Goal: Transaction & Acquisition: Purchase product/service

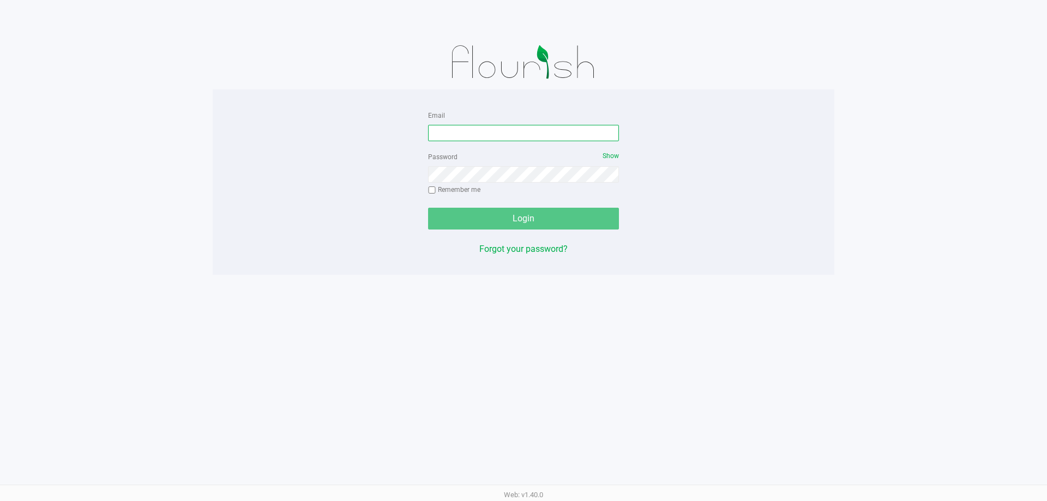
click at [495, 137] on input "Email" at bounding box center [523, 133] width 191 height 16
type input "[EMAIL_ADDRESS][DOMAIN_NAME]"
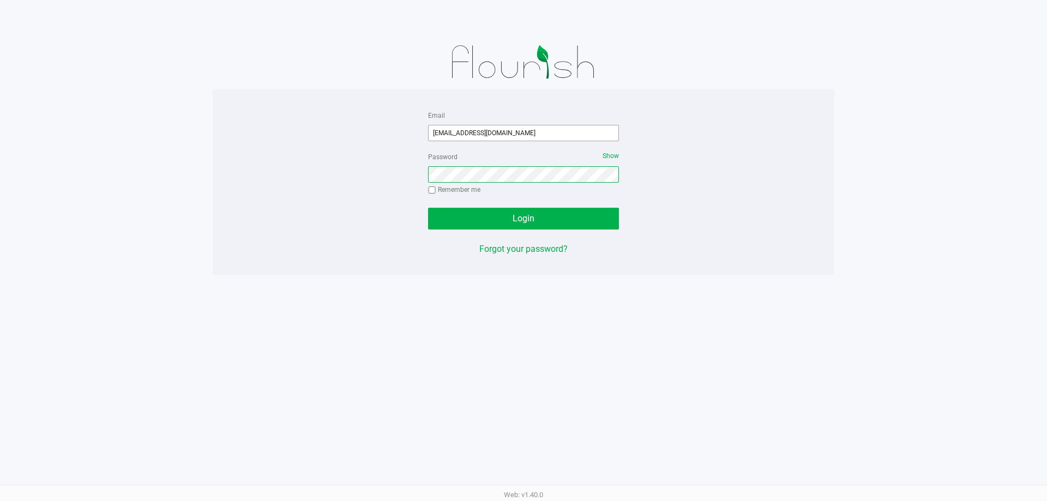
click at [428, 208] on button "Login" at bounding box center [523, 219] width 191 height 22
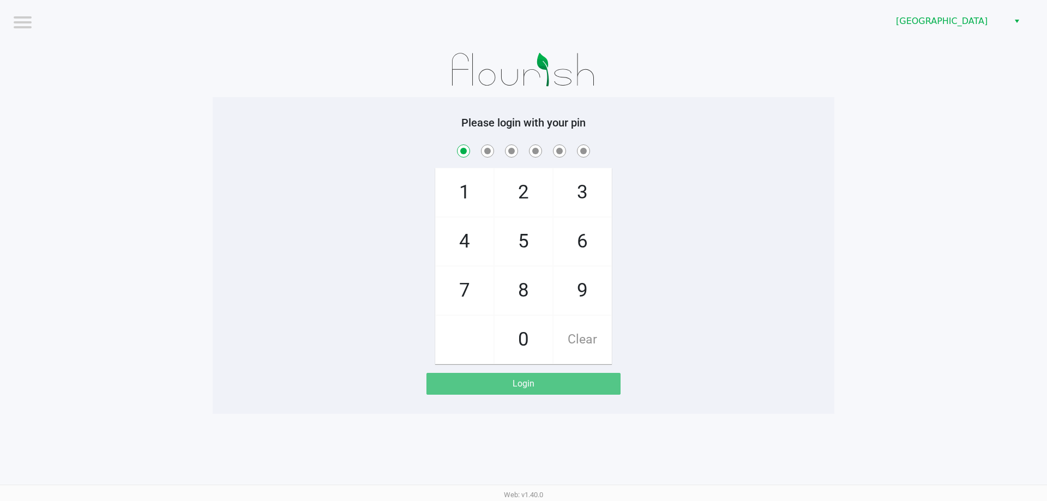
checkbox input "true"
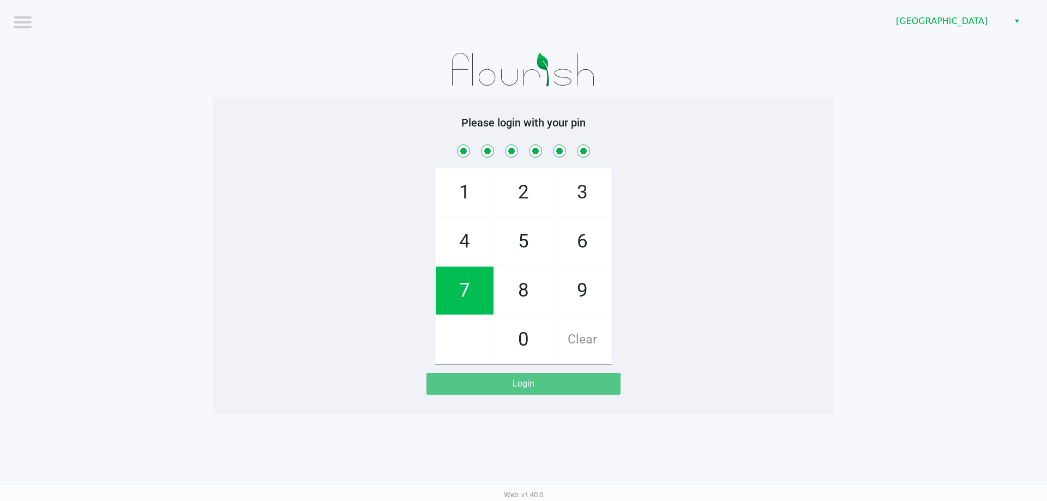
checkbox input "true"
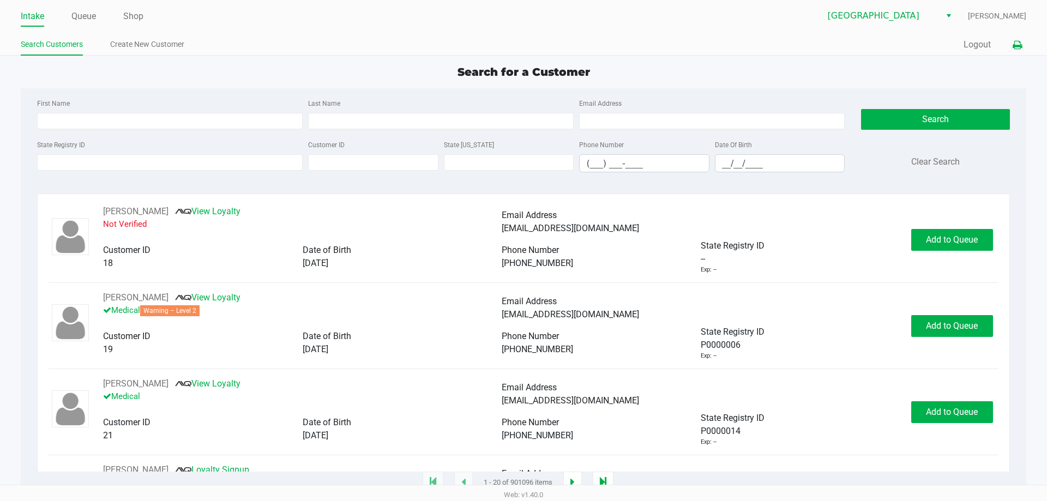
click at [1018, 47] on icon at bounding box center [1017, 45] width 9 height 8
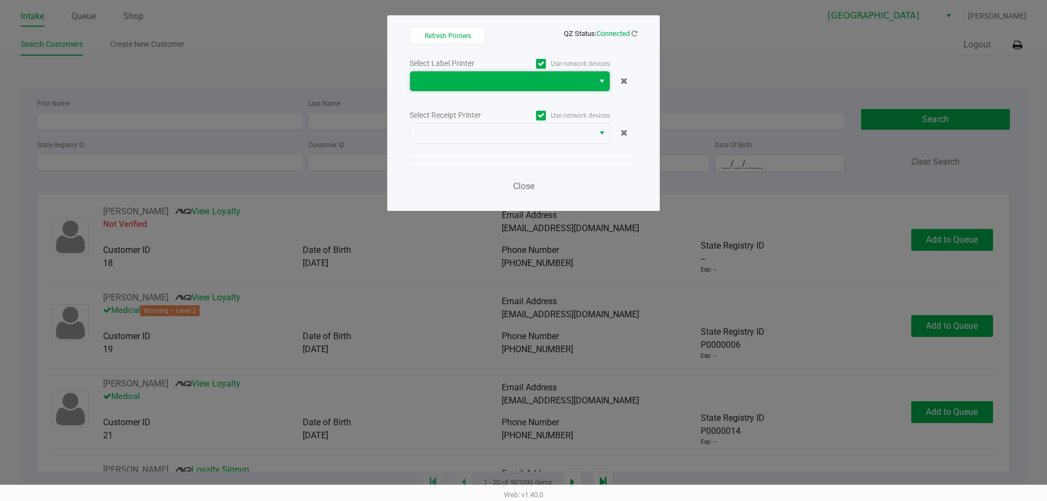
click at [485, 85] on span at bounding box center [502, 81] width 171 height 13
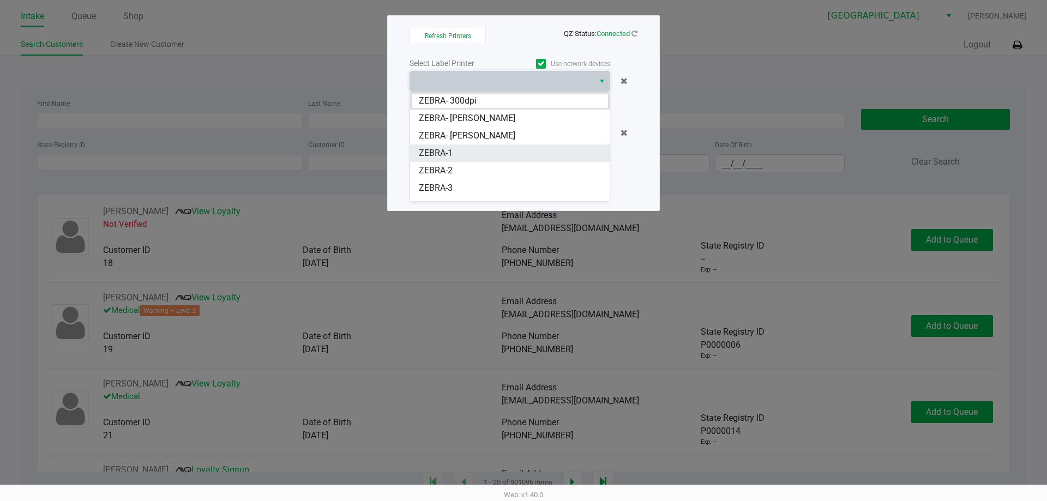
click at [473, 155] on li "ZEBRA-1" at bounding box center [510, 153] width 200 height 17
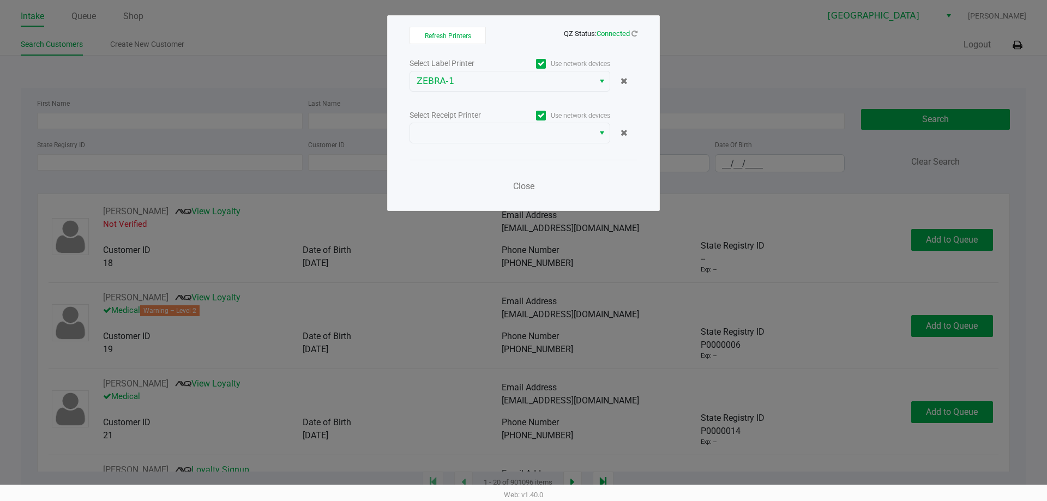
click at [481, 145] on div "Select Label Printer Use network devices ZEBRA-1 Select Receipt Printer Use net…" at bounding box center [524, 127] width 228 height 143
click at [486, 138] on span at bounding box center [502, 133] width 171 height 13
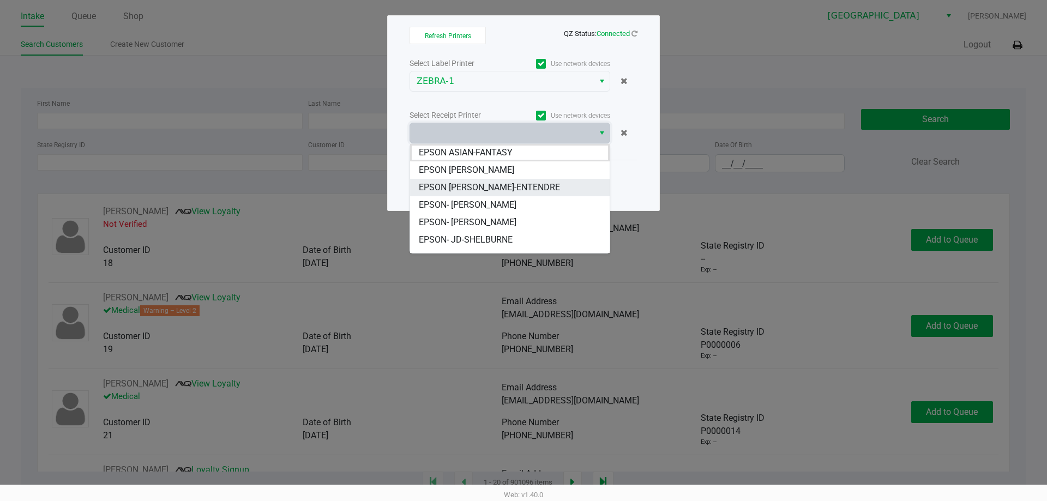
click at [497, 195] on JAY-ENTENDRE "EPSON JAY-ENTENDRE" at bounding box center [510, 187] width 200 height 17
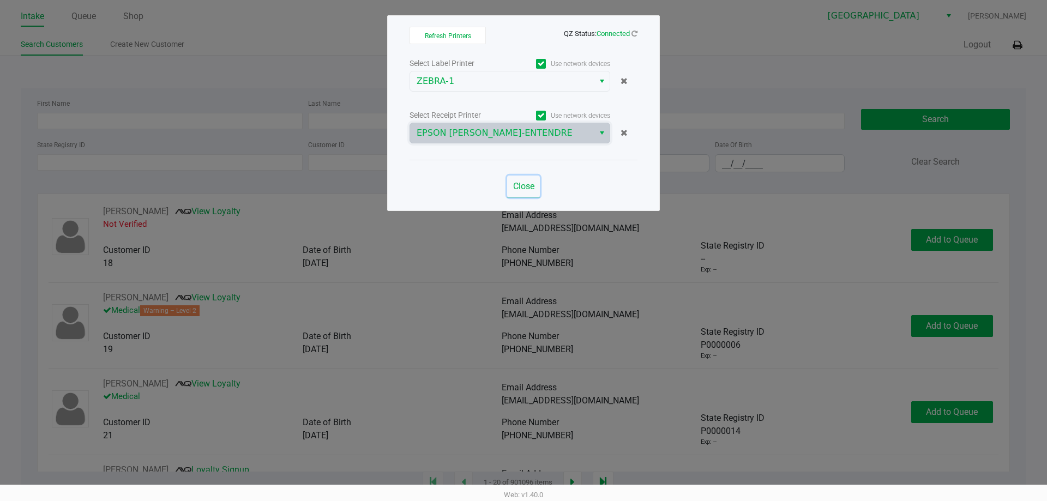
click at [519, 189] on span "Close" at bounding box center [523, 186] width 21 height 10
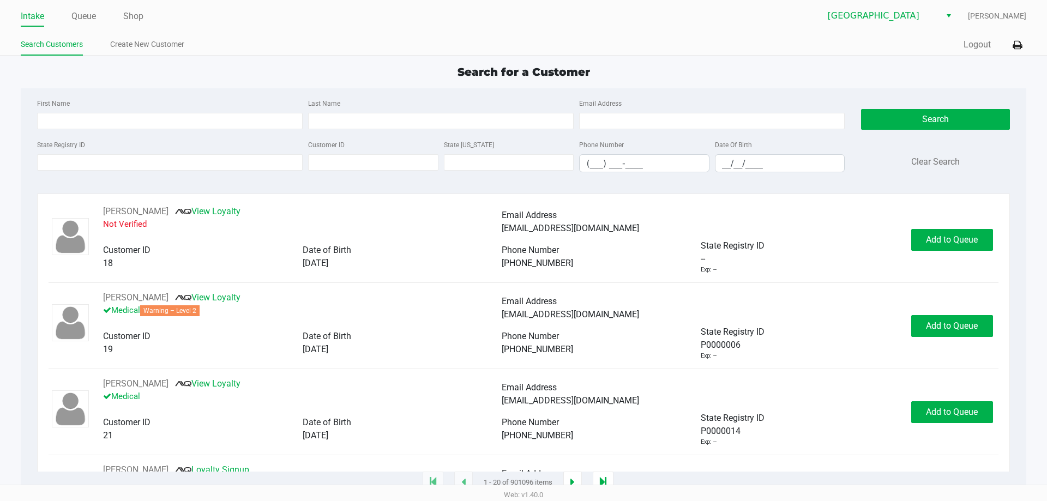
click at [167, 153] on div "State Registry ID" at bounding box center [169, 155] width 271 height 34
drag, startPoint x: 167, startPoint y: 154, endPoint x: 146, endPoint y: 143, distance: 23.7
click at [164, 153] on div "State Registry ID" at bounding box center [169, 155] width 271 height 34
click at [171, 163] on input "State Registry ID" at bounding box center [170, 162] width 266 height 16
click at [195, 167] on input "State Registry ID" at bounding box center [170, 162] width 266 height 16
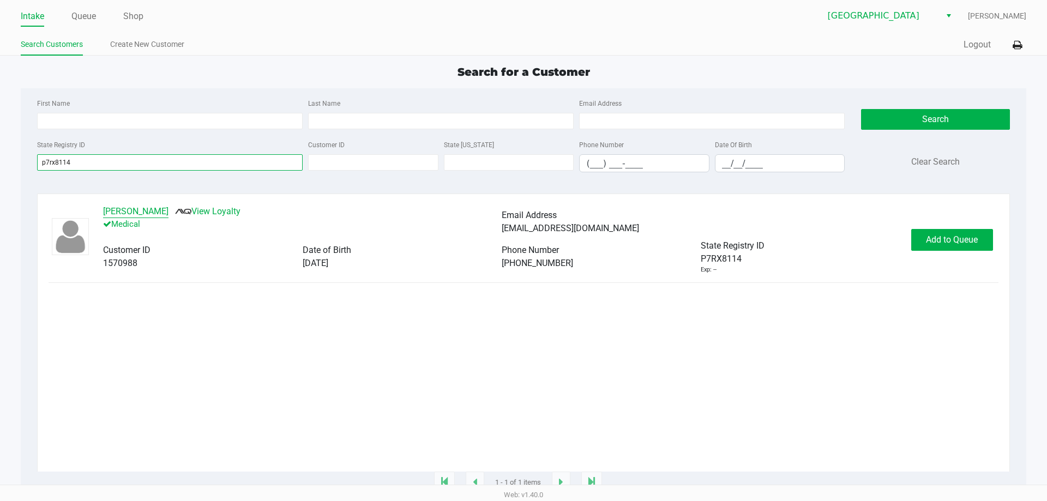
type input "p7rx8114"
click at [127, 214] on button "David Hirth" at bounding box center [135, 211] width 65 height 13
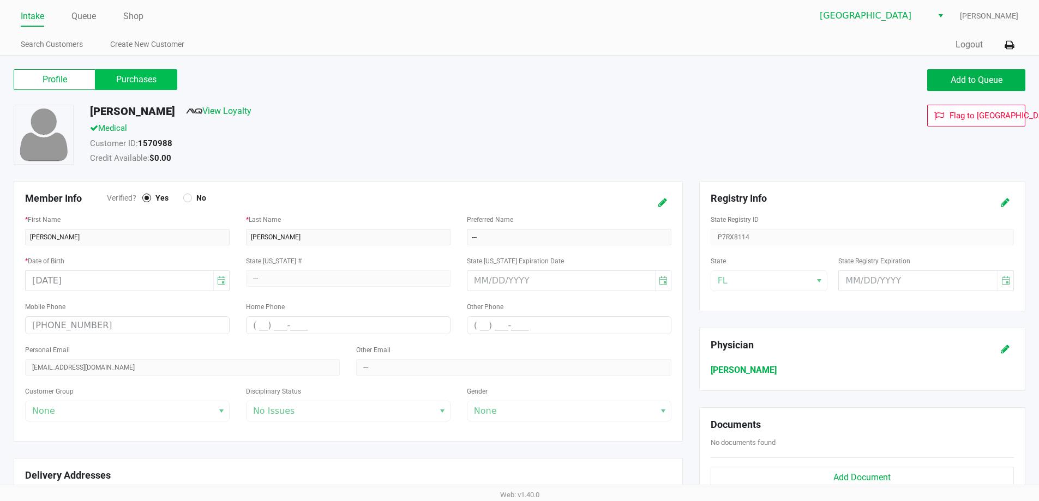
click at [149, 79] on label "Purchases" at bounding box center [136, 79] width 82 height 21
click at [0, 0] on 1 "Purchases" at bounding box center [0, 0] width 0 height 0
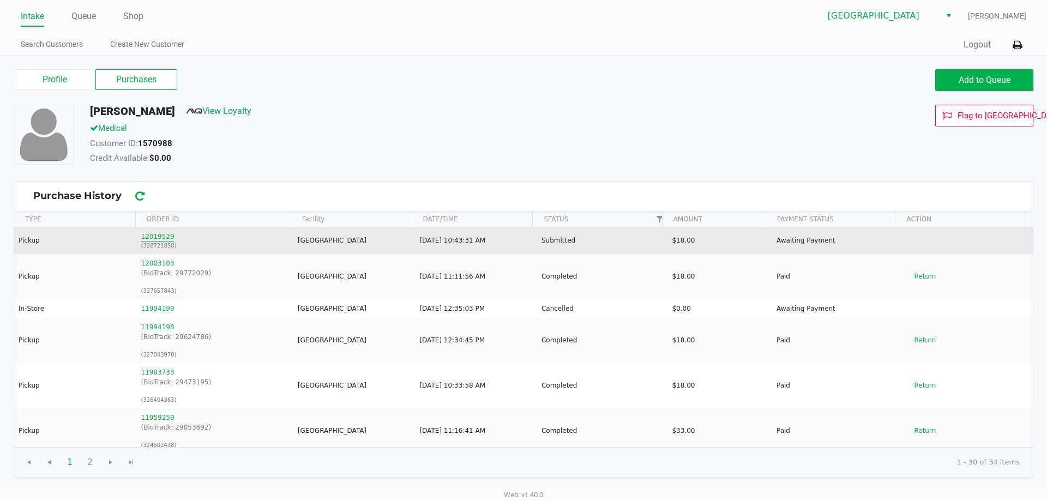
click at [148, 234] on button "12019529" at bounding box center [157, 237] width 33 height 10
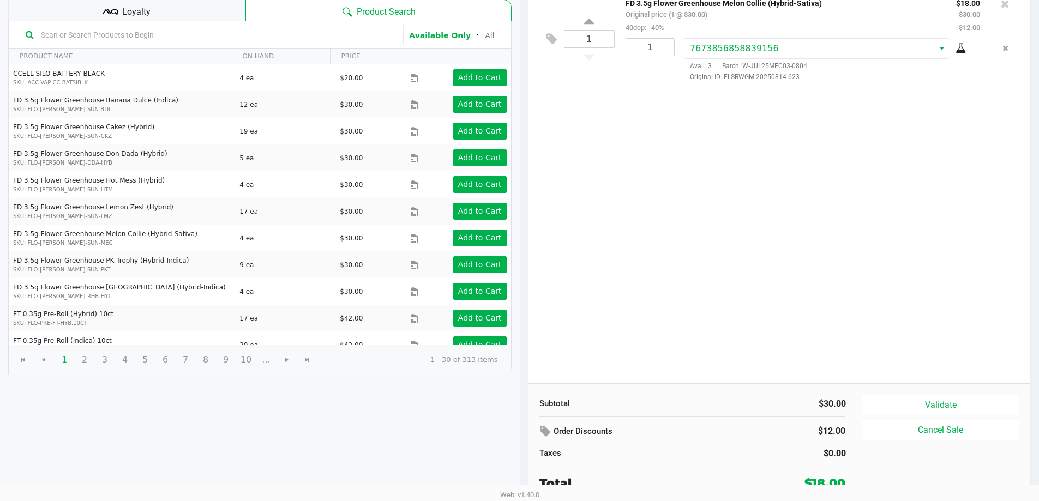
scroll to position [112, 0]
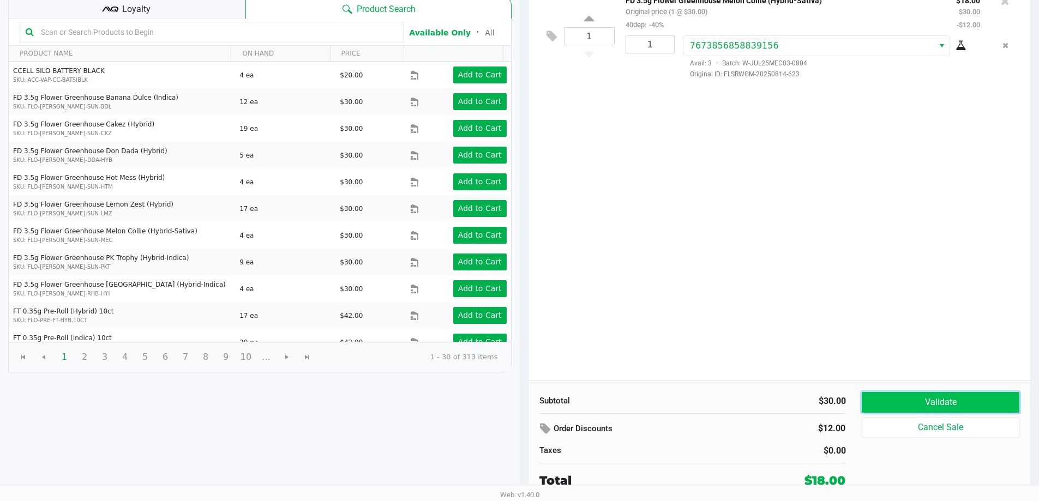
click at [915, 407] on button "Validate" at bounding box center [940, 402] width 157 height 21
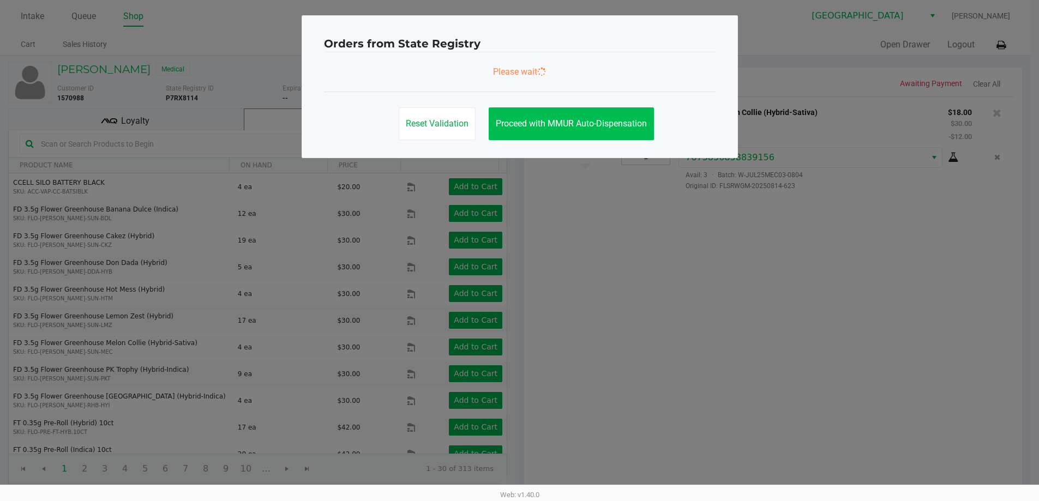
scroll to position [0, 0]
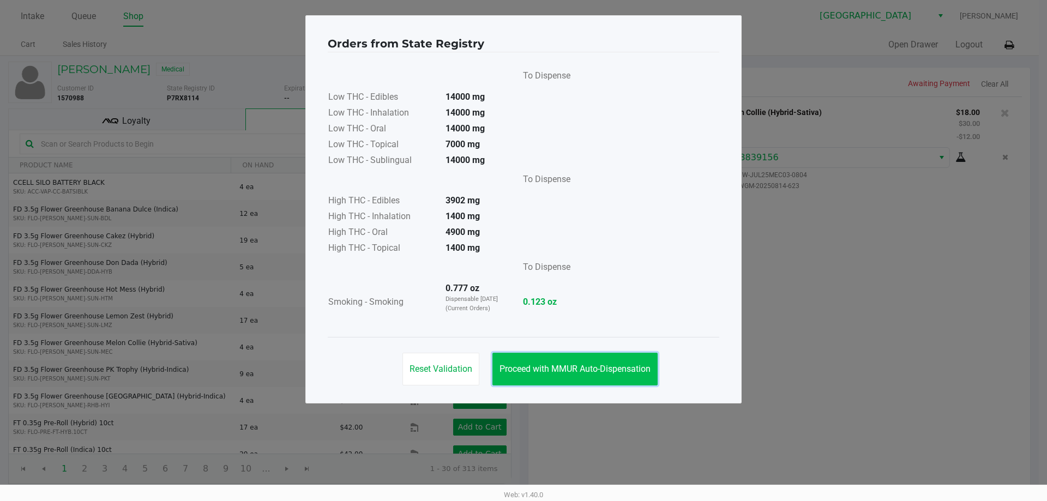
click at [552, 380] on button "Proceed with MMUR Auto-Dispensation" at bounding box center [574, 369] width 165 height 33
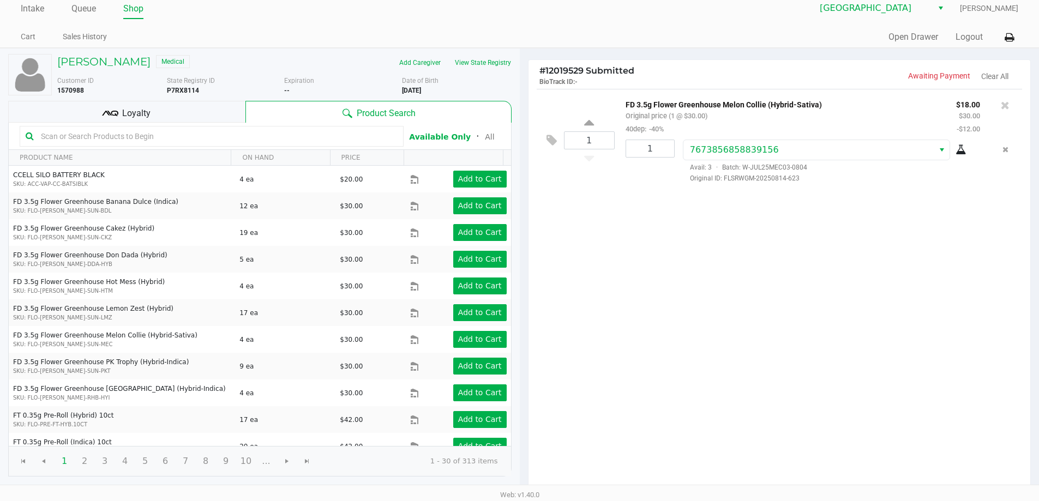
scroll to position [112, 0]
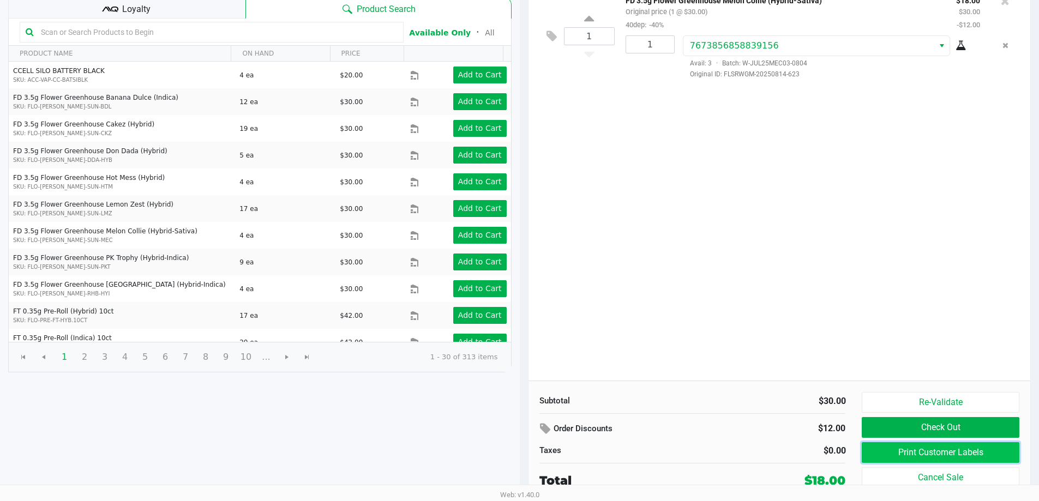
click at [927, 455] on button "Print Customer Labels" at bounding box center [940, 452] width 157 height 21
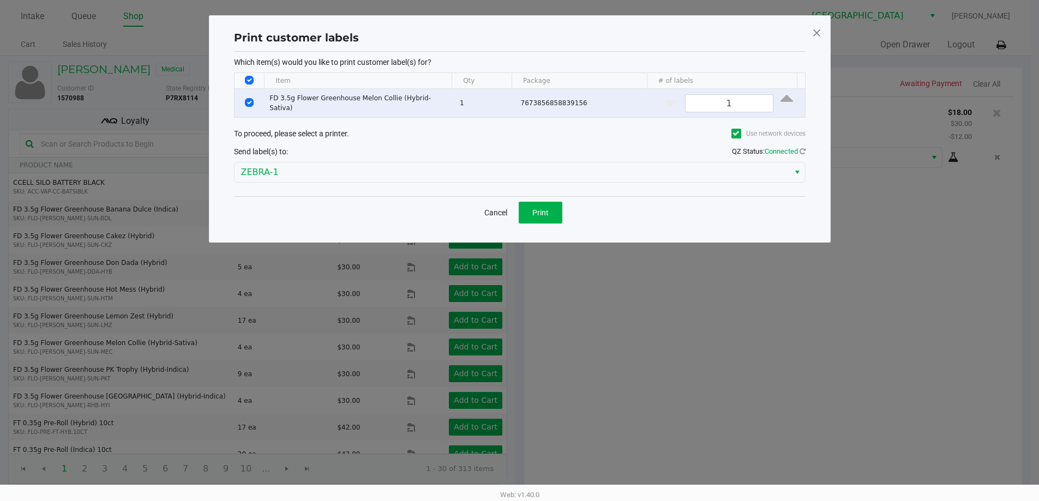
scroll to position [0, 0]
click at [554, 209] on button "Print" at bounding box center [544, 213] width 44 height 22
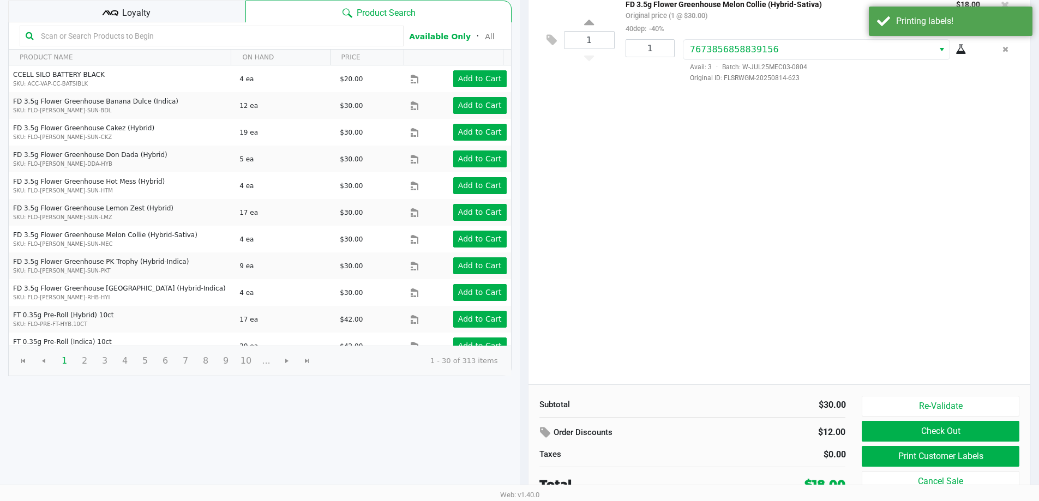
scroll to position [112, 0]
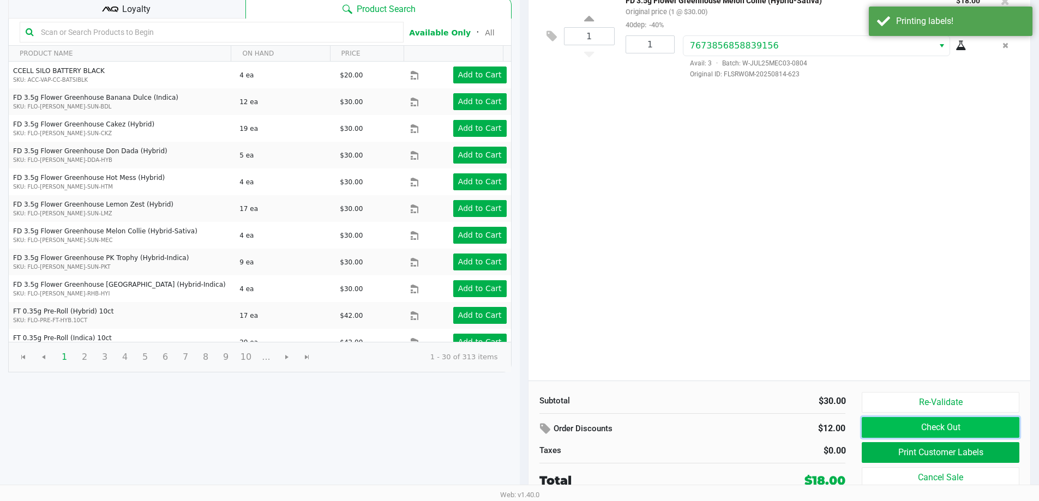
click at [951, 425] on button "Check Out" at bounding box center [940, 427] width 157 height 21
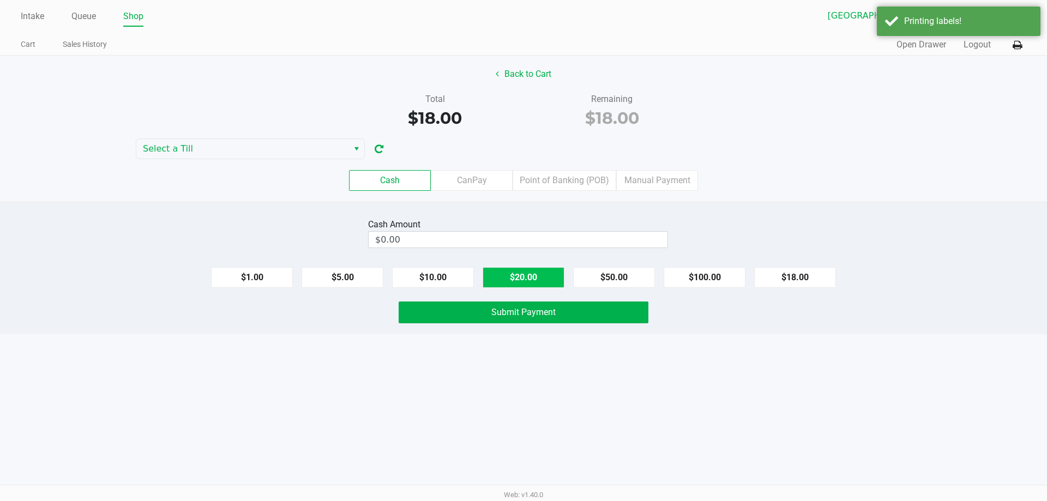
click at [549, 280] on button "$20.00" at bounding box center [524, 277] width 82 height 21
type input "$20.00"
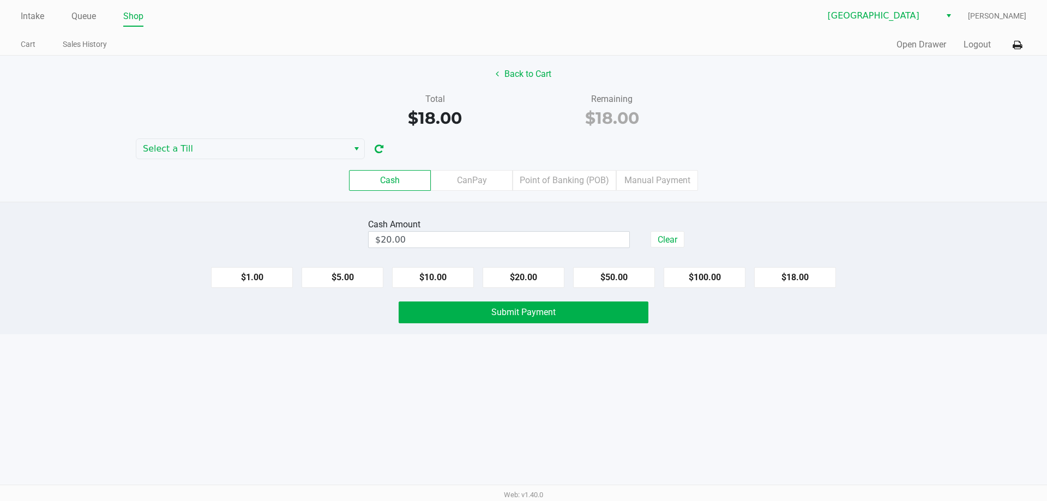
click at [257, 161] on div "Cash CanPay Point of Banking (POB) Manual Payment" at bounding box center [523, 180] width 1063 height 43
click at [254, 147] on span "Select a Till" at bounding box center [242, 148] width 199 height 13
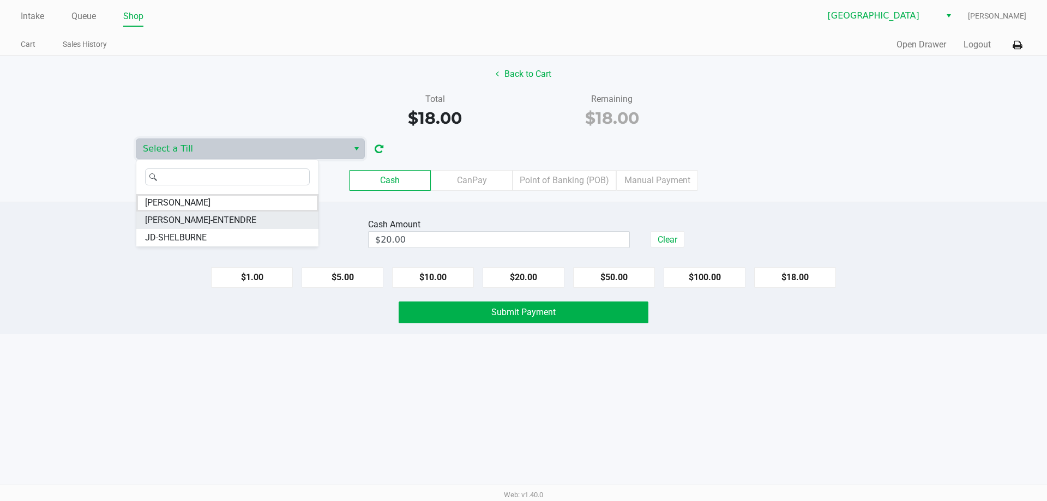
click at [236, 217] on li "JAY-ENTENDRE" at bounding box center [227, 220] width 182 height 17
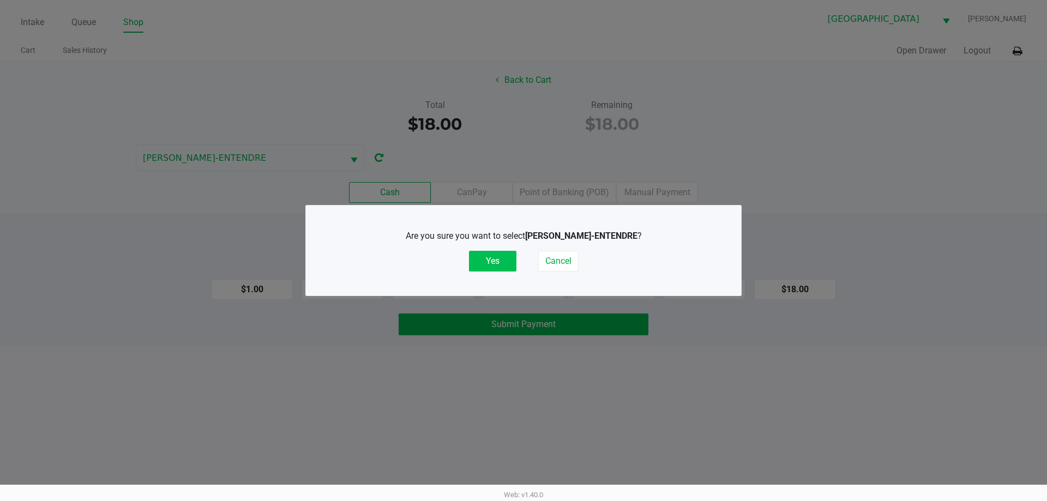
click at [502, 256] on button "Yes" at bounding box center [492, 261] width 47 height 21
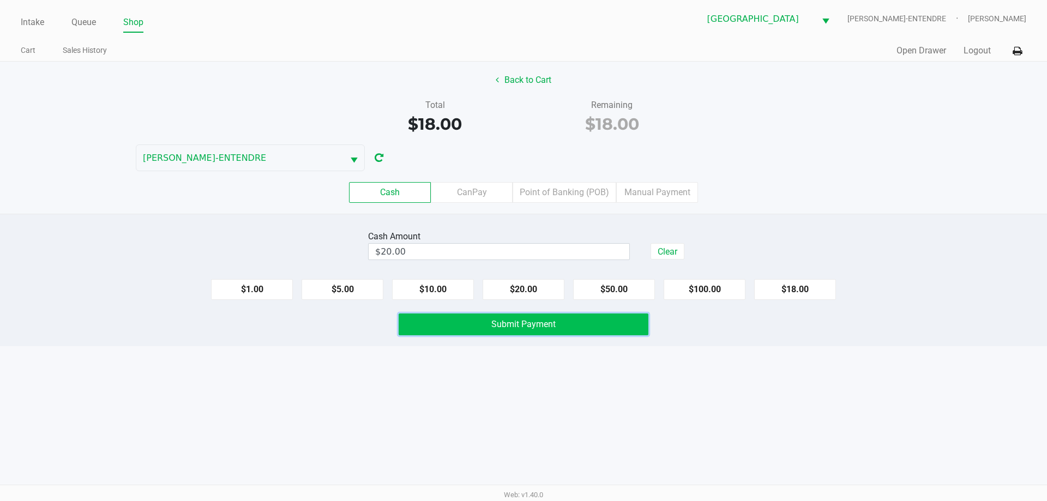
click at [518, 320] on span "Submit Payment" at bounding box center [523, 324] width 64 height 10
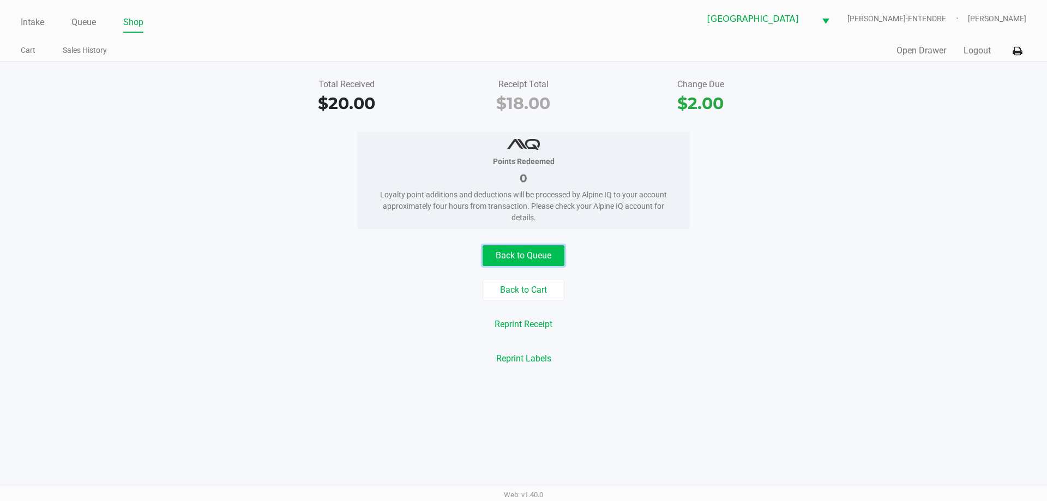
click at [525, 258] on button "Back to Queue" at bounding box center [524, 255] width 82 height 21
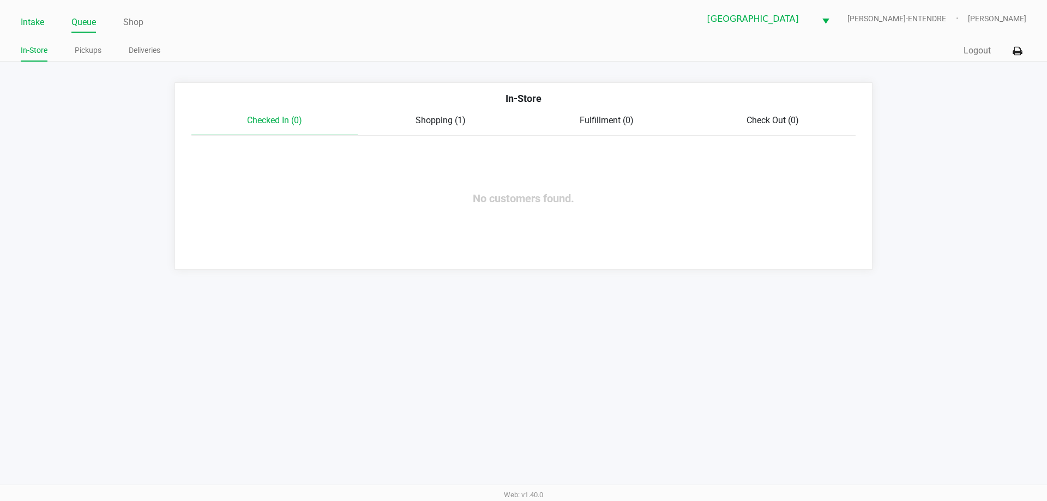
click at [36, 18] on link "Intake" at bounding box center [32, 22] width 23 height 15
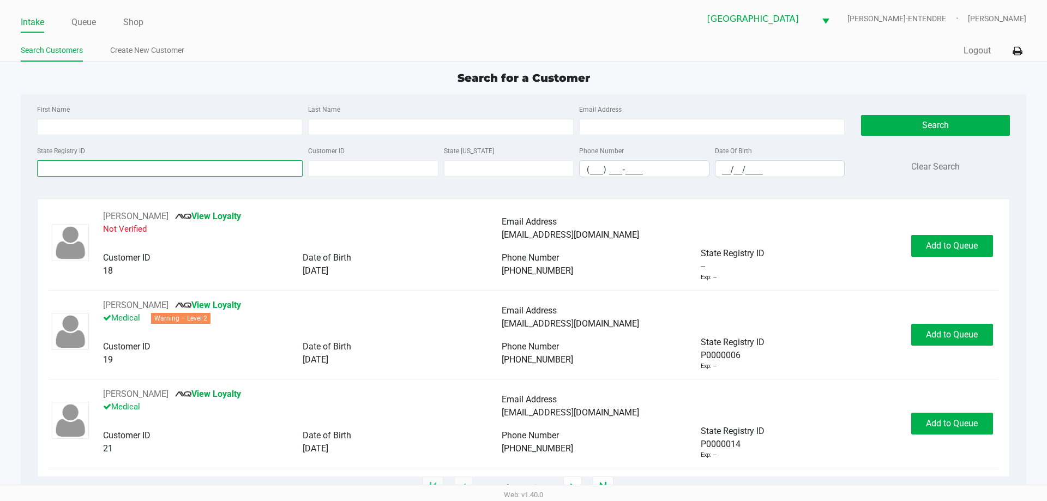
click at [130, 172] on input "State Registry ID" at bounding box center [170, 168] width 266 height 16
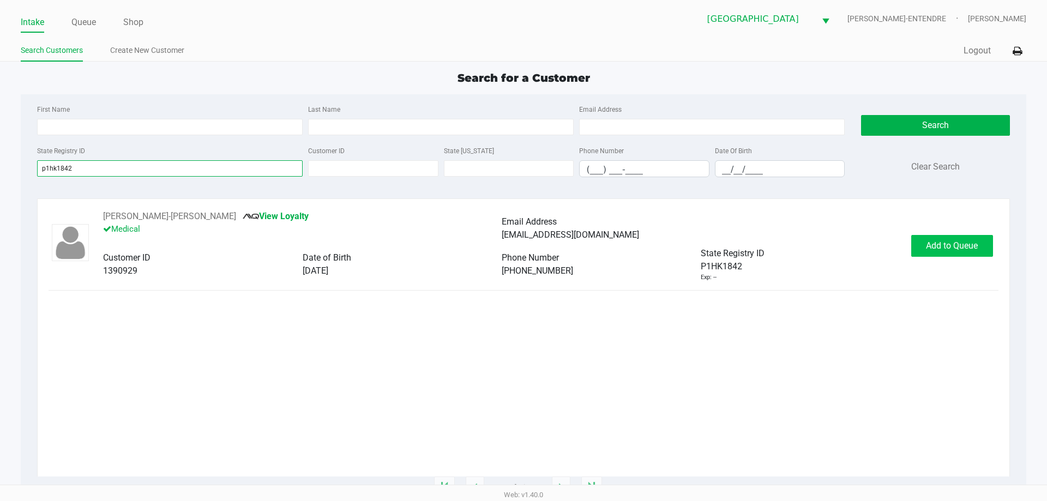
type input "p1hk1842"
click at [941, 243] on span "Add to Queue" at bounding box center [952, 245] width 52 height 10
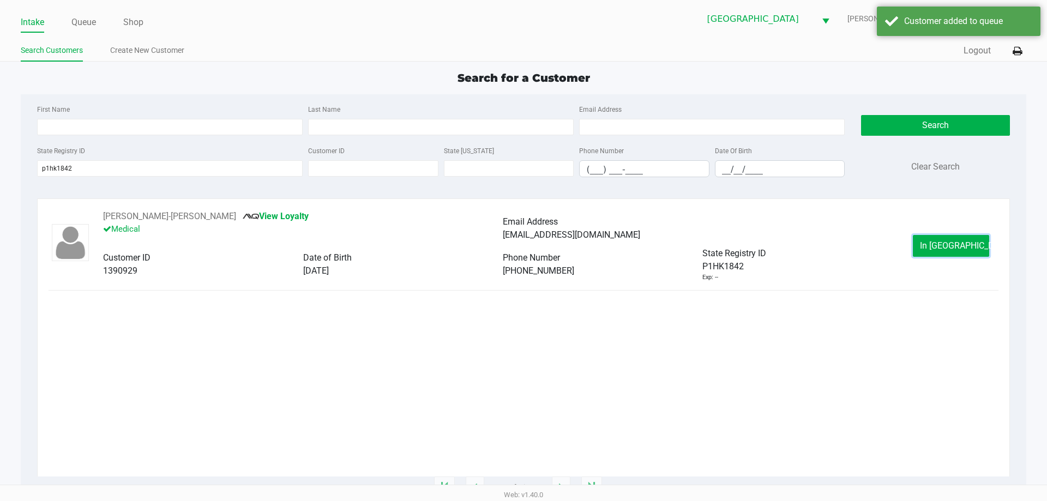
click at [941, 243] on span "In Queue" at bounding box center [966, 245] width 92 height 10
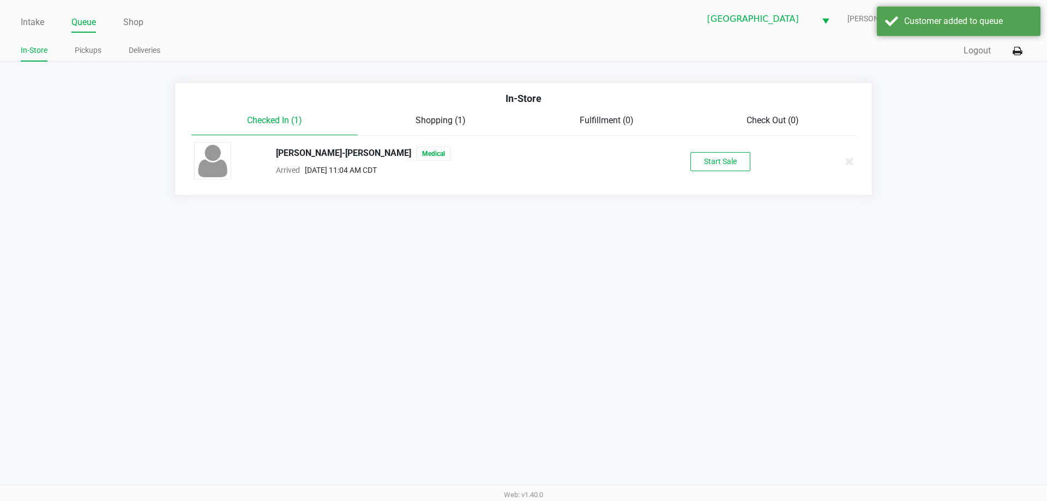
click at [737, 149] on div "AUSTIN-LEE WILSON Medical Arrived Sep 28, 2025 11:04 AM CDT Start Sale" at bounding box center [523, 161] width 675 height 38
click at [736, 155] on button "Start Sale" at bounding box center [720, 161] width 60 height 19
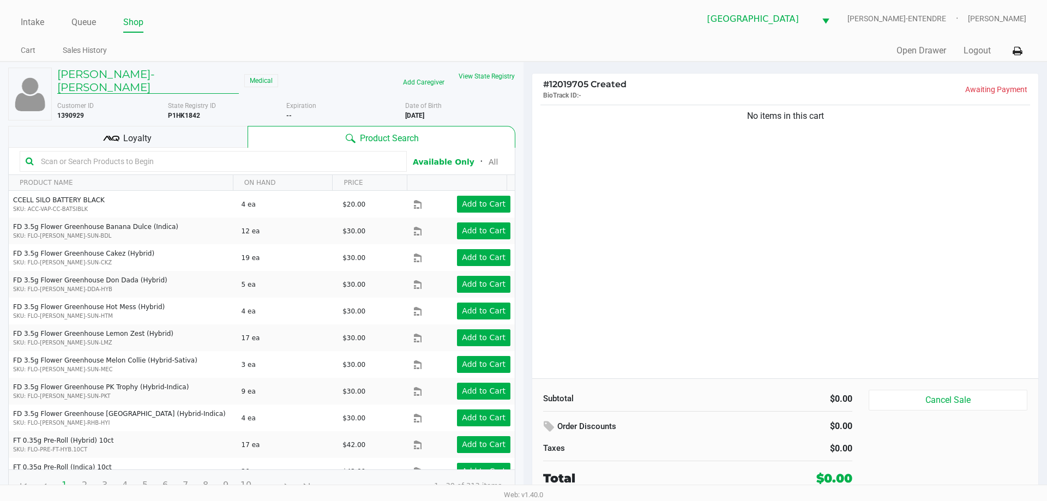
click at [145, 75] on h5 "AUSTIN-LEE WILSON" at bounding box center [148, 81] width 182 height 26
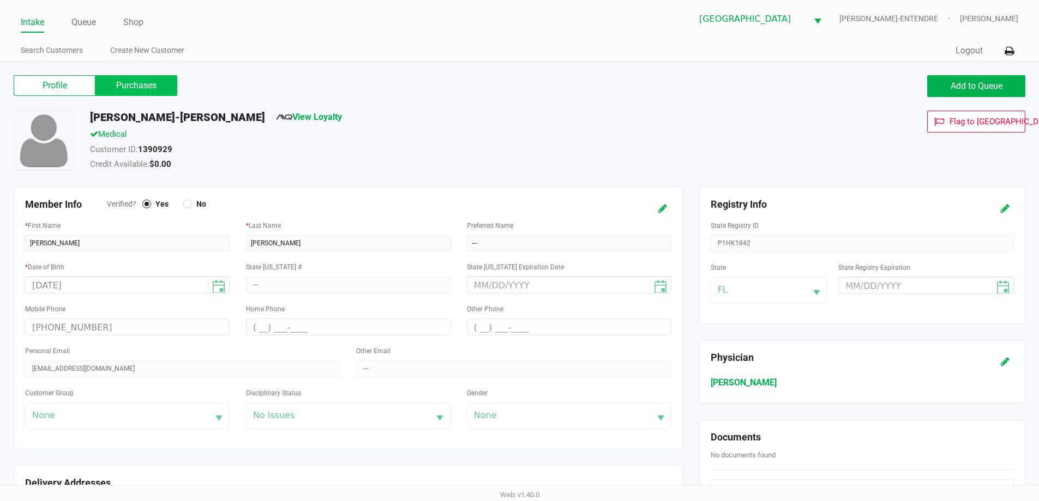
click at [159, 88] on label "Purchases" at bounding box center [136, 85] width 82 height 21
click at [0, 0] on 1 "Purchases" at bounding box center [0, 0] width 0 height 0
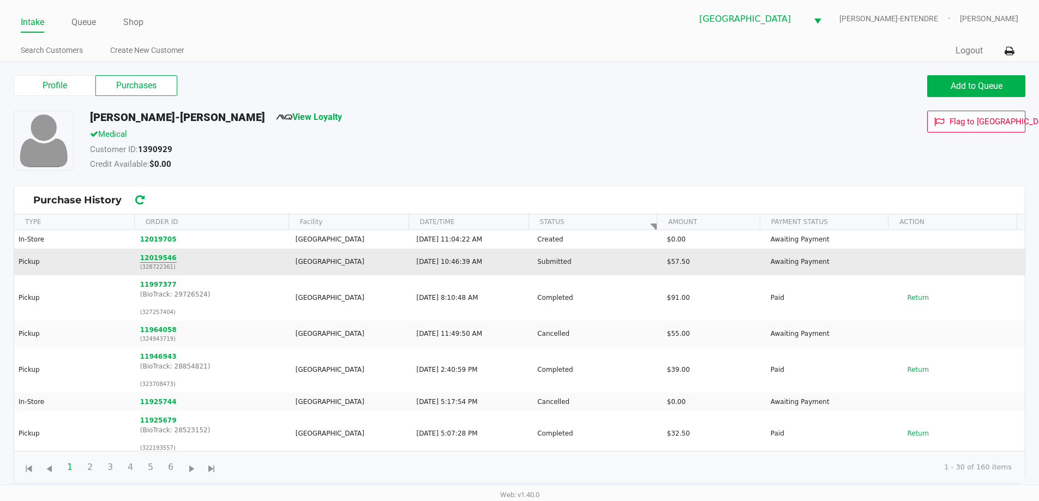
click at [146, 258] on button "12019546" at bounding box center [158, 258] width 37 height 10
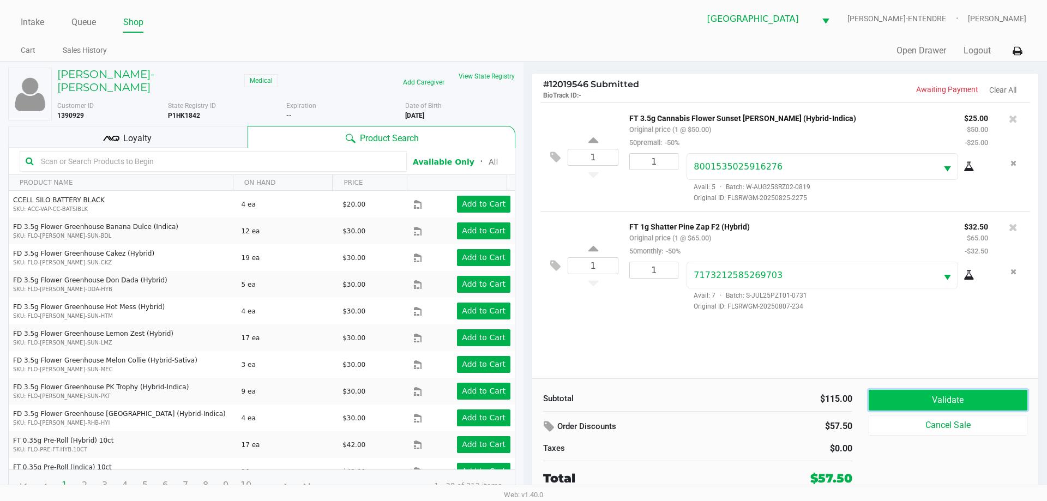
click at [946, 408] on button "Validate" at bounding box center [948, 400] width 159 height 21
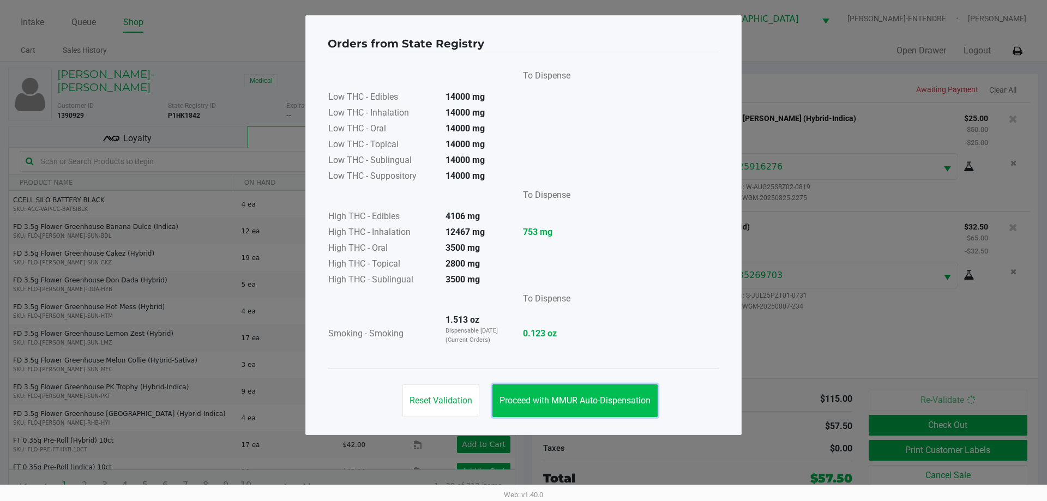
click at [589, 402] on span "Proceed with MMUR Auto-Dispensation" at bounding box center [575, 400] width 151 height 10
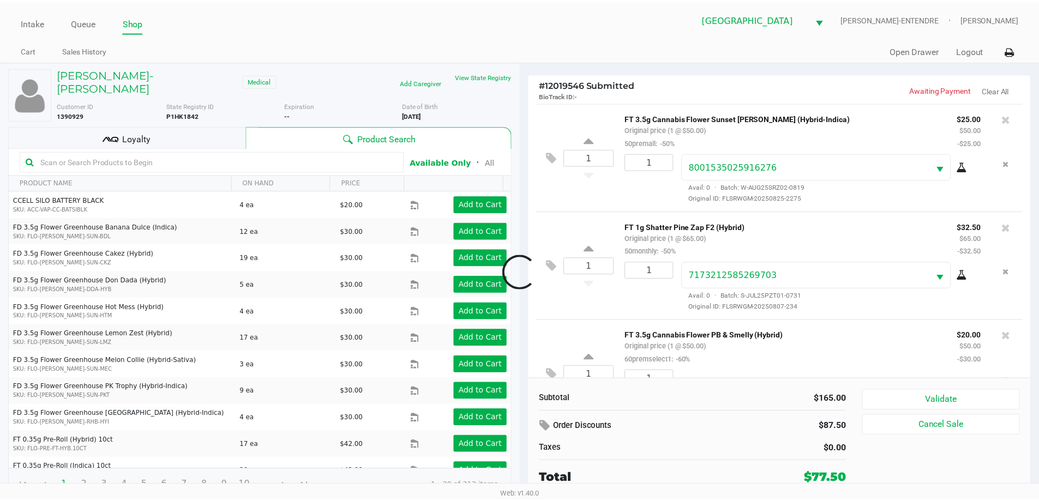
scroll to position [51, 0]
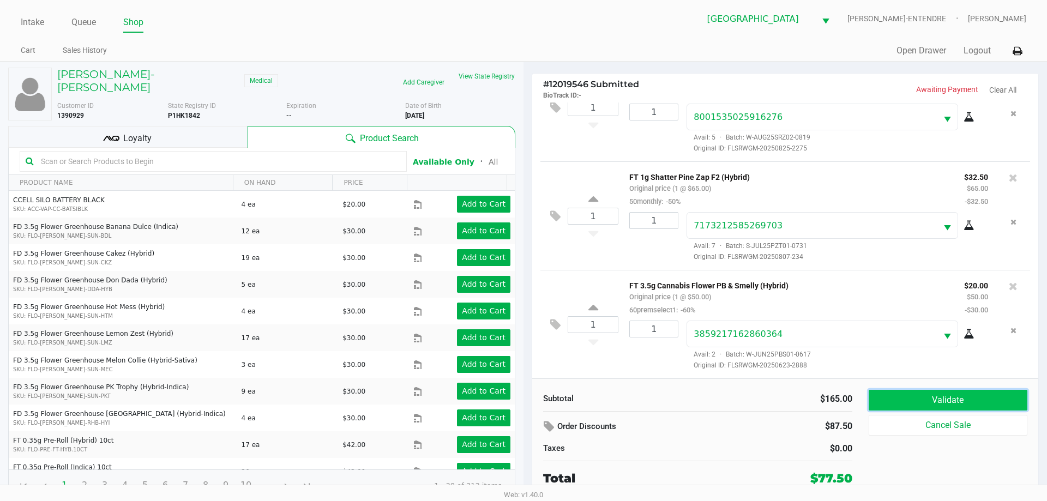
click at [960, 401] on button "Validate" at bounding box center [948, 400] width 159 height 21
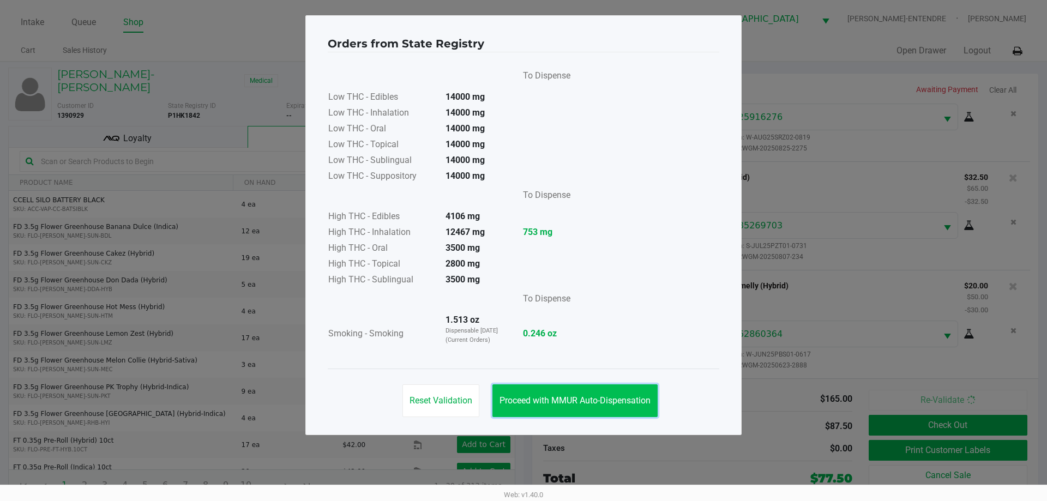
click at [598, 389] on button "Proceed with MMUR Auto-Dispensation" at bounding box center [574, 400] width 165 height 33
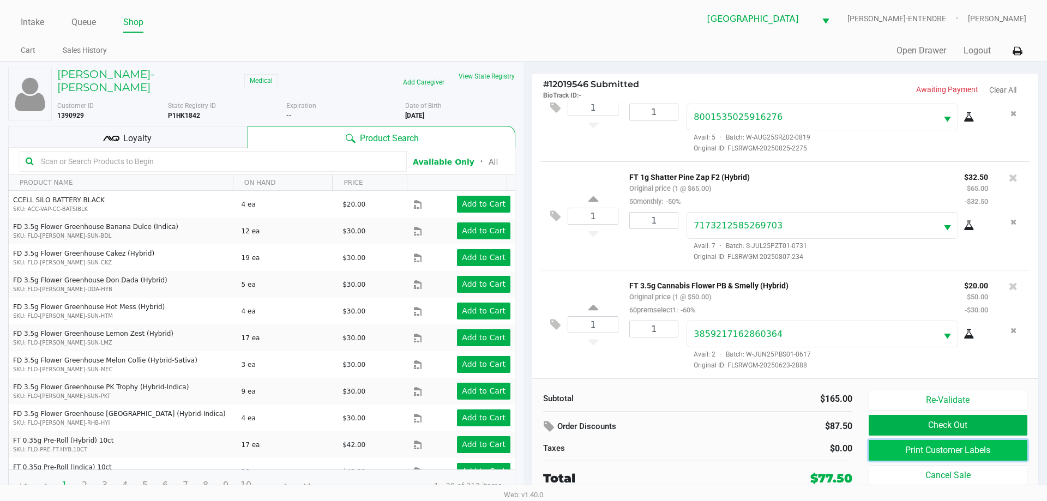
click at [951, 458] on button "Print Customer Labels" at bounding box center [948, 450] width 159 height 21
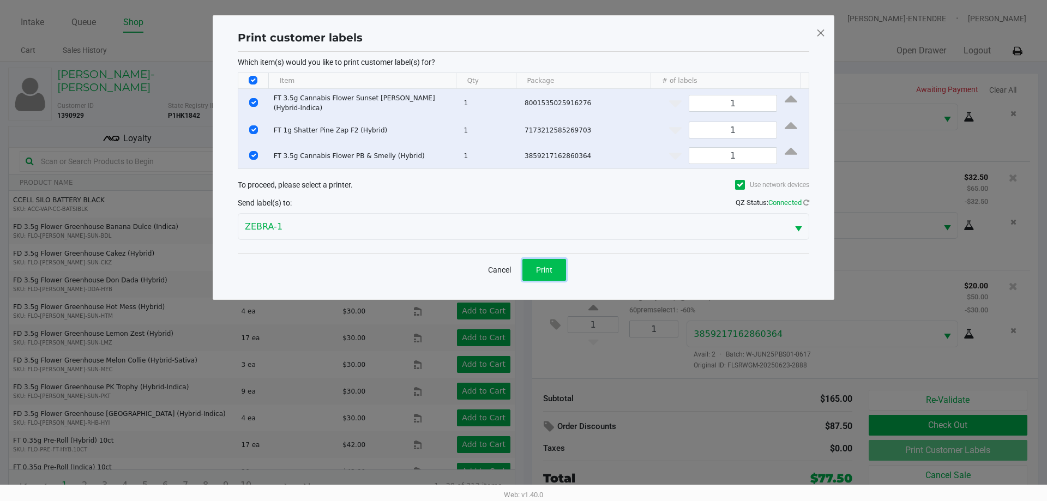
click at [555, 263] on button "Print" at bounding box center [544, 270] width 44 height 22
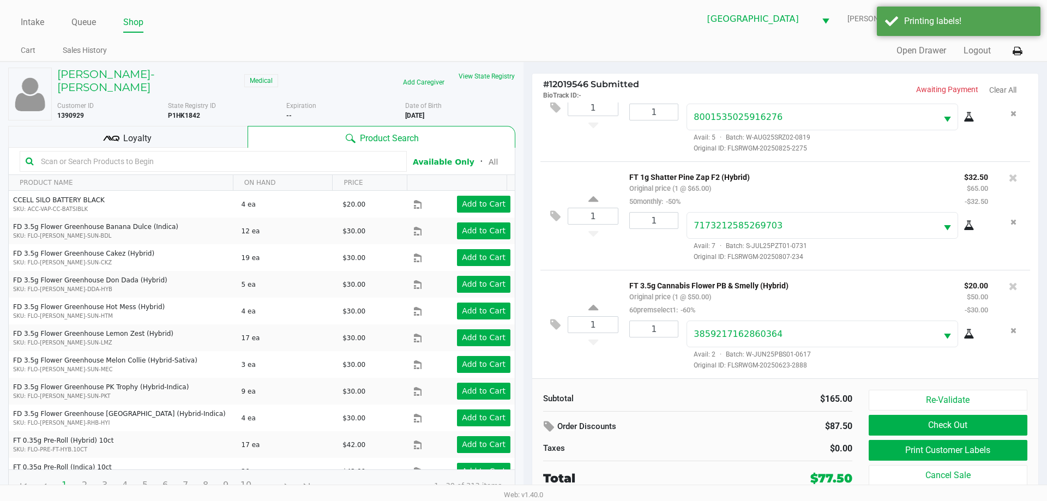
click at [169, 148] on kendo-grid-toolbar "Available Only ᛫ All" at bounding box center [262, 161] width 506 height 27
click at [175, 127] on div "Loyalty" at bounding box center [127, 137] width 239 height 22
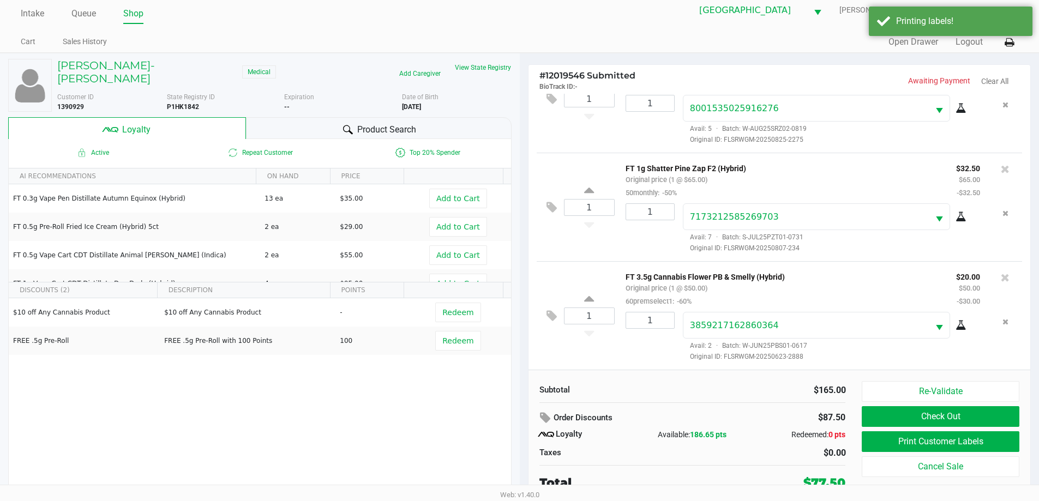
scroll to position [11, 0]
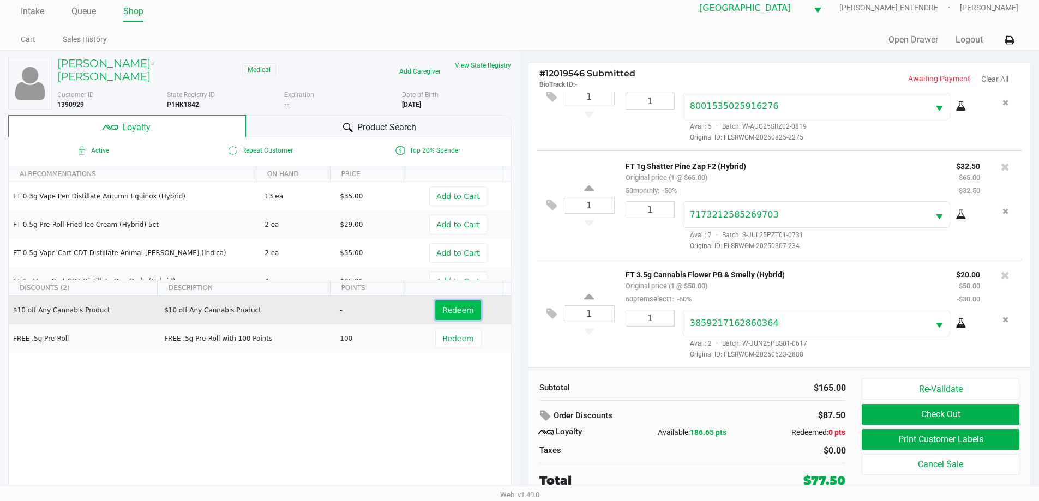
click at [436, 301] on button "Redeem" at bounding box center [457, 310] width 45 height 20
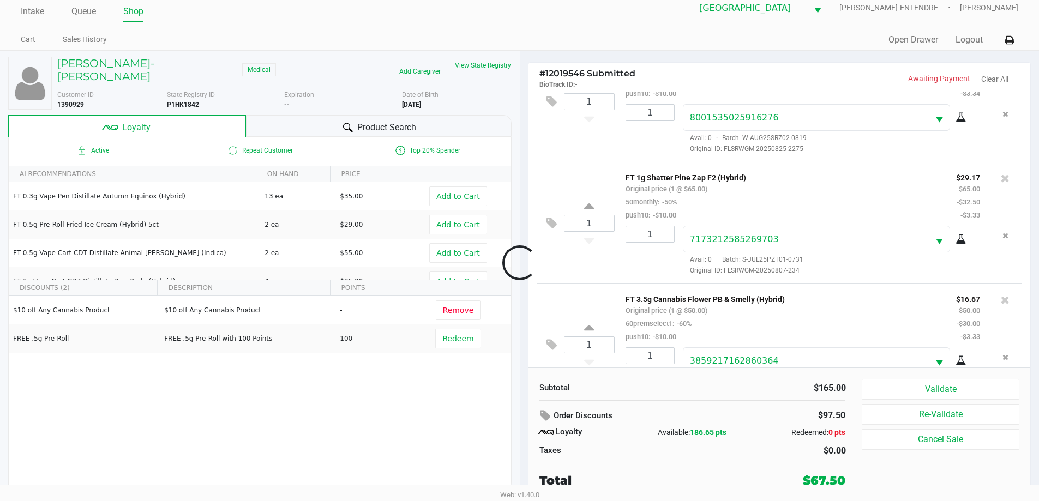
scroll to position [91, 0]
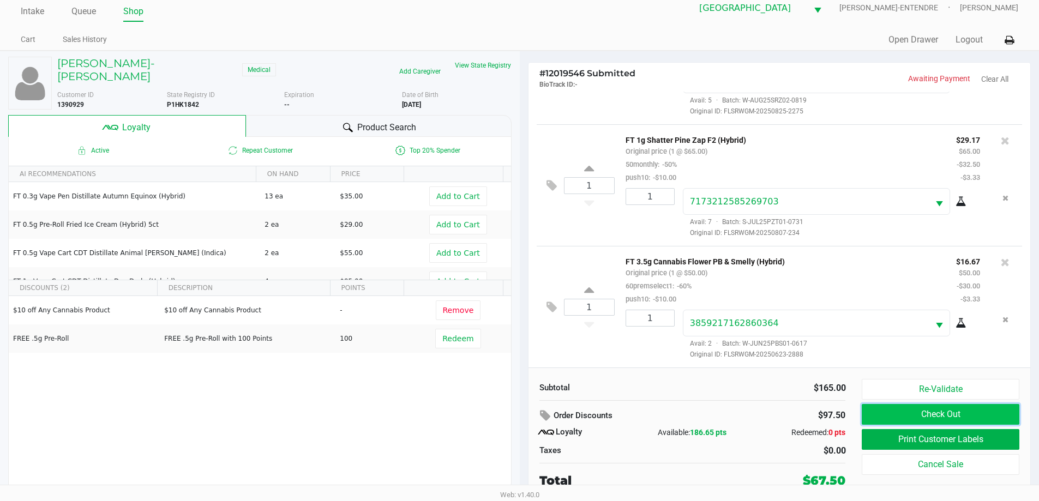
click at [964, 411] on button "Check Out" at bounding box center [940, 414] width 157 height 21
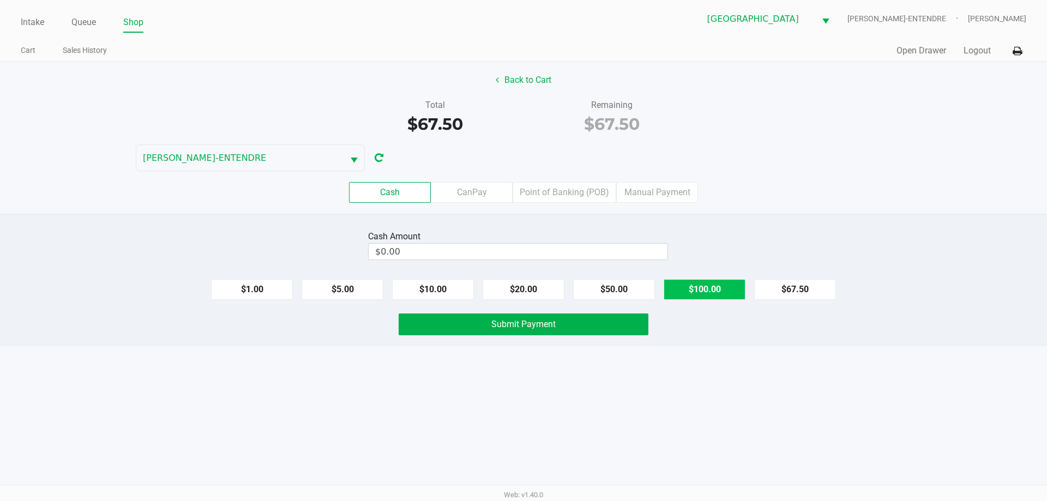
click at [690, 289] on button "$100.00" at bounding box center [705, 289] width 82 height 21
type input "$100.00"
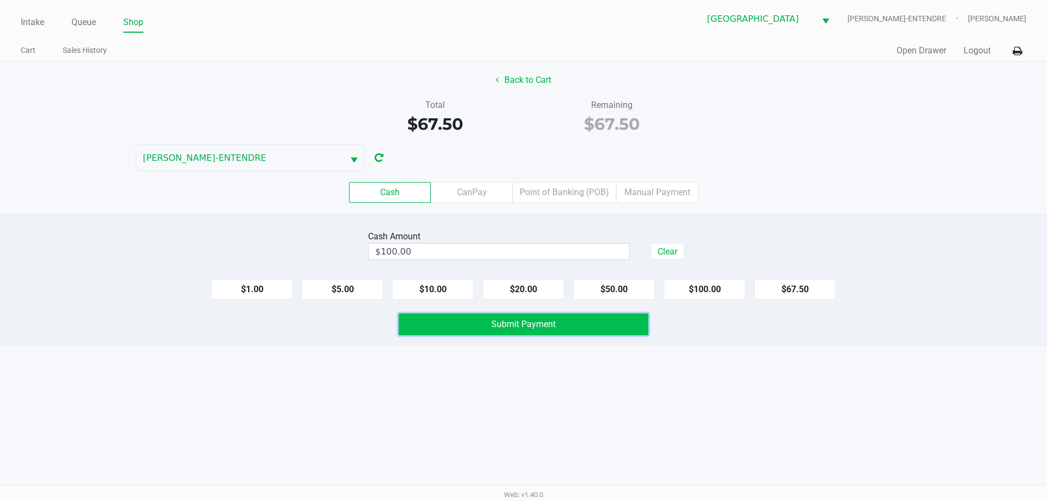
click at [512, 329] on span "Submit Payment" at bounding box center [523, 324] width 64 height 10
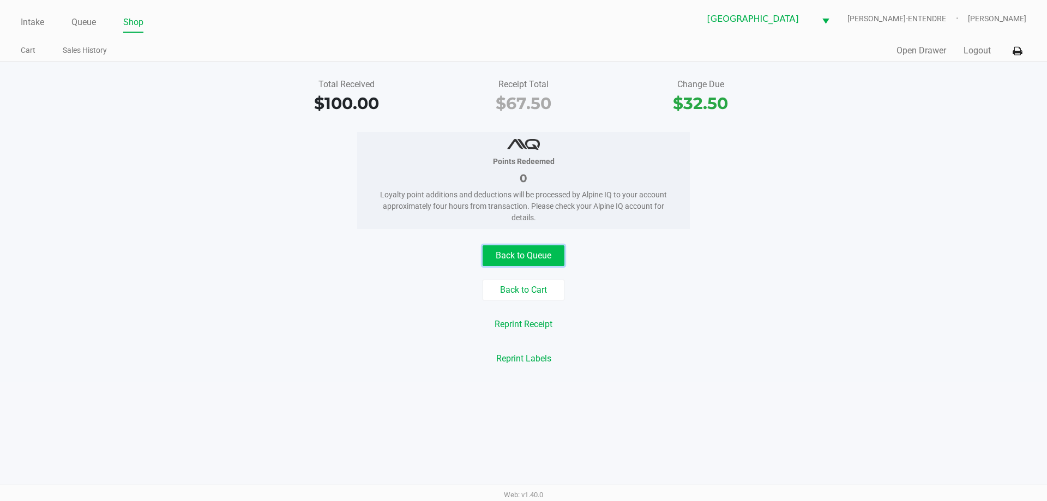
click at [519, 246] on button "Back to Queue" at bounding box center [524, 255] width 82 height 21
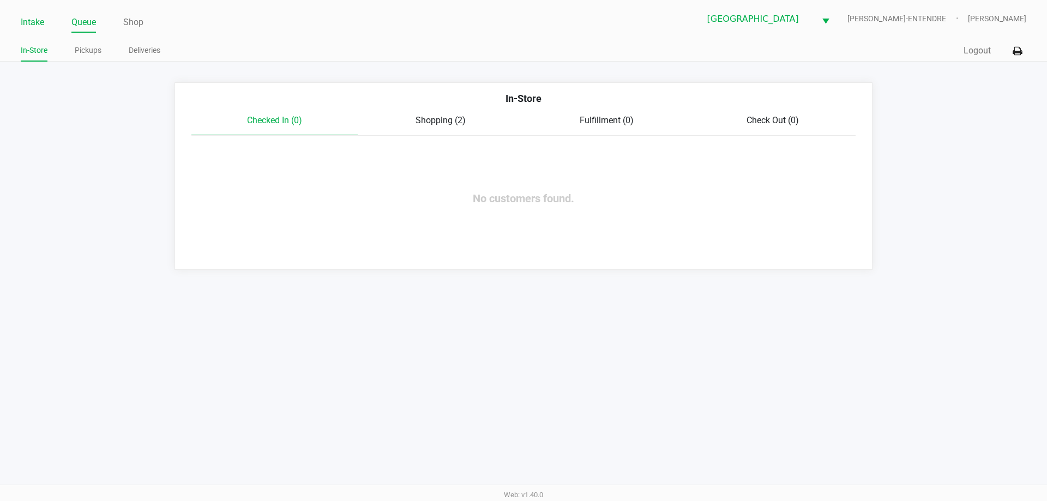
click at [39, 25] on link "Intake" at bounding box center [32, 22] width 23 height 15
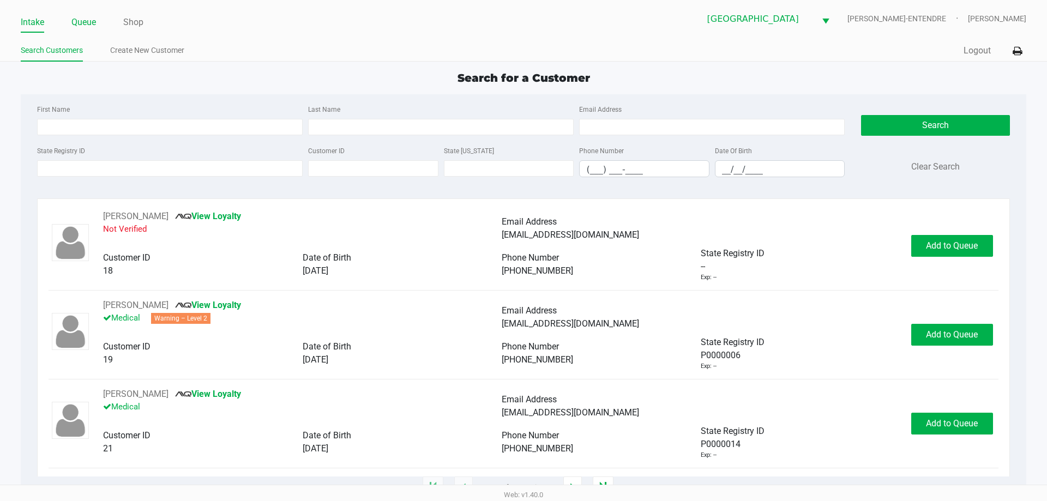
click at [94, 19] on link "Queue" at bounding box center [83, 22] width 25 height 15
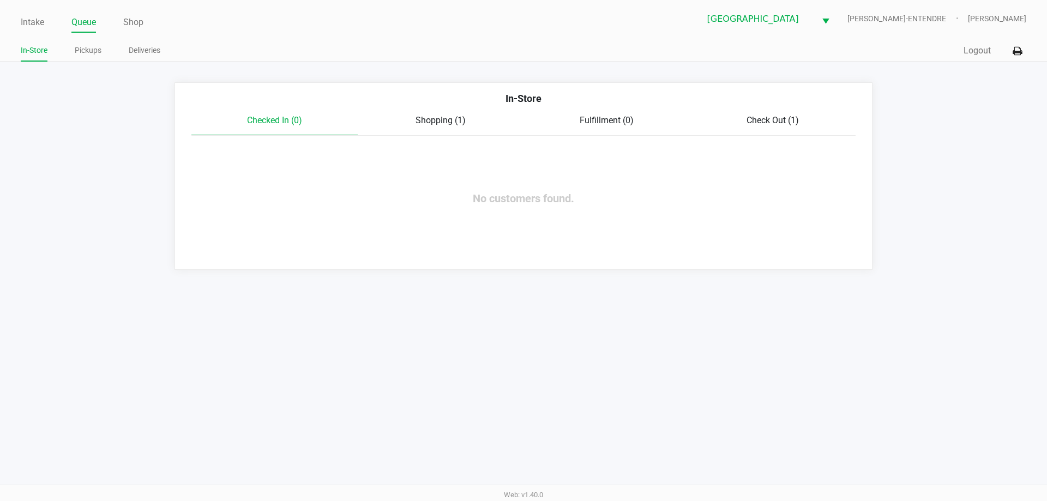
click at [443, 121] on span "Shopping (1)" at bounding box center [441, 120] width 50 height 10
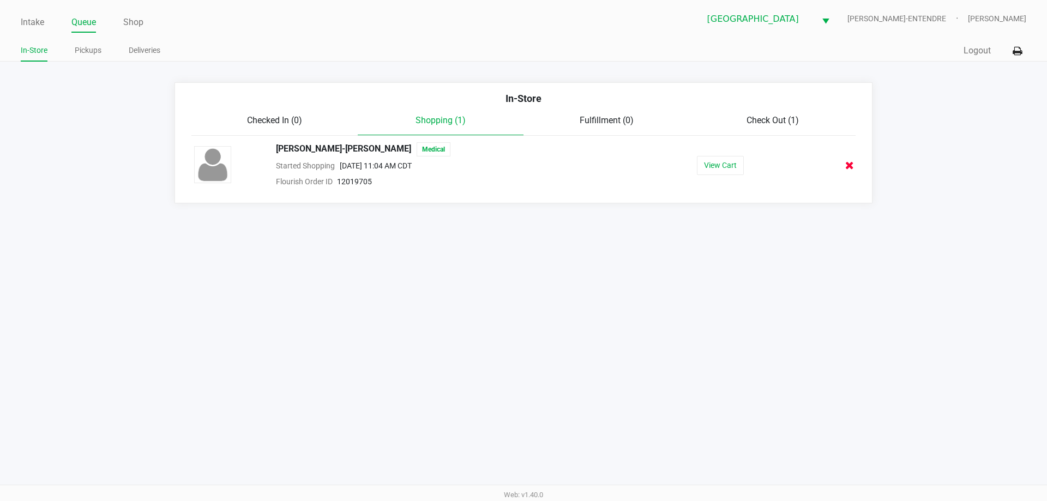
click at [849, 164] on icon at bounding box center [849, 165] width 9 height 8
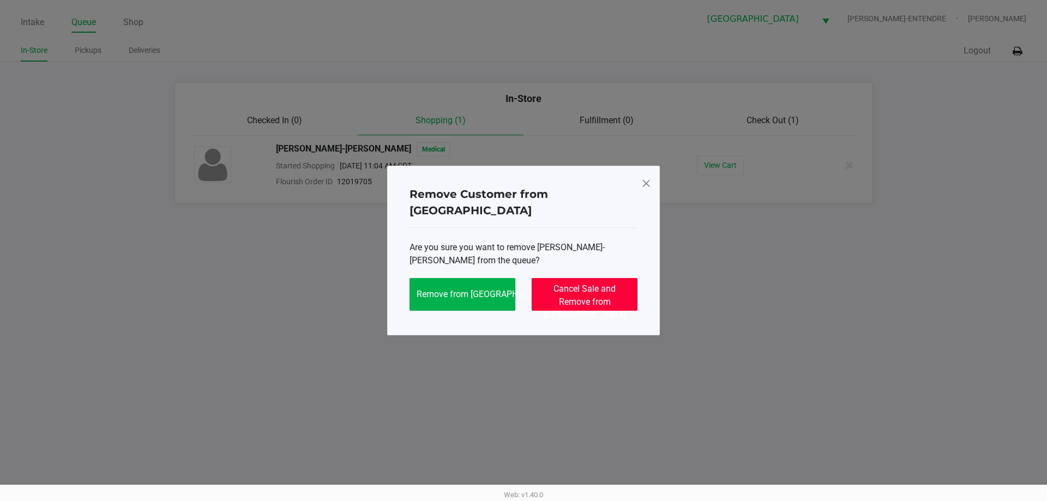
click at [600, 285] on span "Cancel Sale and Remove from Queue" at bounding box center [585, 302] width 82 height 37
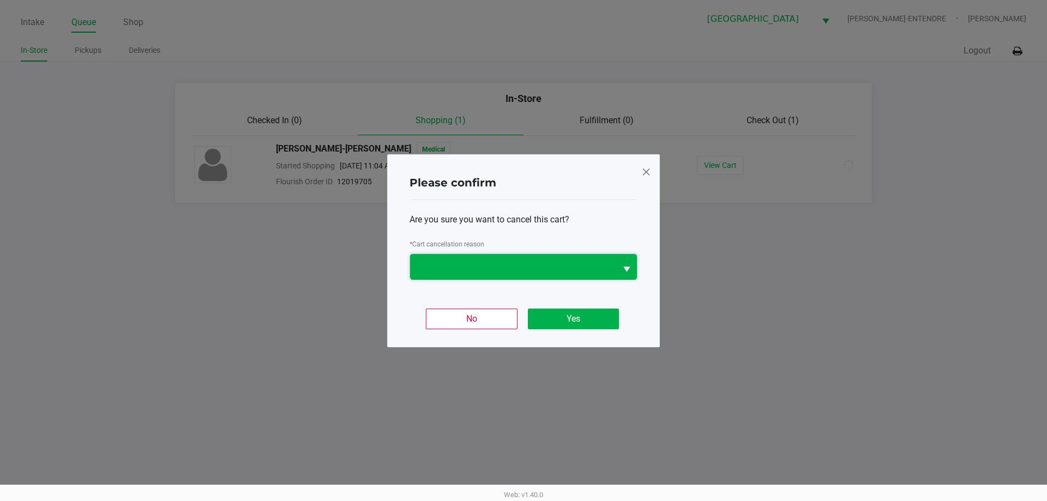
click at [551, 269] on span at bounding box center [513, 266] width 193 height 13
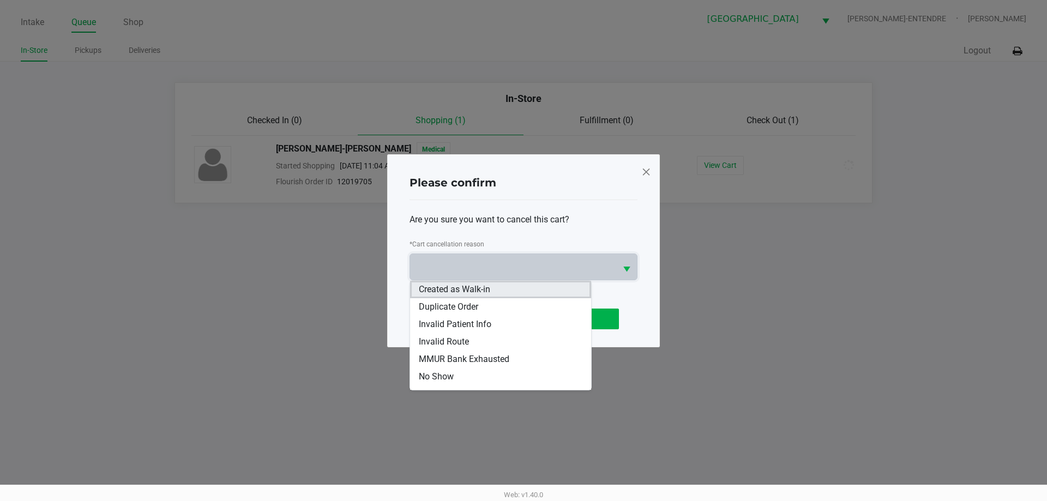
click at [503, 291] on li "Created as Walk-in" at bounding box center [500, 289] width 181 height 17
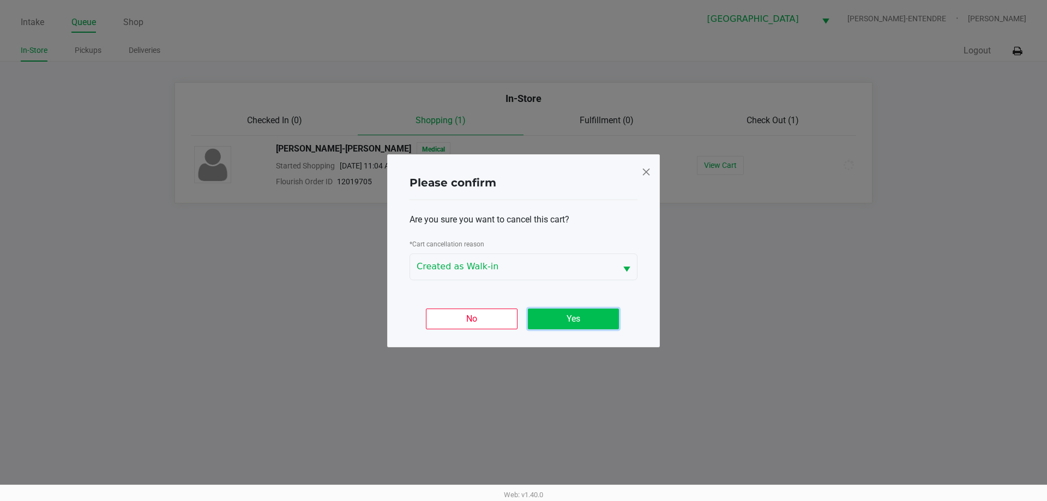
click at [567, 318] on button "Yes" at bounding box center [573, 319] width 91 height 21
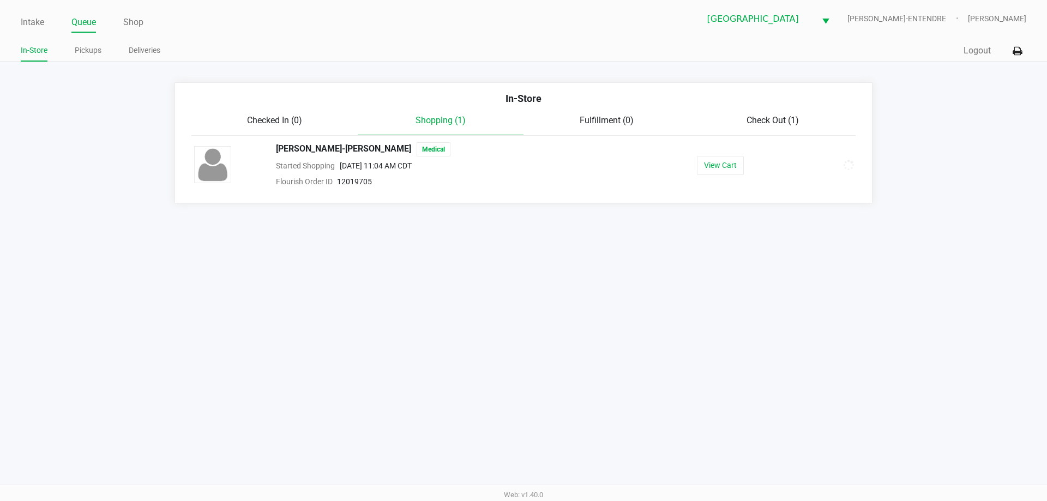
click at [46, 21] on ul "Intake Queue Shop" at bounding box center [272, 23] width 503 height 19
click at [40, 17] on link "Intake" at bounding box center [32, 22] width 23 height 15
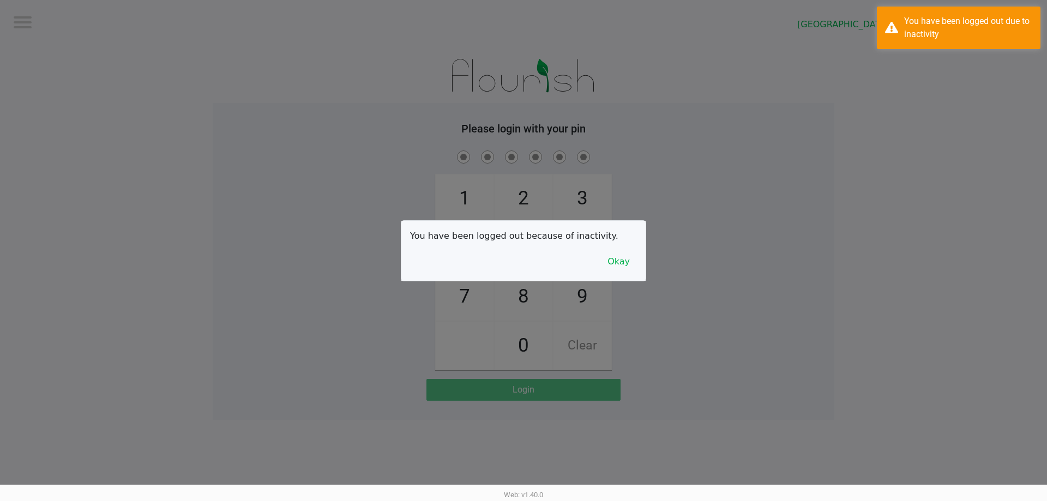
click at [236, 98] on div at bounding box center [523, 250] width 1047 height 501
checkbox input "true"
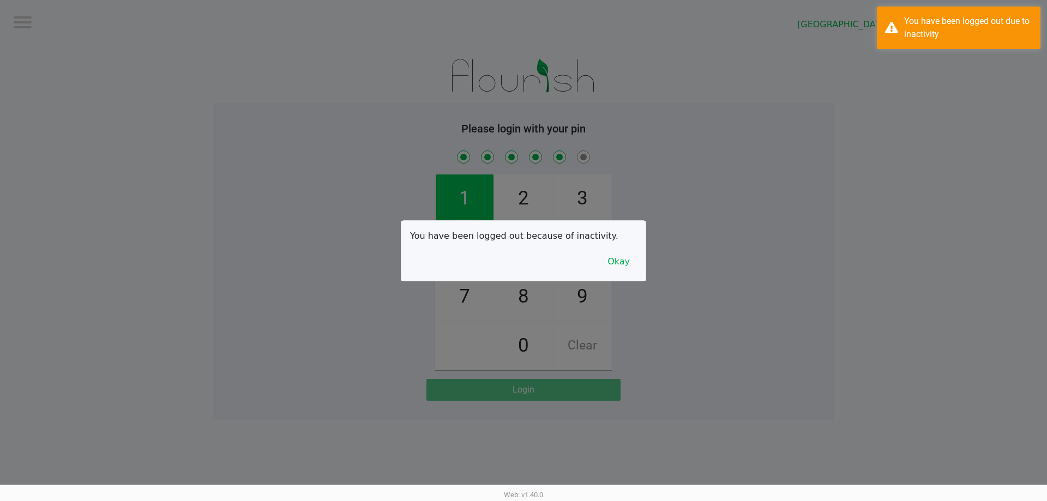
checkbox input "true"
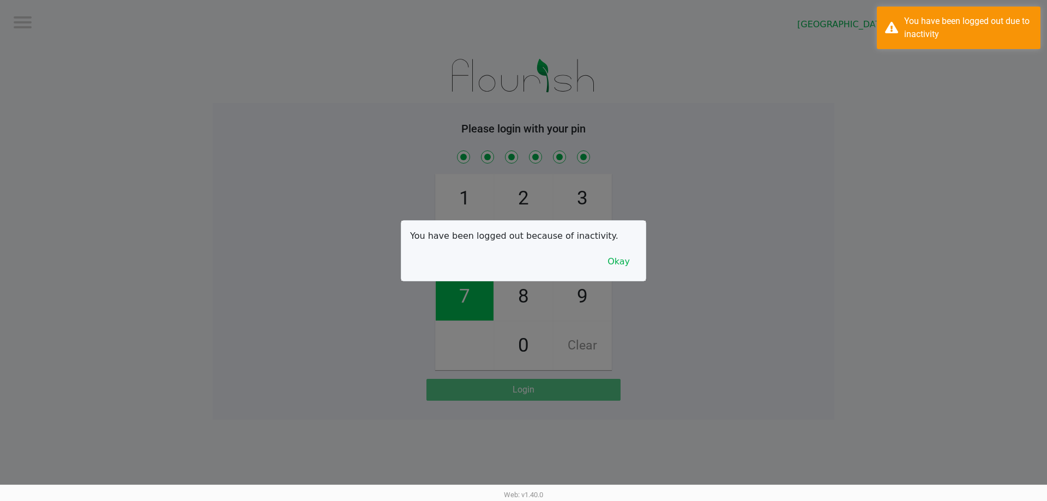
checkbox input "true"
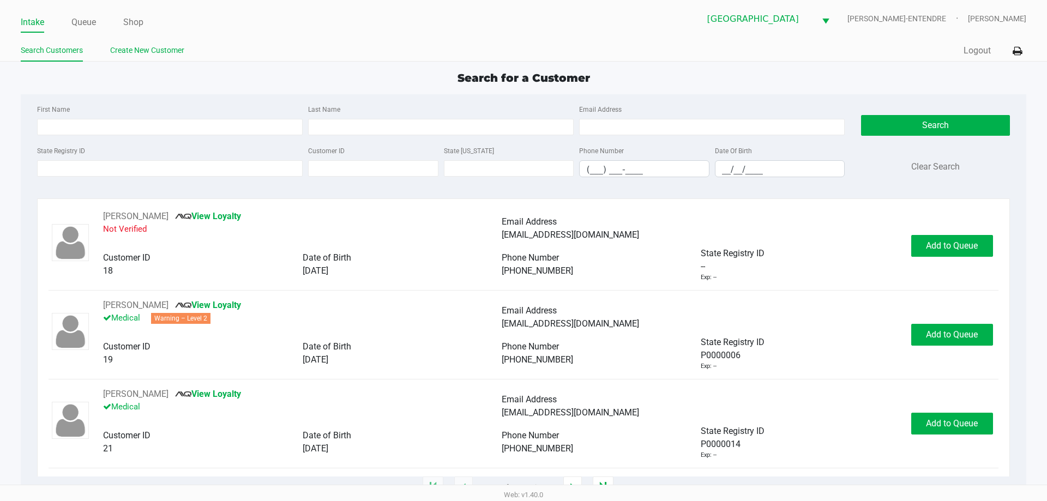
click at [130, 45] on link "Create New Customer" at bounding box center [147, 51] width 74 height 14
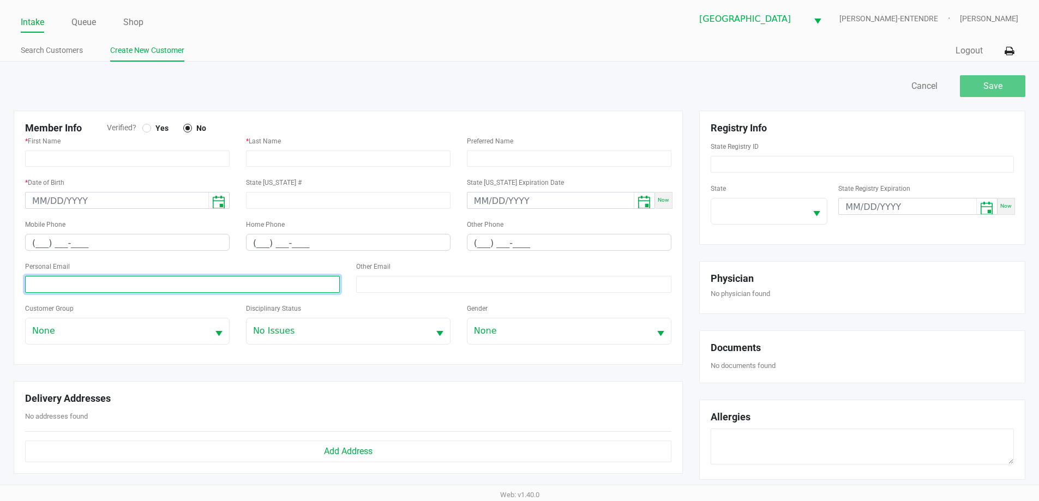
click at [117, 286] on input at bounding box center [182, 284] width 315 height 17
paste input "keuschkev@gmail.com"
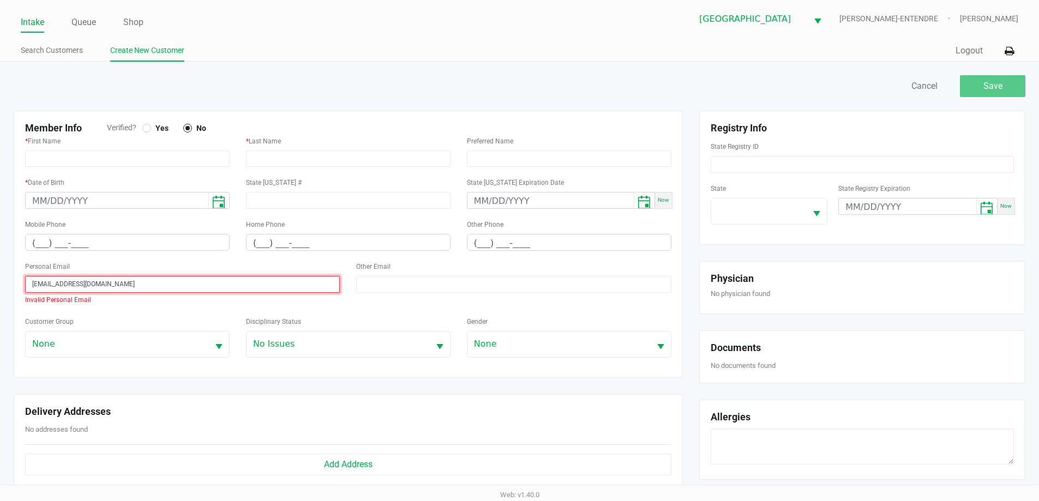
drag, startPoint x: 32, startPoint y: 282, endPoint x: 63, endPoint y: 290, distance: 31.9
click at [33, 284] on input "keuschkev@gmail.com" at bounding box center [182, 284] width 315 height 17
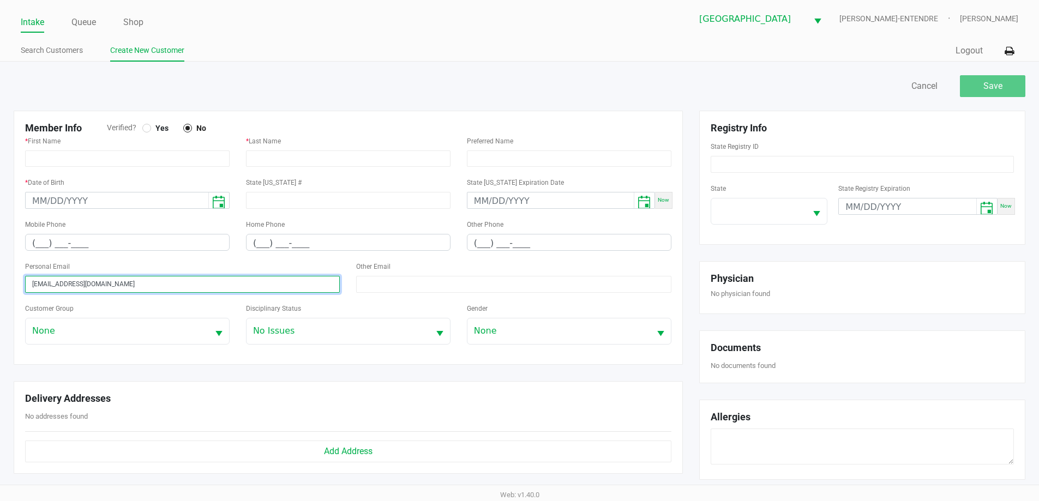
type input "keuschkev@gmail.com"
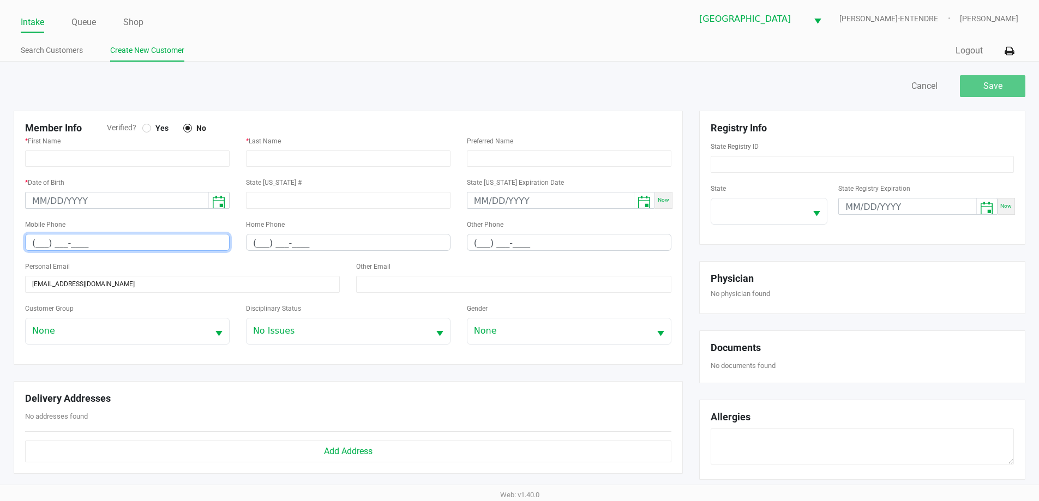
click at [39, 243] on input "(___) ___-____" at bounding box center [127, 242] width 203 height 17
type input "(321) 746-0234"
click at [148, 126] on div at bounding box center [146, 128] width 9 height 9
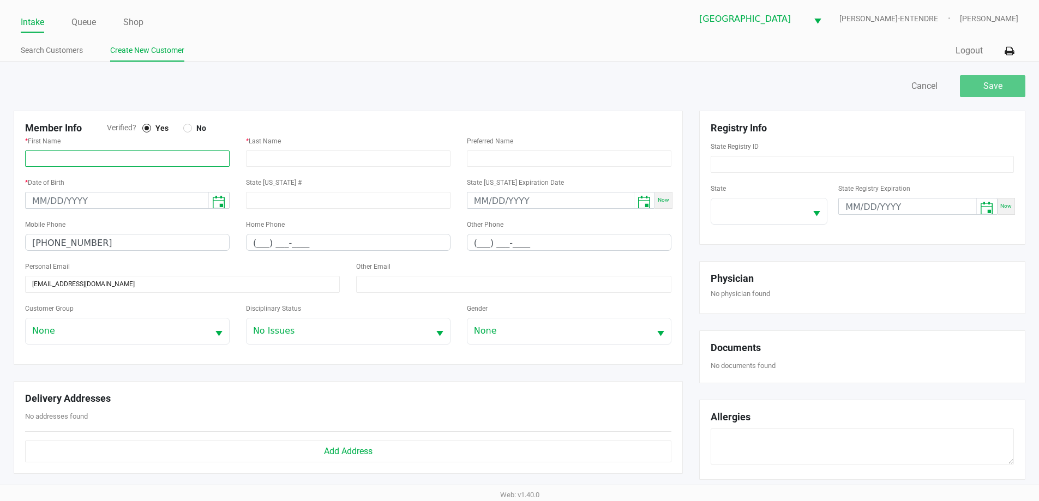
click at [121, 159] on input "text" at bounding box center [127, 159] width 204 height 16
type input "kevin"
type input "KEUSCH"
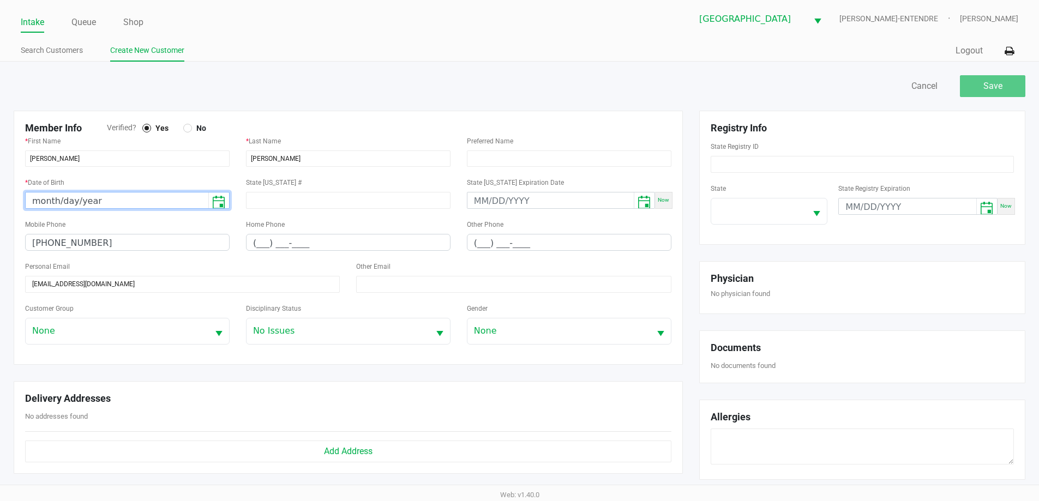
click at [153, 197] on input "month/day/year" at bounding box center [117, 201] width 183 height 17
type input "07/19/1978"
click at [738, 154] on div "State Registry ID" at bounding box center [862, 156] width 303 height 33
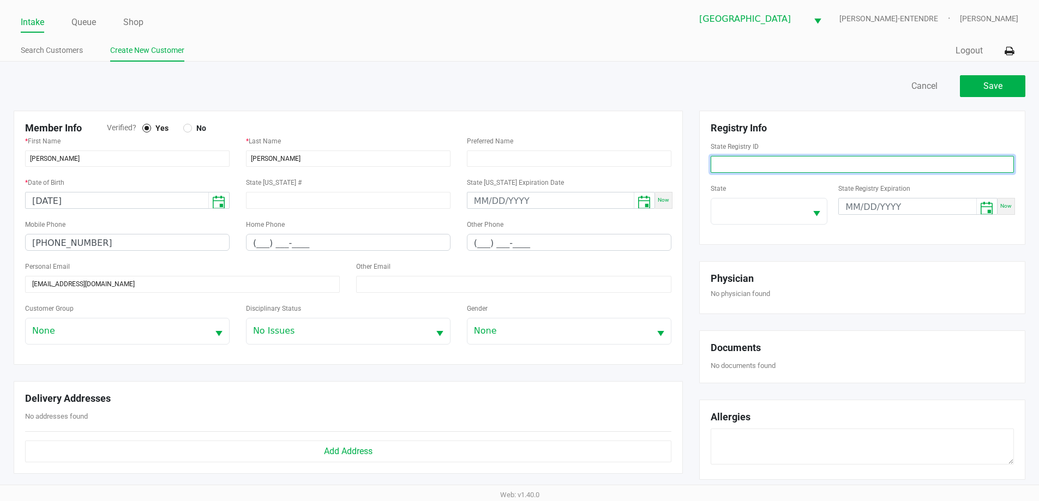
click at [733, 167] on input at bounding box center [862, 164] width 303 height 17
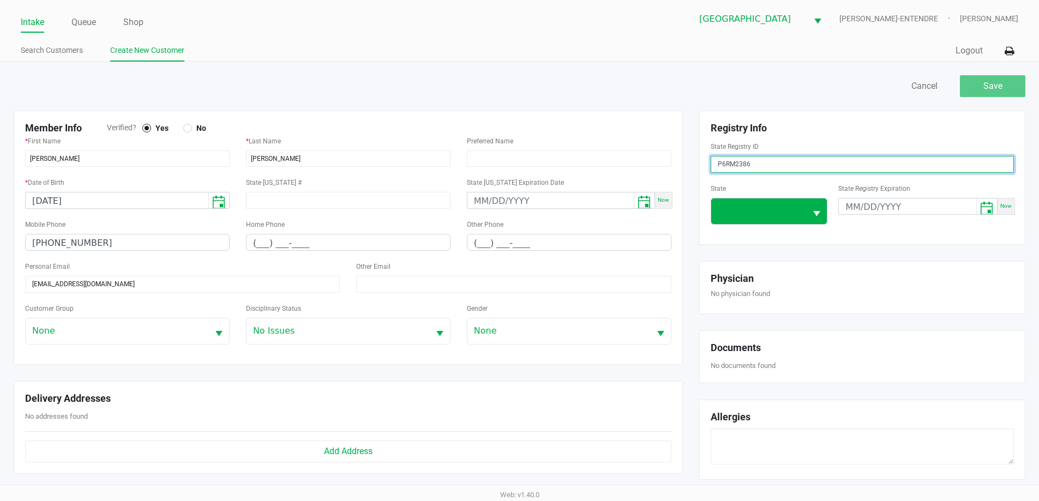
type input "P6RM2386"
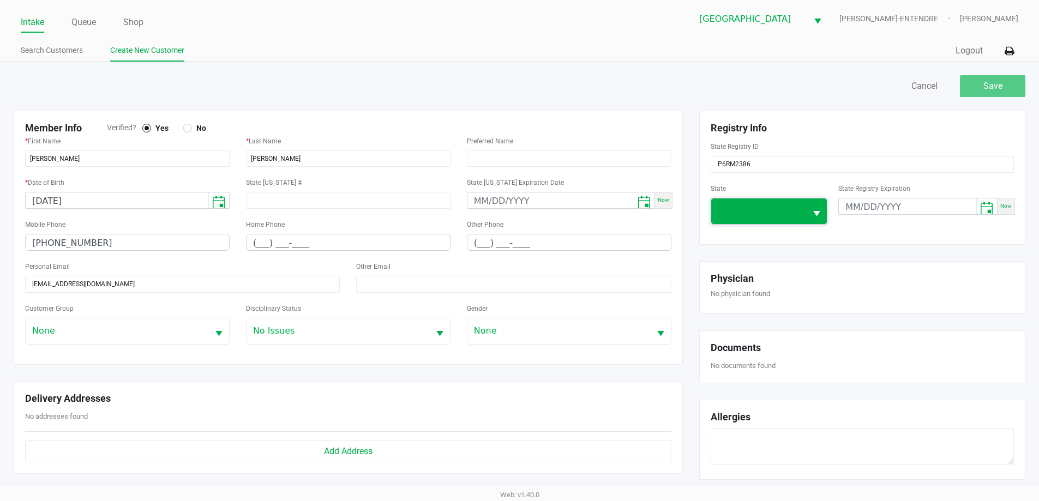
click at [785, 211] on span at bounding box center [759, 210] width 82 height 13
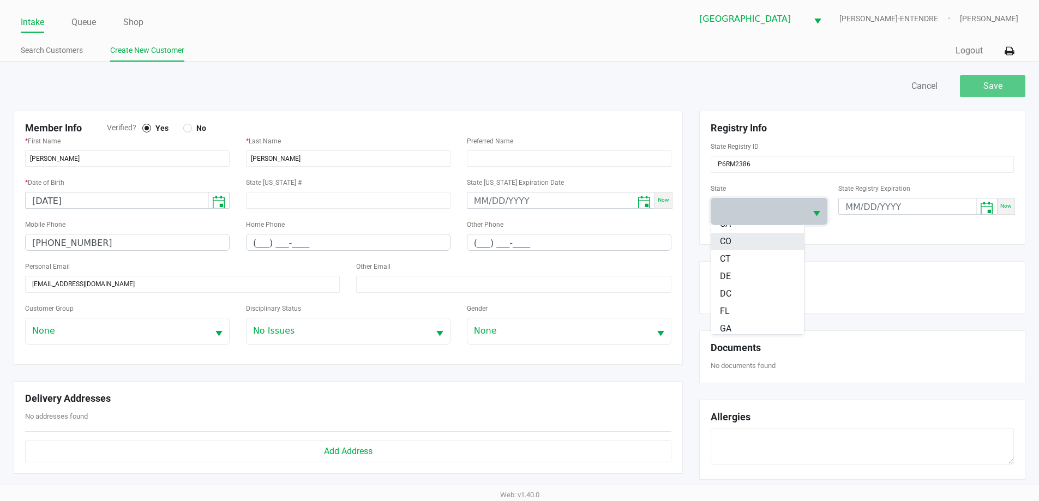
scroll to position [109, 0]
click at [763, 297] on li "FL" at bounding box center [757, 299] width 93 height 17
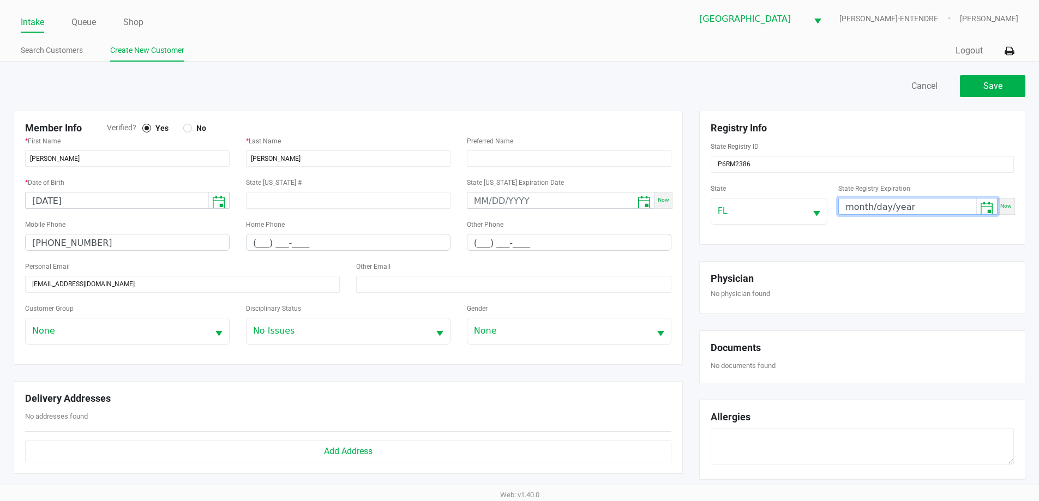
click at [936, 212] on input "month/day/year" at bounding box center [907, 206] width 137 height 17
type input "03/01/2026"
click at [990, 90] on span "Save" at bounding box center [992, 86] width 19 height 10
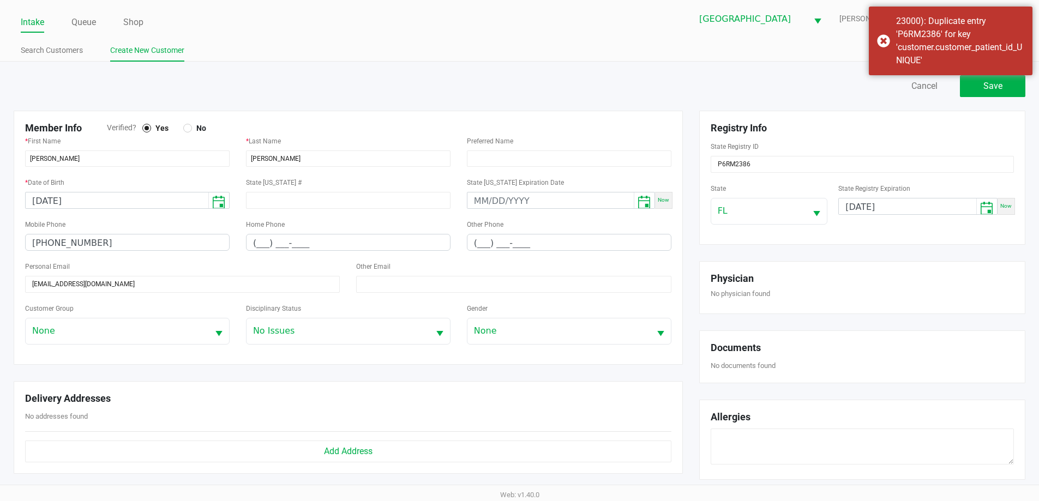
click at [33, 29] on link "Intake" at bounding box center [32, 22] width 23 height 15
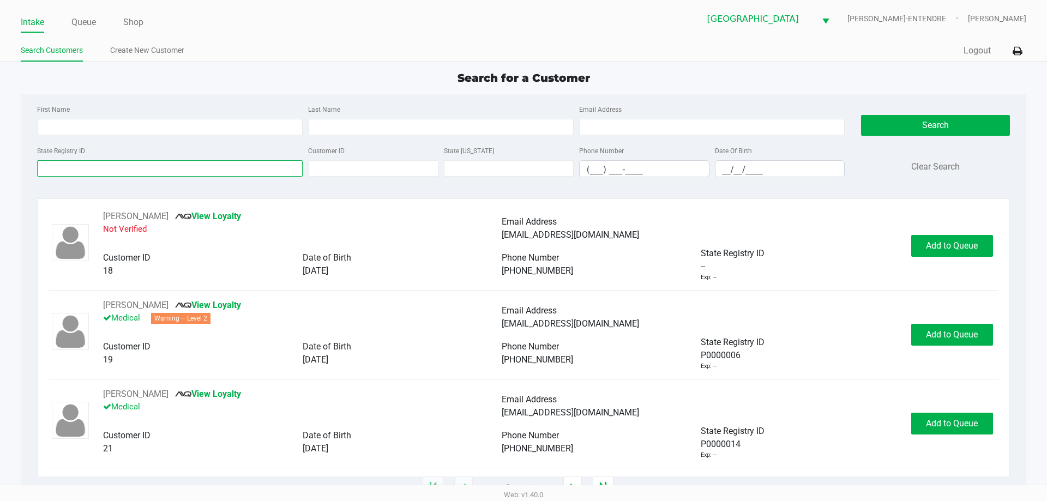
click at [68, 170] on input "State Registry ID" at bounding box center [170, 168] width 266 height 16
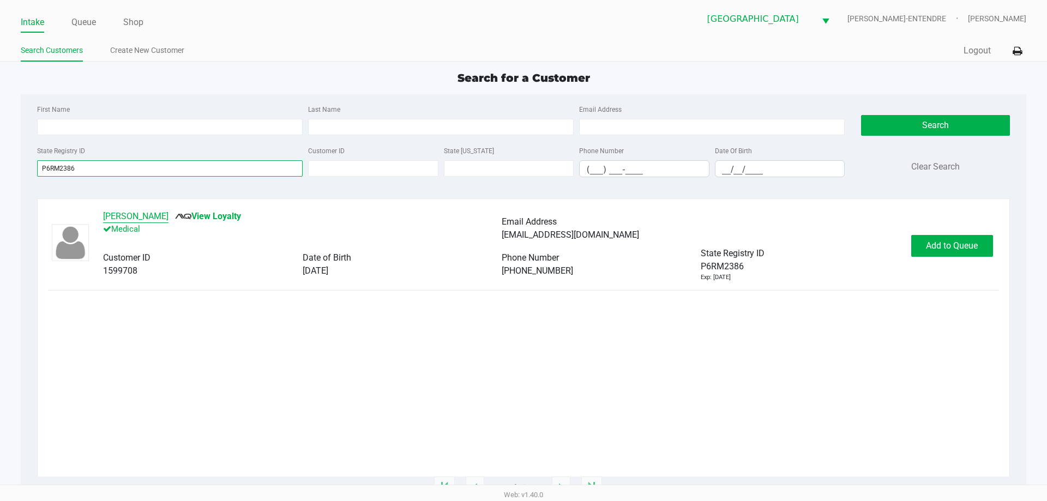
type input "P6RM2386"
click at [157, 218] on button "KEVIN KEUSCH" at bounding box center [135, 216] width 65 height 13
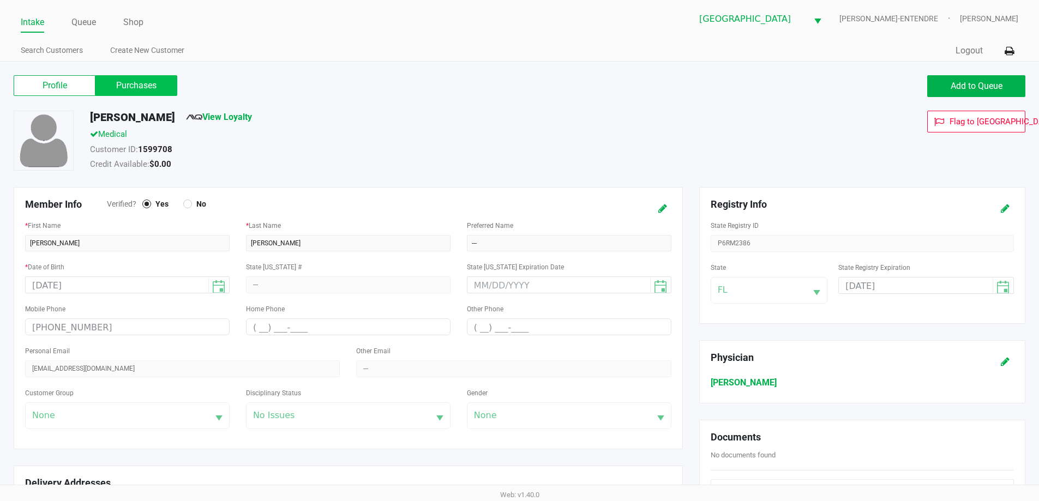
click at [128, 87] on label "Purchases" at bounding box center [136, 85] width 82 height 21
click at [0, 0] on 1 "Purchases" at bounding box center [0, 0] width 0 height 0
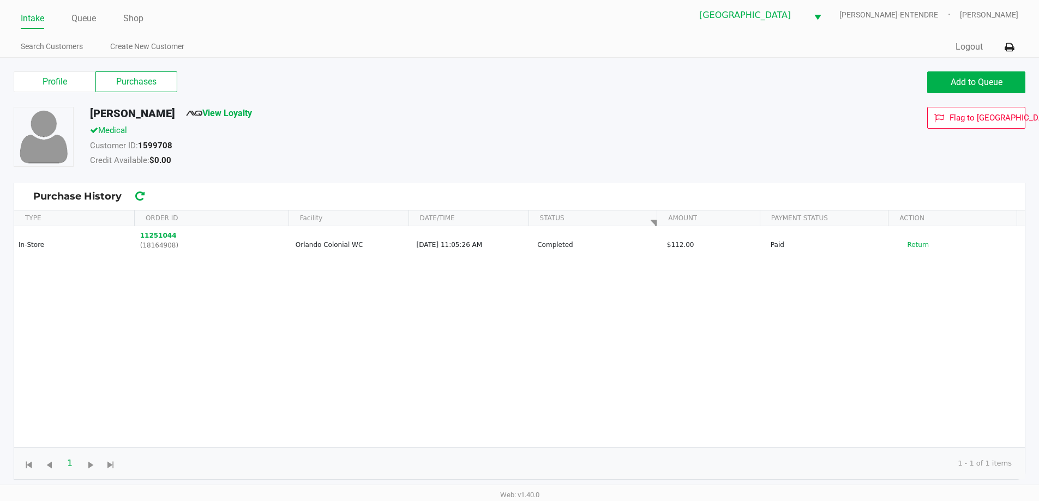
scroll to position [4, 0]
click at [986, 86] on span "Add to Queue" at bounding box center [977, 81] width 52 height 10
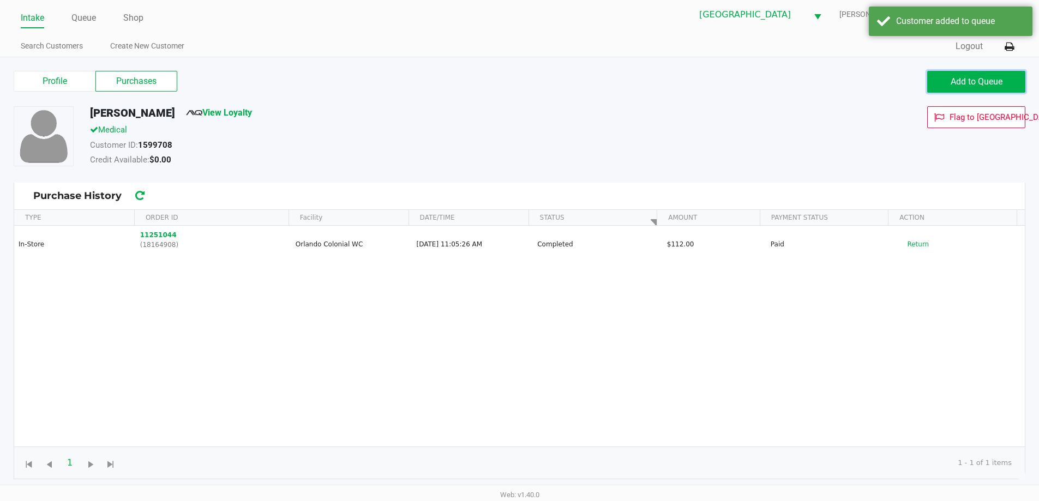
click at [986, 86] on span "Add to Queue" at bounding box center [977, 81] width 52 height 10
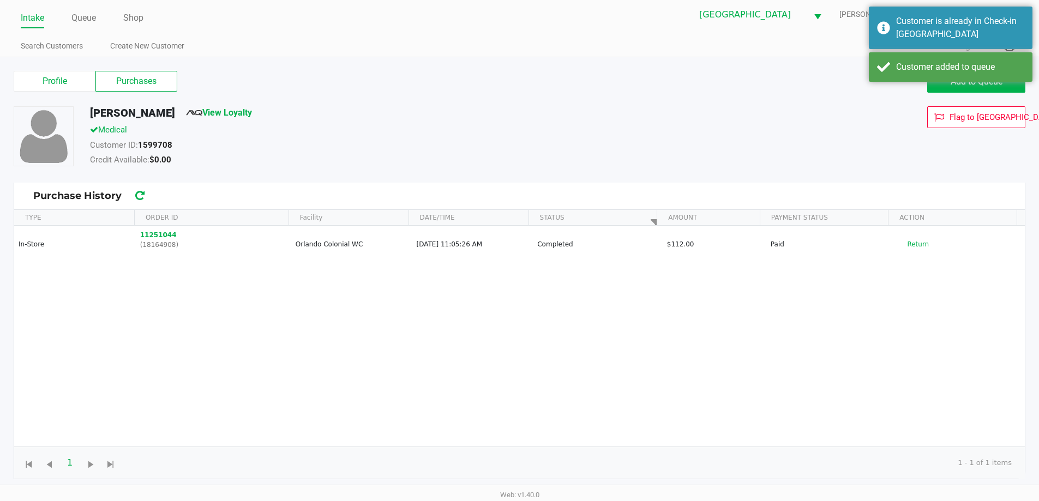
click at [155, 89] on label "Purchases" at bounding box center [136, 81] width 82 height 21
click at [0, 0] on 1 "Purchases" at bounding box center [0, 0] width 0 height 0
click at [150, 75] on label "Purchases" at bounding box center [136, 81] width 82 height 21
click at [0, 0] on 1 "Purchases" at bounding box center [0, 0] width 0 height 0
click at [87, 16] on link "Queue" at bounding box center [83, 17] width 25 height 15
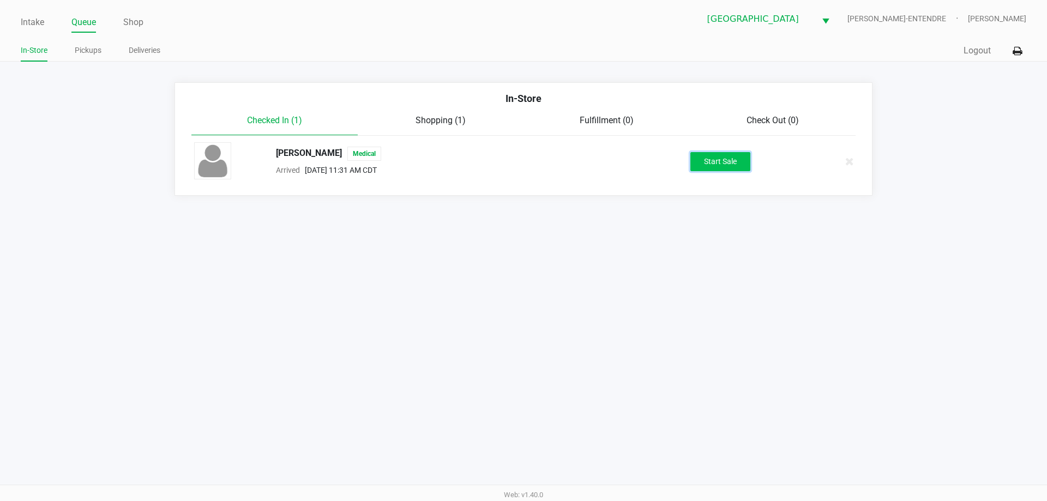
click at [721, 165] on button "Start Sale" at bounding box center [720, 161] width 60 height 19
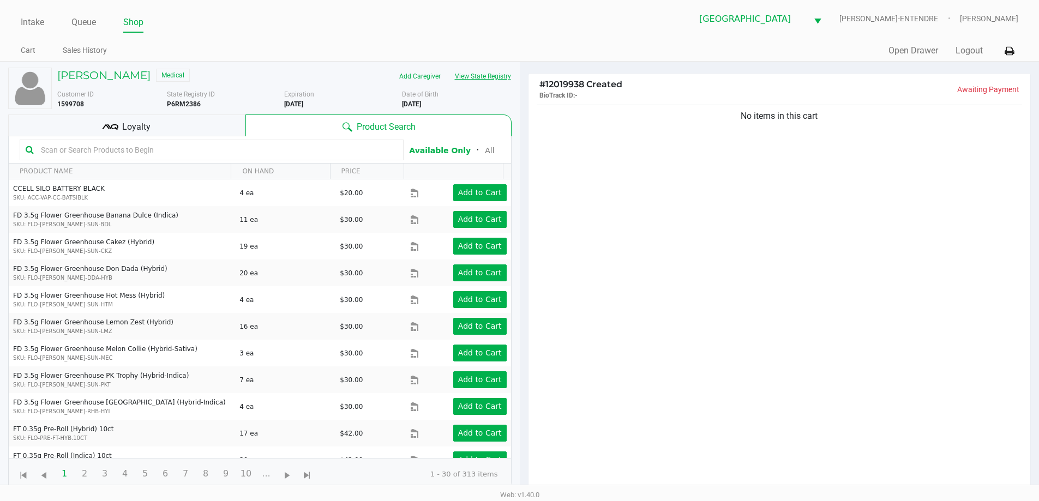
click at [510, 74] on button "View State Registry" at bounding box center [480, 76] width 64 height 17
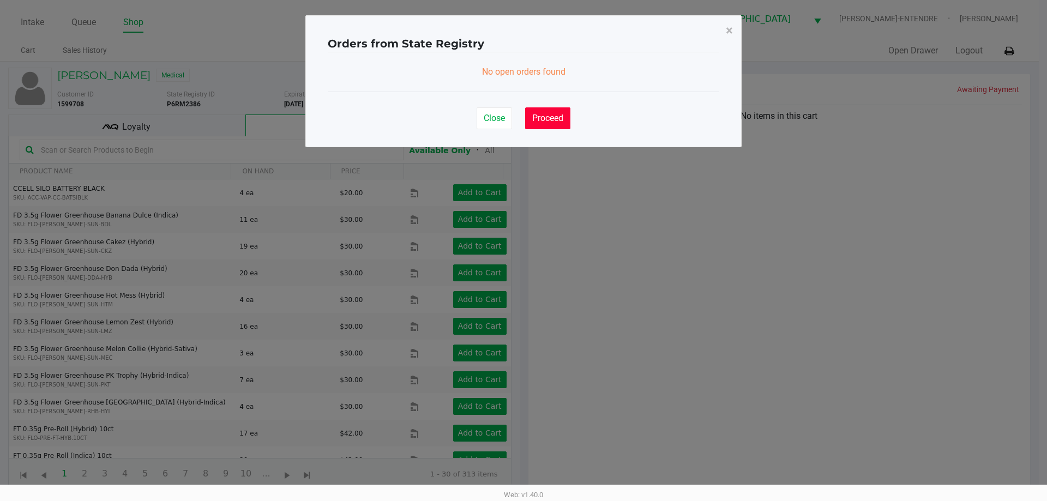
click at [547, 115] on span "Proceed" at bounding box center [547, 118] width 31 height 10
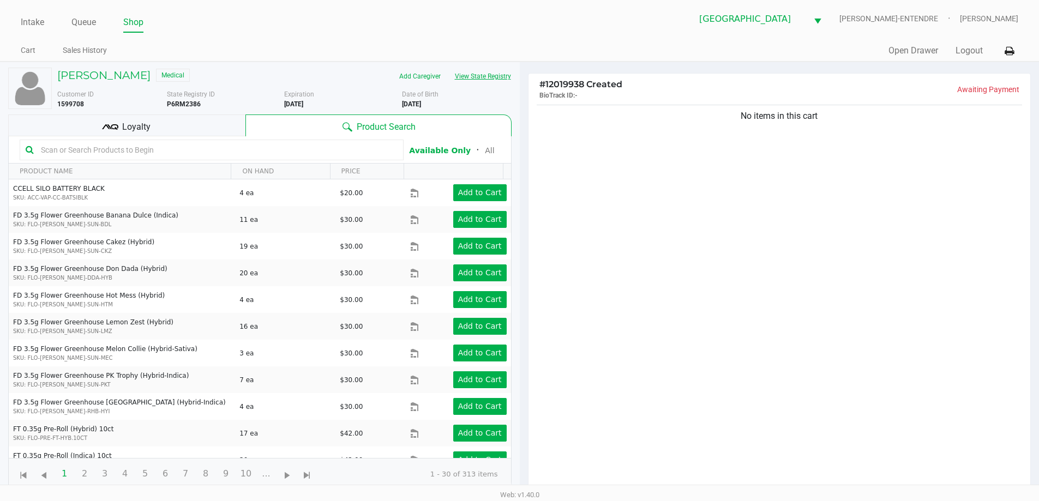
click at [501, 80] on button "View State Registry" at bounding box center [480, 76] width 64 height 17
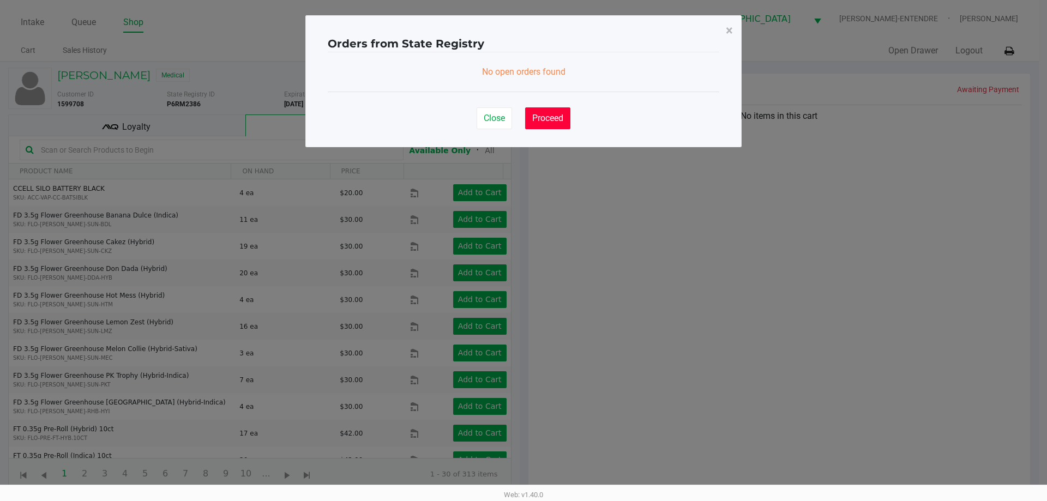
click at [549, 123] on button "Proceed" at bounding box center [547, 118] width 45 height 22
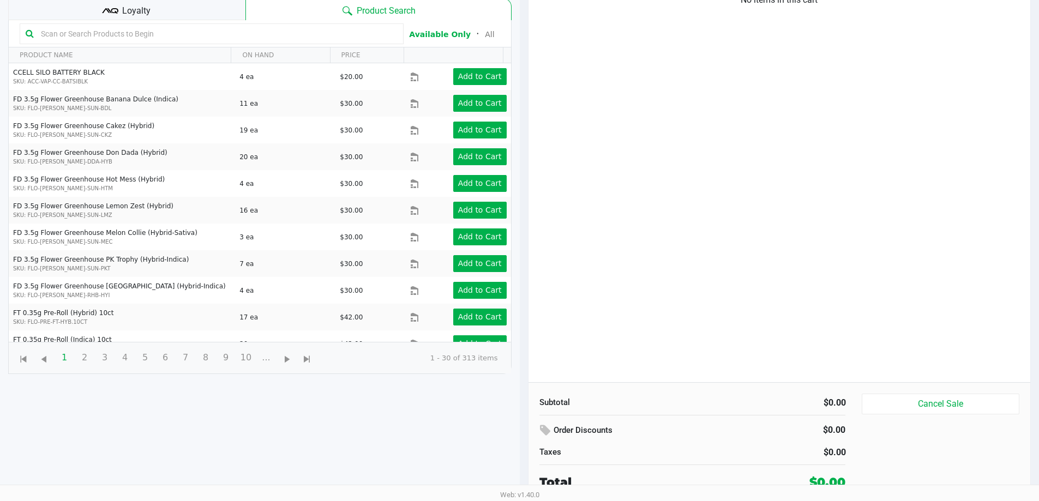
scroll to position [118, 0]
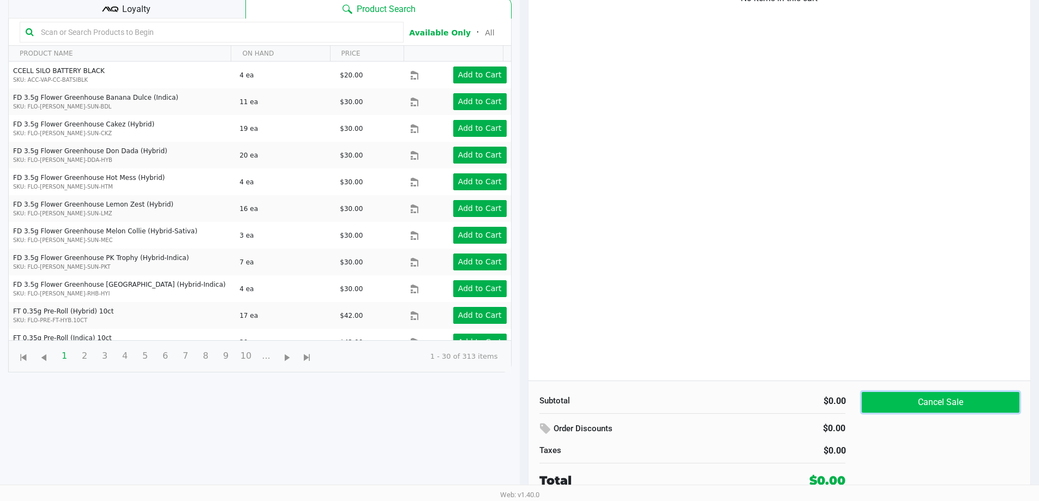
click at [928, 398] on button "Cancel Sale" at bounding box center [940, 402] width 157 height 21
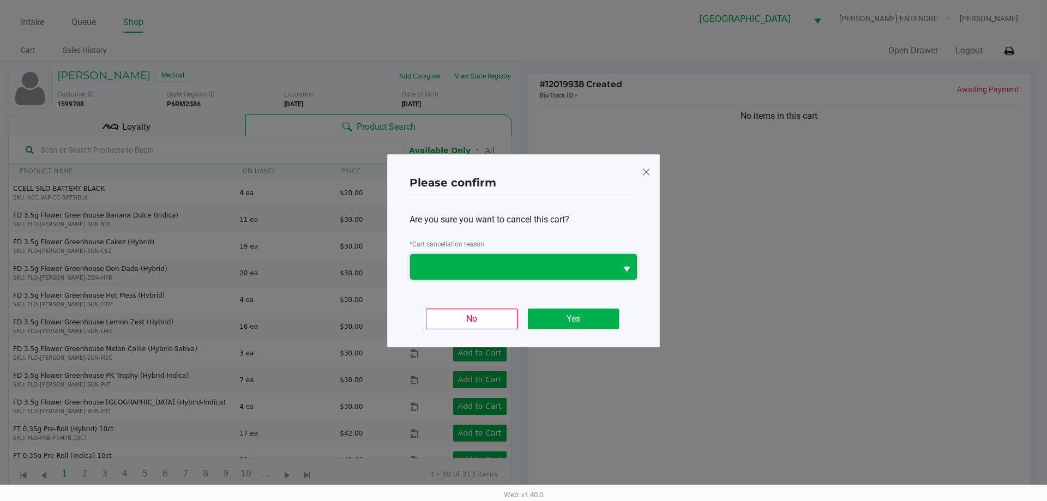
click at [566, 265] on span at bounding box center [513, 266] width 193 height 13
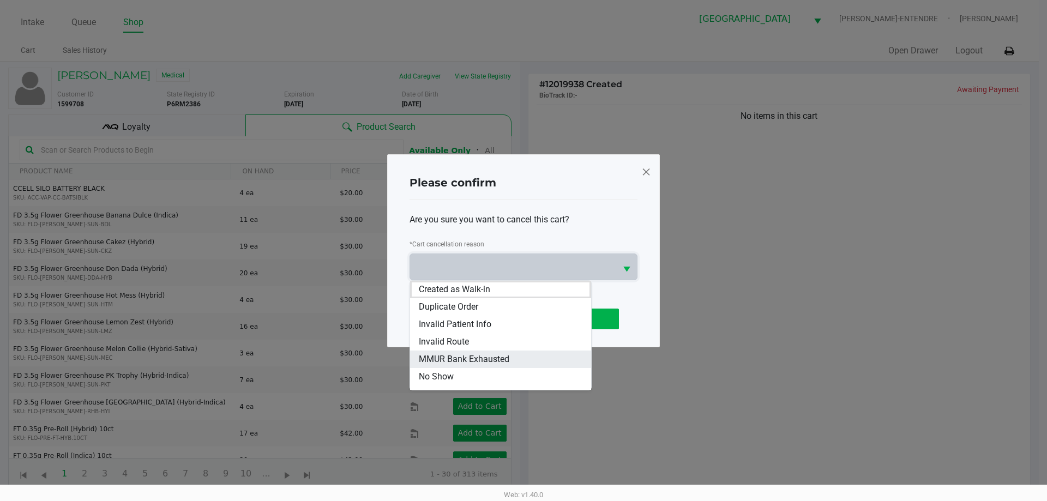
click at [503, 362] on span "MMUR Bank Exhausted" at bounding box center [464, 359] width 91 height 13
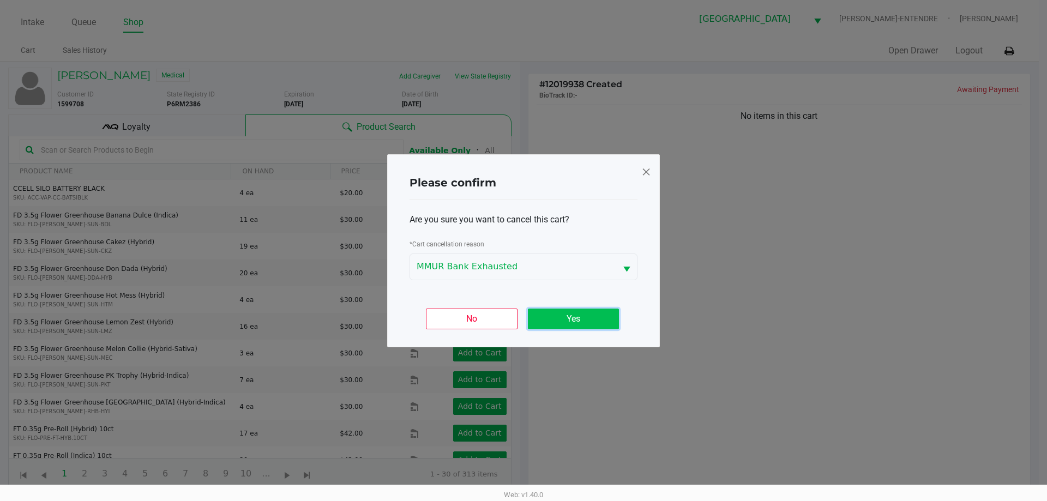
click at [575, 324] on button "Yes" at bounding box center [573, 319] width 91 height 21
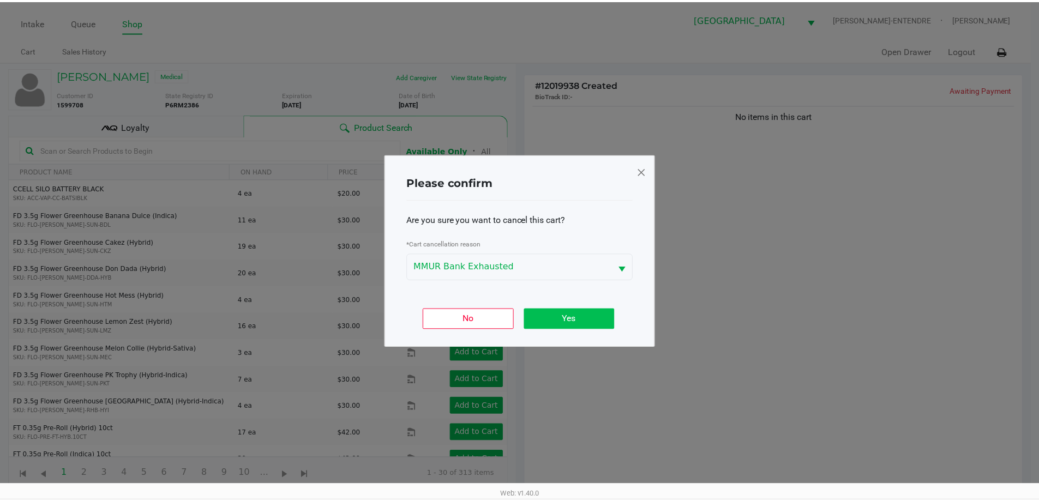
scroll to position [118, 0]
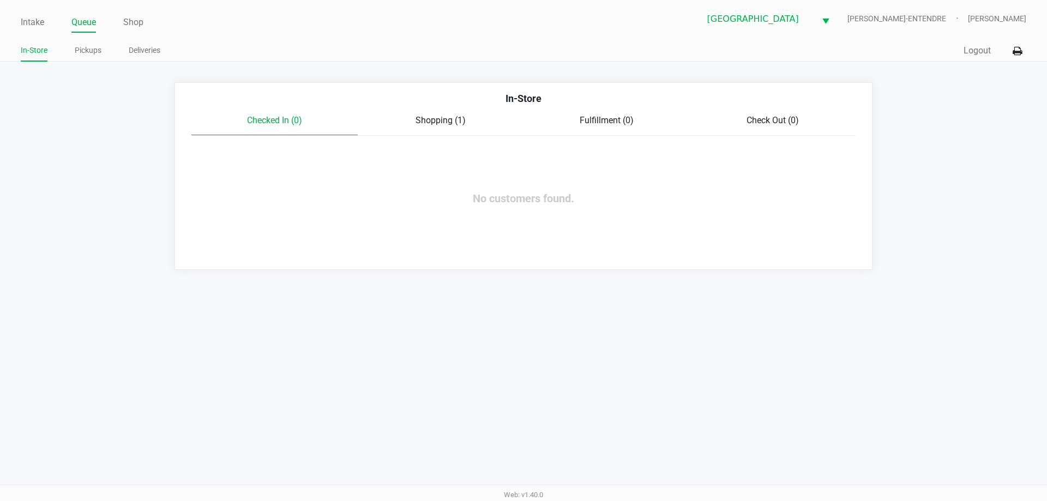
click at [440, 115] on span "Shopping (1)" at bounding box center [441, 120] width 50 height 10
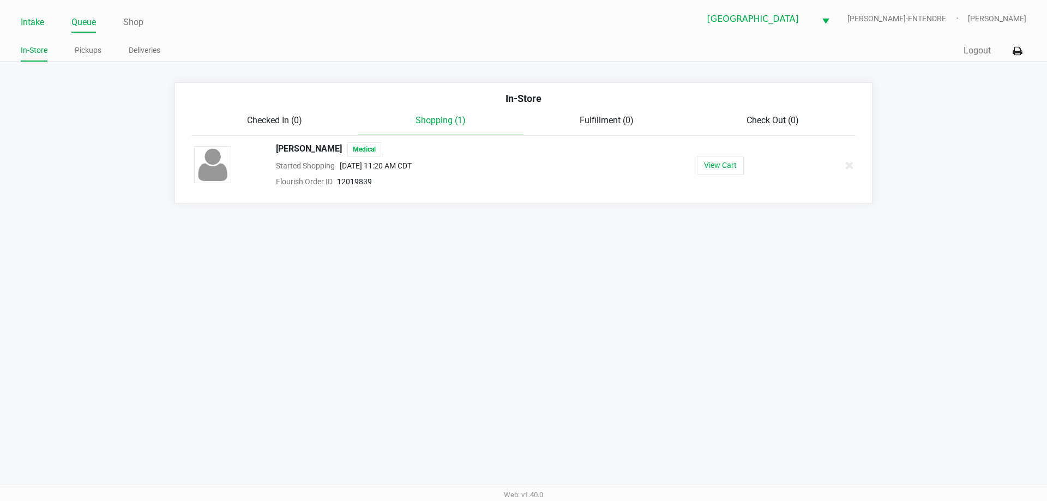
click at [37, 18] on link "Intake" at bounding box center [32, 22] width 23 height 15
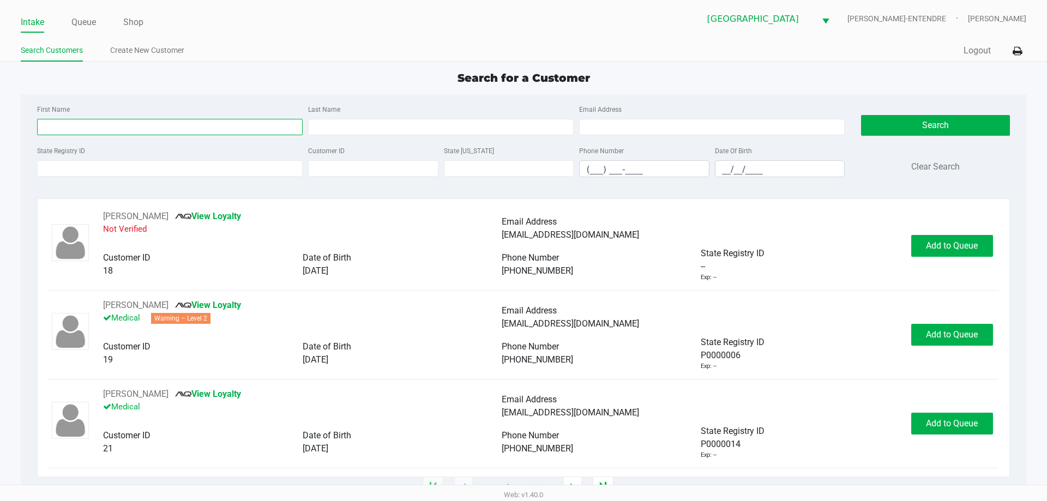
click at [145, 130] on input "First Name" at bounding box center [170, 127] width 266 height 16
type input "CAROL"
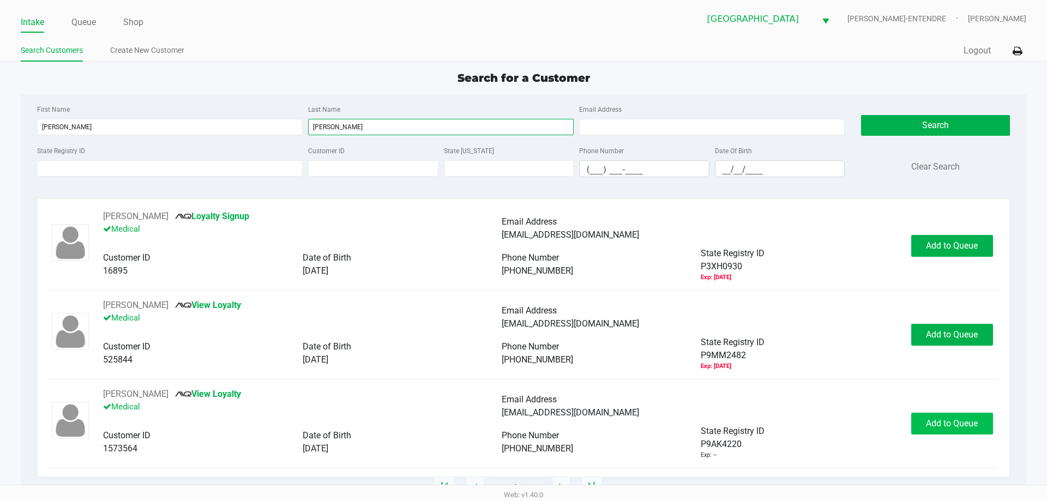
type input "SNYDER"
click at [956, 428] on span "Add to Queue" at bounding box center [952, 423] width 52 height 10
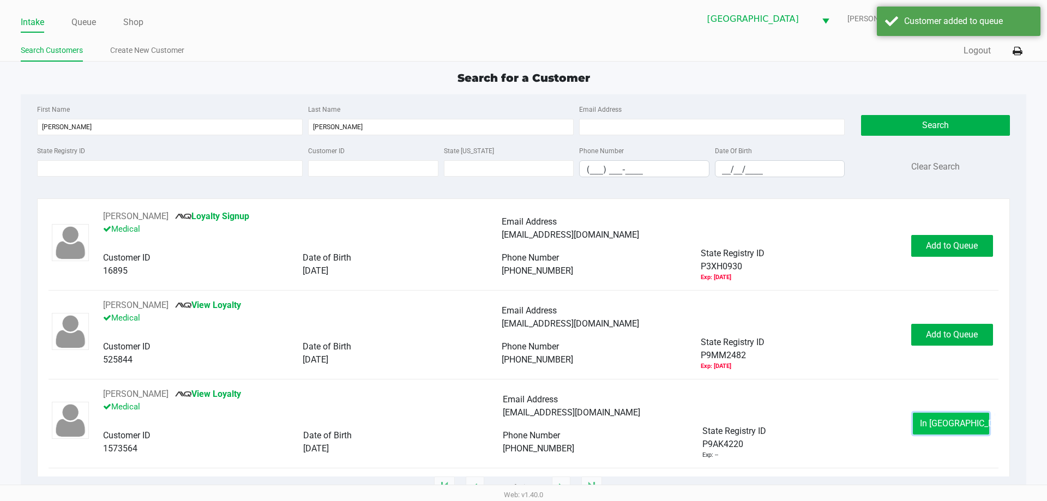
click at [953, 426] on span "In Queue" at bounding box center [966, 423] width 92 height 10
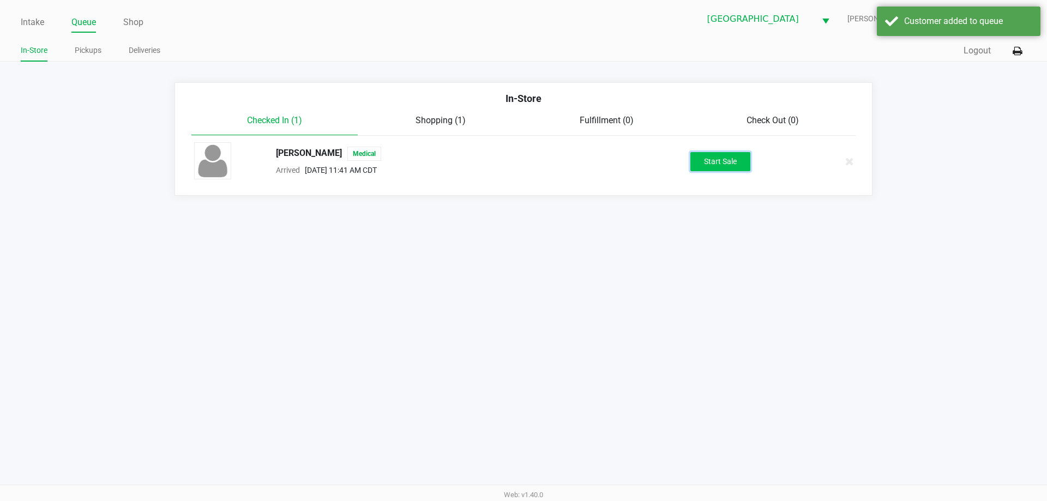
click at [719, 154] on button "Start Sale" at bounding box center [720, 161] width 60 height 19
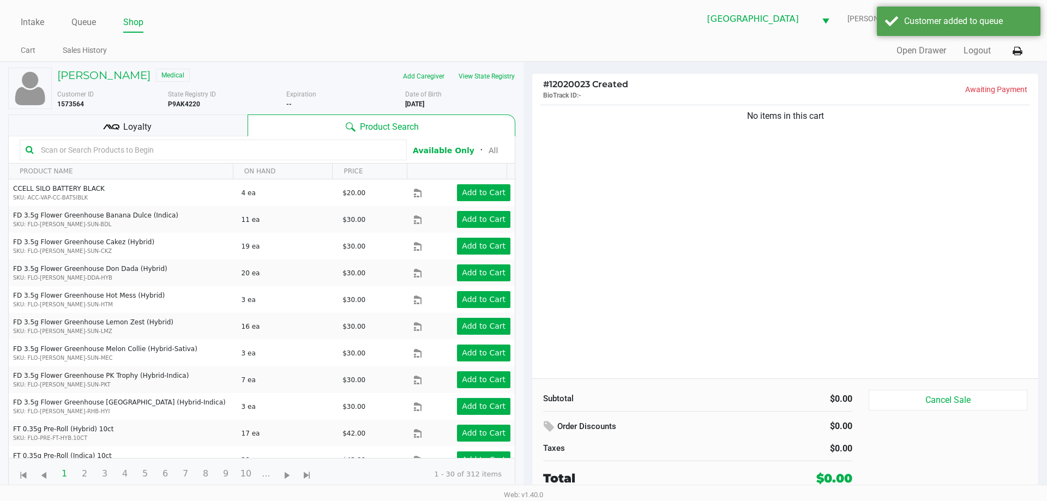
click at [683, 181] on div "No items in this cart" at bounding box center [785, 241] width 506 height 276
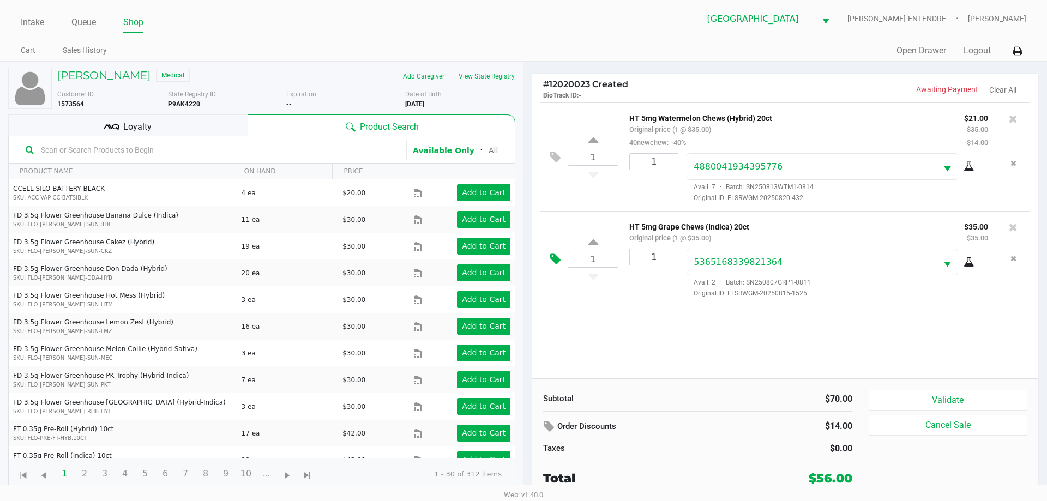
click at [560, 257] on icon at bounding box center [555, 259] width 10 height 13
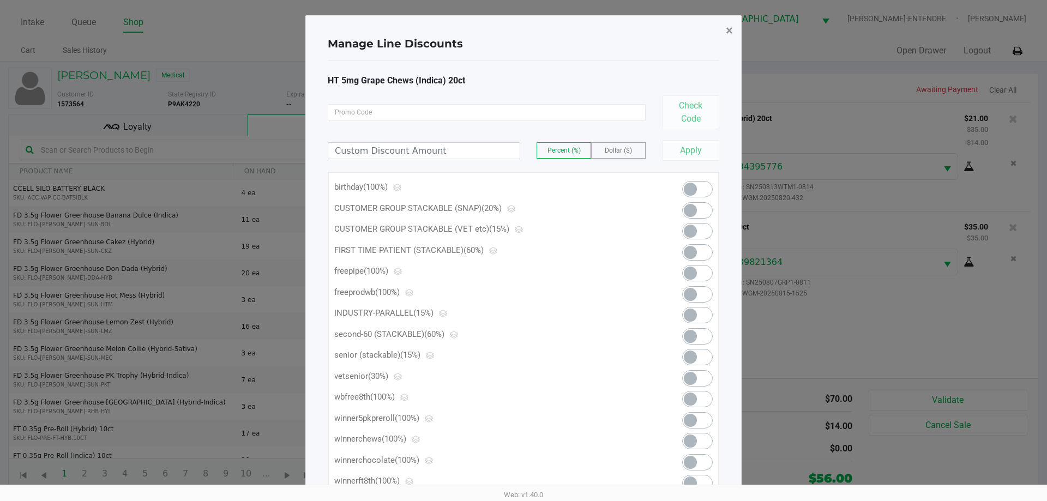
click at [729, 33] on span "×" at bounding box center [729, 30] width 7 height 15
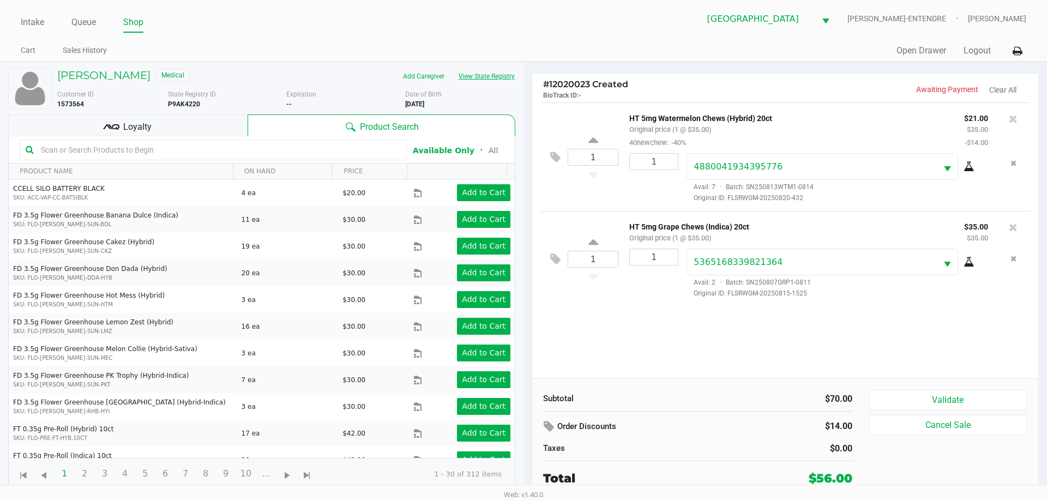
click at [480, 75] on button "View State Registry" at bounding box center [484, 76] width 64 height 17
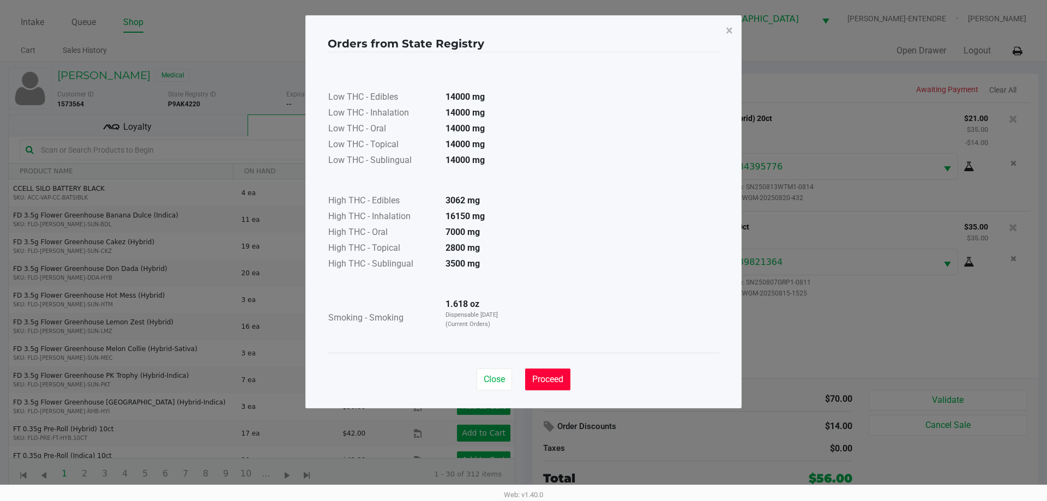
drag, startPoint x: 551, startPoint y: 384, endPoint x: 502, endPoint y: 350, distance: 59.1
click at [540, 378] on span "Proceed" at bounding box center [547, 379] width 31 height 10
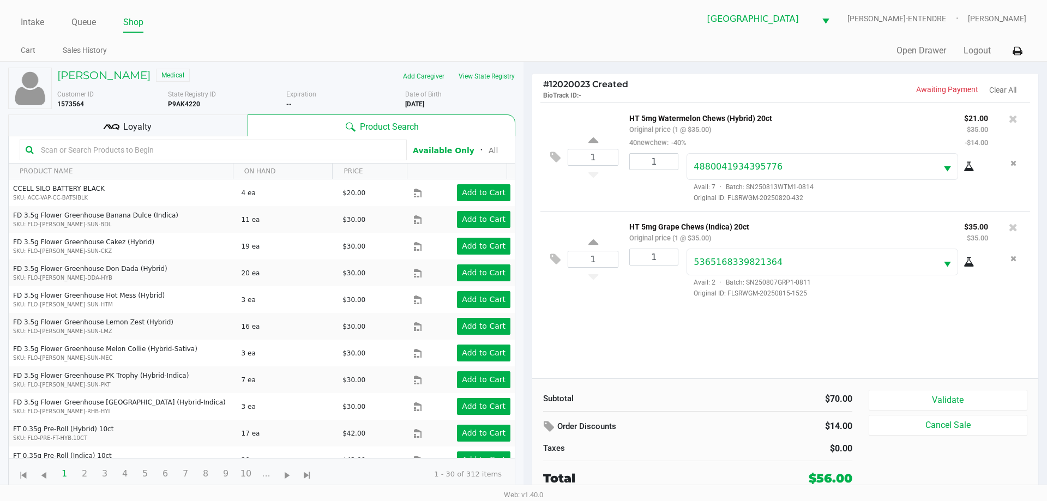
click at [218, 126] on div "Loyalty" at bounding box center [127, 126] width 239 height 22
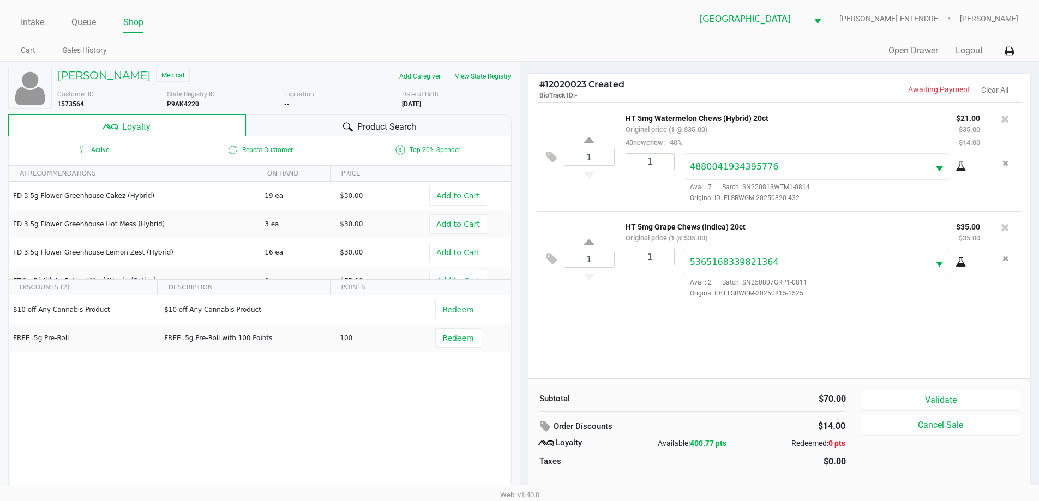
click at [286, 124] on div "Product Search" at bounding box center [379, 126] width 266 height 22
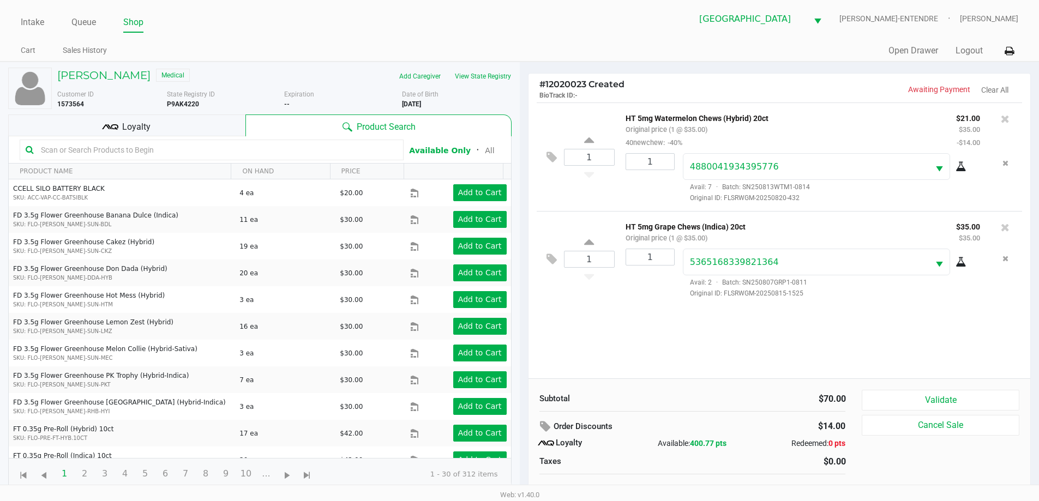
click at [213, 119] on div "Loyalty" at bounding box center [126, 126] width 237 height 22
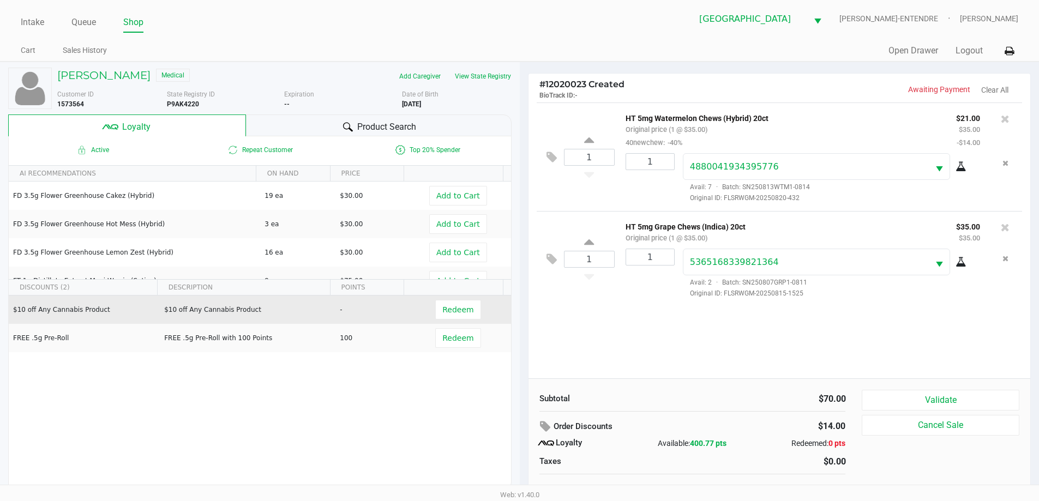
scroll to position [11, 0]
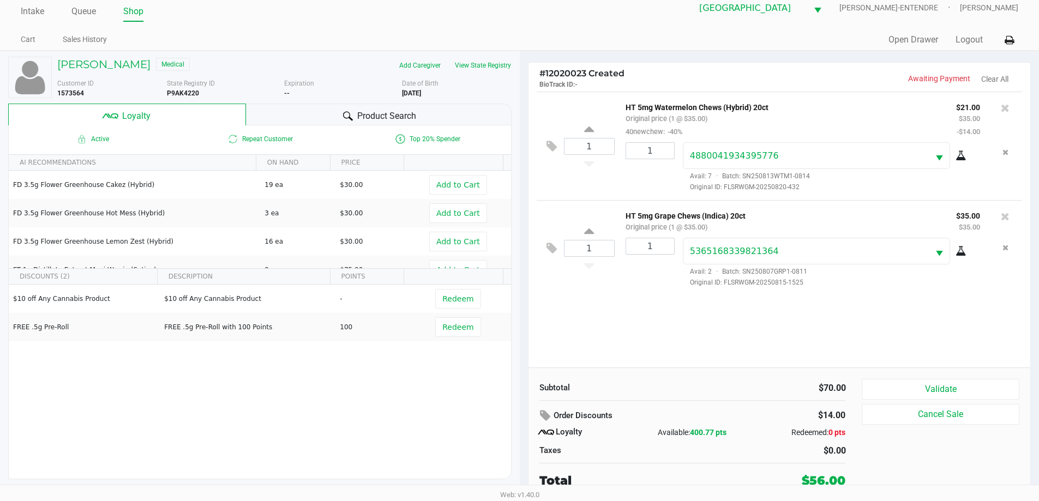
click at [318, 111] on div "Product Search" at bounding box center [379, 115] width 266 height 22
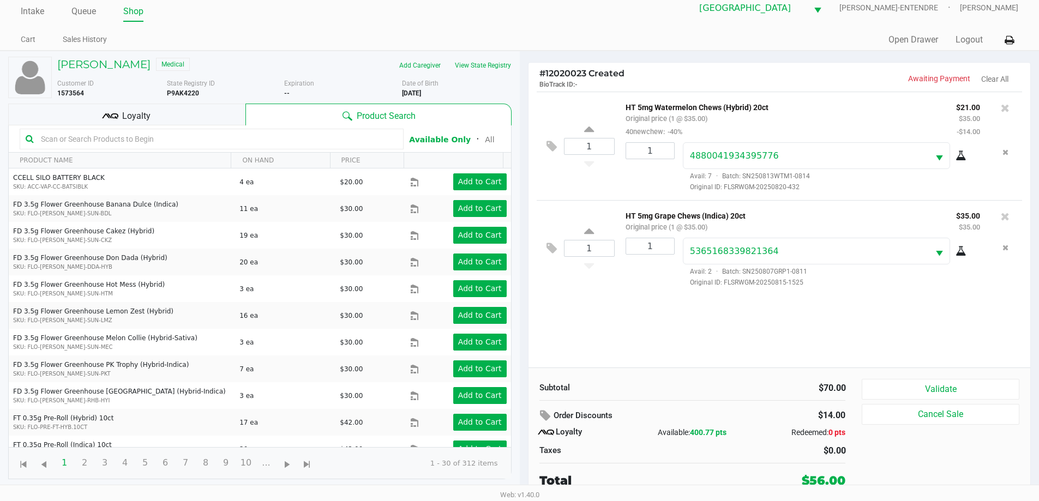
click at [204, 110] on div "Loyalty" at bounding box center [126, 115] width 237 height 22
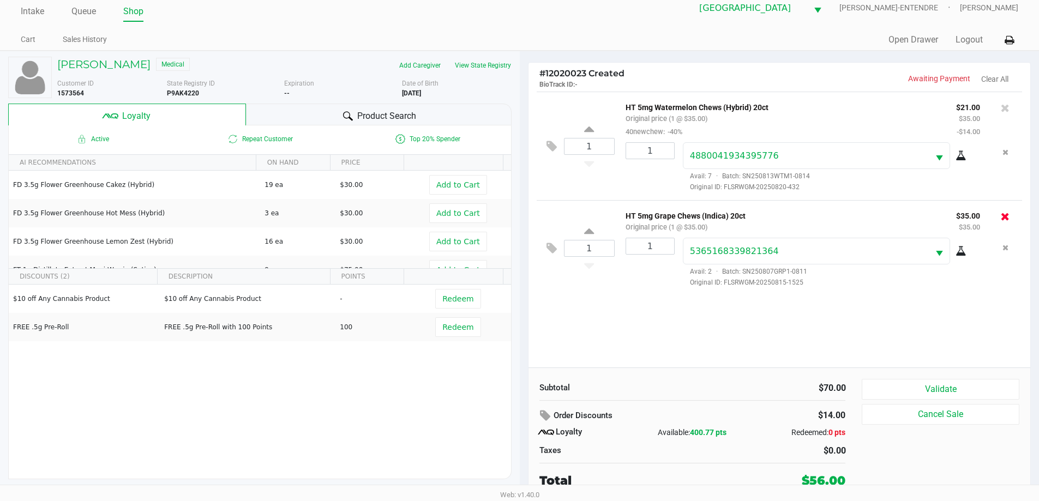
click at [1006, 222] on icon at bounding box center [1005, 216] width 9 height 11
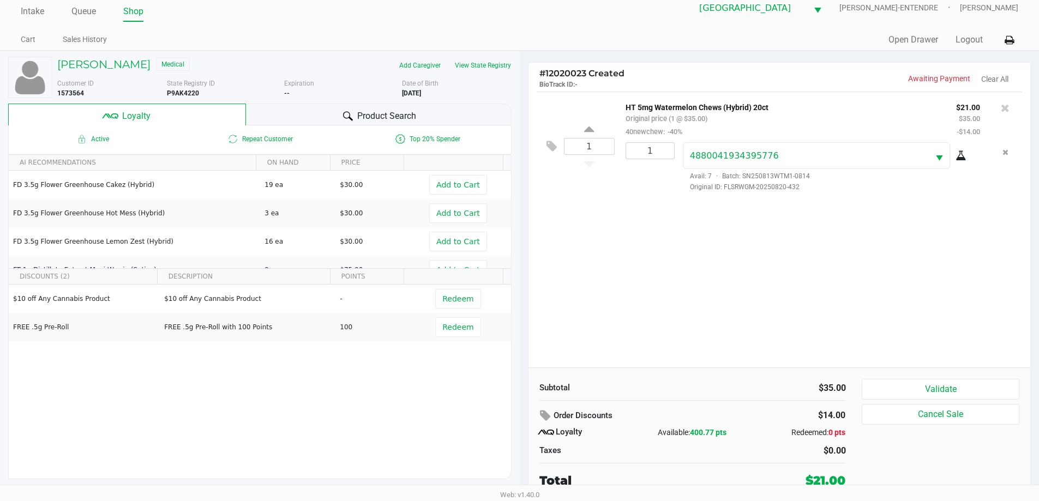
click at [1004, 109] on icon at bounding box center [1005, 108] width 9 height 11
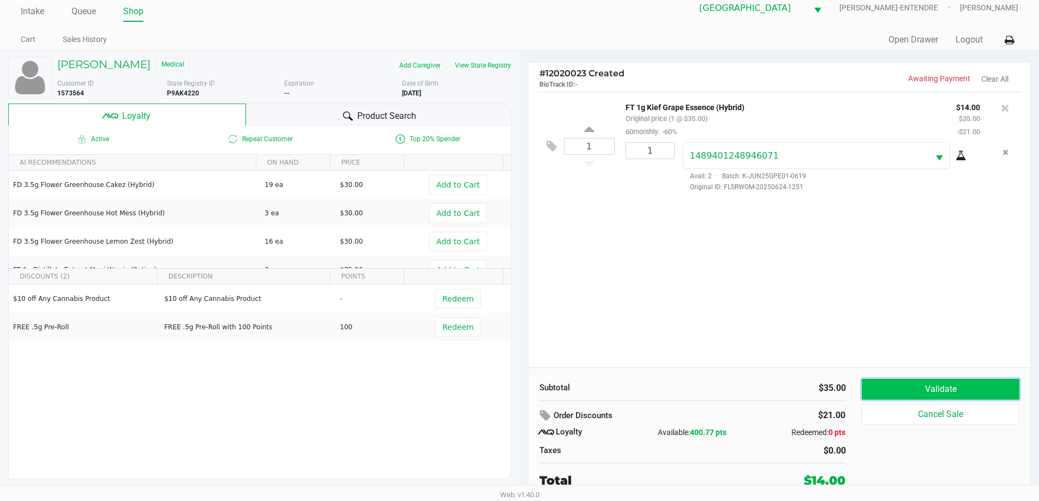
click at [942, 392] on button "Validate" at bounding box center [940, 389] width 157 height 21
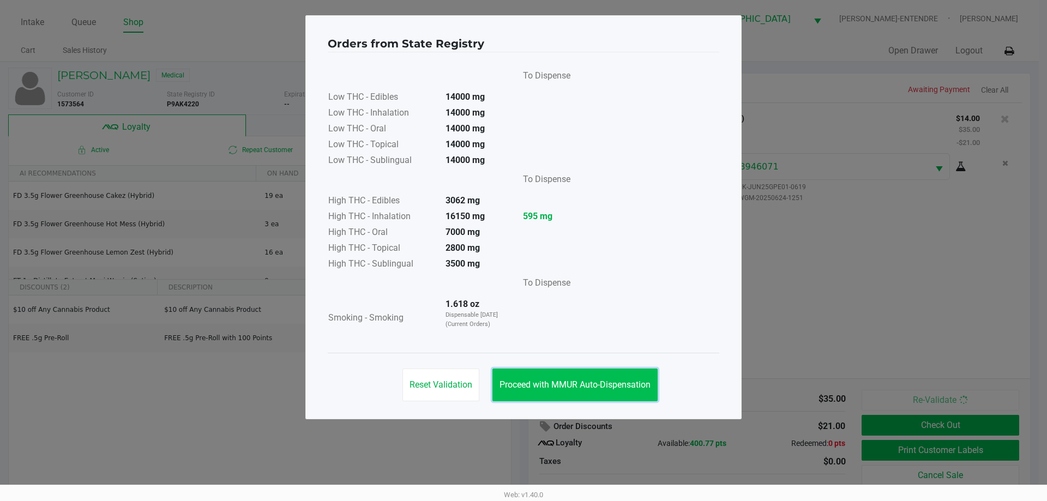
click at [624, 381] on span "Proceed with MMUR Auto-Dispensation" at bounding box center [575, 385] width 151 height 10
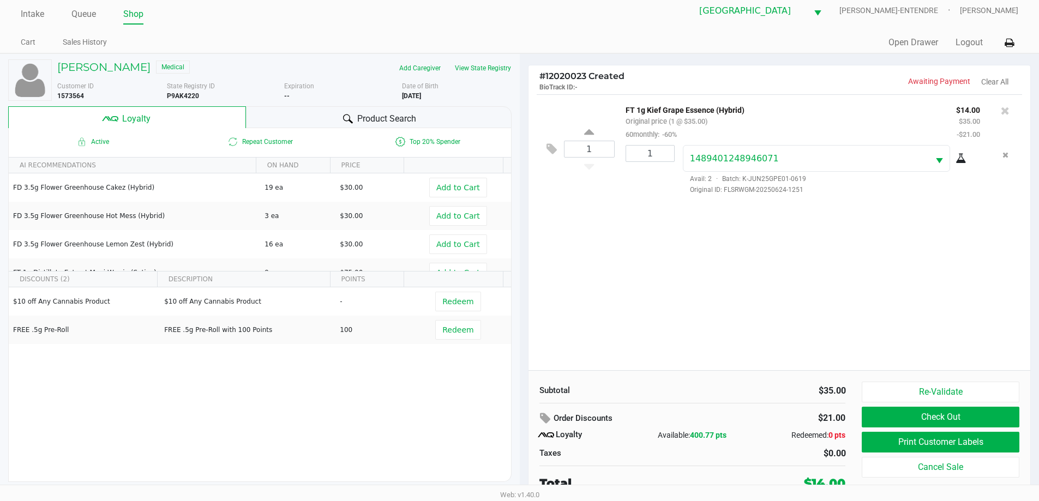
scroll to position [11, 0]
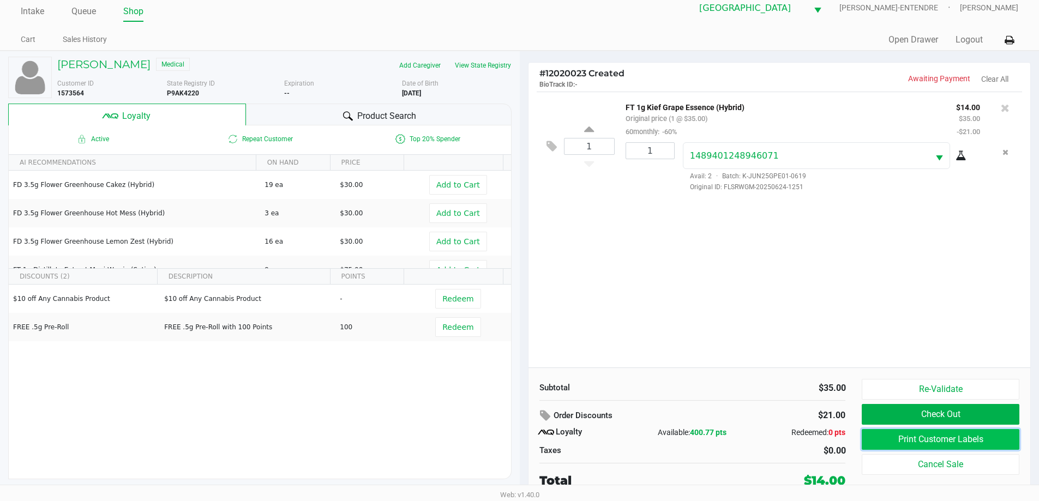
click at [925, 438] on button "Print Customer Labels" at bounding box center [940, 439] width 157 height 21
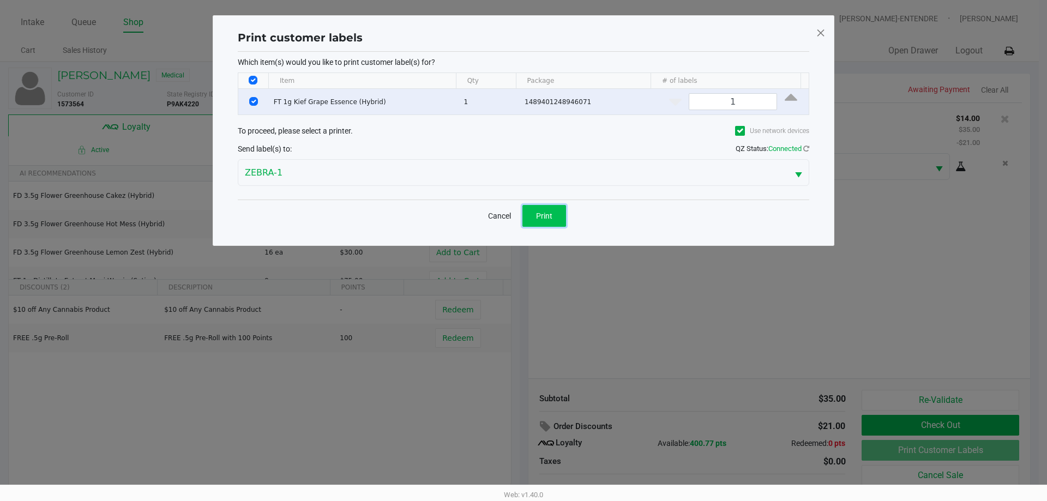
click at [539, 216] on span "Print" at bounding box center [544, 216] width 16 height 9
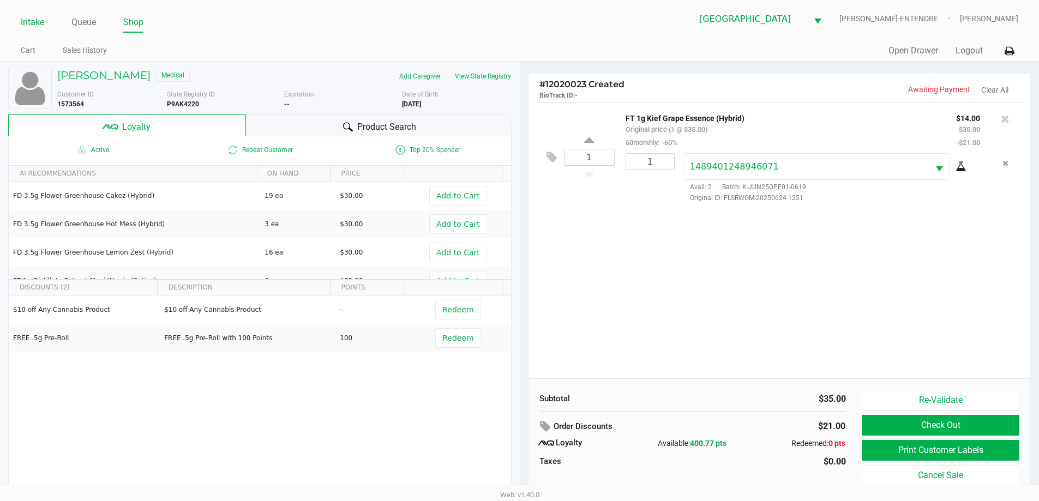
click at [35, 18] on link "Intake" at bounding box center [32, 22] width 23 height 15
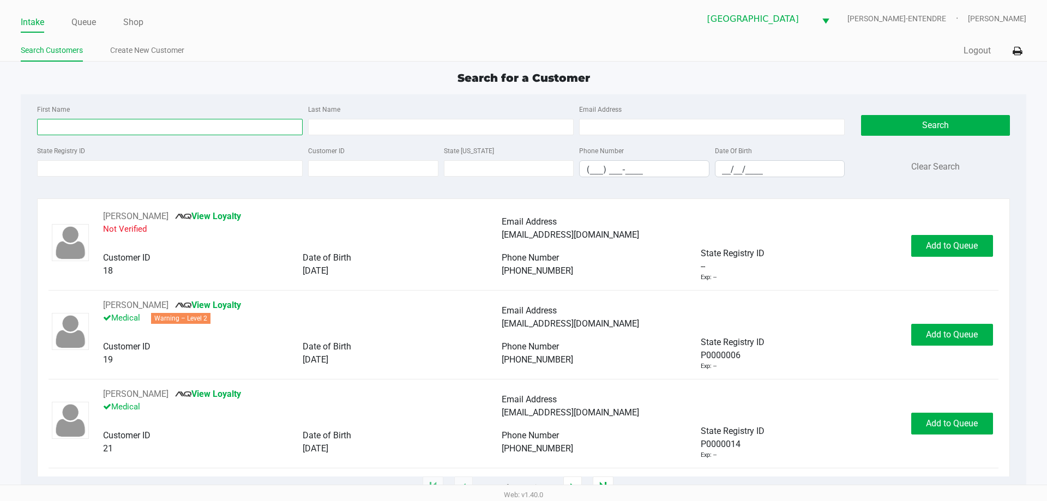
click at [140, 133] on input "First Name" at bounding box center [170, 127] width 266 height 16
type input "LORI"
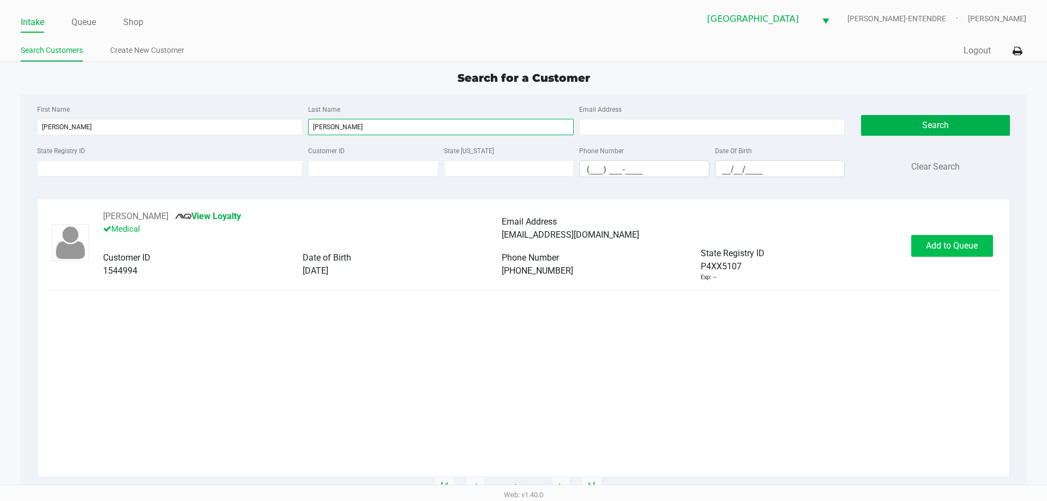
type input "SNYDER"
click at [965, 244] on span "Add to Queue" at bounding box center [952, 245] width 52 height 10
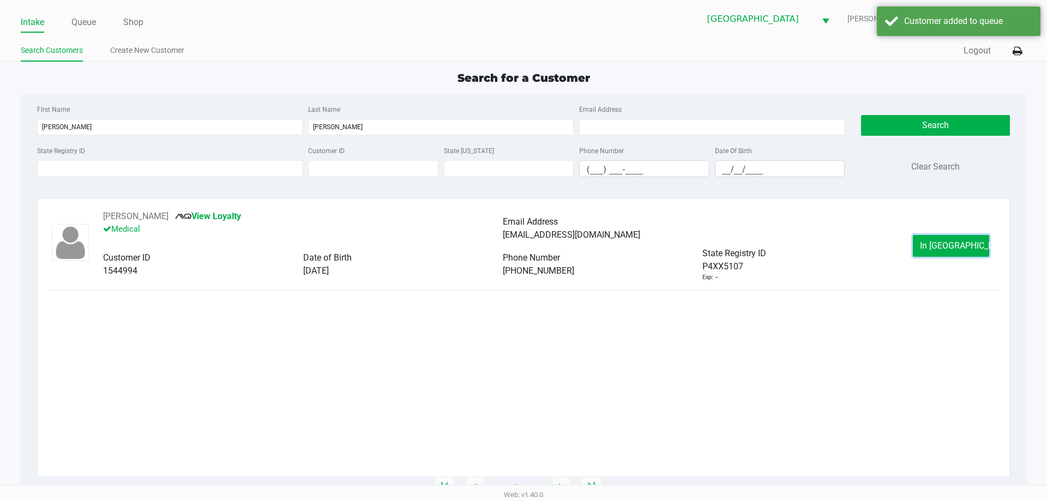
click at [951, 241] on span "In Queue" at bounding box center [966, 245] width 92 height 10
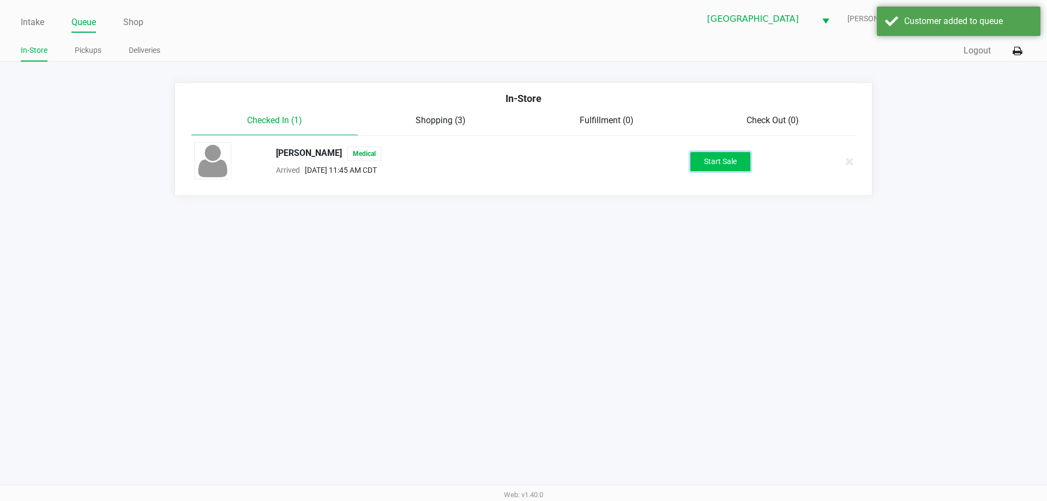
click at [701, 162] on button "Start Sale" at bounding box center [720, 161] width 60 height 19
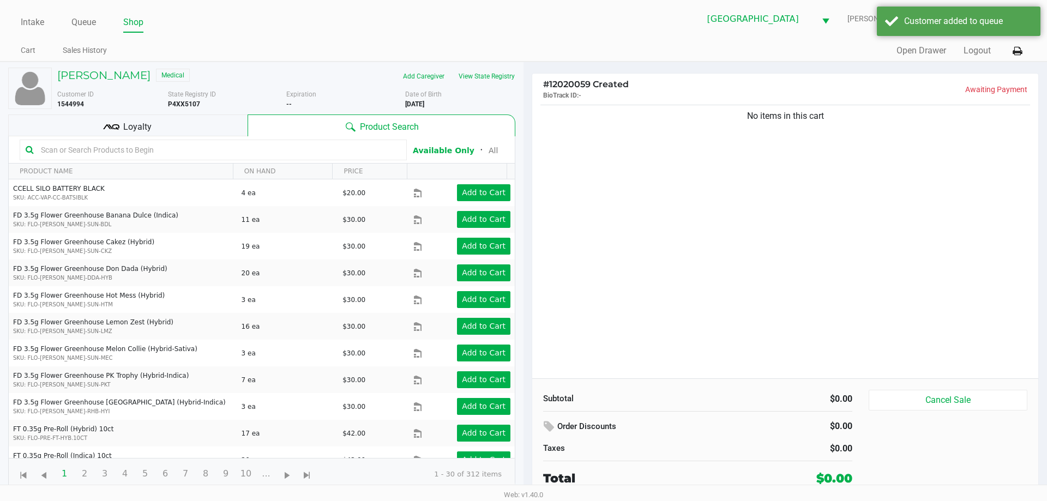
click at [143, 124] on span "Loyalty" at bounding box center [137, 127] width 28 height 13
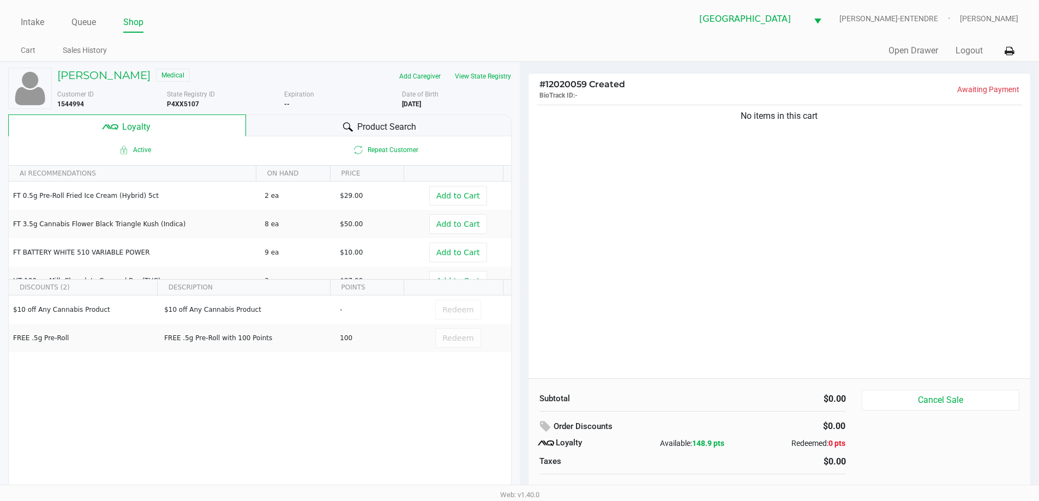
click at [20, 19] on div "Intake Queue Shop Panama City WC JAY-ENTENDRE Carol Snyder Cart Sales History Q…" at bounding box center [519, 31] width 1039 height 62
click at [77, 20] on link "Queue" at bounding box center [83, 22] width 25 height 15
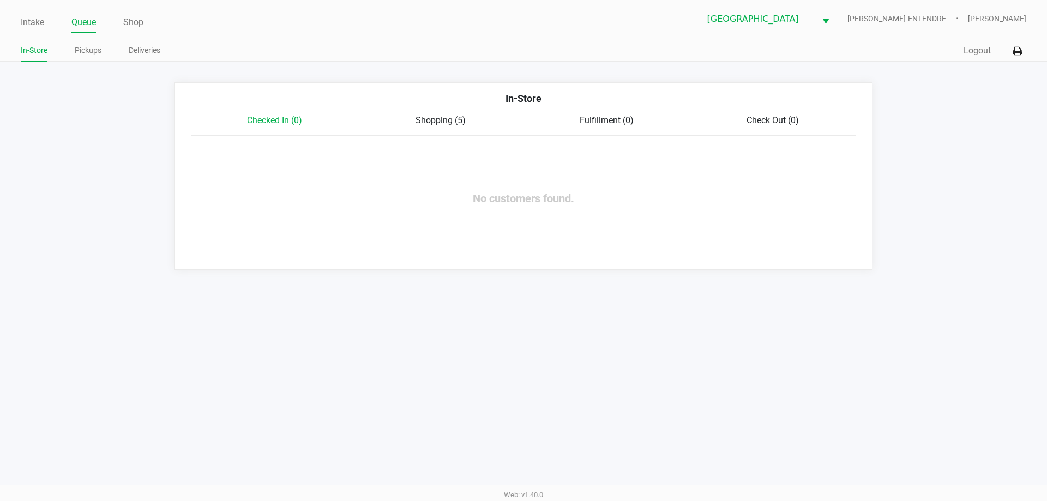
click at [457, 122] on span "Shopping (5)" at bounding box center [441, 120] width 50 height 10
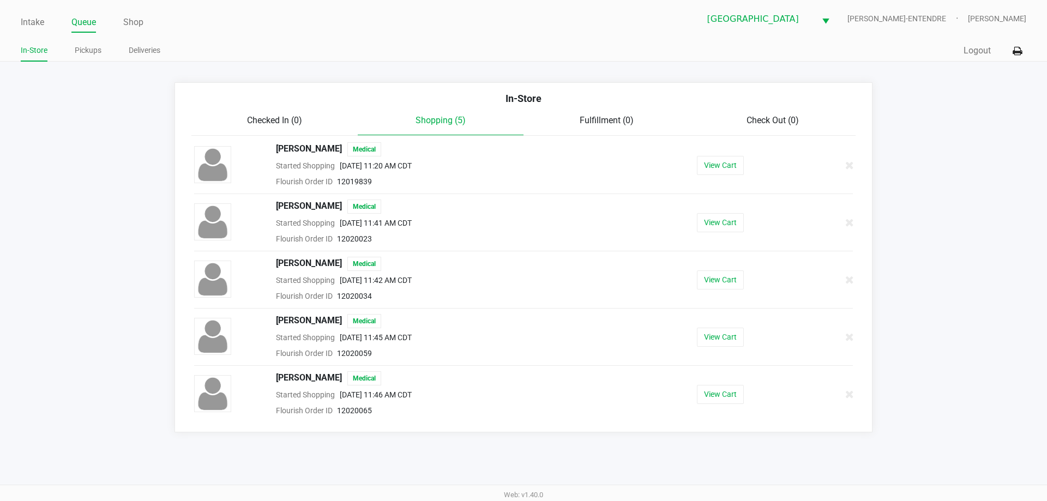
click at [855, 339] on div at bounding box center [833, 336] width 56 height 27
click at [854, 338] on button at bounding box center [850, 337] width 10 height 14
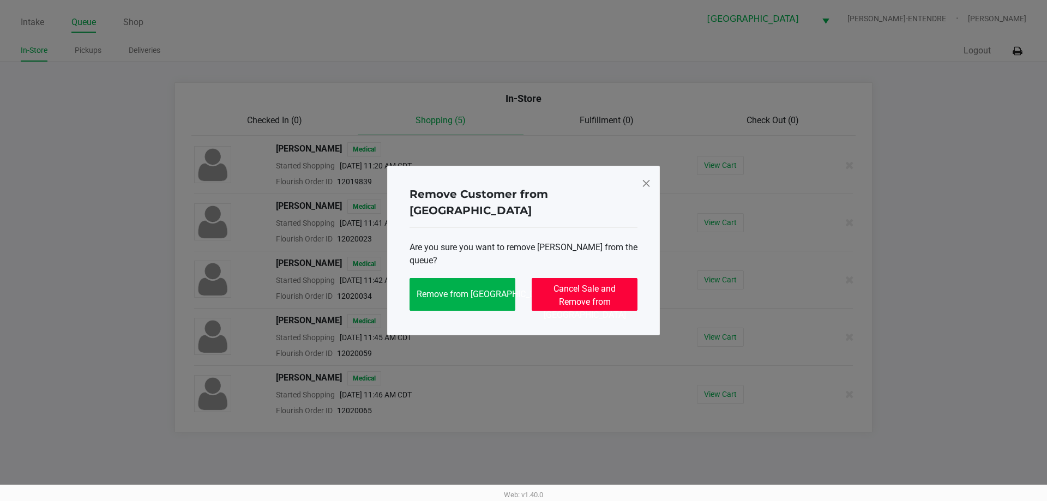
click at [628, 290] on button "Cancel Sale and Remove from Queue" at bounding box center [585, 294] width 106 height 33
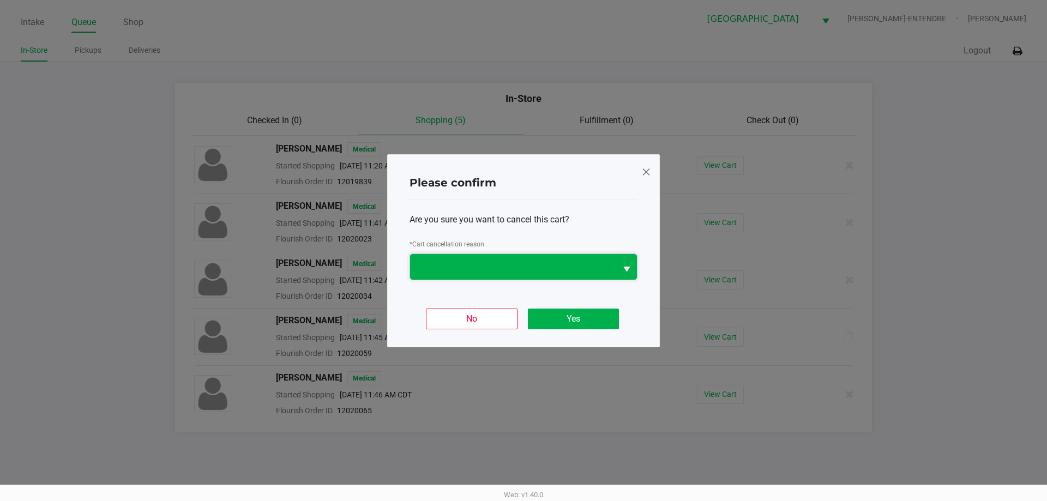
click at [562, 266] on span at bounding box center [513, 266] width 193 height 13
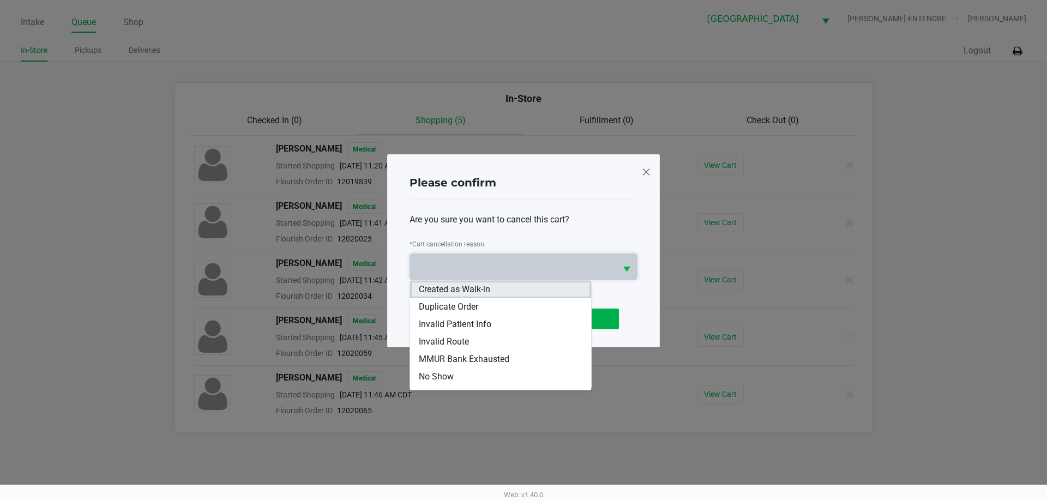
click at [482, 291] on span "Created as Walk-in" at bounding box center [454, 289] width 71 height 13
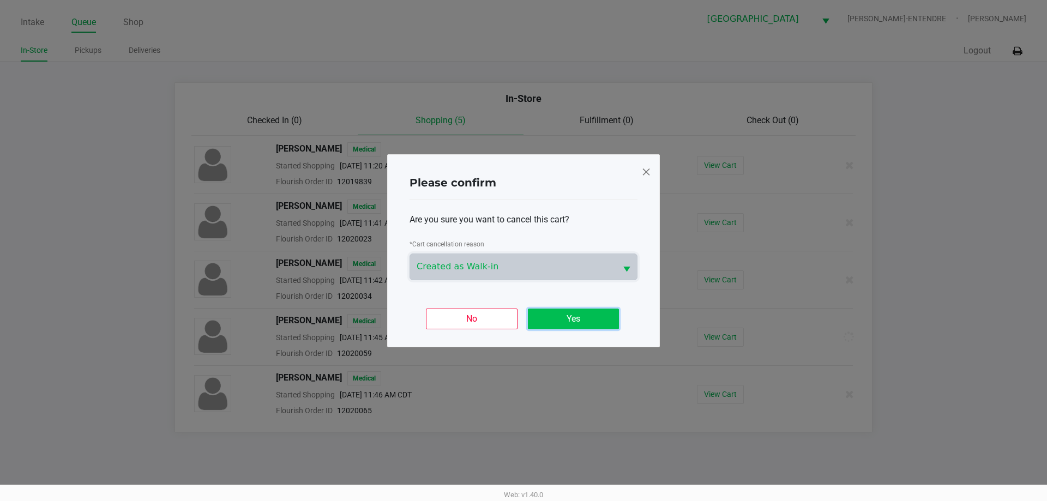
click at [546, 320] on button "Yes" at bounding box center [573, 319] width 91 height 21
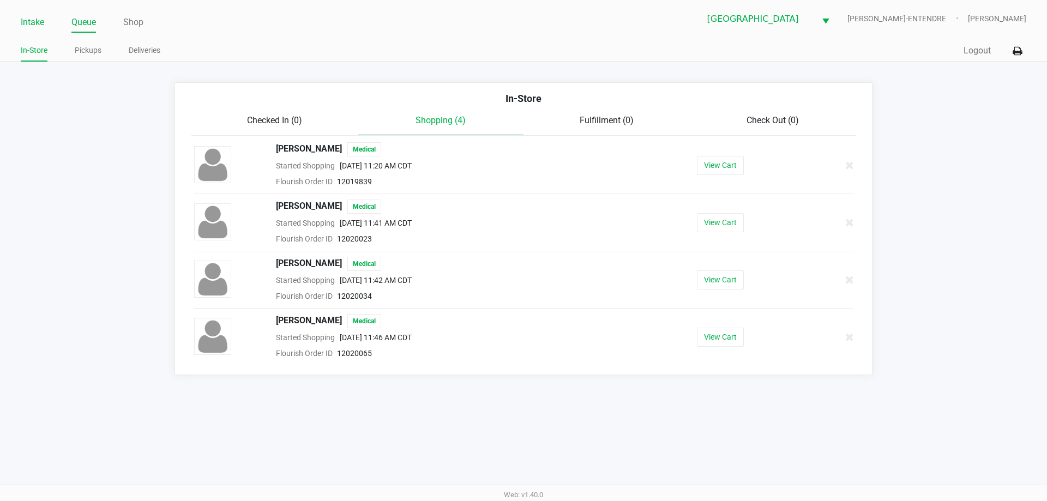
click at [35, 23] on link "Intake" at bounding box center [32, 22] width 23 height 15
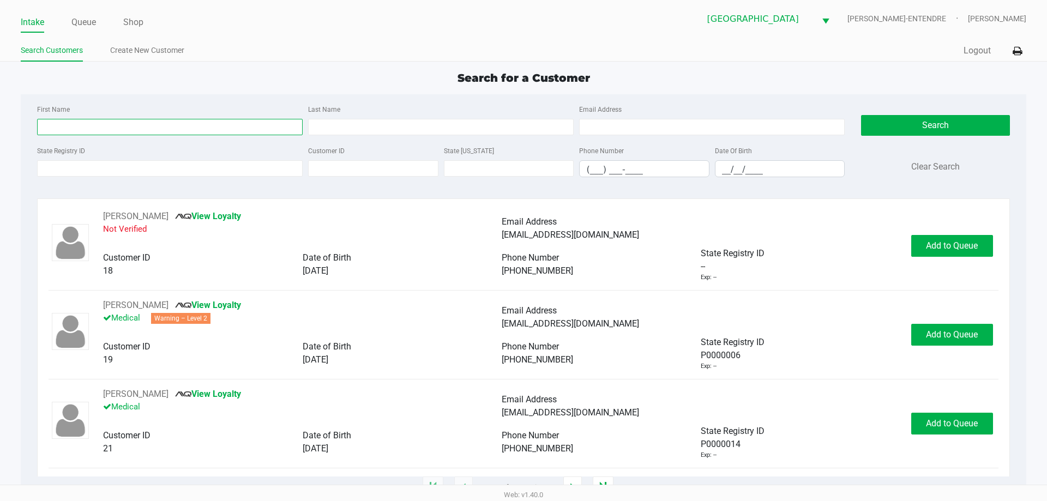
click at [167, 130] on input "First Name" at bounding box center [170, 127] width 266 height 16
type input "SARAH"
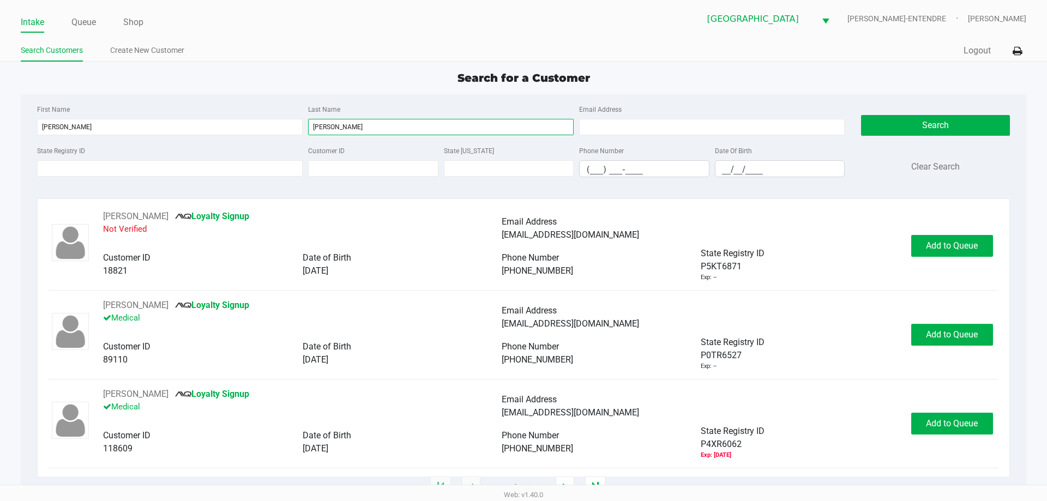
type input "SMITH"
click at [726, 167] on input "__/__/____" at bounding box center [779, 169] width 129 height 17
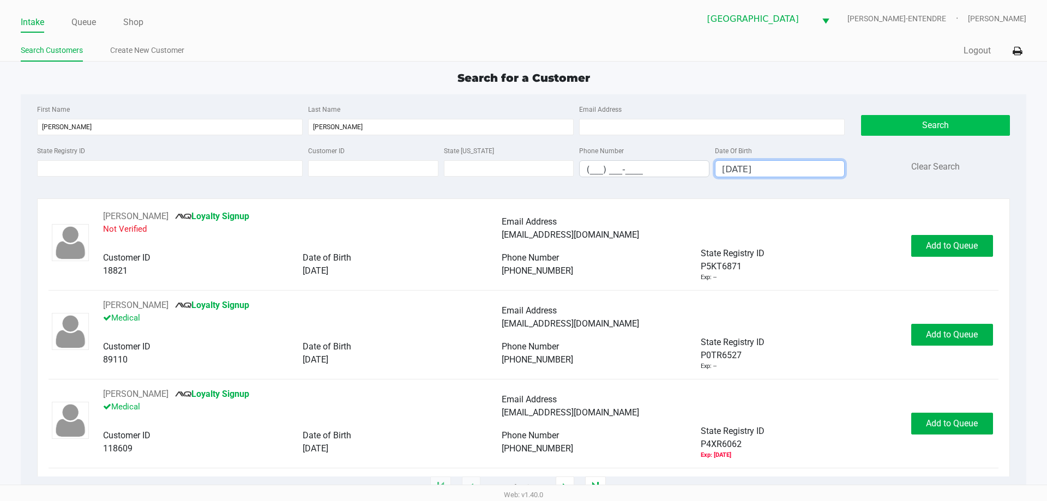
type input "02/21/1995"
click at [879, 125] on button "Search" at bounding box center [935, 125] width 148 height 21
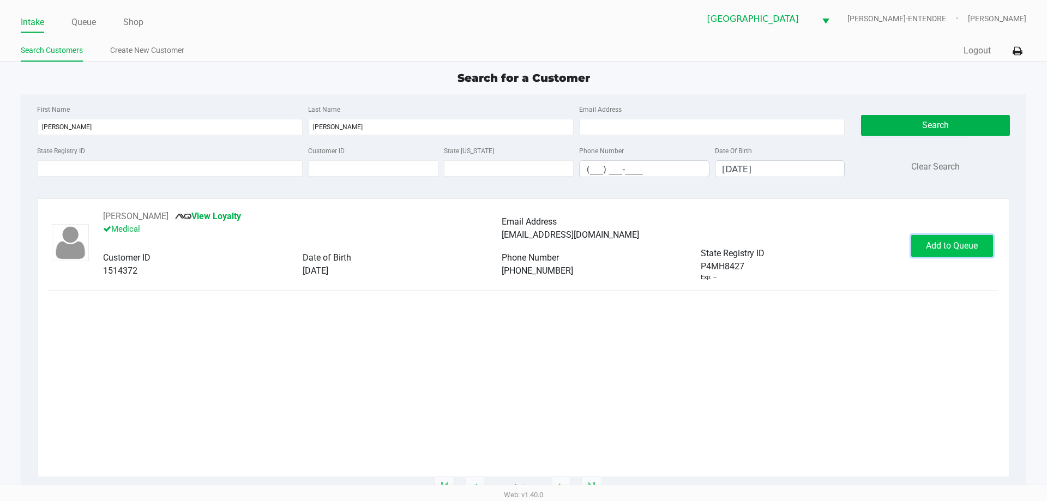
click at [955, 239] on button "Add to Queue" at bounding box center [952, 246] width 82 height 22
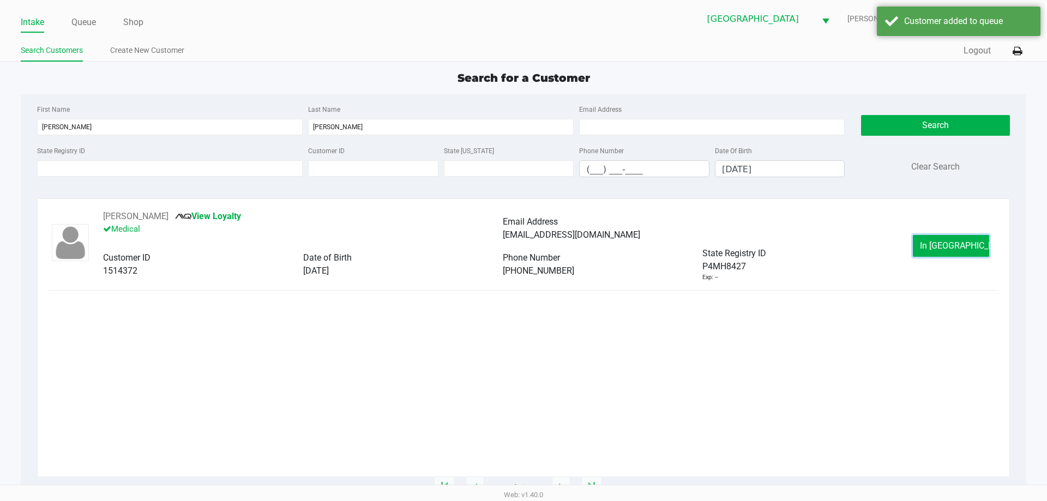
click at [942, 244] on span "In Queue" at bounding box center [966, 245] width 92 height 10
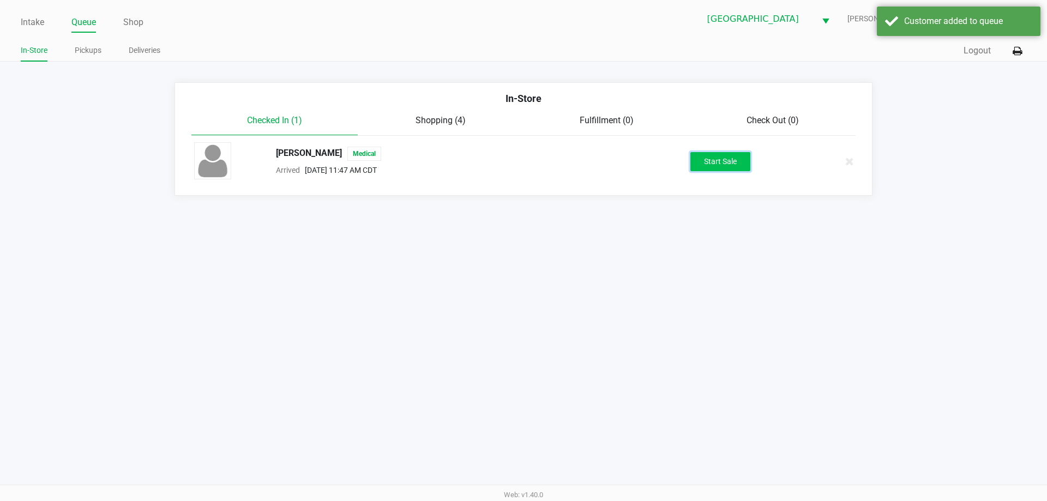
click at [717, 160] on button "Start Sale" at bounding box center [720, 161] width 60 height 19
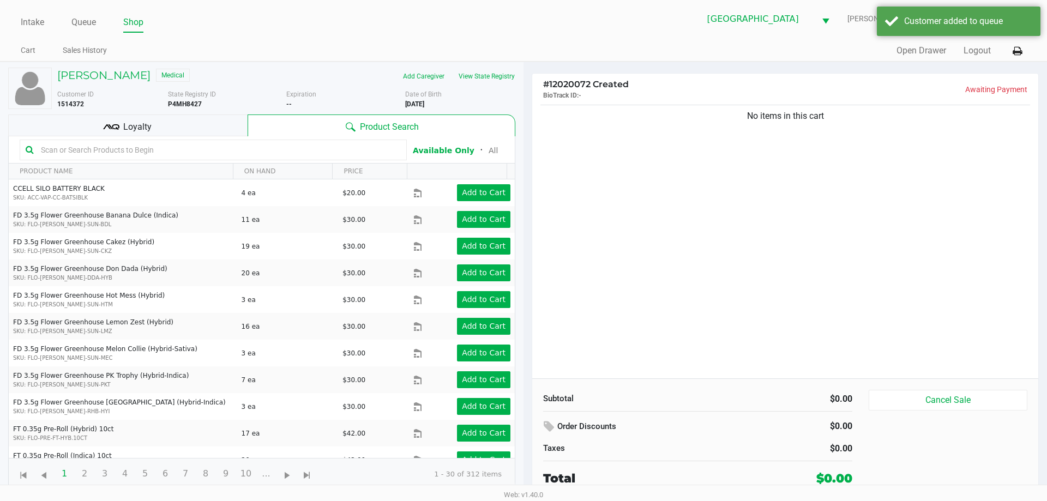
click at [181, 130] on div "Loyalty" at bounding box center [127, 126] width 239 height 22
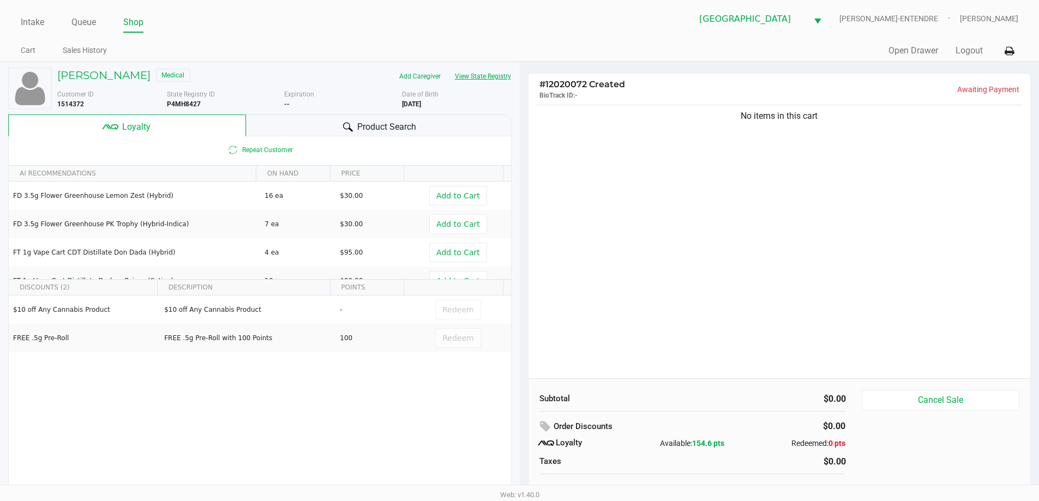
click at [488, 75] on button "View State Registry" at bounding box center [480, 76] width 64 height 17
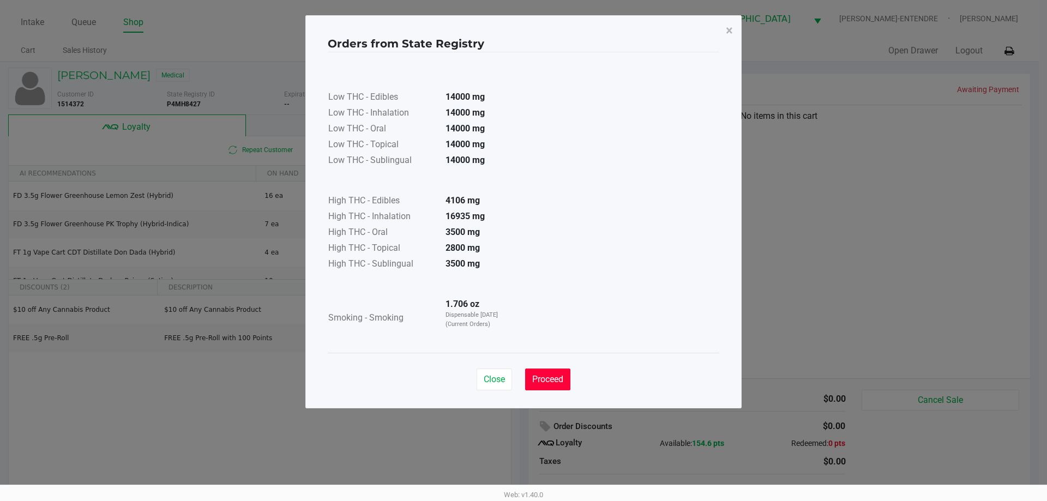
click at [542, 379] on span "Proceed" at bounding box center [547, 379] width 31 height 10
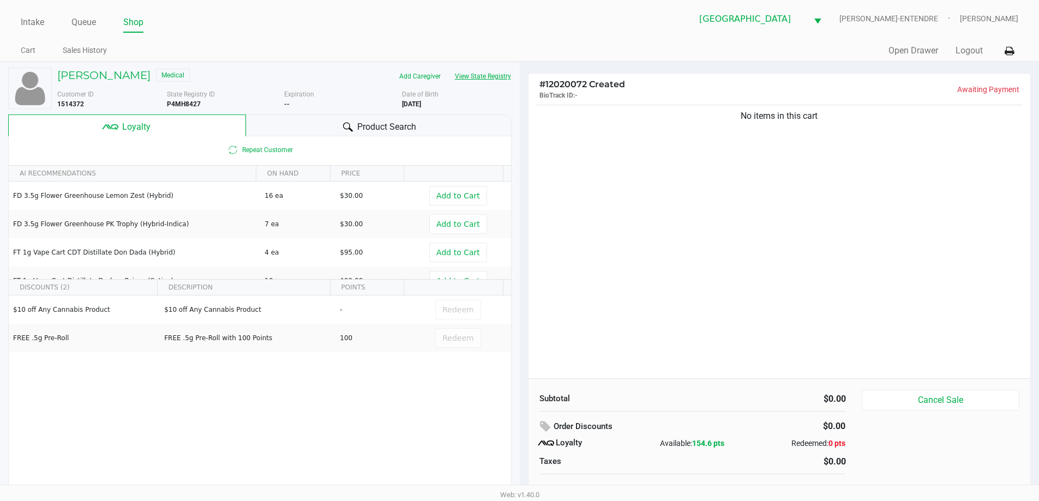
click at [475, 81] on button "View State Registry" at bounding box center [480, 76] width 64 height 17
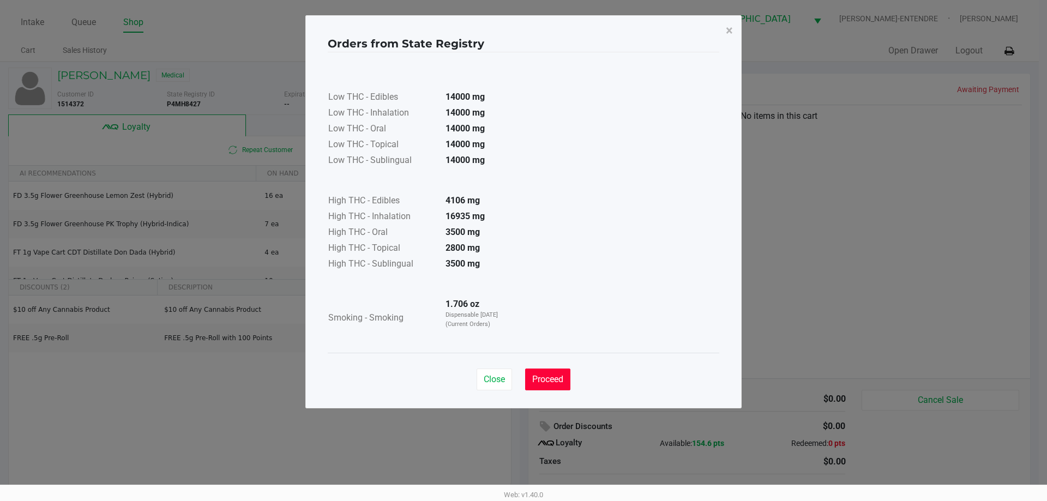
click at [544, 376] on span "Proceed" at bounding box center [547, 379] width 31 height 10
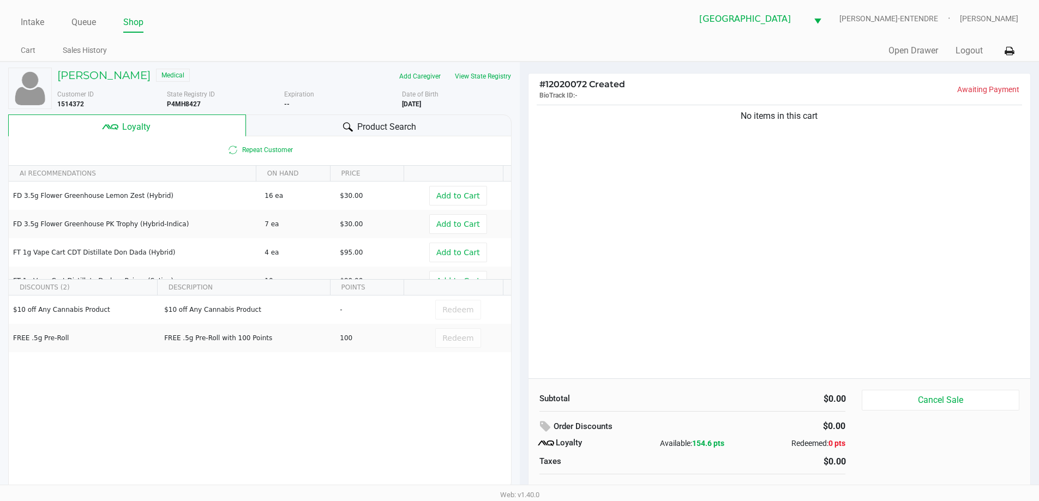
click at [304, 129] on div "Product Search" at bounding box center [379, 126] width 266 height 22
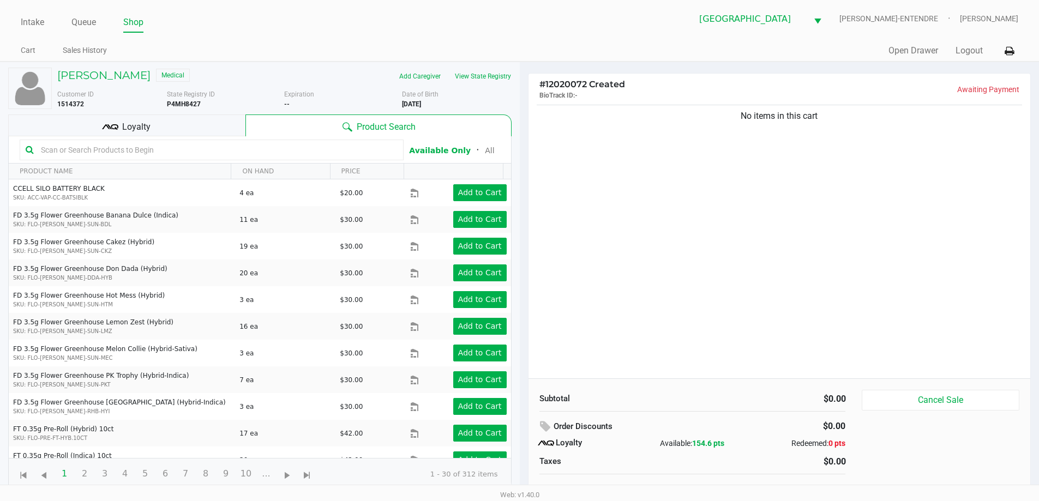
click at [208, 127] on div "Loyalty" at bounding box center [126, 126] width 237 height 22
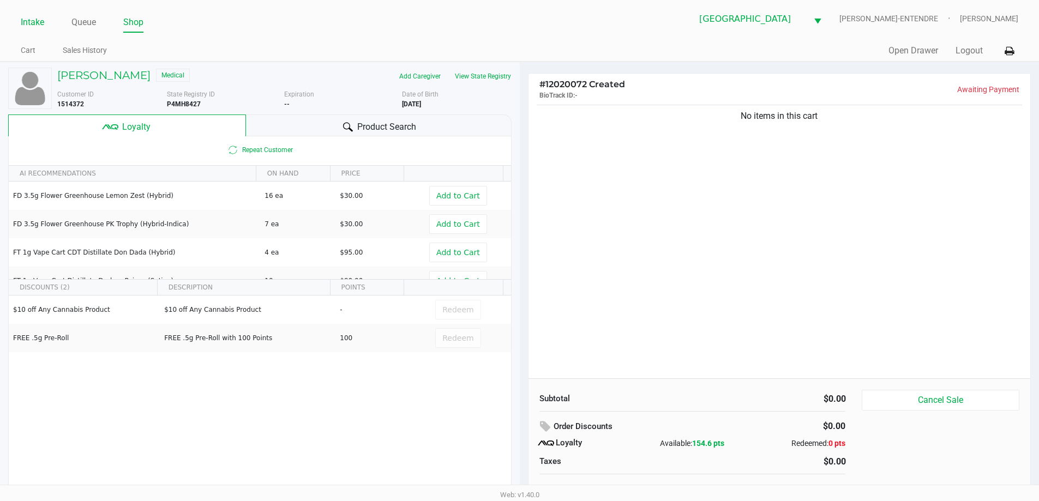
click at [23, 22] on link "Intake" at bounding box center [32, 22] width 23 height 15
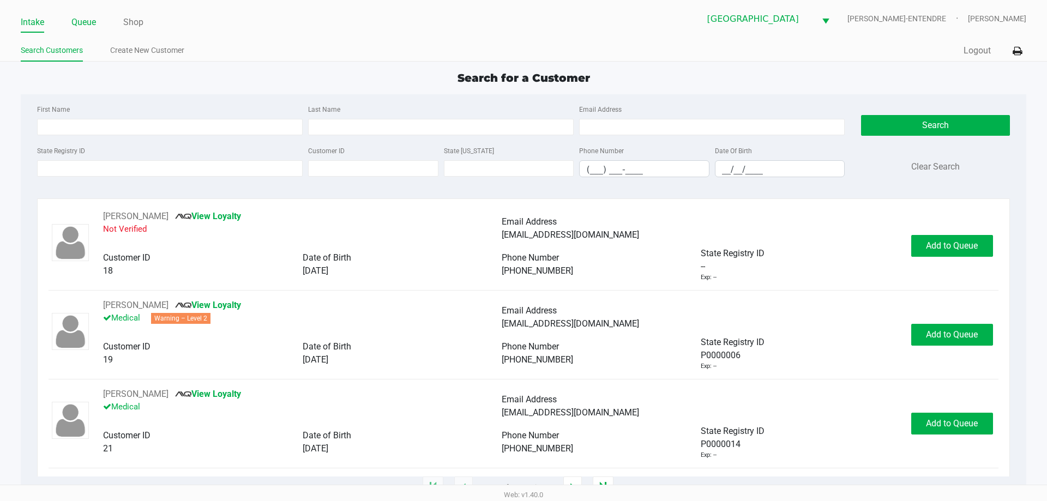
click at [95, 20] on link "Queue" at bounding box center [83, 22] width 25 height 15
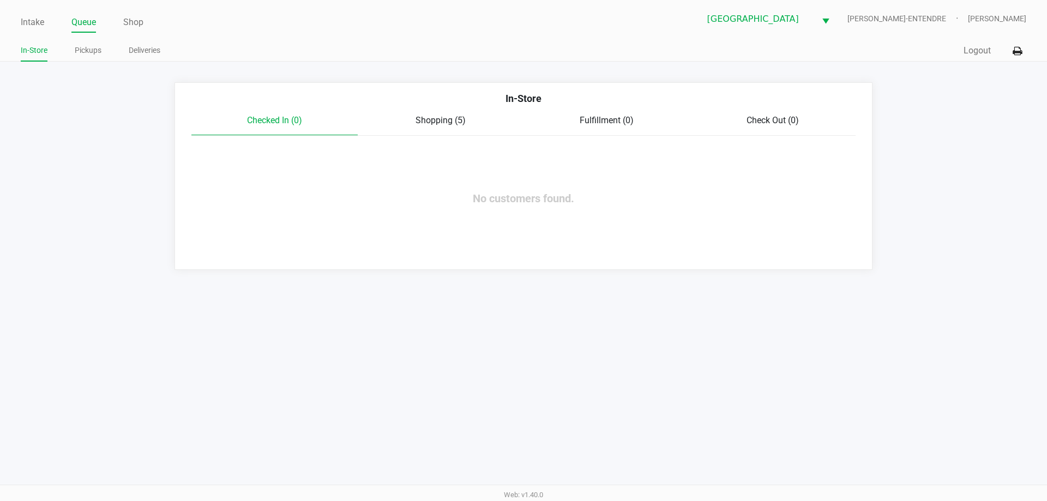
click at [437, 117] on span "Shopping (5)" at bounding box center [441, 120] width 50 height 10
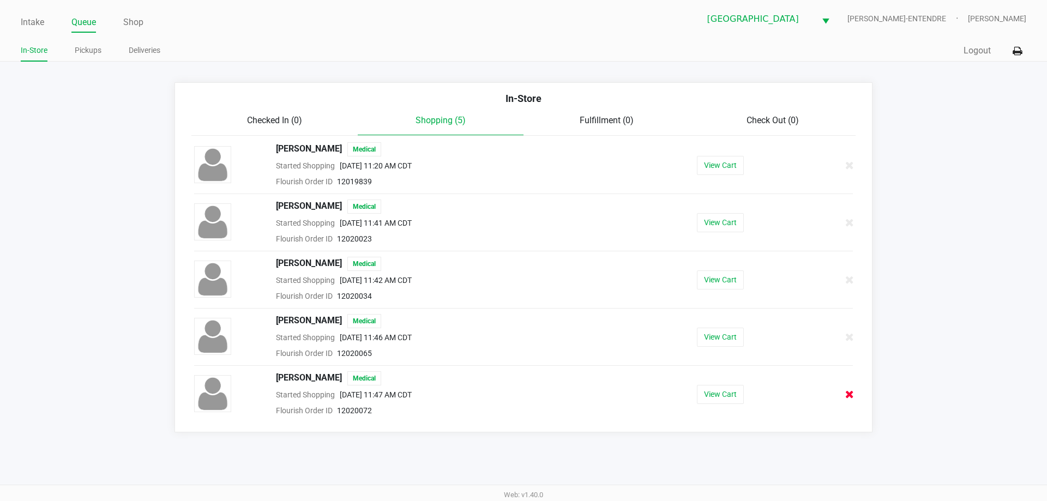
click at [850, 393] on icon at bounding box center [849, 394] width 9 height 8
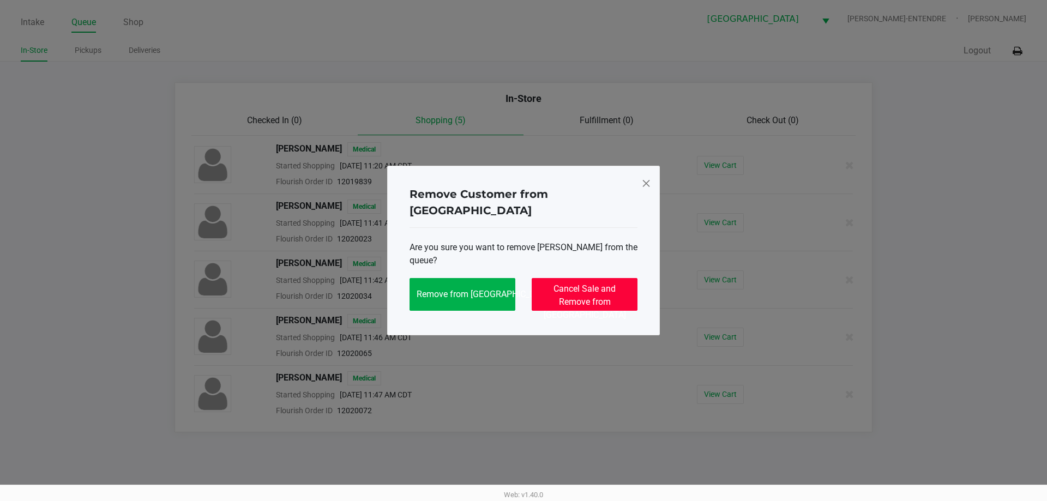
click at [624, 300] on button "Cancel Sale and Remove from Queue" at bounding box center [585, 294] width 106 height 33
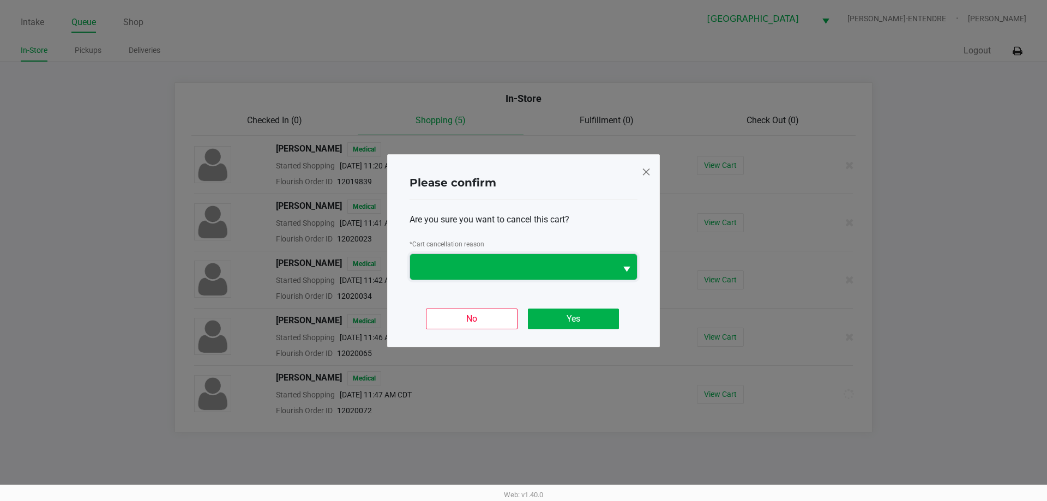
click at [581, 273] on span at bounding box center [513, 266] width 193 height 13
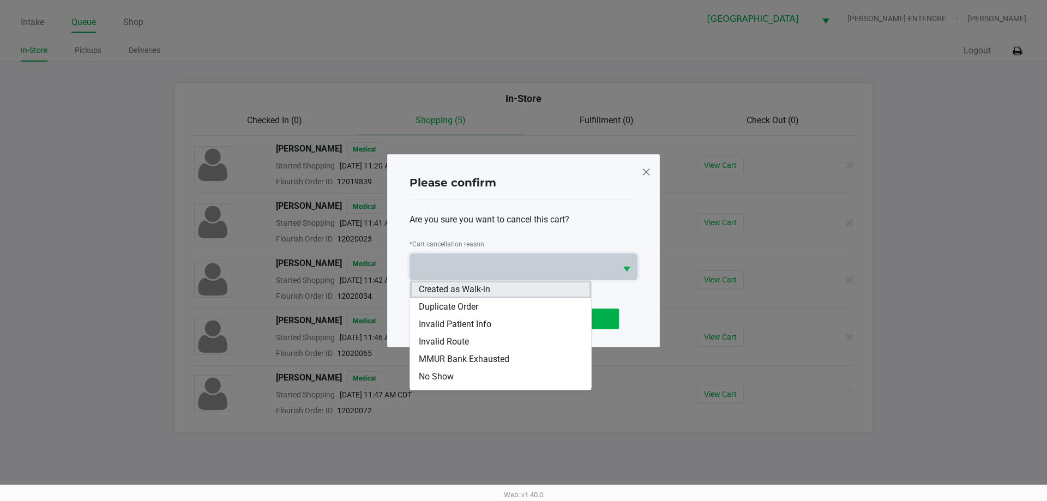
click at [516, 294] on li "Created as Walk-in" at bounding box center [500, 289] width 181 height 17
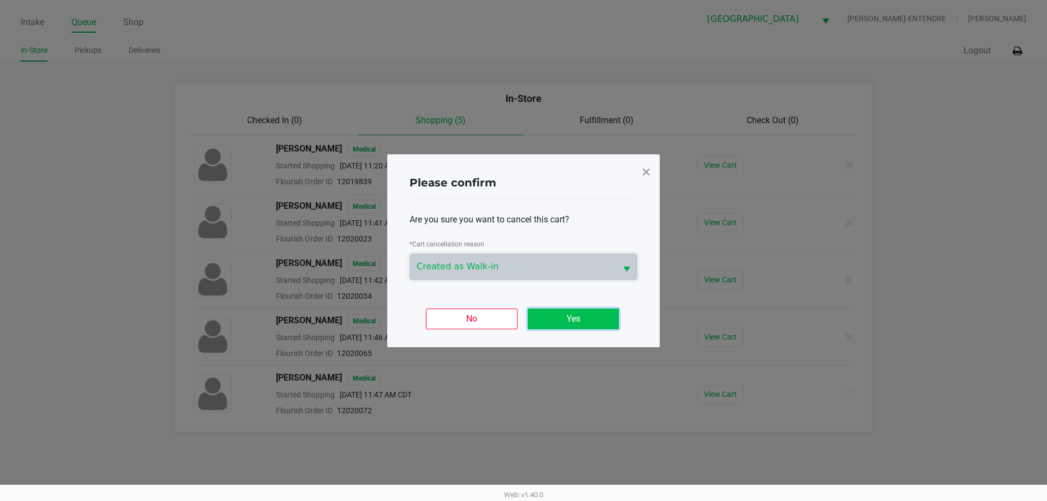
click at [553, 317] on button "Yes" at bounding box center [573, 319] width 91 height 21
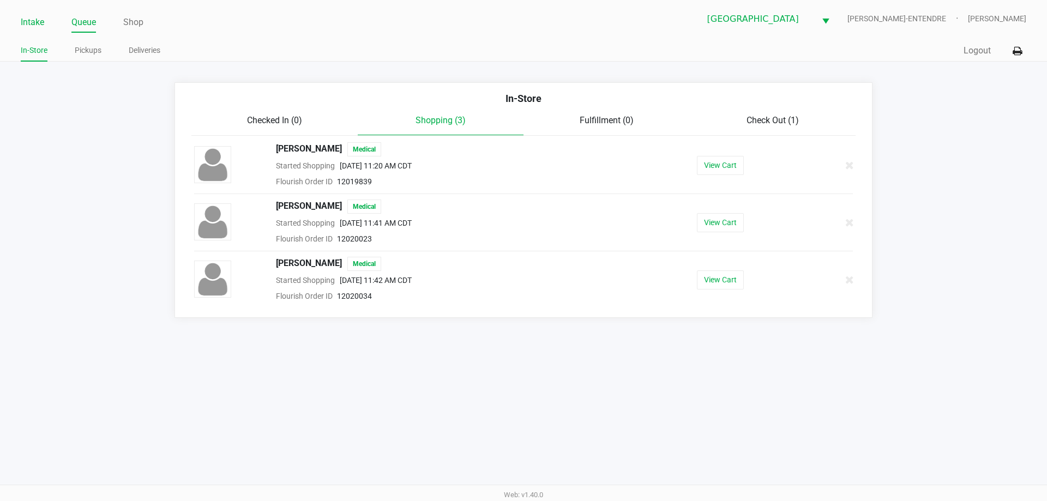
click at [39, 26] on link "Intake" at bounding box center [32, 22] width 23 height 15
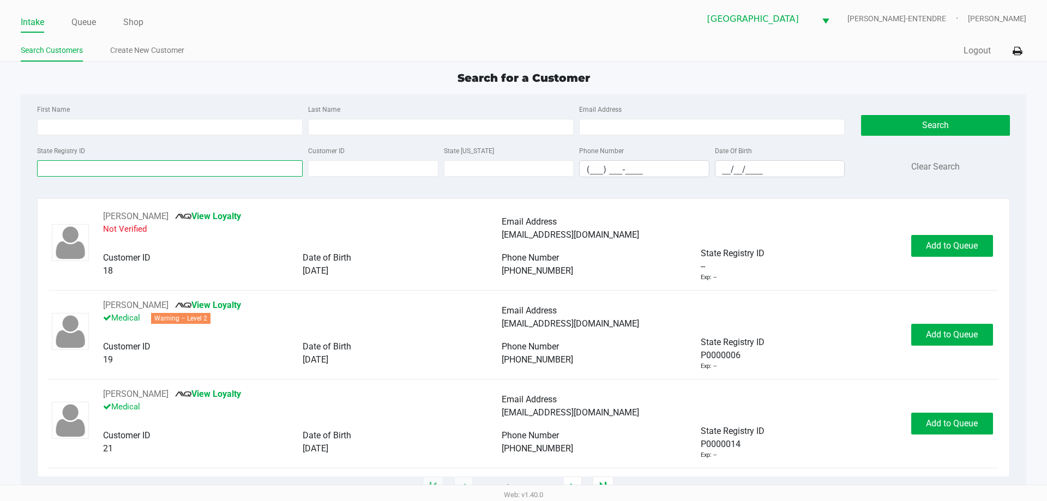
click at [94, 172] on input "State Registry ID" at bounding box center [170, 168] width 266 height 16
click at [133, 166] on input "State Registry ID" at bounding box center [170, 168] width 266 height 16
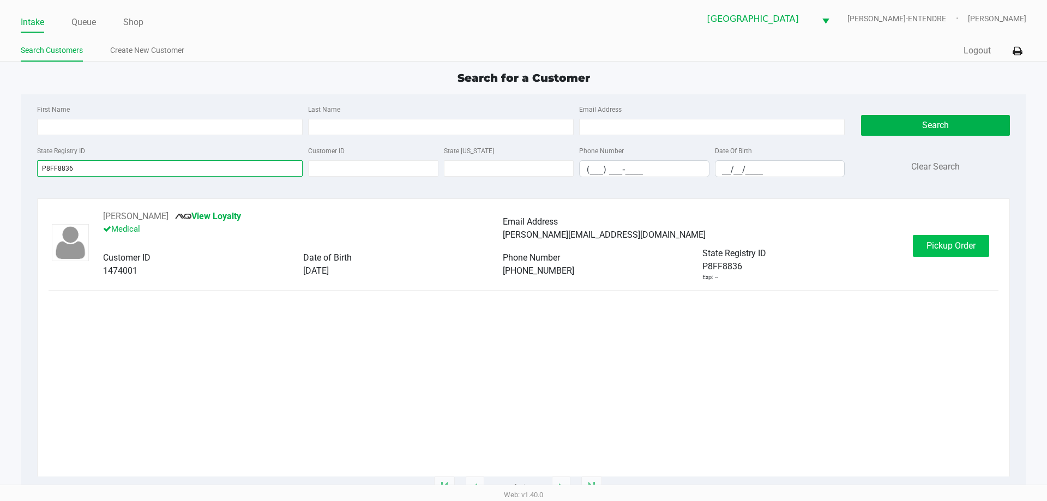
type input "P8FF8836"
click at [940, 246] on span "Pickup Order" at bounding box center [951, 245] width 49 height 10
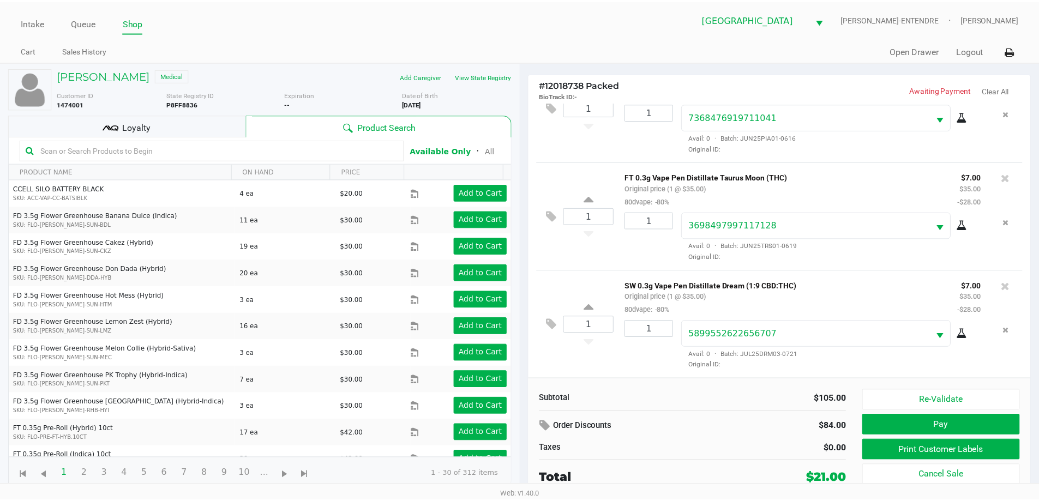
scroll to position [51, 0]
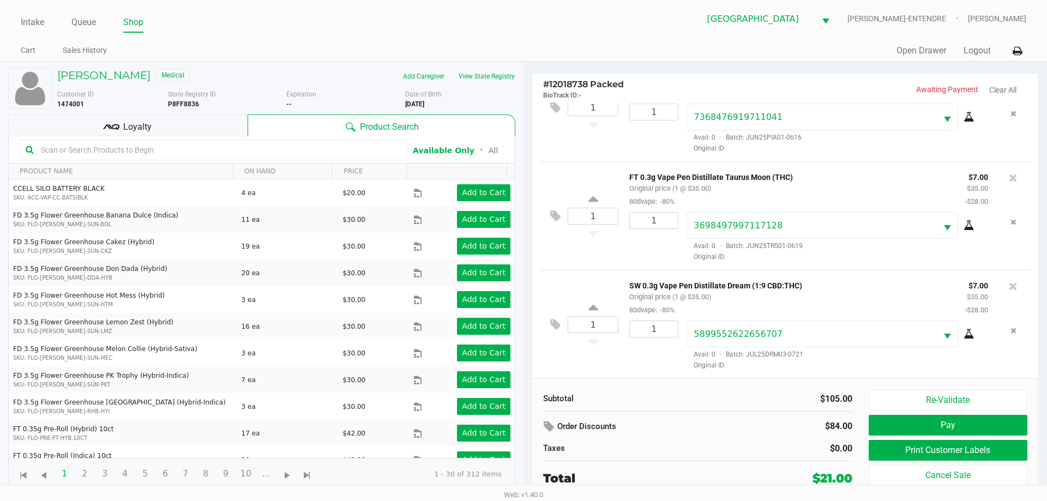
click at [210, 125] on div "Loyalty" at bounding box center [127, 126] width 239 height 22
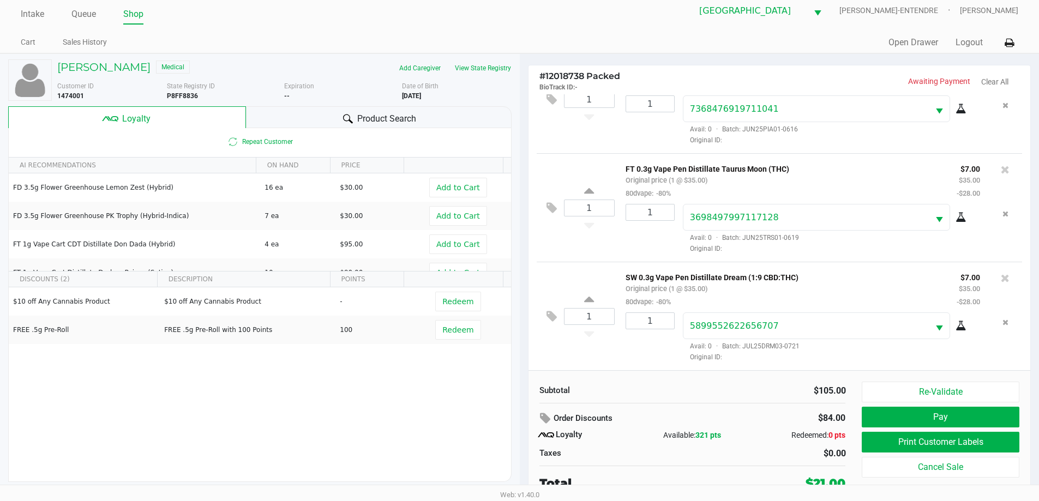
scroll to position [11, 0]
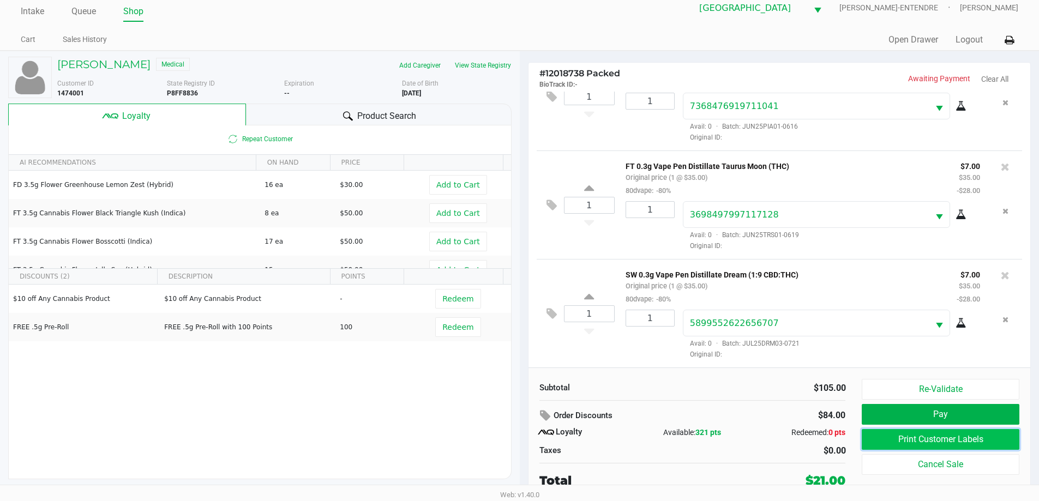
click at [925, 438] on button "Print Customer Labels" at bounding box center [940, 439] width 157 height 21
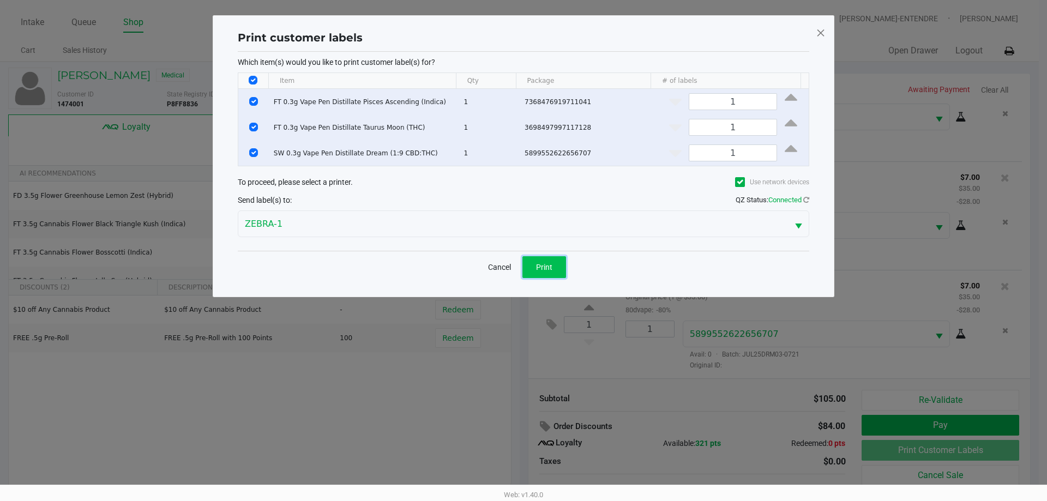
click at [540, 267] on span "Print" at bounding box center [544, 267] width 16 height 9
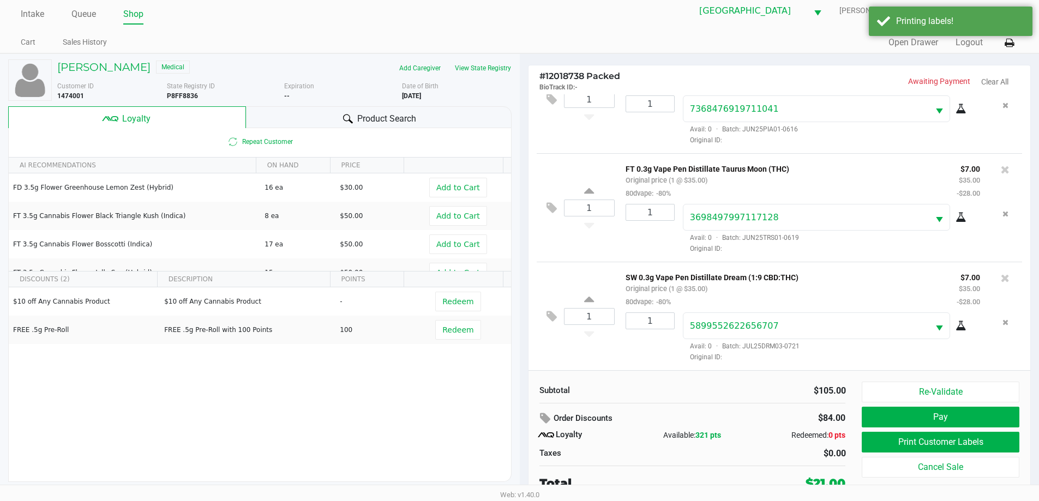
scroll to position [11, 0]
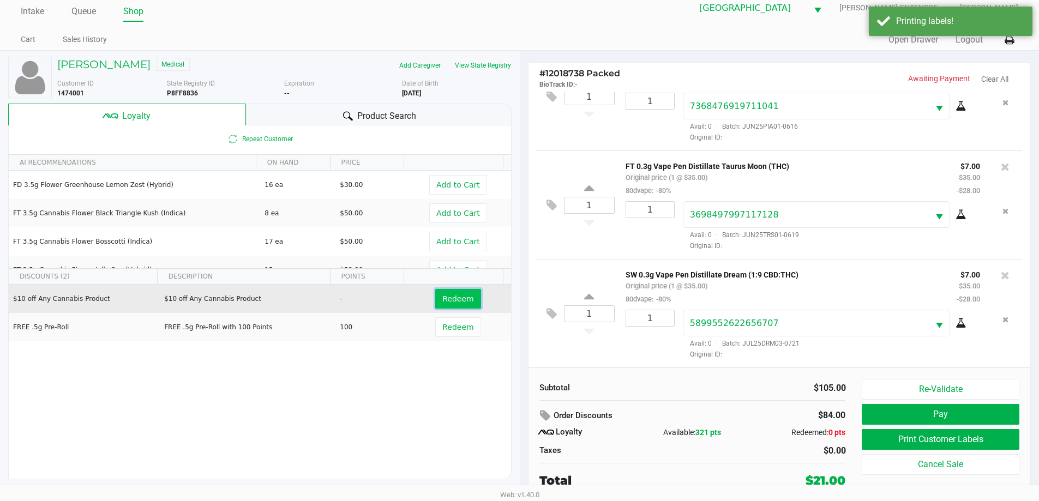
click at [457, 298] on span "Redeem" at bounding box center [457, 298] width 31 height 9
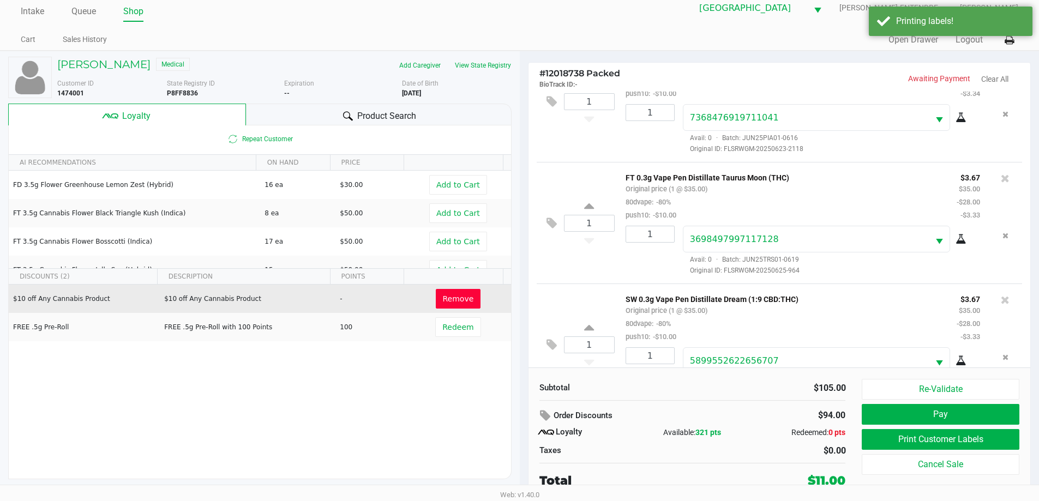
scroll to position [91, 0]
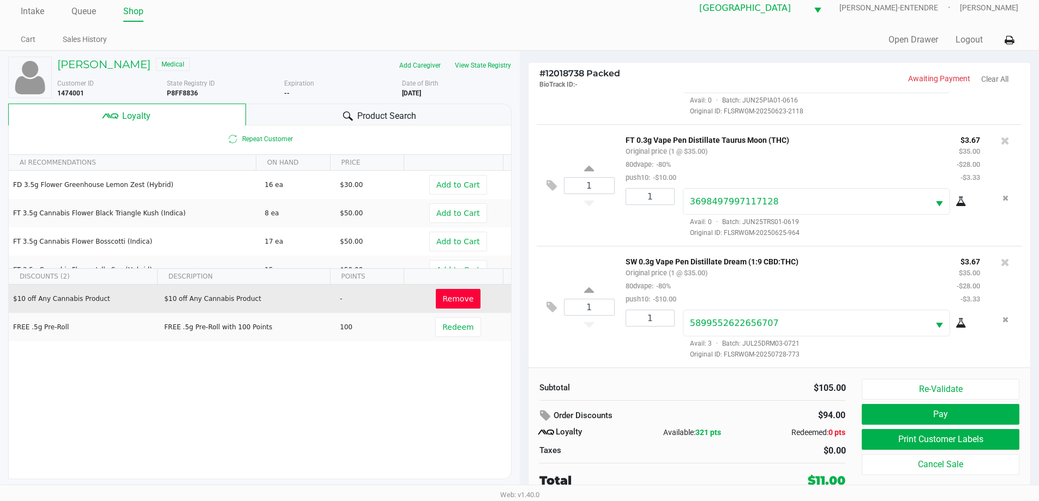
click at [939, 425] on div "Re-Validate Pay Print Customer Labels Cancel Sale" at bounding box center [944, 434] width 165 height 111
click at [935, 420] on button "Pay" at bounding box center [940, 414] width 157 height 21
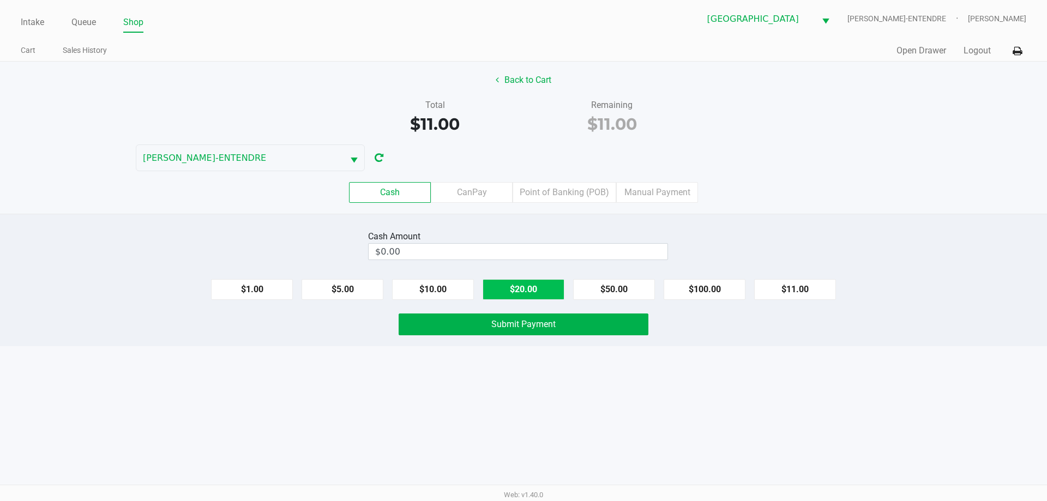
click at [511, 292] on button "$20.00" at bounding box center [524, 289] width 82 height 21
type input "$20.00"
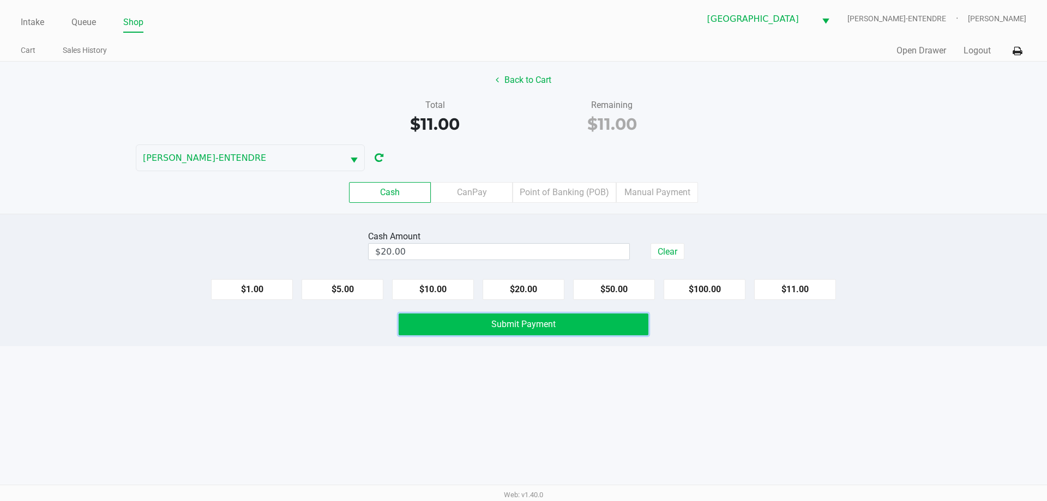
click at [509, 322] on span "Submit Payment" at bounding box center [523, 324] width 64 height 10
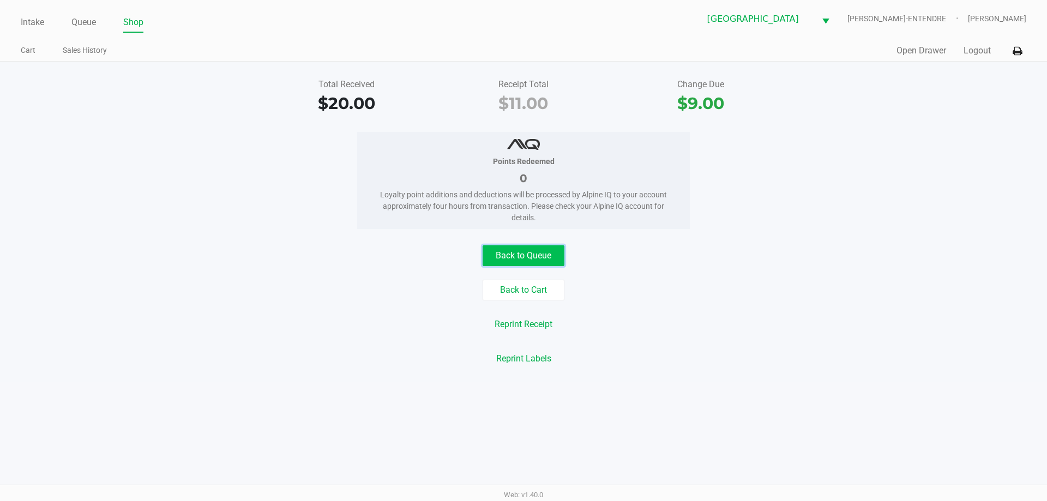
click at [512, 263] on button "Back to Queue" at bounding box center [524, 255] width 82 height 21
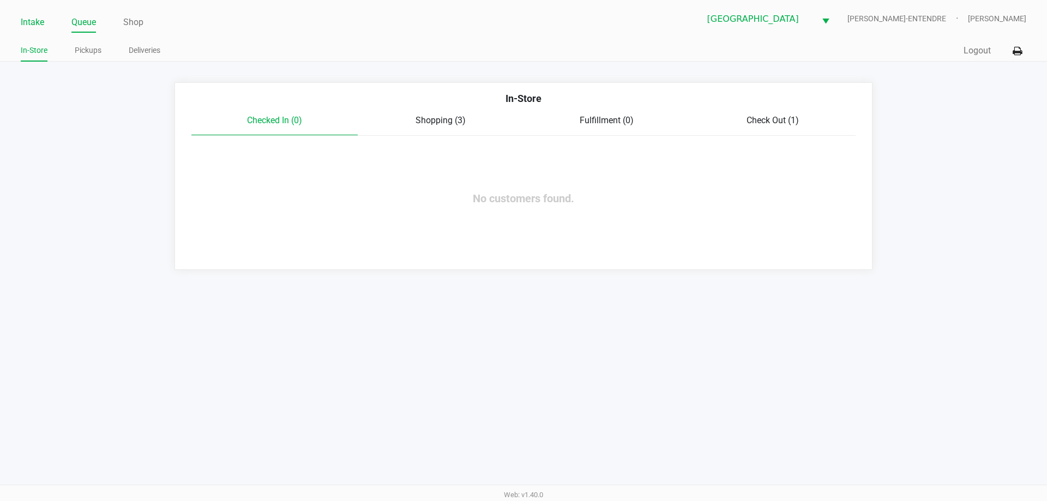
click at [27, 28] on link "Intake" at bounding box center [32, 22] width 23 height 15
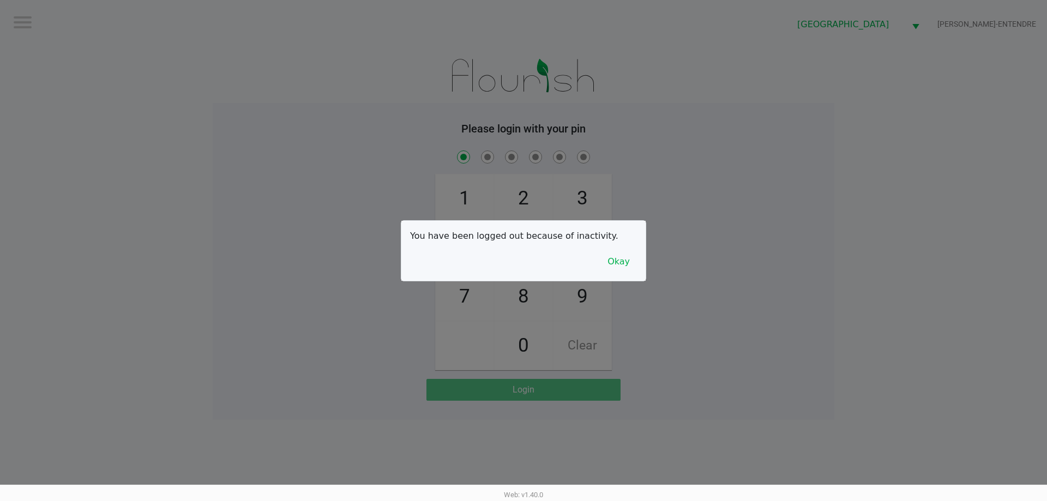
checkbox input "true"
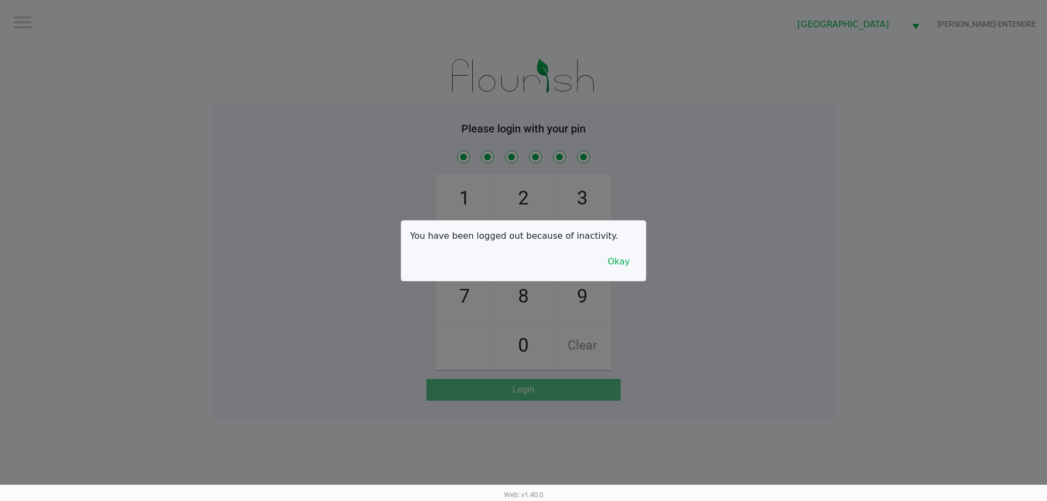
checkbox input "true"
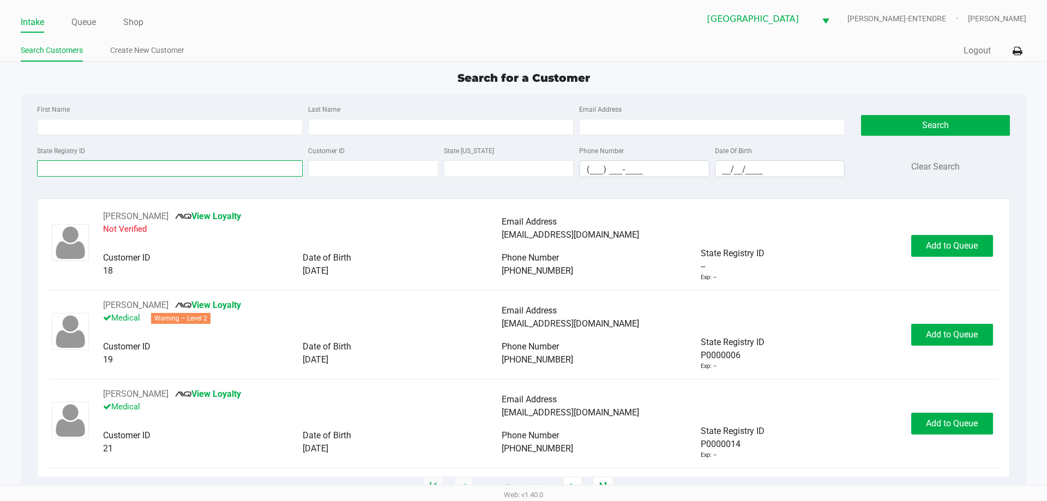
click at [191, 170] on input "State Registry ID" at bounding box center [170, 168] width 266 height 16
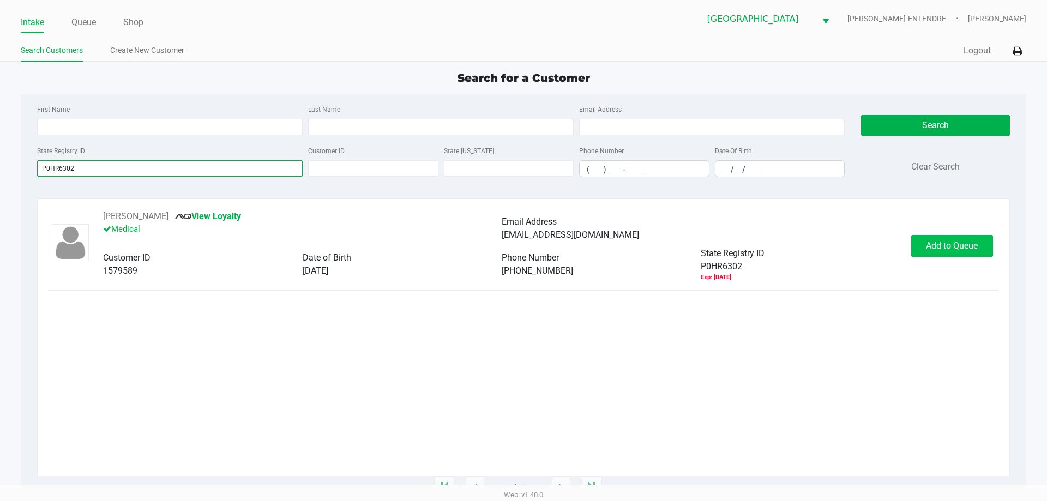
type input "P0HR6302"
click at [941, 239] on button "Add to Queue" at bounding box center [952, 246] width 82 height 22
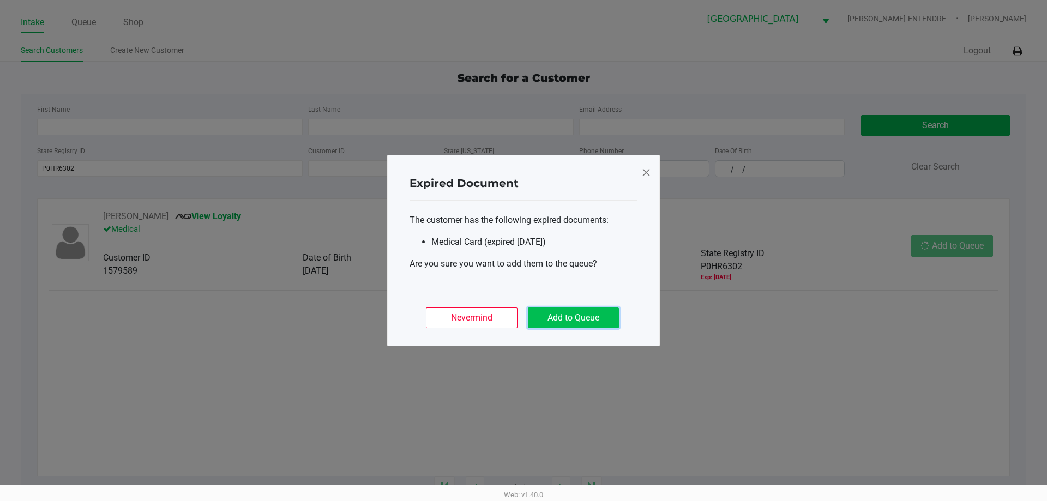
click at [584, 321] on button "Add to Queue" at bounding box center [573, 318] width 91 height 21
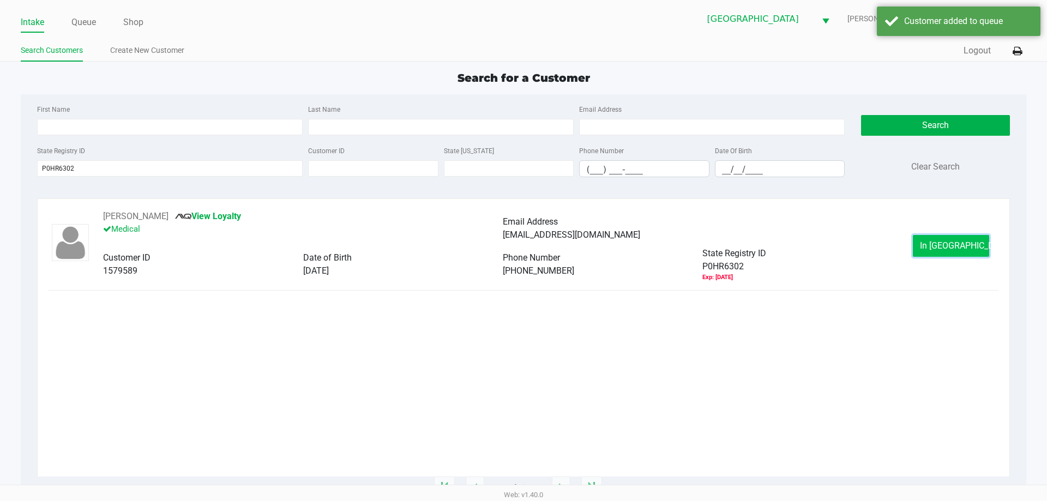
click at [949, 243] on span "In Queue" at bounding box center [966, 245] width 92 height 10
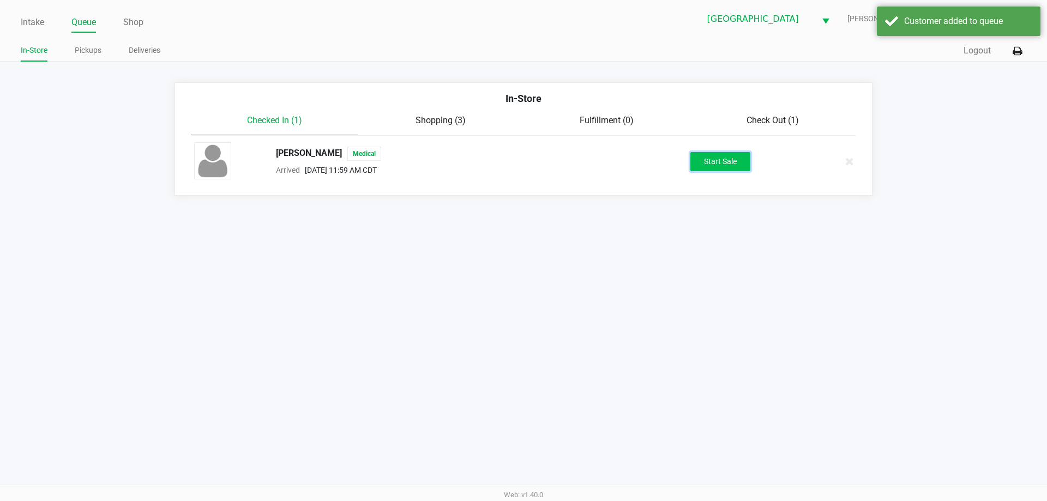
click at [700, 164] on button "Start Sale" at bounding box center [720, 161] width 60 height 19
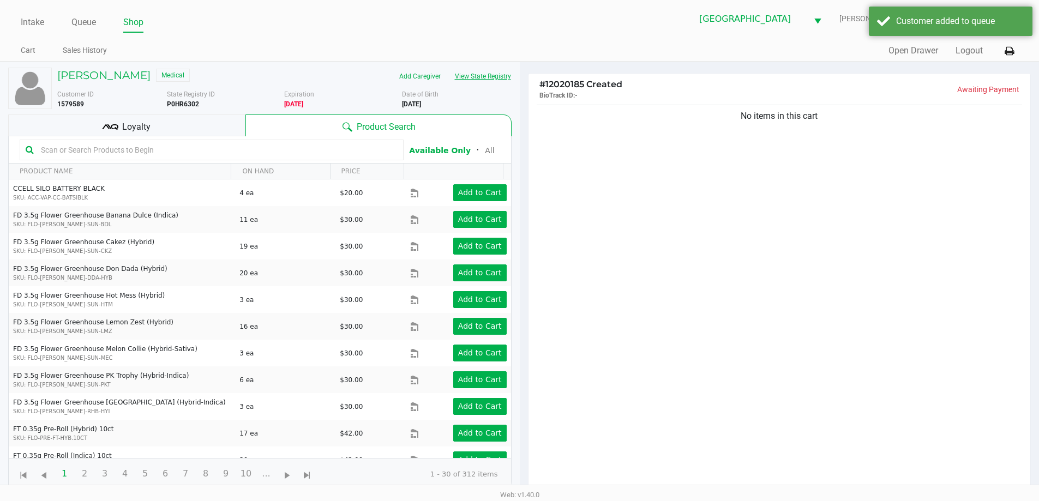
click at [494, 79] on button "View State Registry" at bounding box center [480, 76] width 64 height 17
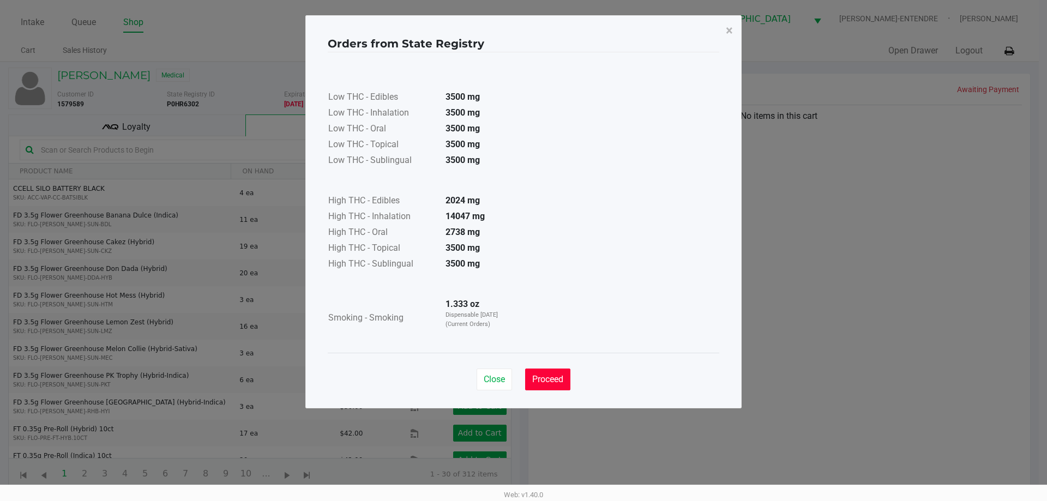
click at [534, 372] on button "Proceed" at bounding box center [547, 380] width 45 height 22
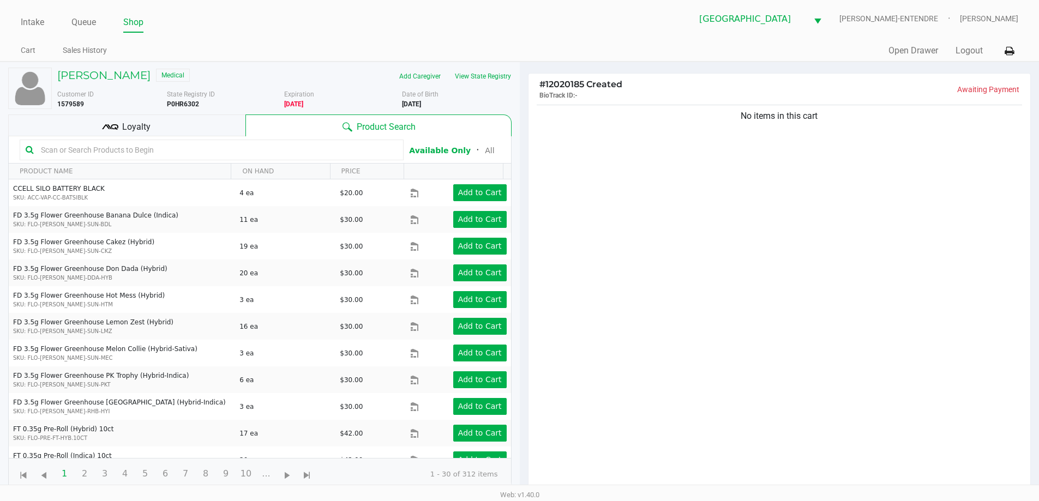
click at [181, 127] on div "Loyalty" at bounding box center [126, 126] width 237 height 22
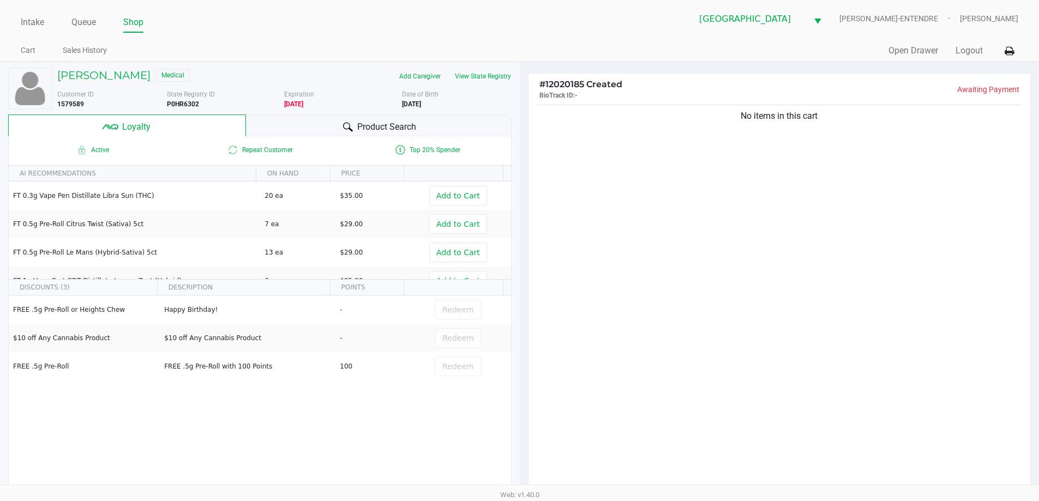
click at [305, 124] on div "Product Search" at bounding box center [379, 126] width 266 height 22
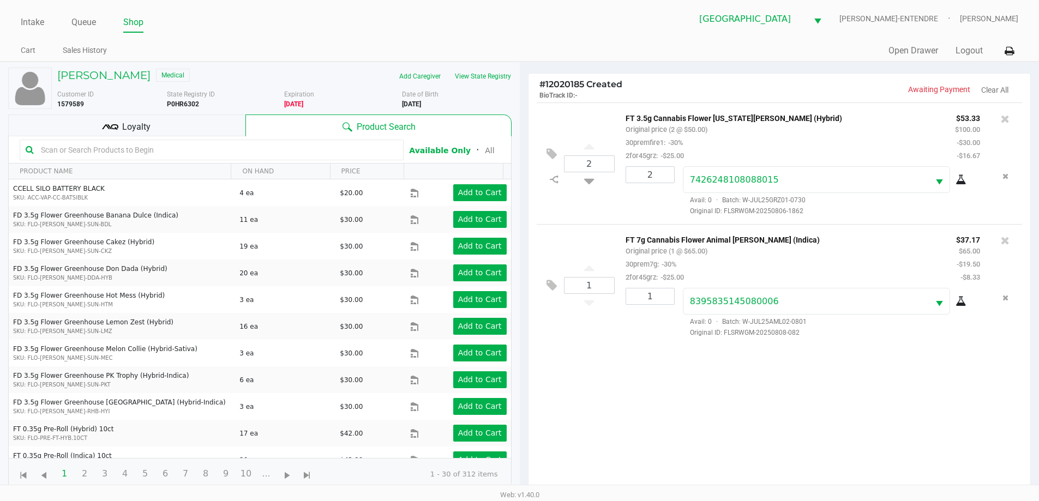
click at [197, 128] on div "Loyalty" at bounding box center [126, 126] width 237 height 22
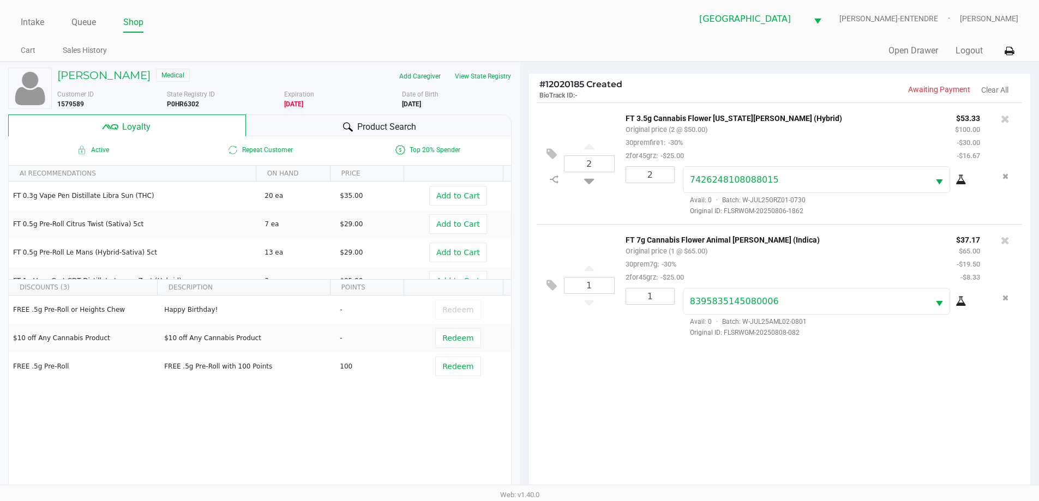
click at [296, 122] on div "Product Search" at bounding box center [379, 126] width 266 height 22
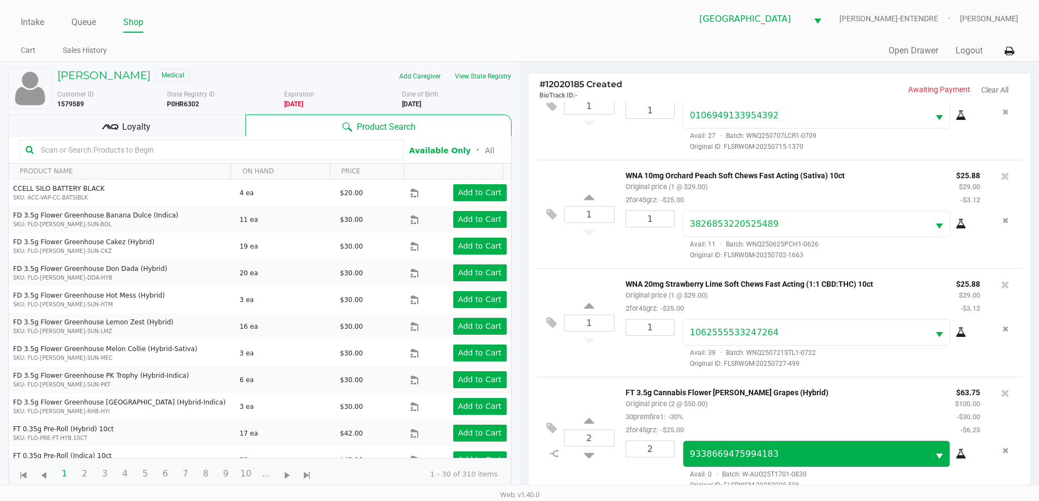
scroll to position [131, 0]
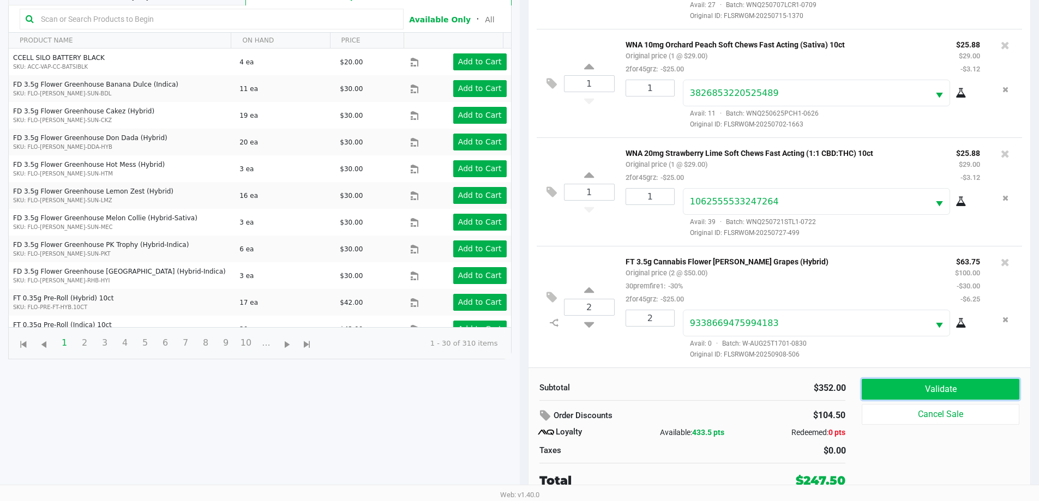
click at [959, 386] on button "Validate" at bounding box center [940, 389] width 157 height 21
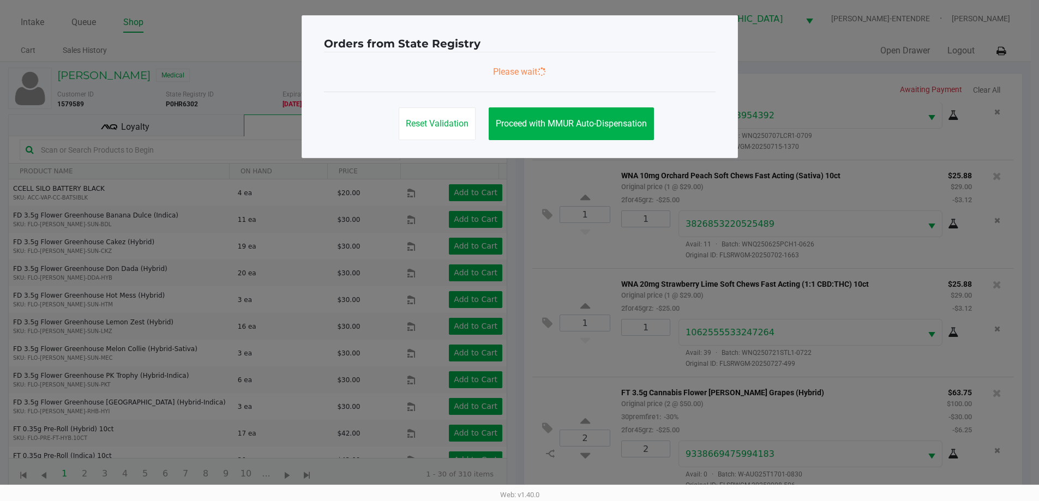
scroll to position [0, 0]
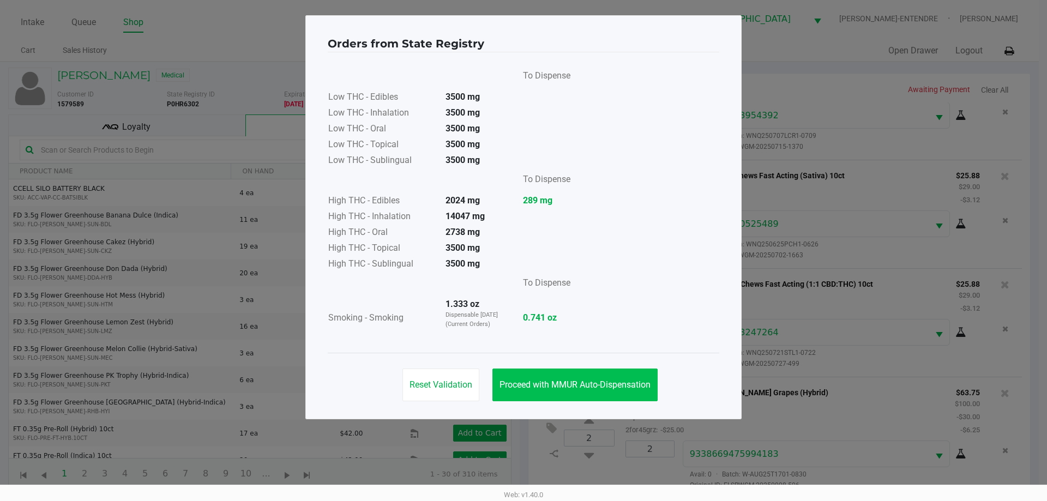
drag, startPoint x: 596, startPoint y: 364, endPoint x: 594, endPoint y: 372, distance: 9.0
click at [596, 364] on div "Reset Validation Proceed with MMUR Auto-Dispensation" at bounding box center [524, 380] width 392 height 55
click at [594, 377] on button "Proceed with MMUR Auto-Dispensation" at bounding box center [574, 385] width 165 height 33
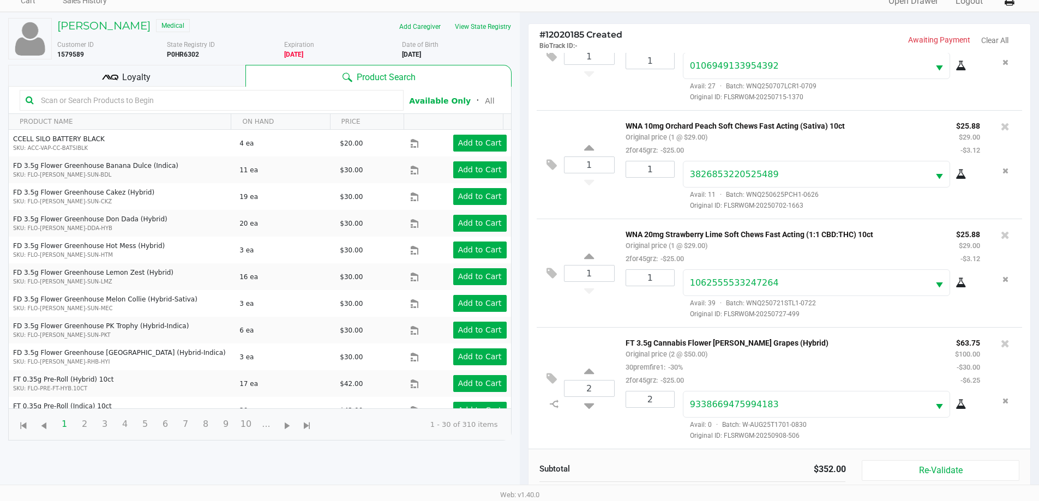
scroll to position [131, 0]
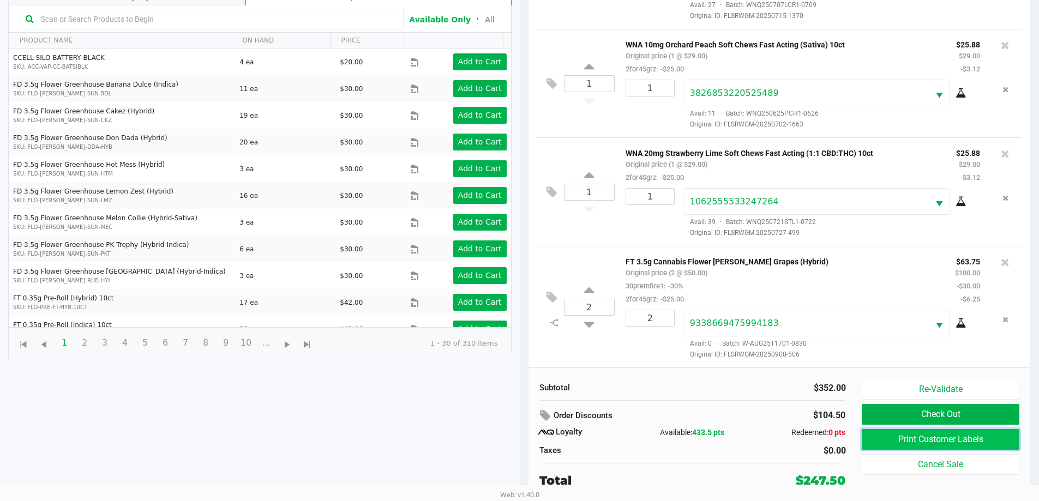
click at [954, 440] on button "Print Customer Labels" at bounding box center [940, 439] width 157 height 21
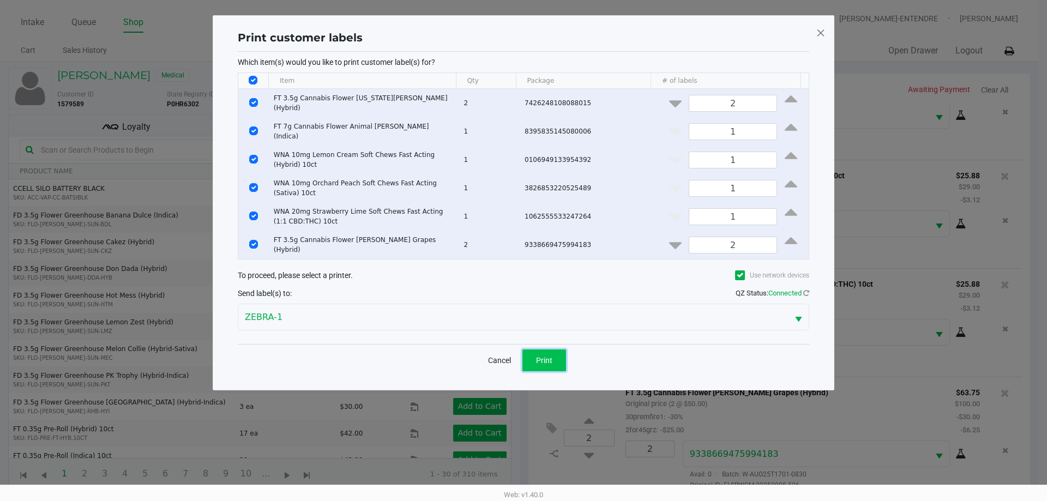
click at [533, 354] on button "Print" at bounding box center [544, 361] width 44 height 22
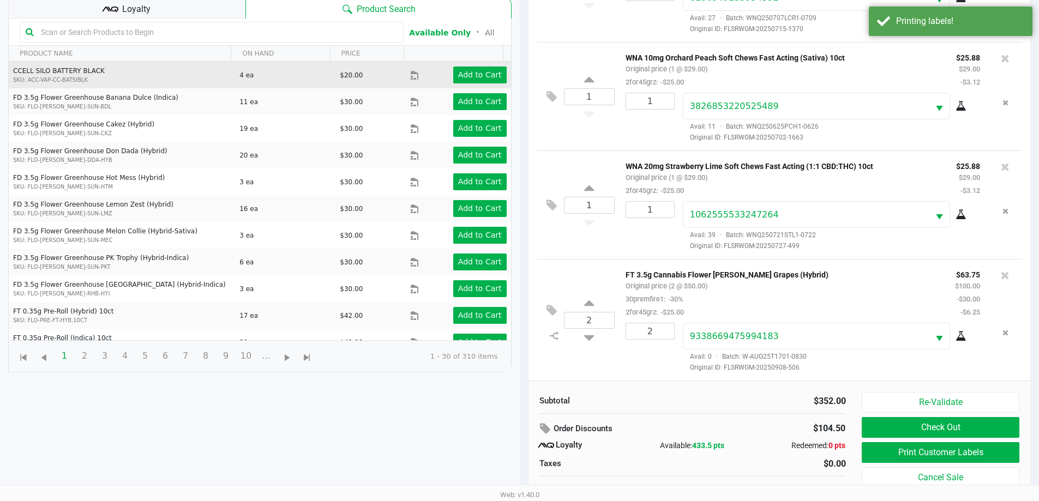
scroll to position [22, 0]
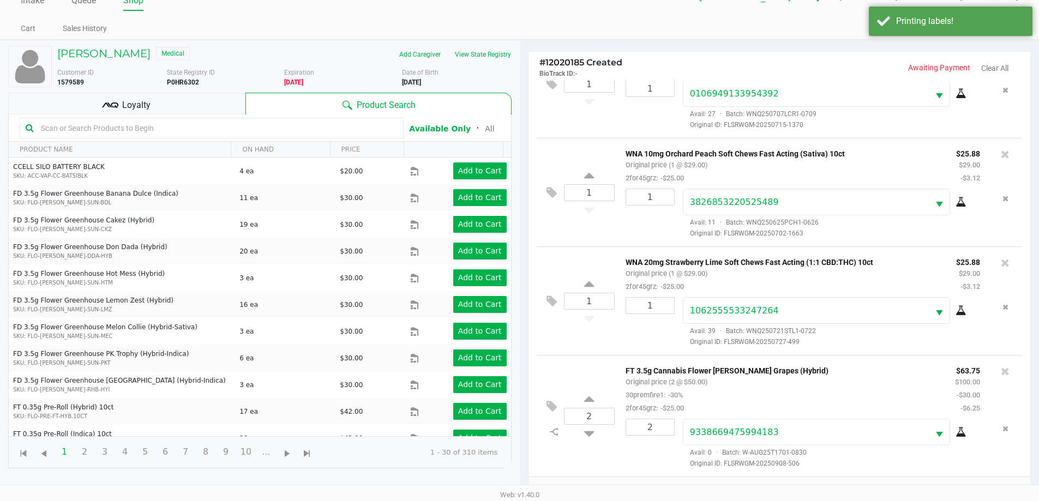
click at [205, 105] on div "Loyalty" at bounding box center [126, 104] width 237 height 22
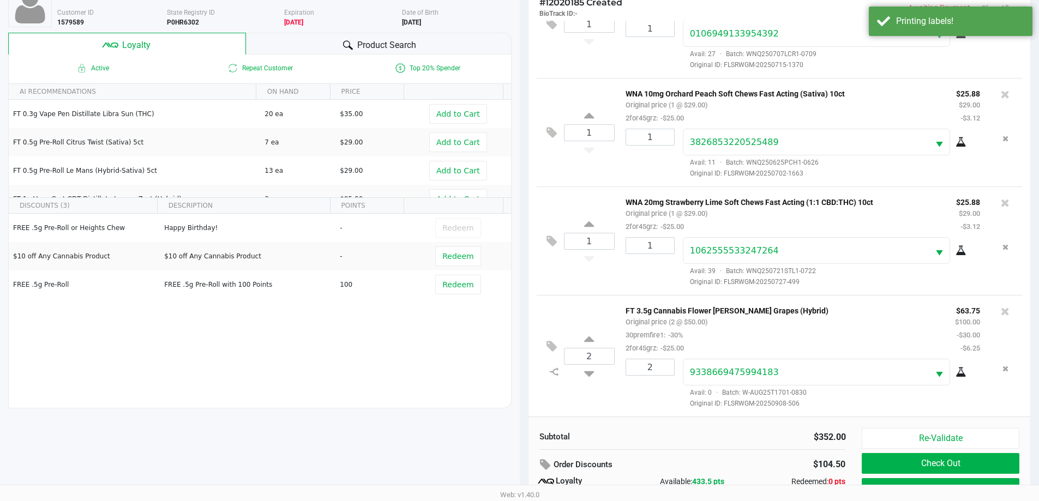
scroll to position [131, 0]
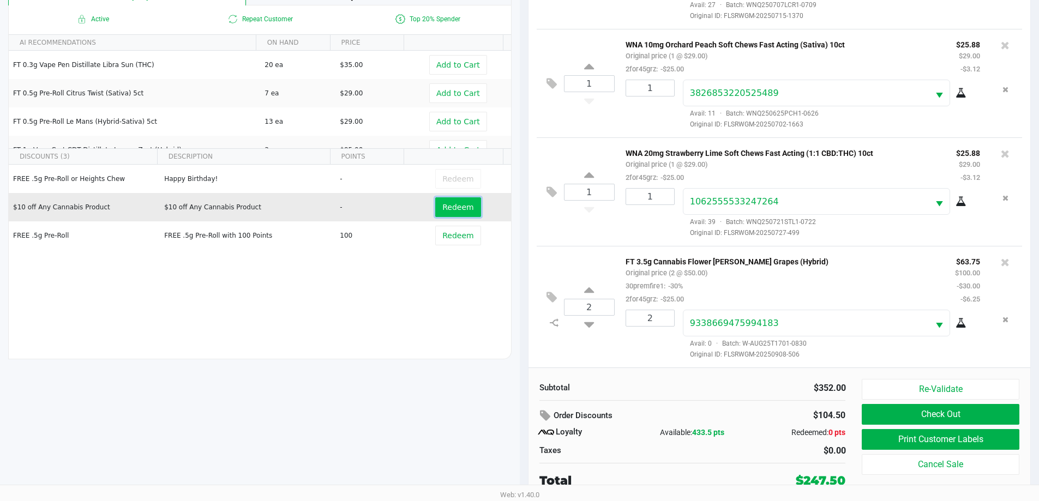
click at [463, 210] on span "Redeem" at bounding box center [457, 207] width 31 height 9
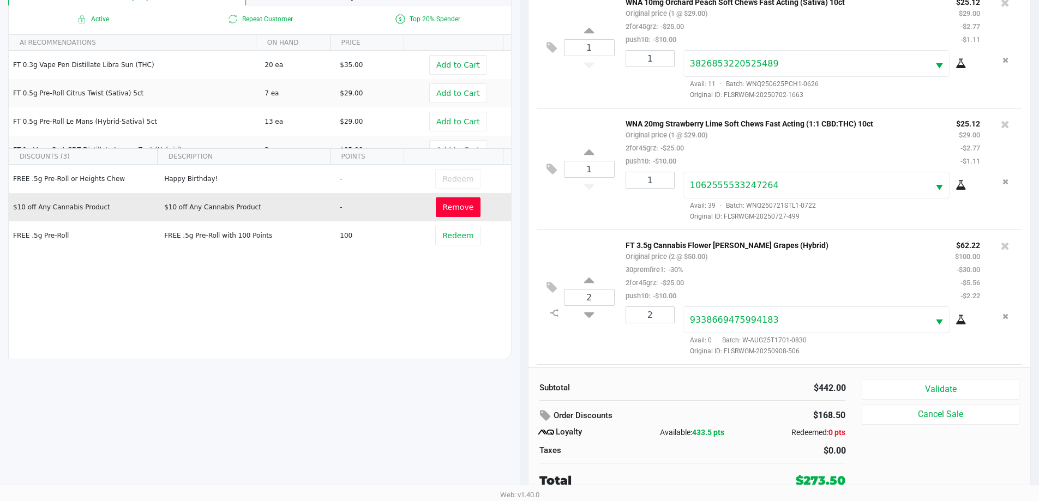
scroll to position [512, 0]
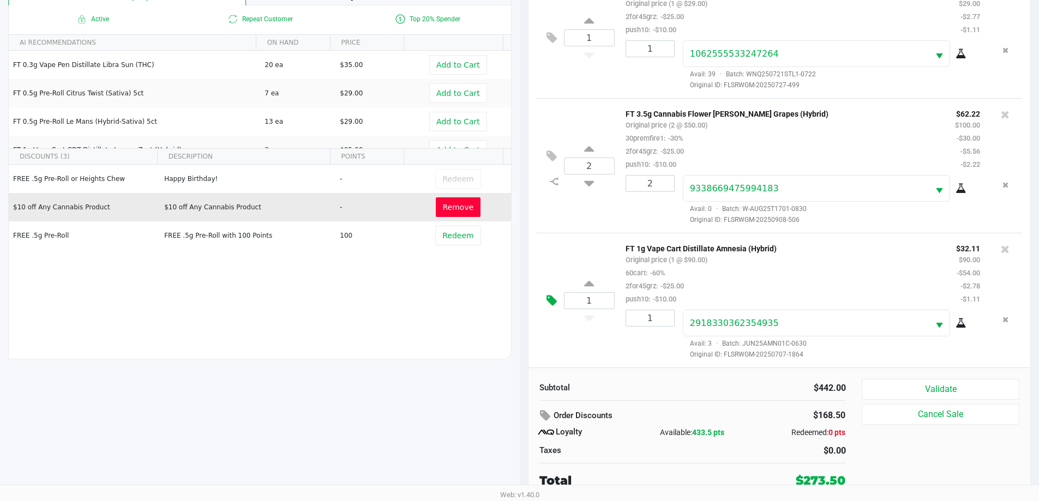
click at [550, 300] on icon at bounding box center [551, 300] width 10 height 13
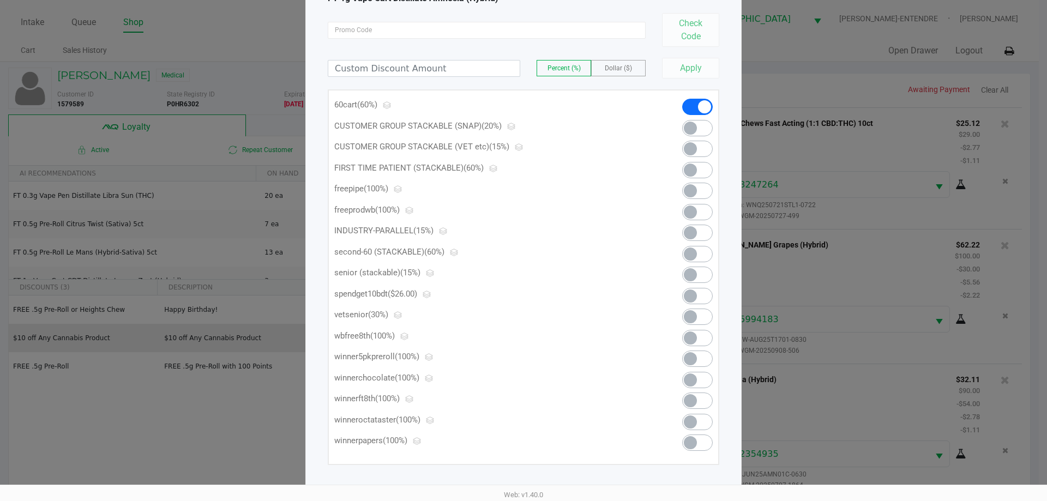
scroll to position [86, 0]
click at [687, 293] on span at bounding box center [690, 292] width 13 height 13
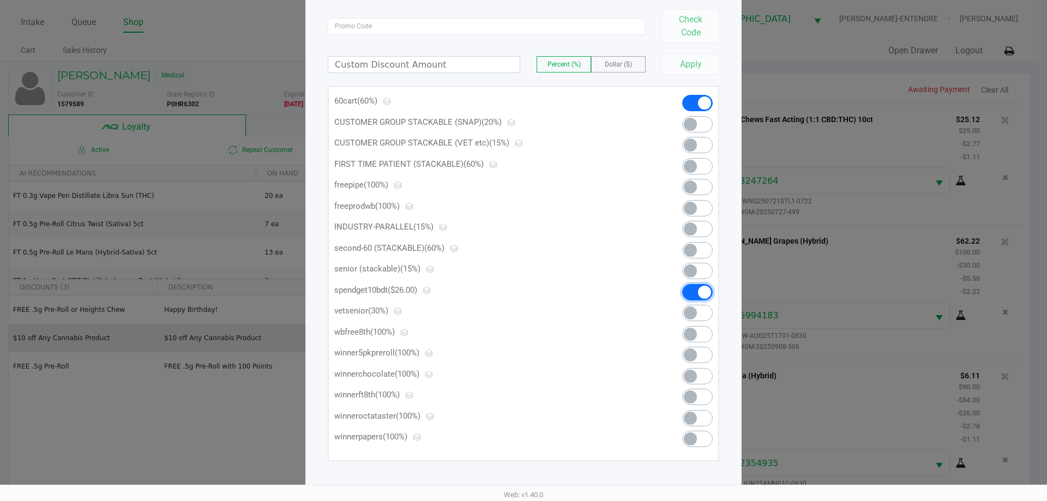
click at [691, 293] on span at bounding box center [697, 292] width 31 height 16
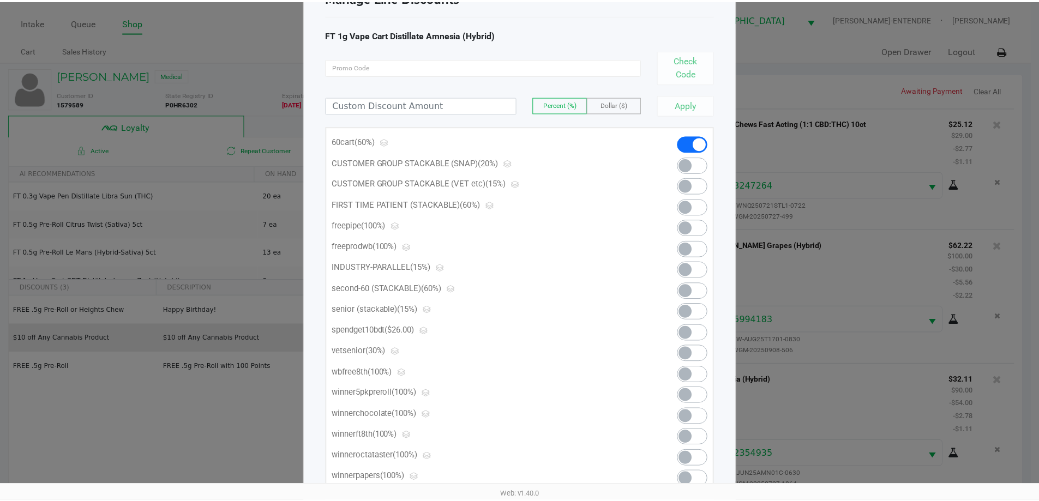
scroll to position [0, 0]
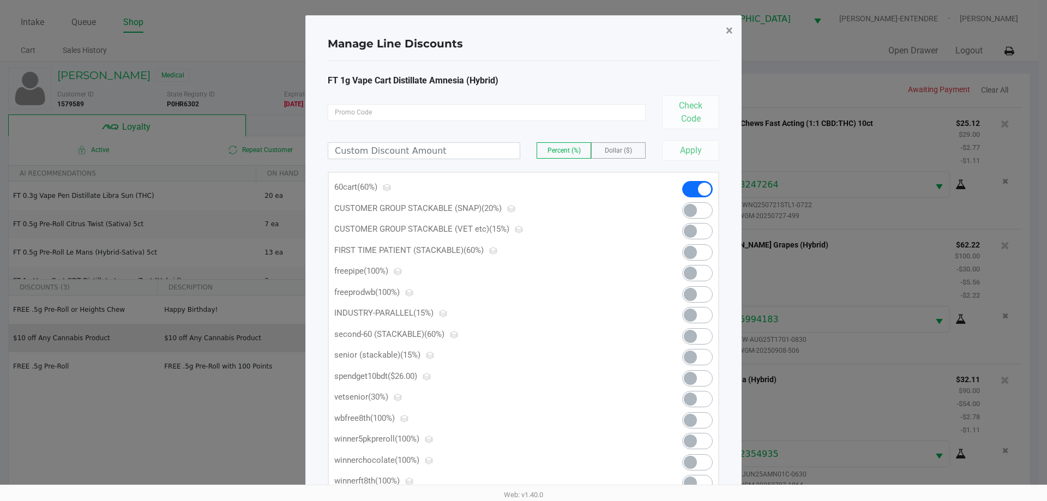
click at [732, 26] on span "×" at bounding box center [729, 30] width 7 height 15
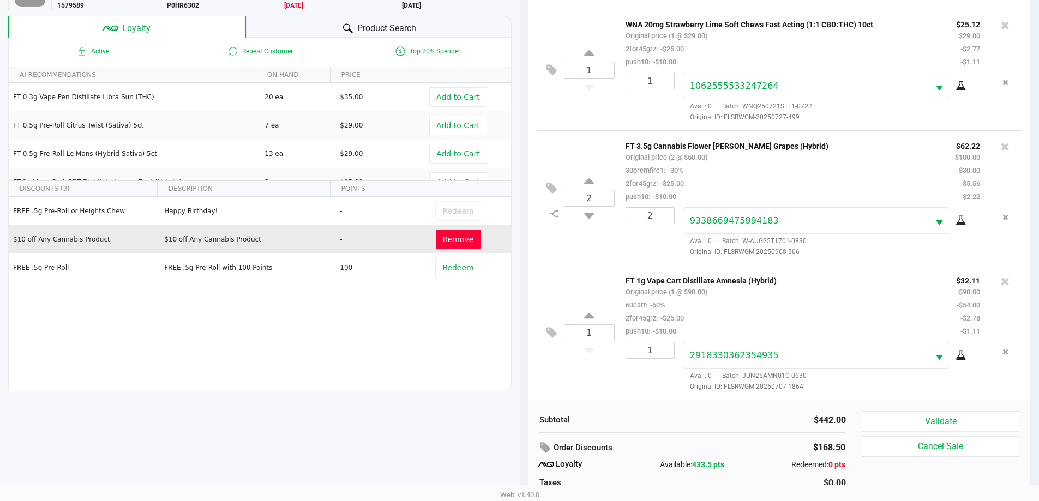
scroll to position [109, 0]
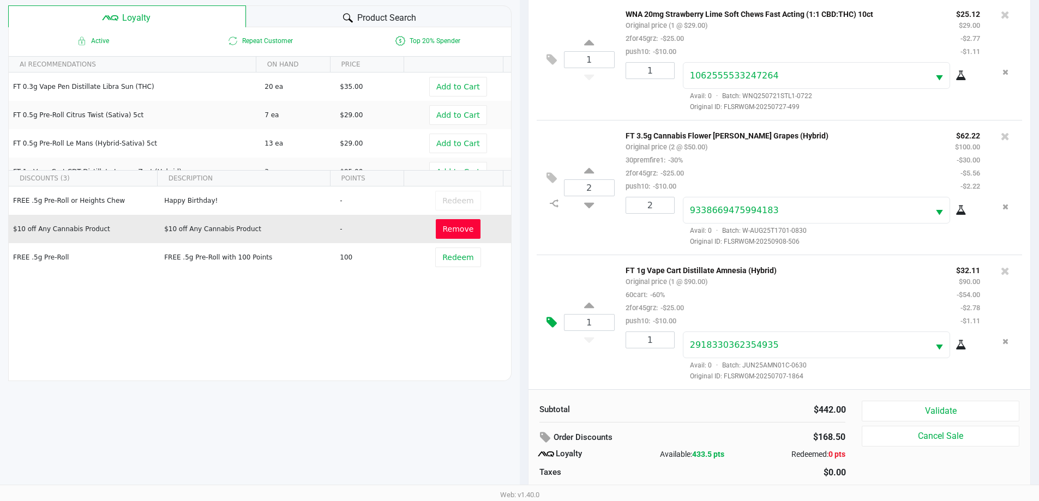
click at [555, 322] on icon at bounding box center [551, 322] width 10 height 13
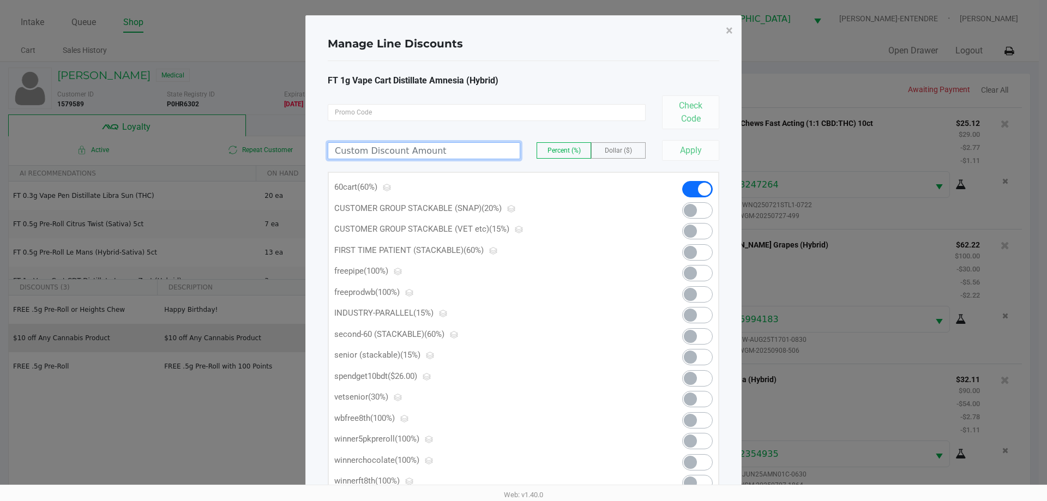
click at [446, 156] on input at bounding box center [423, 151] width 191 height 16
type input "22.11"
click at [612, 147] on span "Dollar ($)" at bounding box center [618, 151] width 27 height 8
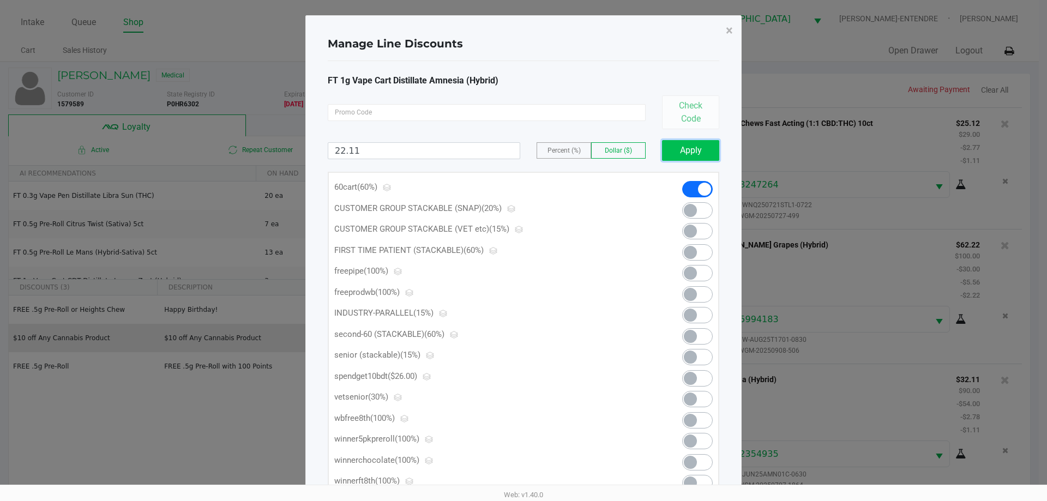
click at [683, 147] on button "Apply" at bounding box center [690, 150] width 57 height 21
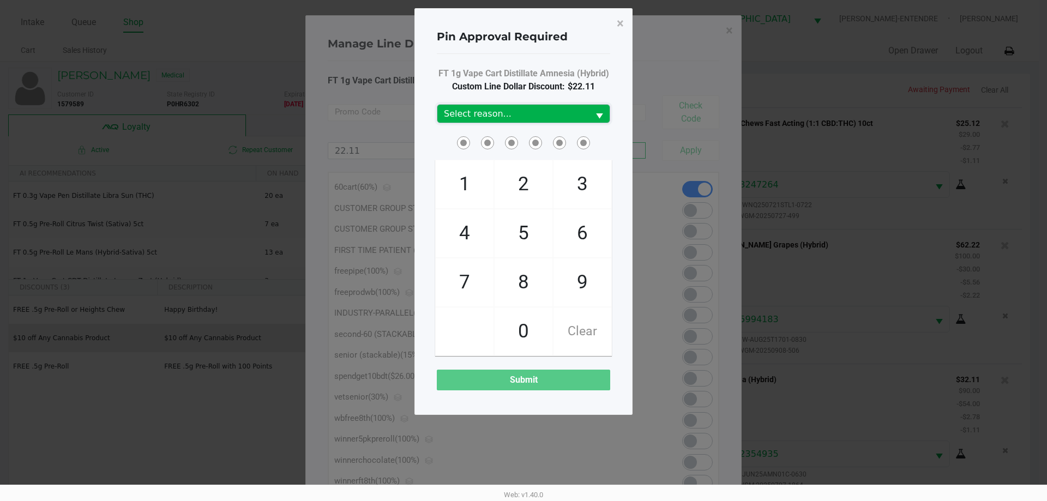
click at [554, 104] on kendo-dropdownlist "Select reason..." at bounding box center [523, 113] width 173 height 19
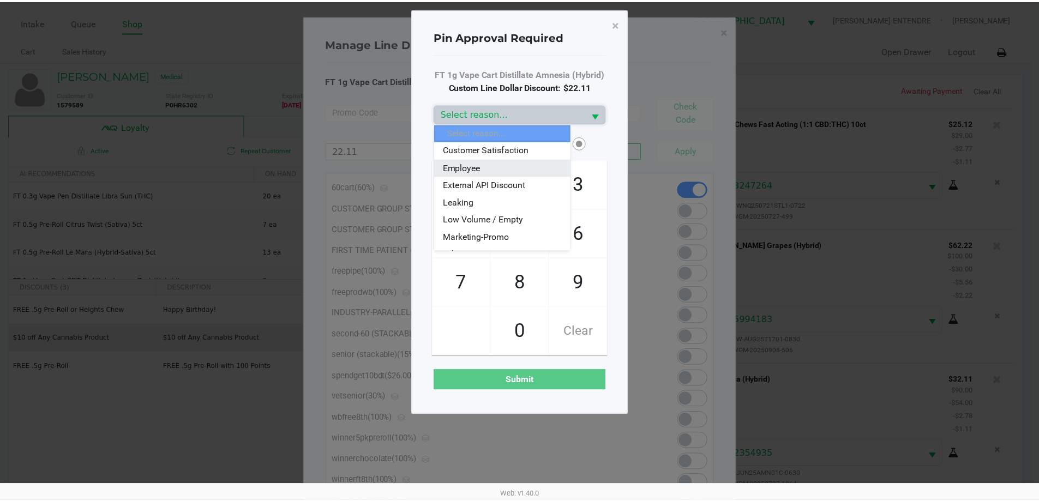
scroll to position [55, 0]
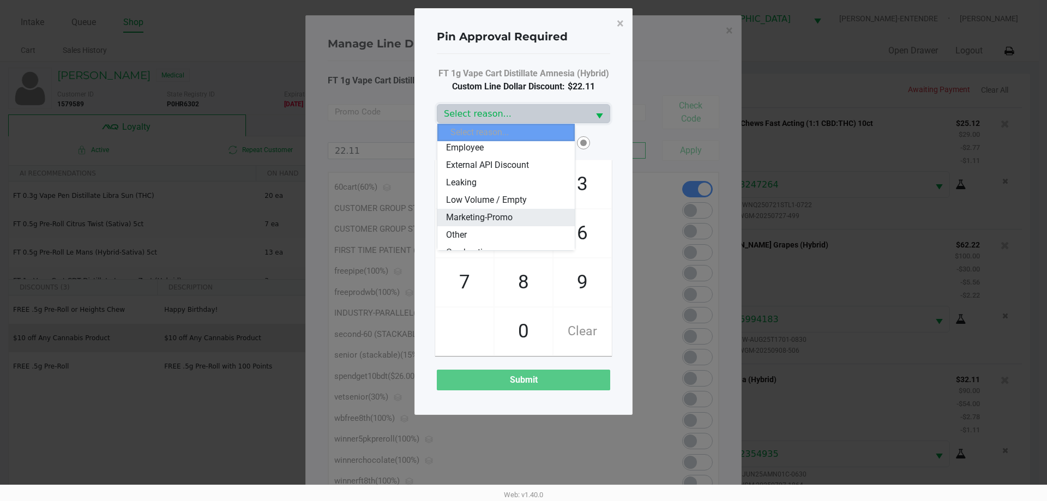
click at [488, 216] on span "Marketing-Promo" at bounding box center [479, 217] width 67 height 13
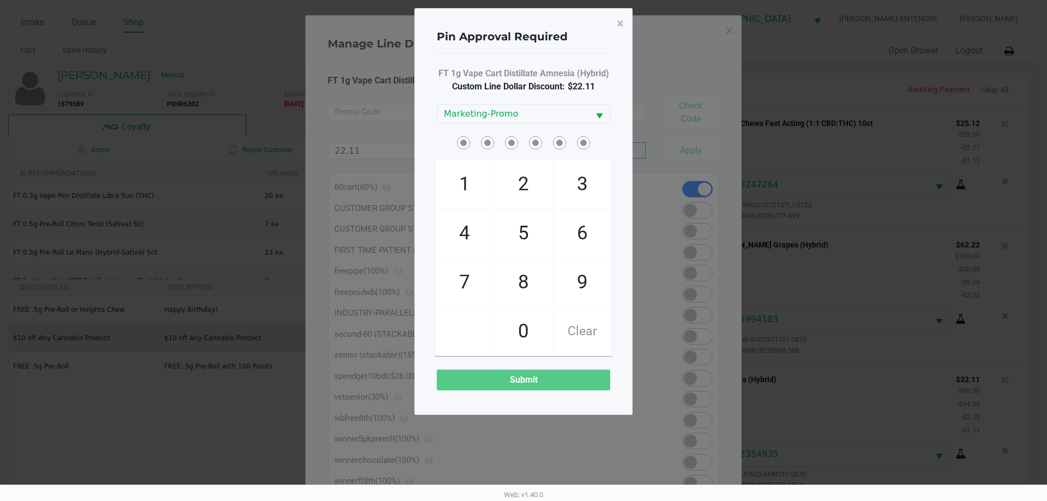
click at [470, 134] on span at bounding box center [470, 134] width 0 height 0
checkbox input "true"
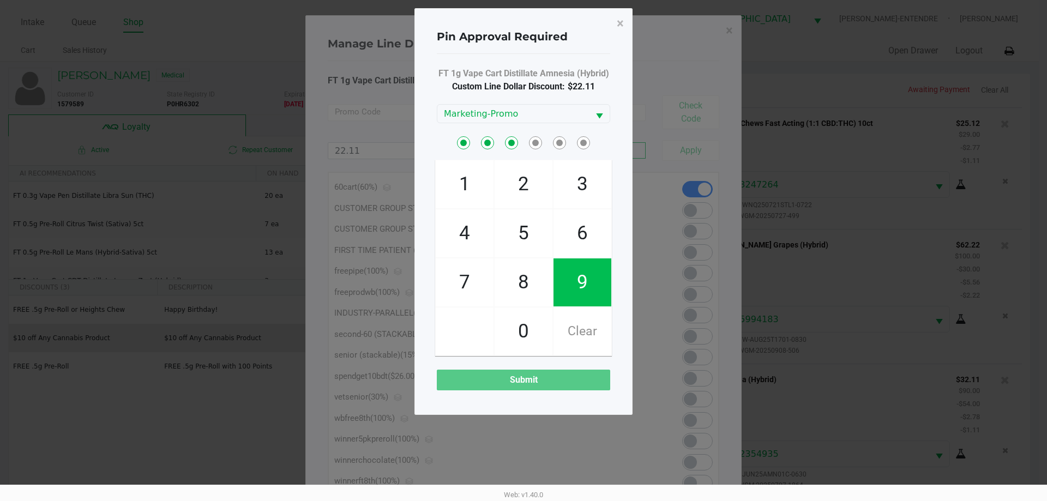
checkbox input "true"
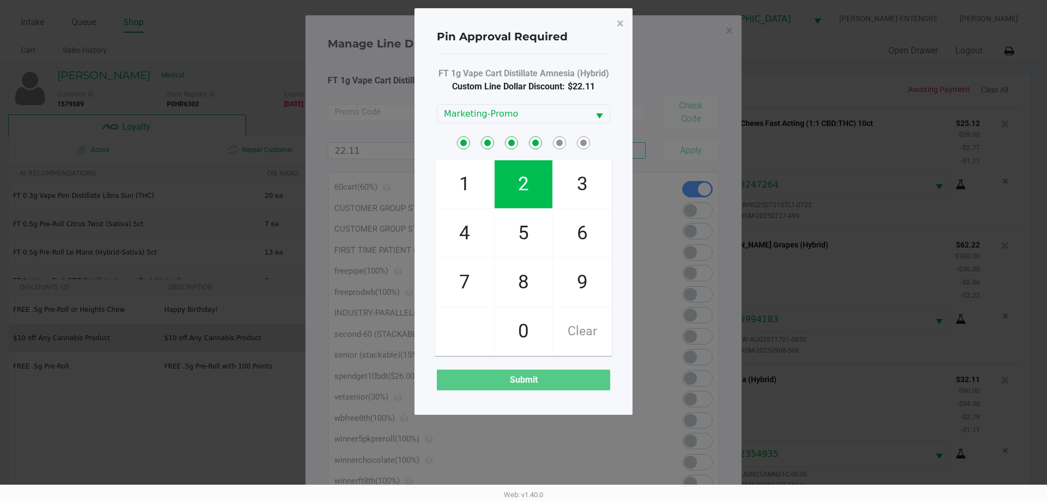
checkbox input "true"
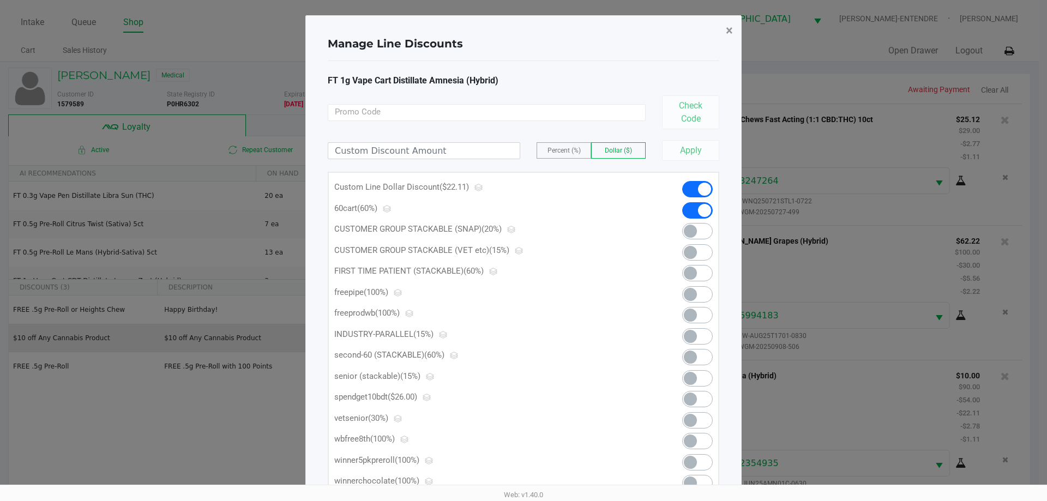
click at [725, 33] on button "×" at bounding box center [729, 30] width 25 height 31
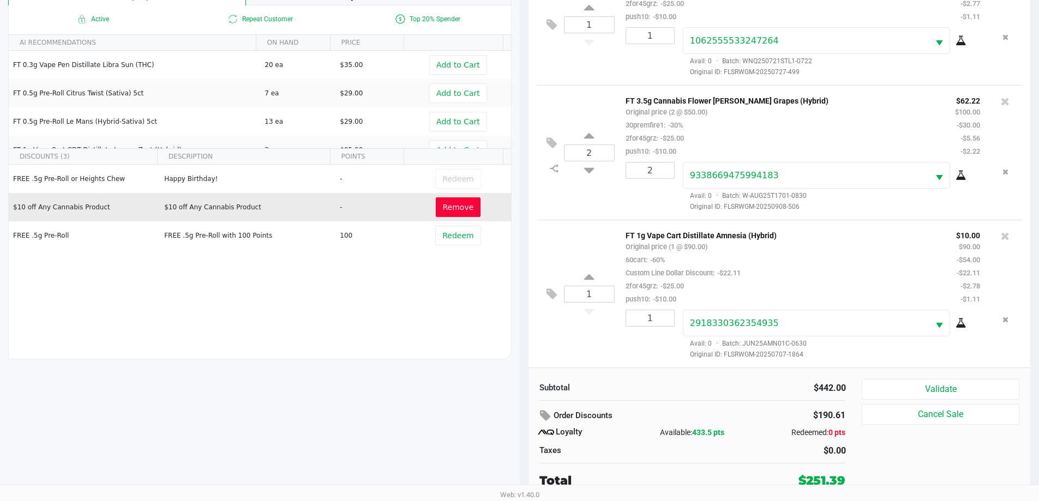
scroll to position [525, 0]
click at [967, 391] on button "Validate" at bounding box center [940, 389] width 157 height 21
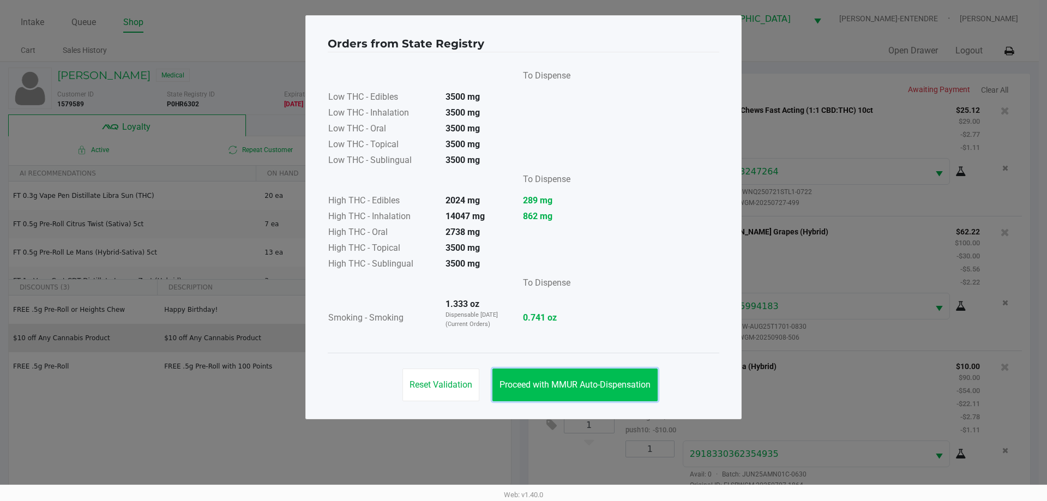
click at [562, 372] on button "Proceed with MMUR Auto-Dispensation" at bounding box center [574, 385] width 165 height 33
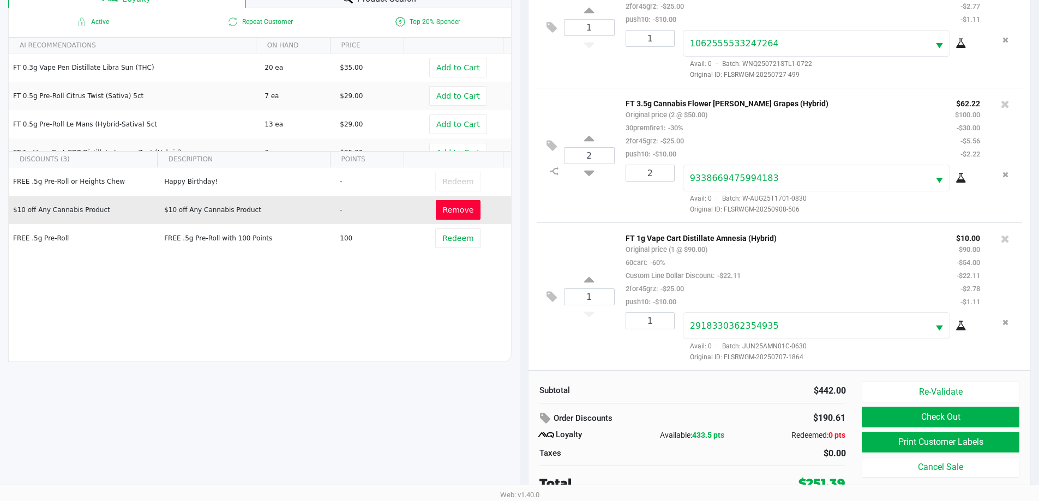
scroll to position [131, 0]
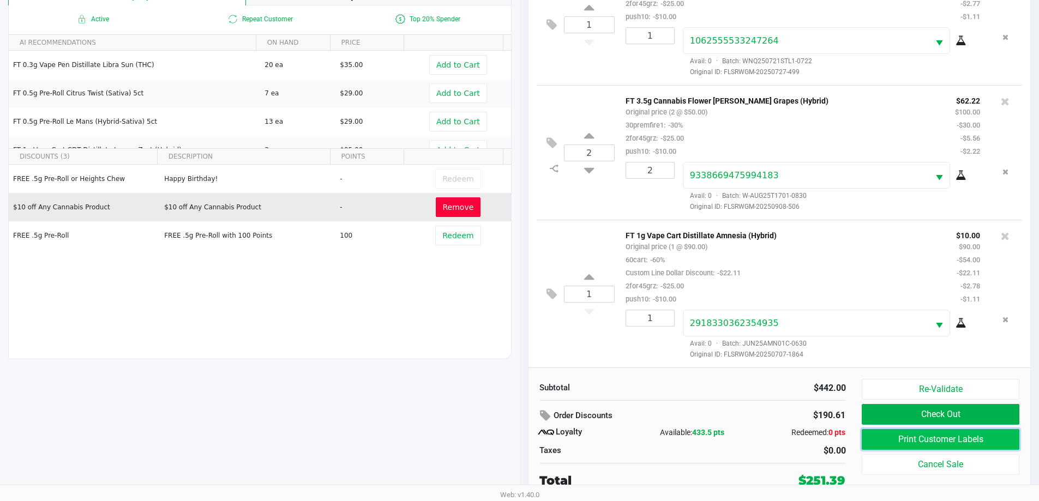
click at [900, 441] on button "Print Customer Labels" at bounding box center [940, 439] width 157 height 21
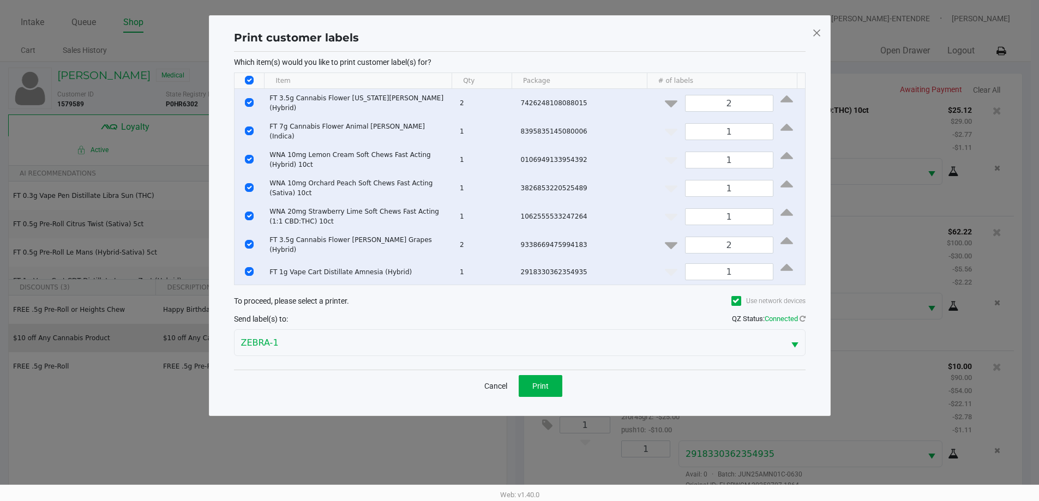
scroll to position [0, 0]
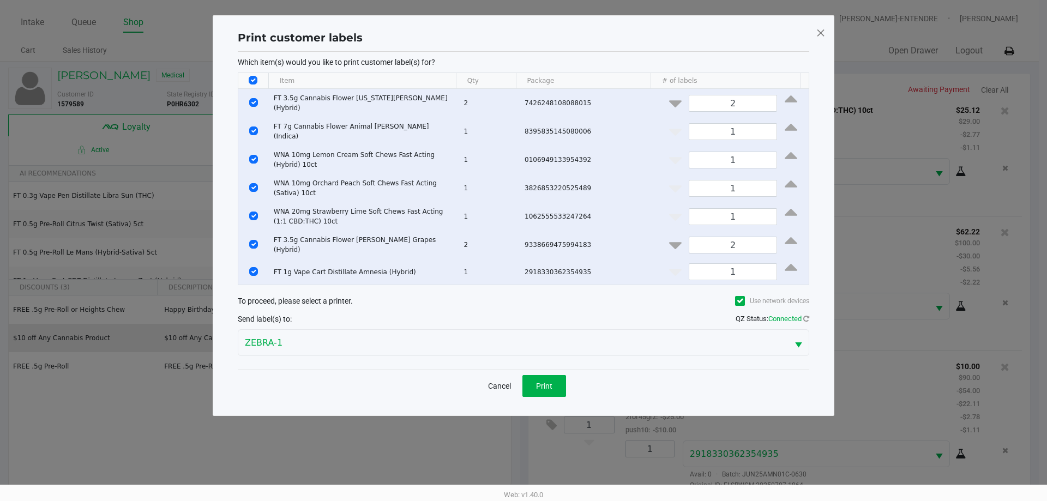
click at [252, 80] on input "Select All Rows" at bounding box center [253, 80] width 9 height 9
checkbox input "false"
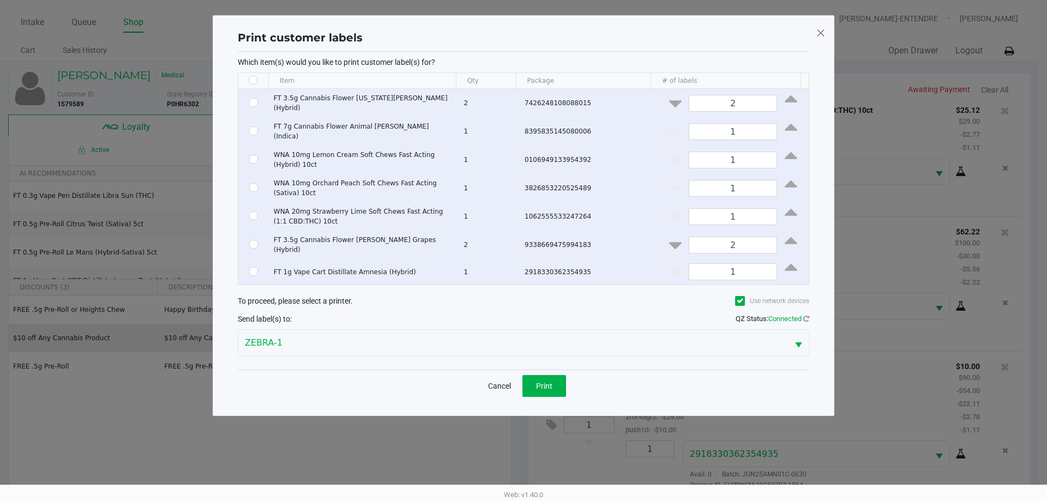
checkbox input "false"
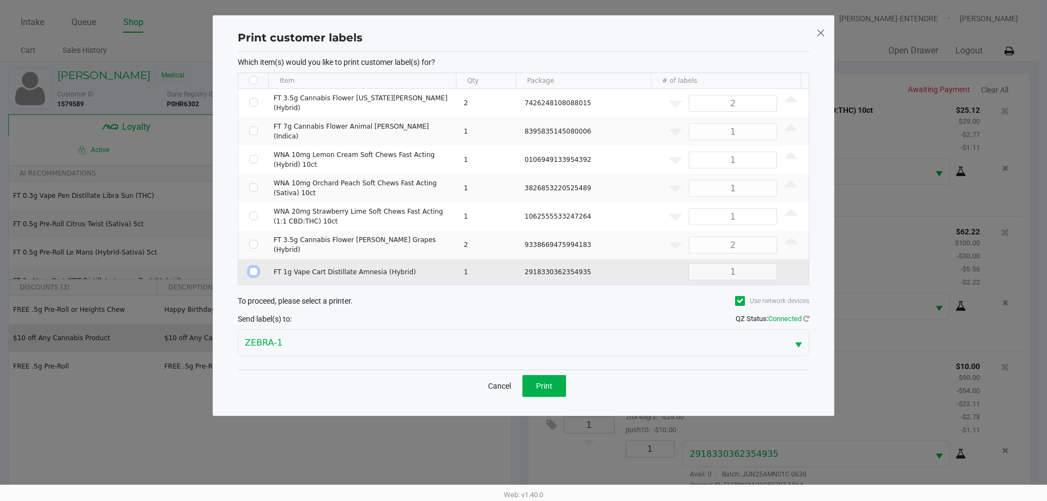
click at [253, 267] on input "Select Row" at bounding box center [253, 271] width 9 height 9
checkbox input "true"
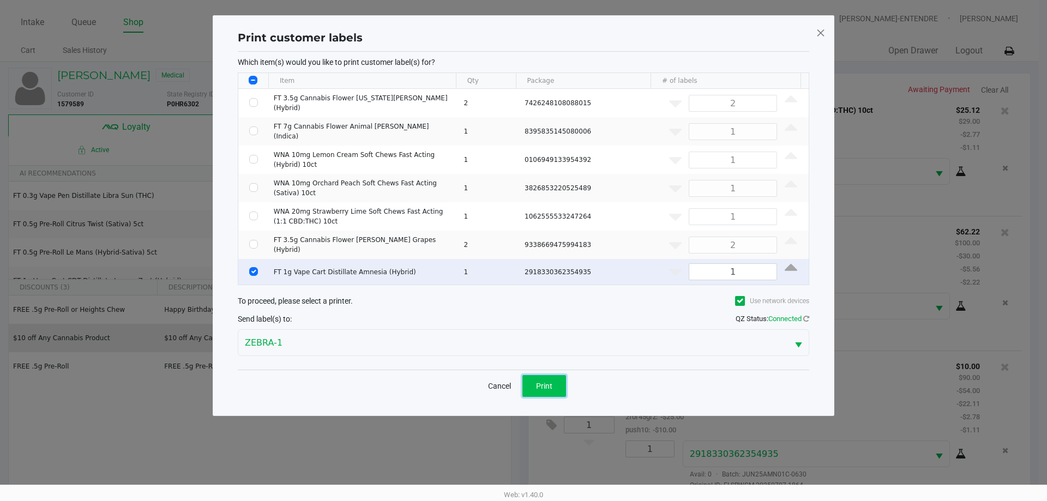
click at [543, 382] on span "Print" at bounding box center [544, 386] width 16 height 9
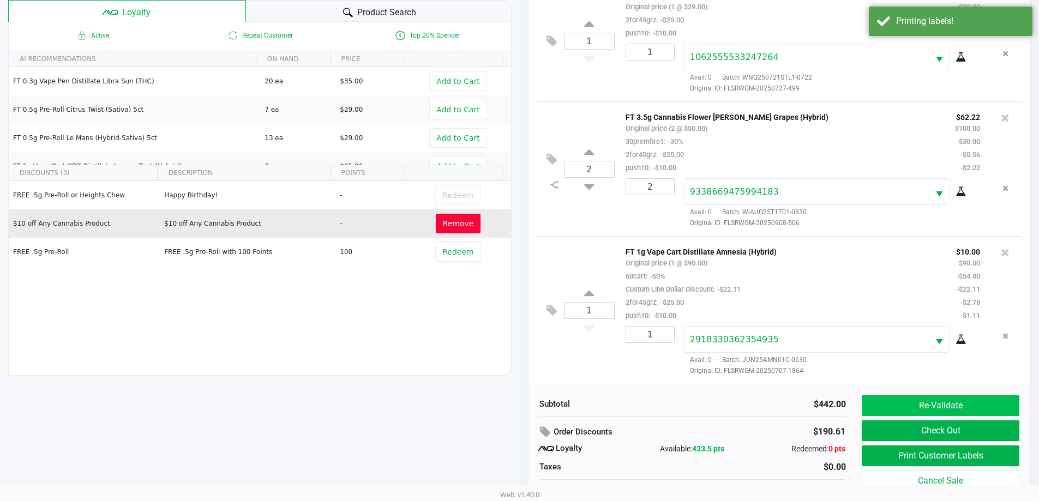
scroll to position [131, 0]
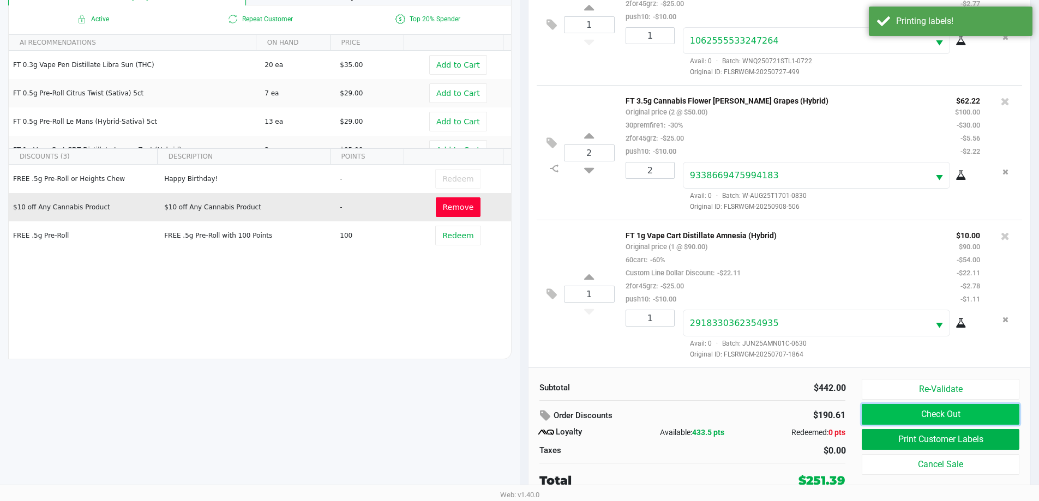
click at [918, 416] on button "Check Out" at bounding box center [940, 414] width 157 height 21
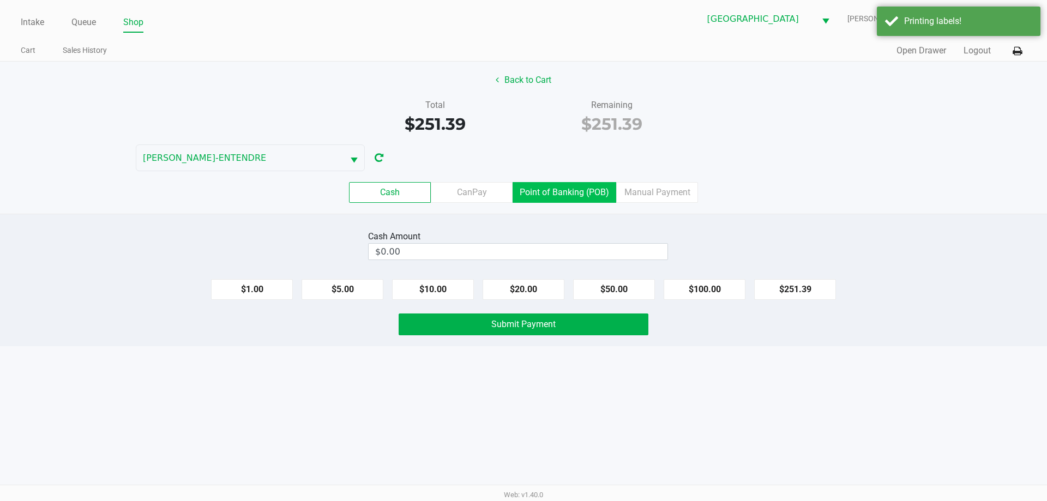
click at [593, 183] on label "Point of Banking (POB)" at bounding box center [565, 192] width 104 height 21
click at [0, 0] on 7 "Point of Banking (POB)" at bounding box center [0, 0] width 0 height 0
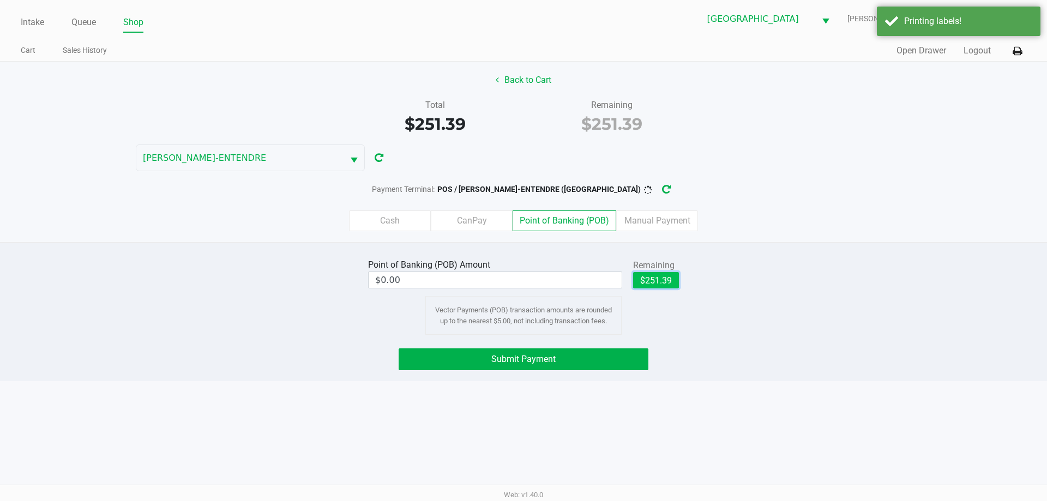
click at [655, 280] on button "$251.39" at bounding box center [656, 280] width 46 height 16
type input "$251.39"
click at [558, 362] on button "Submit Payment" at bounding box center [524, 359] width 250 height 22
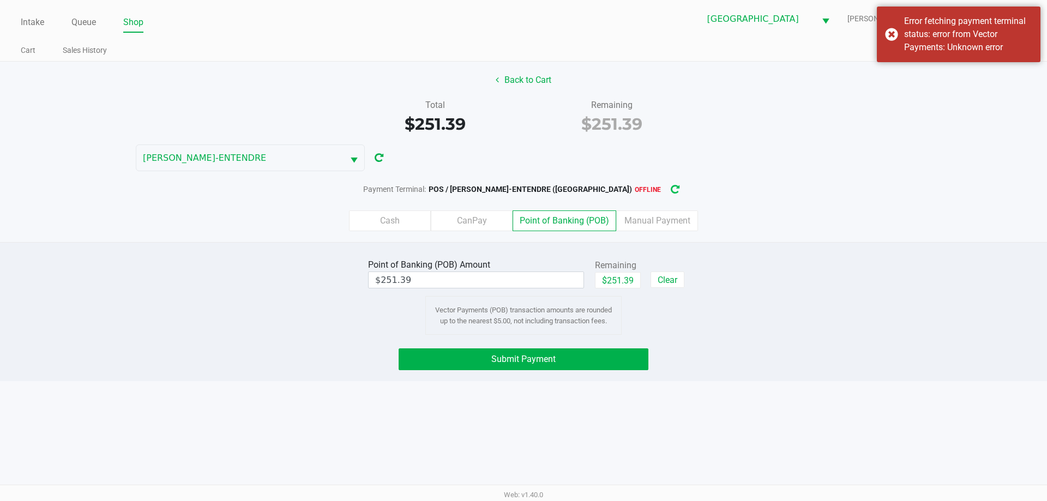
click at [671, 191] on icon "button" at bounding box center [675, 190] width 9 height 8
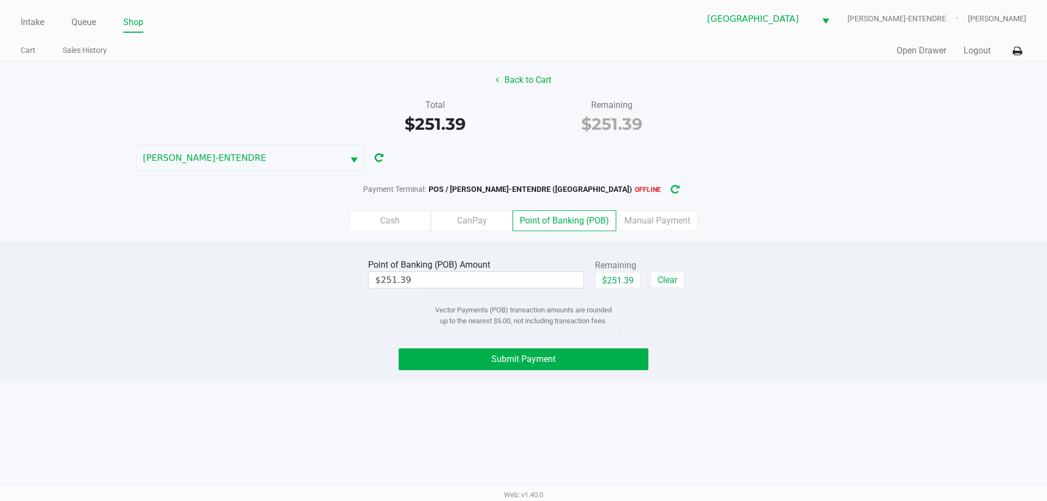
click at [671, 194] on icon "button" at bounding box center [675, 190] width 9 height 8
click at [628, 180] on div "POS / JAY-ENTENDRE (Panama City) offline" at bounding box center [555, 189] width 258 height 20
click at [666, 194] on button "button" at bounding box center [674, 189] width 17 height 20
click at [619, 360] on button "Submit Payment" at bounding box center [524, 359] width 250 height 22
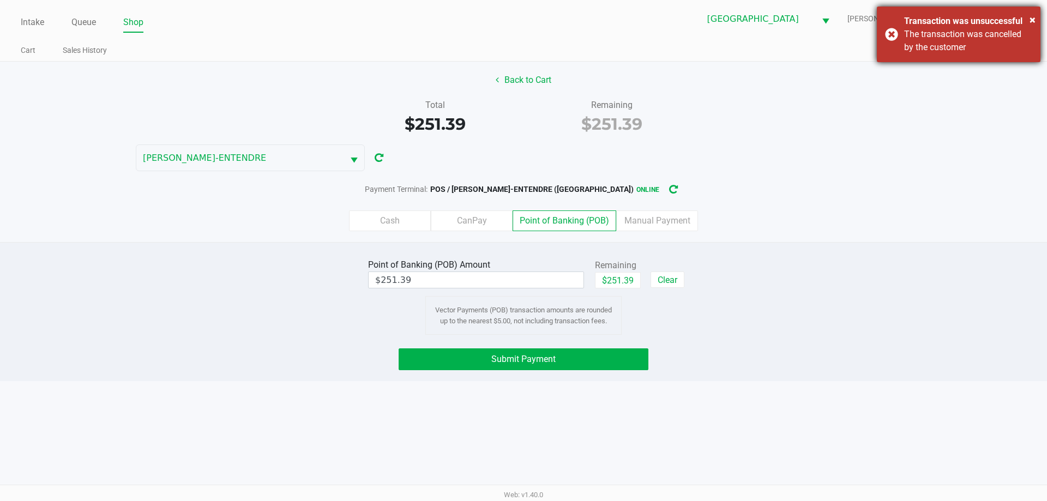
click at [899, 35] on div "× Transaction was unsuccessful The transaction was cancelled by the customer" at bounding box center [959, 35] width 164 height 56
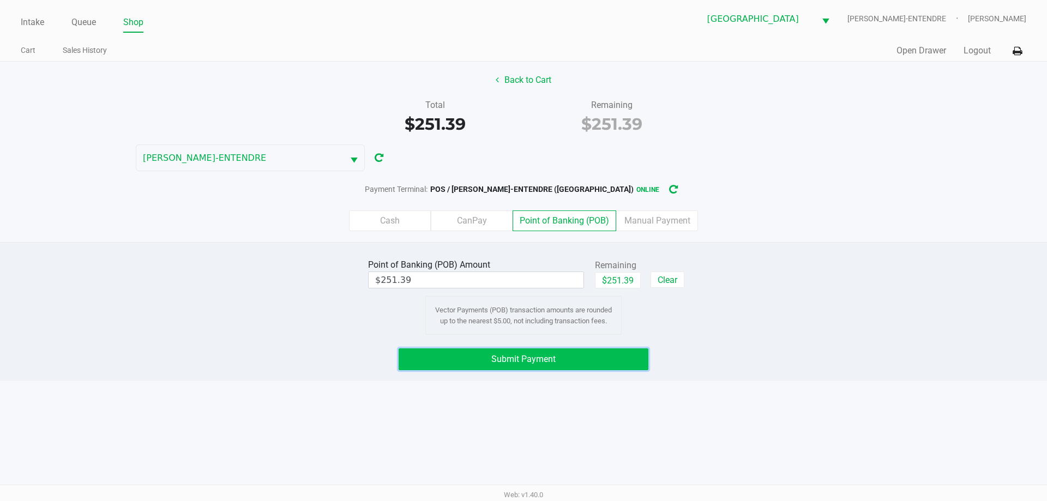
click at [601, 361] on button "Submit Payment" at bounding box center [524, 359] width 250 height 22
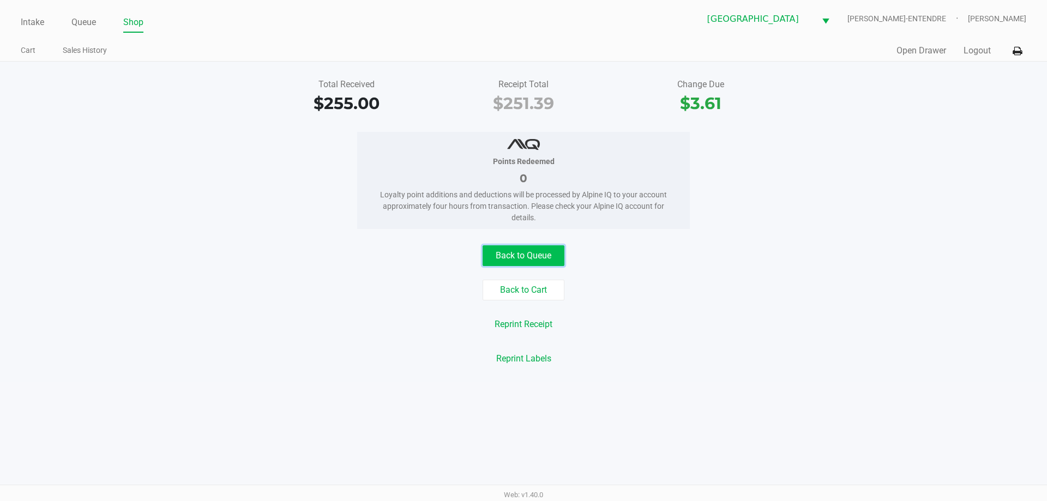
click at [538, 256] on button "Back to Queue" at bounding box center [524, 255] width 82 height 21
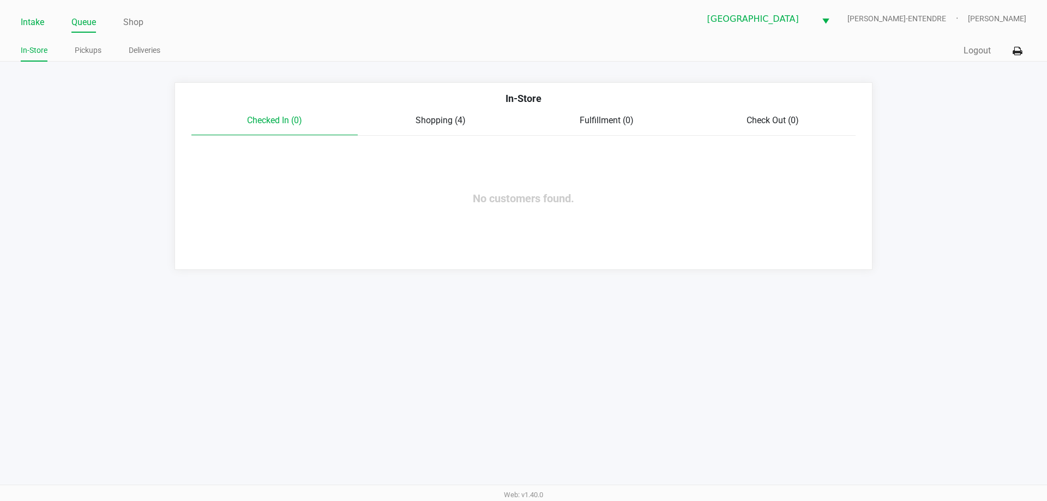
click at [27, 21] on link "Intake" at bounding box center [32, 22] width 23 height 15
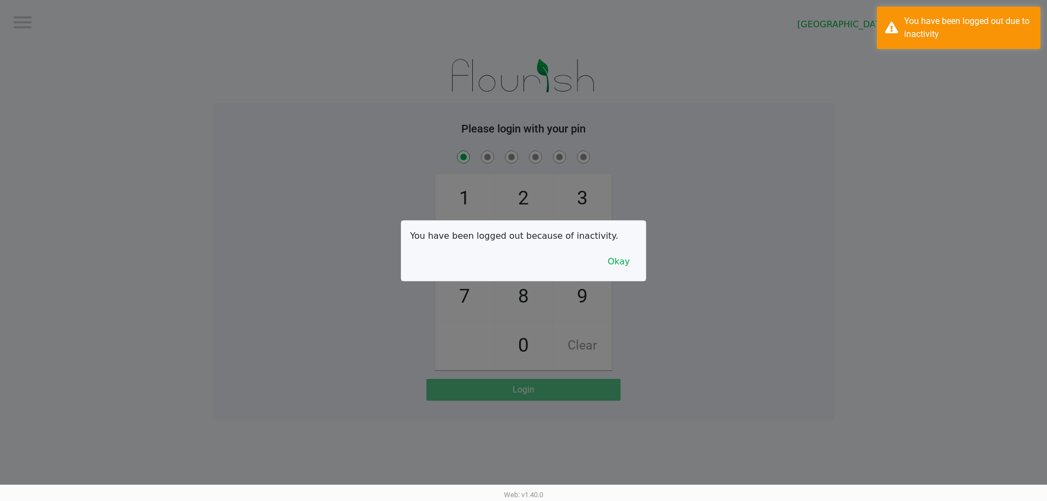
checkbox input "true"
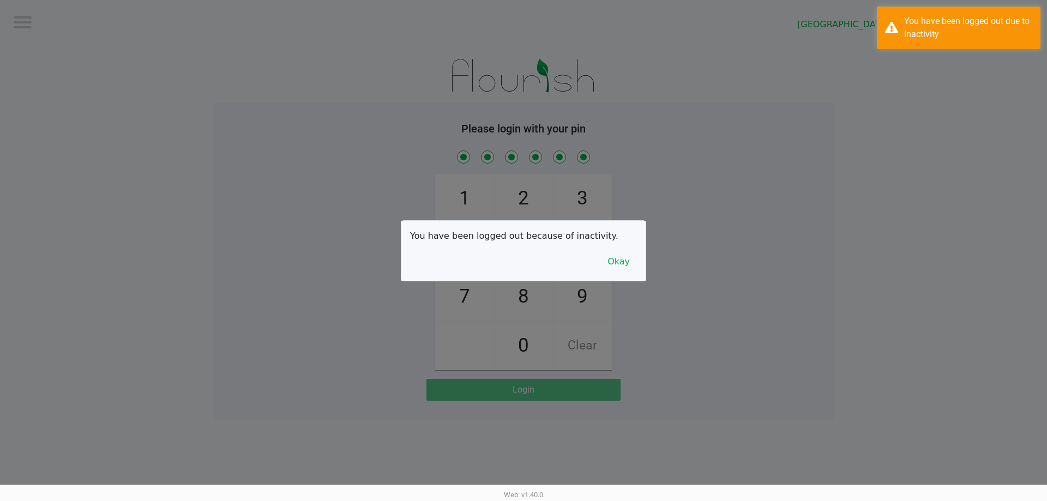
checkbox input "true"
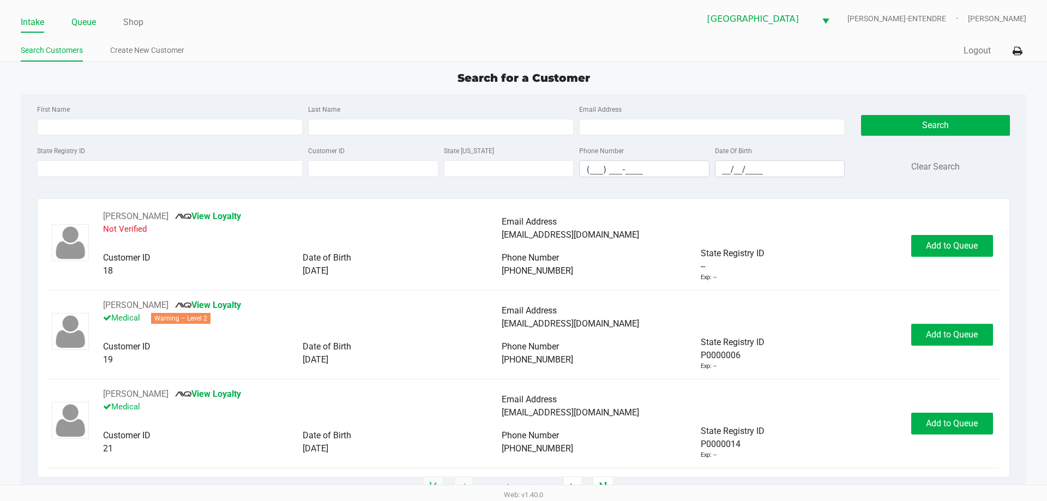
click at [85, 23] on link "Queue" at bounding box center [83, 22] width 25 height 15
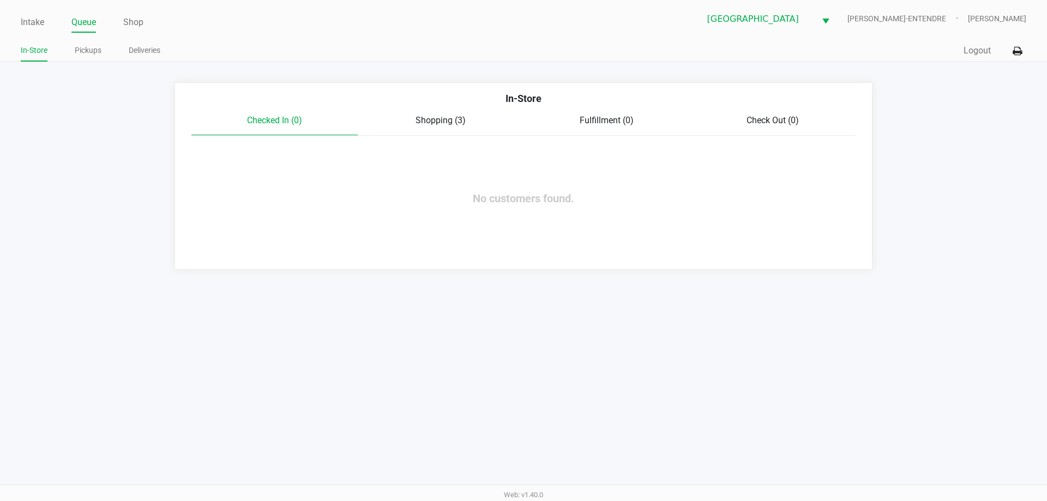
click at [434, 123] on span "Shopping (3)" at bounding box center [441, 120] width 50 height 10
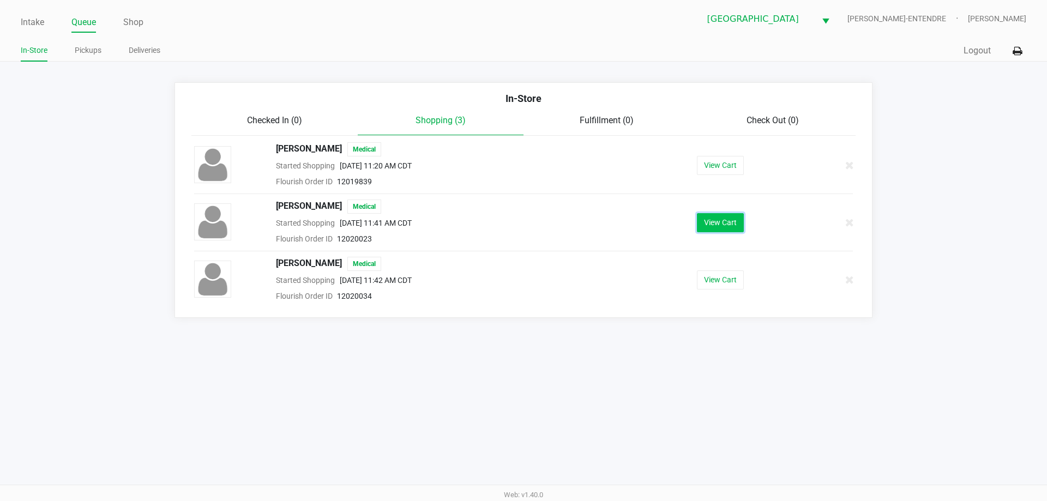
click at [725, 222] on button "View Cart" at bounding box center [720, 222] width 47 height 19
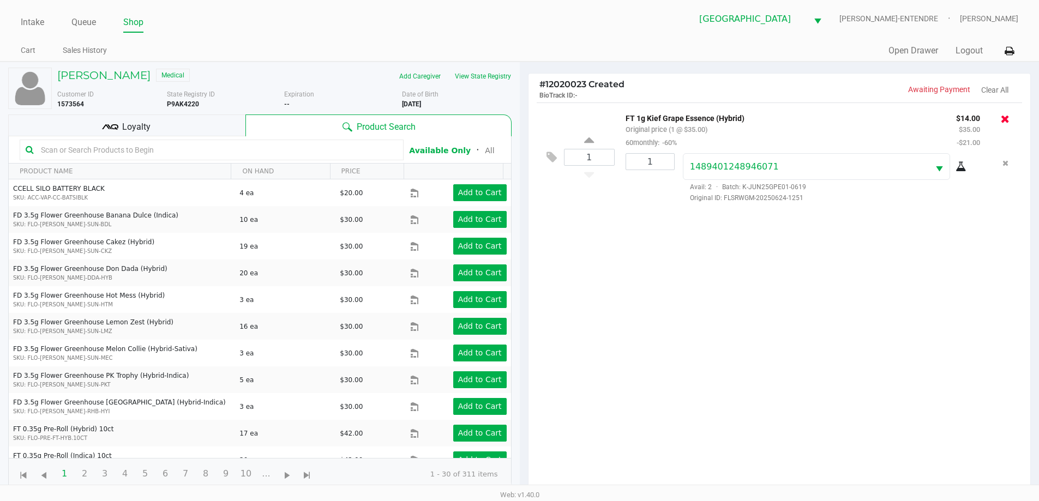
click at [1004, 116] on icon at bounding box center [1005, 118] width 9 height 11
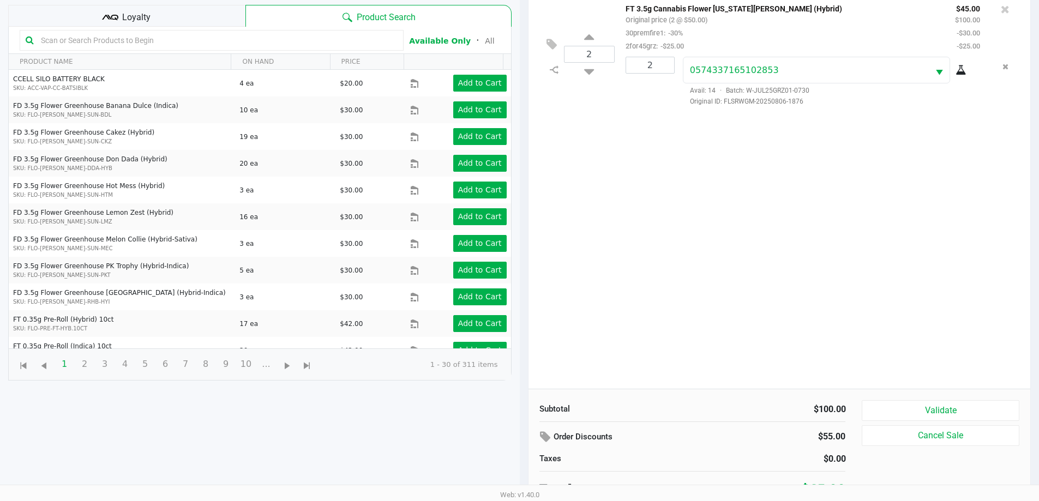
scroll to position [118, 0]
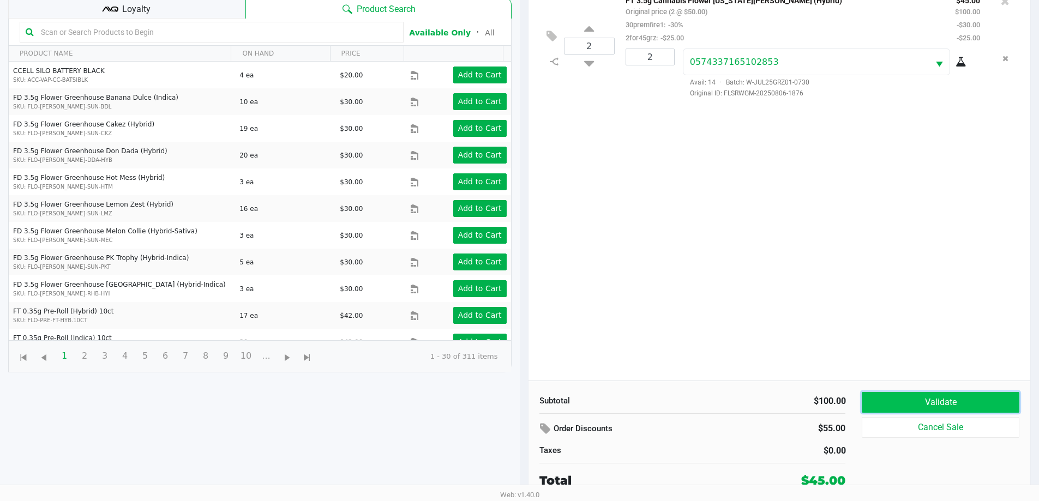
click at [940, 400] on button "Validate" at bounding box center [940, 402] width 157 height 21
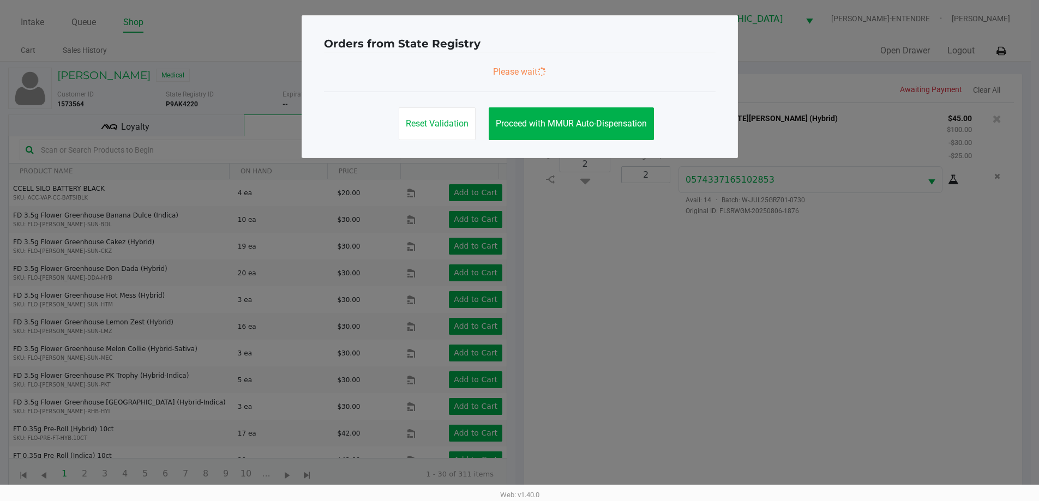
scroll to position [0, 0]
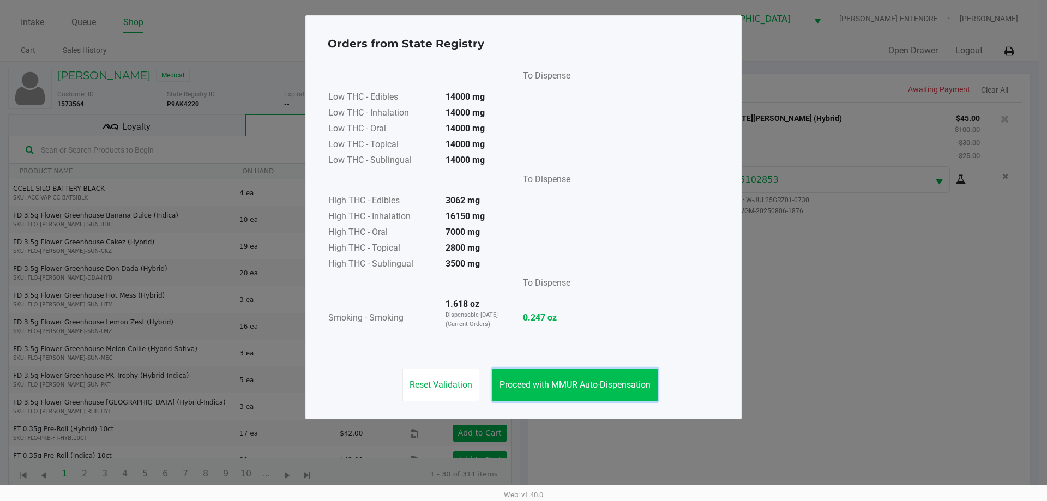
click at [550, 380] on span "Proceed with MMUR Auto-Dispensation" at bounding box center [575, 385] width 151 height 10
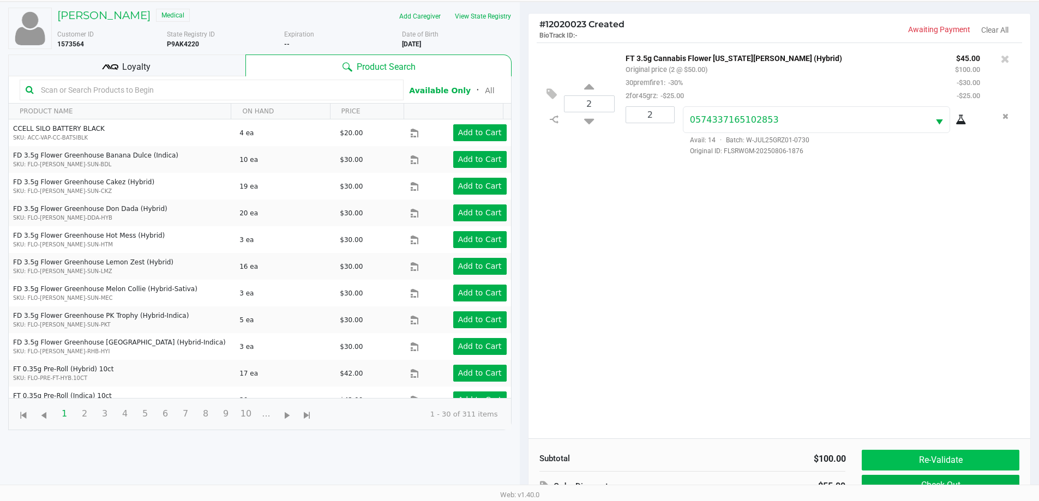
scroll to position [118, 0]
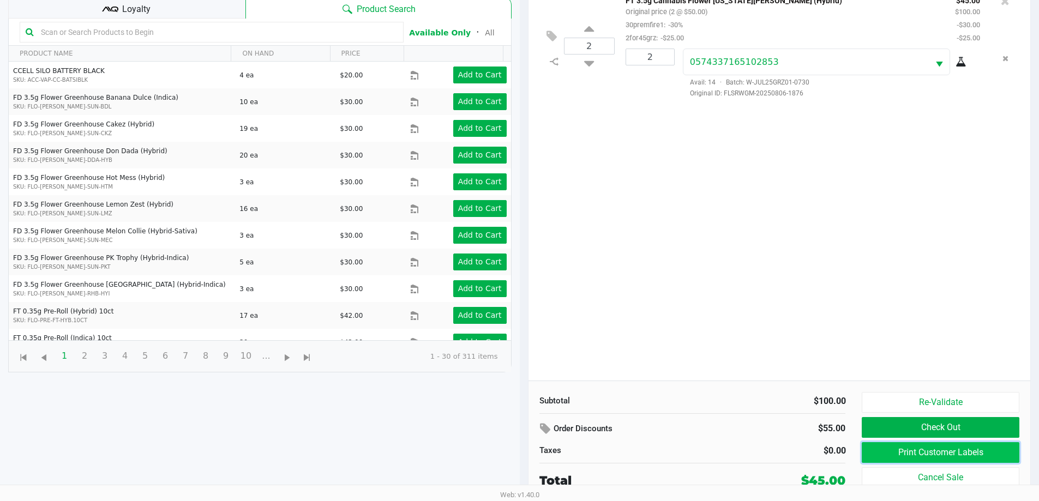
click at [947, 450] on button "Print Customer Labels" at bounding box center [940, 452] width 157 height 21
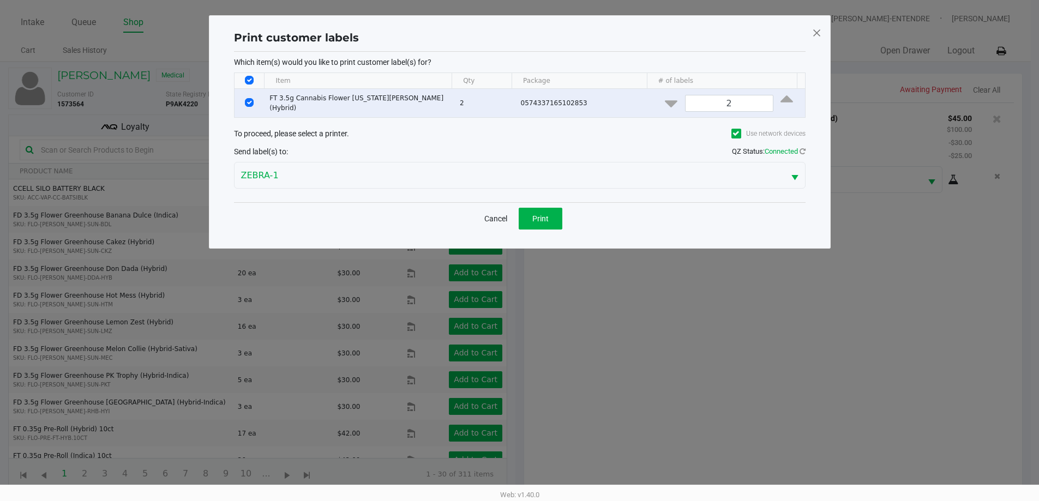
scroll to position [0, 0]
click at [545, 221] on button "Print" at bounding box center [544, 219] width 44 height 22
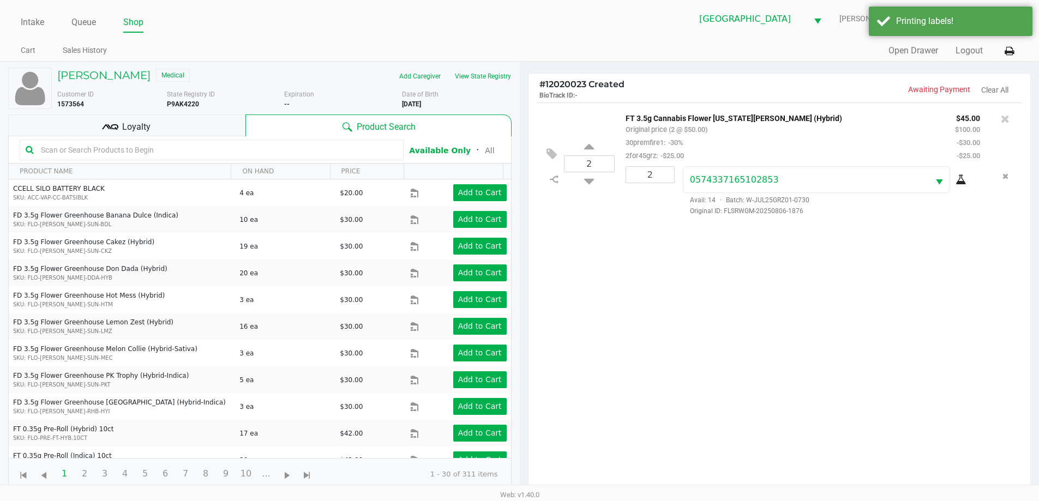
click at [207, 125] on div "Loyalty" at bounding box center [126, 126] width 237 height 22
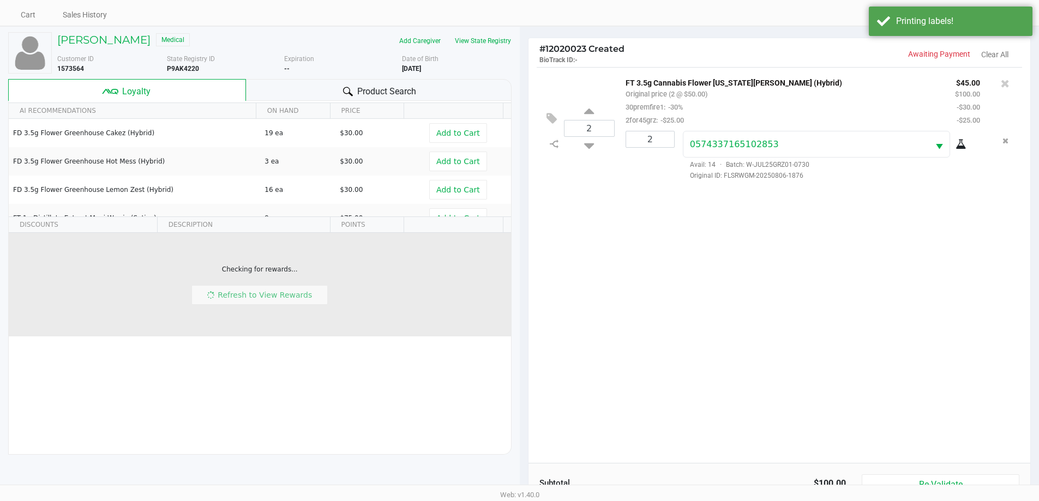
scroll to position [55, 0]
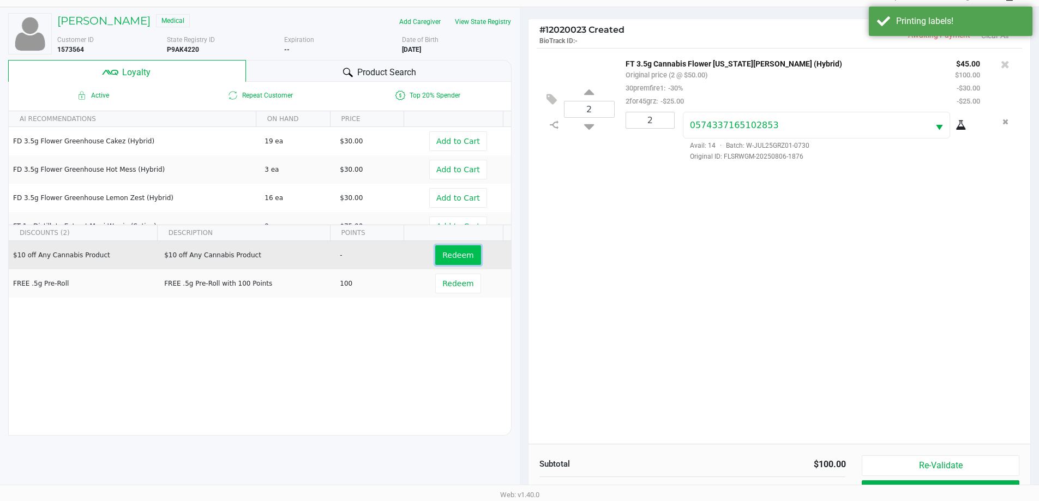
click at [464, 251] on span "Redeem" at bounding box center [457, 255] width 31 height 9
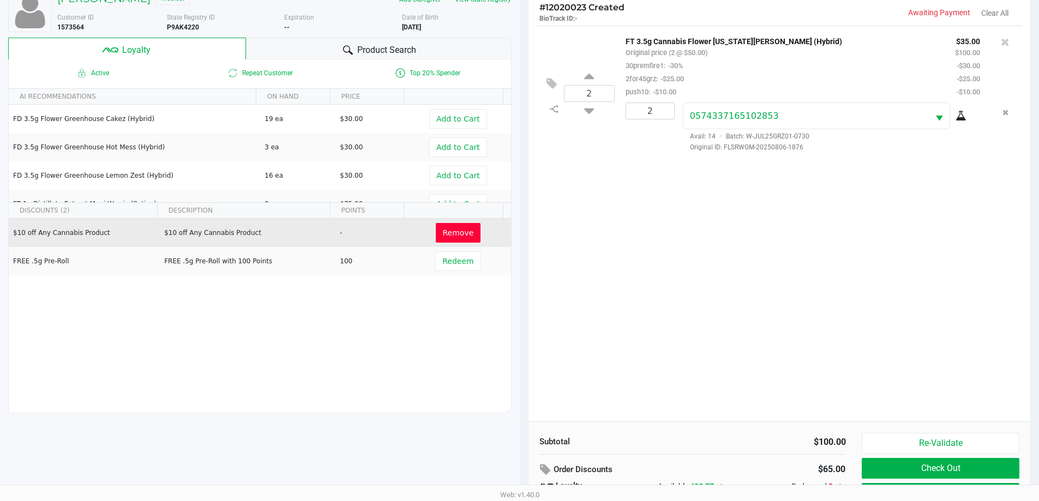
scroll to position [0, 0]
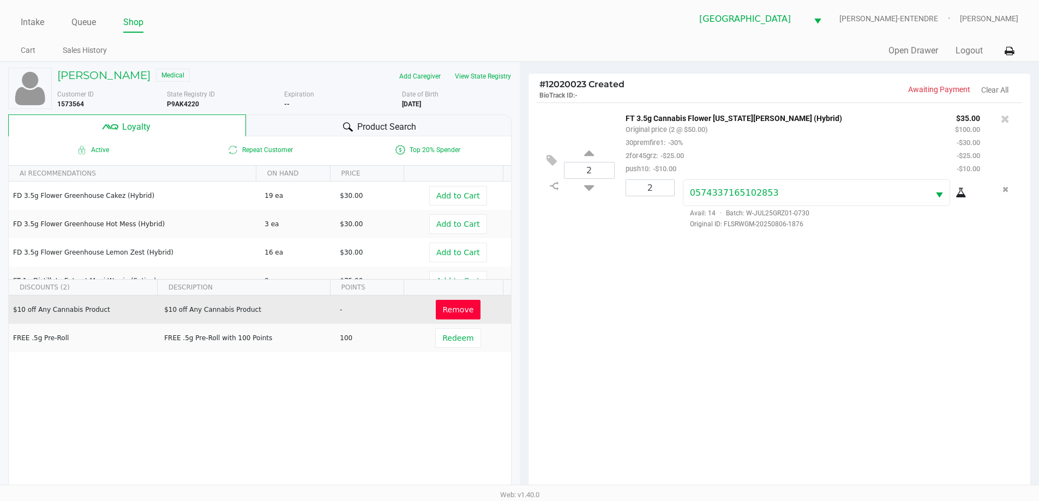
click at [964, 195] on icon at bounding box center [960, 193] width 11 height 9
click at [318, 131] on div "Product Search" at bounding box center [379, 126] width 266 height 22
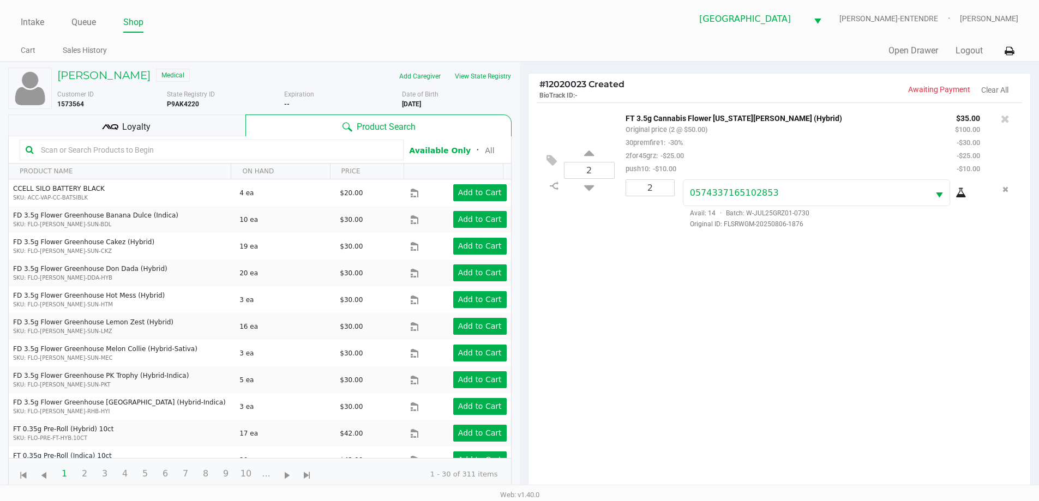
click at [201, 124] on div "Loyalty" at bounding box center [126, 126] width 237 height 22
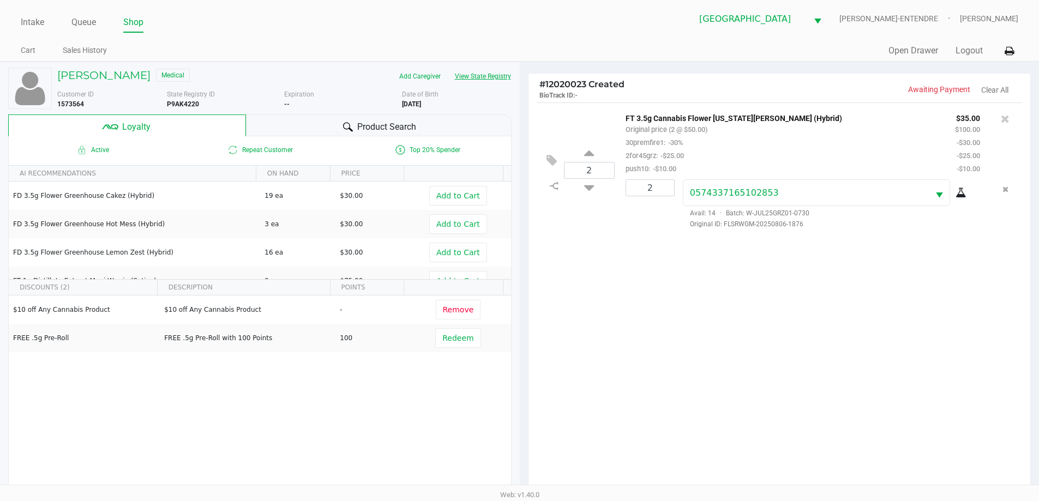
click at [497, 71] on button "View State Registry" at bounding box center [480, 76] width 64 height 17
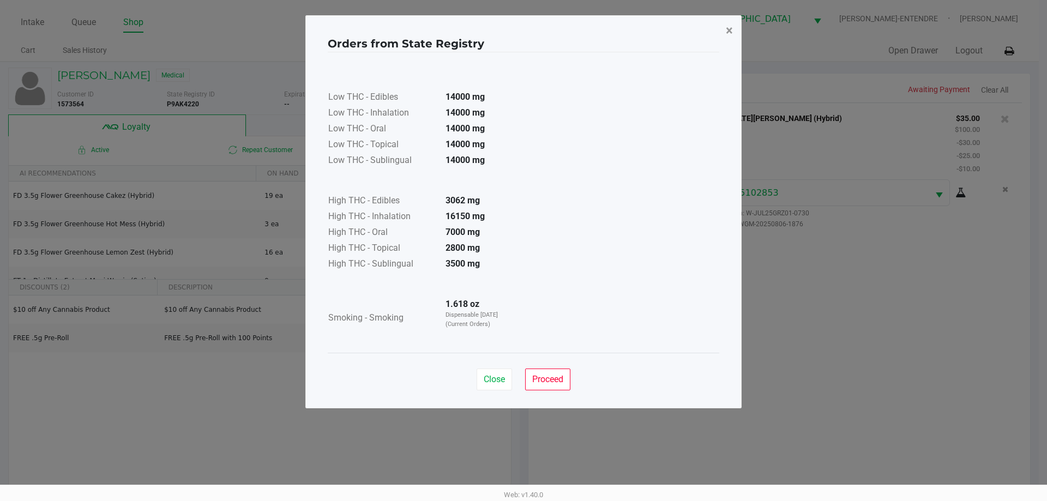
click at [725, 33] on button "×" at bounding box center [729, 30] width 25 height 31
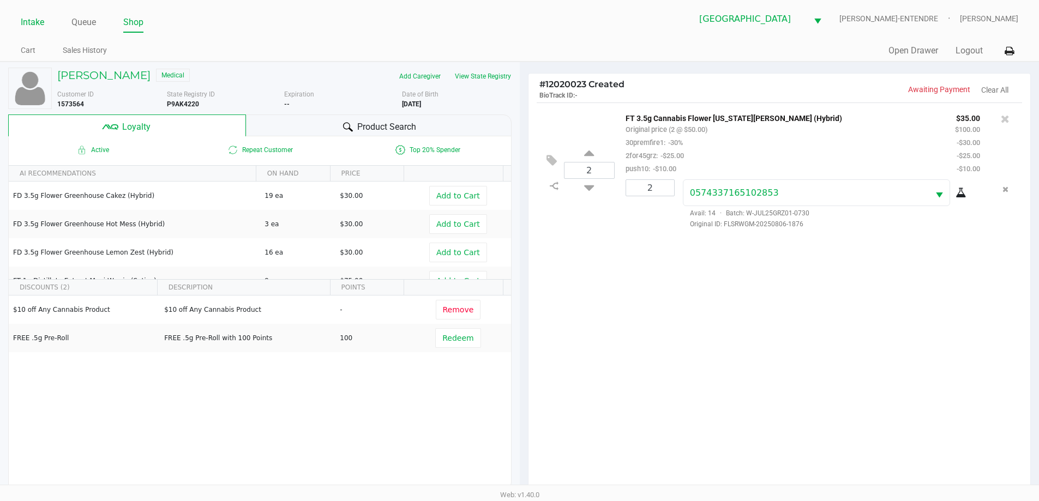
click at [29, 19] on link "Intake" at bounding box center [32, 22] width 23 height 15
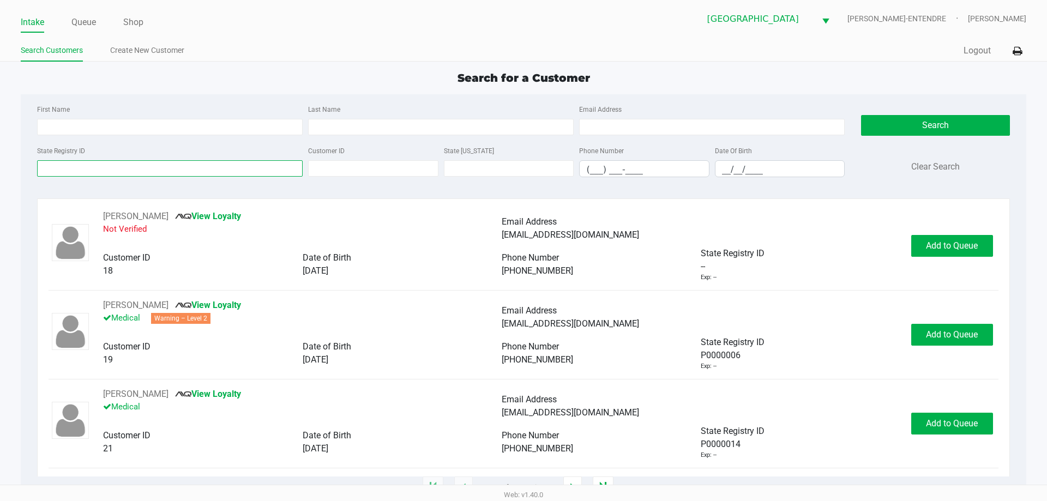
click at [69, 171] on input "State Registry ID" at bounding box center [170, 168] width 266 height 16
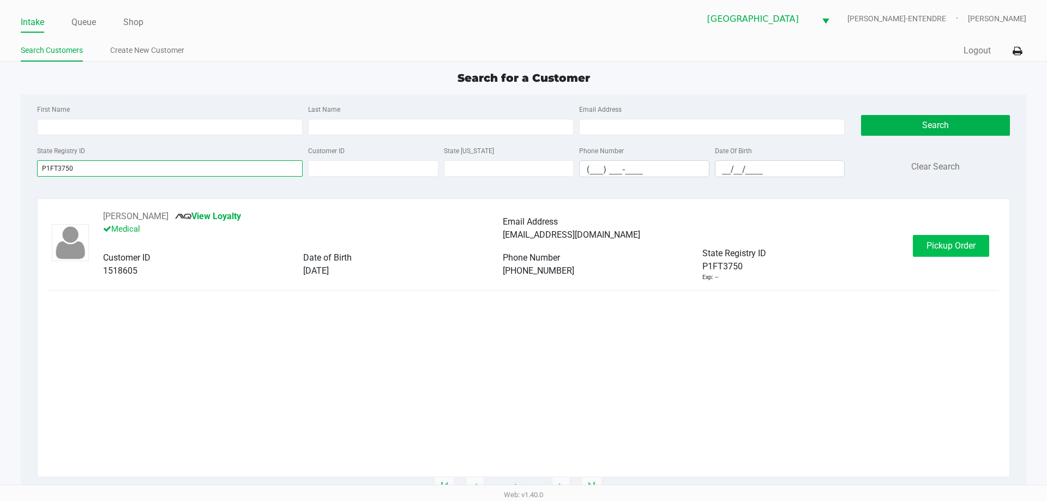
type input "P1FT3750"
click at [960, 246] on span "Pickup Order" at bounding box center [951, 245] width 49 height 10
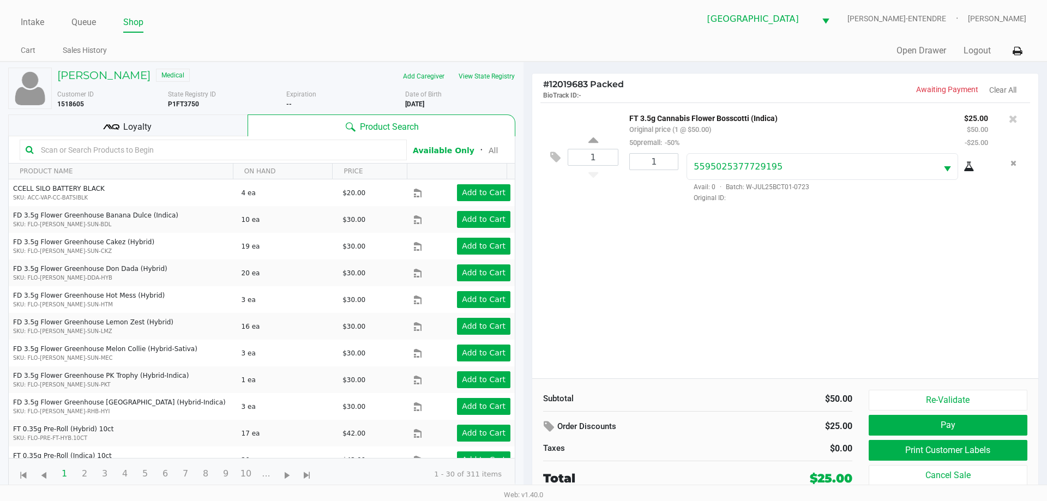
click at [233, 130] on div "Loyalty" at bounding box center [127, 126] width 239 height 22
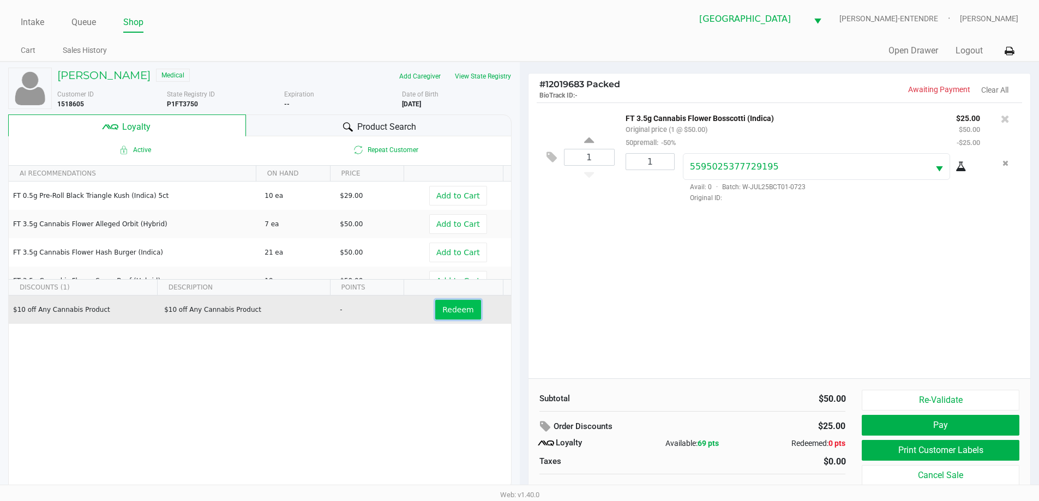
click at [464, 306] on span "Redeem" at bounding box center [457, 309] width 31 height 9
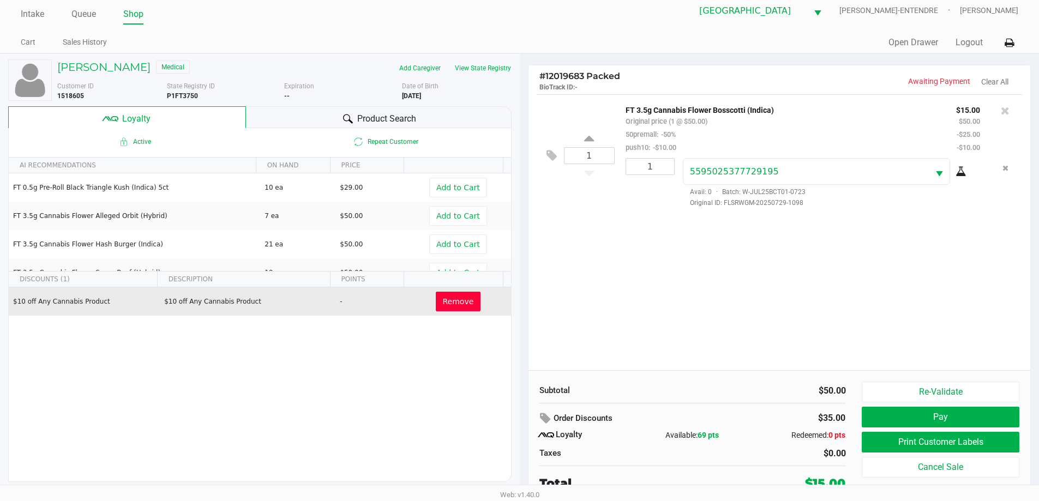
scroll to position [11, 0]
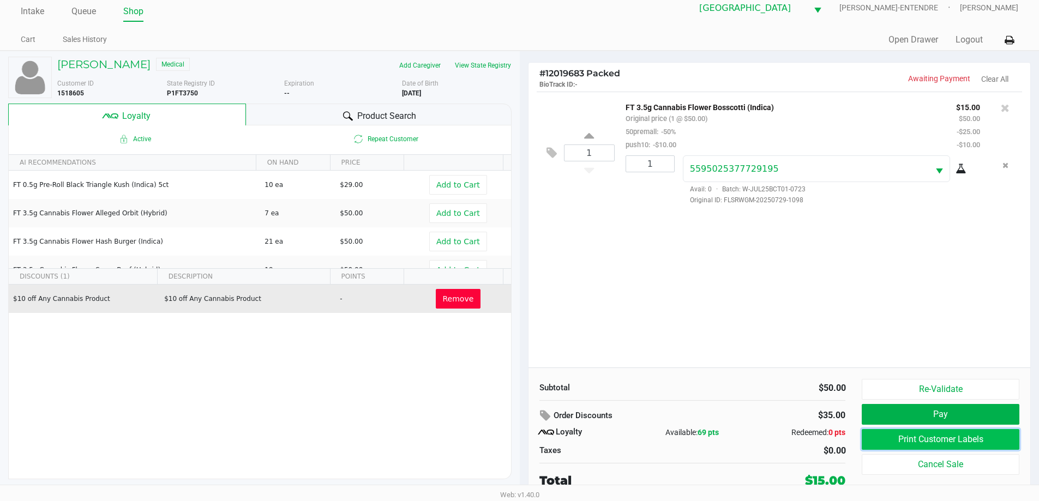
click at [942, 432] on button "Print Customer Labels" at bounding box center [940, 439] width 157 height 21
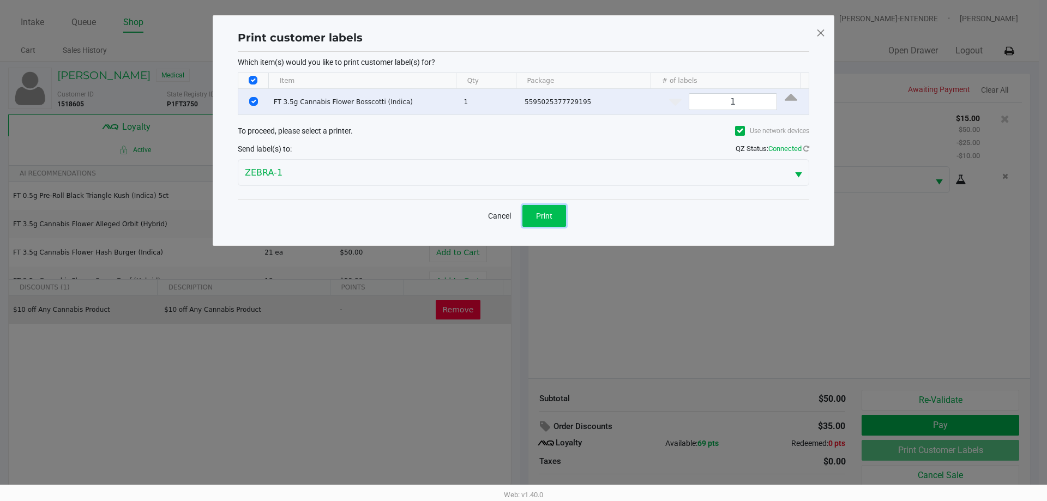
click at [539, 217] on span "Print" at bounding box center [544, 216] width 16 height 9
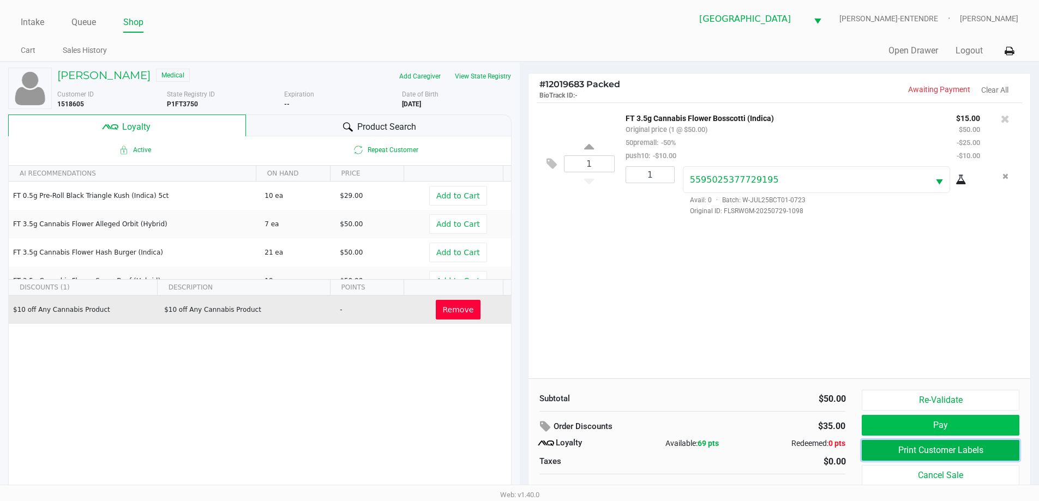
drag, startPoint x: 909, startPoint y: 451, endPoint x: 903, endPoint y: 417, distance: 34.3
click at [903, 417] on div "Re-Validate Pay Print Customer Labels Cancel Sale" at bounding box center [944, 445] width 165 height 111
click at [904, 417] on button "Pay" at bounding box center [940, 425] width 157 height 21
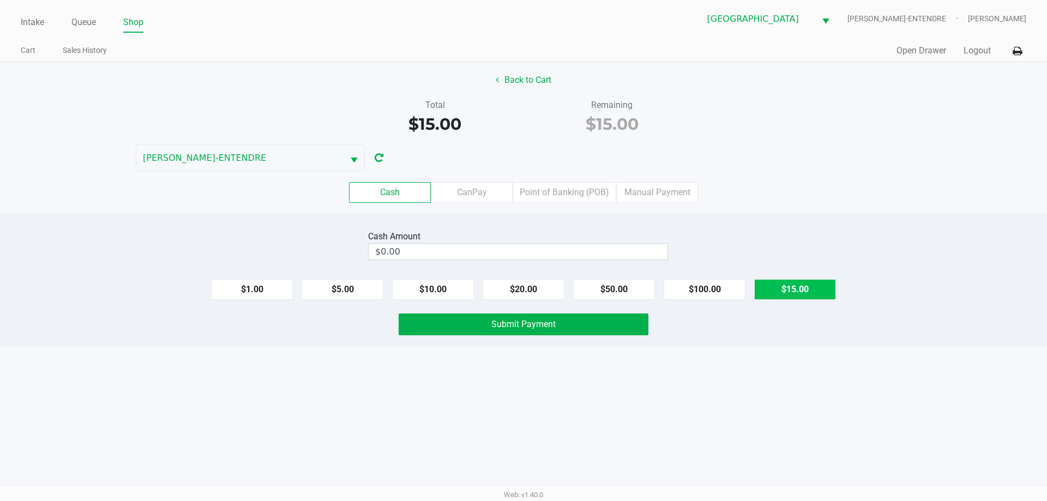
click at [789, 288] on button "$15.00" at bounding box center [795, 289] width 82 height 21
type input "$15.00"
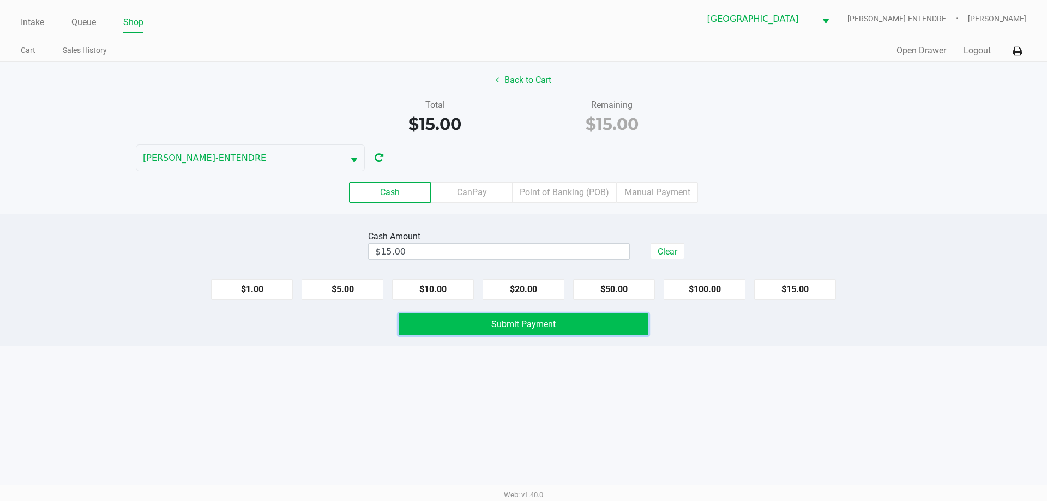
click at [580, 321] on button "Submit Payment" at bounding box center [524, 325] width 250 height 22
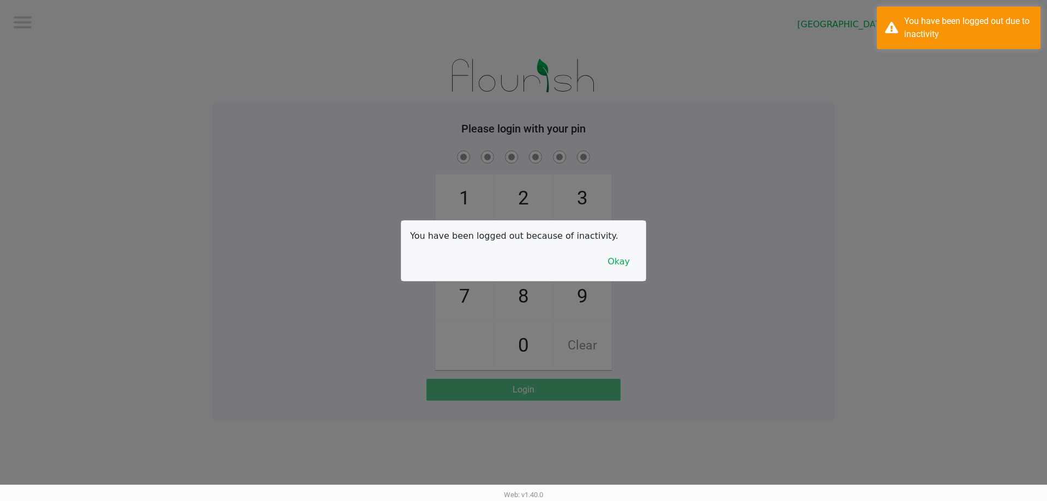
click at [541, 254] on div "You have been logged out because of inactivity. Okay" at bounding box center [523, 251] width 244 height 60
click at [620, 262] on button "Okay" at bounding box center [618, 261] width 37 height 21
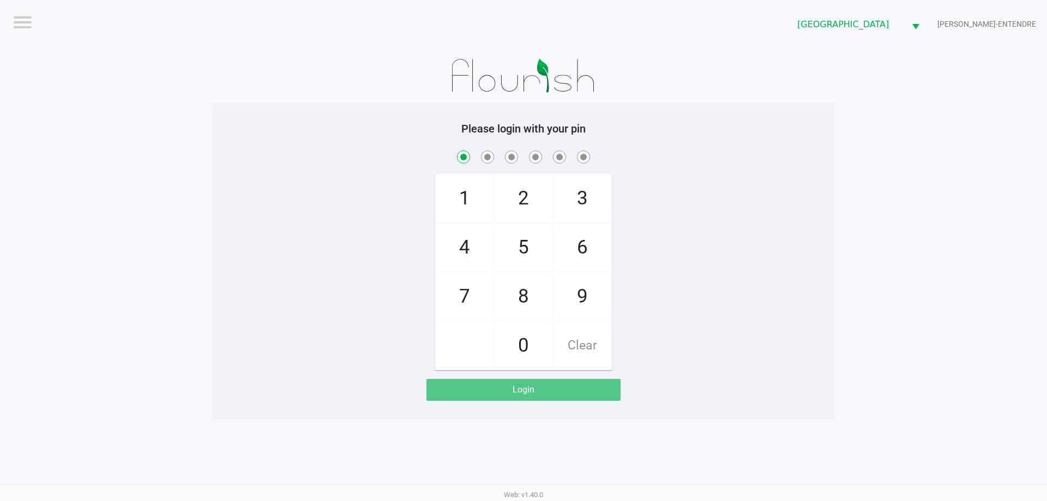
checkbox input "true"
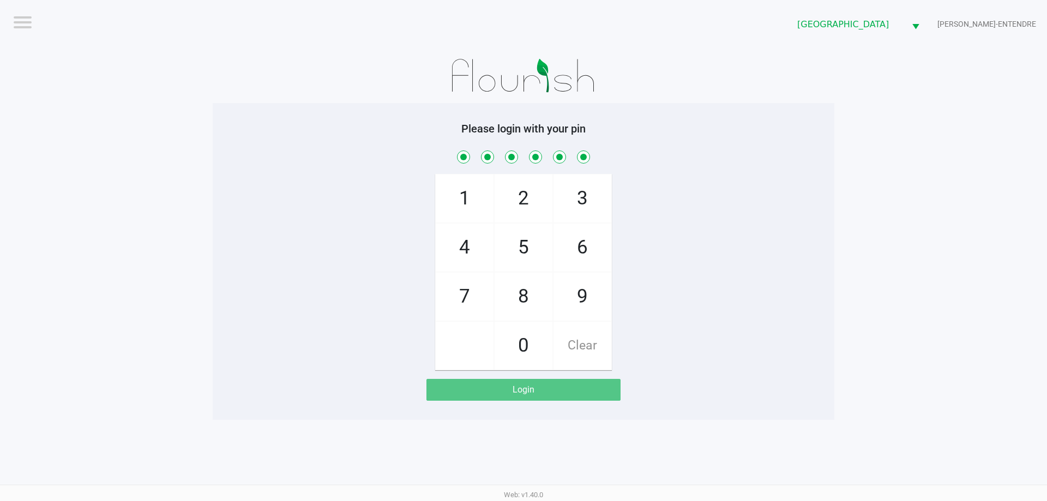
checkbox input "true"
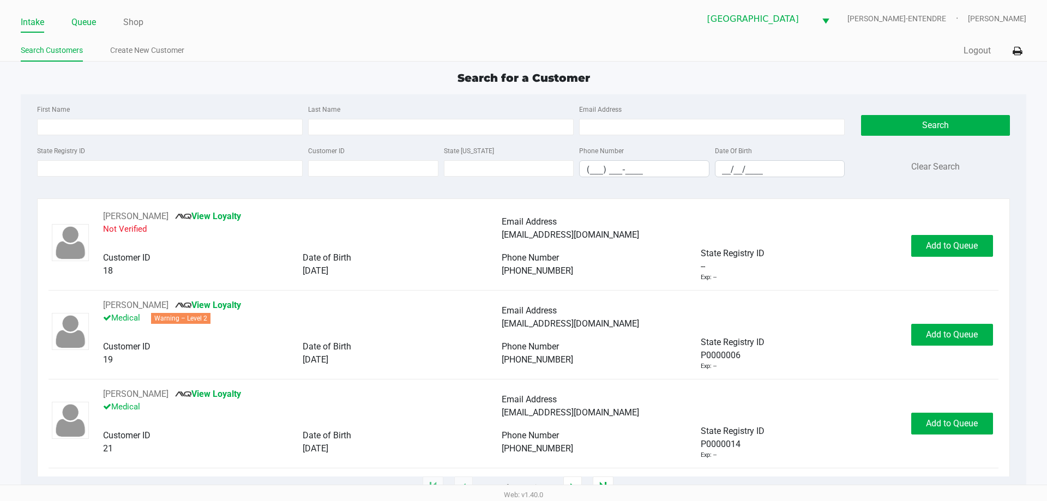
click at [83, 23] on link "Queue" at bounding box center [83, 22] width 25 height 15
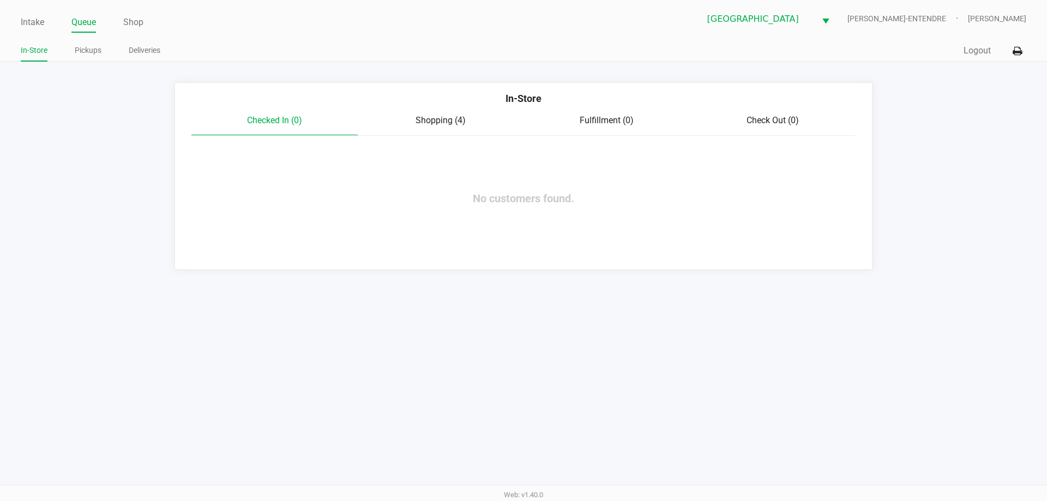
click at [414, 126] on div "Shopping (4)" at bounding box center [441, 120] width 166 height 13
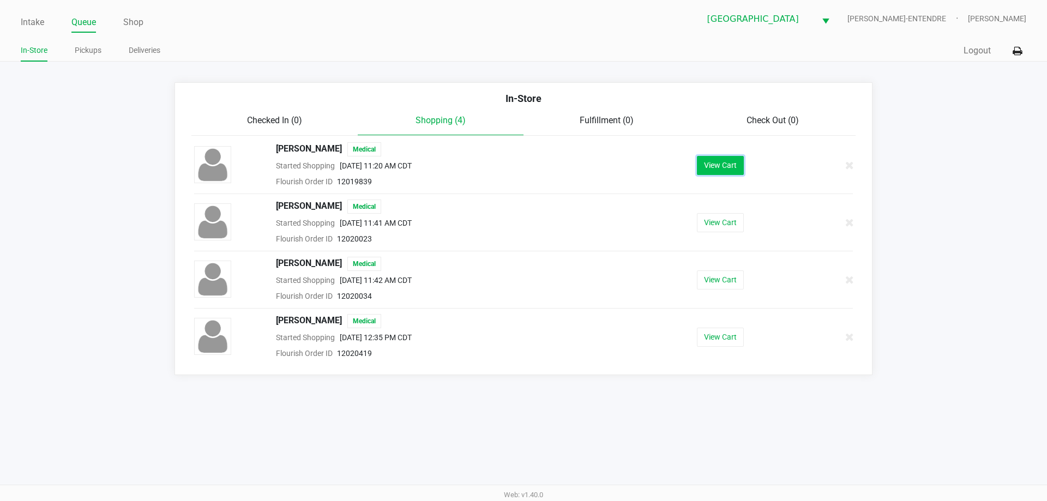
click at [729, 167] on button "View Cart" at bounding box center [720, 165] width 47 height 19
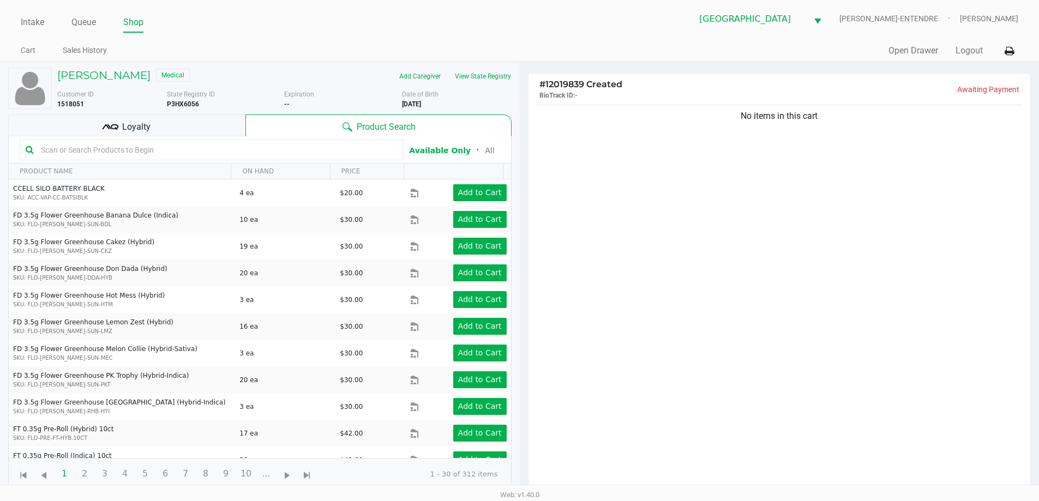
click at [195, 124] on div "Loyalty" at bounding box center [126, 126] width 237 height 22
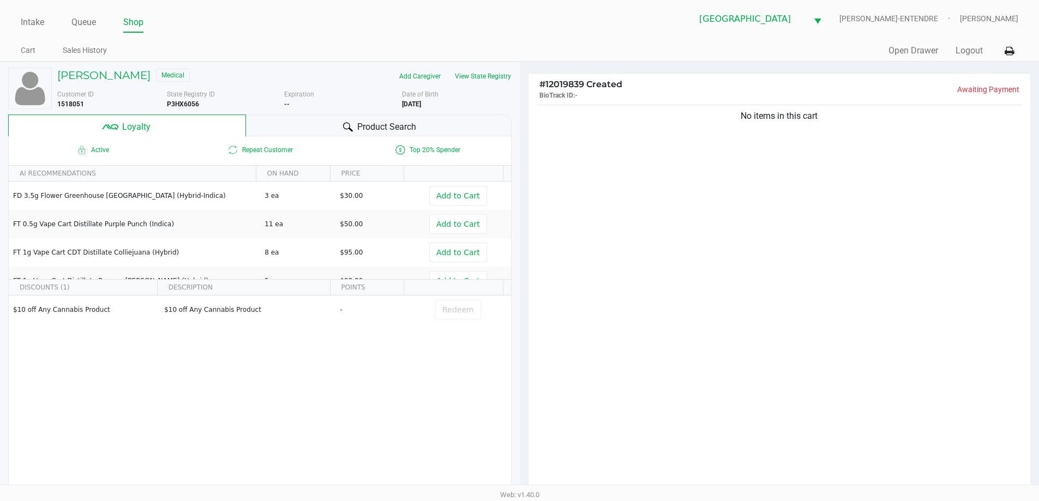
click at [307, 121] on div "Product Search" at bounding box center [379, 126] width 266 height 22
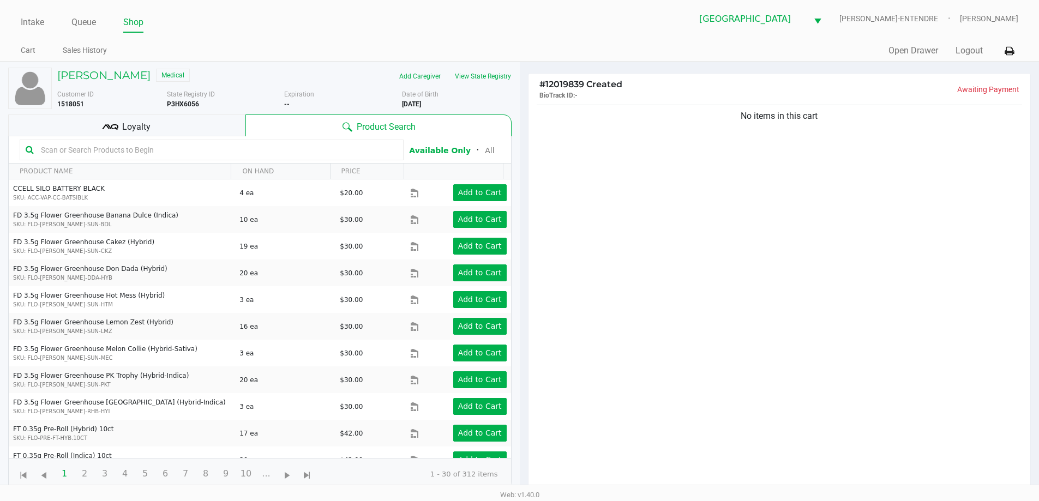
click at [203, 128] on div "Loyalty" at bounding box center [126, 126] width 237 height 22
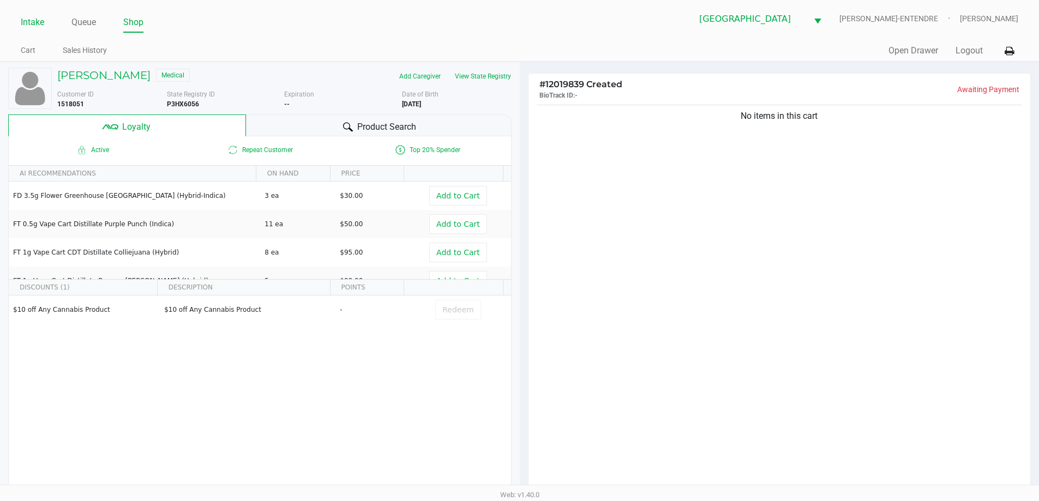
click at [41, 17] on link "Intake" at bounding box center [32, 22] width 23 height 15
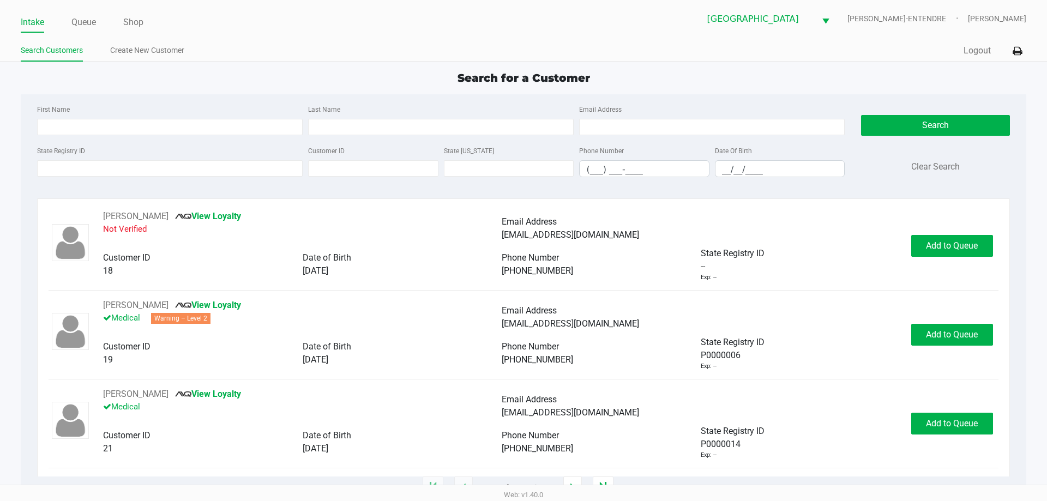
click at [75, 11] on div "Intake Queue Shop Panama City WC JAY-ENTENDRE Carol Snyder" at bounding box center [523, 18] width 1005 height 27
click at [79, 20] on link "Queue" at bounding box center [83, 22] width 25 height 15
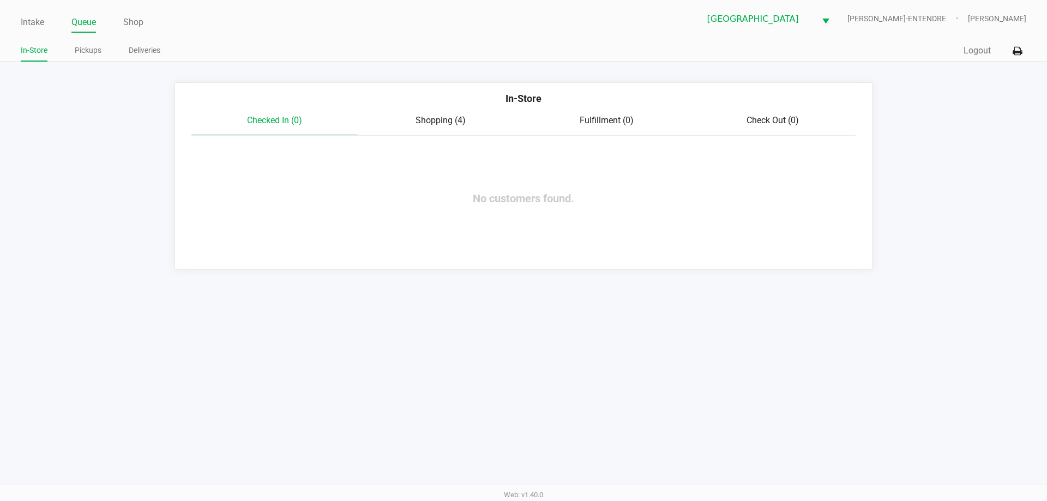
click at [437, 119] on span "Shopping (4)" at bounding box center [441, 120] width 50 height 10
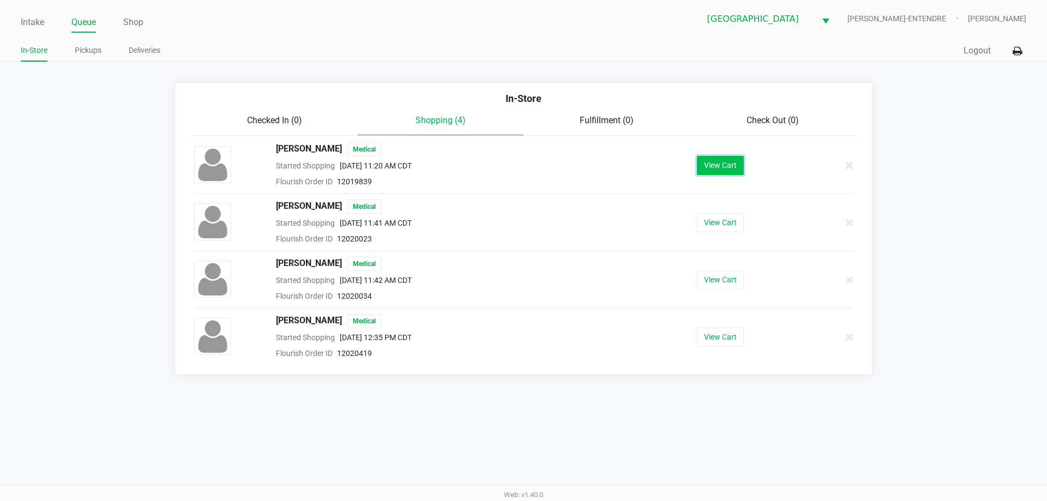
click at [735, 169] on button "View Cart" at bounding box center [720, 165] width 47 height 19
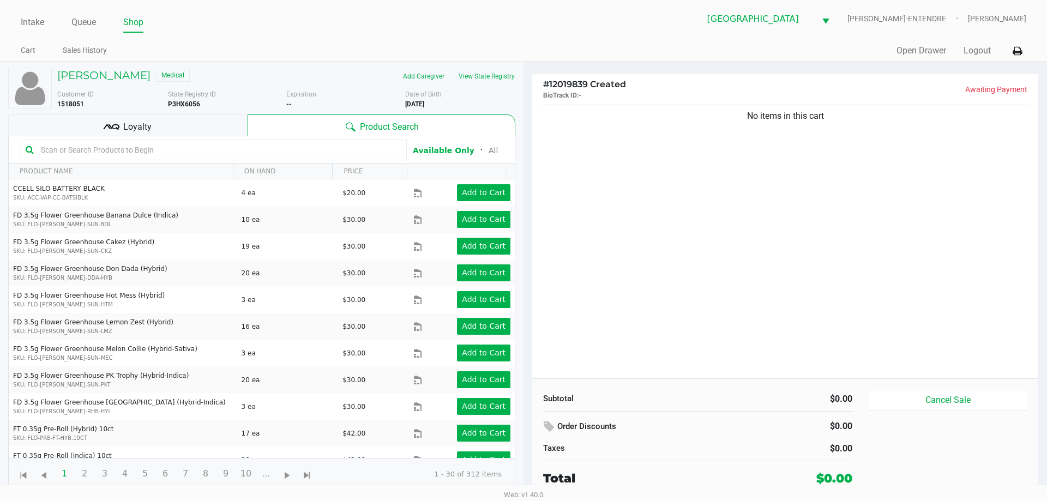
click at [717, 178] on div "No items in this cart" at bounding box center [785, 241] width 506 height 276
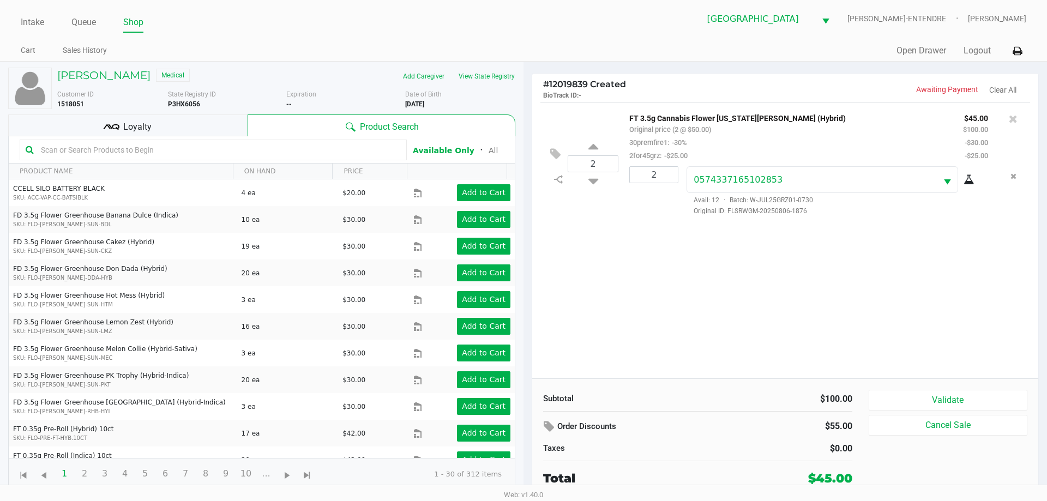
click at [181, 122] on div "Loyalty" at bounding box center [127, 126] width 239 height 22
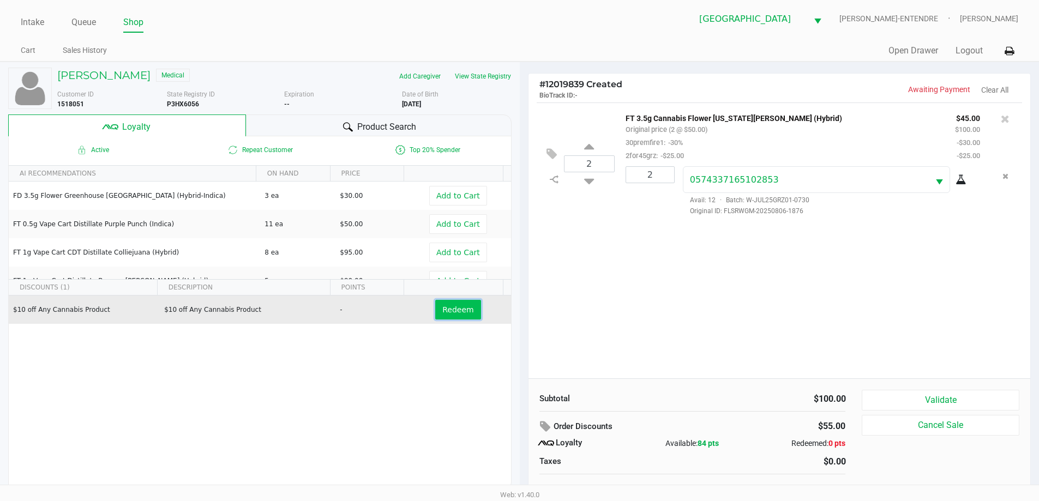
click at [444, 310] on span "Redeem" at bounding box center [457, 309] width 31 height 9
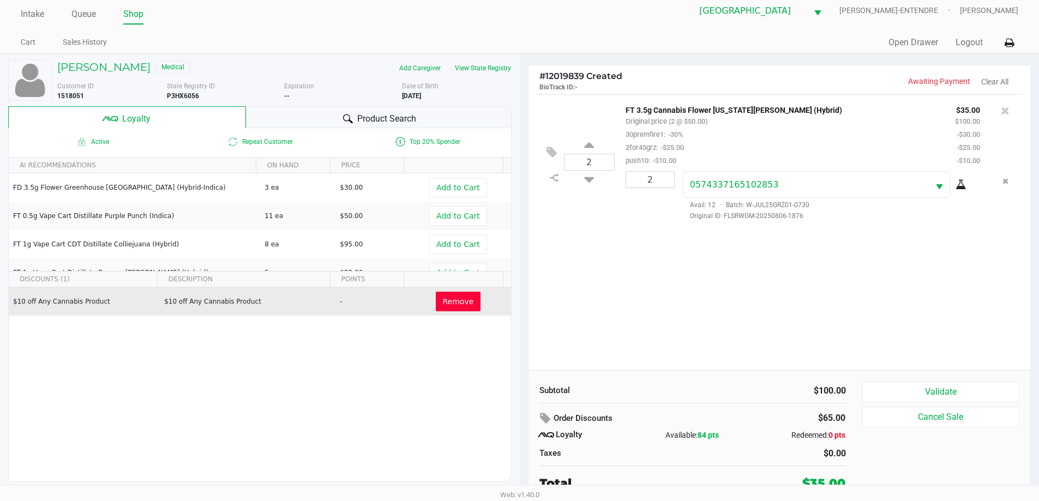
scroll to position [11, 0]
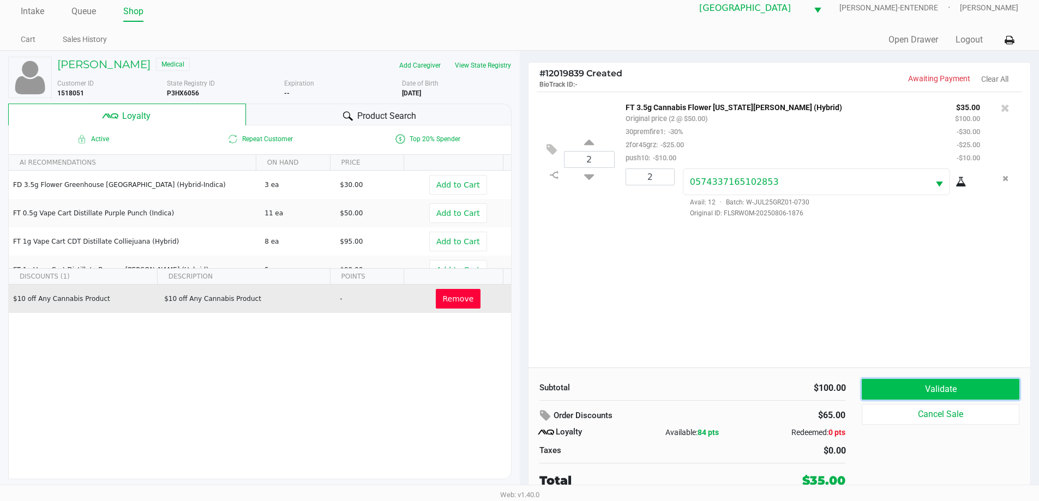
click at [948, 384] on button "Validate" at bounding box center [940, 389] width 157 height 21
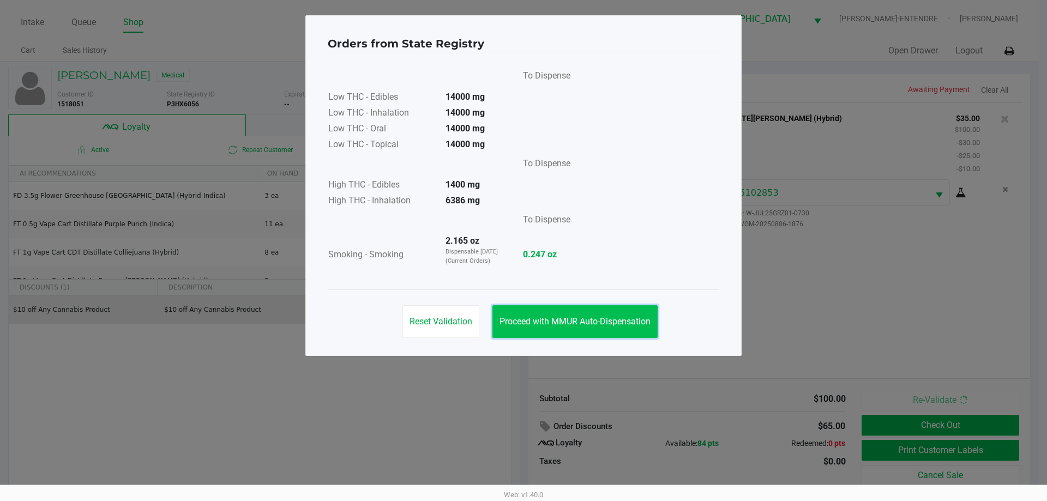
click at [598, 335] on button "Proceed with MMUR Auto-Dispensation" at bounding box center [574, 321] width 165 height 33
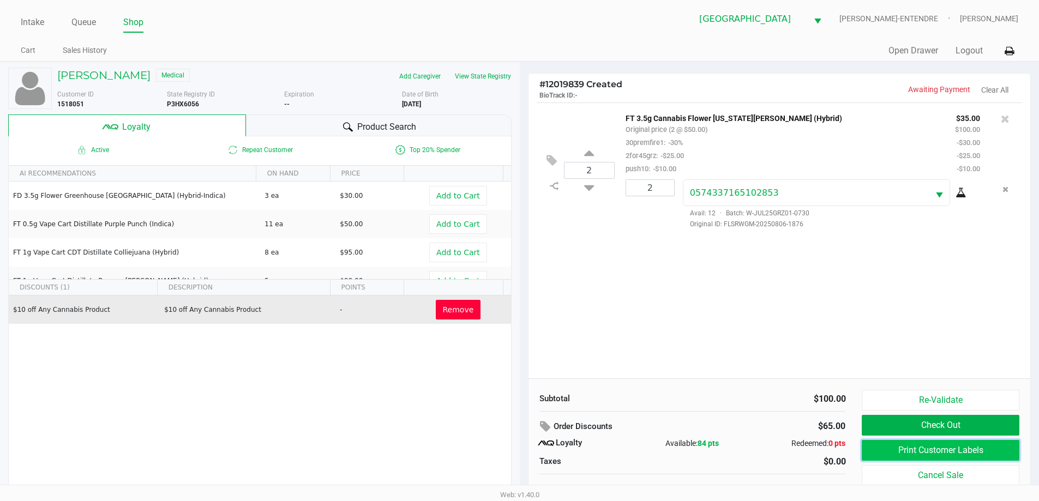
click at [917, 450] on button "Print Customer Labels" at bounding box center [940, 450] width 157 height 21
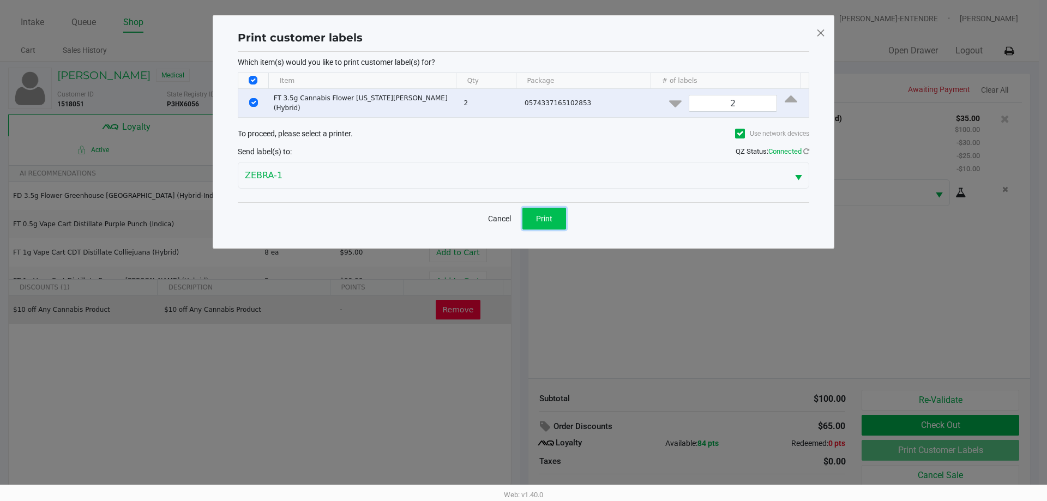
click at [541, 216] on span "Print" at bounding box center [544, 218] width 16 height 9
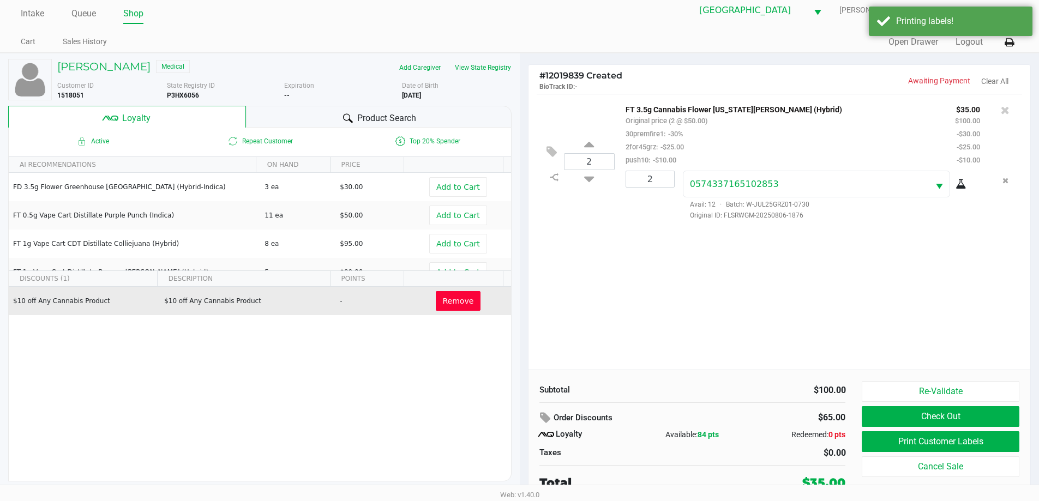
scroll to position [11, 0]
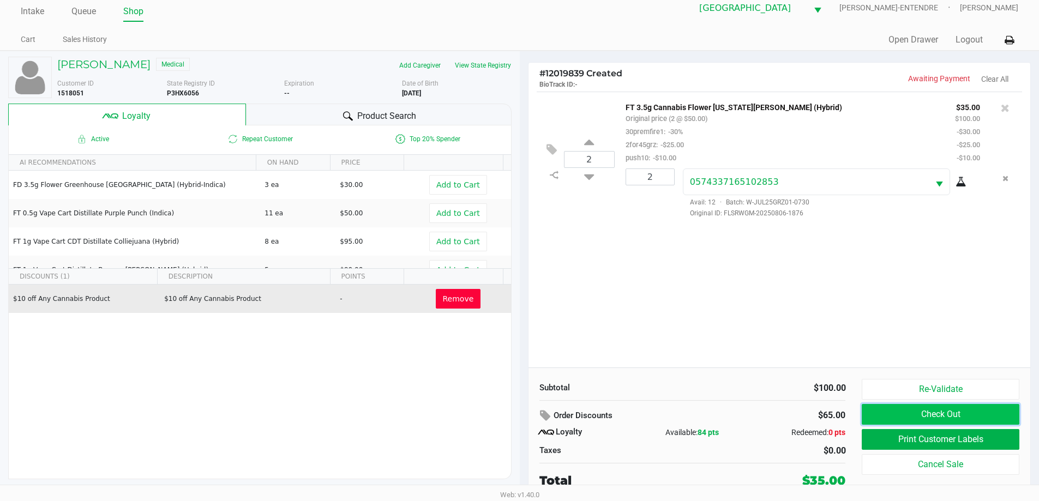
click at [904, 420] on button "Check Out" at bounding box center [940, 414] width 157 height 21
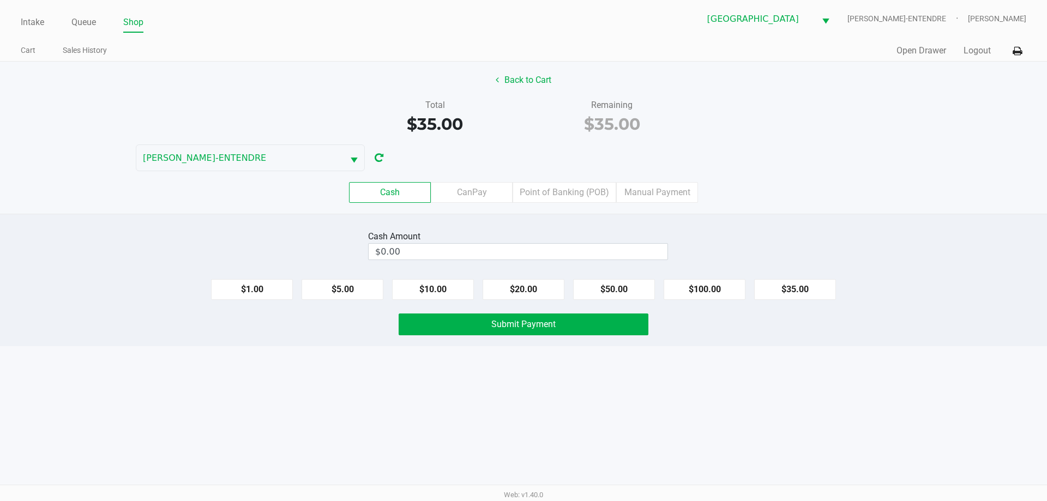
click at [520, 240] on div "Cash Amount" at bounding box center [518, 236] width 300 height 13
click at [524, 249] on input "0" at bounding box center [518, 252] width 299 height 16
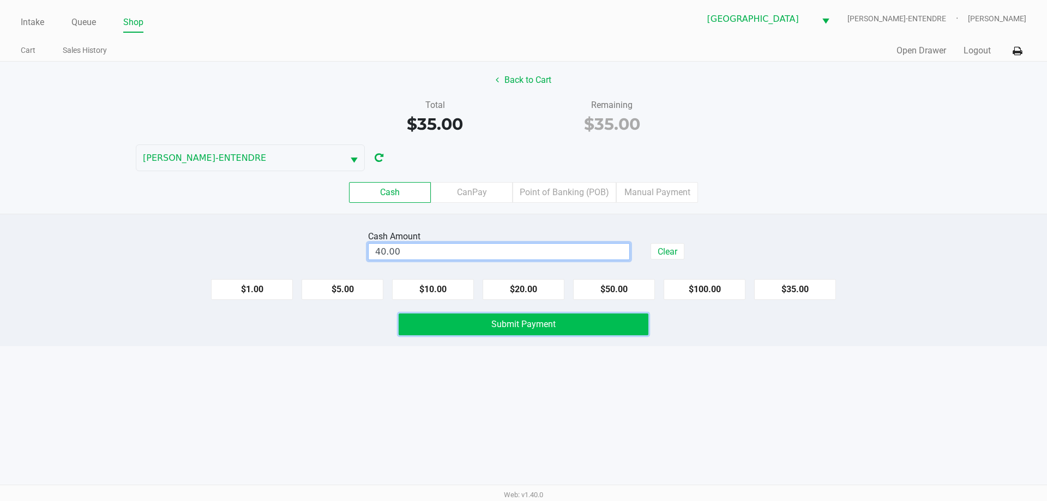
type input "$40.00"
click at [552, 324] on span "Submit Payment" at bounding box center [523, 324] width 64 height 10
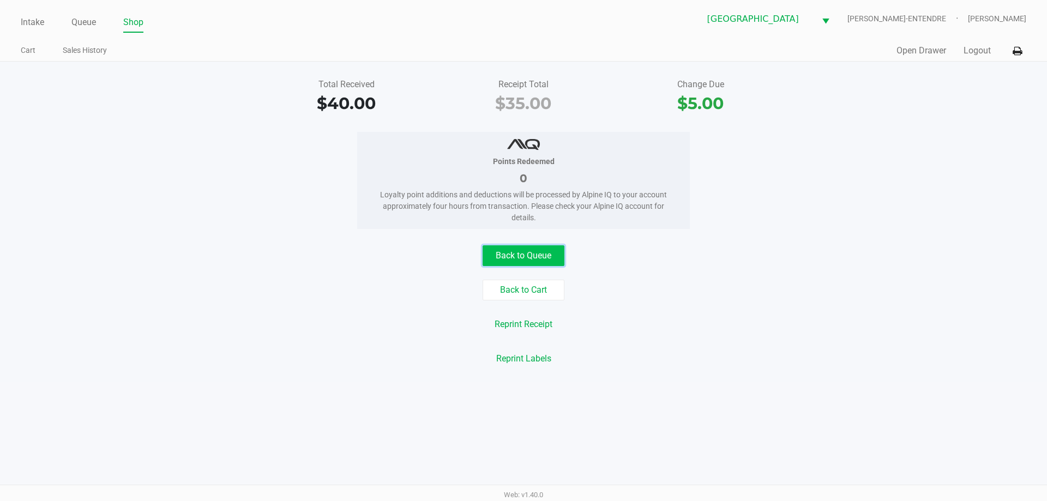
click at [510, 257] on button "Back to Queue" at bounding box center [524, 255] width 82 height 21
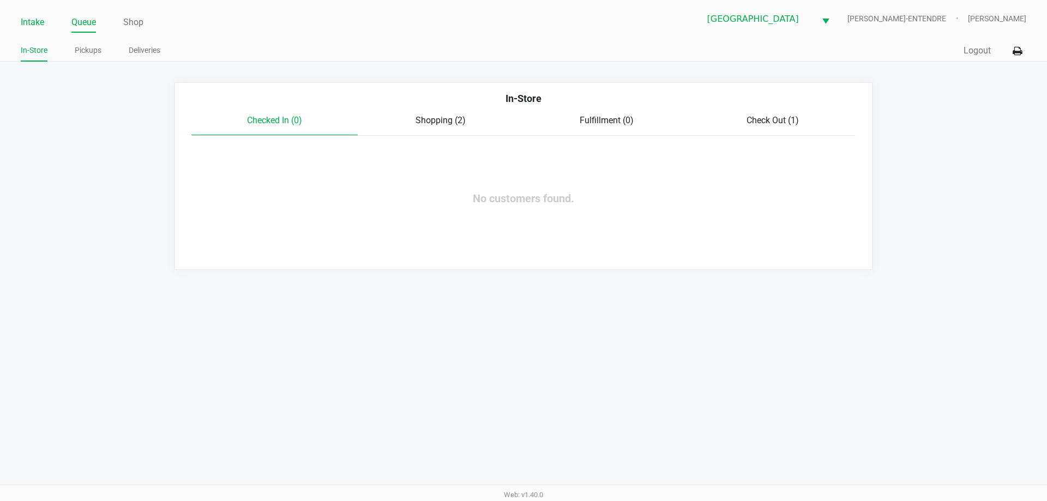
click at [39, 22] on link "Intake" at bounding box center [32, 22] width 23 height 15
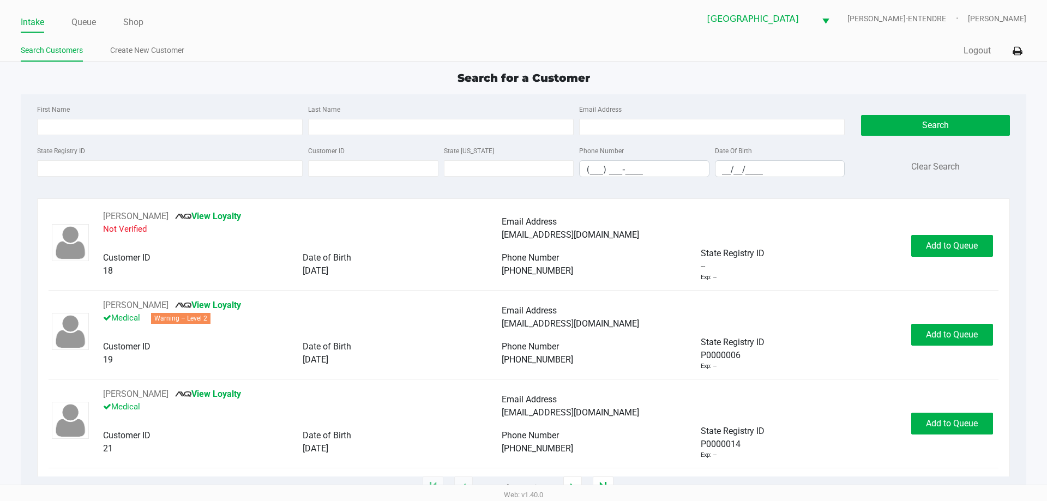
click at [128, 177] on div "State Registry ID" at bounding box center [169, 160] width 271 height 33
click at [135, 162] on input "State Registry ID" at bounding box center [170, 168] width 266 height 16
click at [138, 170] on input "State Registry ID" at bounding box center [170, 168] width 266 height 16
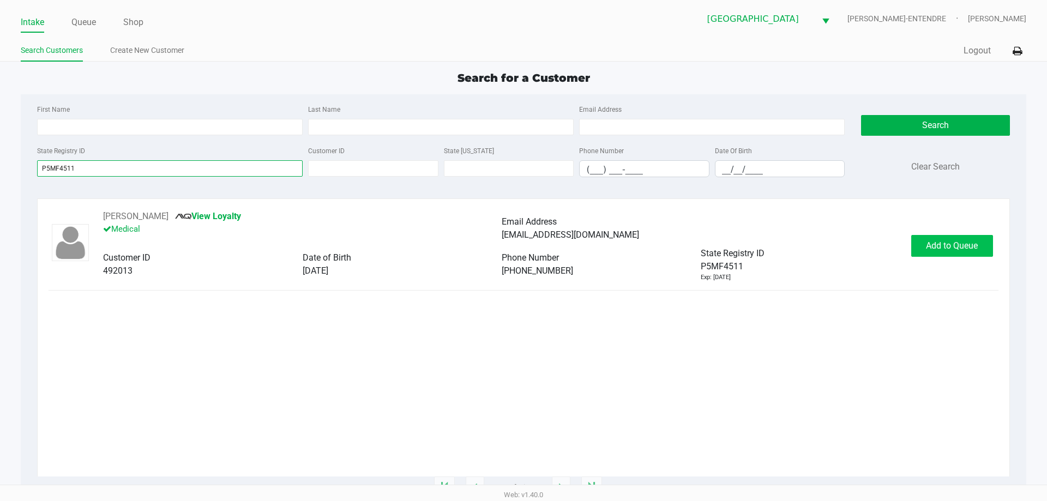
type input "P5MF4511"
click at [958, 252] on button "Add to Queue" at bounding box center [952, 246] width 82 height 22
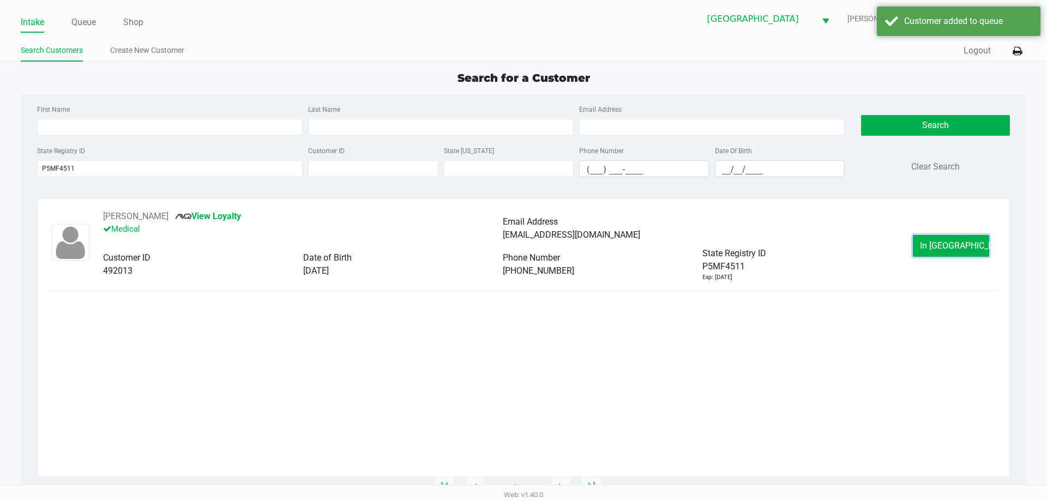
click at [958, 252] on button "In Queue" at bounding box center [951, 246] width 76 height 22
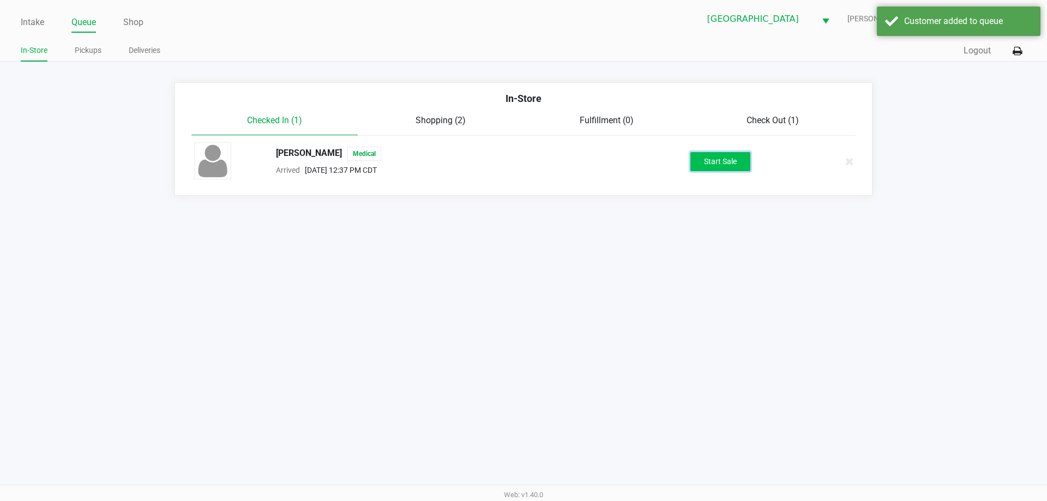
click at [715, 164] on button "Start Sale" at bounding box center [720, 161] width 60 height 19
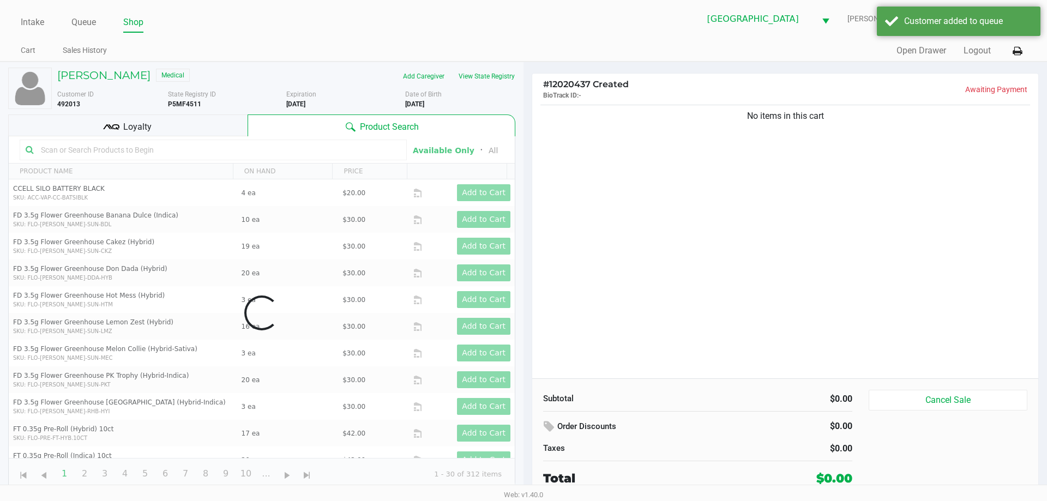
click at [187, 123] on div "Loyalty" at bounding box center [127, 126] width 239 height 22
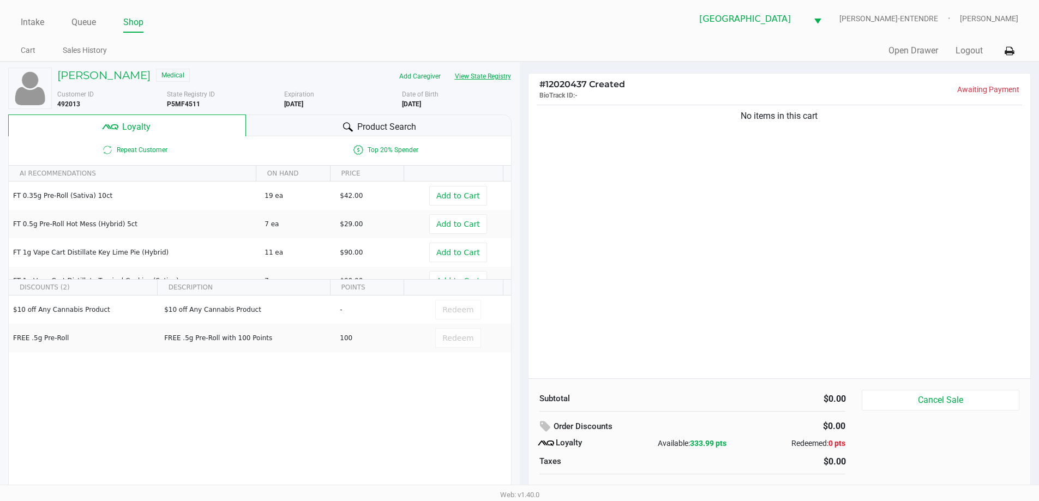
click at [489, 80] on button "View State Registry" at bounding box center [480, 76] width 64 height 17
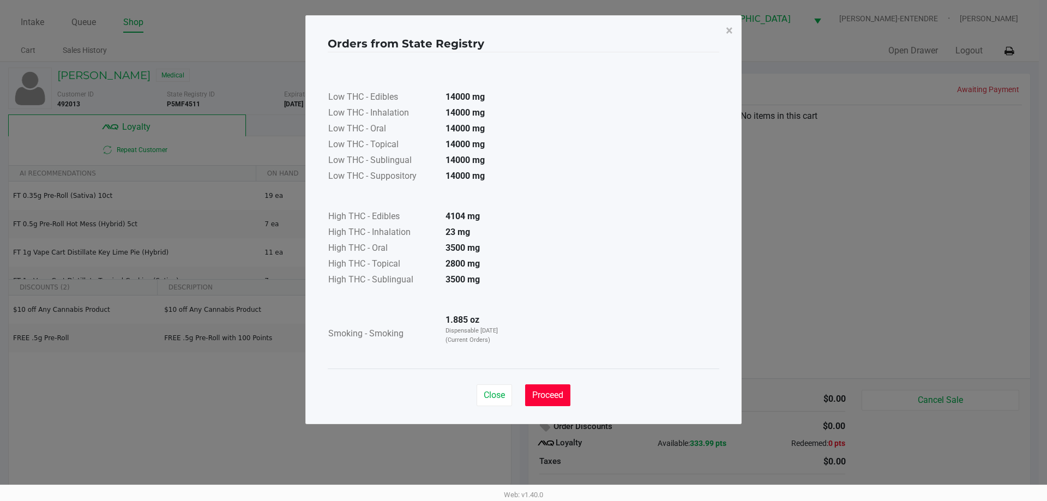
click at [554, 405] on button "Proceed" at bounding box center [547, 395] width 45 height 22
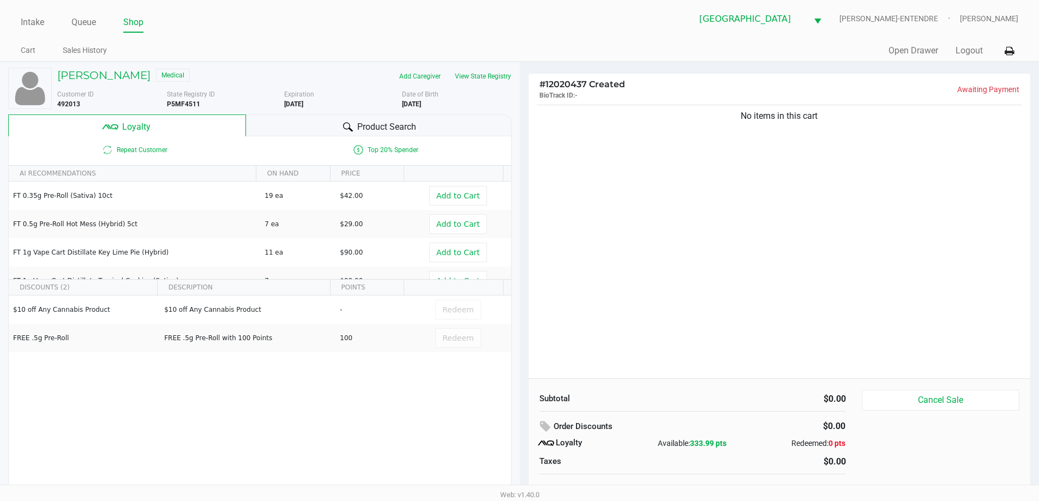
click at [604, 335] on div "No items in this cart" at bounding box center [779, 241] width 502 height 276
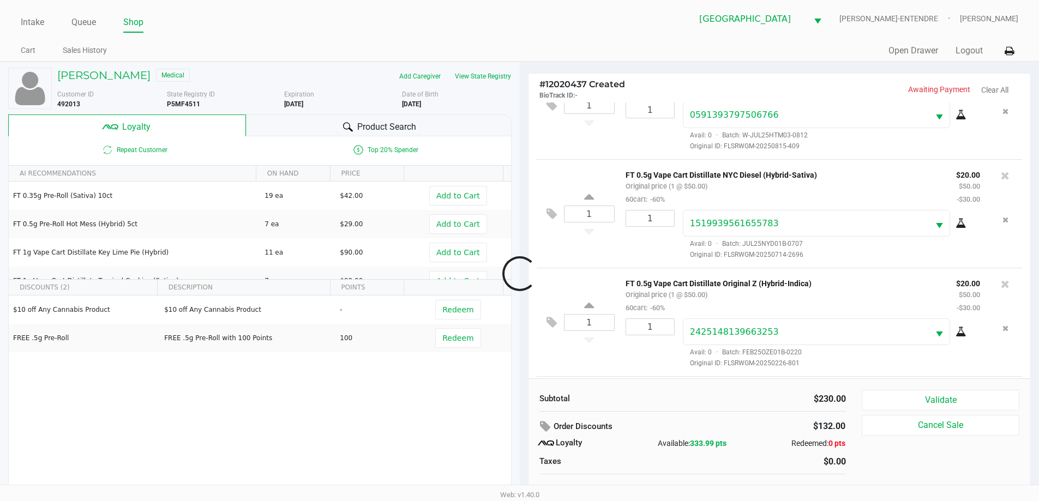
scroll to position [269, 0]
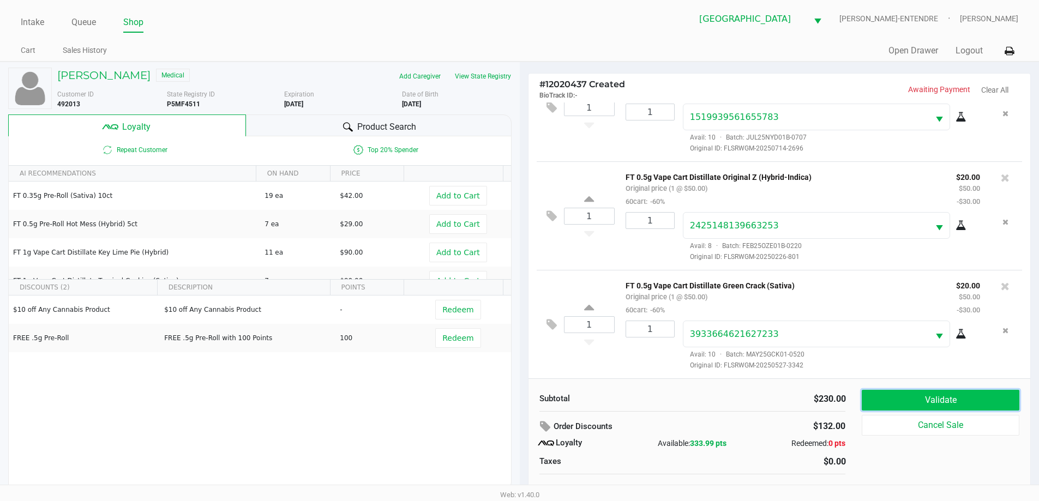
click at [918, 398] on button "Validate" at bounding box center [940, 400] width 157 height 21
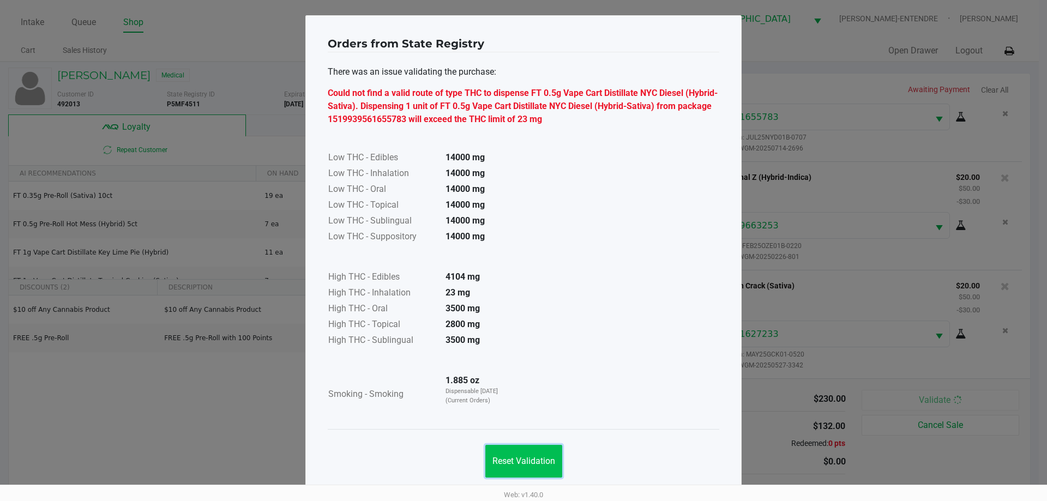
click at [510, 462] on span "Reset Validation" at bounding box center [523, 461] width 63 height 10
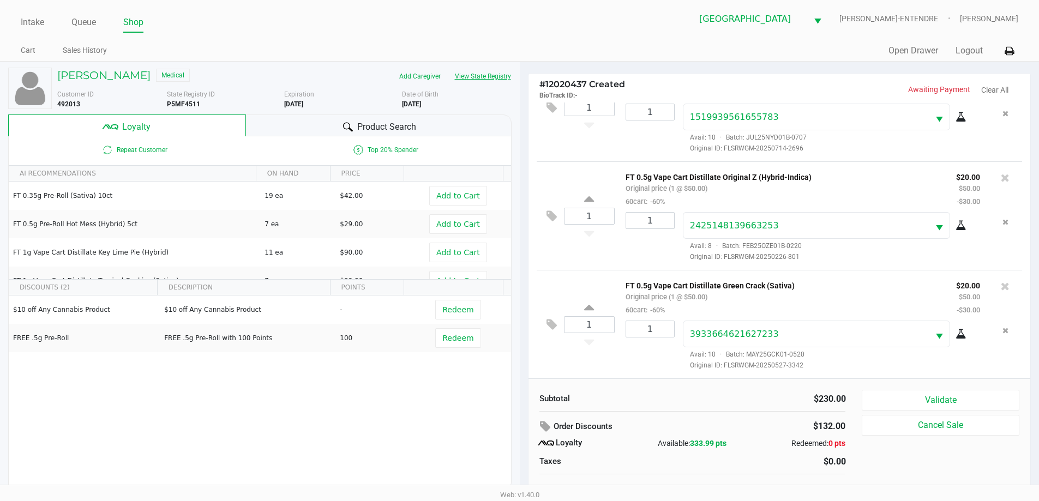
click at [497, 79] on button "View State Registry" at bounding box center [480, 76] width 64 height 17
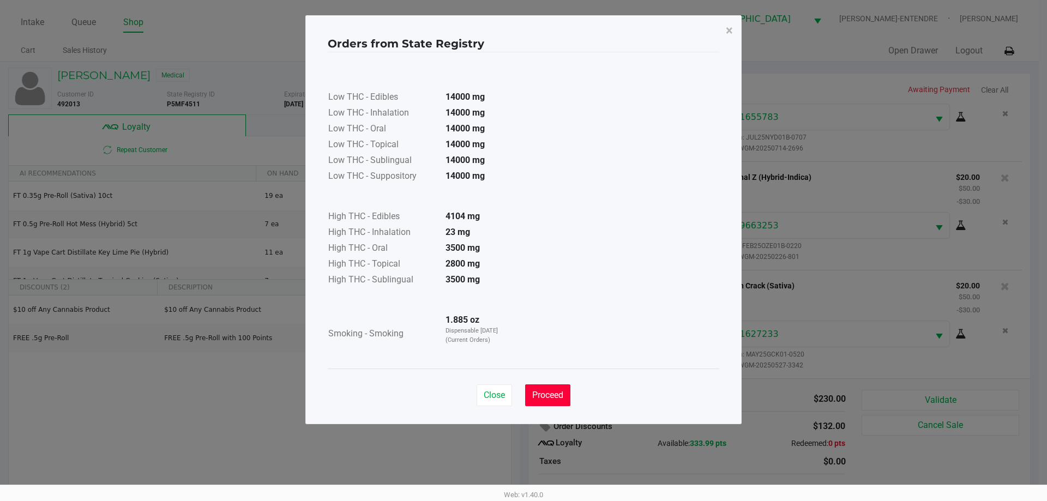
click at [542, 394] on span "Proceed" at bounding box center [547, 395] width 31 height 10
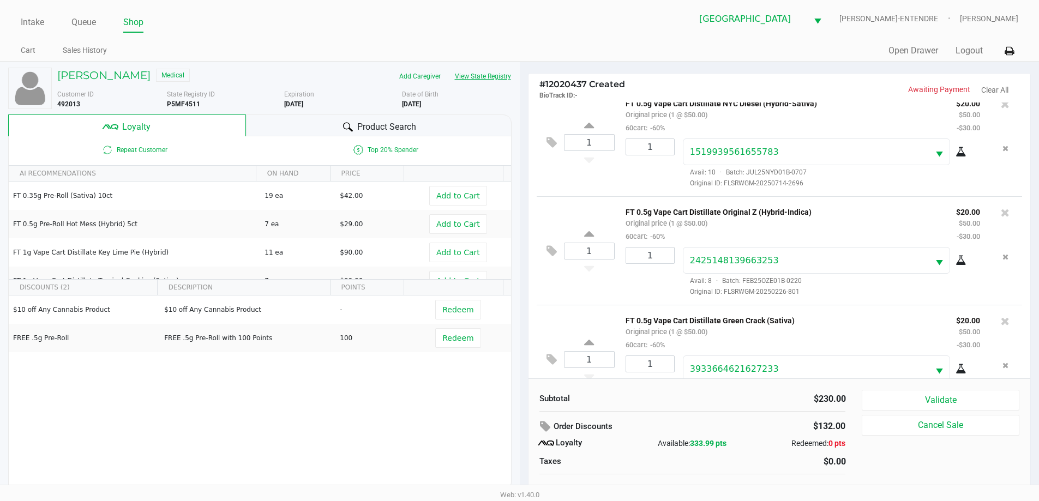
scroll to position [215, 0]
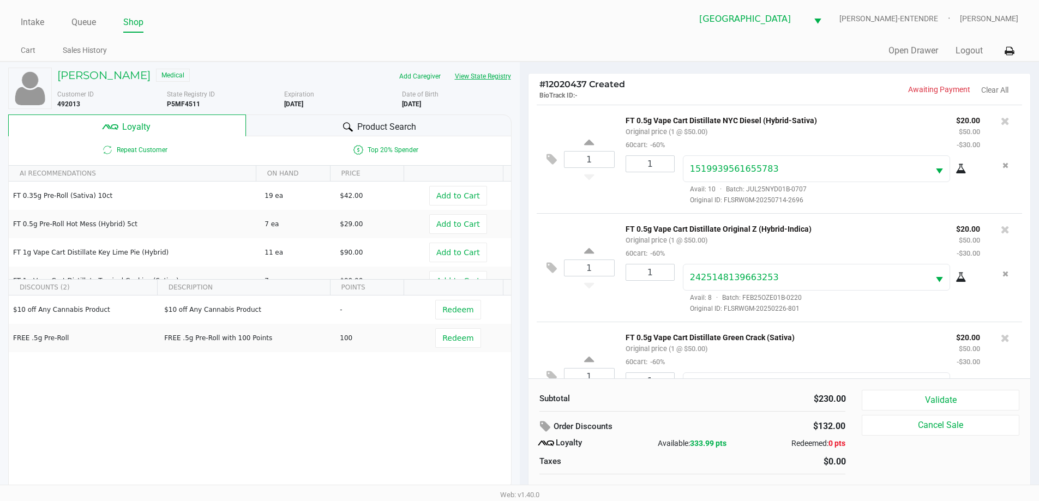
click at [497, 71] on button "View State Registry" at bounding box center [480, 76] width 64 height 17
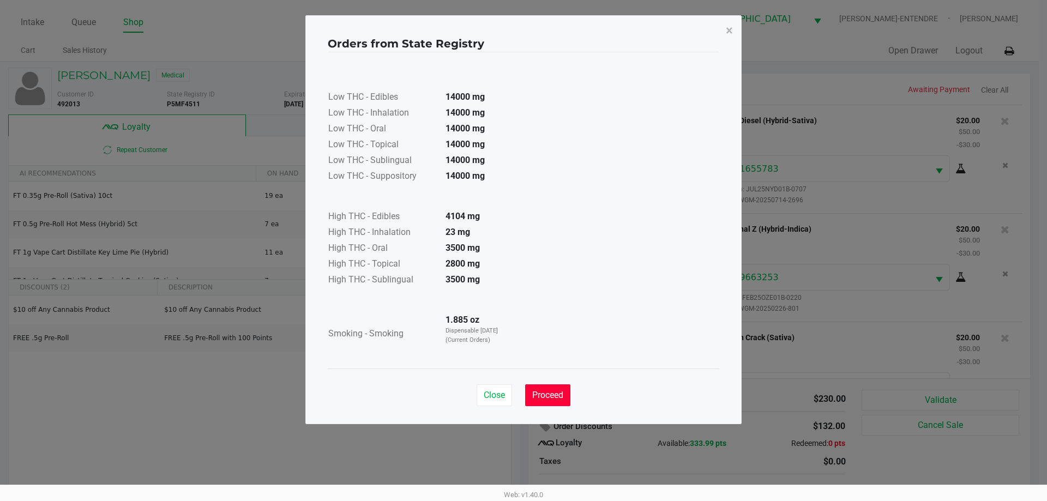
click at [548, 392] on span "Proceed" at bounding box center [547, 395] width 31 height 10
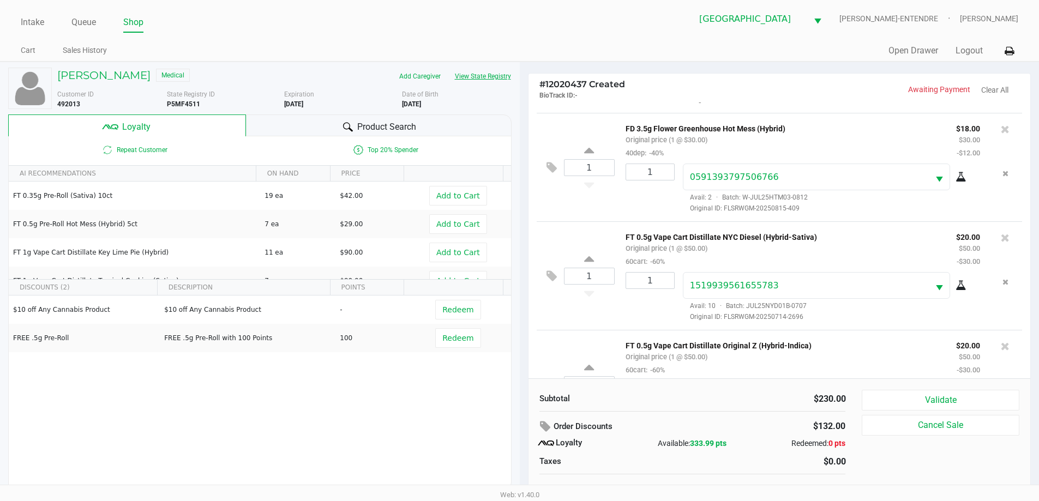
scroll to position [109, 0]
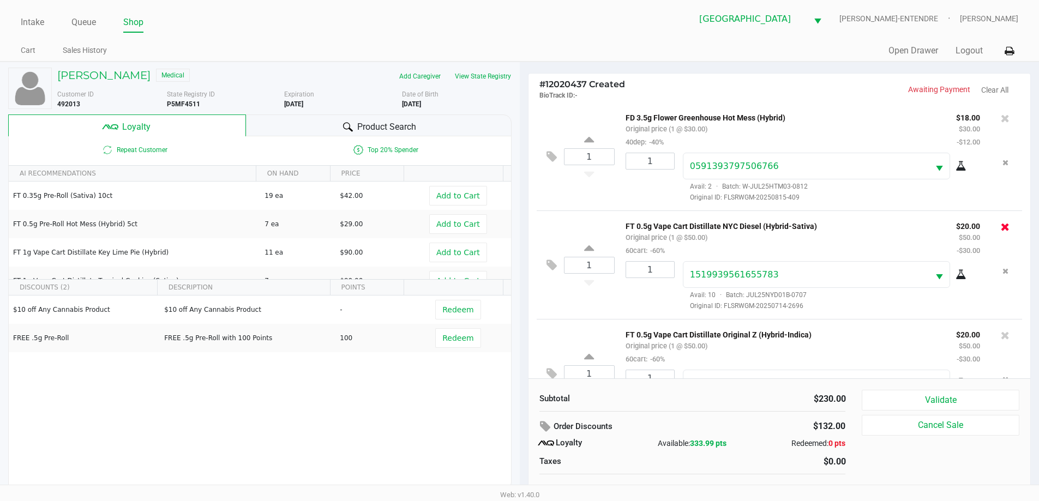
click at [1001, 227] on icon at bounding box center [1005, 226] width 9 height 11
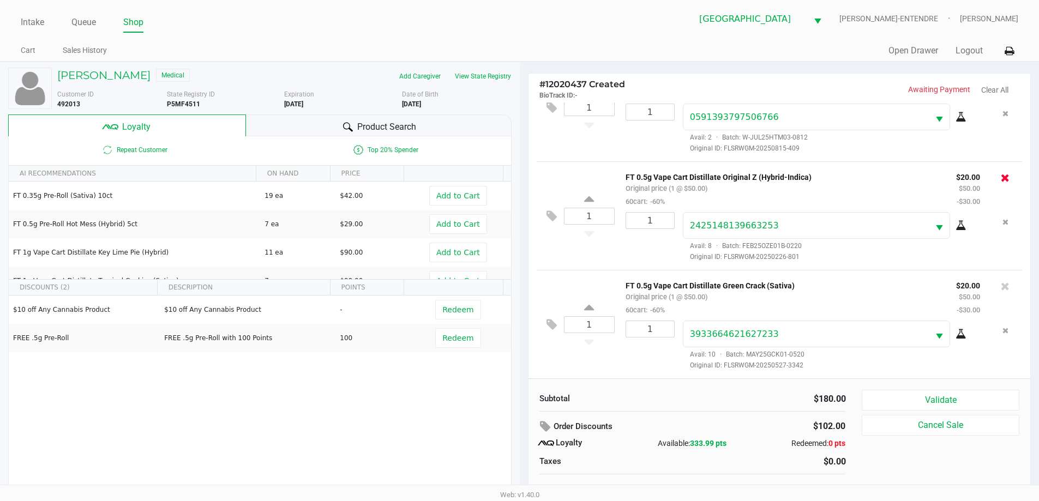
click at [1001, 173] on icon at bounding box center [1005, 177] width 9 height 11
click at [1001, 281] on icon at bounding box center [1005, 286] width 9 height 11
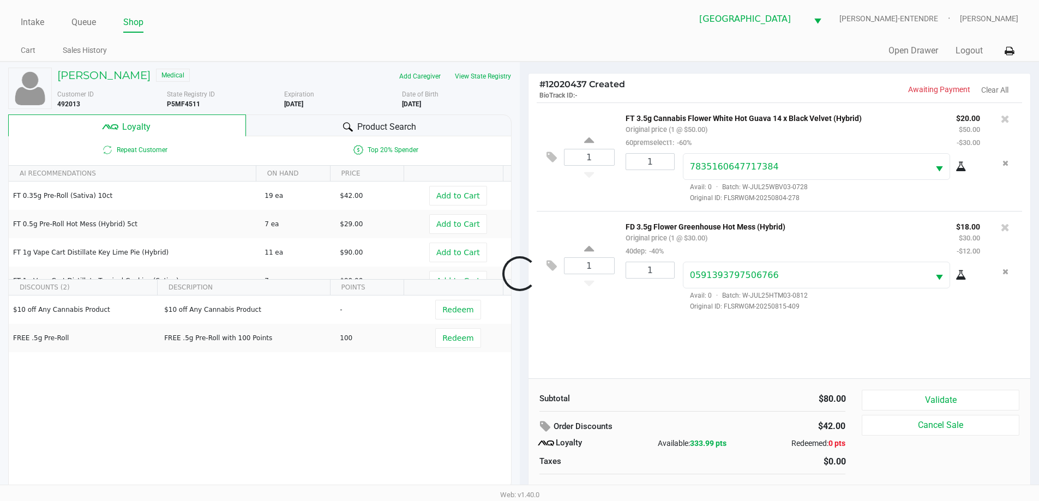
scroll to position [0, 0]
click at [468, 86] on div "Customer ID 492013 State Registry ID P5MF4511 Expiration 03/28/2026 More Date o…" at bounding box center [284, 97] width 471 height 24
click at [473, 75] on button "View State Registry" at bounding box center [480, 76] width 64 height 17
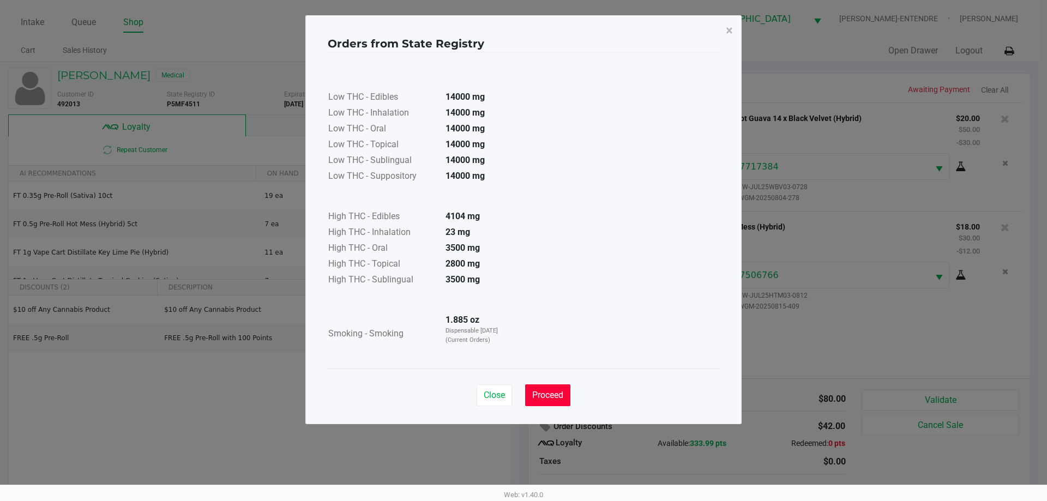
click at [543, 393] on span "Proceed" at bounding box center [547, 395] width 31 height 10
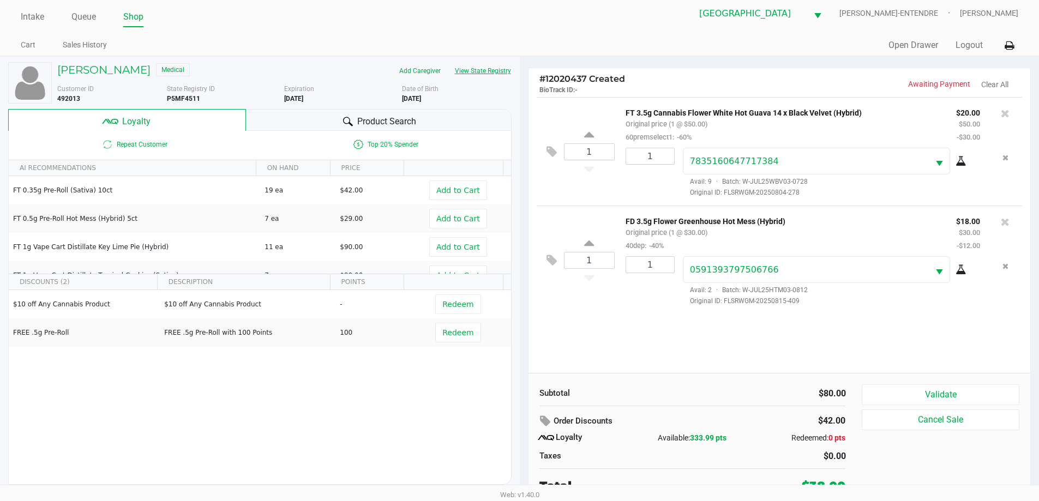
scroll to position [11, 0]
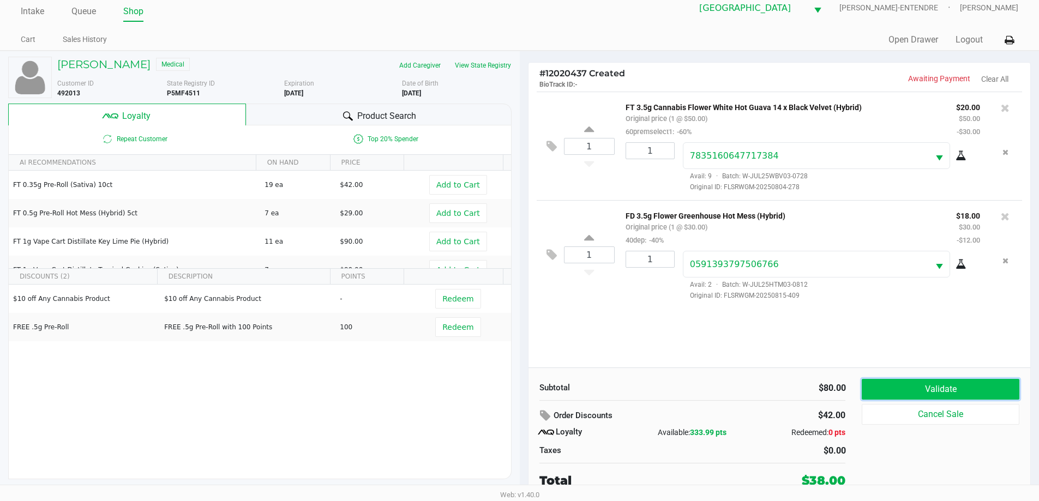
click at [951, 391] on button "Validate" at bounding box center [940, 389] width 157 height 21
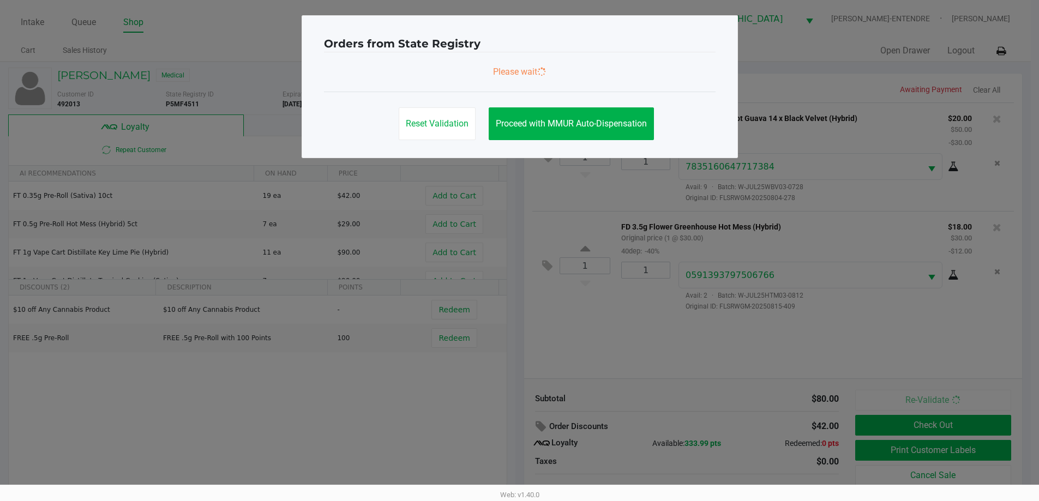
scroll to position [0, 0]
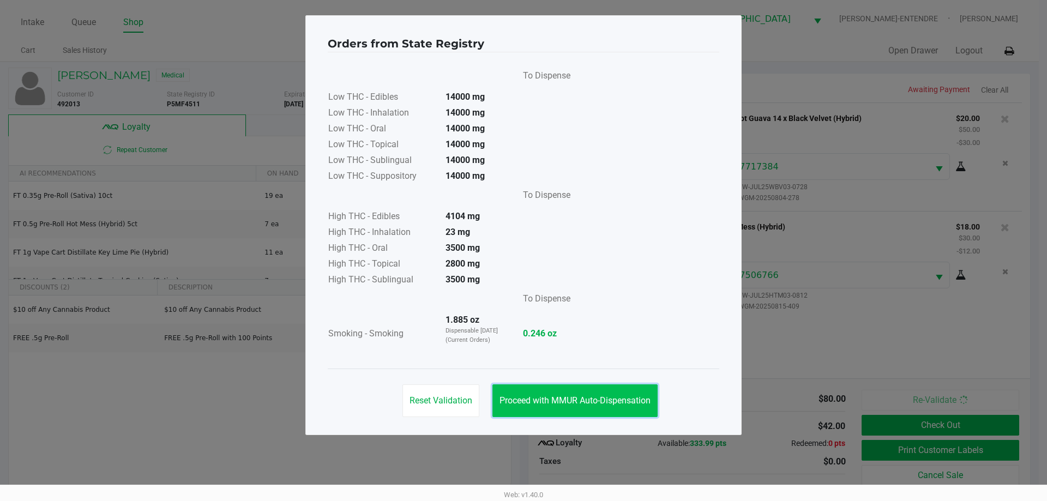
click at [640, 389] on button "Proceed with MMUR Auto-Dispensation" at bounding box center [574, 400] width 165 height 33
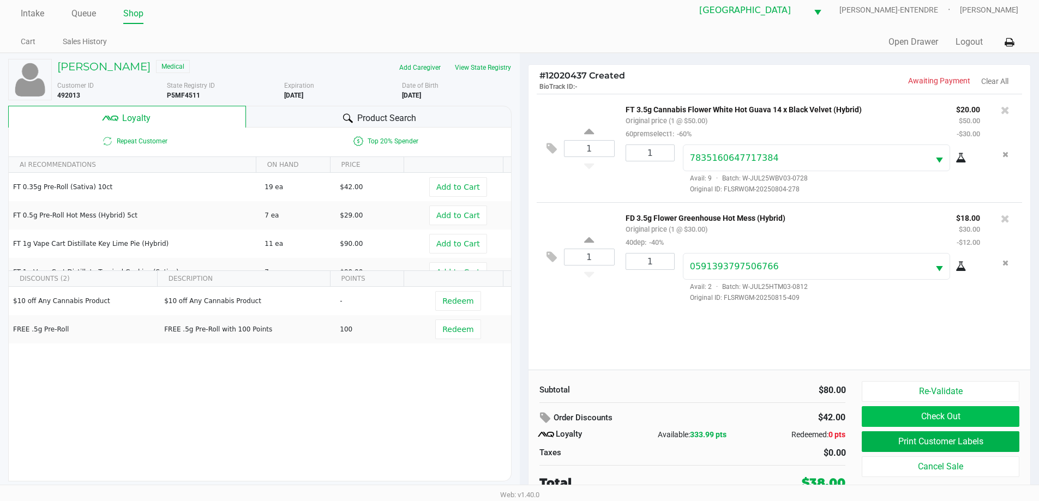
scroll to position [11, 0]
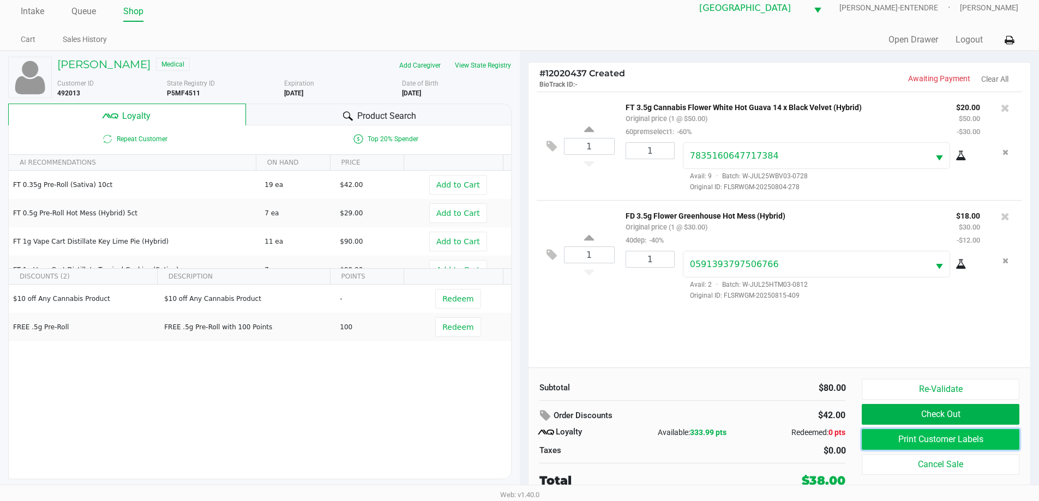
click at [895, 431] on button "Print Customer Labels" at bounding box center [940, 439] width 157 height 21
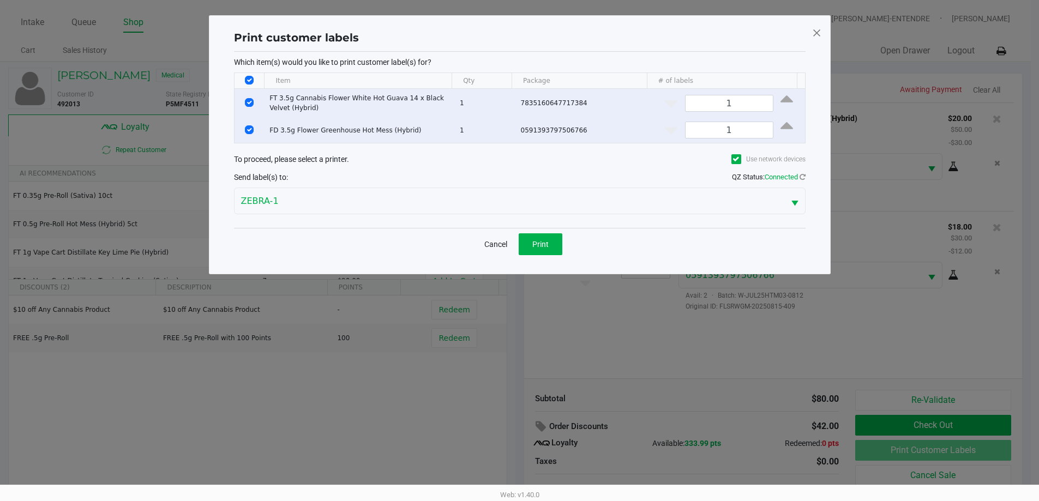
scroll to position [0, 0]
click at [551, 247] on span "Print" at bounding box center [544, 244] width 16 height 9
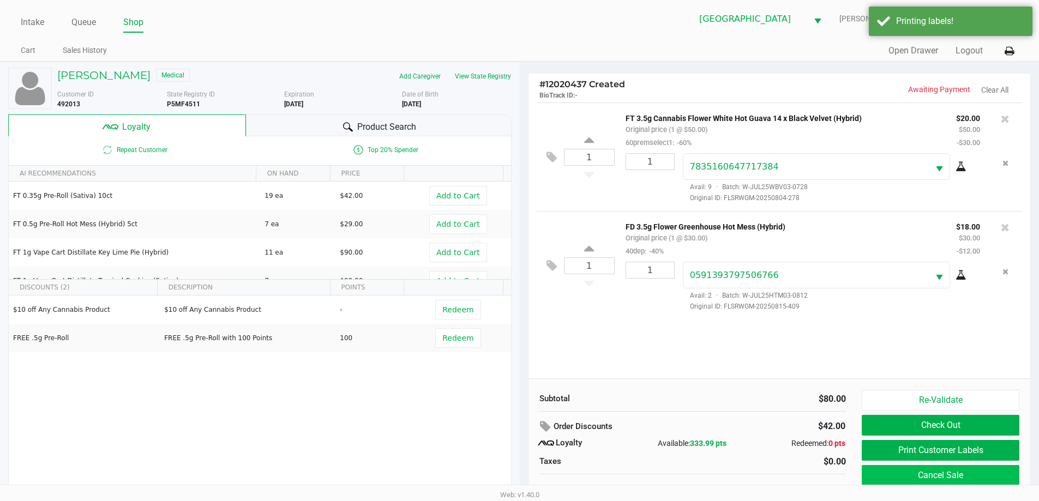
scroll to position [11, 0]
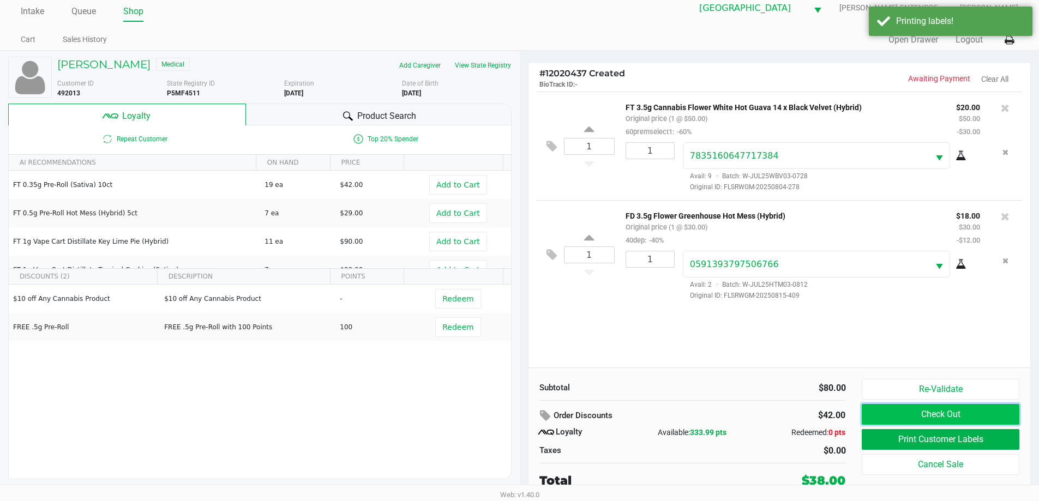
click at [948, 408] on button "Check Out" at bounding box center [940, 414] width 157 height 21
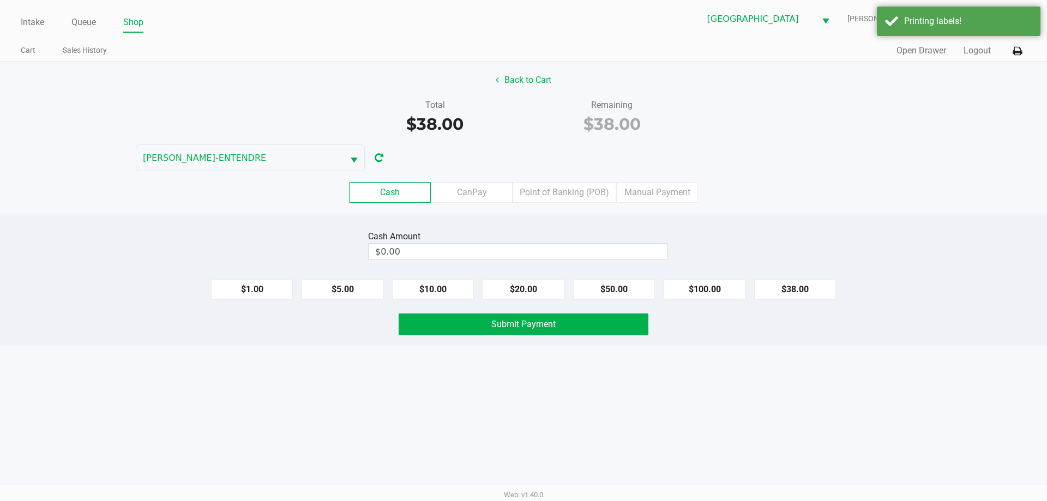
click at [591, 178] on div "Cash CanPay Point of Banking (POB) Manual Payment" at bounding box center [523, 192] width 1063 height 43
click at [589, 186] on label "Point of Banking (POB)" at bounding box center [565, 192] width 104 height 21
click at [0, 0] on 7 "Point of Banking (POB)" at bounding box center [0, 0] width 0 height 0
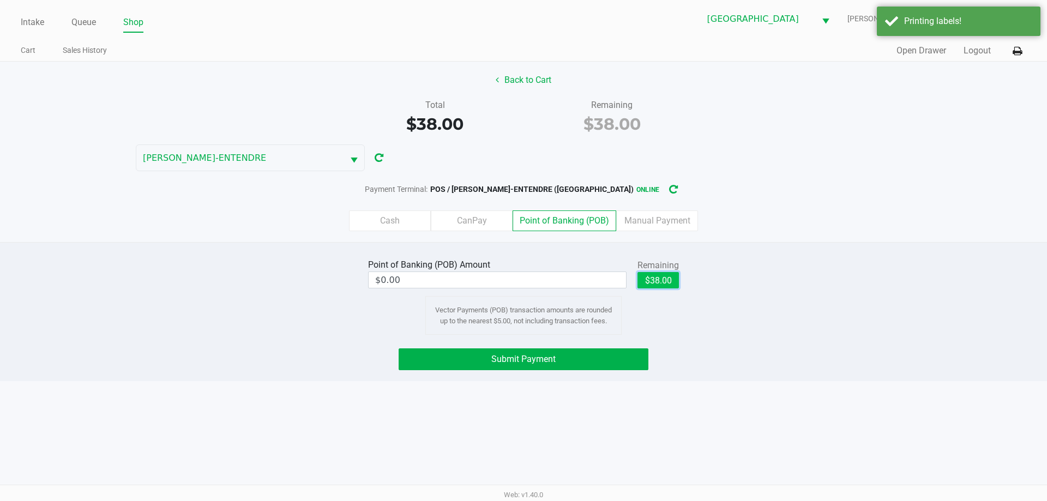
click at [669, 281] on button "$38.00" at bounding box center [657, 280] width 41 height 16
type input "$38.00"
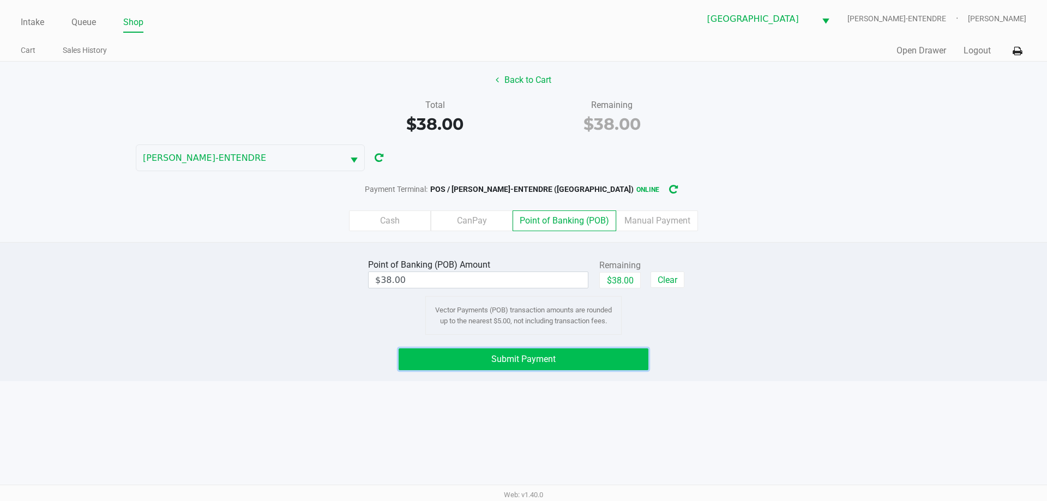
click at [540, 366] on button "Submit Payment" at bounding box center [524, 359] width 250 height 22
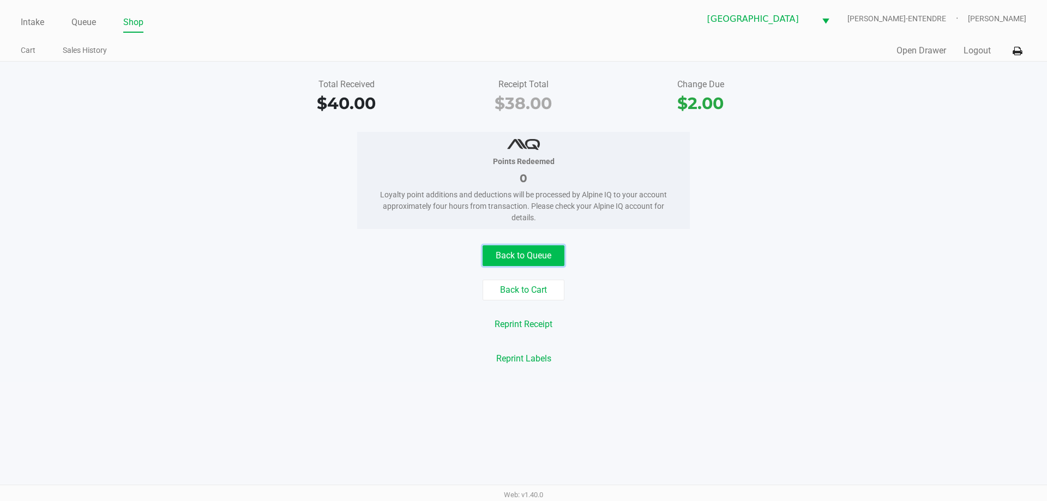
click at [519, 263] on button "Back to Queue" at bounding box center [524, 255] width 82 height 21
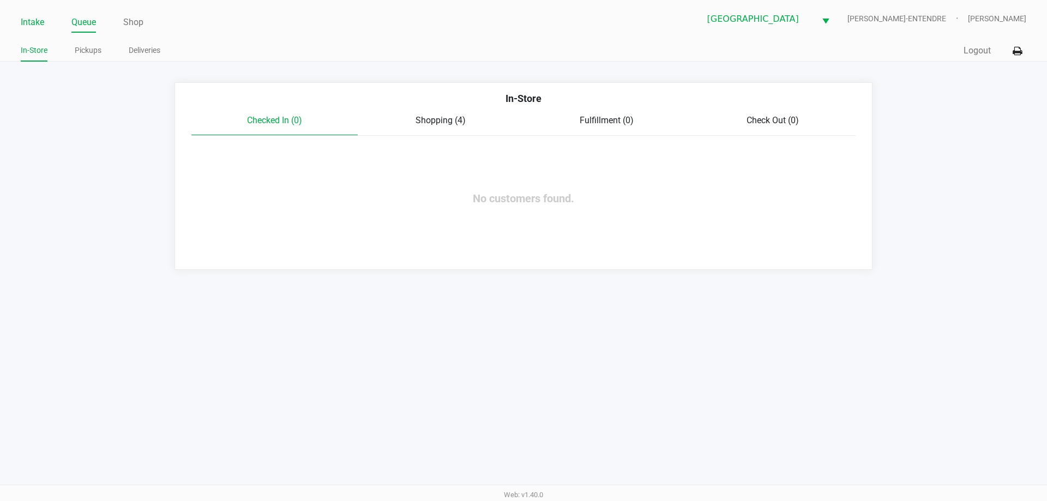
click at [28, 25] on link "Intake" at bounding box center [32, 22] width 23 height 15
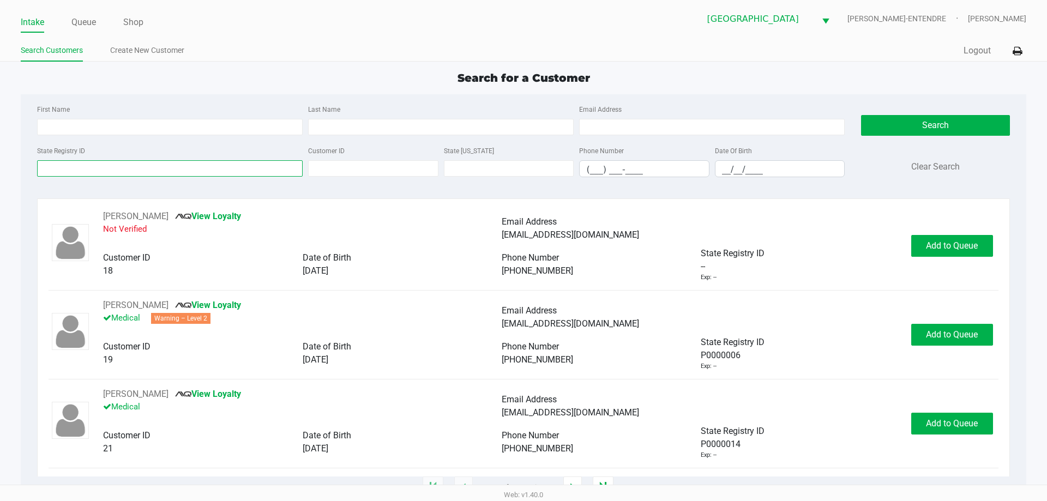
click at [271, 166] on input "State Registry ID" at bounding box center [170, 168] width 266 height 16
click at [260, 173] on input "State Registry ID" at bounding box center [170, 168] width 266 height 16
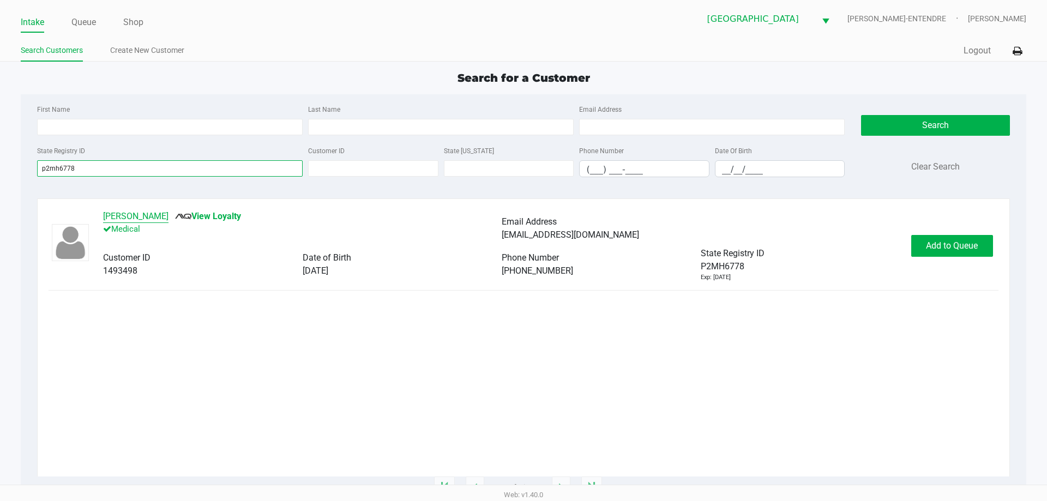
type input "p2mh6778"
click at [137, 211] on button "LONNIE INFINGER JR" at bounding box center [135, 216] width 65 height 13
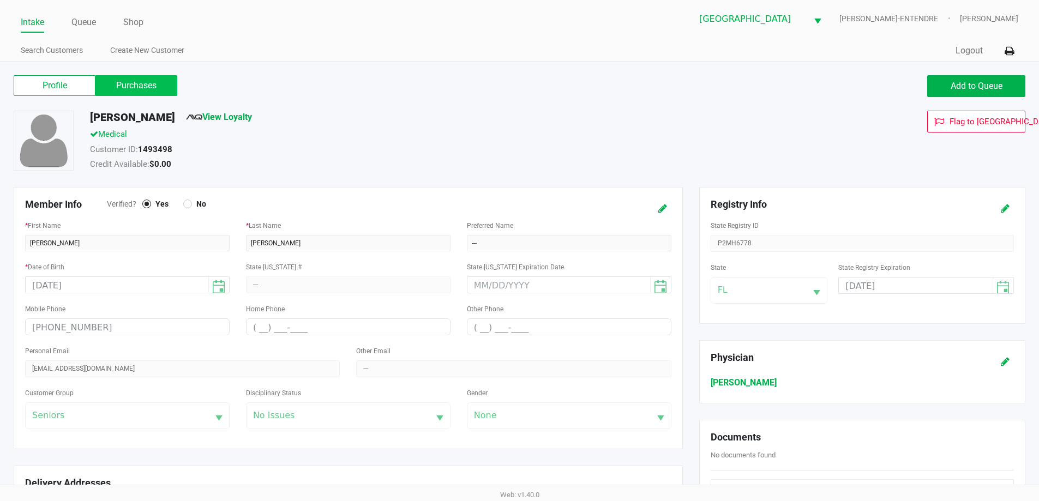
click at [156, 81] on label "Purchases" at bounding box center [136, 85] width 82 height 21
click at [0, 0] on 1 "Purchases" at bounding box center [0, 0] width 0 height 0
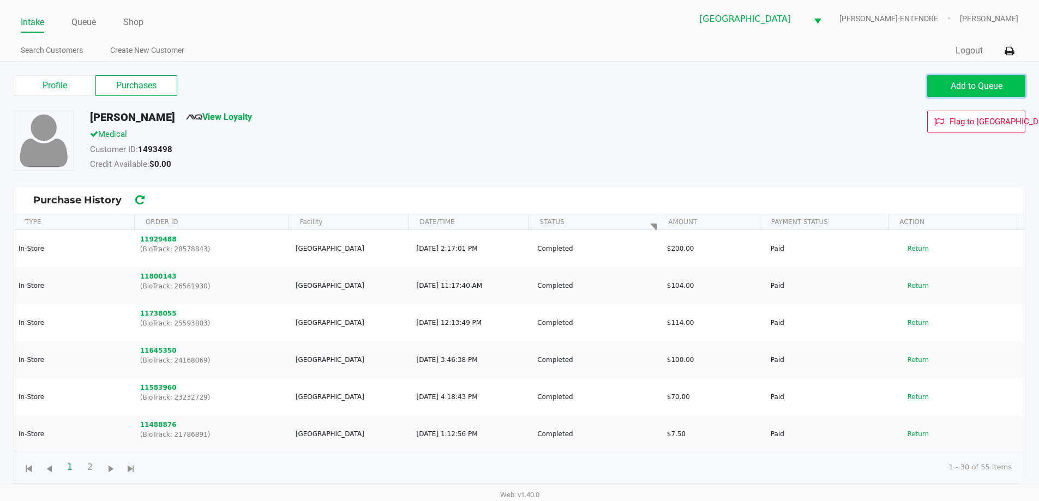
click at [955, 88] on span "Add to Queue" at bounding box center [977, 86] width 52 height 10
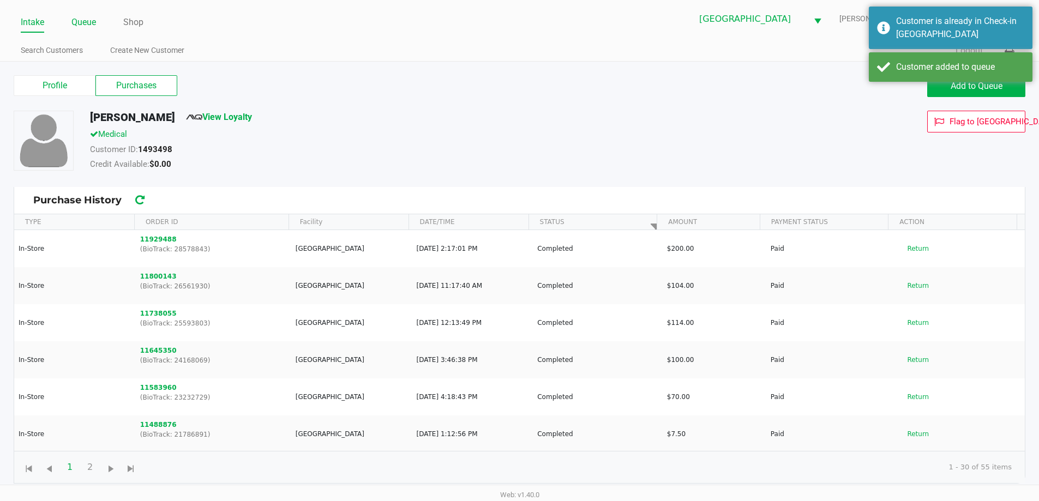
click at [87, 24] on link "Queue" at bounding box center [83, 22] width 25 height 15
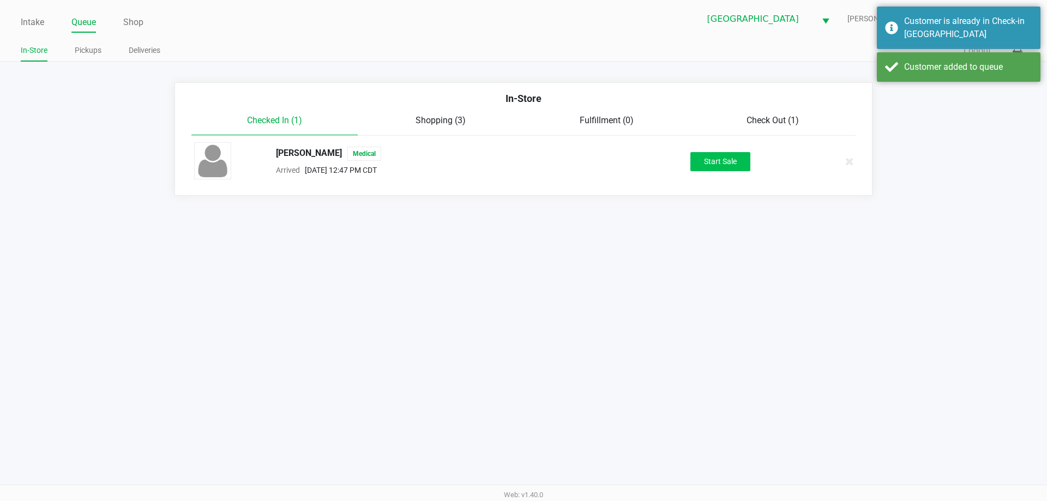
drag, startPoint x: 690, startPoint y: 177, endPoint x: 723, endPoint y: 159, distance: 37.6
click at [697, 171] on div "LONNIE INFINGER JR Medical Arrived Sep 28, 2025 12:47 PM CDT Start Sale" at bounding box center [523, 161] width 675 height 38
click at [723, 159] on button "Start Sale" at bounding box center [720, 161] width 60 height 19
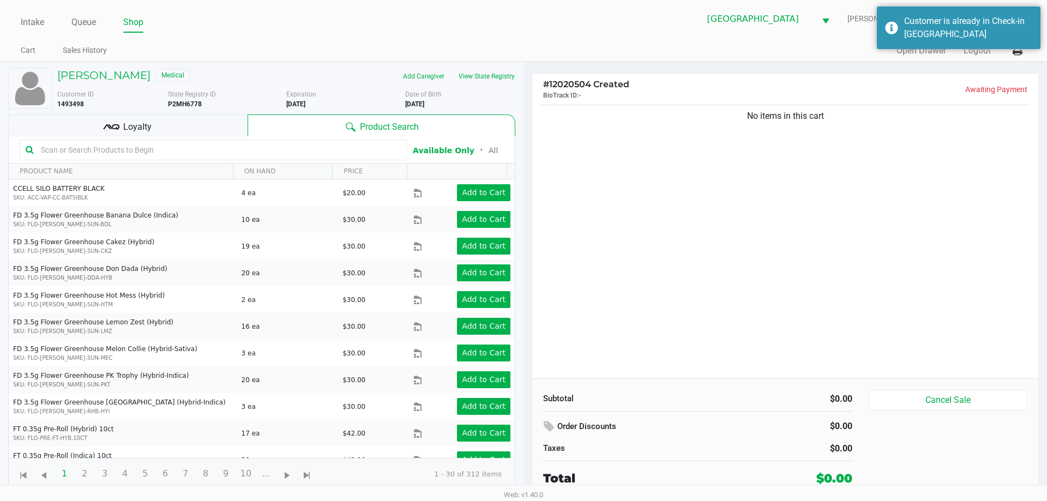
click at [175, 127] on div "Loyalty" at bounding box center [127, 126] width 239 height 22
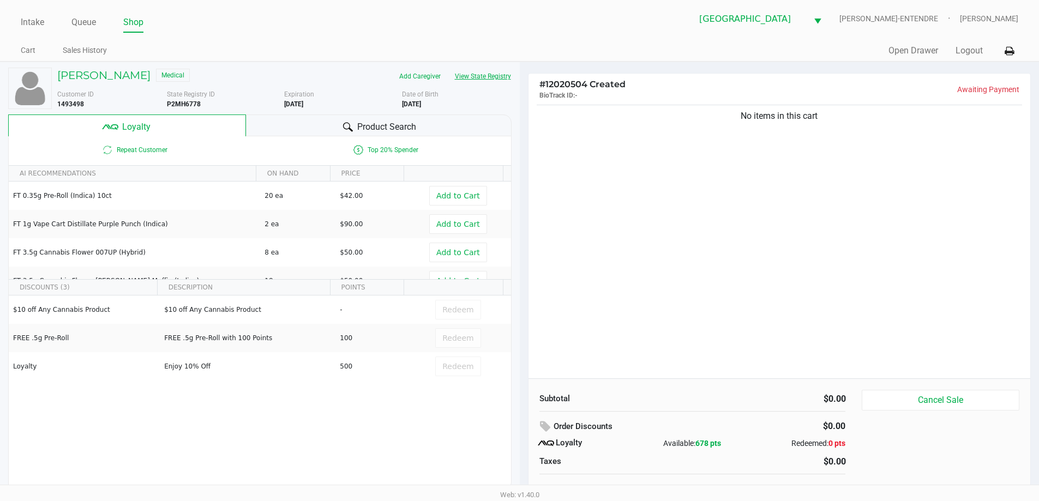
click at [490, 78] on button "View State Registry" at bounding box center [480, 76] width 64 height 17
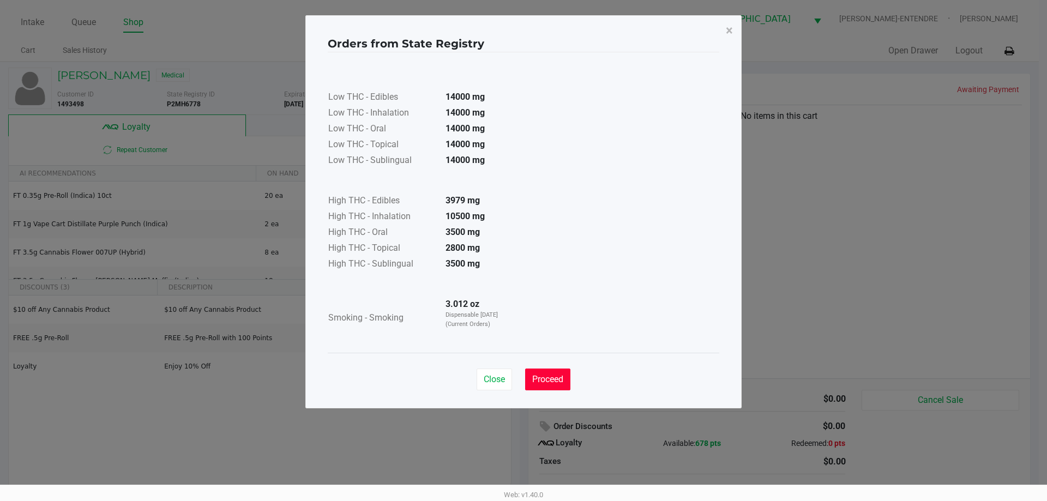
click at [557, 374] on button "Proceed" at bounding box center [547, 380] width 45 height 22
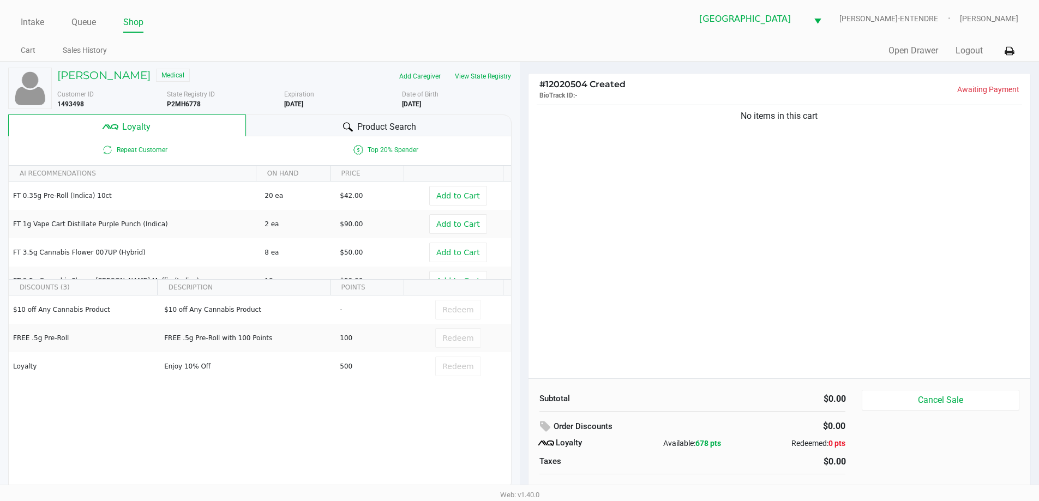
click at [689, 247] on div "No items in this cart" at bounding box center [779, 241] width 502 height 276
click at [507, 73] on button "View State Registry" at bounding box center [480, 76] width 64 height 17
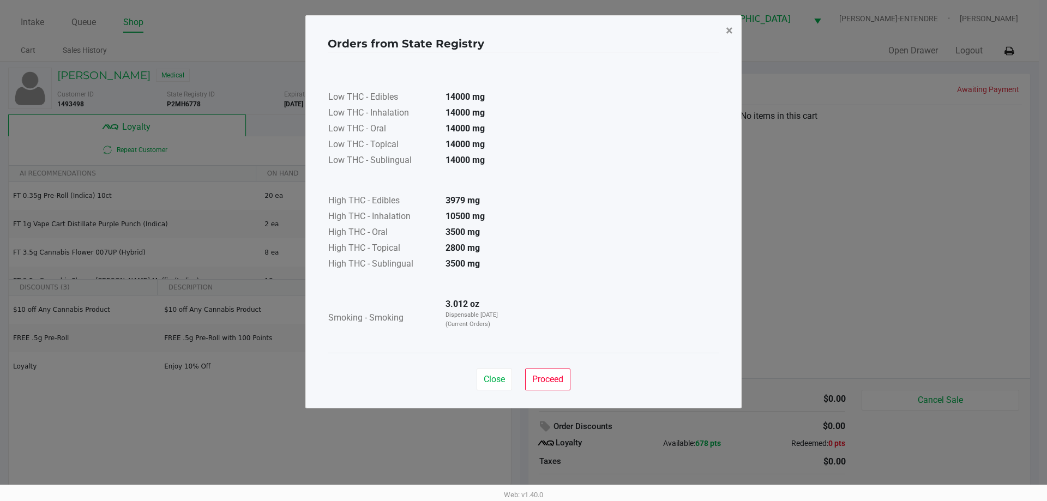
click at [722, 34] on button "×" at bounding box center [729, 30] width 25 height 31
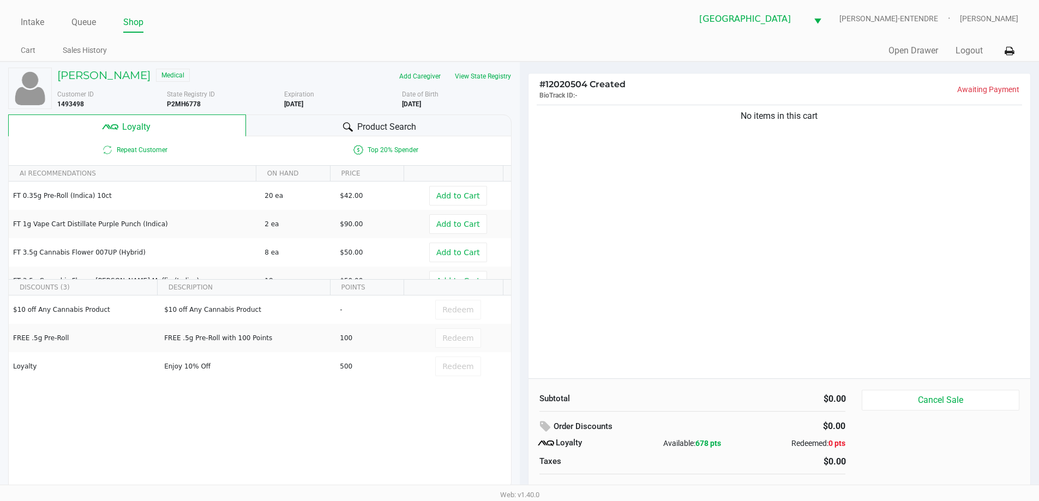
click at [683, 140] on div "No items in this cart" at bounding box center [779, 241] width 502 height 276
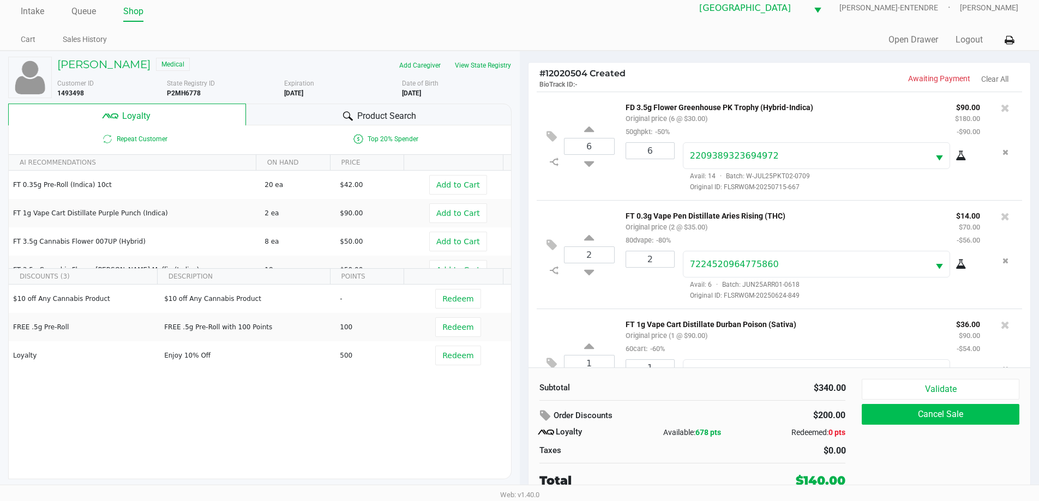
scroll to position [51, 0]
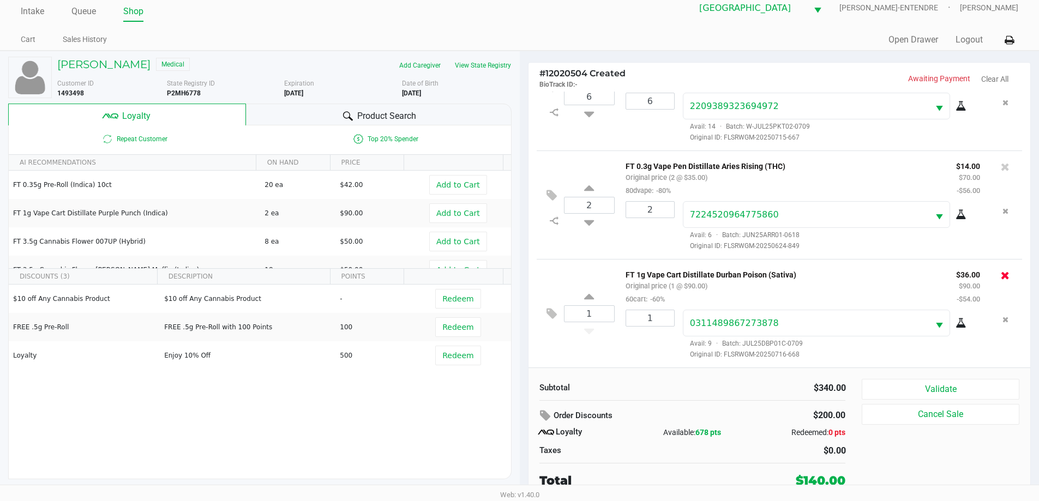
click at [1001, 274] on icon at bounding box center [1005, 275] width 9 height 11
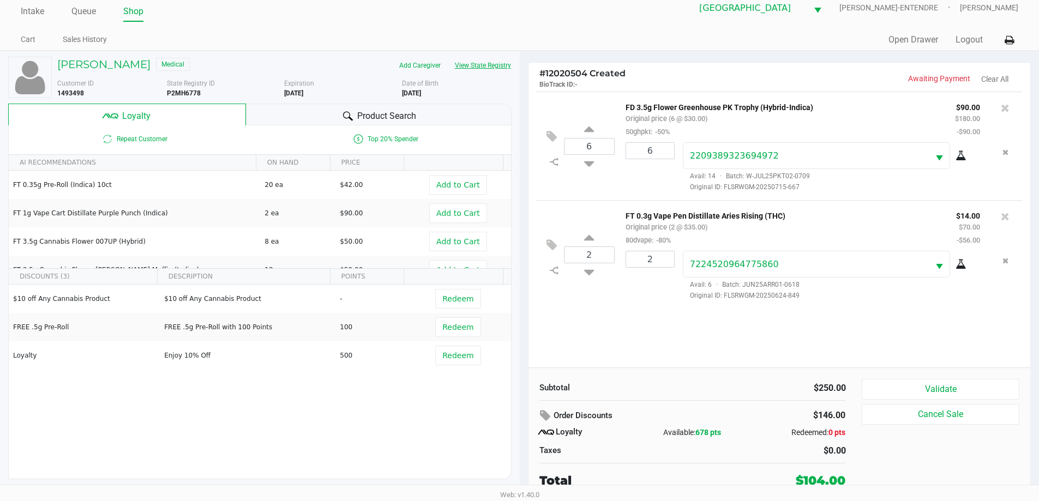
click at [487, 69] on button "View State Registry" at bounding box center [480, 65] width 64 height 17
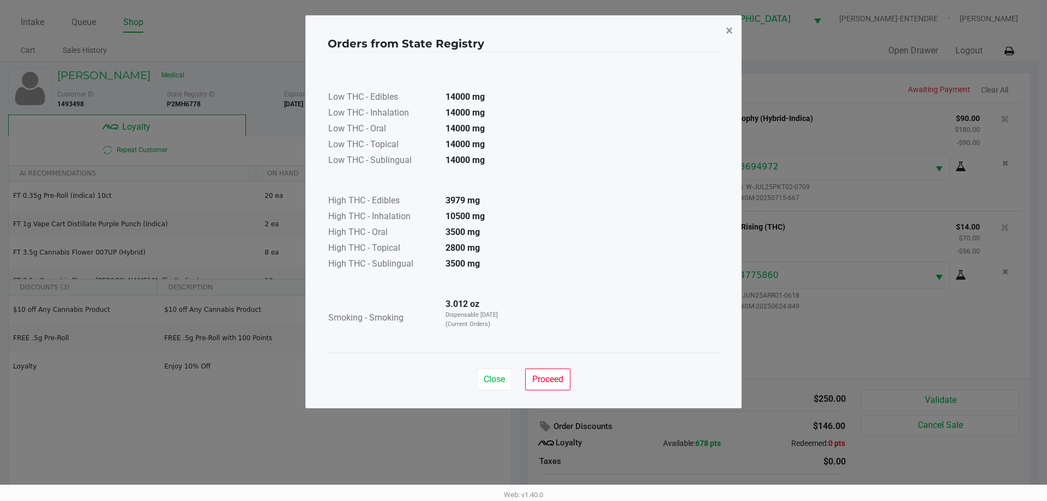
click at [729, 32] on span "×" at bounding box center [729, 30] width 7 height 15
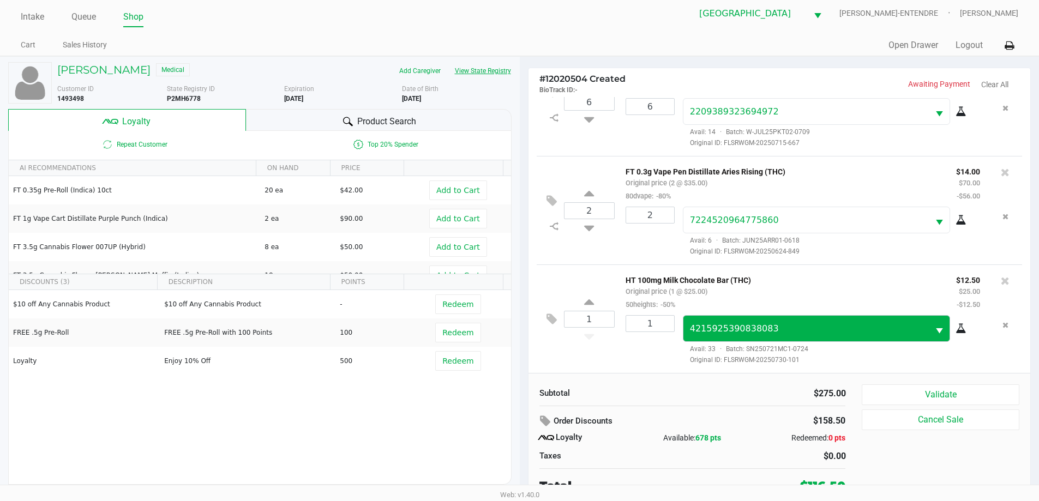
scroll to position [11, 0]
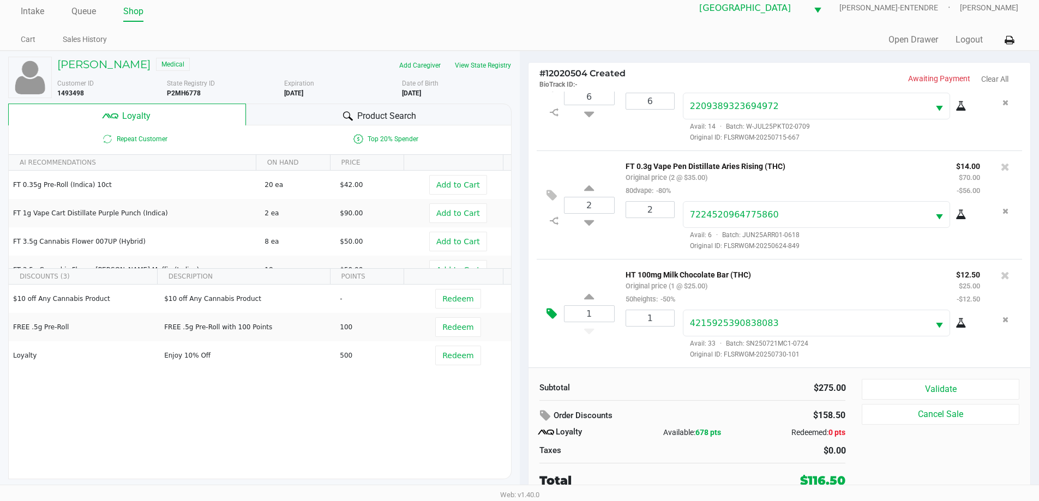
click at [549, 316] on icon at bounding box center [551, 314] width 10 height 13
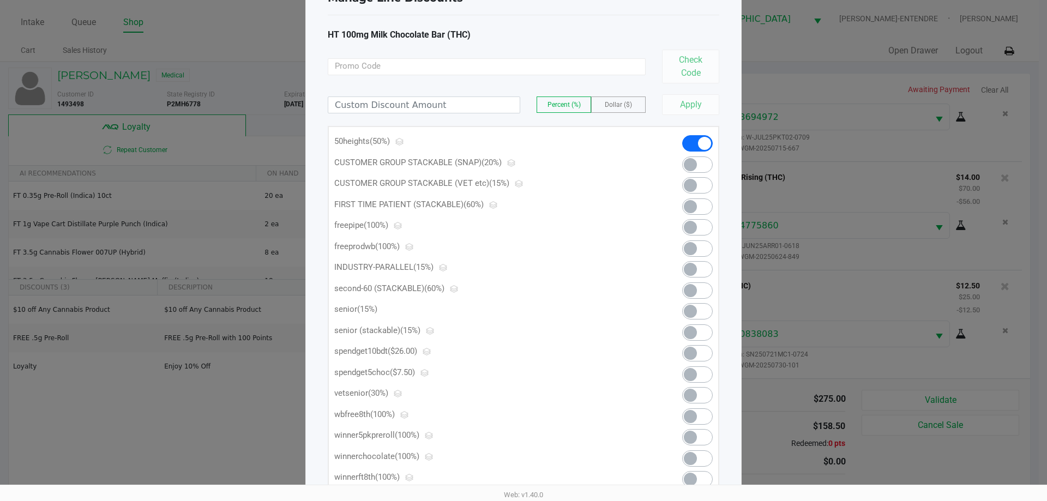
scroll to position [109, 0]
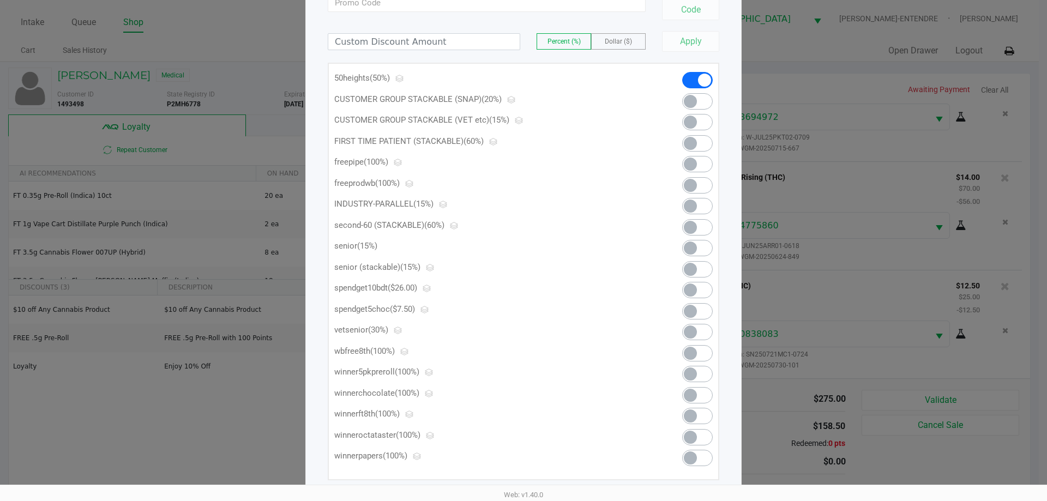
click at [690, 310] on span at bounding box center [690, 311] width 13 height 13
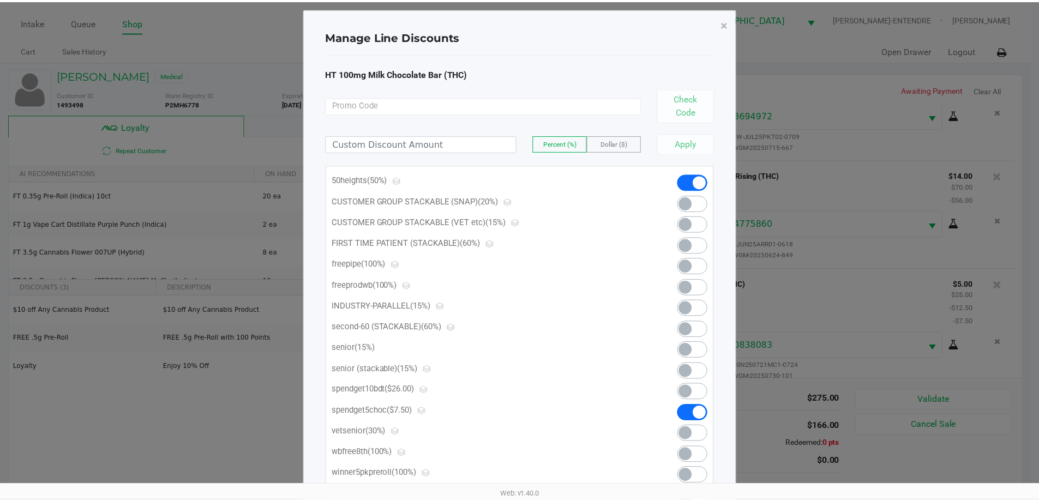
scroll to position [0, 0]
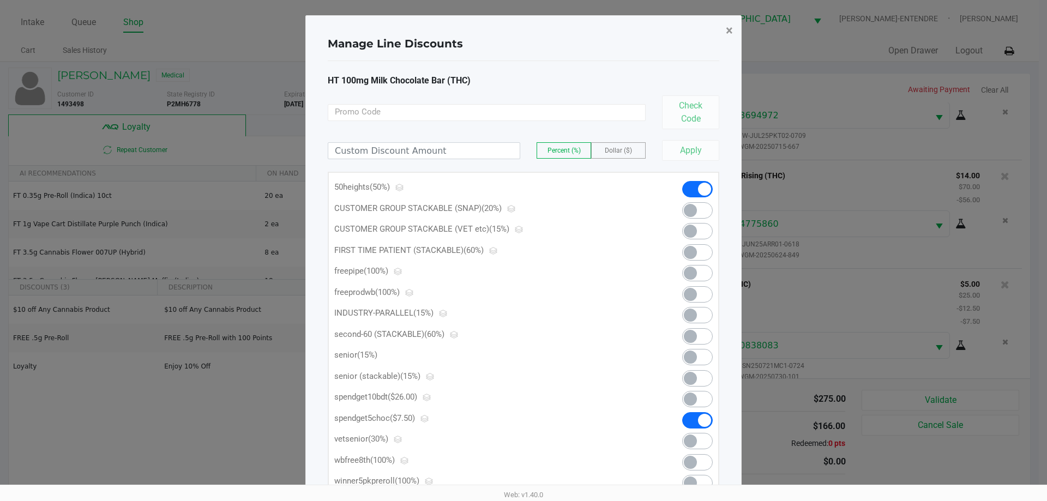
click at [730, 30] on span "×" at bounding box center [729, 30] width 7 height 15
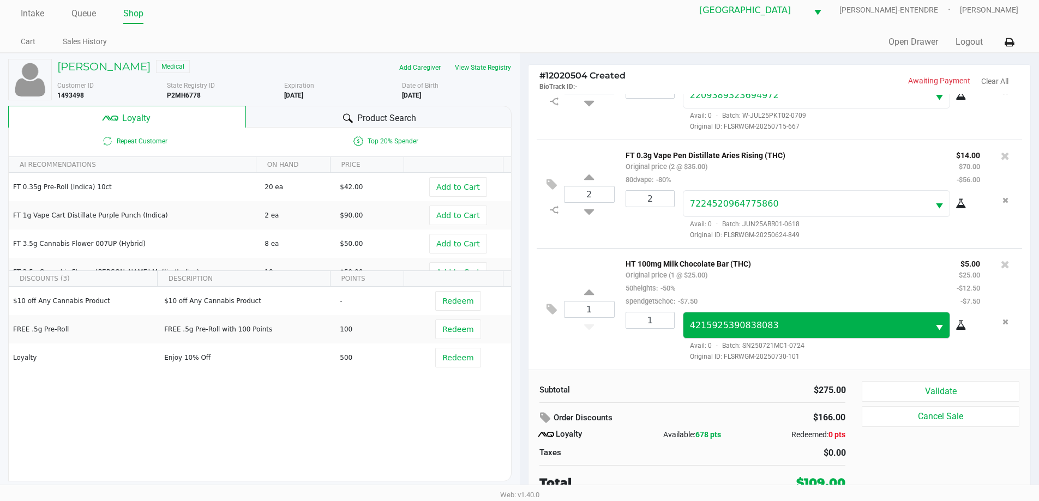
scroll to position [11, 0]
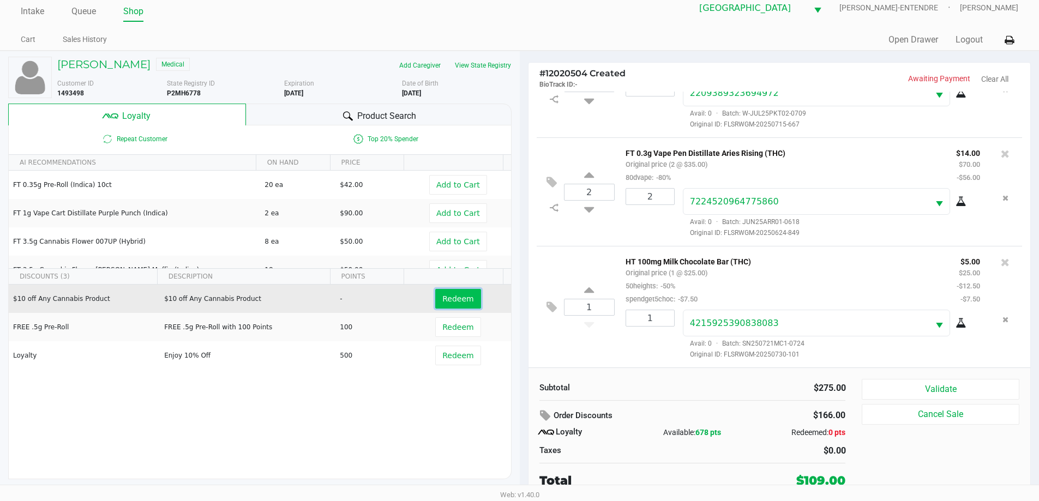
click at [446, 295] on span "Redeem" at bounding box center [457, 298] width 31 height 9
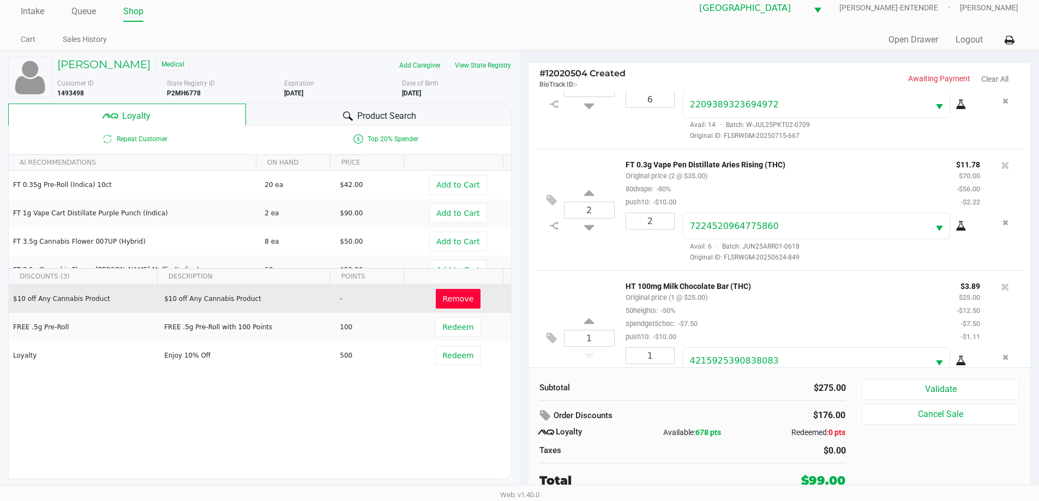
scroll to position [104, 0]
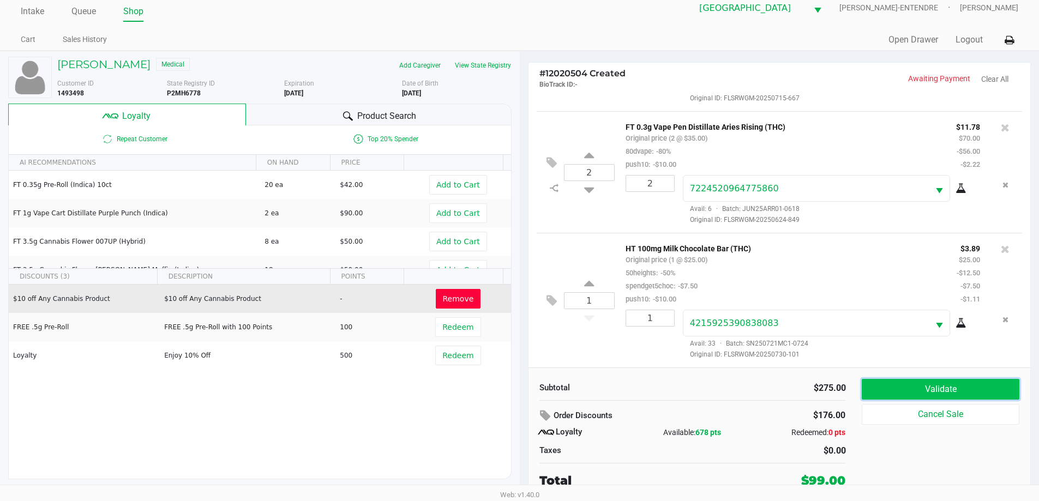
click at [968, 393] on button "Validate" at bounding box center [940, 389] width 157 height 21
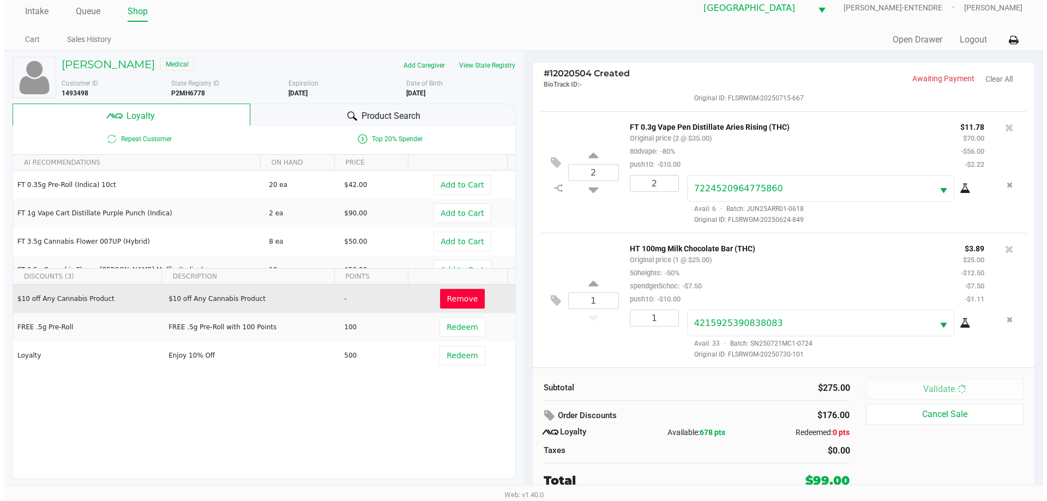
scroll to position [0, 0]
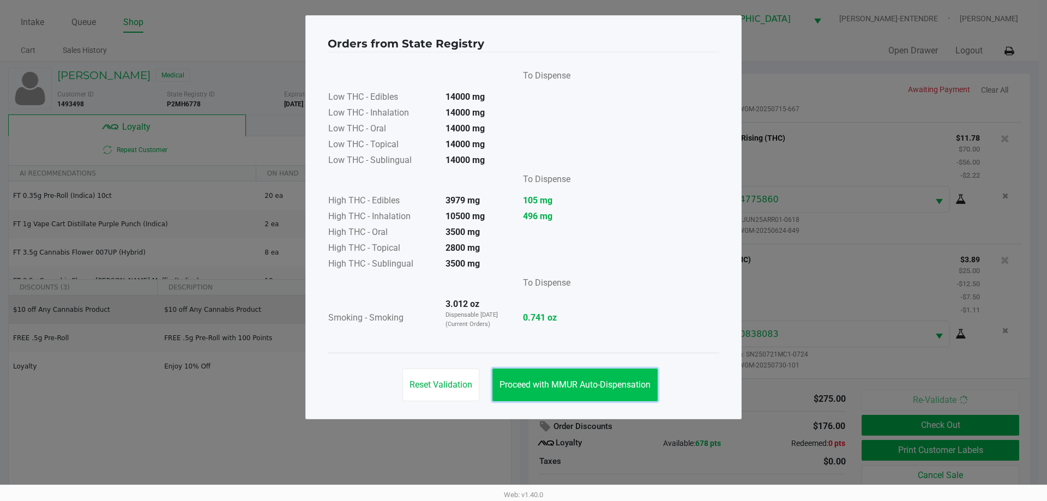
click at [519, 370] on button "Proceed with MMUR Auto-Dispensation" at bounding box center [574, 385] width 165 height 33
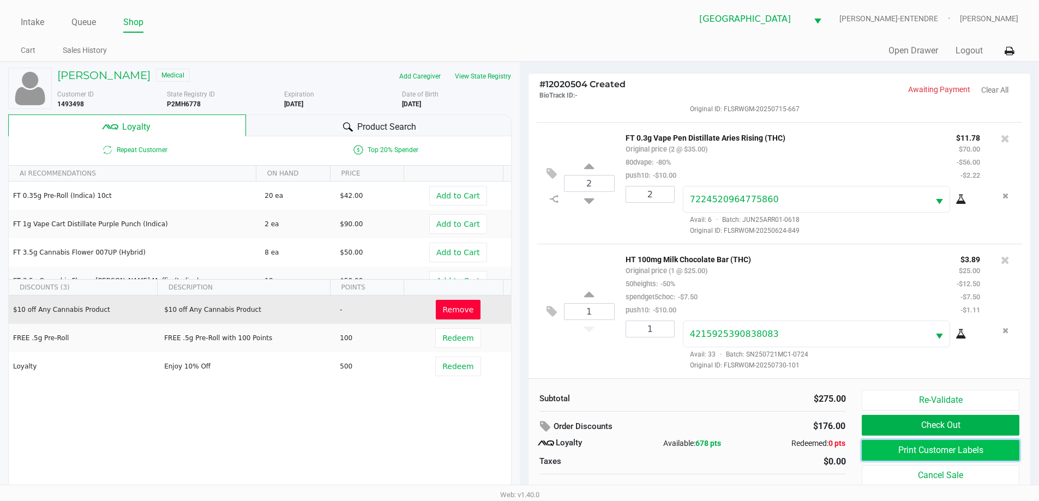
click at [899, 448] on button "Print Customer Labels" at bounding box center [940, 450] width 157 height 21
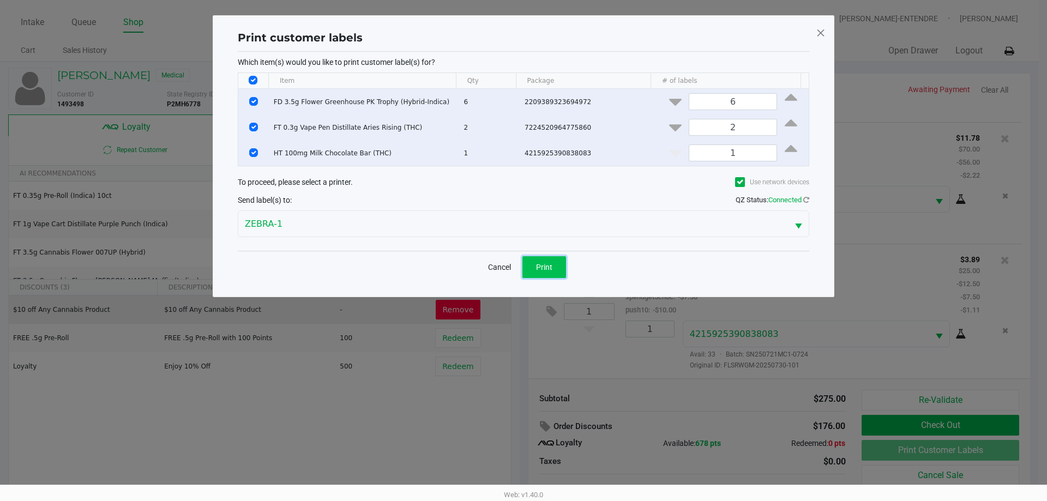
click at [531, 267] on button "Print" at bounding box center [544, 267] width 44 height 22
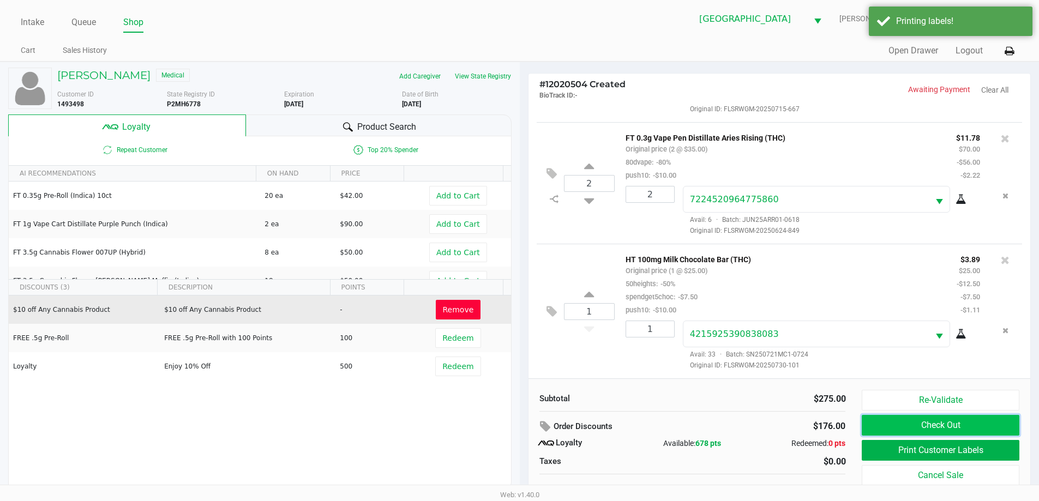
click at [980, 430] on button "Check Out" at bounding box center [940, 425] width 157 height 21
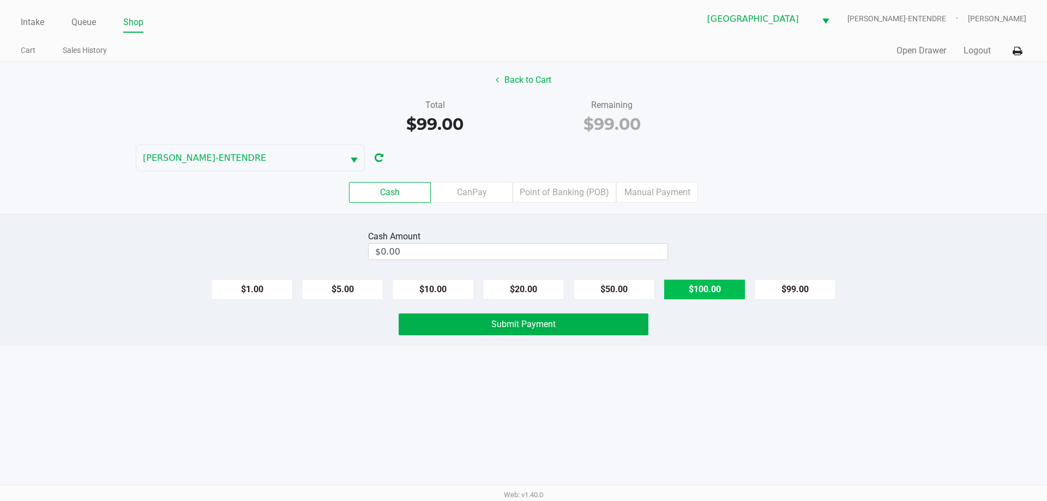
click at [707, 293] on button "$100.00" at bounding box center [705, 289] width 82 height 21
type input "$100.00"
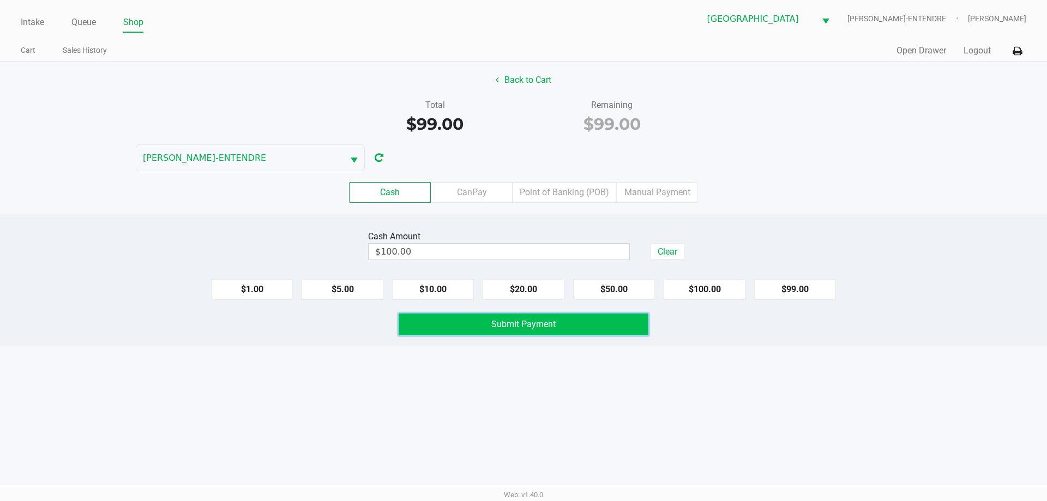
click at [594, 326] on button "Submit Payment" at bounding box center [524, 325] width 250 height 22
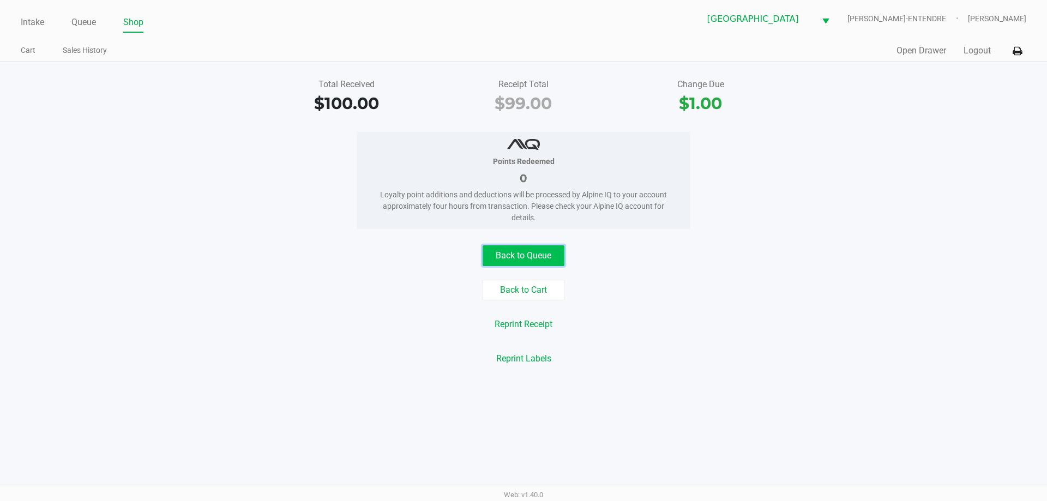
click at [555, 255] on button "Back to Queue" at bounding box center [524, 255] width 82 height 21
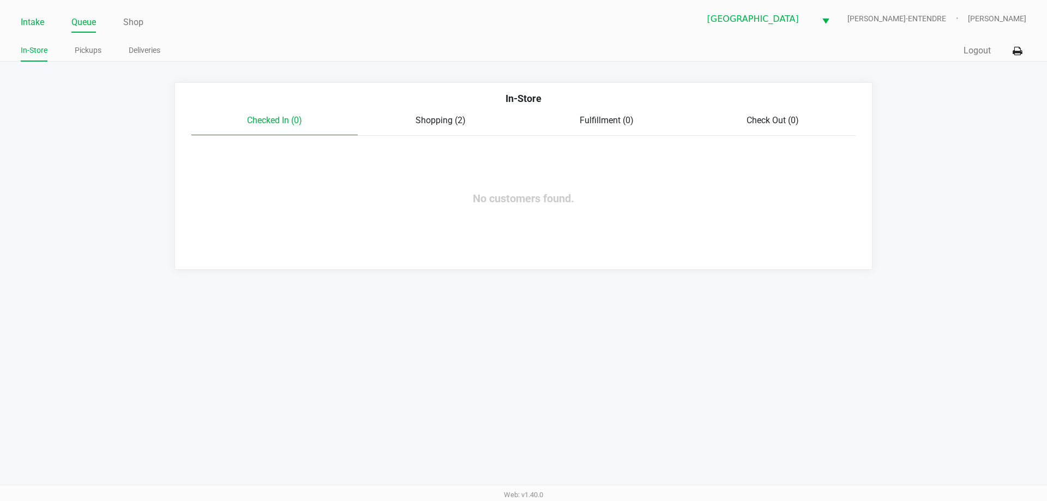
click at [29, 22] on link "Intake" at bounding box center [32, 22] width 23 height 15
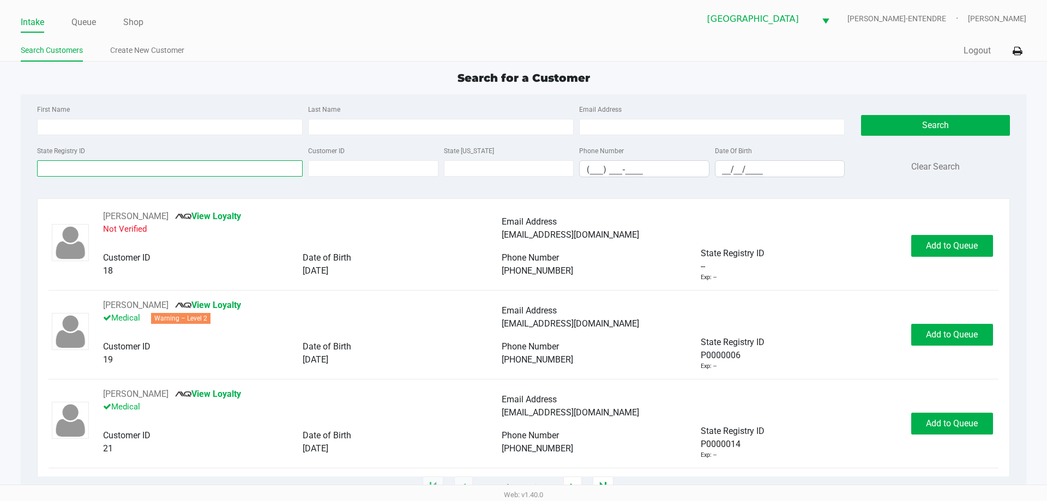
click at [211, 166] on input "State Registry ID" at bounding box center [170, 168] width 266 height 16
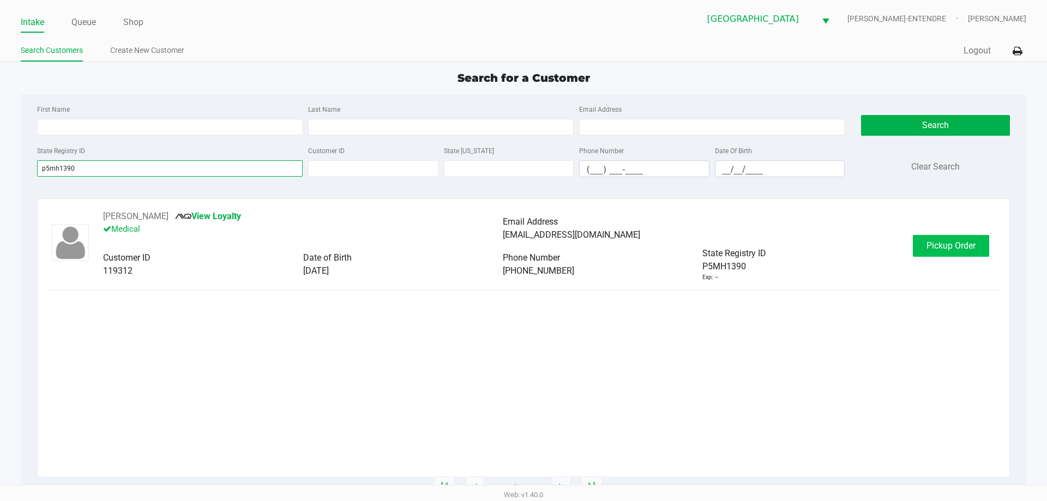
type input "p5mh1390"
click at [924, 246] on button "Pickup Order" at bounding box center [951, 246] width 76 height 22
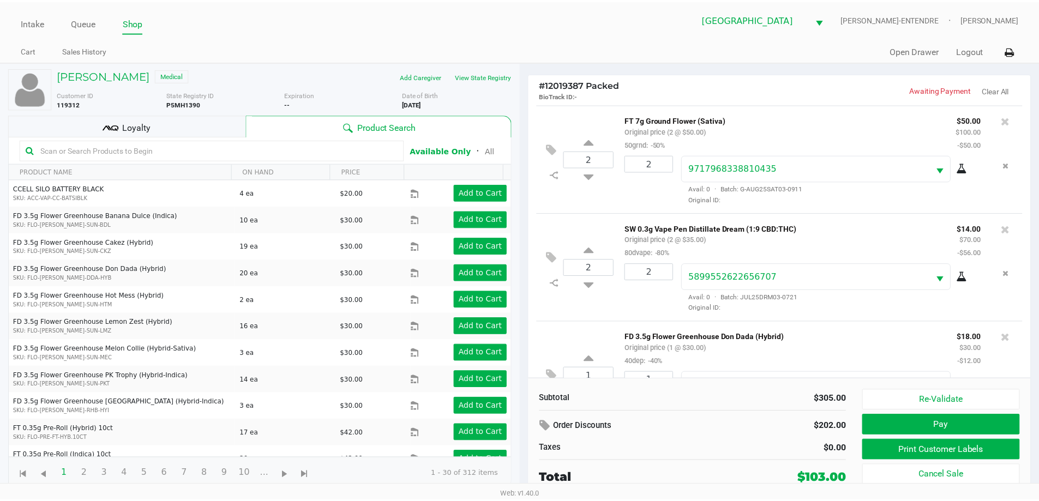
scroll to position [109, 0]
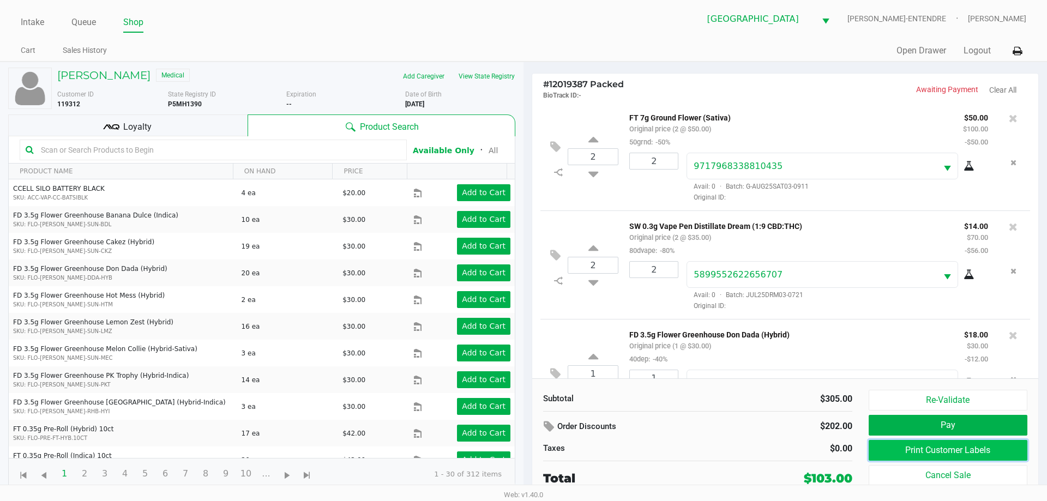
click at [923, 448] on button "Print Customer Labels" at bounding box center [948, 450] width 159 height 21
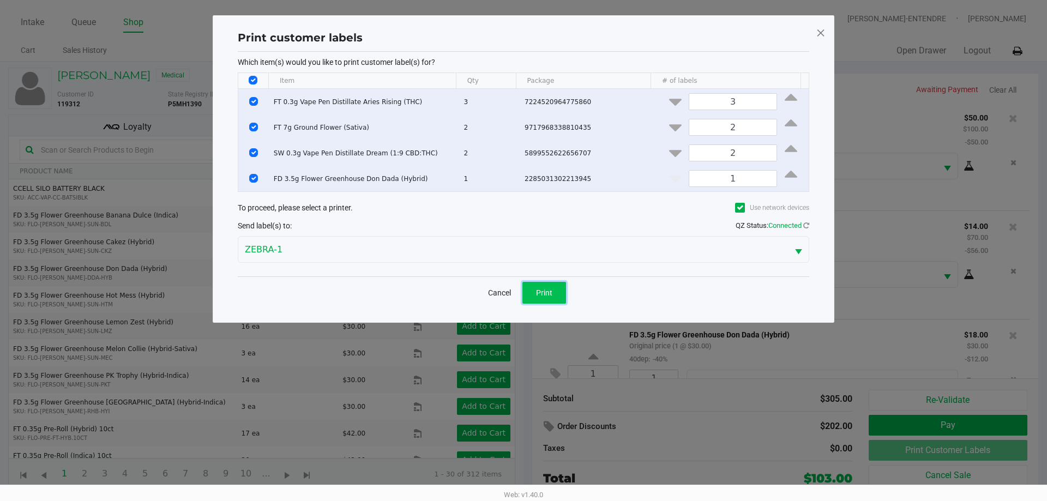
click at [553, 292] on button "Print" at bounding box center [544, 293] width 44 height 22
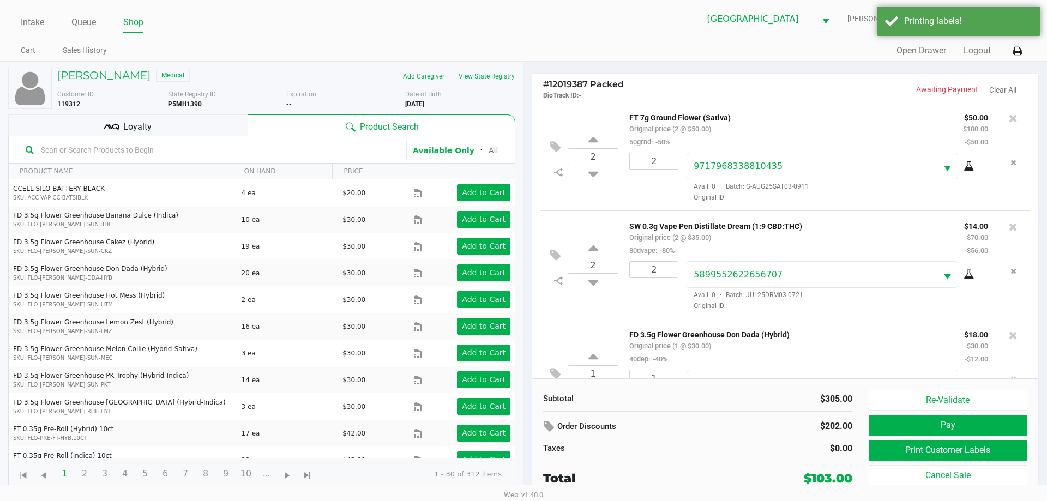
click at [145, 123] on span "Loyalty" at bounding box center [137, 127] width 28 height 13
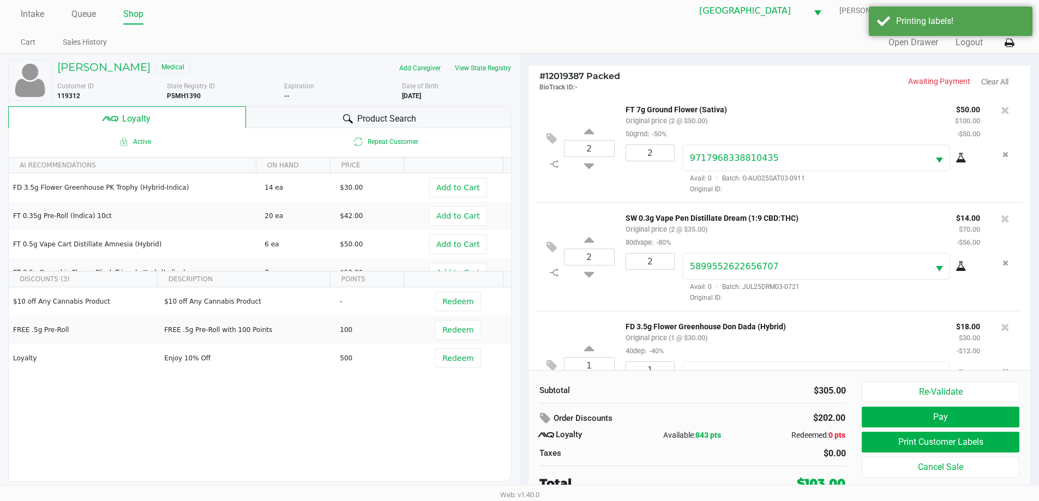
scroll to position [11, 0]
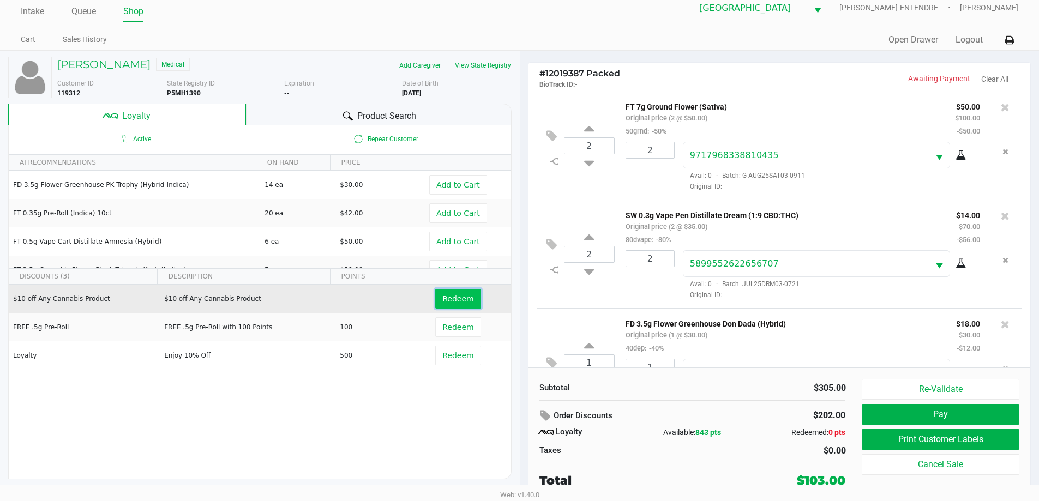
click at [458, 301] on span "Redeem" at bounding box center [457, 298] width 31 height 9
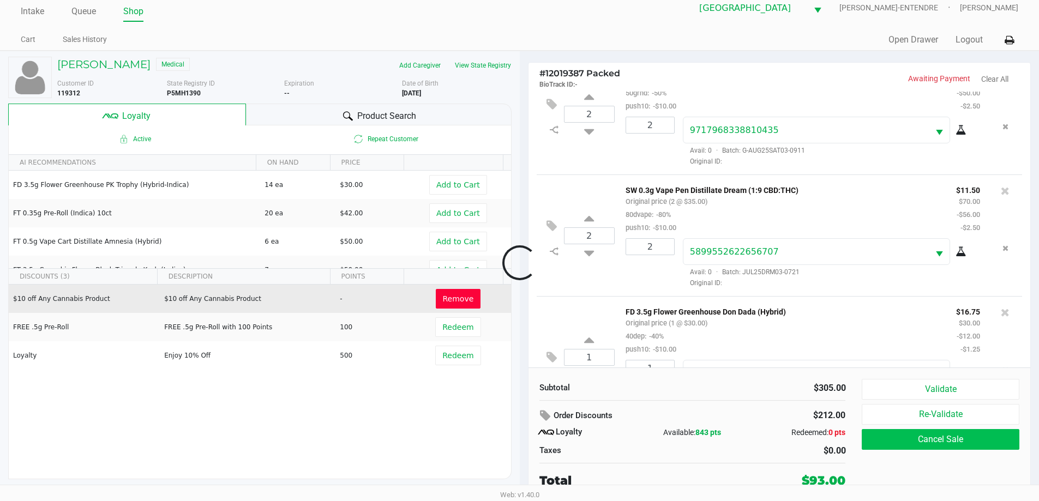
scroll to position [213, 0]
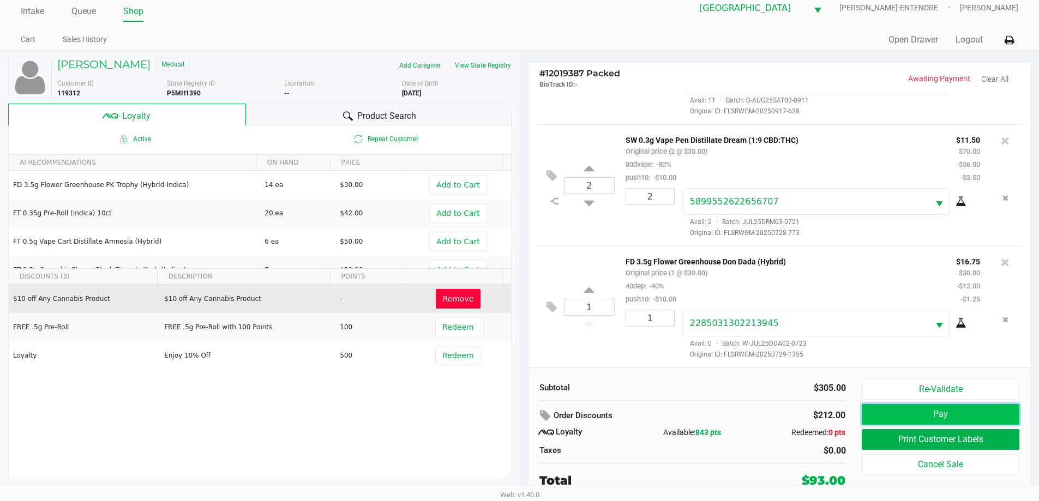
click at [923, 420] on button "Pay" at bounding box center [940, 414] width 157 height 21
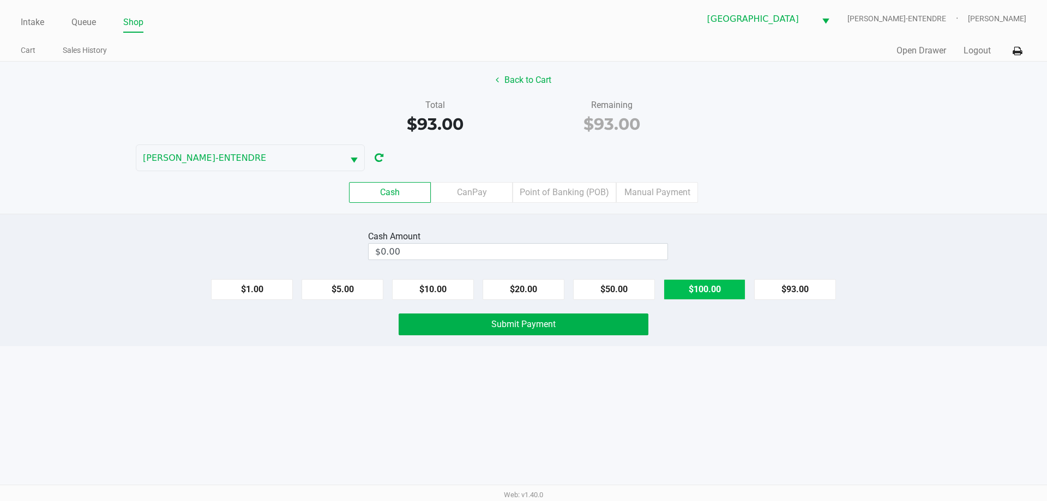
drag, startPoint x: 695, startPoint y: 288, endPoint x: 690, endPoint y: 284, distance: 6.7
click at [695, 288] on button "$100.00" at bounding box center [705, 289] width 82 height 21
type input "$100.00"
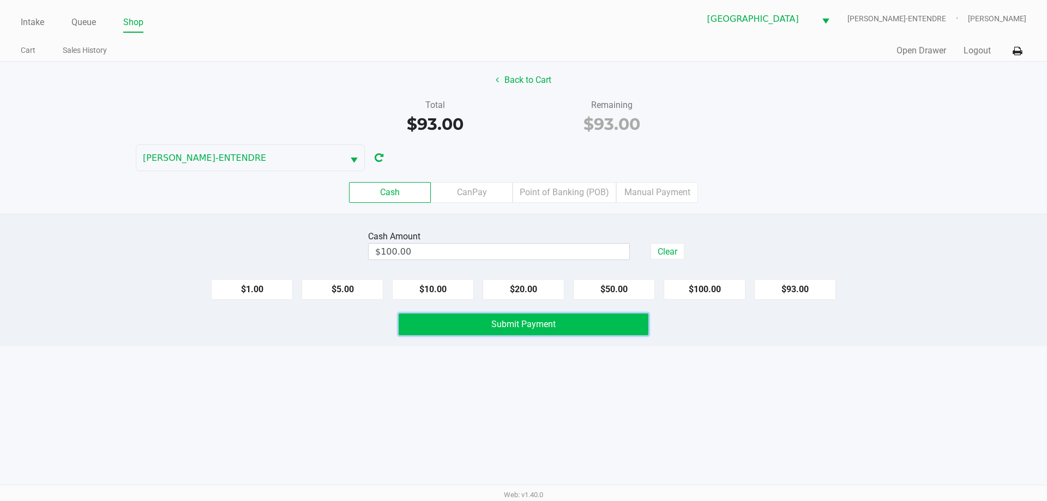
click at [560, 327] on button "Submit Payment" at bounding box center [524, 325] width 250 height 22
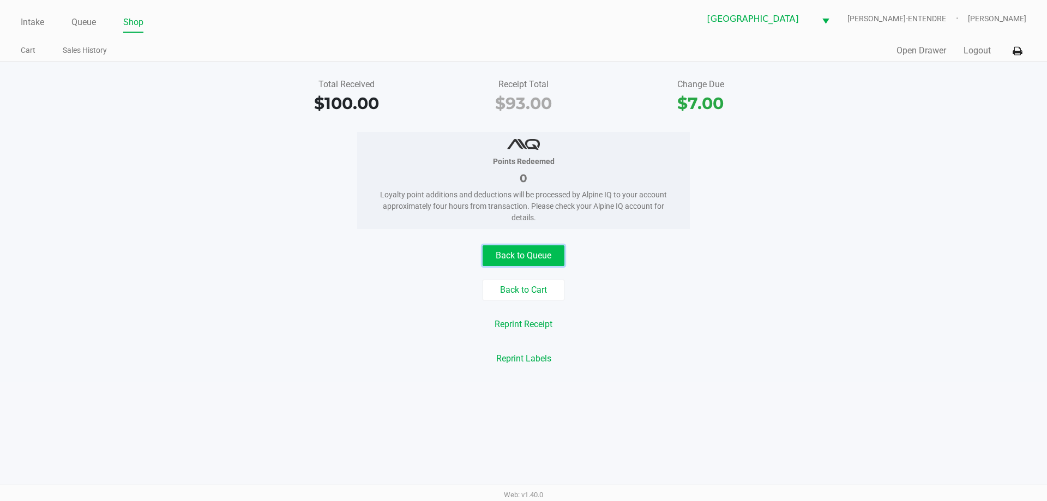
click at [545, 258] on button "Back to Queue" at bounding box center [524, 255] width 82 height 21
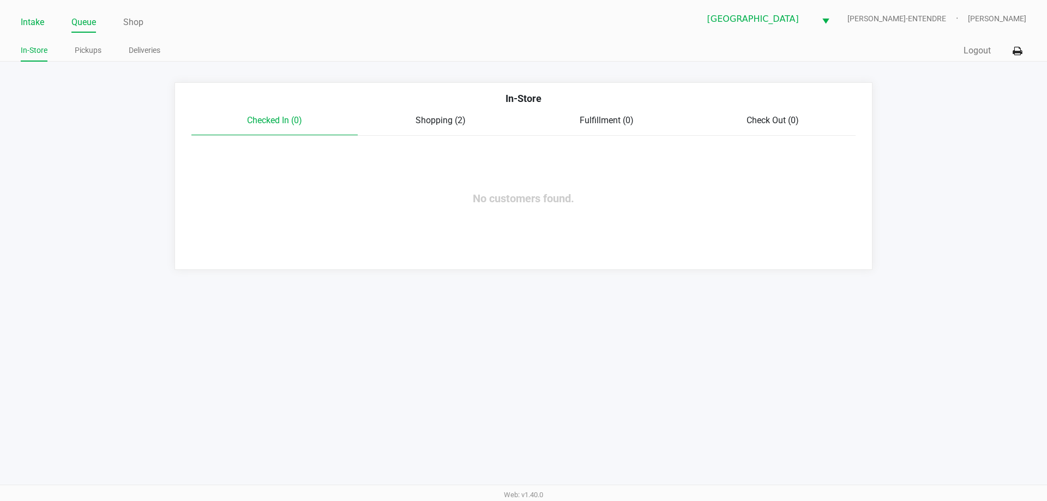
click at [38, 22] on link "Intake" at bounding box center [32, 22] width 23 height 15
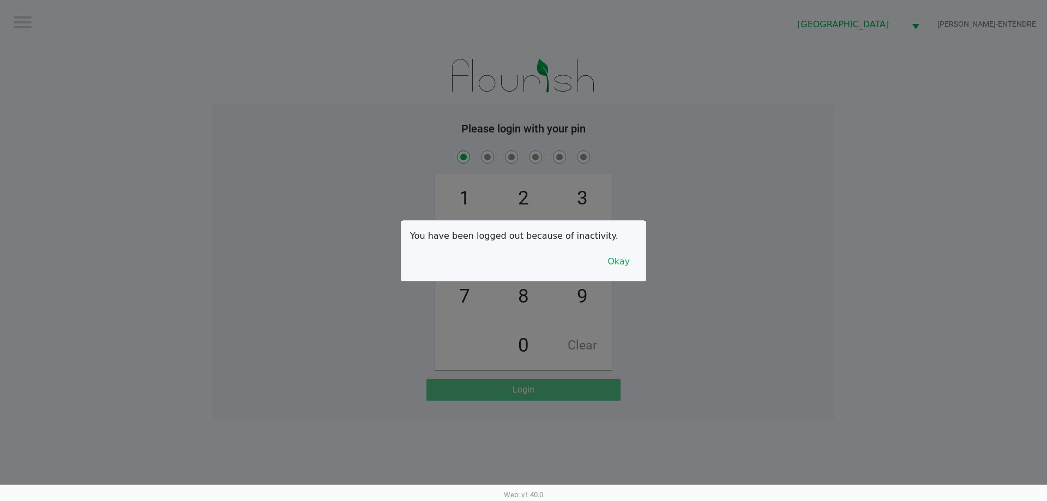
checkbox input "true"
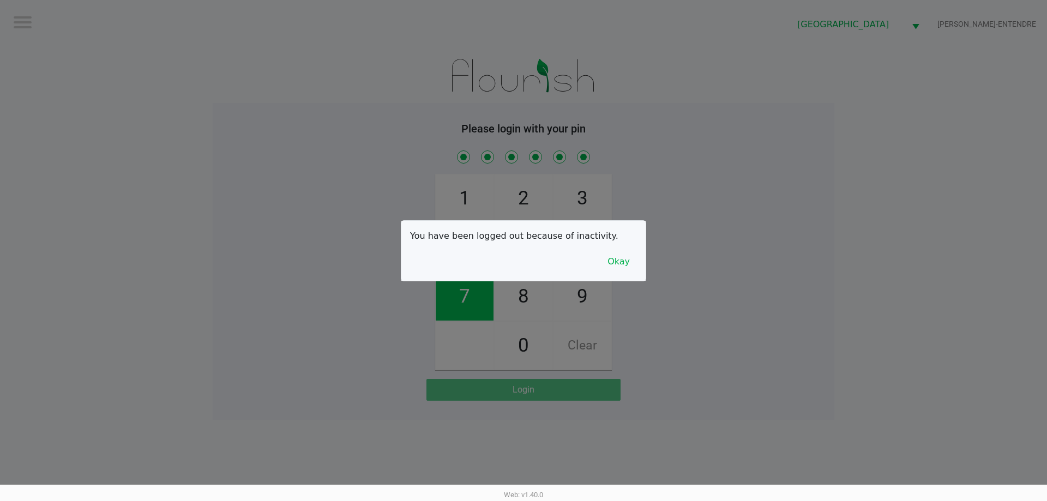
checkbox input "true"
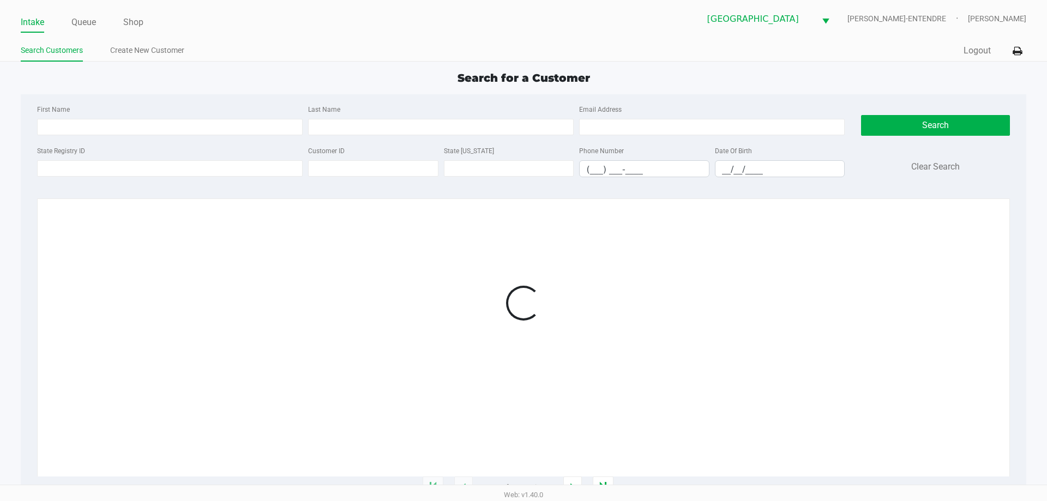
click at [260, 168] on div "Intake Queue Shop Panama City WC JAY-ENTENDRE Carol Snyder Search Customers Cre…" at bounding box center [523, 250] width 1047 height 501
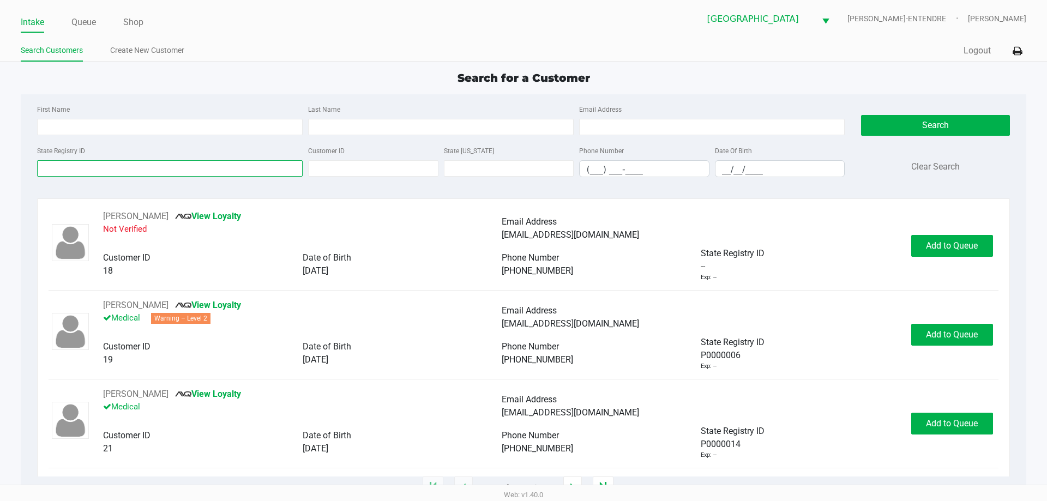
click at [229, 170] on input "State Registry ID" at bounding box center [170, 168] width 266 height 16
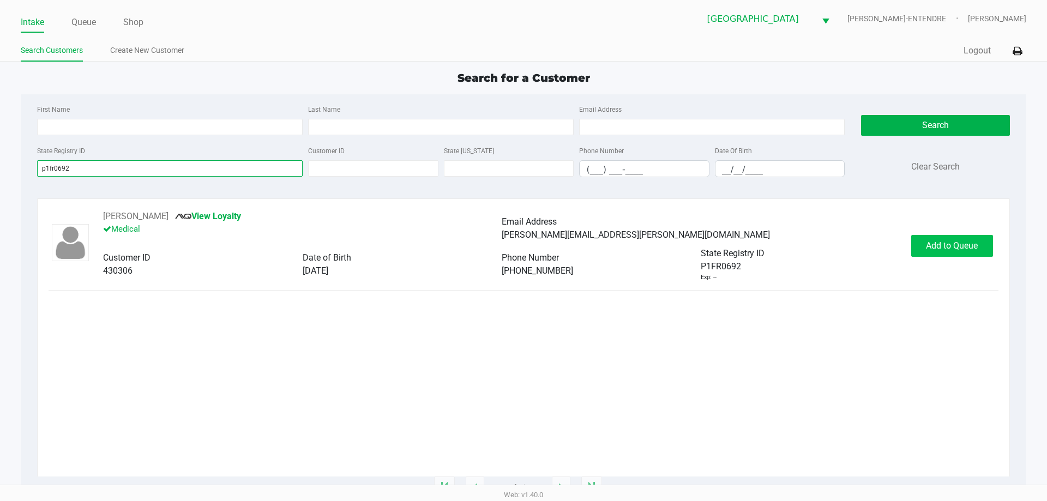
type input "p1fr0692"
click at [956, 245] on span "Add to Queue" at bounding box center [952, 245] width 52 height 10
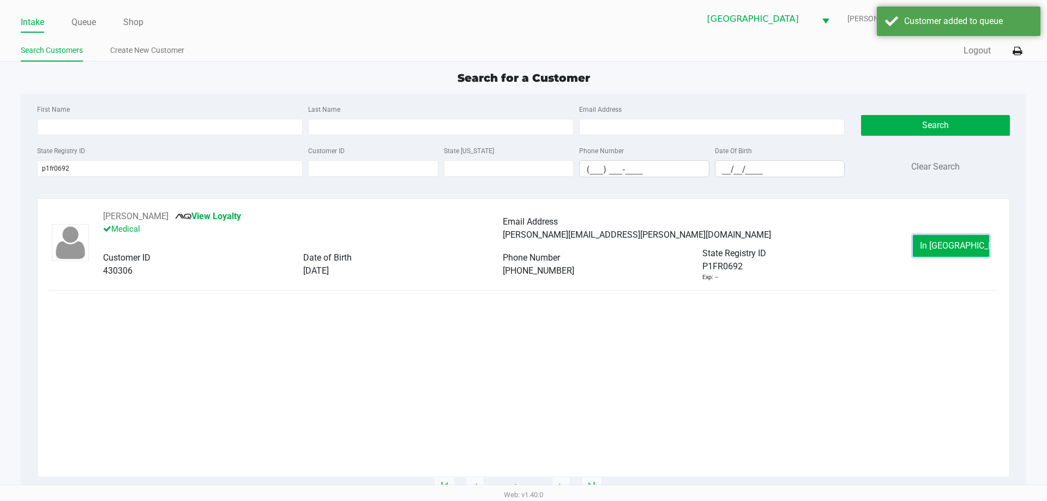
click at [955, 244] on span "In Queue" at bounding box center [966, 245] width 92 height 10
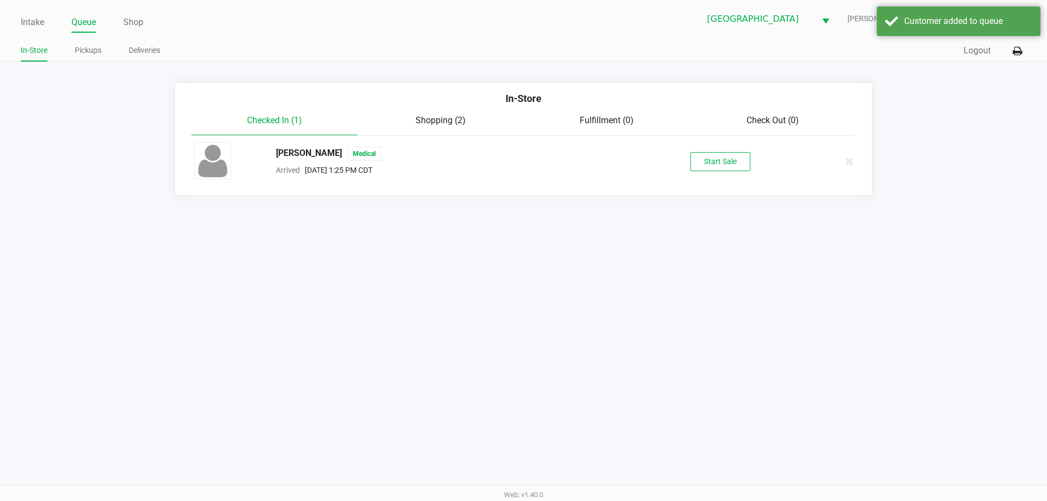
click at [953, 243] on div "Intake Queue Shop Panama City WC JAY-ENTENDRE Carol Snyder In-Store Pickups Del…" at bounding box center [523, 250] width 1047 height 501
click at [729, 162] on button "Start Sale" at bounding box center [720, 161] width 60 height 19
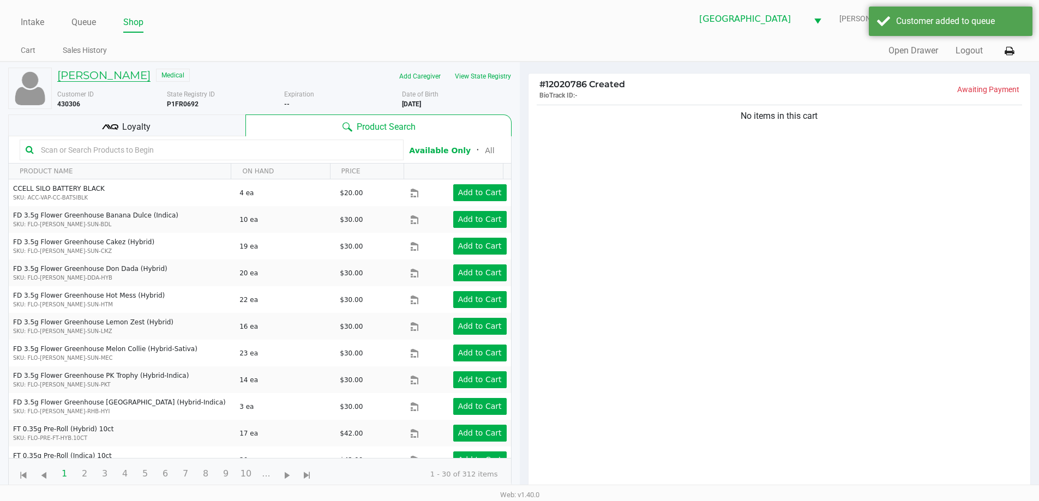
click at [151, 80] on h5 "CINDY BUMGARDNER" at bounding box center [103, 75] width 93 height 13
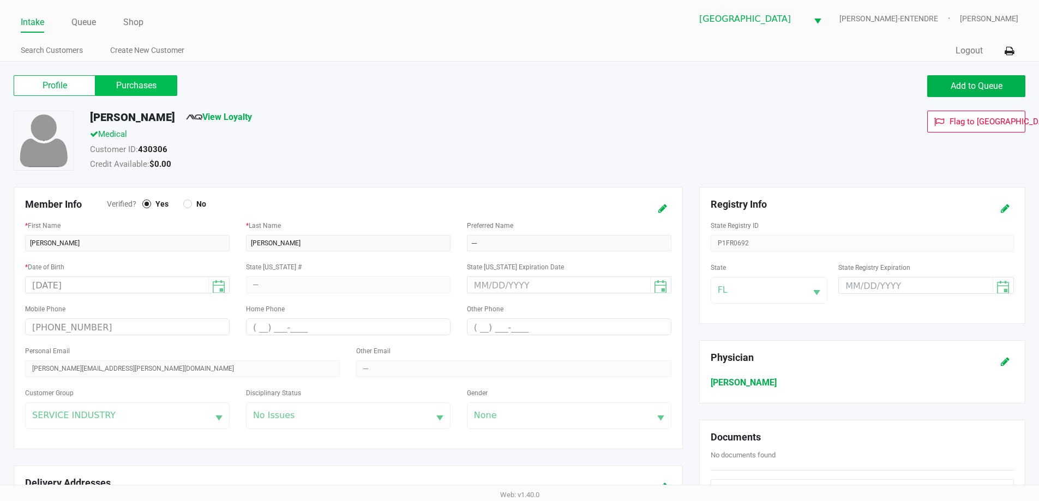
click at [157, 87] on label "Purchases" at bounding box center [136, 85] width 82 height 21
click at [0, 0] on 1 "Purchases" at bounding box center [0, 0] width 0 height 0
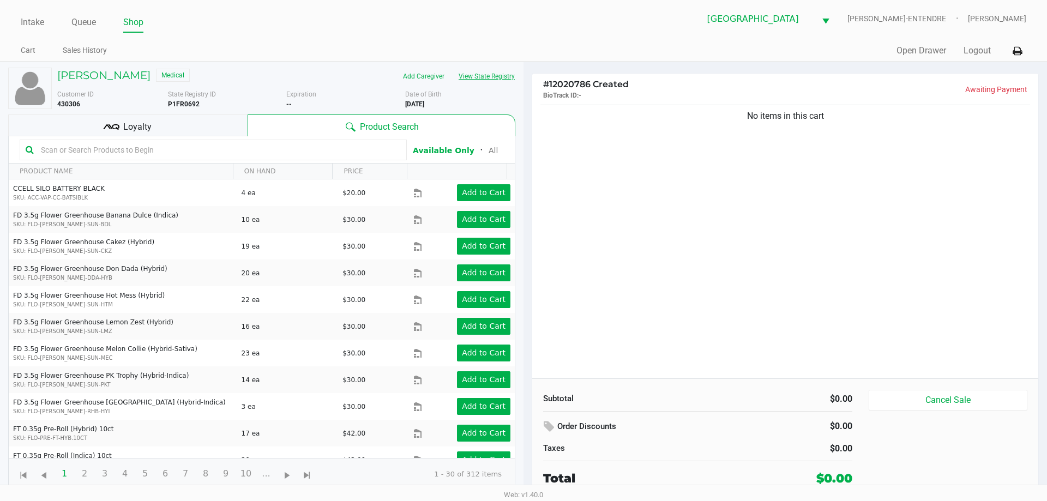
click at [491, 72] on button "View State Registry" at bounding box center [484, 76] width 64 height 17
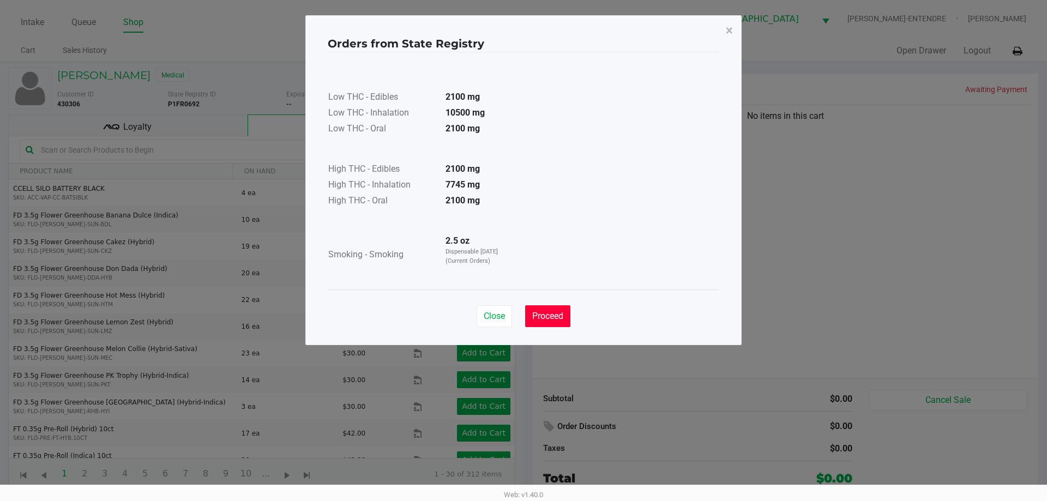
click at [550, 313] on span "Proceed" at bounding box center [547, 316] width 31 height 10
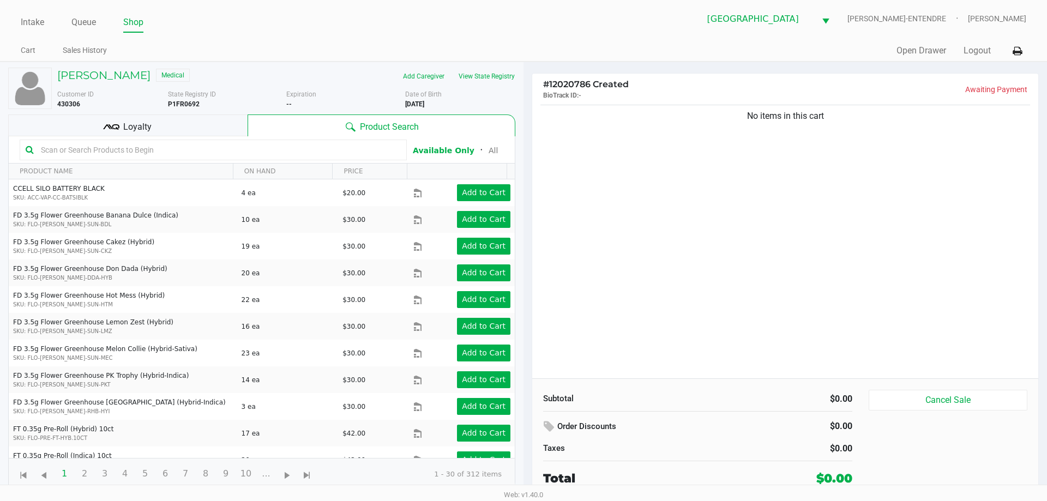
click at [171, 128] on div "Loyalty" at bounding box center [127, 126] width 239 height 22
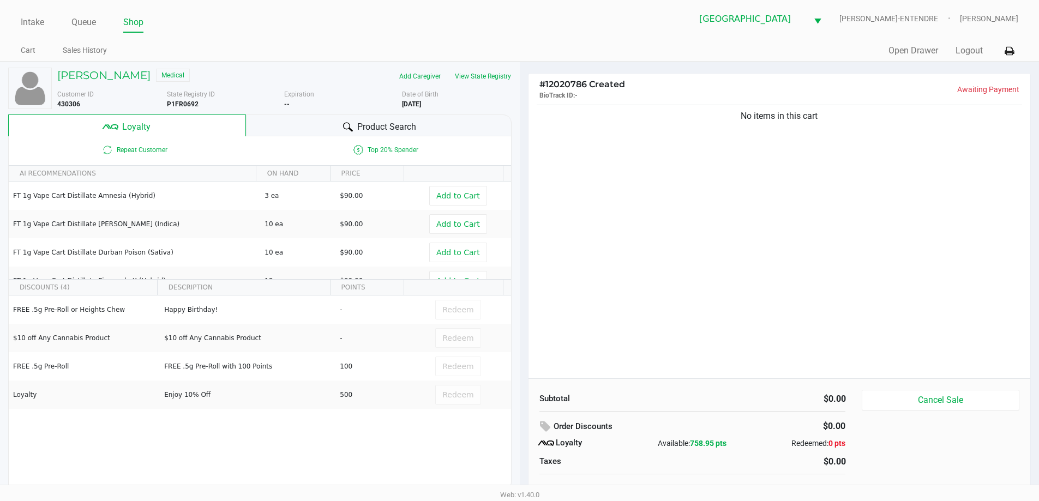
click at [653, 247] on div "No items in this cart" at bounding box center [779, 241] width 502 height 276
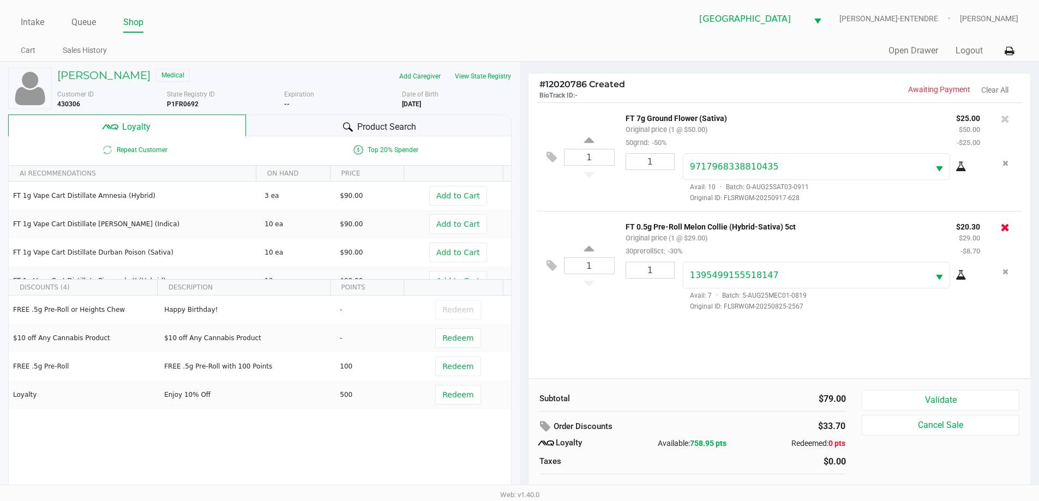
click at [1001, 229] on icon at bounding box center [1005, 227] width 9 height 11
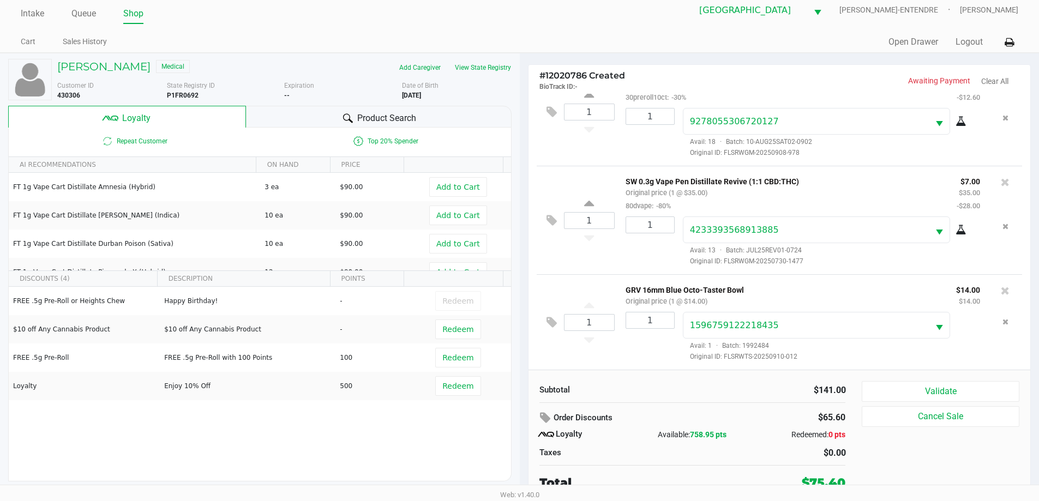
scroll to position [11, 0]
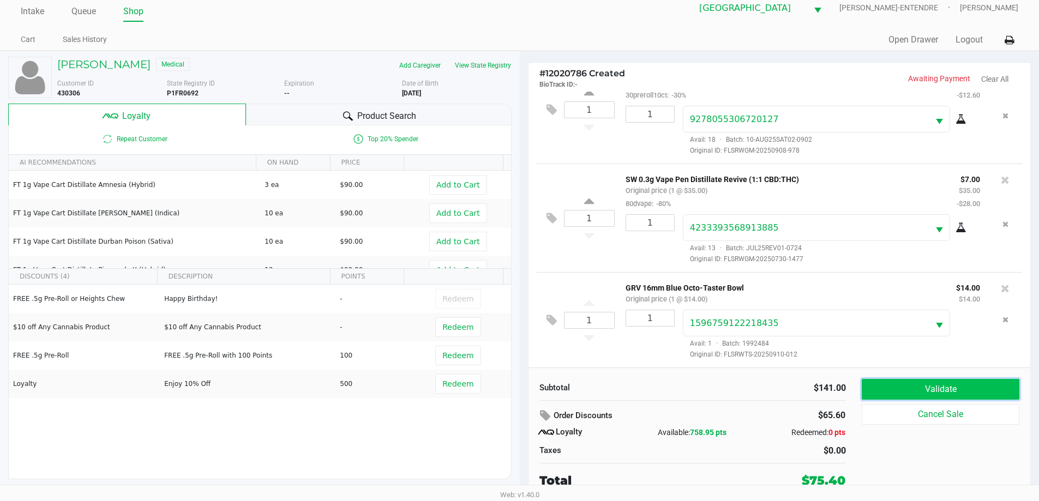
click at [930, 391] on button "Validate" at bounding box center [940, 389] width 157 height 21
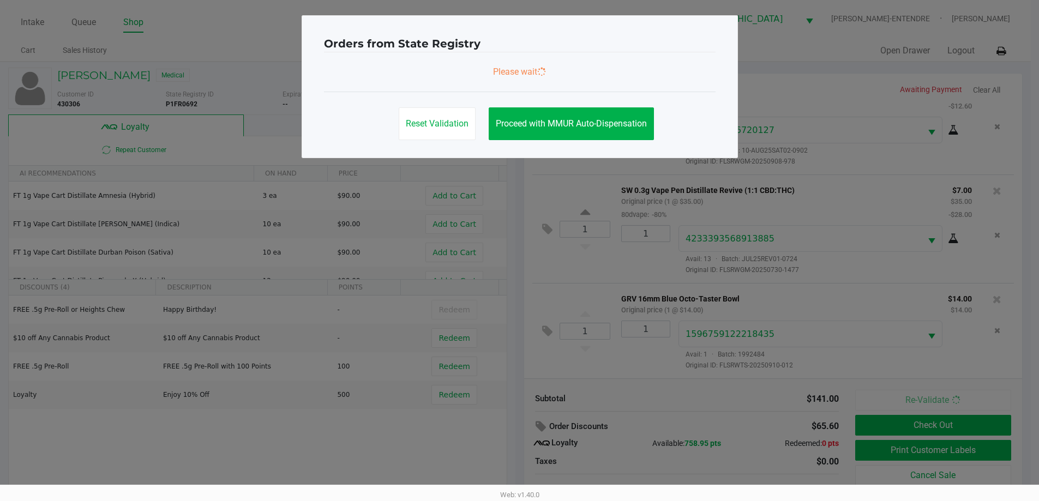
scroll to position [0, 0]
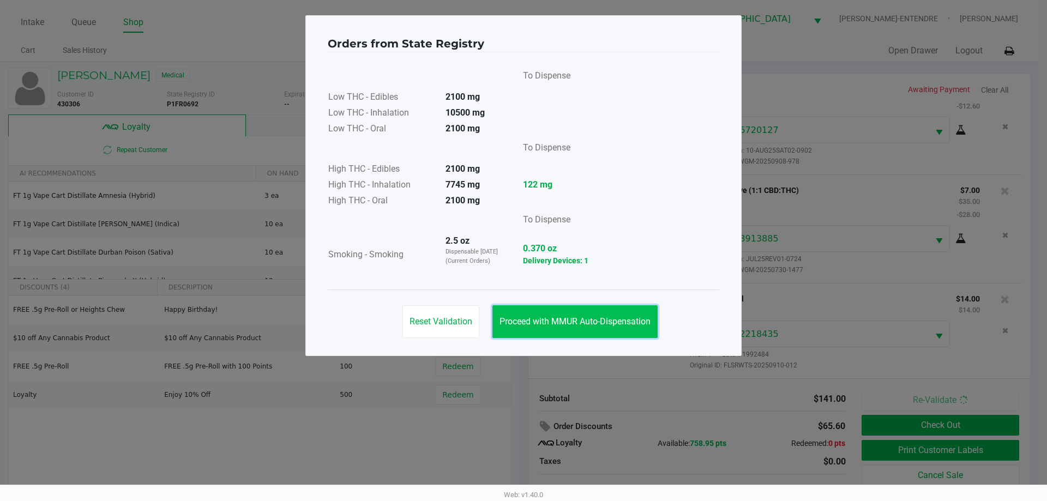
click at [583, 320] on span "Proceed with MMUR Auto-Dispensation" at bounding box center [575, 321] width 151 height 10
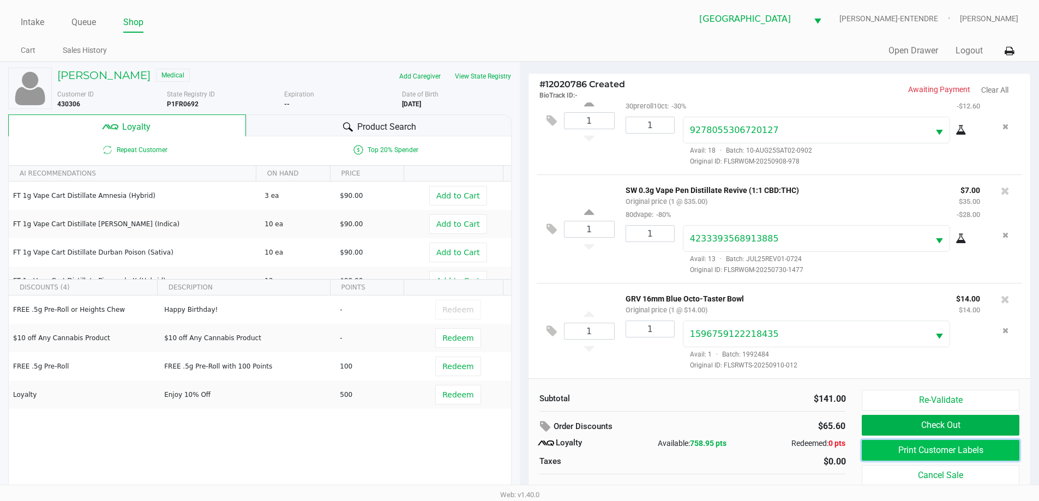
click at [893, 458] on button "Print Customer Labels" at bounding box center [940, 450] width 157 height 21
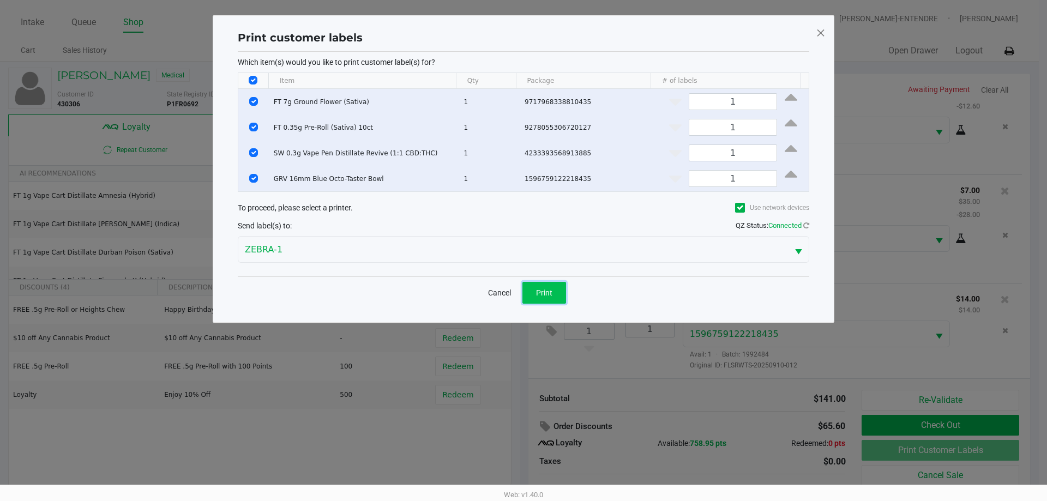
click at [549, 288] on span "Print" at bounding box center [544, 292] width 16 height 9
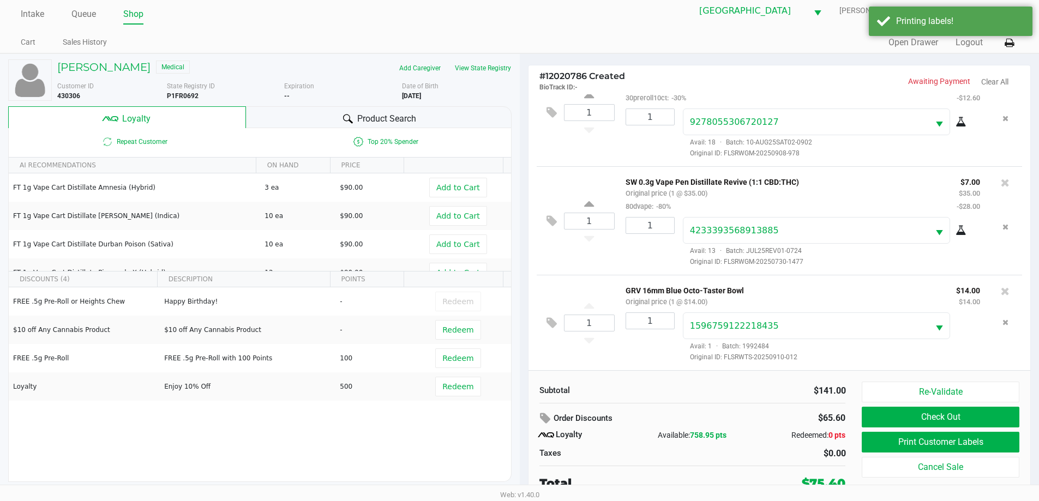
scroll to position [11, 0]
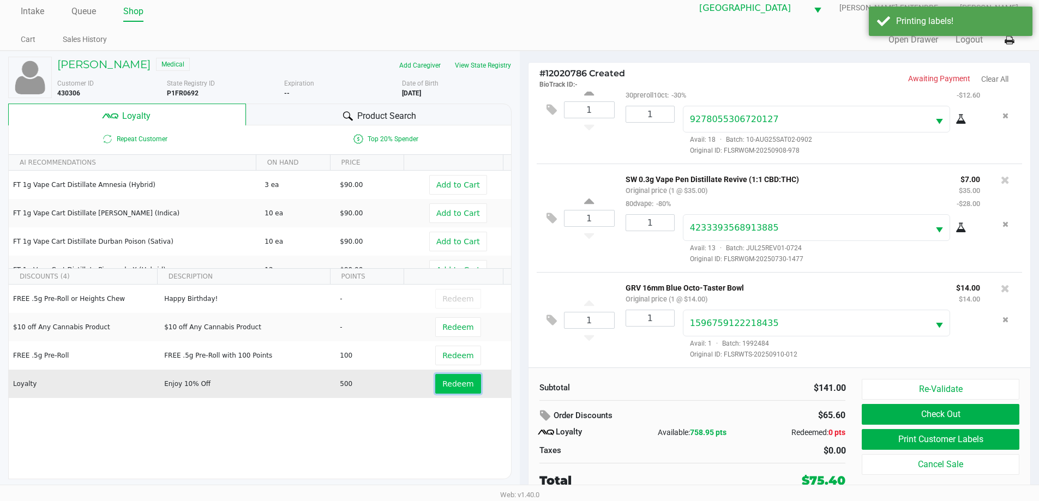
click at [453, 383] on span "Redeem" at bounding box center [457, 384] width 31 height 9
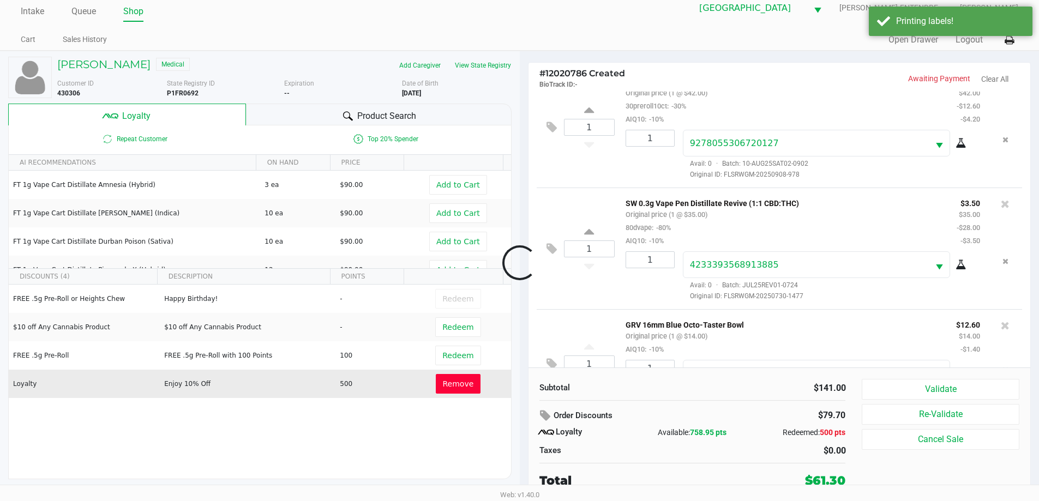
scroll to position [200, 0]
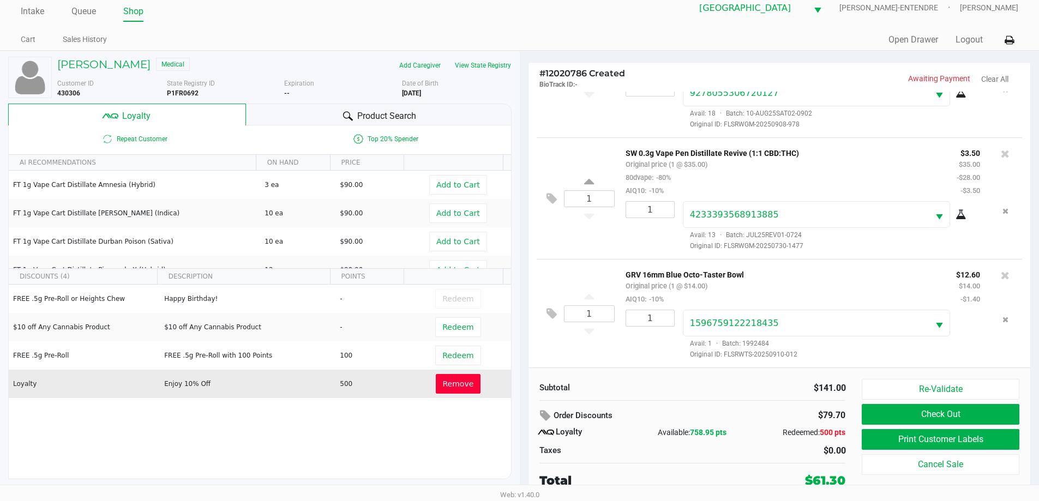
click at [461, 384] on span "Remove" at bounding box center [458, 384] width 31 height 9
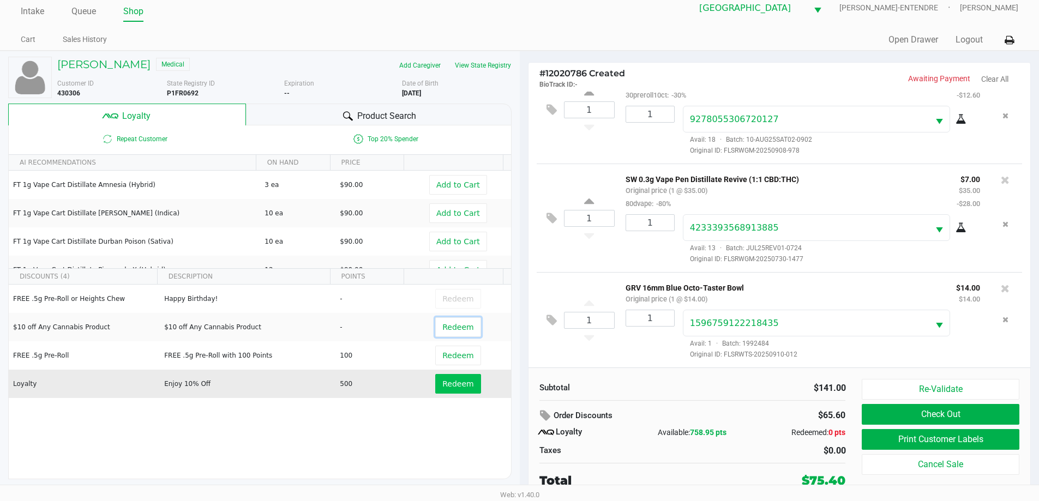
click at [454, 325] on span "Redeem" at bounding box center [457, 327] width 31 height 9
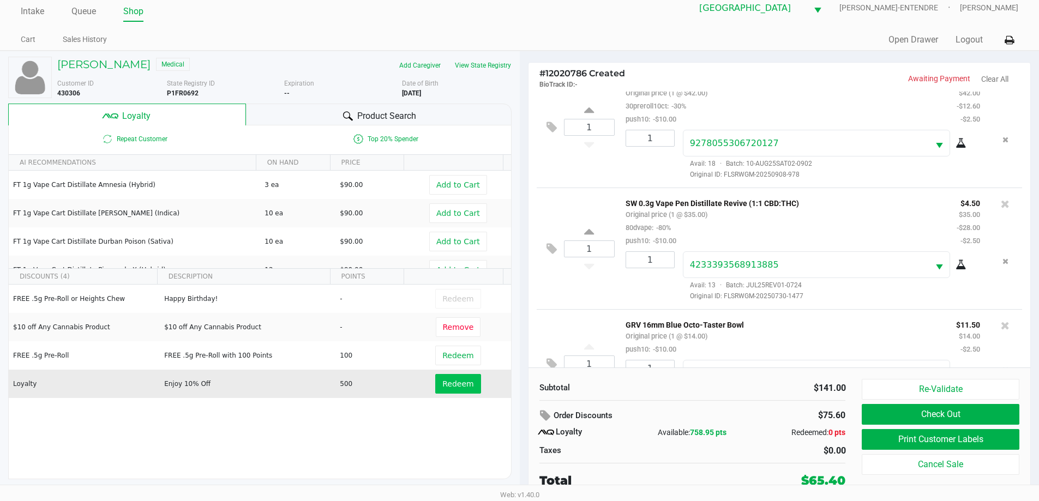
scroll to position [200, 0]
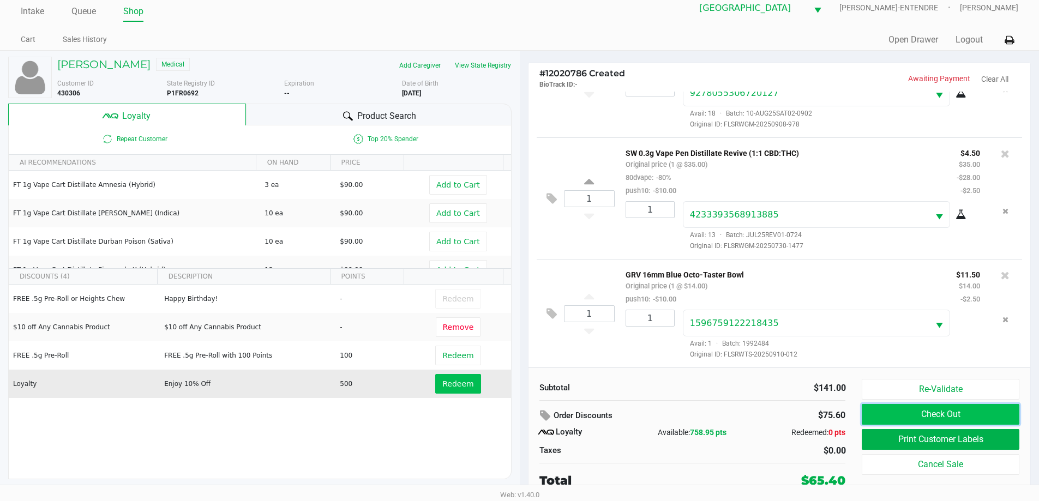
click at [913, 415] on button "Check Out" at bounding box center [940, 414] width 157 height 21
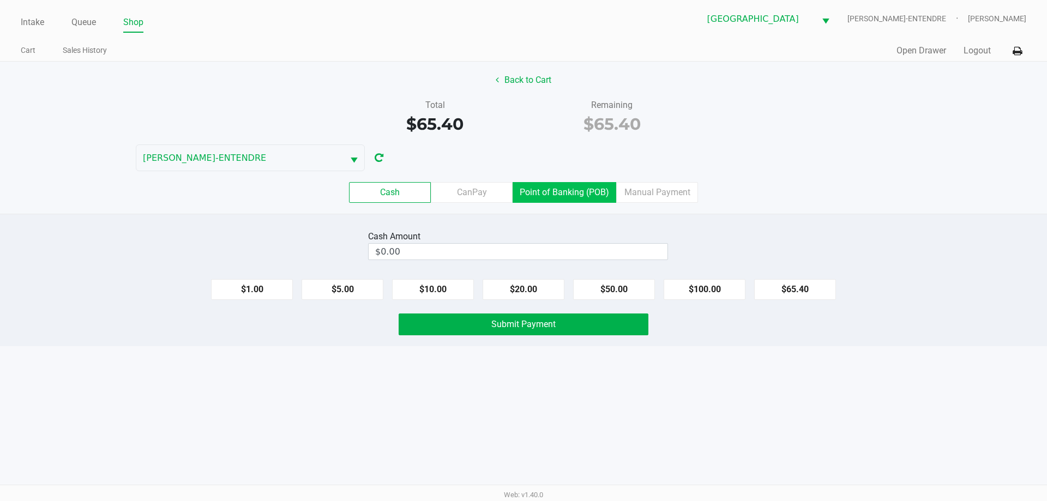
click at [551, 192] on label "Point of Banking (POB)" at bounding box center [565, 192] width 104 height 21
click at [0, 0] on 7 "Point of Banking (POB)" at bounding box center [0, 0] width 0 height 0
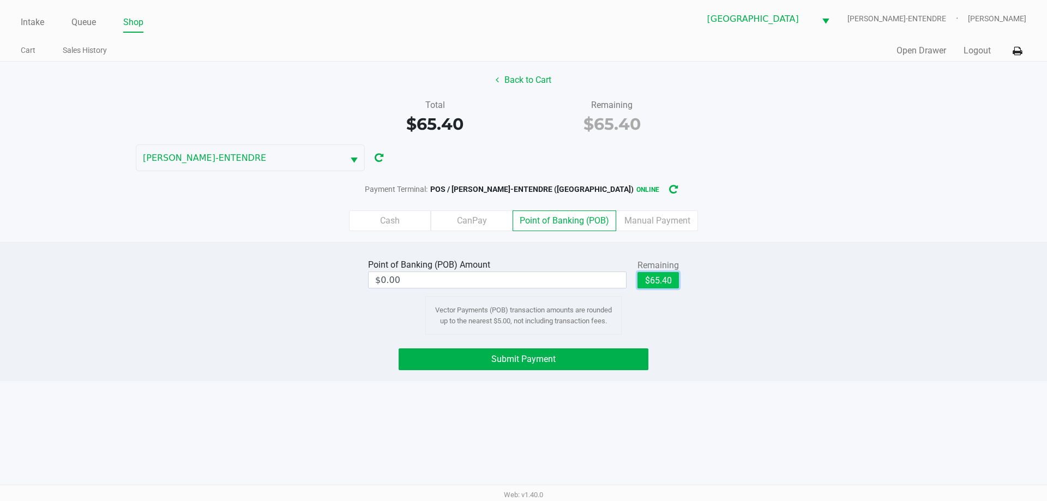
click at [666, 278] on button "$65.40" at bounding box center [657, 280] width 41 height 16
type input "$65.40"
click at [533, 357] on span "Submit Payment" at bounding box center [523, 359] width 64 height 10
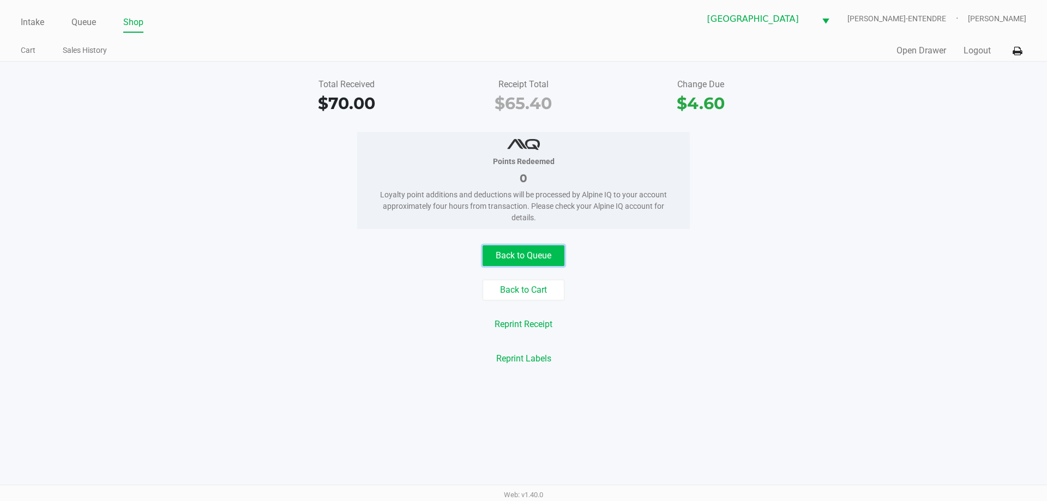
click at [546, 262] on button "Back to Queue" at bounding box center [524, 255] width 82 height 21
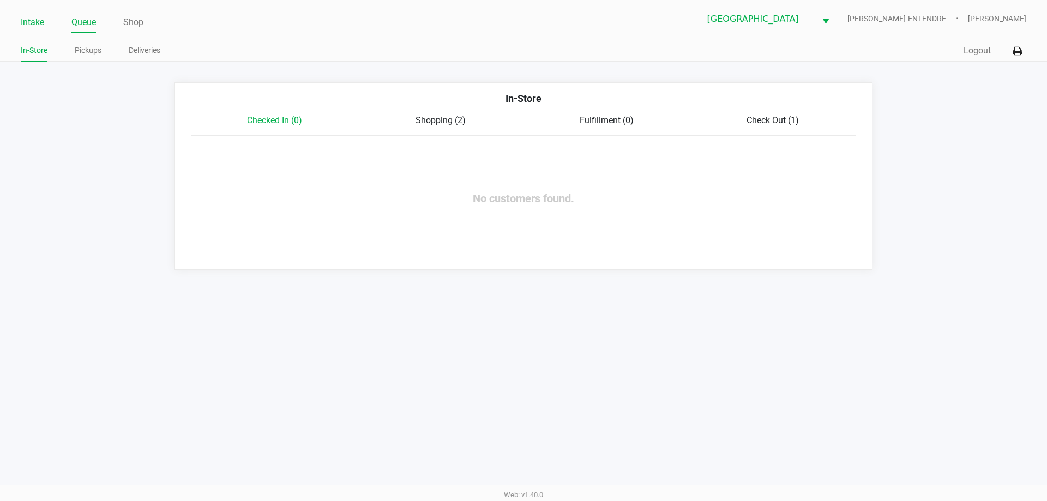
click at [29, 24] on link "Intake" at bounding box center [32, 22] width 23 height 15
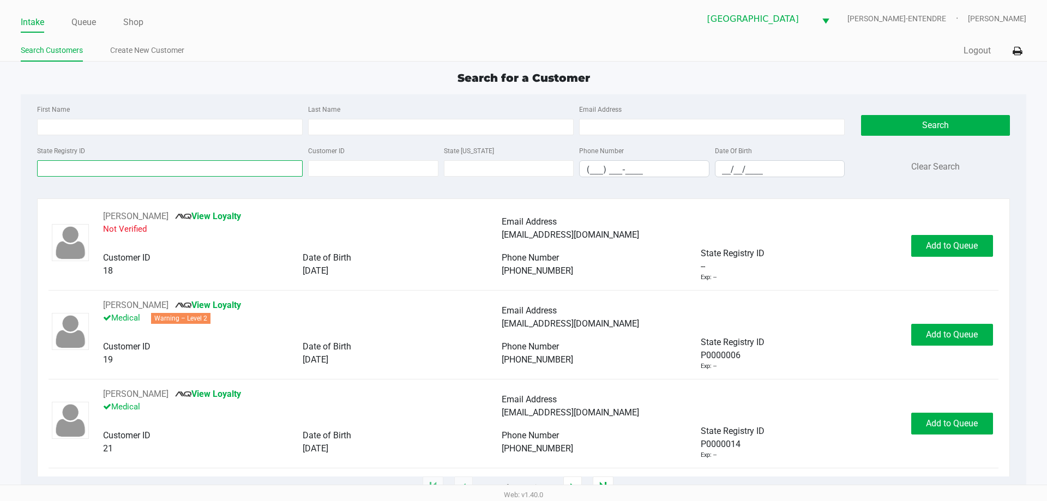
click at [125, 171] on input "State Registry ID" at bounding box center [170, 168] width 266 height 16
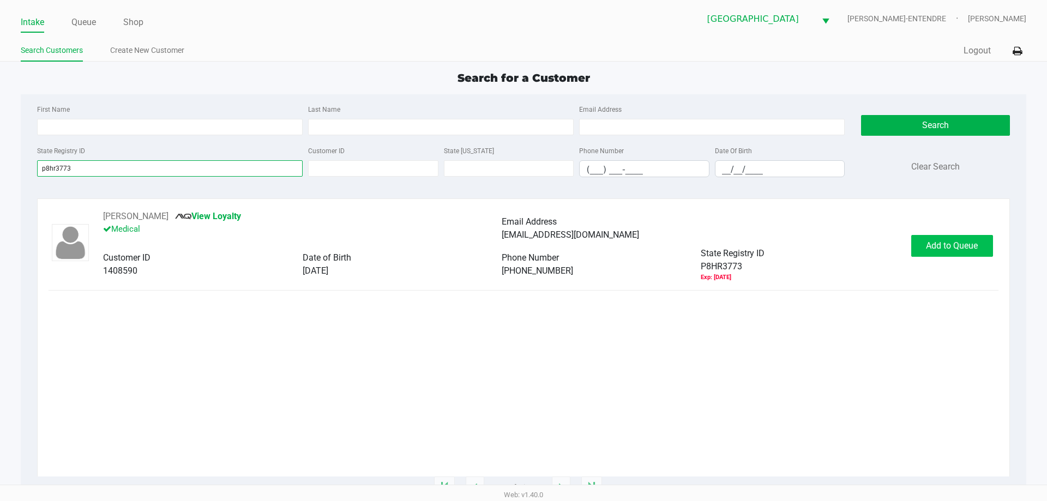
type input "p8hr3773"
click at [977, 249] on span "Add to Queue" at bounding box center [952, 245] width 52 height 10
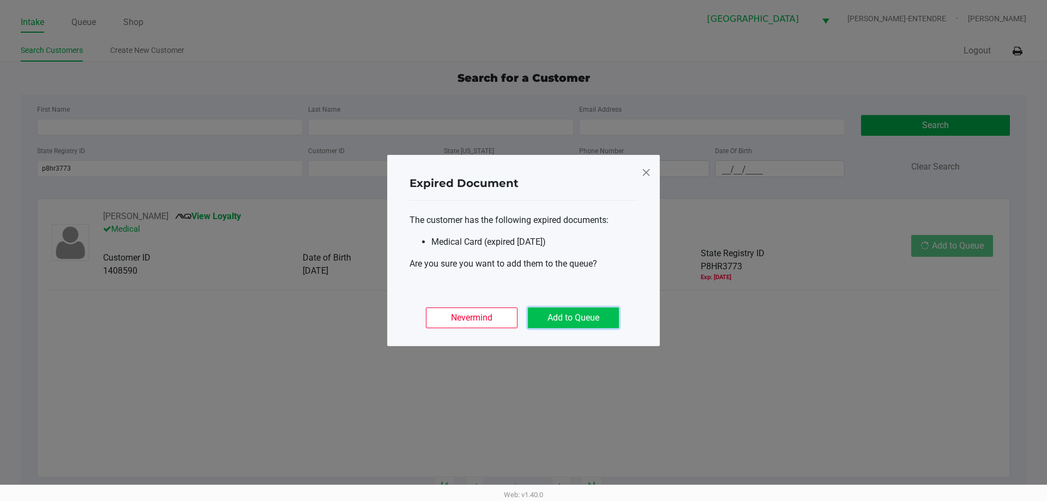
click at [591, 317] on button "Add to Queue" at bounding box center [573, 318] width 91 height 21
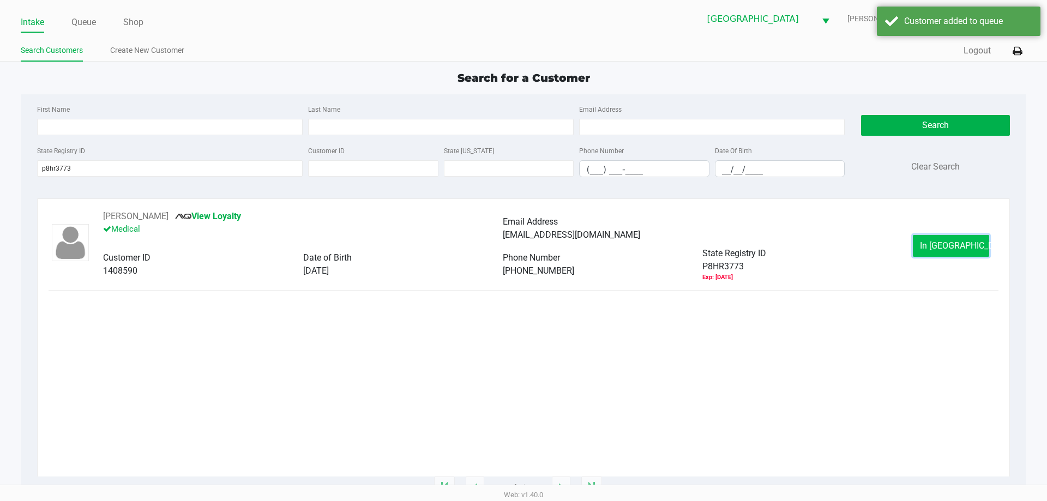
click at [956, 243] on span "In Queue" at bounding box center [966, 245] width 92 height 10
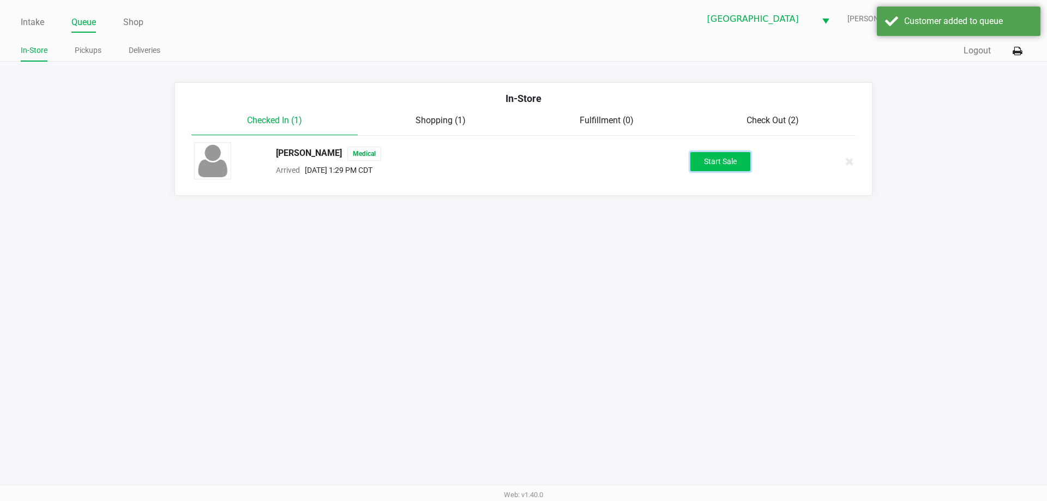
click at [727, 169] on button "Start Sale" at bounding box center [720, 161] width 60 height 19
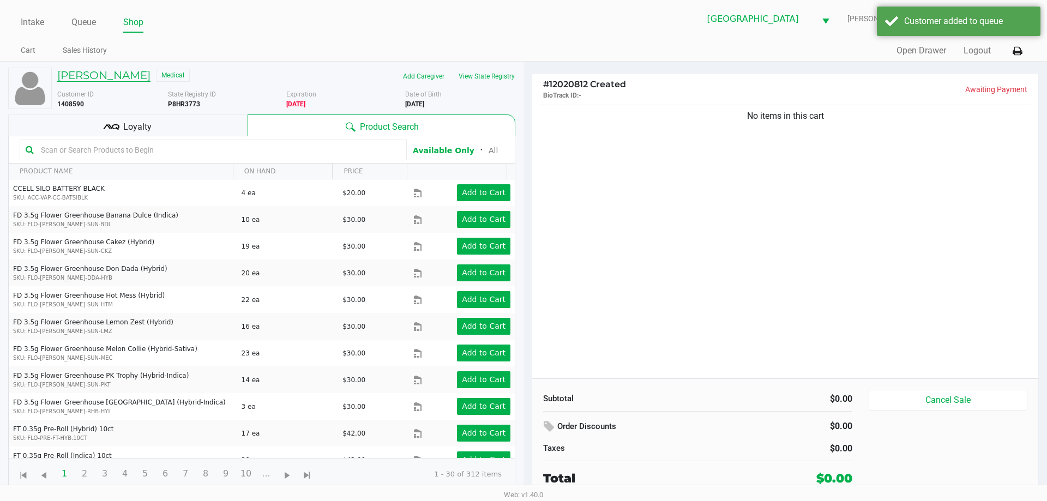
click at [100, 72] on h5 "LISA VOGLER" at bounding box center [103, 75] width 93 height 13
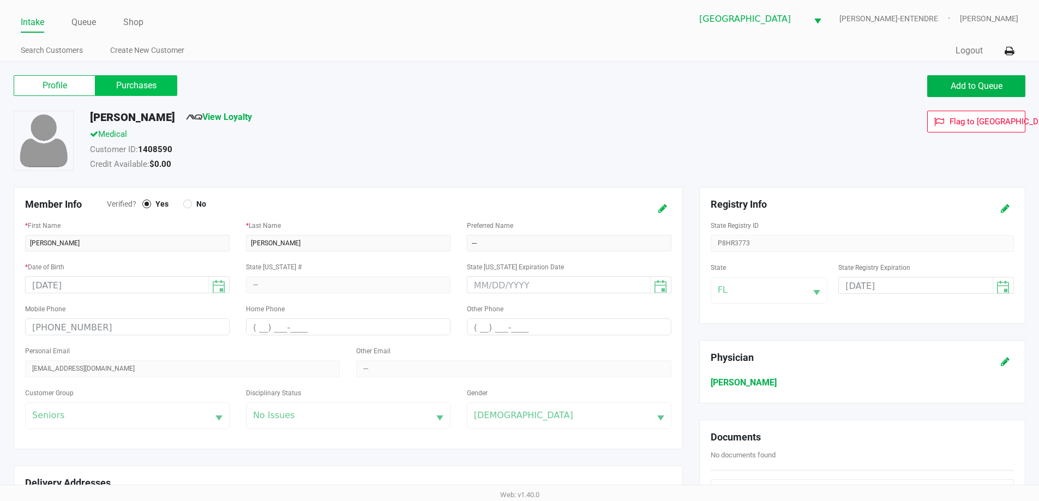
click at [127, 85] on label "Purchases" at bounding box center [136, 85] width 82 height 21
click at [0, 0] on 1 "Purchases" at bounding box center [0, 0] width 0 height 0
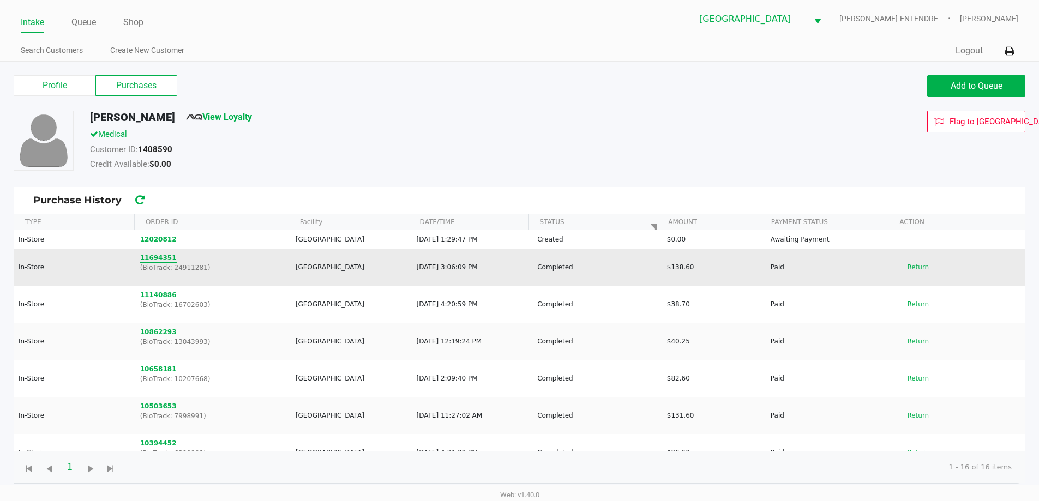
click at [146, 261] on button "11694351" at bounding box center [158, 258] width 37 height 10
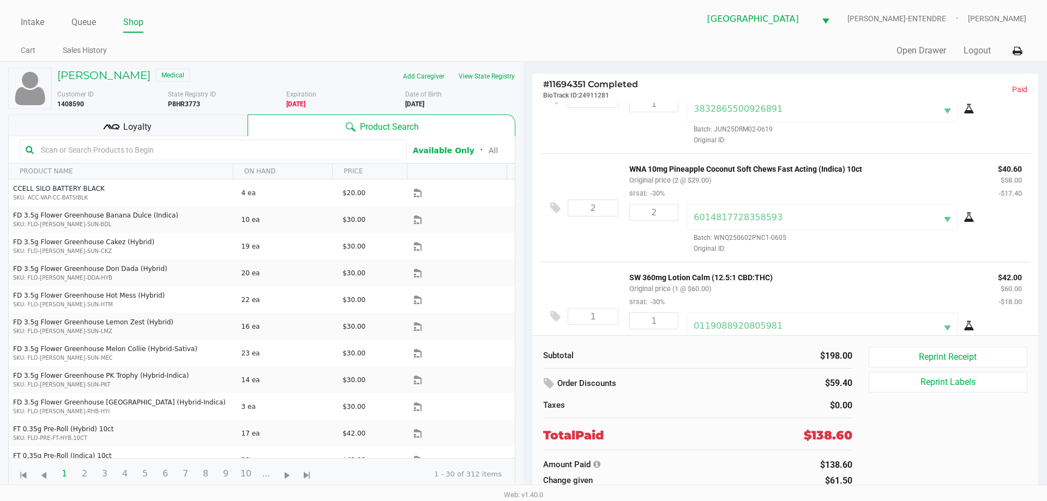
scroll to position [94, 0]
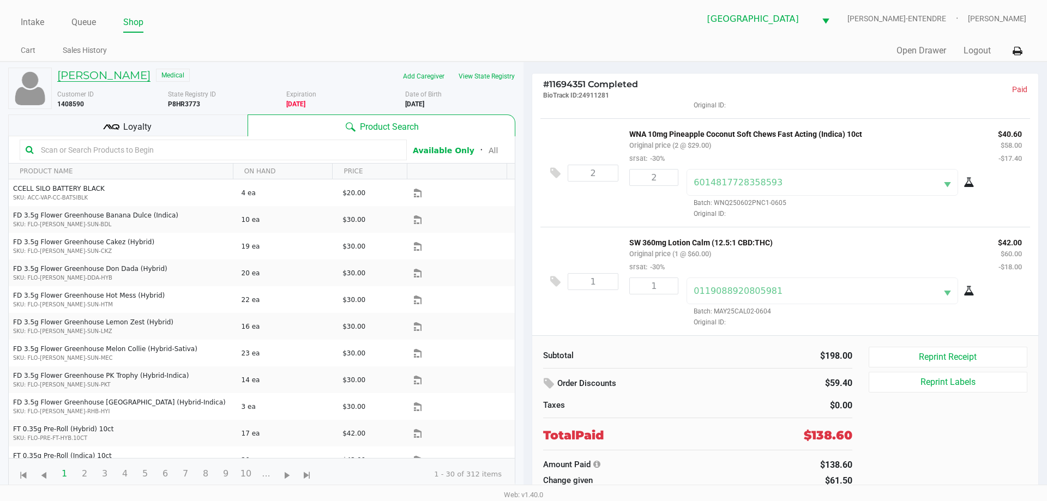
click at [85, 77] on h5 "LISA VOGLER" at bounding box center [103, 75] width 93 height 13
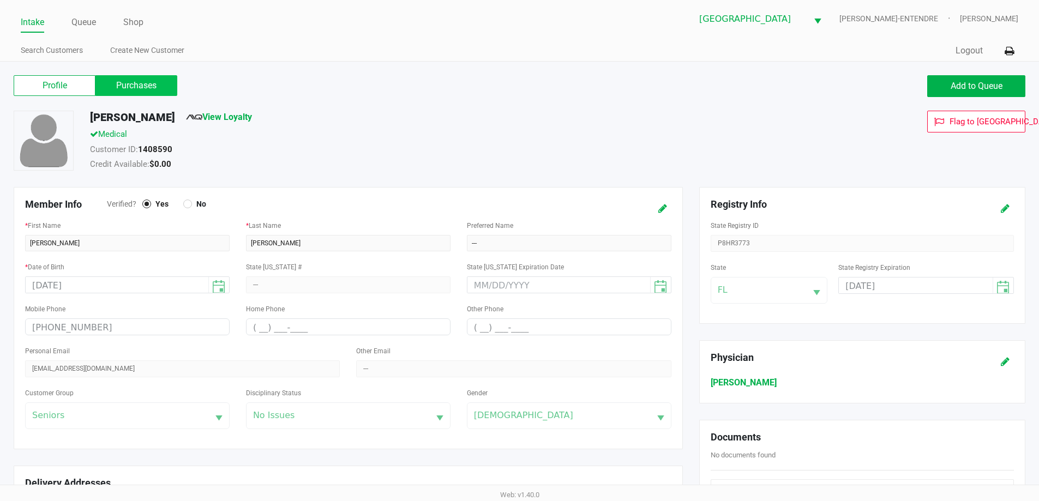
click at [130, 86] on label "Purchases" at bounding box center [136, 85] width 82 height 21
click at [0, 0] on 1 "Purchases" at bounding box center [0, 0] width 0 height 0
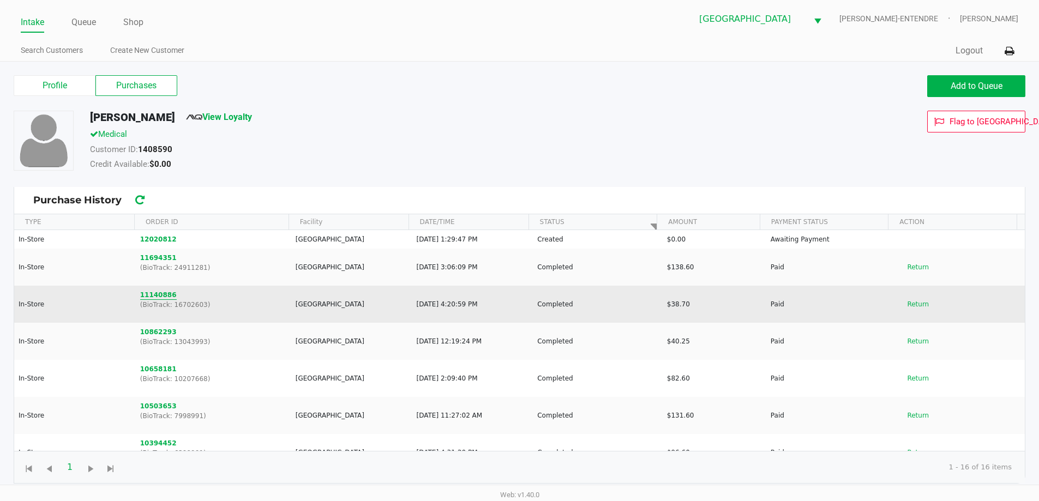
click at [160, 294] on button "11140886" at bounding box center [158, 295] width 37 height 10
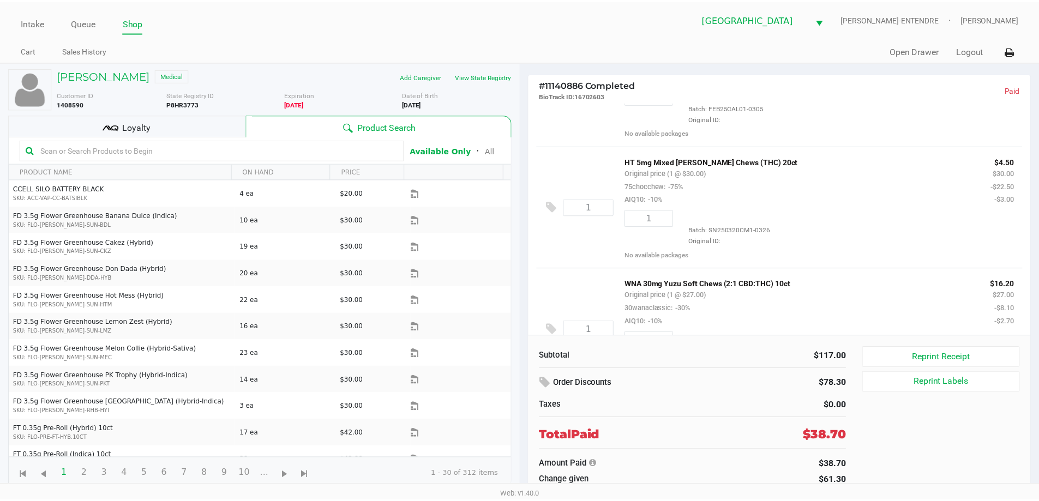
scroll to position [26, 0]
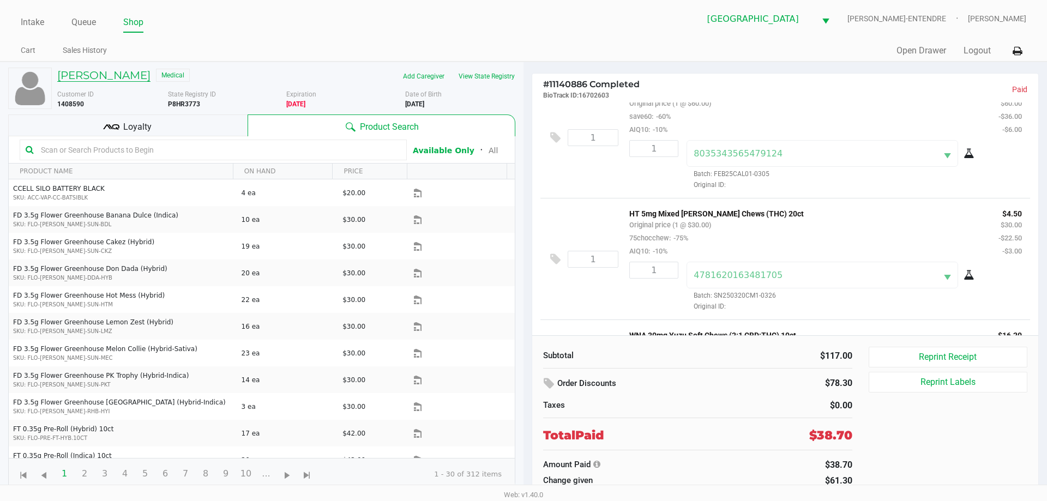
click at [99, 76] on h5 "LISA VOGLER" at bounding box center [103, 75] width 93 height 13
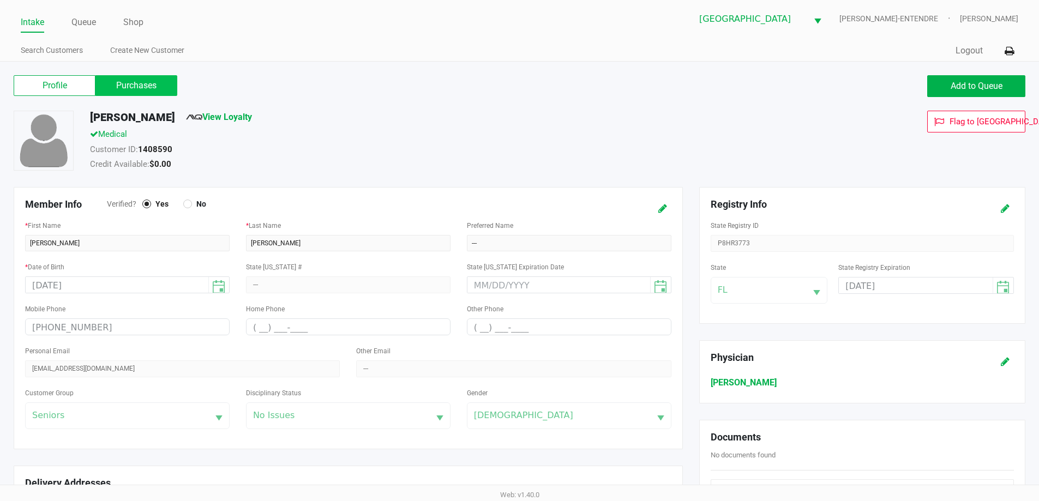
click at [126, 86] on label "Purchases" at bounding box center [136, 85] width 82 height 21
click at [0, 0] on 1 "Purchases" at bounding box center [0, 0] width 0 height 0
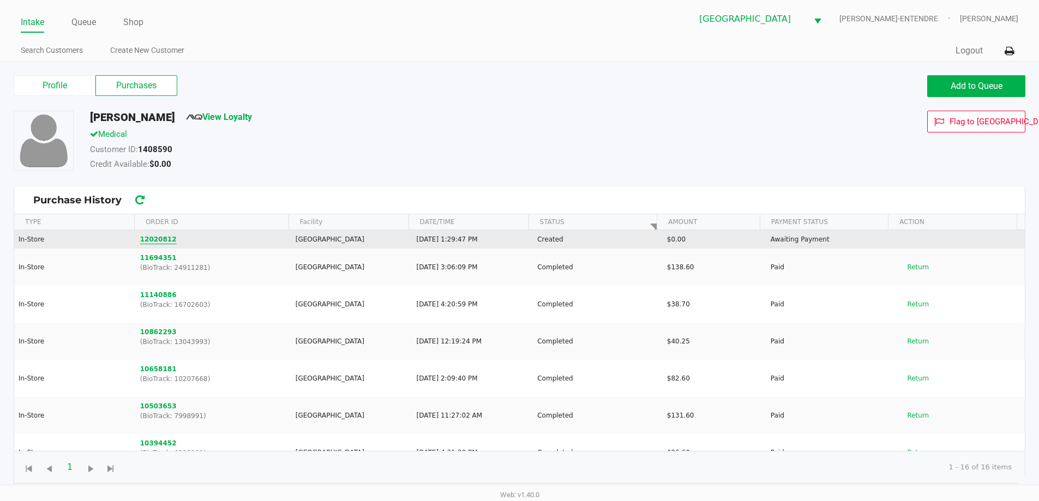
click at [148, 236] on button "12020812" at bounding box center [158, 239] width 37 height 10
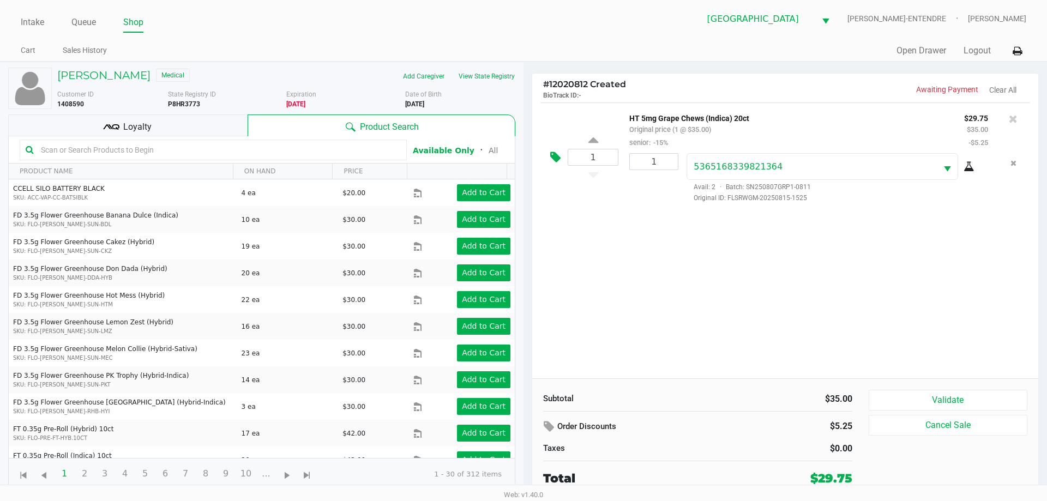
click at [555, 159] on icon at bounding box center [555, 157] width 10 height 13
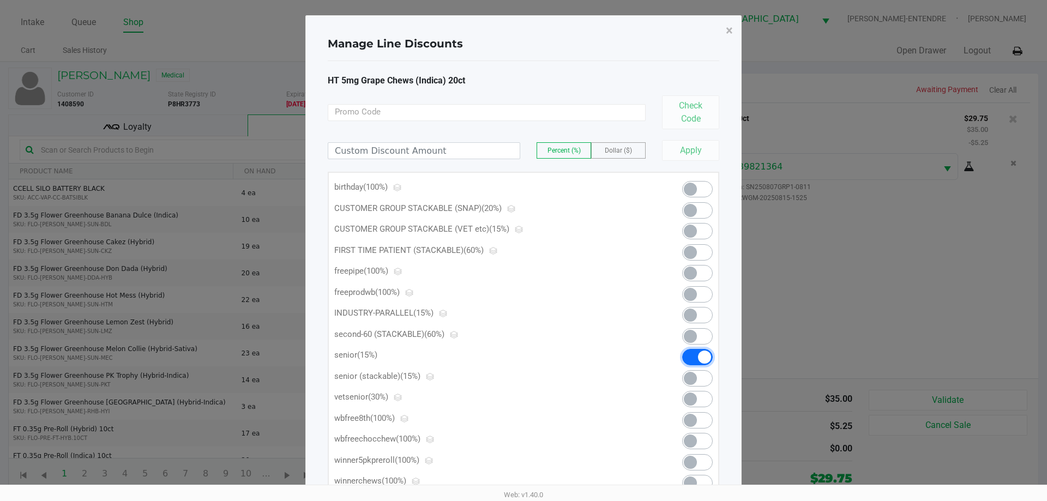
click at [705, 358] on span at bounding box center [704, 357] width 13 height 13
click at [409, 153] on input at bounding box center [423, 151] width 191 height 16
type input "40.00"
click at [548, 148] on span "Percent (%)" at bounding box center [564, 151] width 33 height 8
click at [703, 146] on button "Apply" at bounding box center [690, 150] width 57 height 21
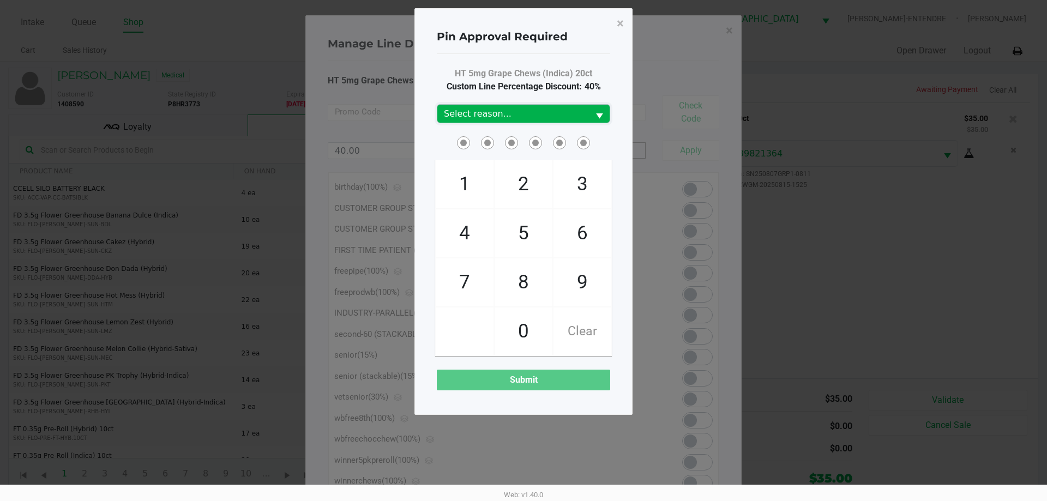
click at [528, 117] on span "Select reason..." at bounding box center [513, 113] width 139 height 13
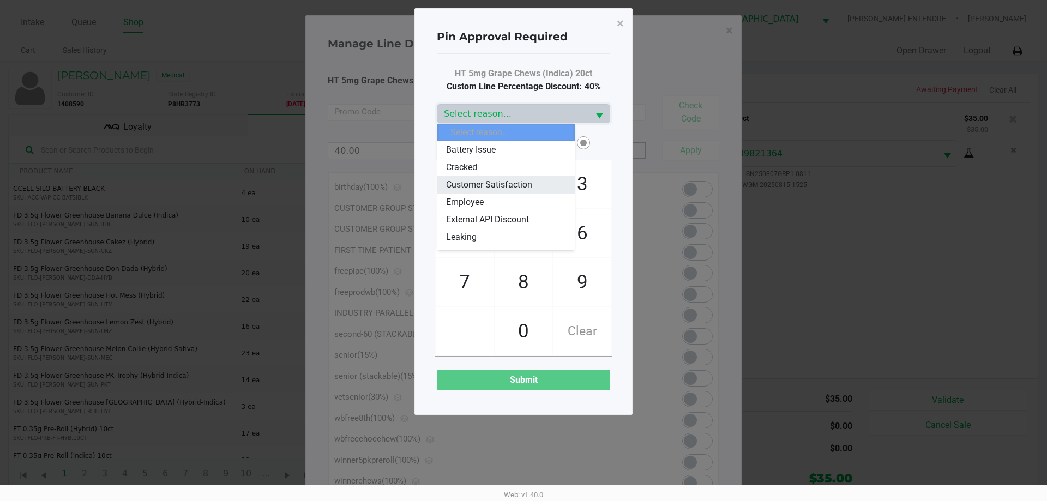
click at [512, 182] on span "Customer Satisfaction" at bounding box center [489, 184] width 86 height 13
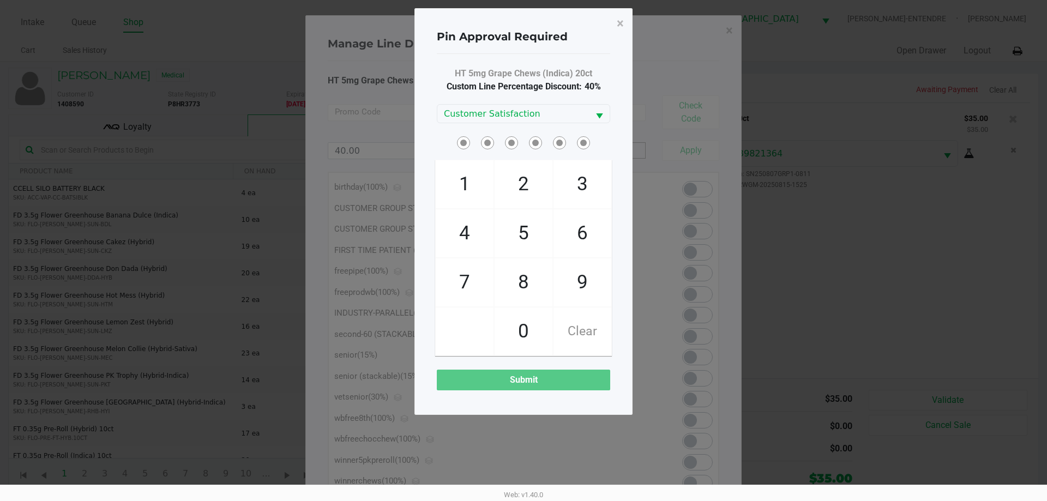
click at [470, 134] on span at bounding box center [470, 134] width 0 height 0
checkbox input "true"
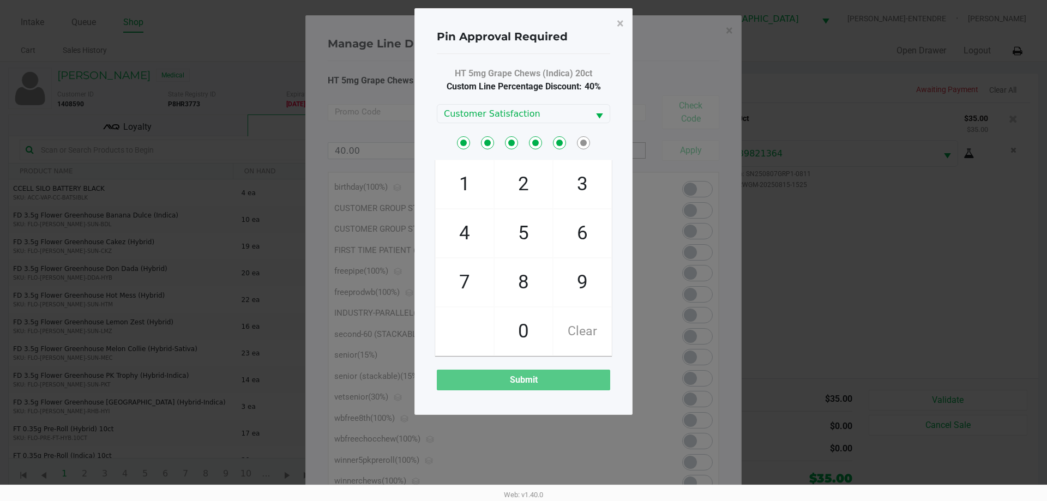
checkbox input "true"
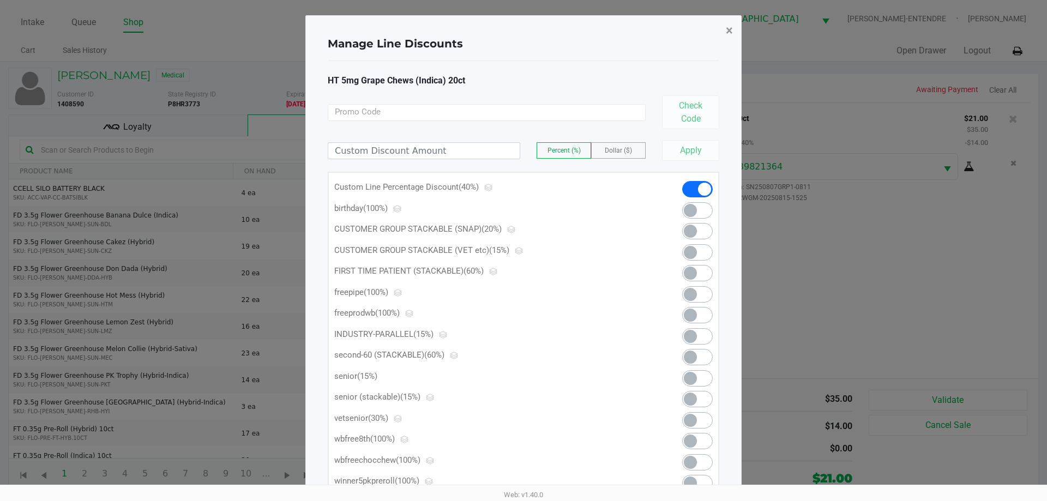
click at [730, 30] on span "×" at bounding box center [729, 30] width 7 height 15
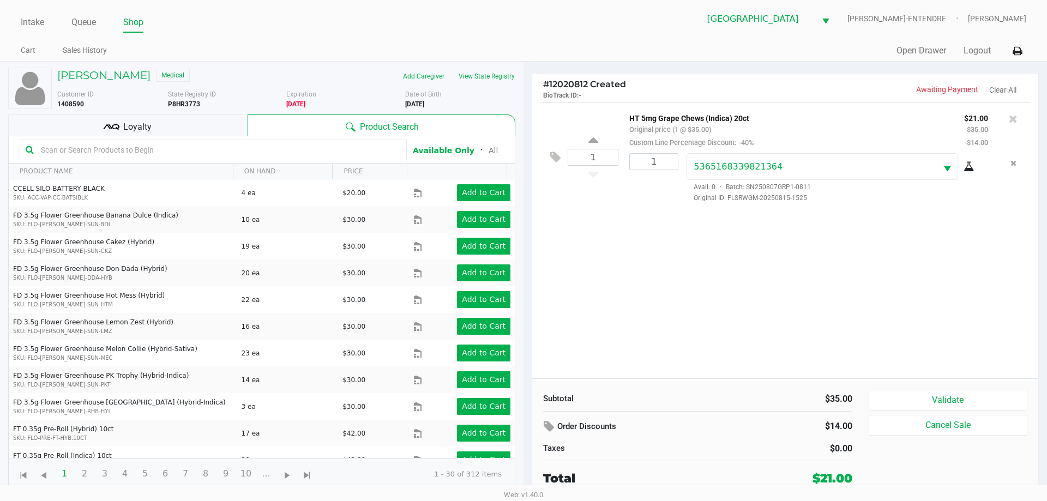
click at [181, 122] on div "Loyalty" at bounding box center [127, 126] width 239 height 22
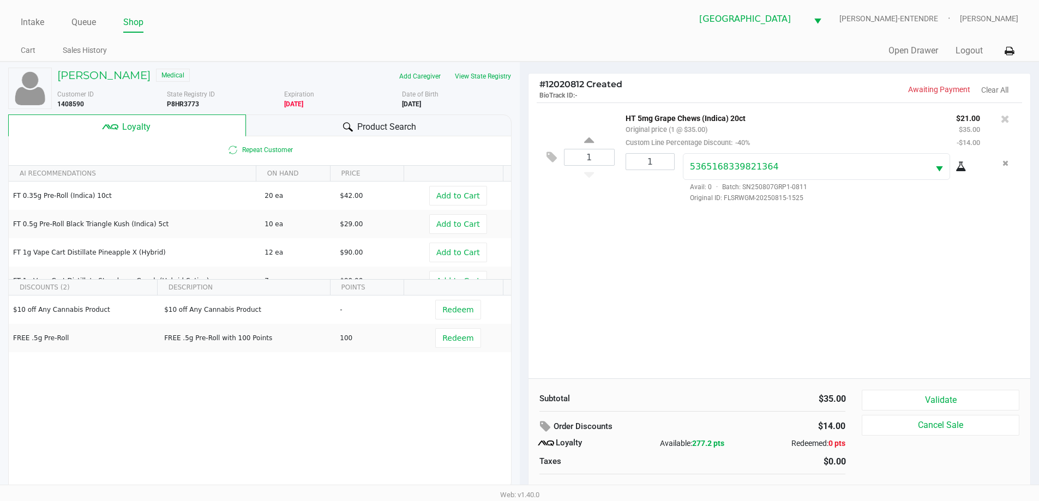
click at [655, 267] on div "1 HT 5mg Grape Chews (Indica) 20ct Original price (1 @ $35.00) Custom Line Perc…" at bounding box center [779, 241] width 502 height 276
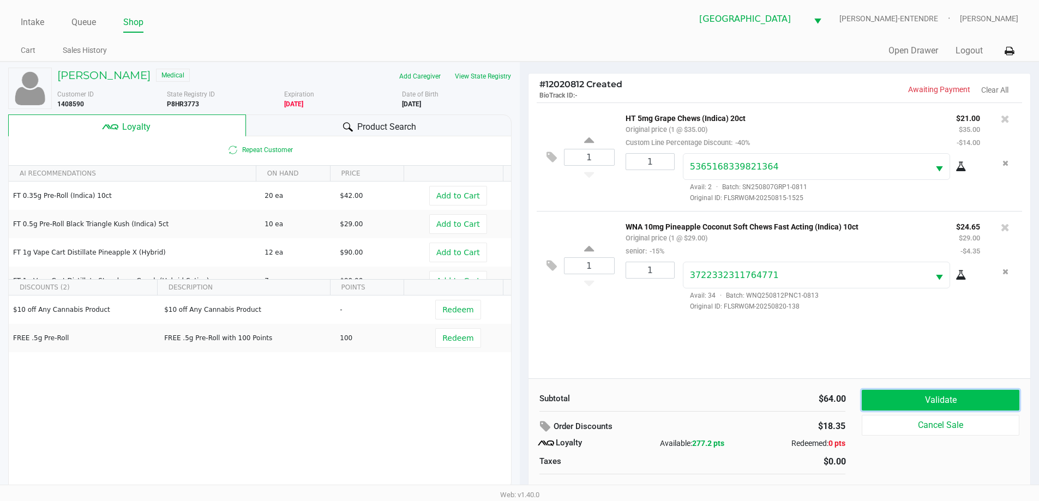
click at [932, 401] on button "Validate" at bounding box center [940, 400] width 157 height 21
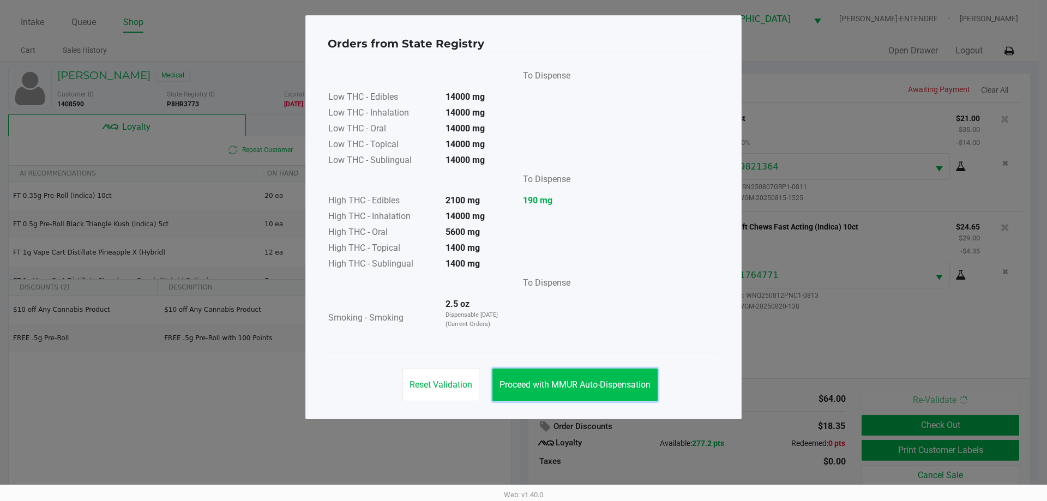
click at [573, 369] on button "Proceed with MMUR Auto-Dispensation" at bounding box center [574, 385] width 165 height 33
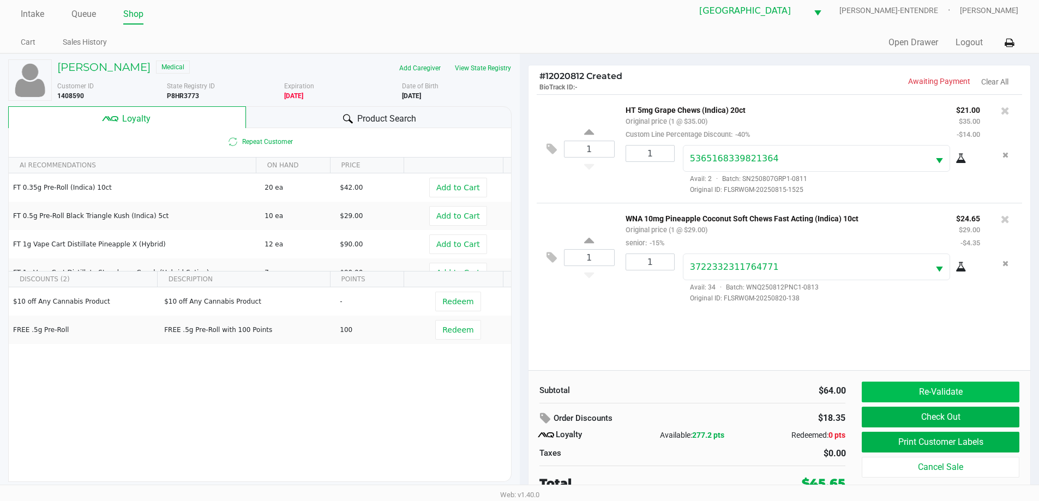
scroll to position [11, 0]
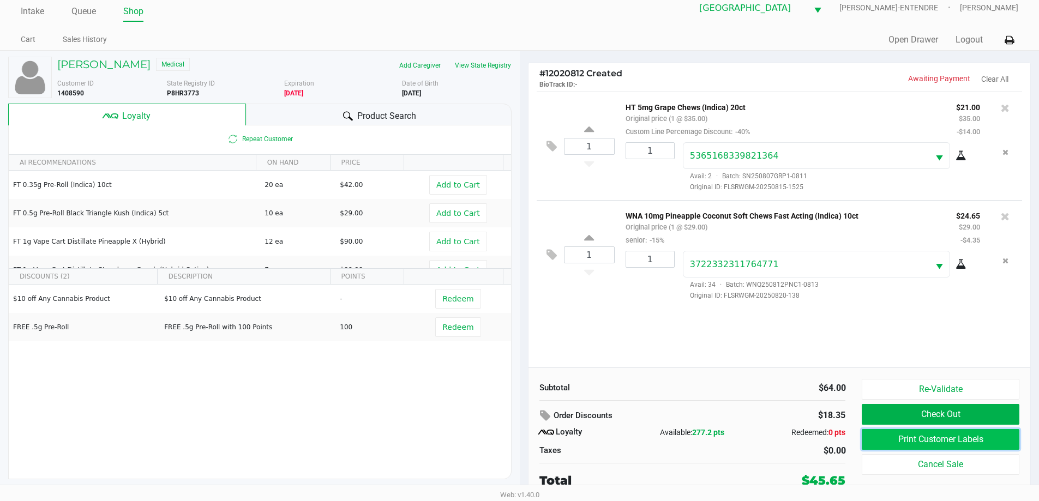
click at [906, 436] on button "Print Customer Labels" at bounding box center [940, 439] width 157 height 21
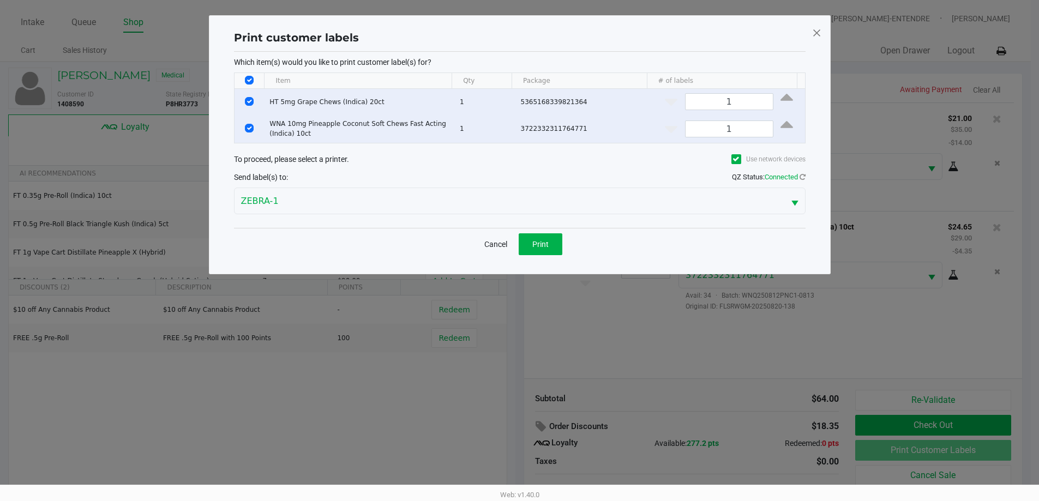
scroll to position [0, 0]
click at [540, 251] on button "Print" at bounding box center [544, 244] width 44 height 22
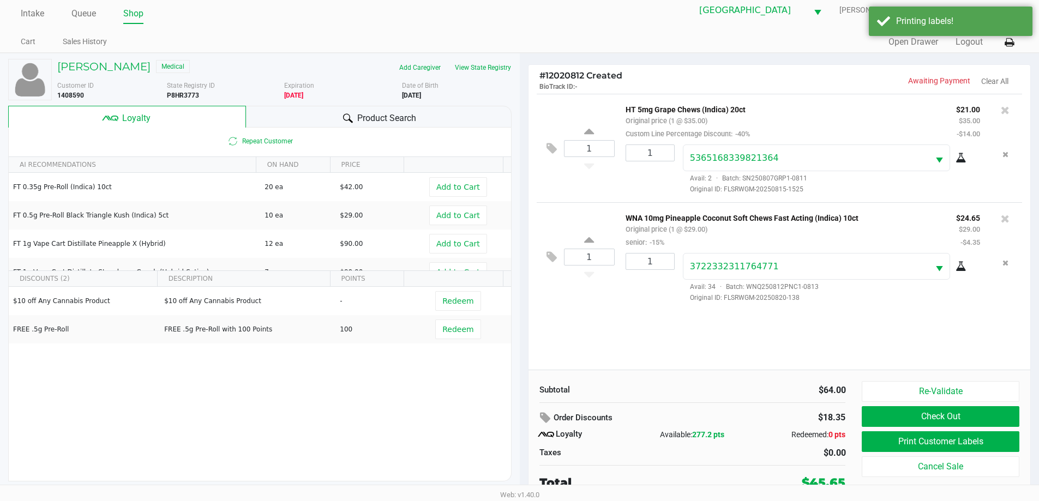
scroll to position [11, 0]
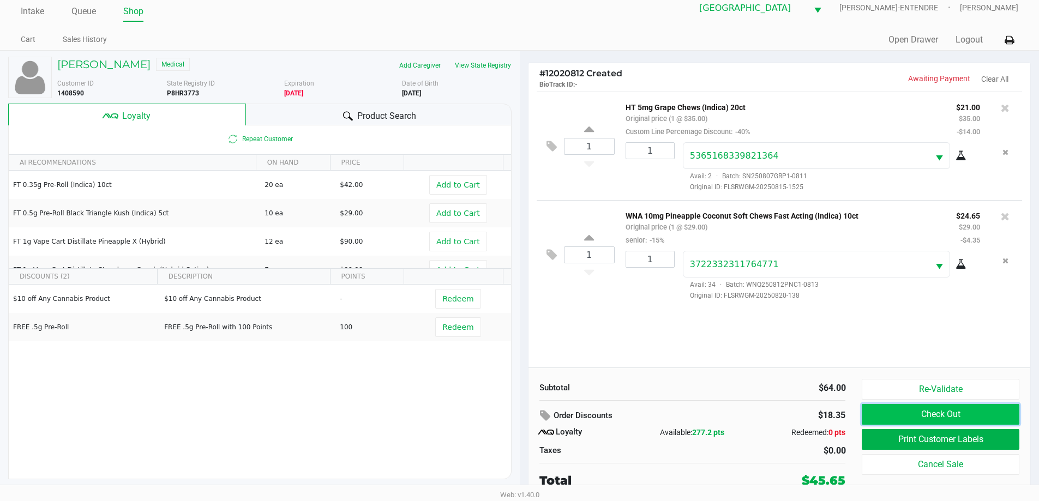
click at [1005, 417] on button "Check Out" at bounding box center [940, 414] width 157 height 21
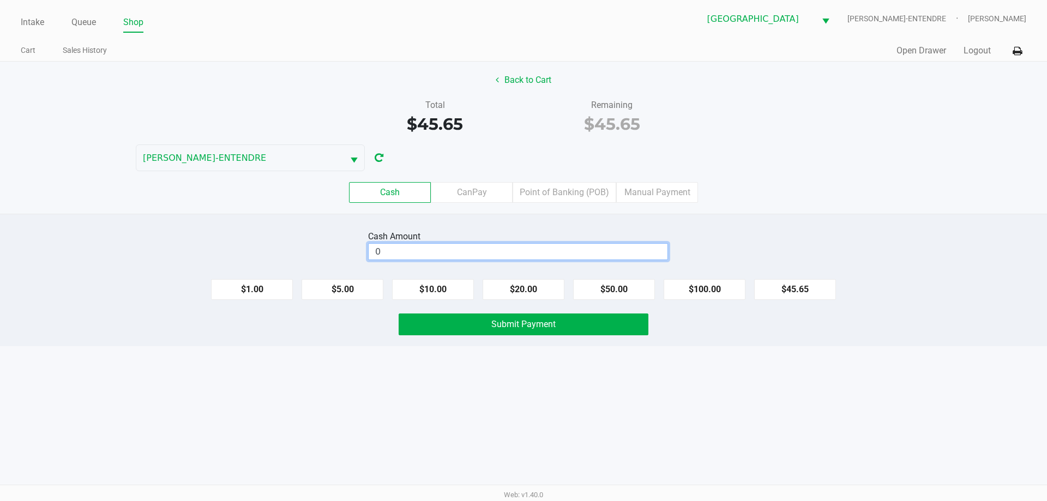
click at [430, 250] on input "0" at bounding box center [518, 252] width 299 height 16
type input "$100.65"
click at [612, 316] on button "Submit Payment" at bounding box center [524, 325] width 250 height 22
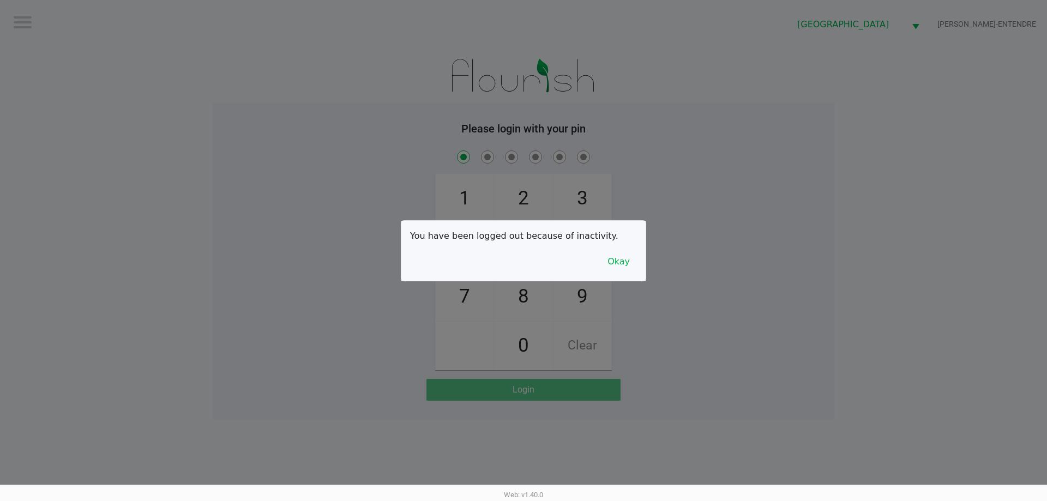
checkbox input "true"
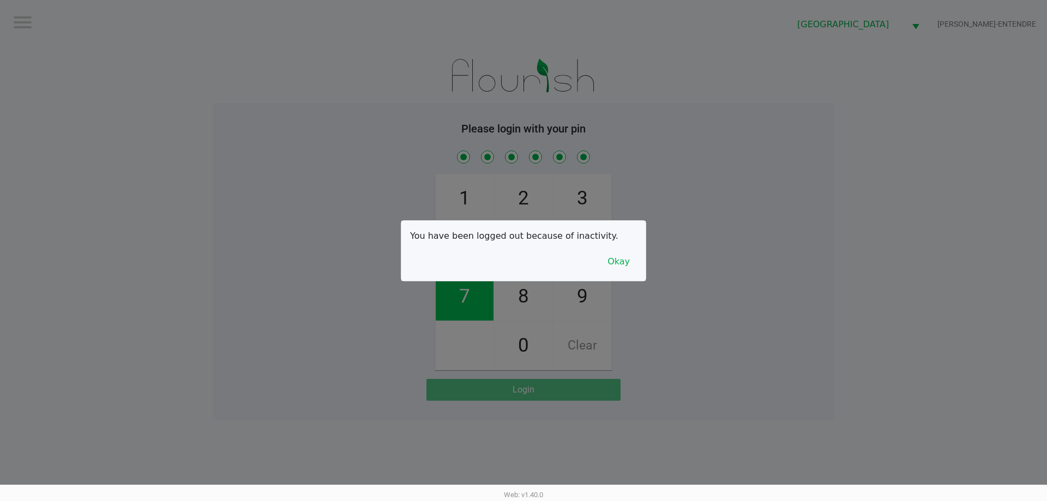
checkbox input "true"
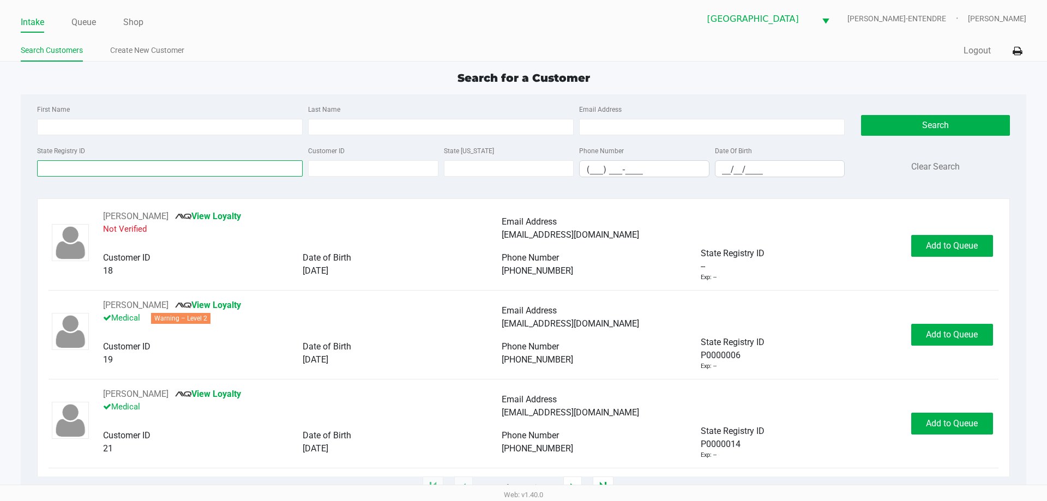
click at [149, 163] on input "State Registry ID" at bounding box center [170, 168] width 266 height 16
click at [158, 123] on input "First Name" at bounding box center [170, 127] width 266 height 16
type input "elizabeth"
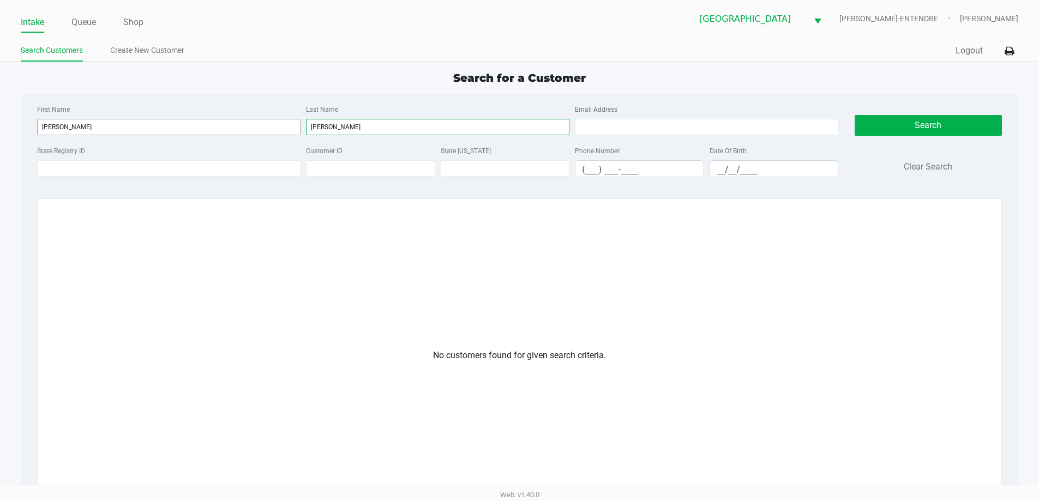
type input "coleman"
click at [184, 128] on input "elizabeth" at bounding box center [168, 127] width 263 height 16
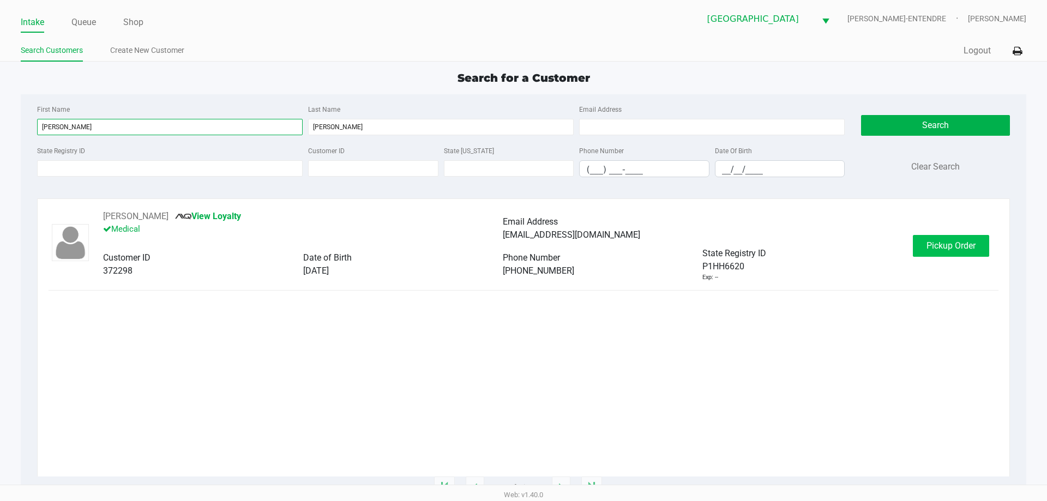
type input "elizabeh"
click at [963, 244] on span "Pickup Order" at bounding box center [951, 245] width 49 height 10
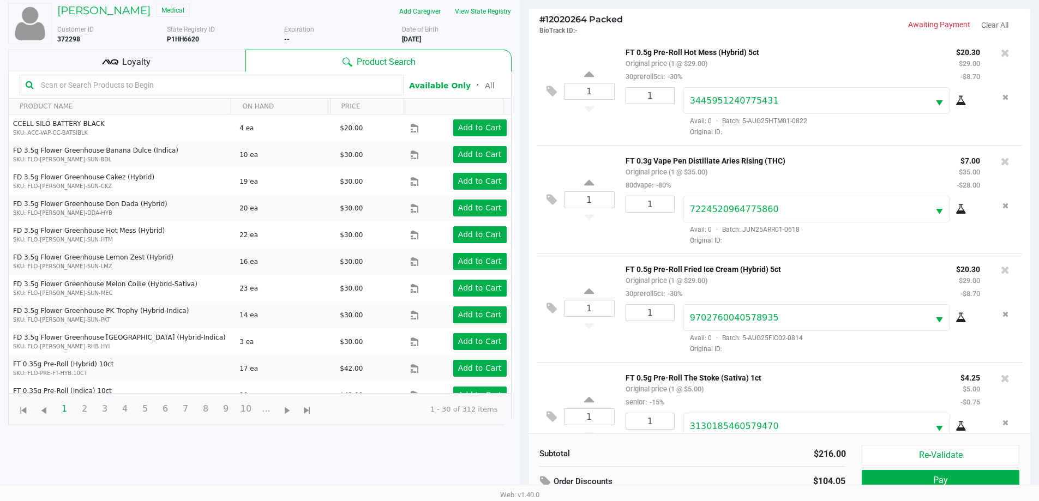
scroll to position [118, 0]
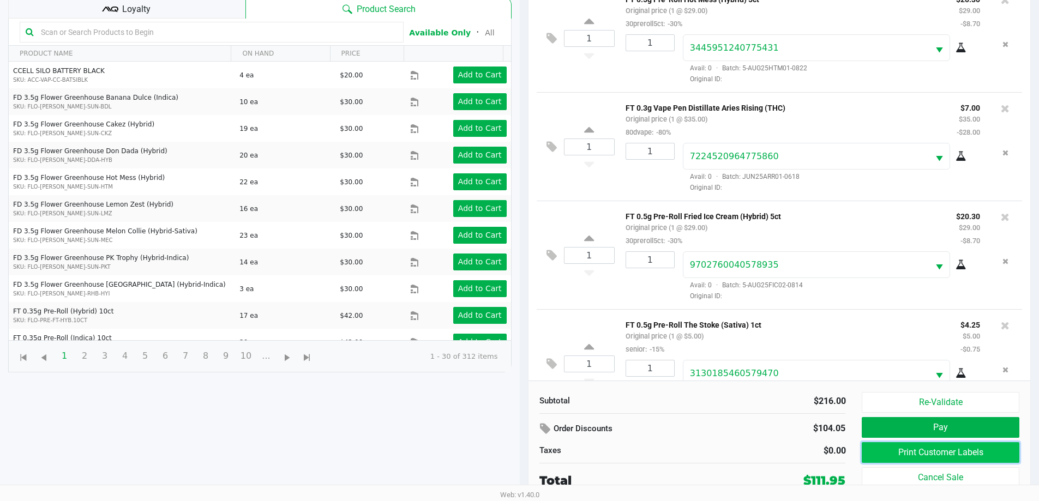
click at [957, 453] on button "Print Customer Labels" at bounding box center [940, 452] width 157 height 21
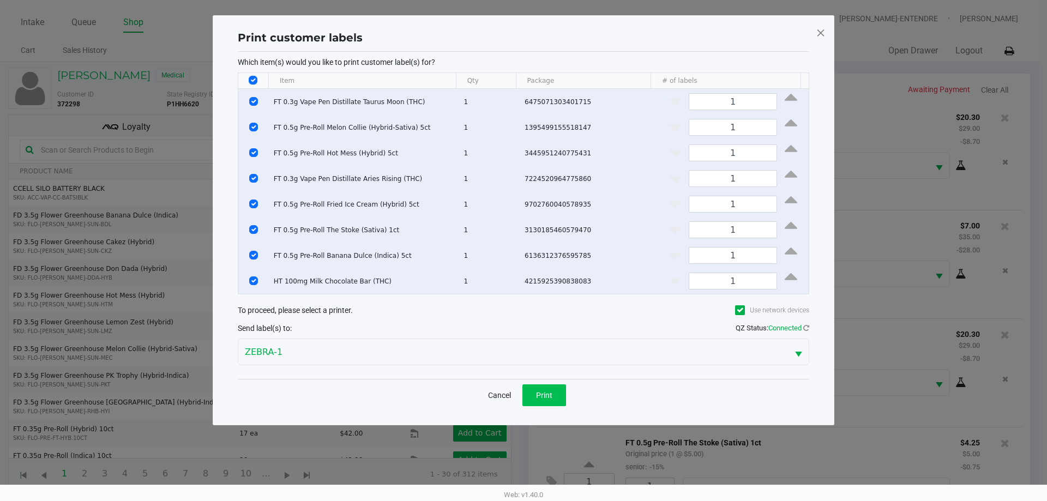
drag, startPoint x: 570, startPoint y: 401, endPoint x: 556, endPoint y: 399, distance: 14.4
click at [567, 399] on div "Cancel Print" at bounding box center [524, 395] width 572 height 32
click at [556, 399] on button "Print" at bounding box center [544, 395] width 44 height 22
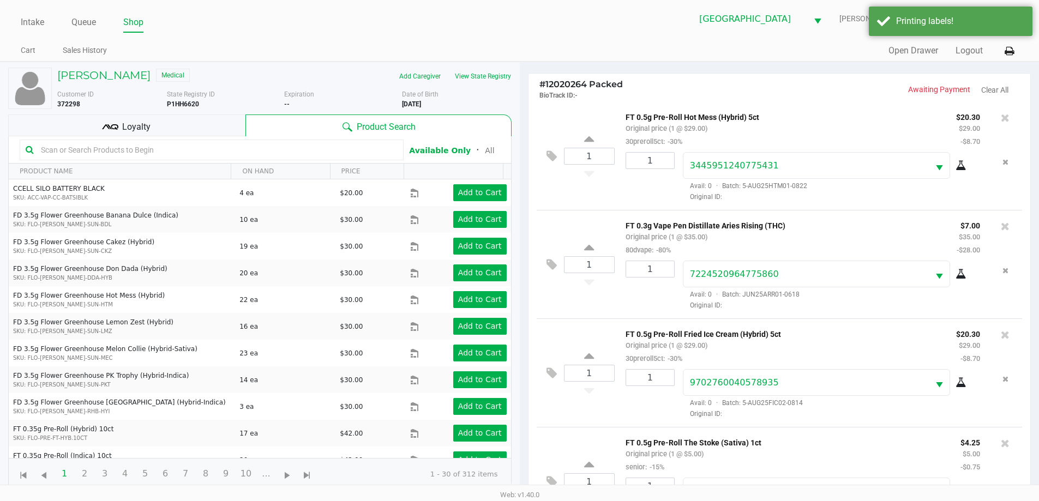
click at [155, 128] on div "Loyalty" at bounding box center [126, 126] width 237 height 22
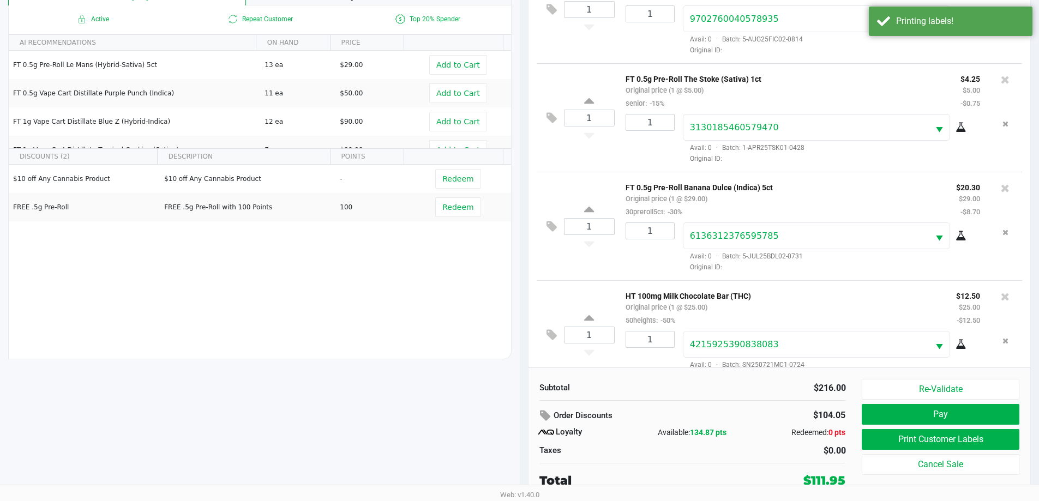
scroll to position [477, 0]
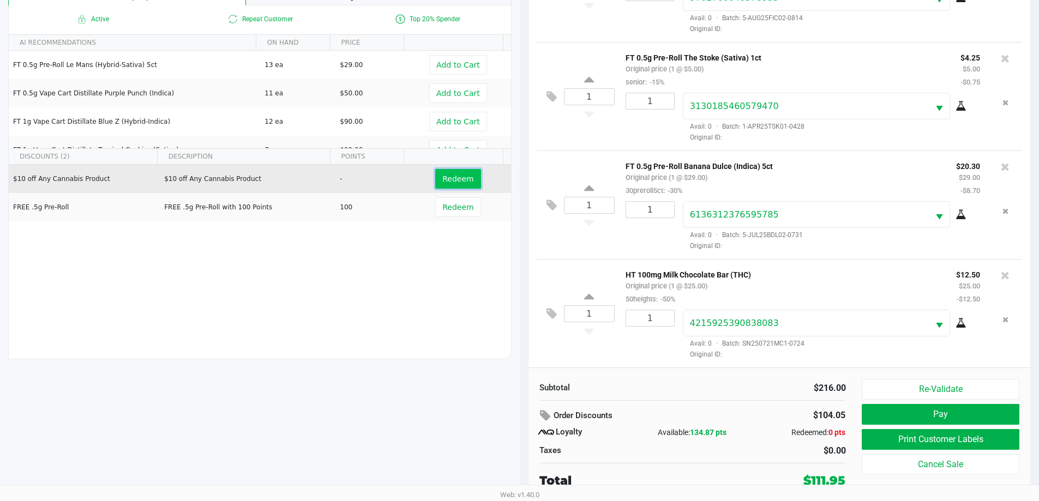
click at [442, 183] on span "Redeem" at bounding box center [457, 179] width 31 height 9
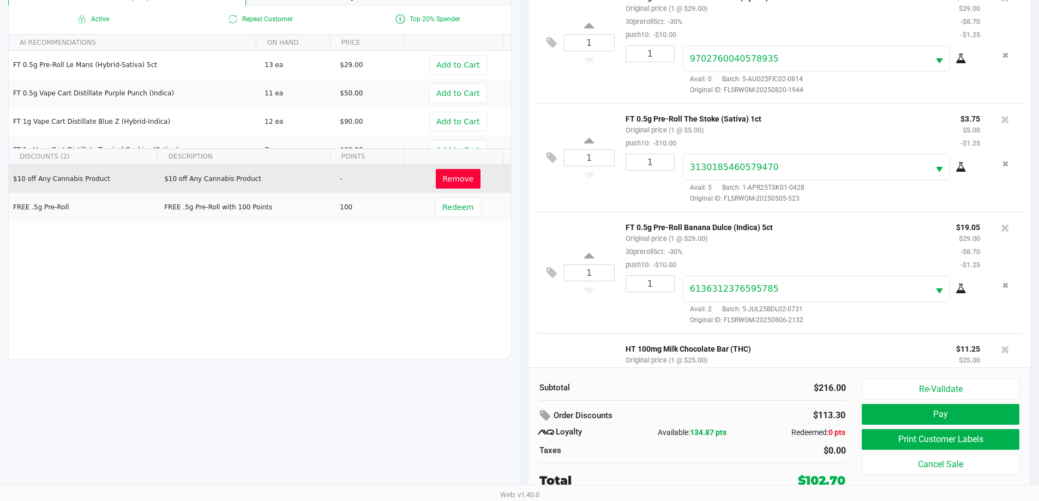
scroll to position [568, 0]
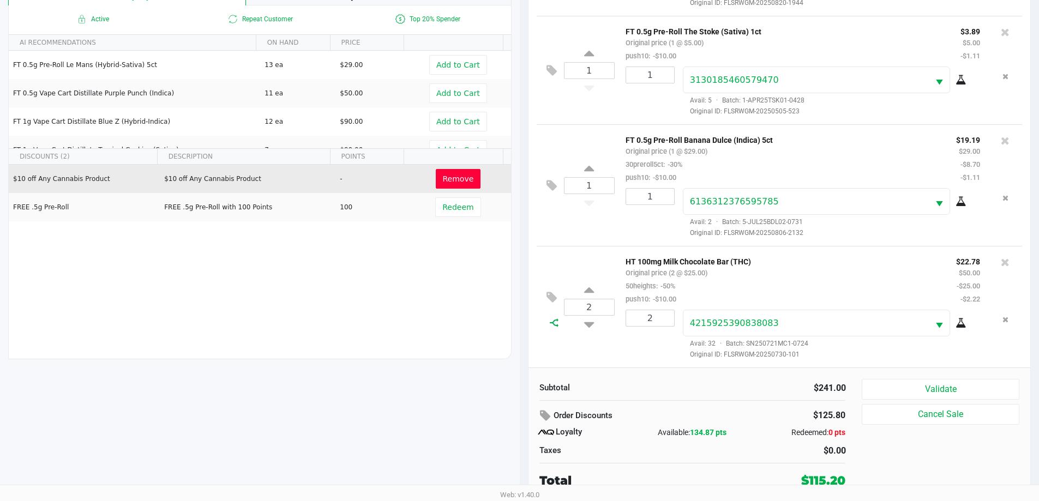
click at [550, 320] on icon at bounding box center [554, 322] width 9 height 9
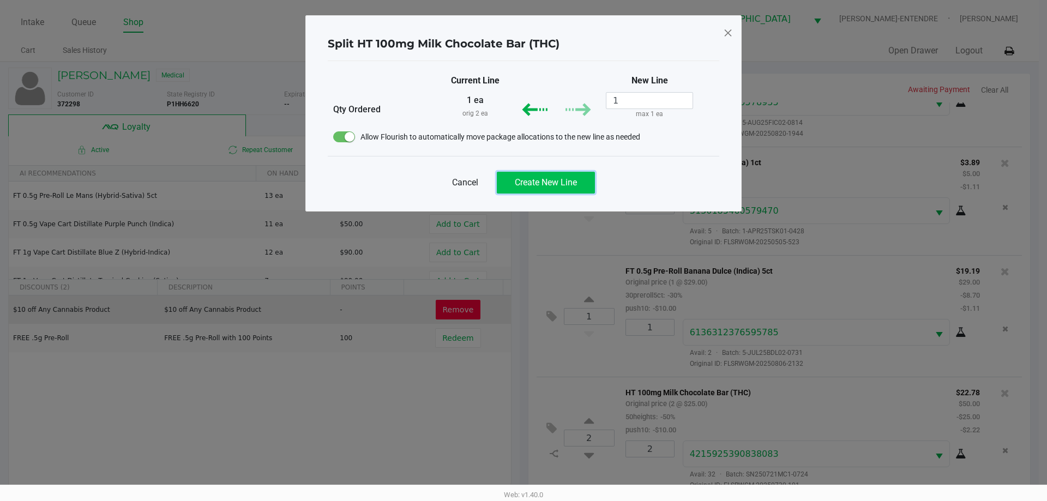
click at [563, 185] on span "Create New Line" at bounding box center [546, 182] width 62 height 10
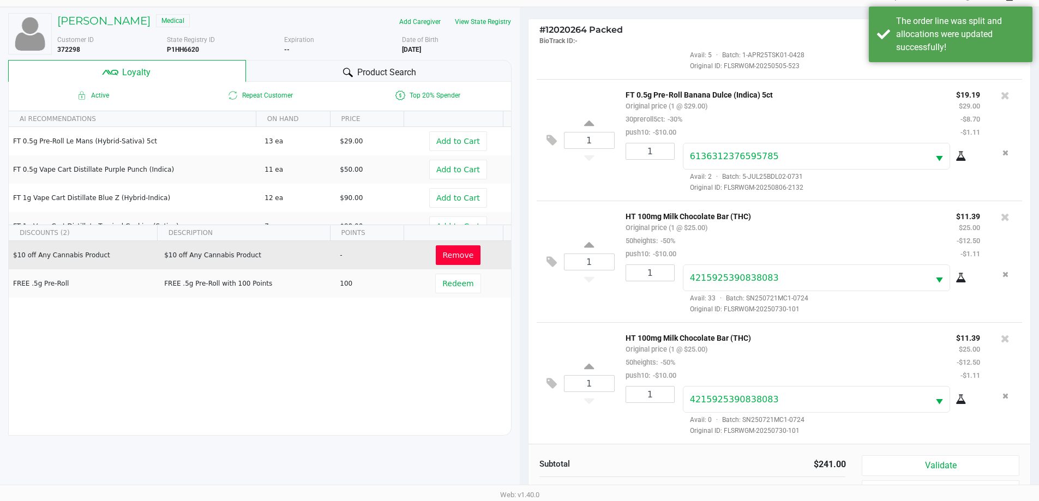
scroll to position [131, 0]
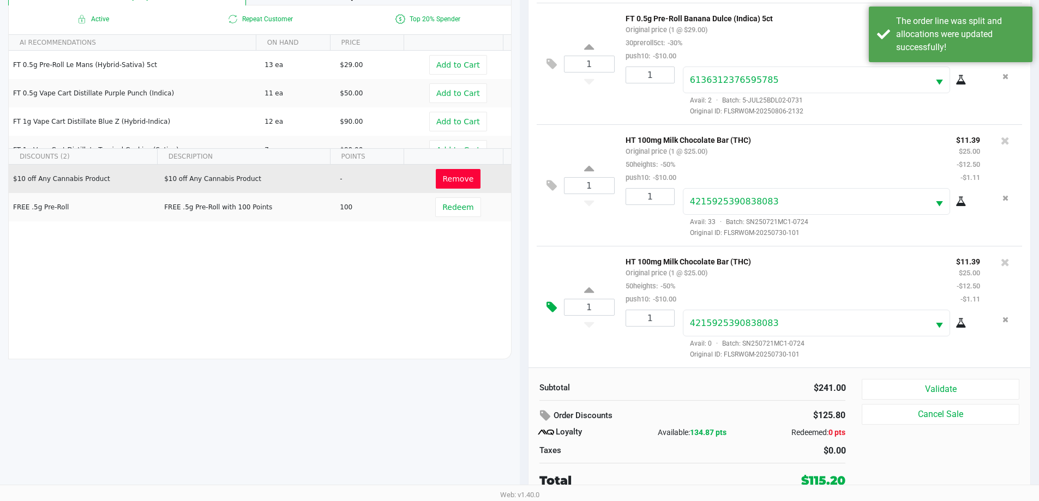
click at [548, 305] on icon at bounding box center [551, 307] width 10 height 13
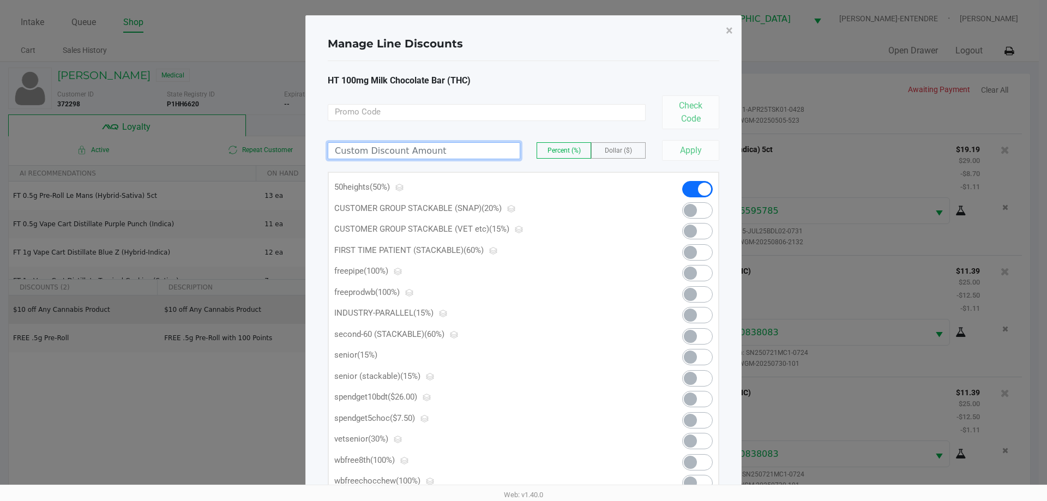
click at [448, 147] on input at bounding box center [423, 151] width 191 height 16
type input "6.39"
click at [631, 151] on span "Dollar ($)" at bounding box center [618, 151] width 27 height 8
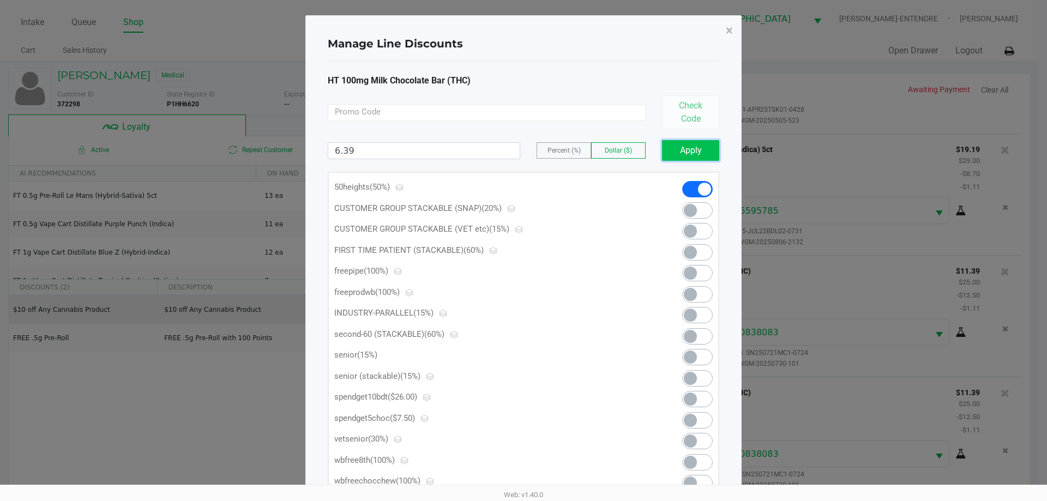
click at [682, 154] on button "Apply" at bounding box center [690, 150] width 57 height 21
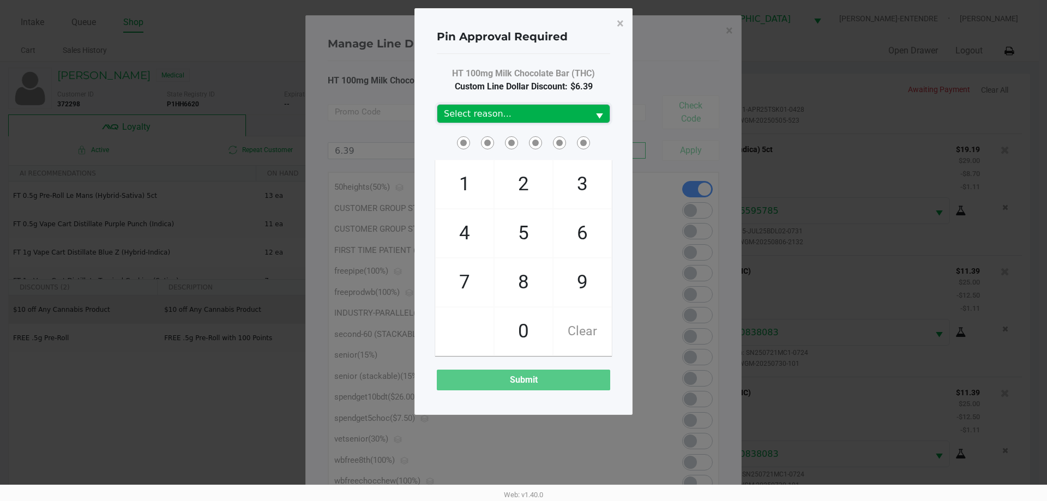
click at [534, 114] on span "Select reason..." at bounding box center [513, 113] width 139 height 13
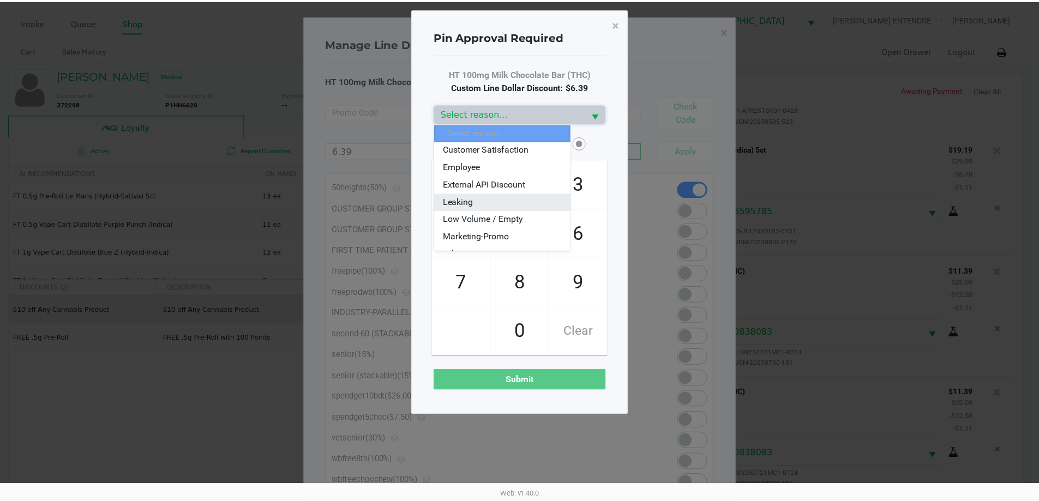
scroll to position [55, 0]
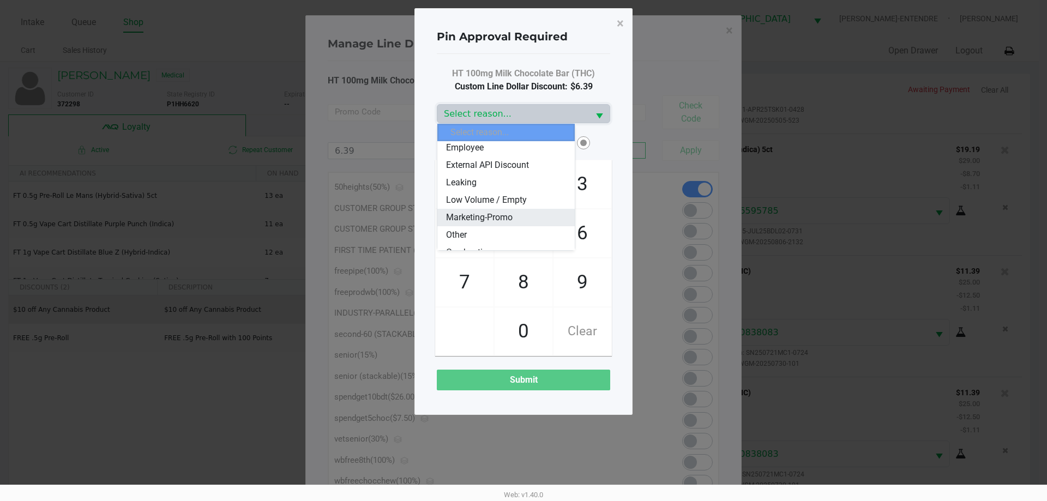
click at [505, 215] on span "Marketing-Promo" at bounding box center [479, 217] width 67 height 13
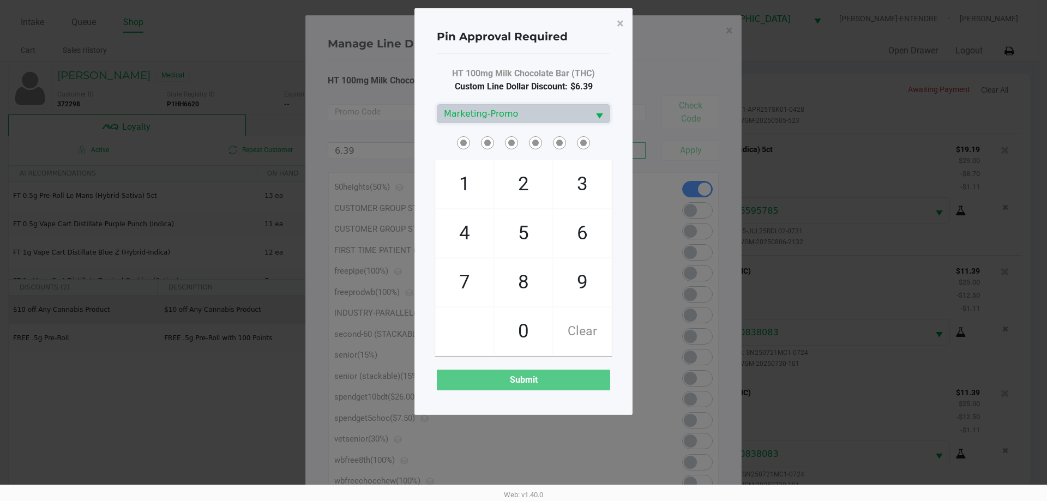
click at [470, 134] on span at bounding box center [470, 134] width 0 height 0
checkbox input "true"
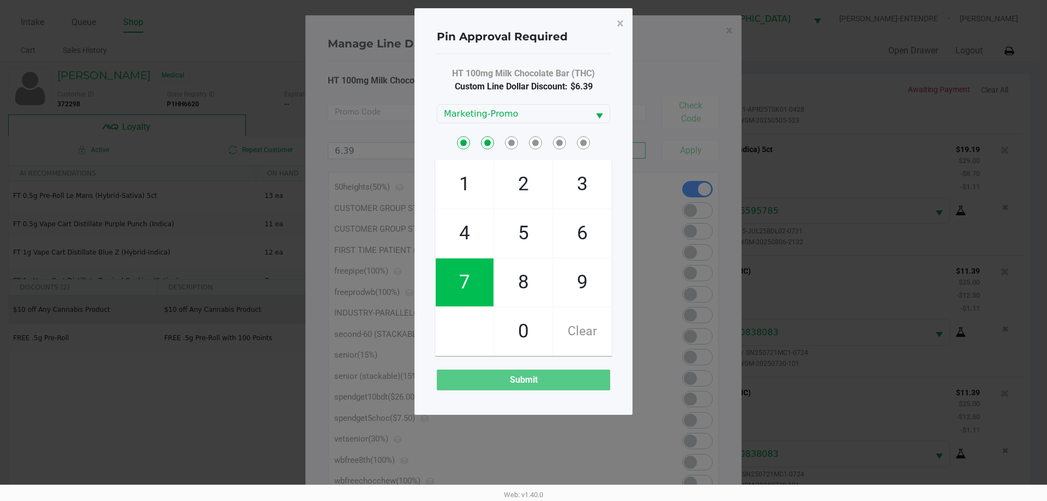
checkbox input "true"
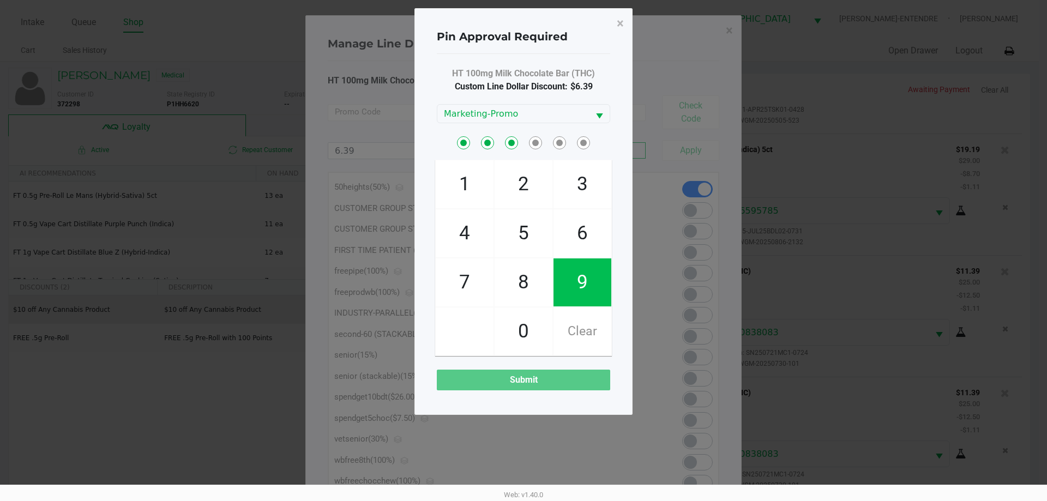
checkbox input "true"
checkbox input "false"
checkbox input "true"
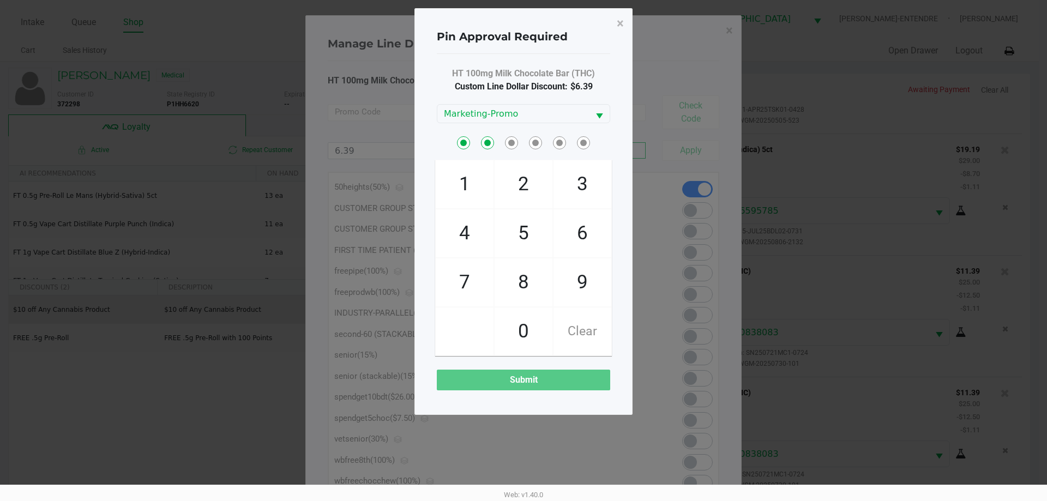
checkbox input "true"
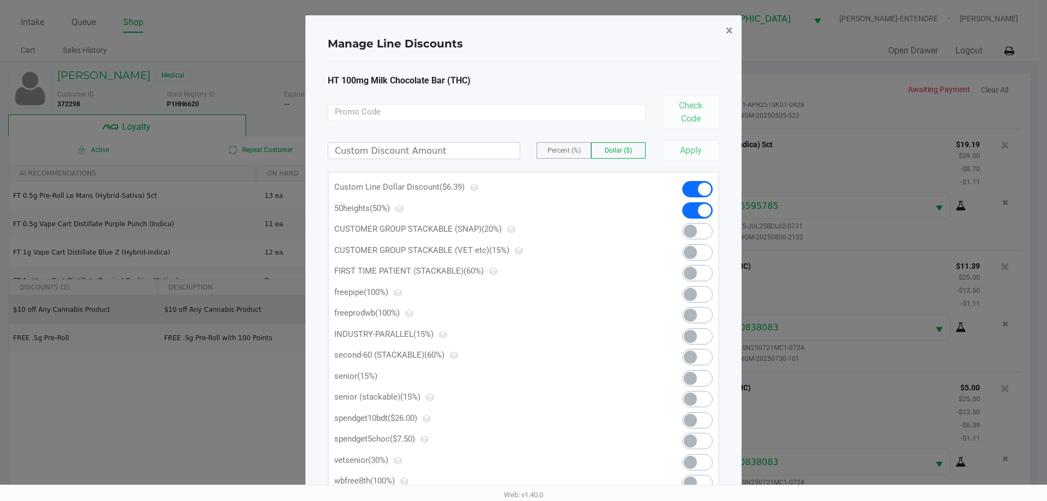
click at [723, 32] on button "×" at bounding box center [729, 30] width 25 height 31
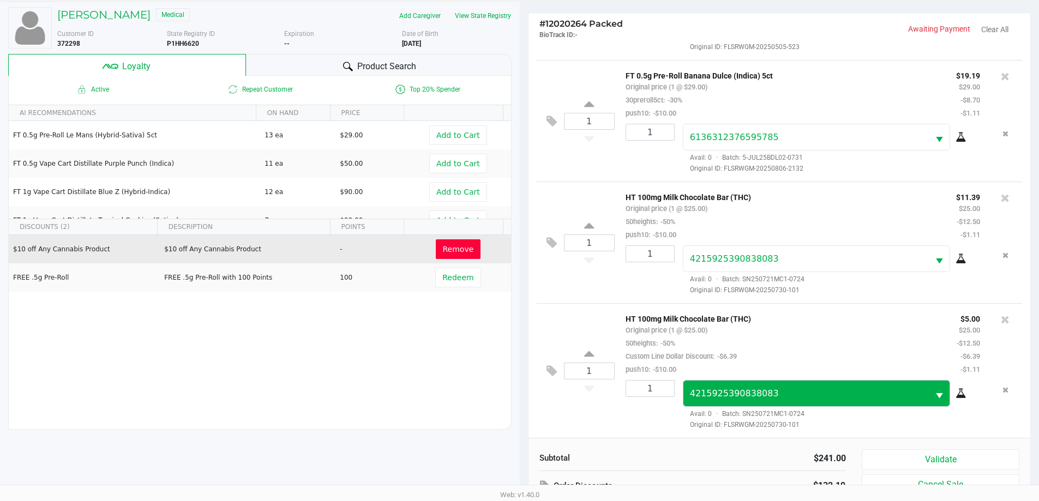
scroll to position [131, 0]
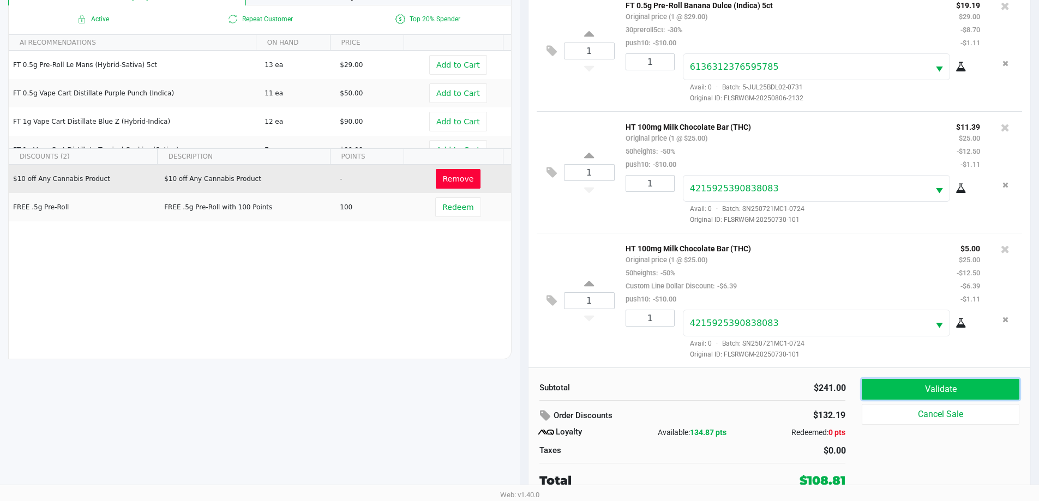
click at [950, 389] on button "Validate" at bounding box center [940, 389] width 157 height 21
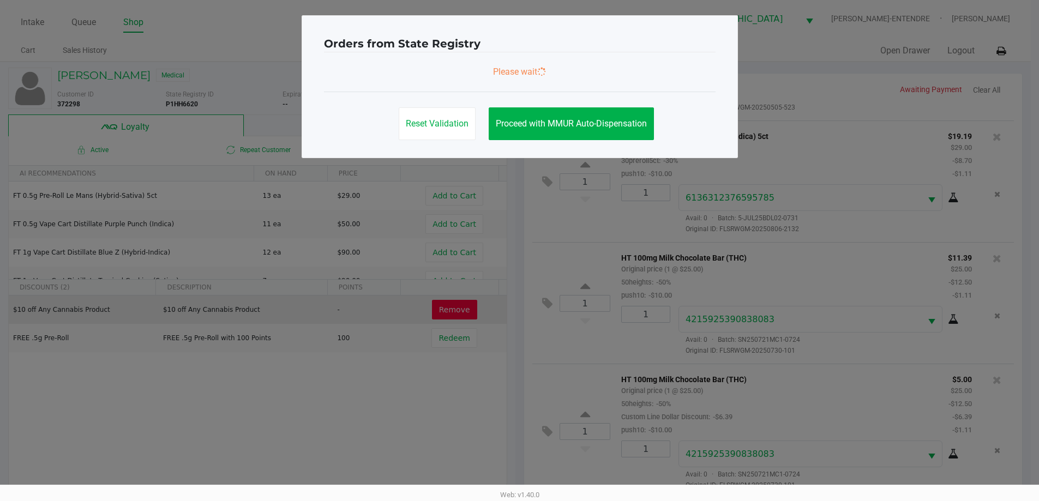
scroll to position [0, 0]
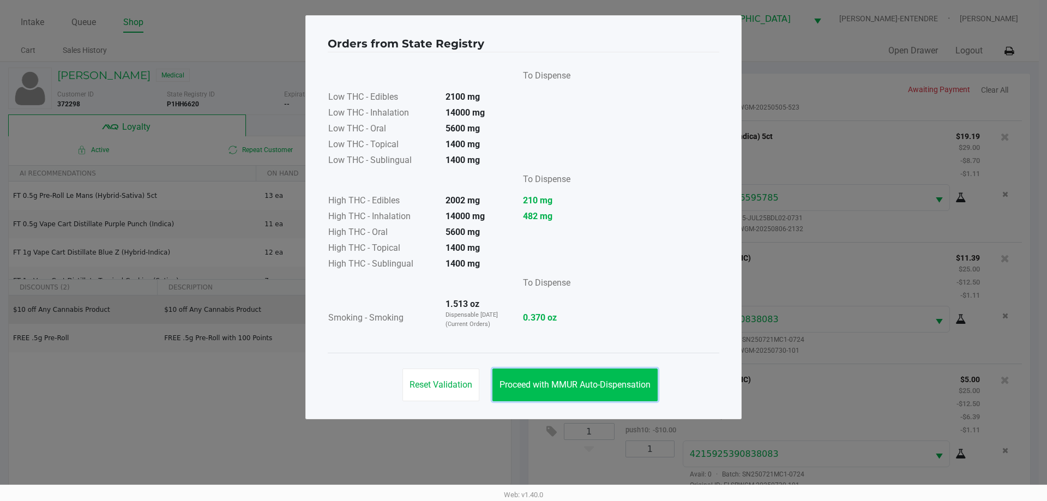
click at [576, 383] on span "Proceed with MMUR Auto-Dispensation" at bounding box center [575, 385] width 151 height 10
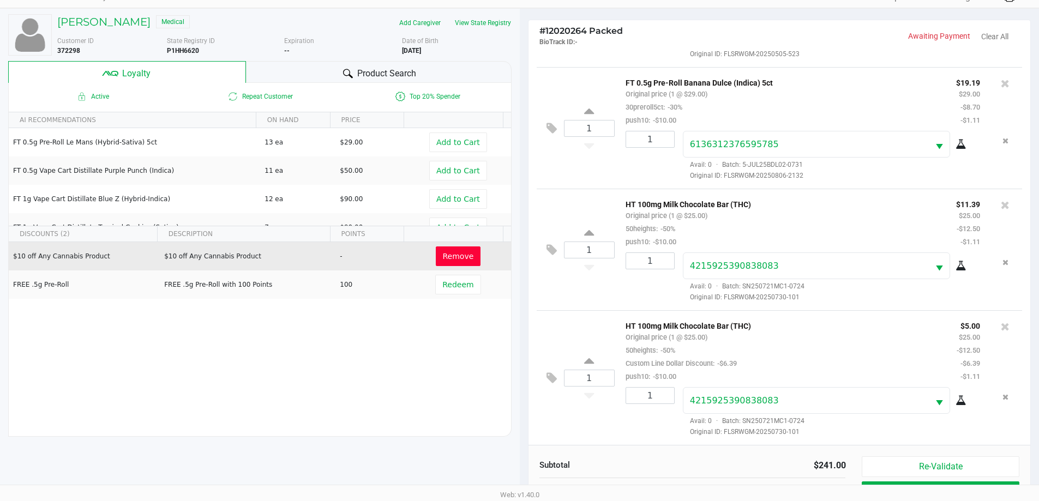
scroll to position [131, 0]
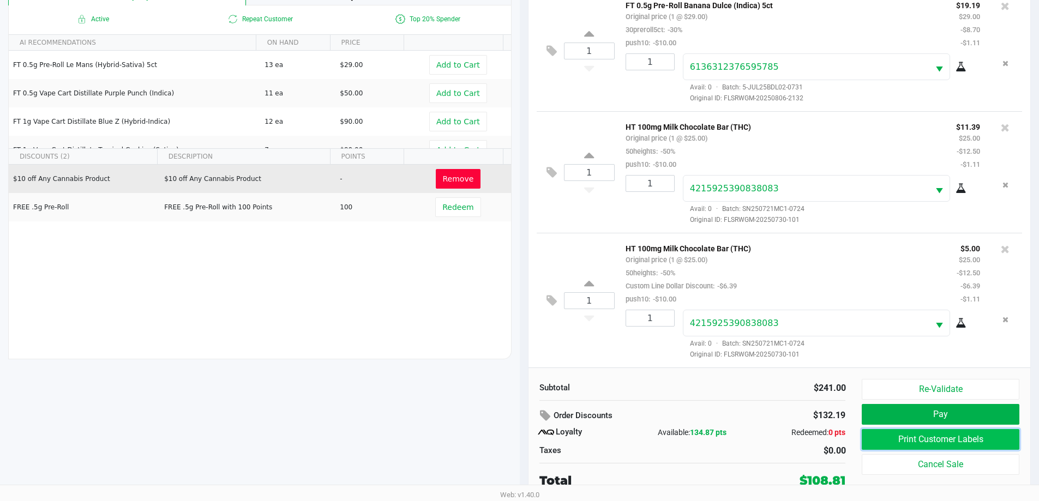
click at [924, 443] on button "Print Customer Labels" at bounding box center [940, 439] width 157 height 21
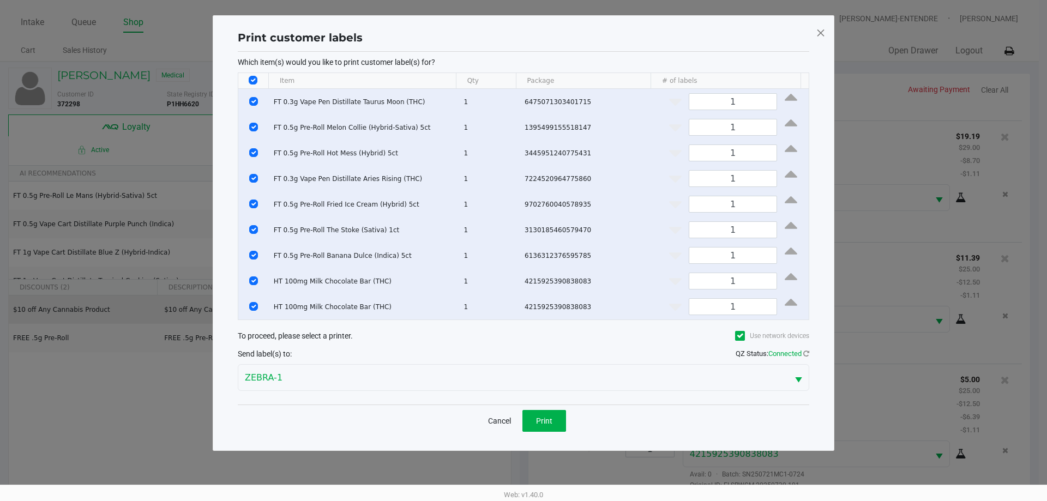
click at [256, 79] on input "Select All Rows" at bounding box center [253, 80] width 9 height 9
checkbox input "false"
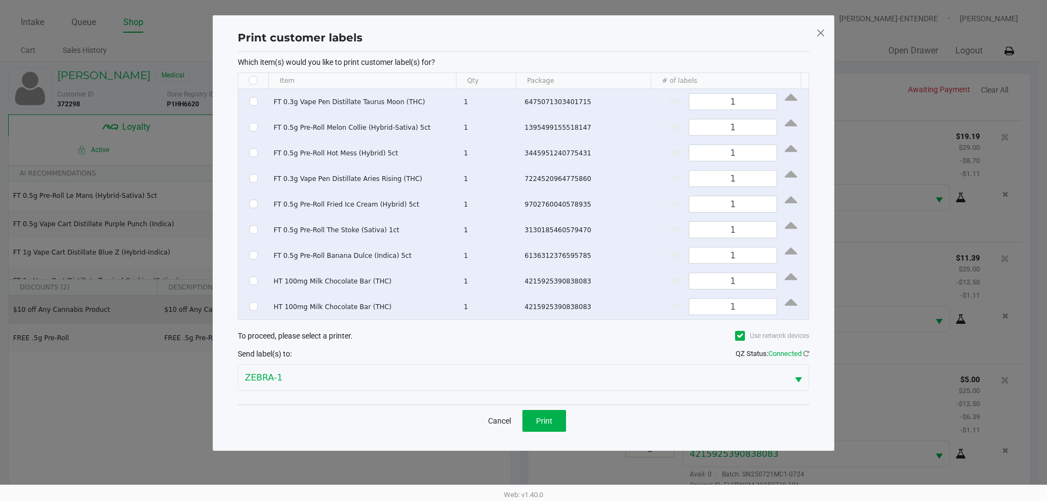
checkbox input "false"
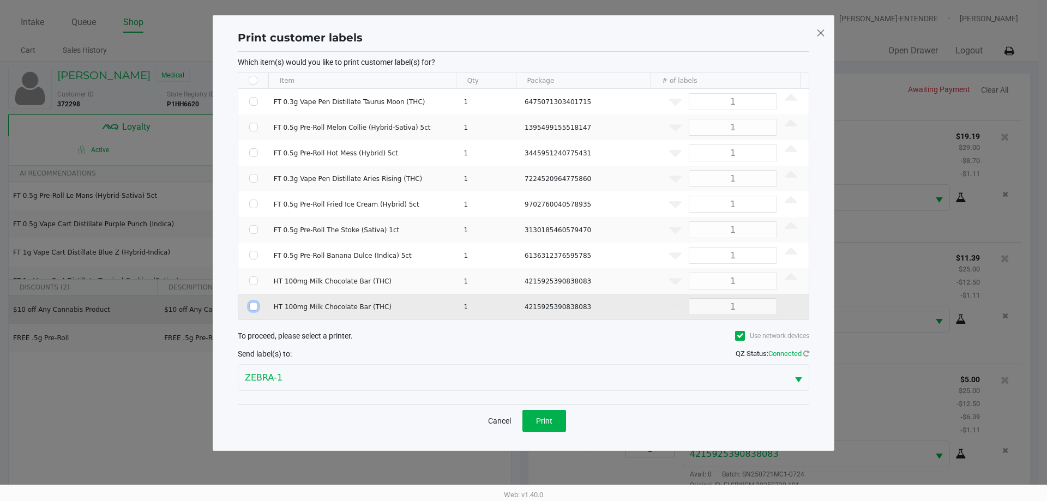
click at [252, 308] on input "Select Row" at bounding box center [253, 306] width 9 height 9
checkbox input "true"
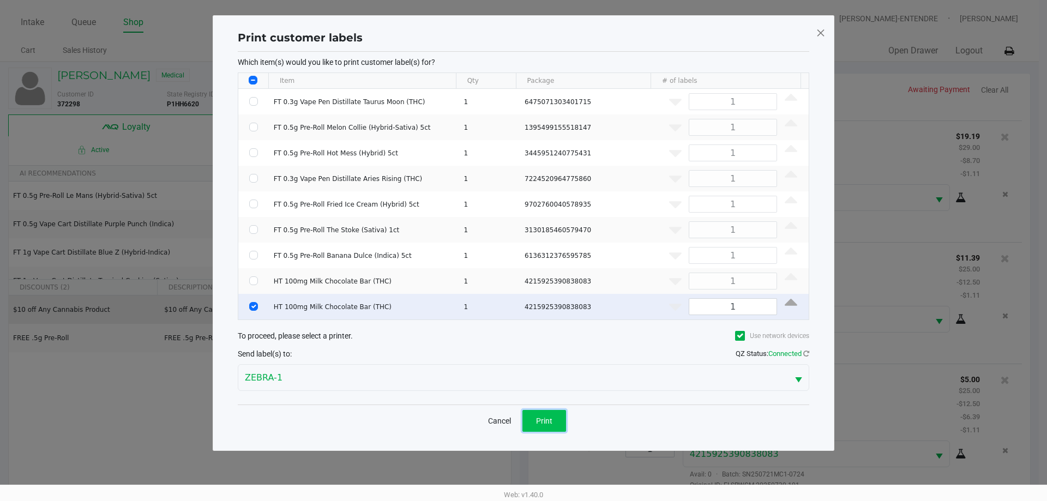
click at [561, 419] on button "Print" at bounding box center [544, 421] width 44 height 22
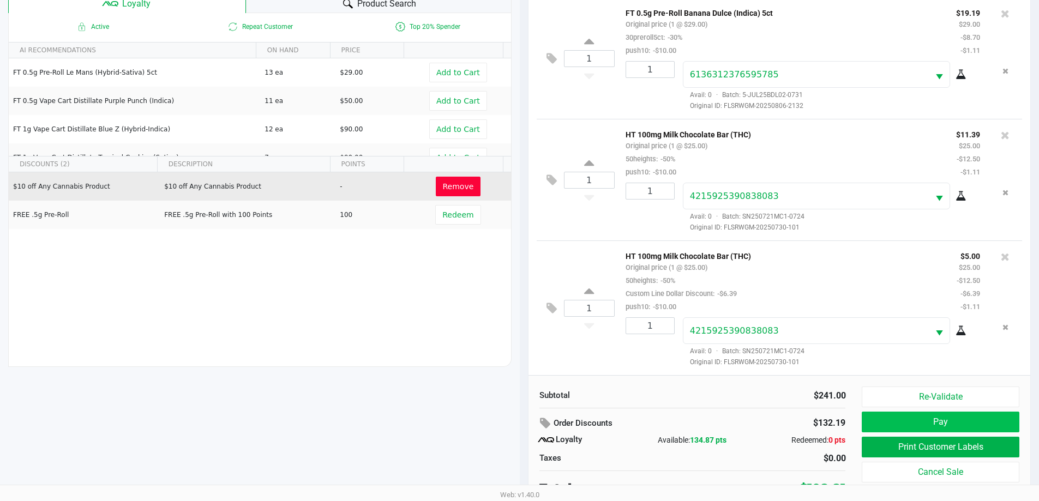
scroll to position [131, 0]
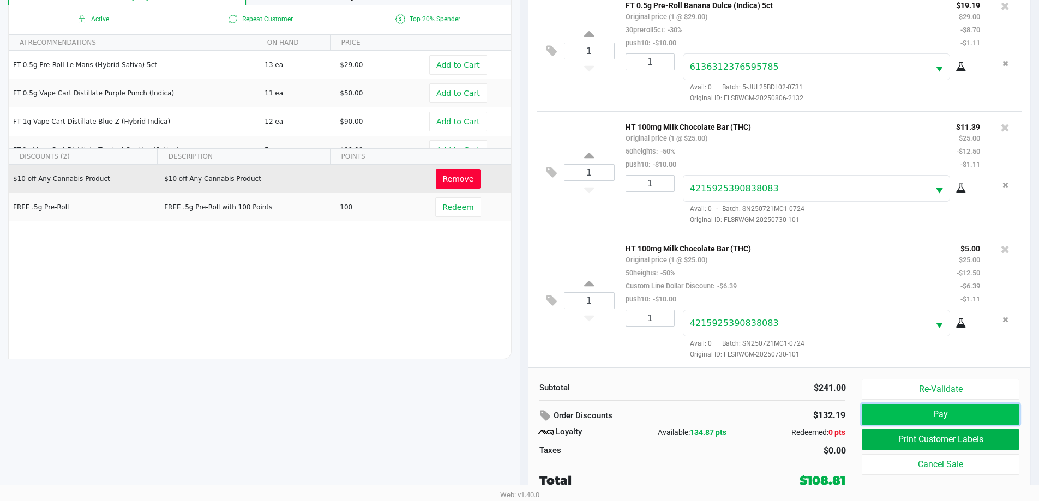
click at [946, 413] on button "Pay" at bounding box center [940, 414] width 157 height 21
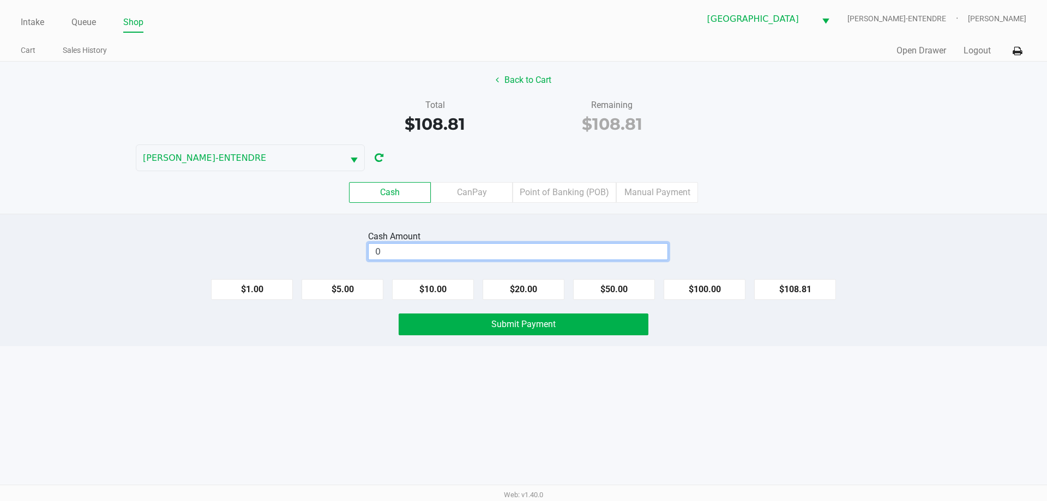
click at [526, 258] on input "0" at bounding box center [518, 252] width 299 height 16
type input "$110.81"
click at [627, 319] on button "Submit Payment" at bounding box center [524, 325] width 250 height 22
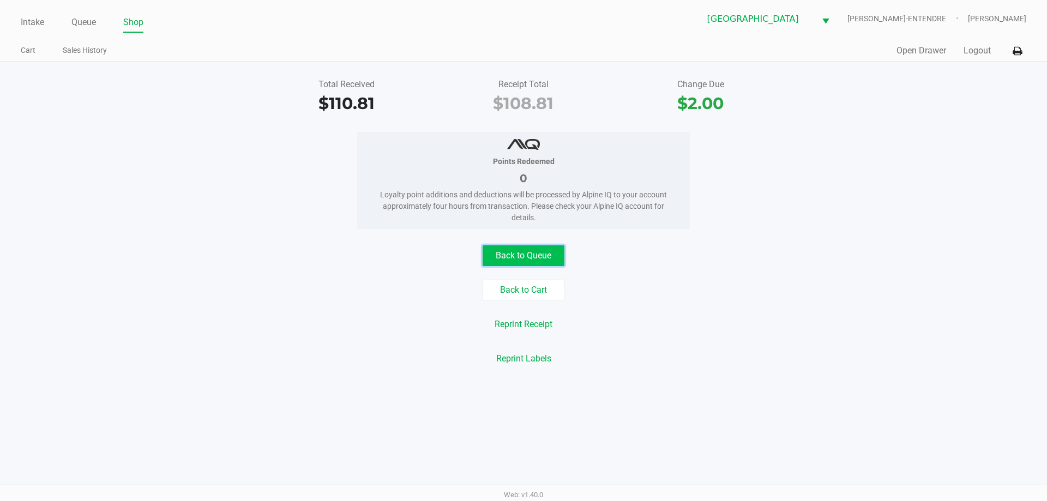
click at [527, 262] on button "Back to Queue" at bounding box center [524, 255] width 82 height 21
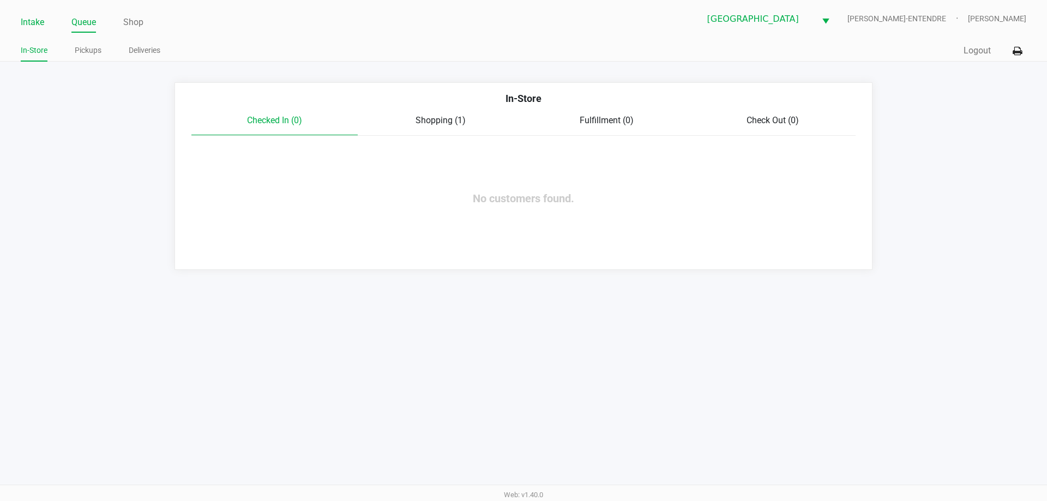
click at [22, 22] on link "Intake" at bounding box center [32, 22] width 23 height 15
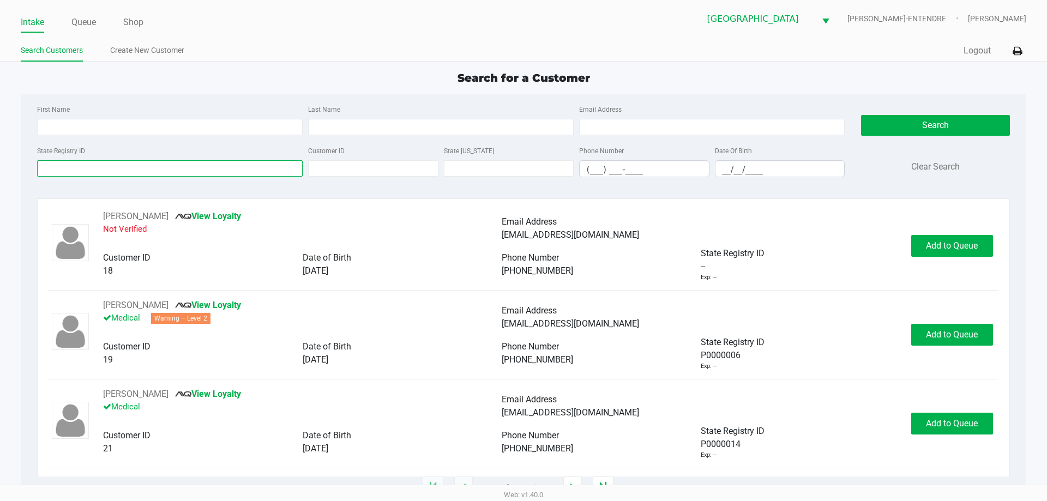
click at [93, 170] on input "State Registry ID" at bounding box center [170, 168] width 266 height 16
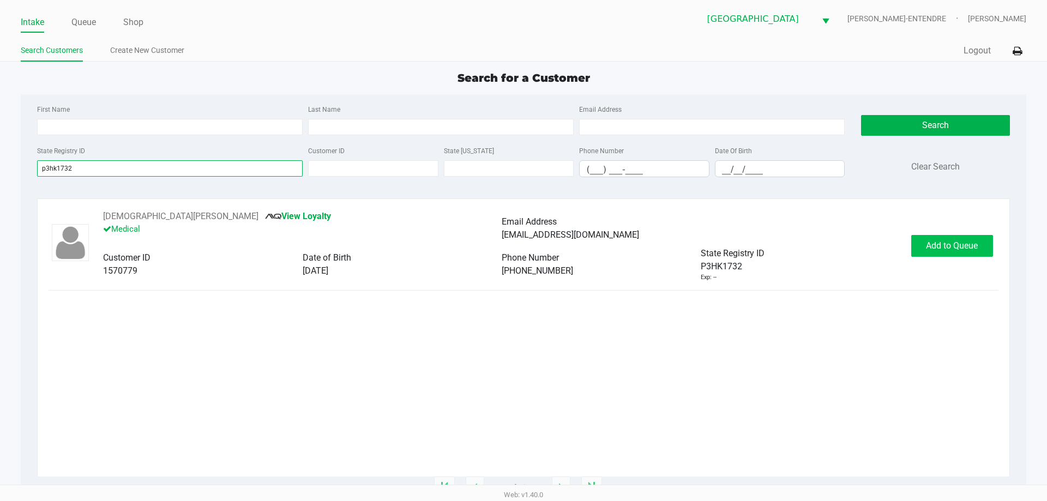
type input "p3hk1732"
click at [948, 239] on button "Add to Queue" at bounding box center [952, 246] width 82 height 22
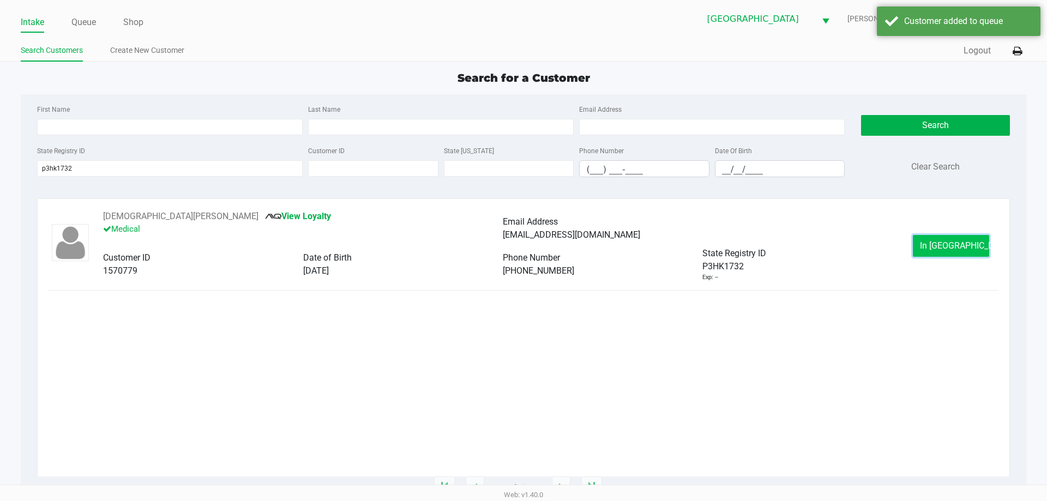
click at [951, 252] on button "In Queue" at bounding box center [951, 246] width 76 height 22
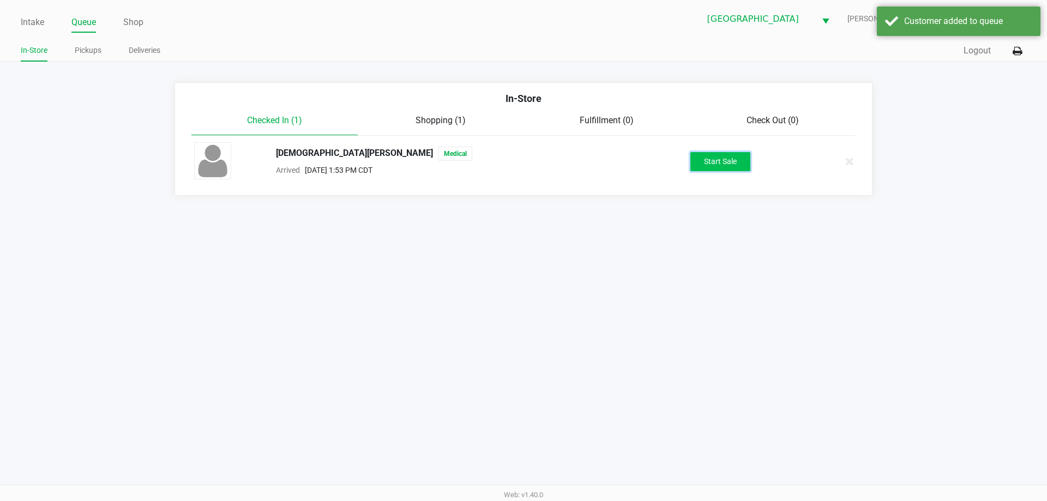
click at [733, 154] on button "Start Sale" at bounding box center [720, 161] width 60 height 19
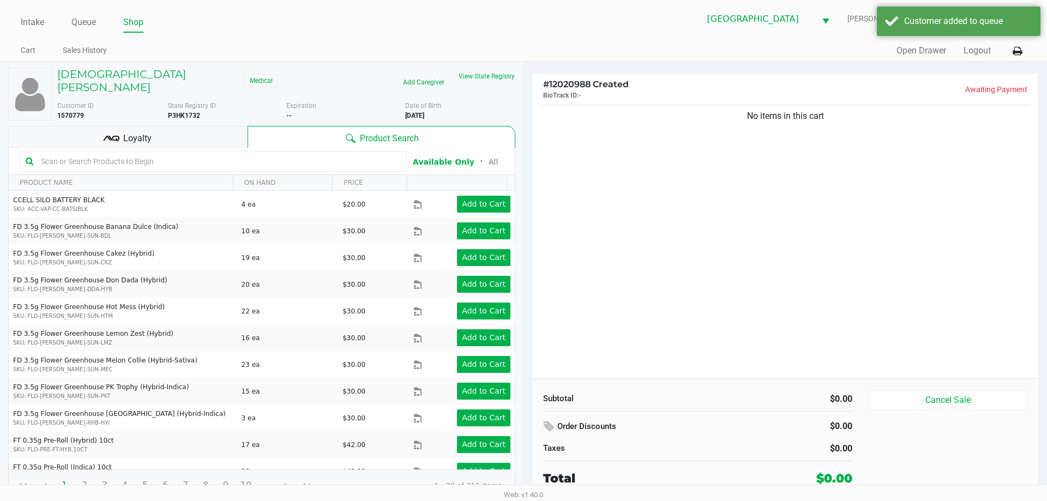
click at [690, 206] on div "No items in this cart" at bounding box center [785, 241] width 506 height 276
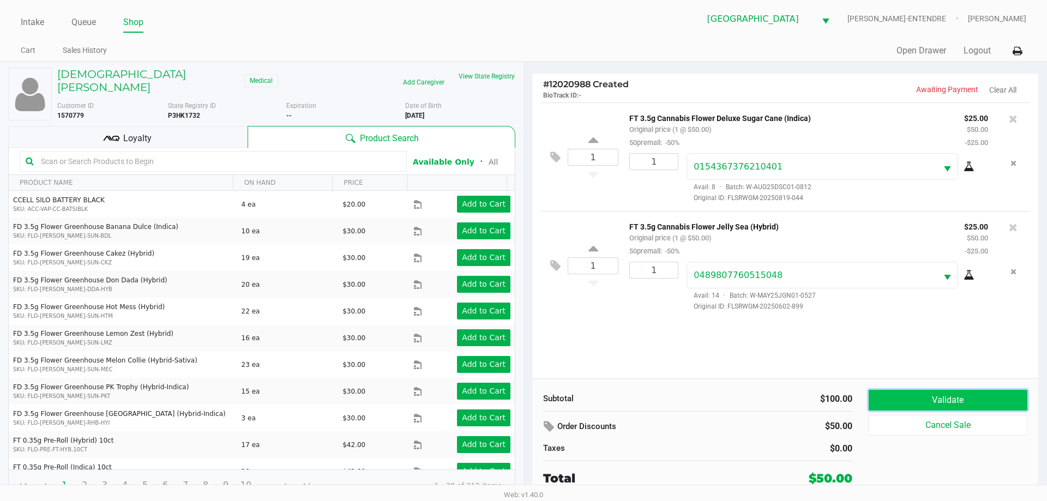
click at [974, 404] on button "Validate" at bounding box center [948, 400] width 159 height 21
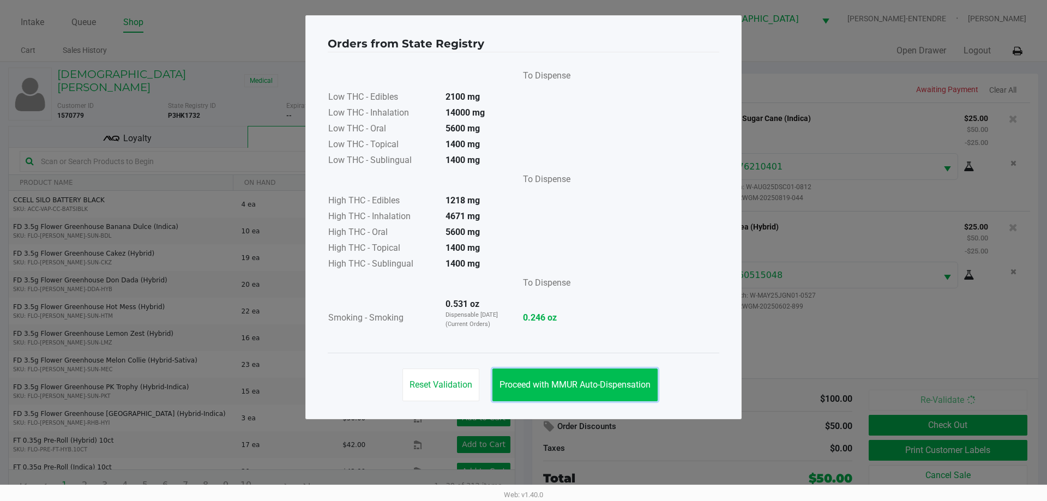
click at [600, 381] on span "Proceed with MMUR Auto-Dispensation" at bounding box center [575, 385] width 151 height 10
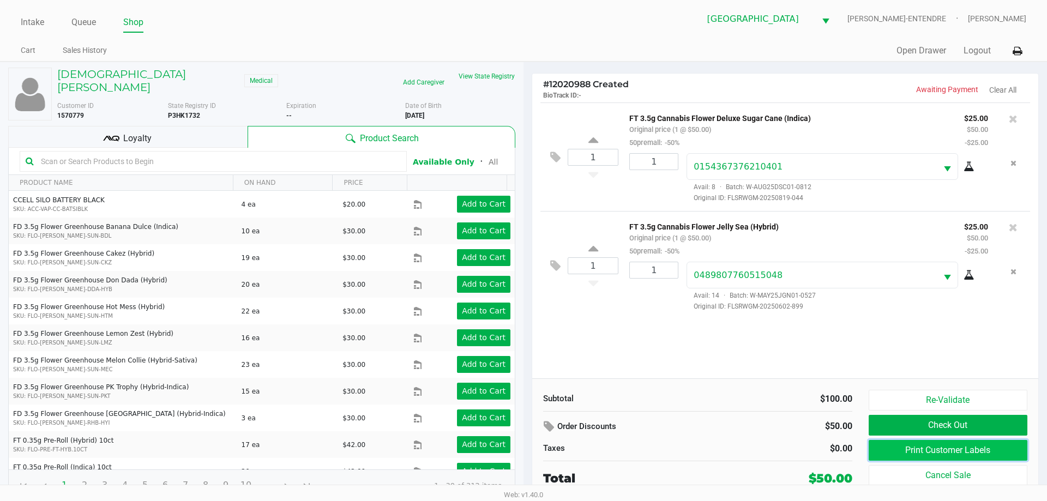
click at [917, 448] on button "Print Customer Labels" at bounding box center [948, 450] width 159 height 21
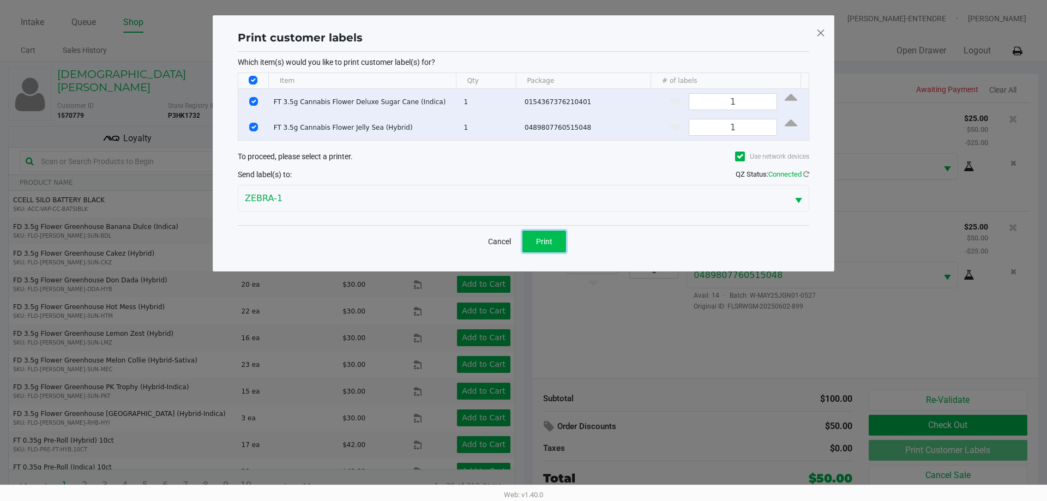
click at [558, 240] on button "Print" at bounding box center [544, 242] width 44 height 22
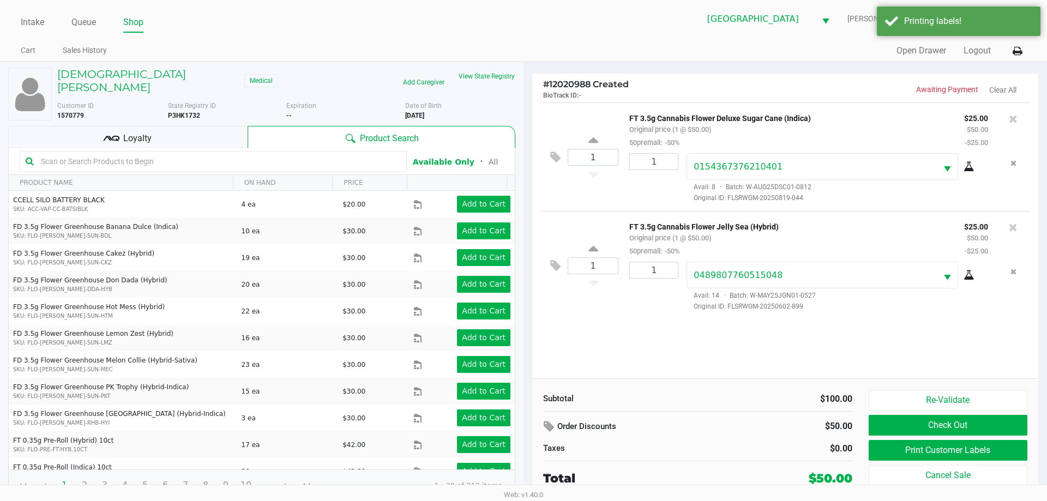
click at [107, 130] on icon at bounding box center [111, 138] width 16 height 16
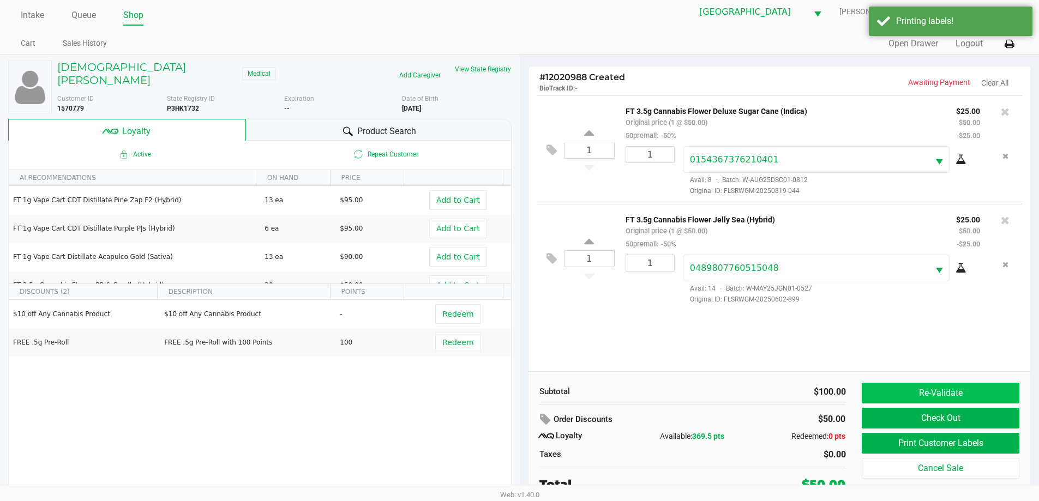
scroll to position [11, 0]
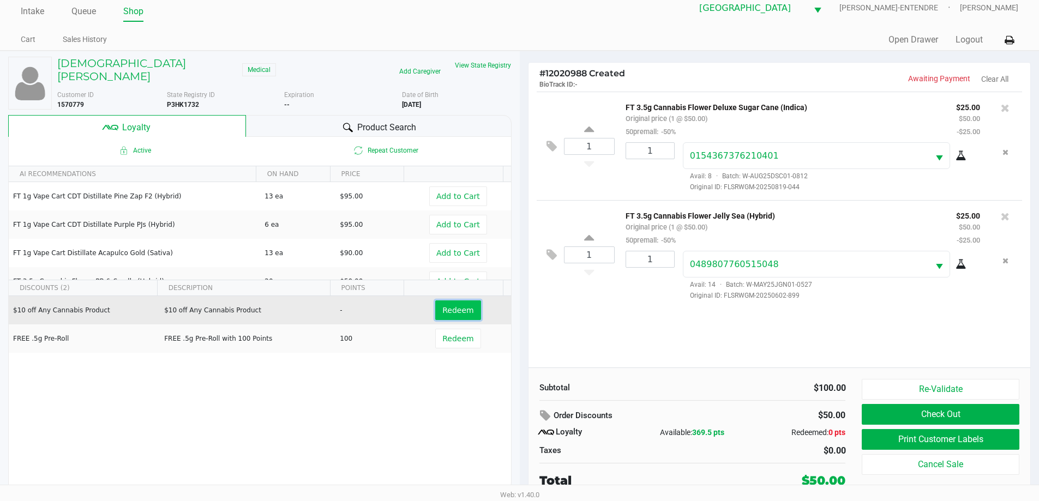
click at [453, 306] on span "Redeem" at bounding box center [457, 310] width 31 height 9
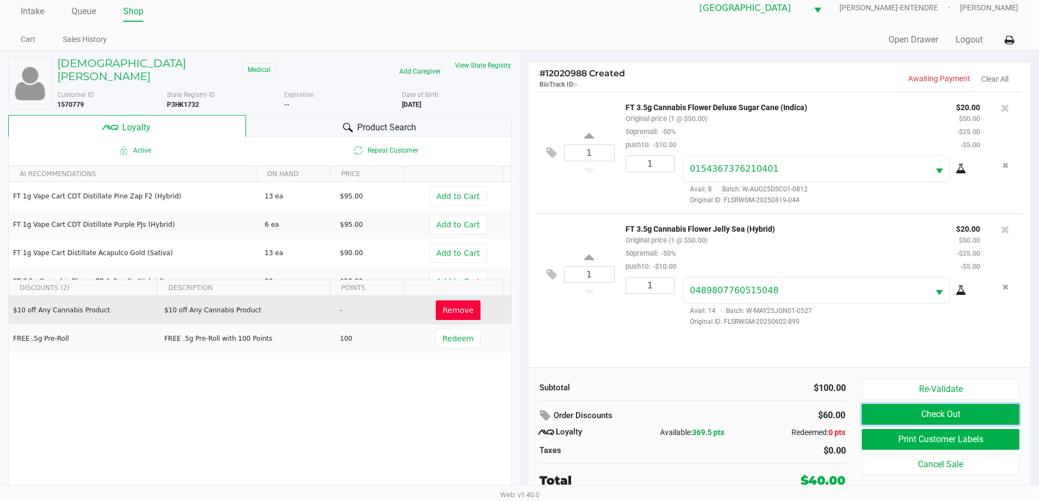
click at [988, 411] on button "Check Out" at bounding box center [940, 414] width 157 height 21
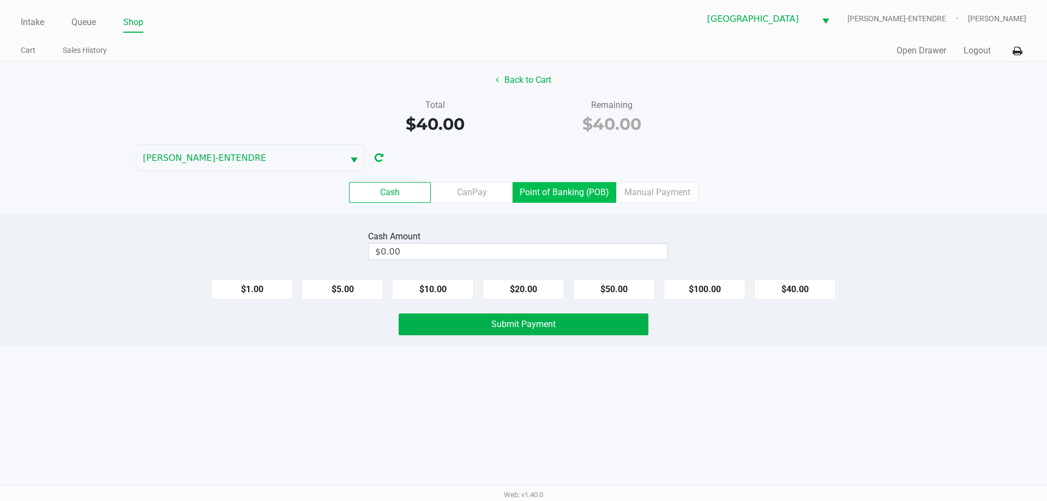
click at [587, 195] on label "Point of Banking (POB)" at bounding box center [565, 192] width 104 height 21
click at [0, 0] on 7 "Point of Banking (POB)" at bounding box center [0, 0] width 0 height 0
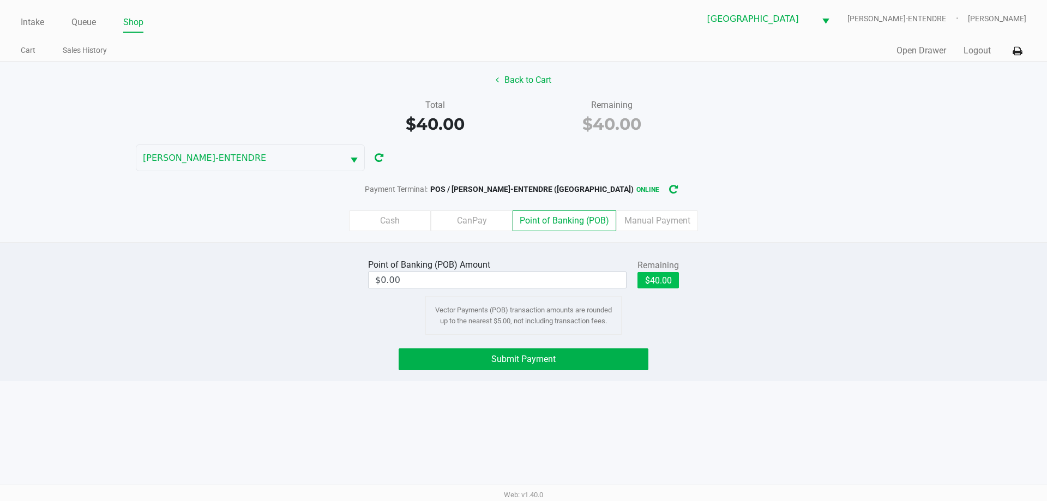
drag, startPoint x: 669, startPoint y: 267, endPoint x: 670, endPoint y: 275, distance: 7.8
click at [670, 269] on div "Remaining" at bounding box center [657, 265] width 41 height 13
click at [668, 281] on button "$40.00" at bounding box center [657, 280] width 41 height 16
type input "$40.00"
click at [557, 363] on button "Submit Payment" at bounding box center [524, 359] width 250 height 22
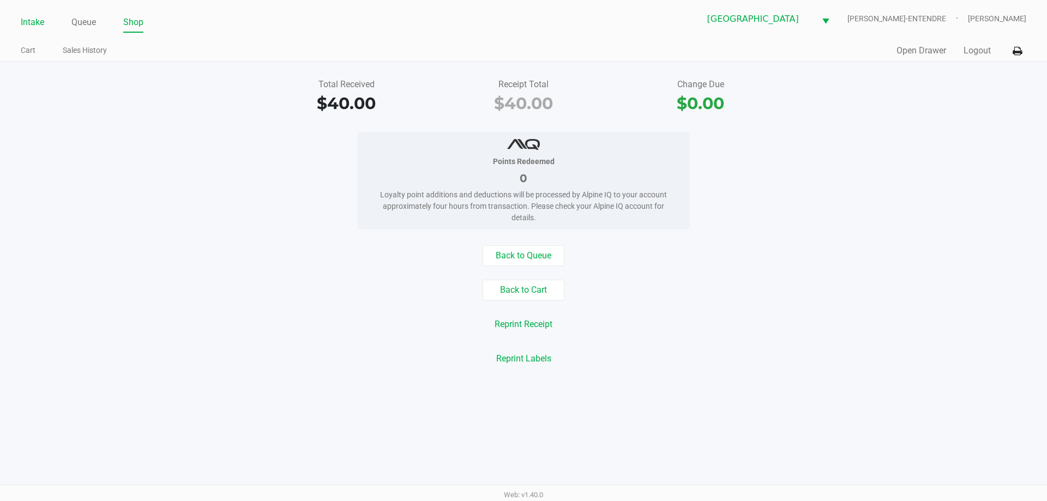
click at [40, 26] on link "Intake" at bounding box center [32, 22] width 23 height 15
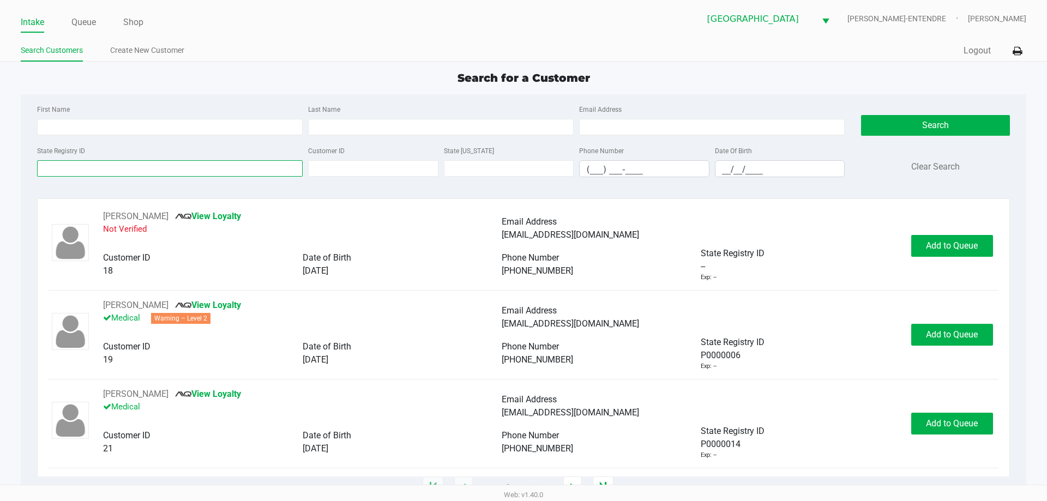
click at [139, 165] on input "State Registry ID" at bounding box center [170, 168] width 266 height 16
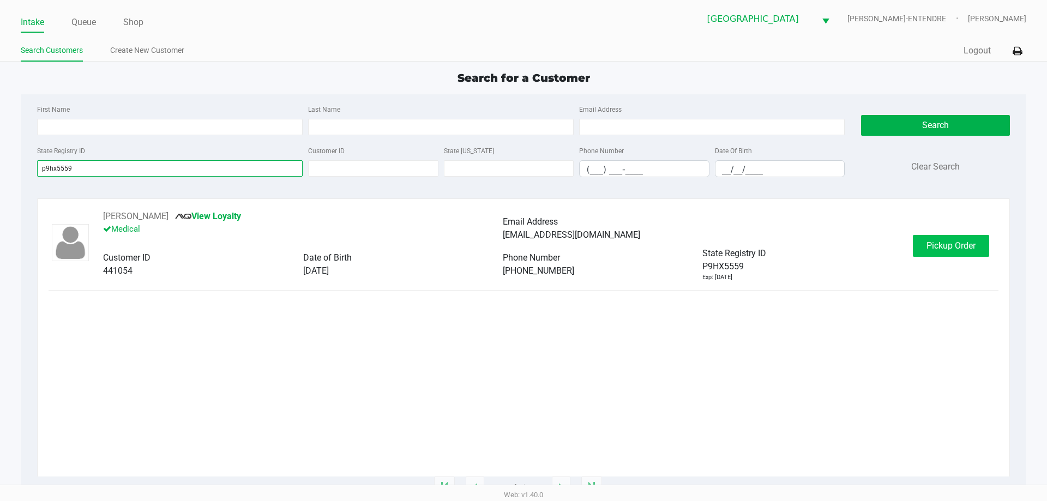
type input "p9hx5559"
click at [971, 251] on button "Pickup Order" at bounding box center [951, 246] width 76 height 22
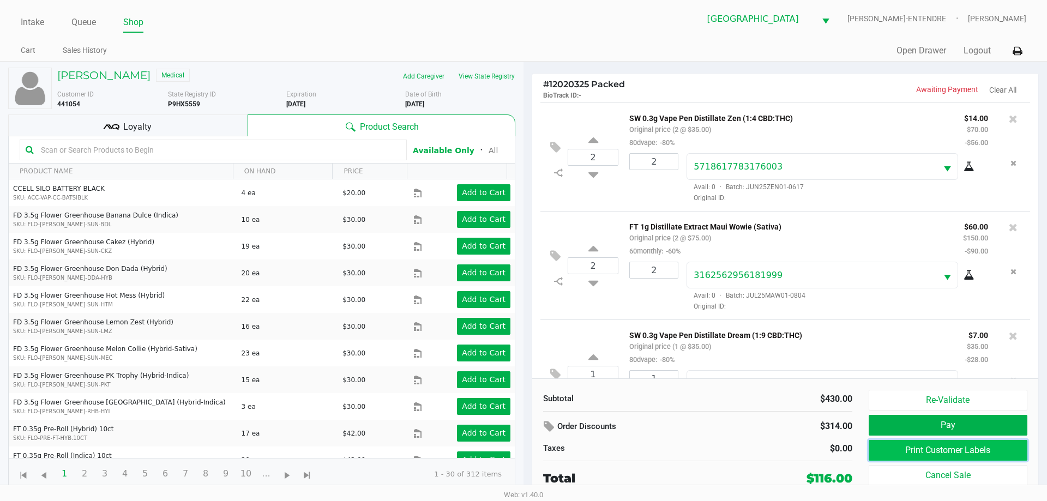
click at [934, 454] on button "Print Customer Labels" at bounding box center [948, 450] width 159 height 21
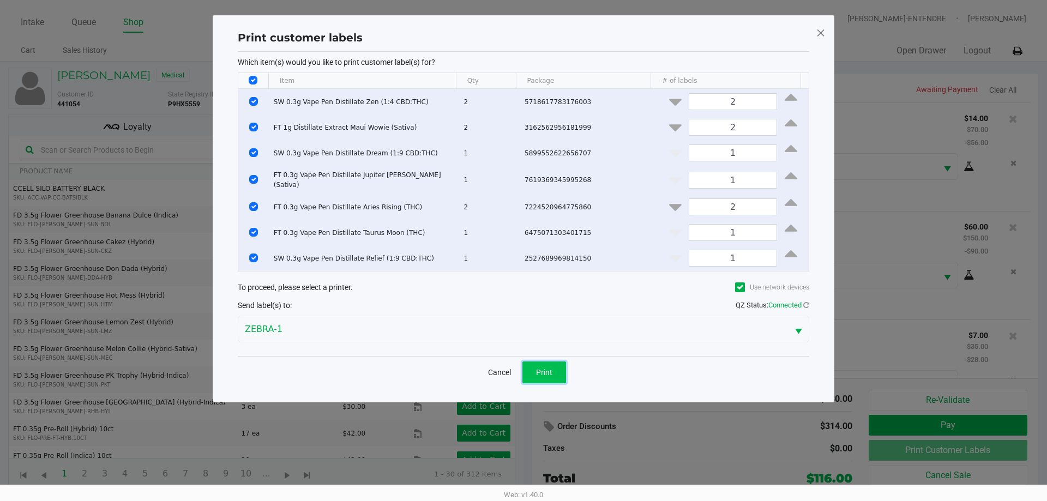
click at [550, 368] on span "Print" at bounding box center [544, 372] width 16 height 9
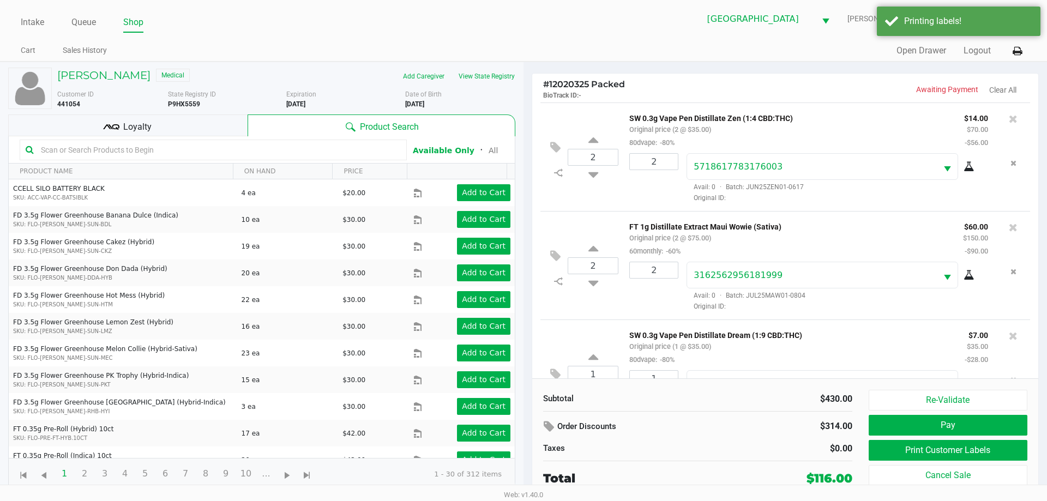
click at [183, 131] on div "Loyalty" at bounding box center [127, 126] width 239 height 22
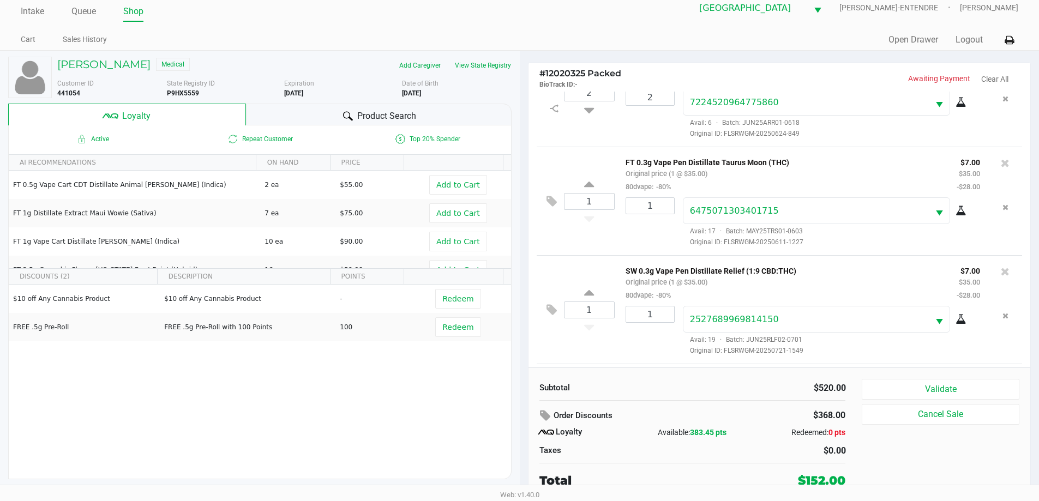
scroll to position [597, 0]
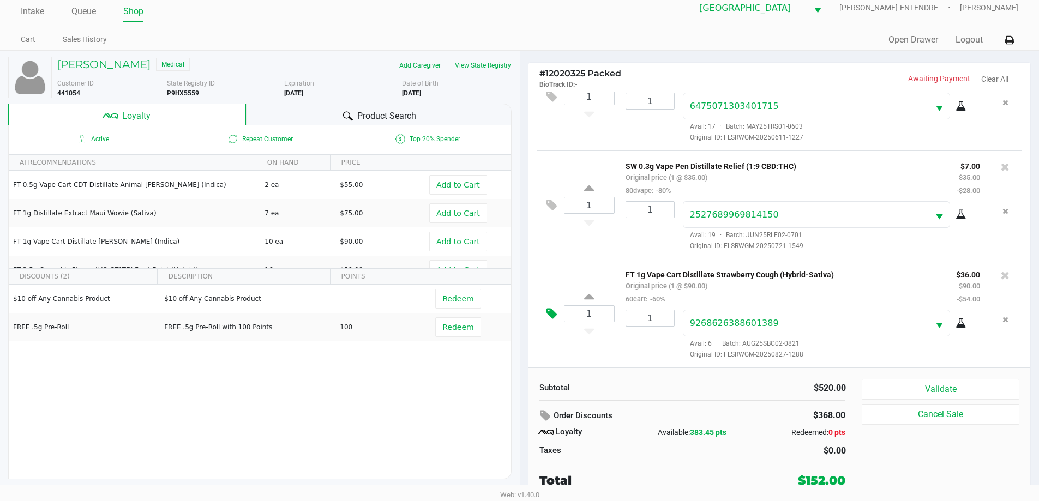
click at [557, 312] on button at bounding box center [554, 314] width 19 height 26
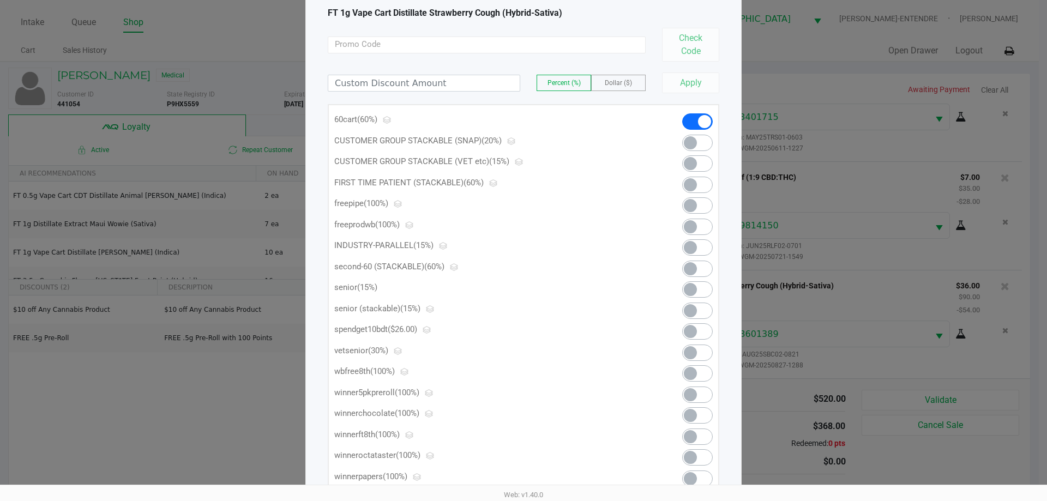
scroll to position [107, 0]
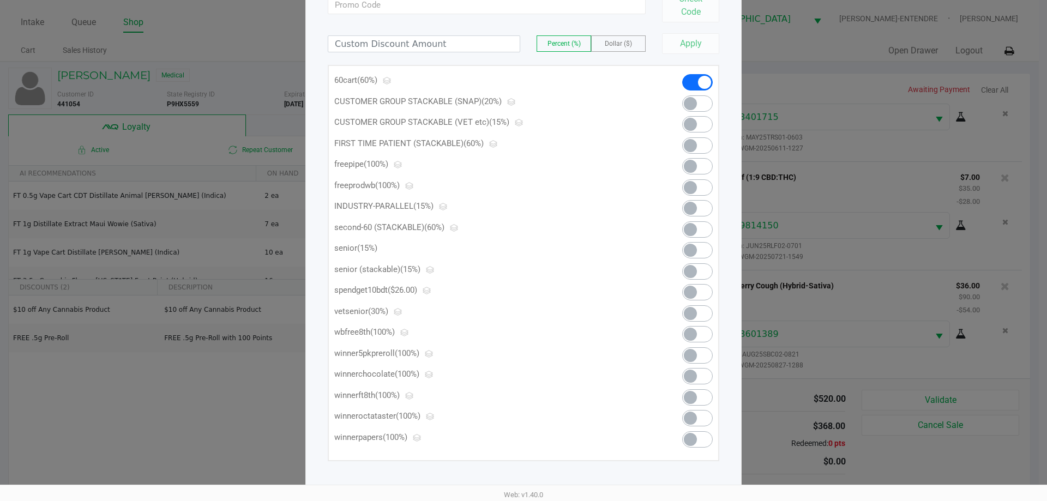
click at [697, 294] on span at bounding box center [697, 292] width 31 height 16
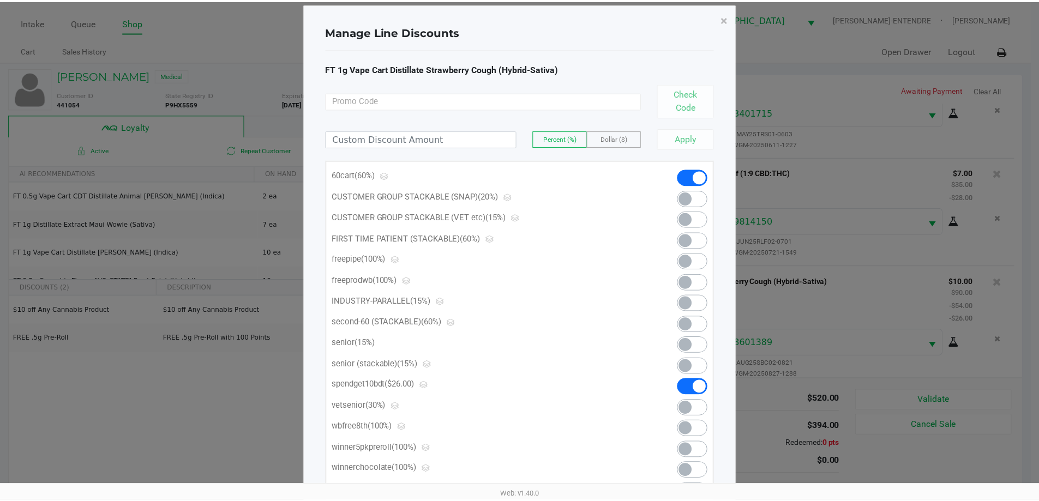
scroll to position [0, 0]
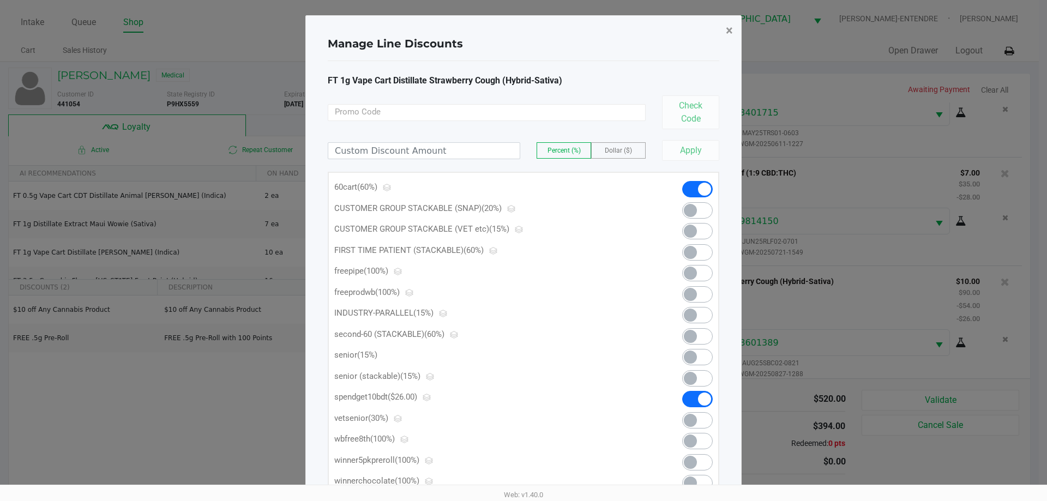
click at [725, 35] on button "×" at bounding box center [729, 30] width 25 height 31
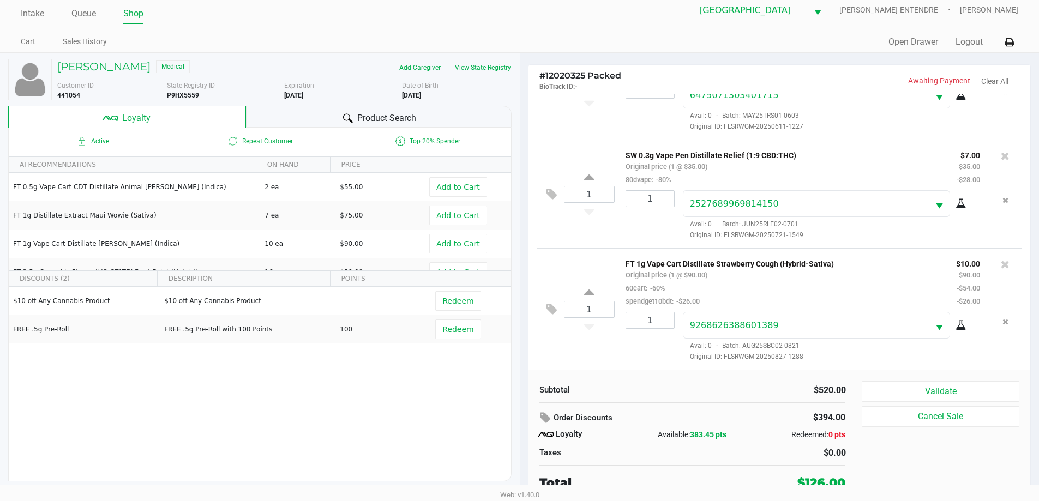
scroll to position [11, 0]
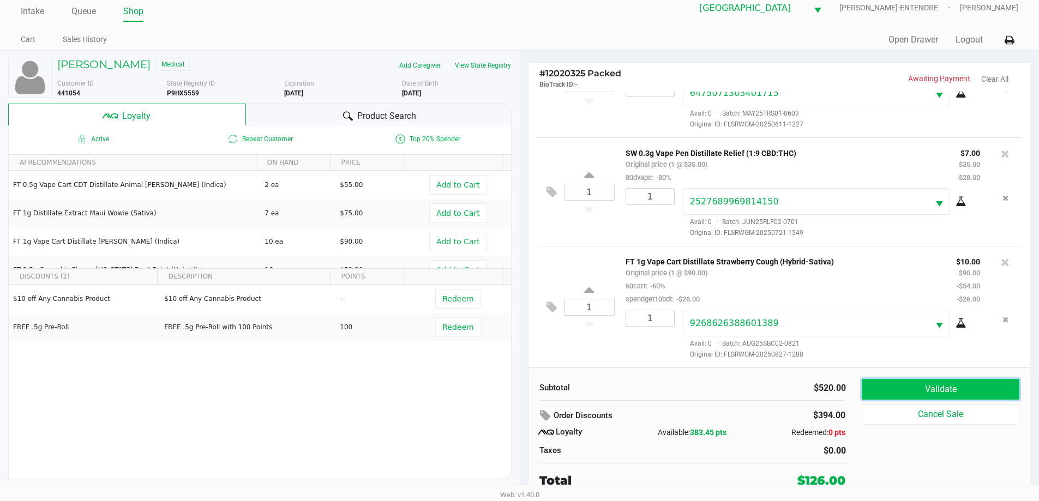
click at [978, 399] on button "Validate" at bounding box center [940, 389] width 157 height 21
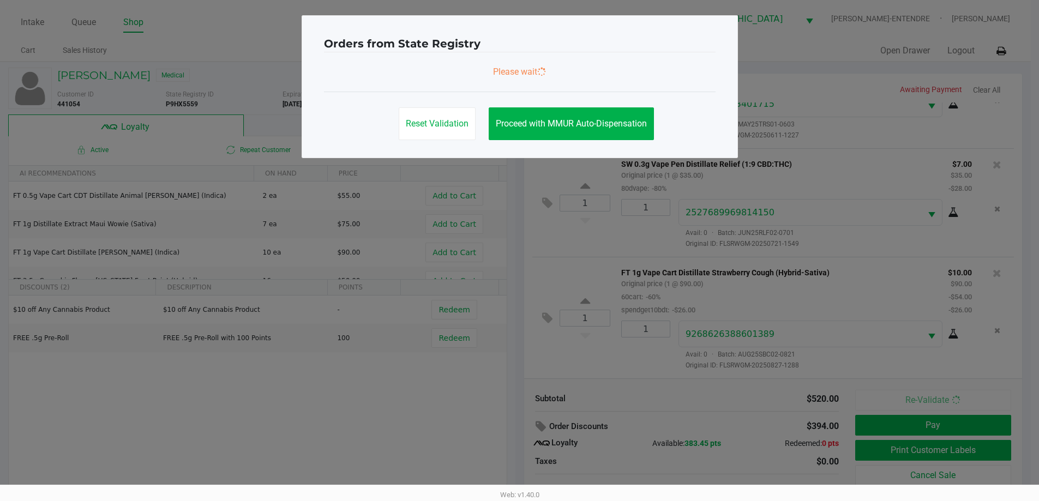
scroll to position [0, 0]
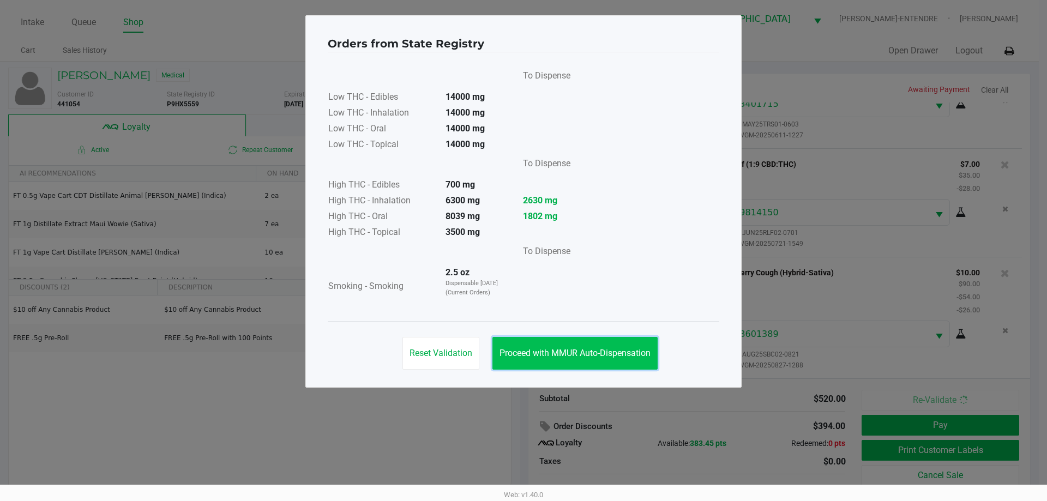
click at [627, 358] on button "Proceed with MMUR Auto-Dispensation" at bounding box center [574, 353] width 165 height 33
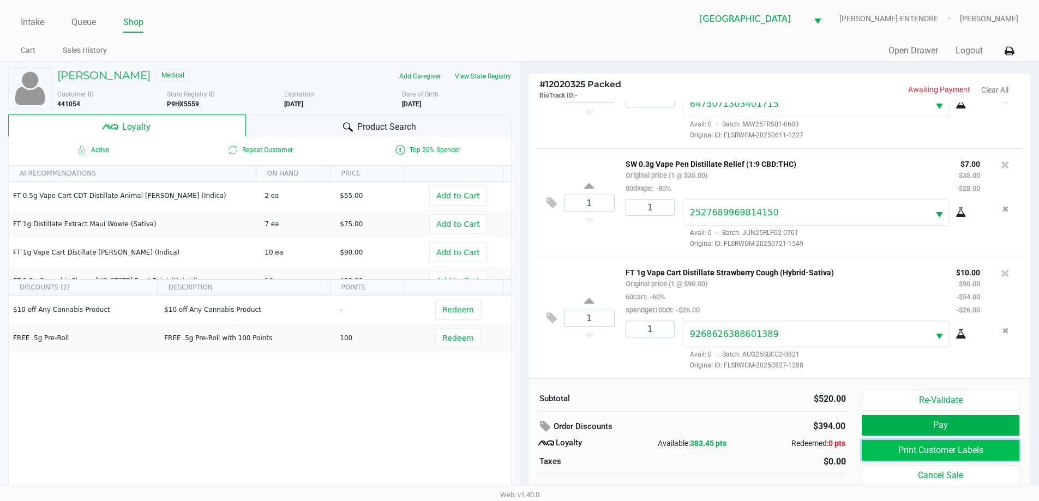
click at [983, 448] on button "Print Customer Labels" at bounding box center [940, 450] width 157 height 21
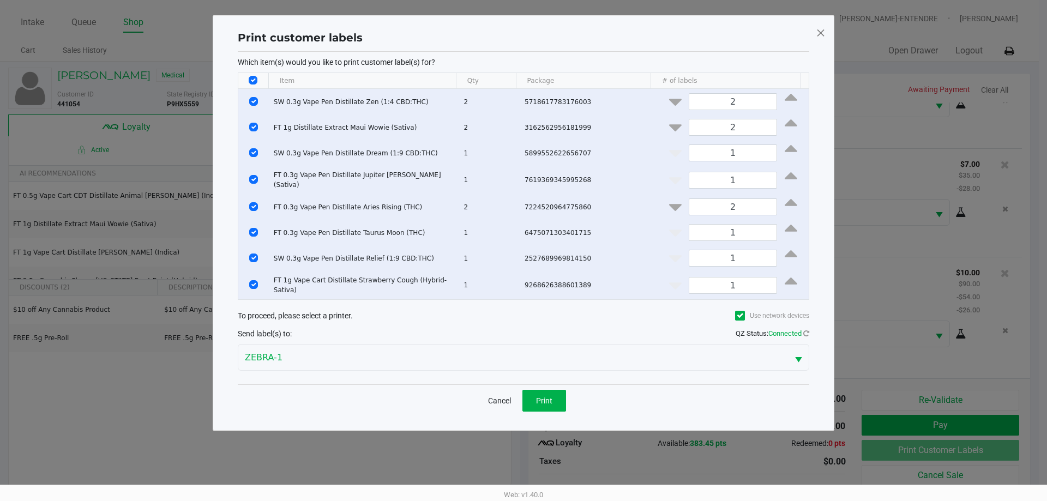
click at [251, 81] on input "Select All Rows" at bounding box center [253, 80] width 9 height 9
checkbox input "false"
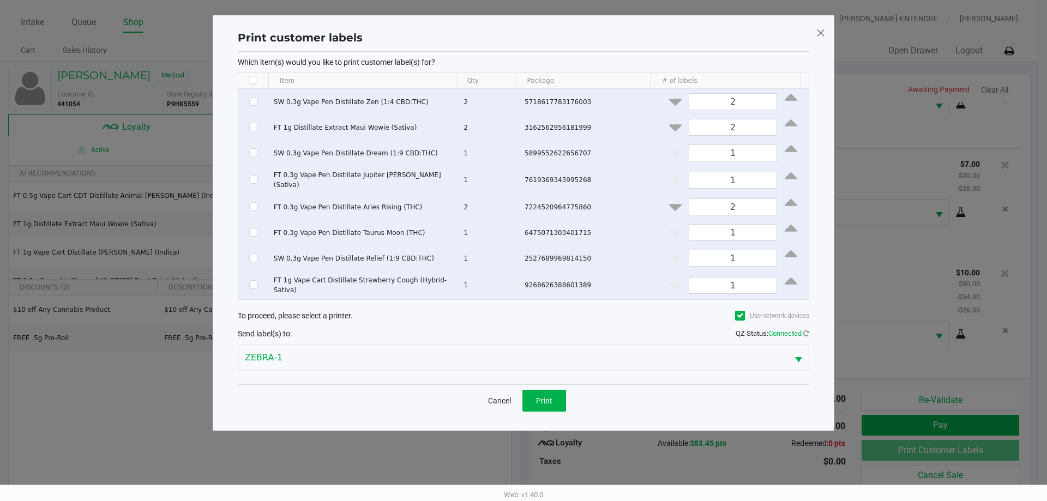
checkbox input "false"
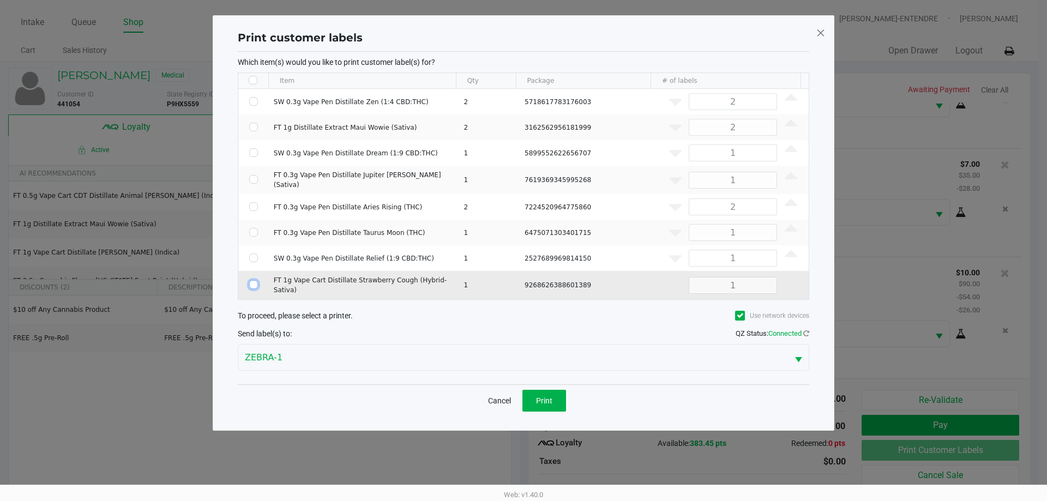
click at [252, 282] on input "Select Row" at bounding box center [253, 284] width 9 height 9
checkbox input "true"
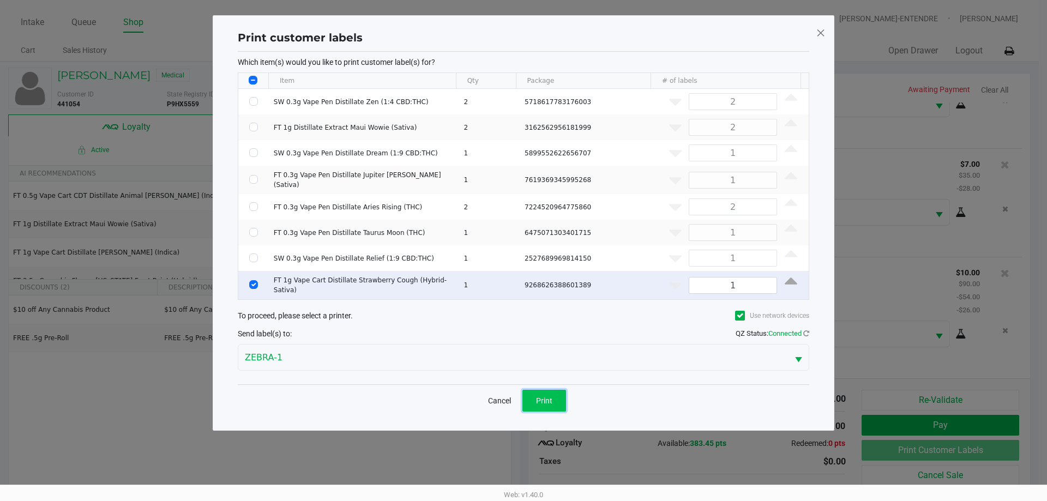
click at [539, 396] on span "Print" at bounding box center [544, 400] width 16 height 9
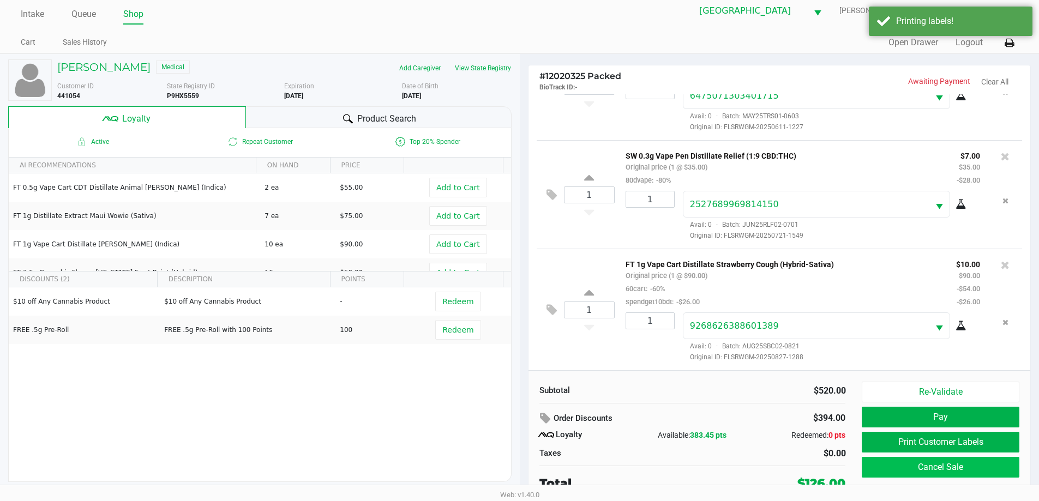
scroll to position [11, 0]
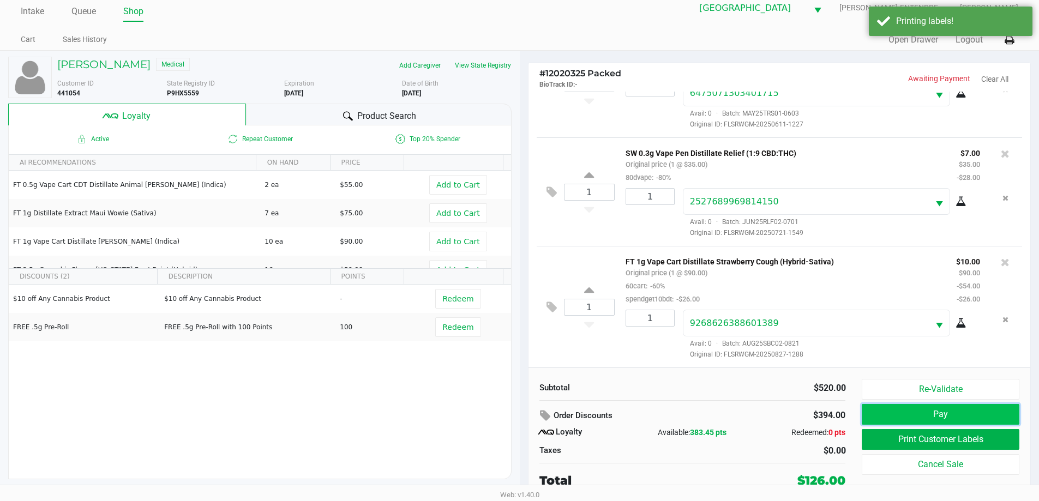
click at [942, 420] on button "Pay" at bounding box center [940, 414] width 157 height 21
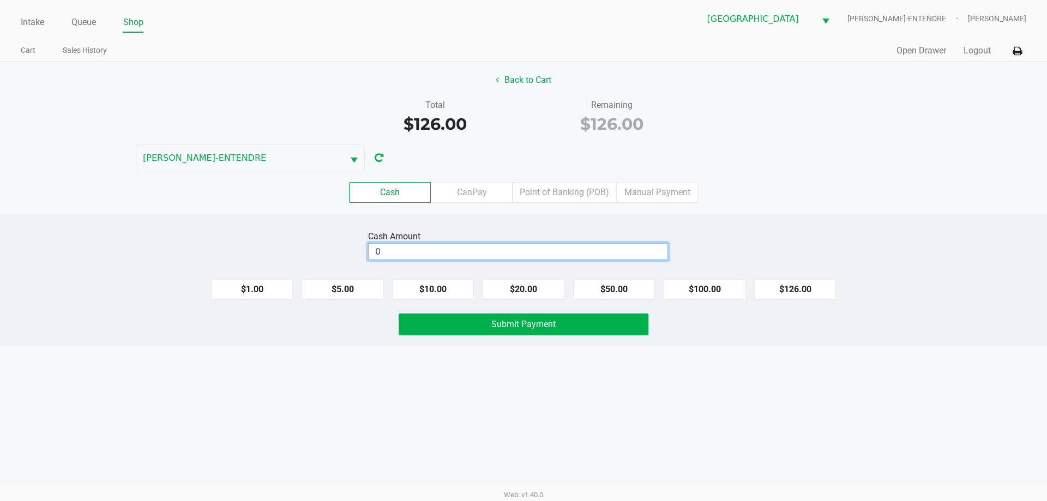
click at [493, 248] on input "0" at bounding box center [518, 252] width 299 height 16
type input "$140.00"
click at [529, 328] on span "Submit Payment" at bounding box center [523, 324] width 64 height 10
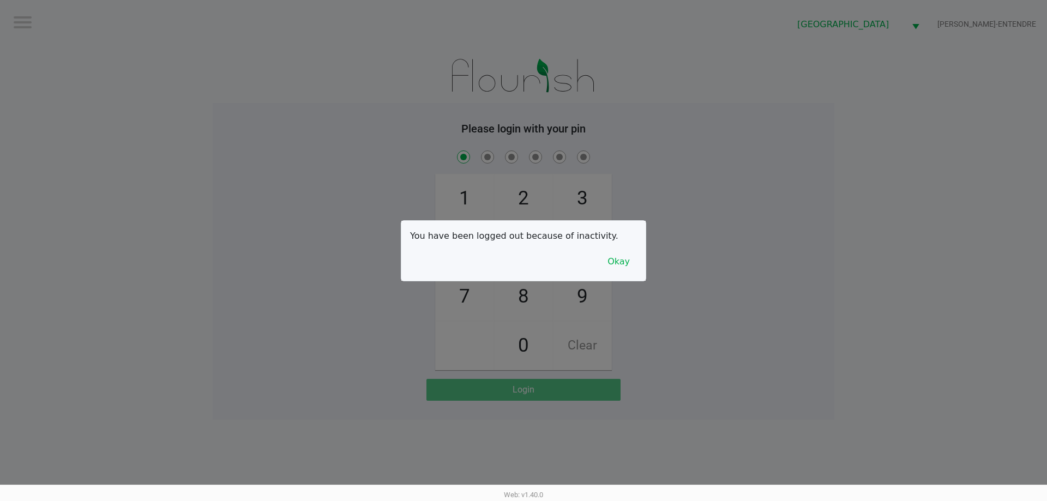
checkbox input "true"
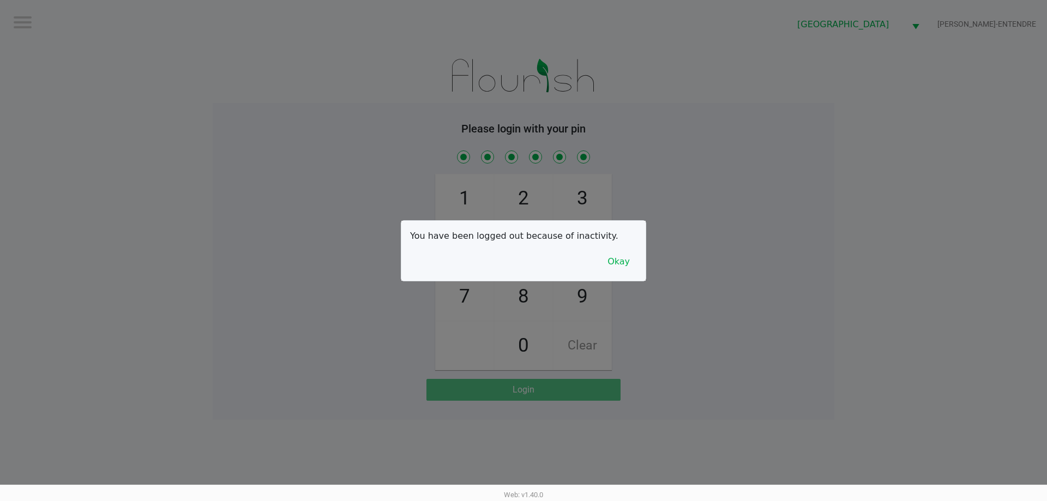
checkbox input "true"
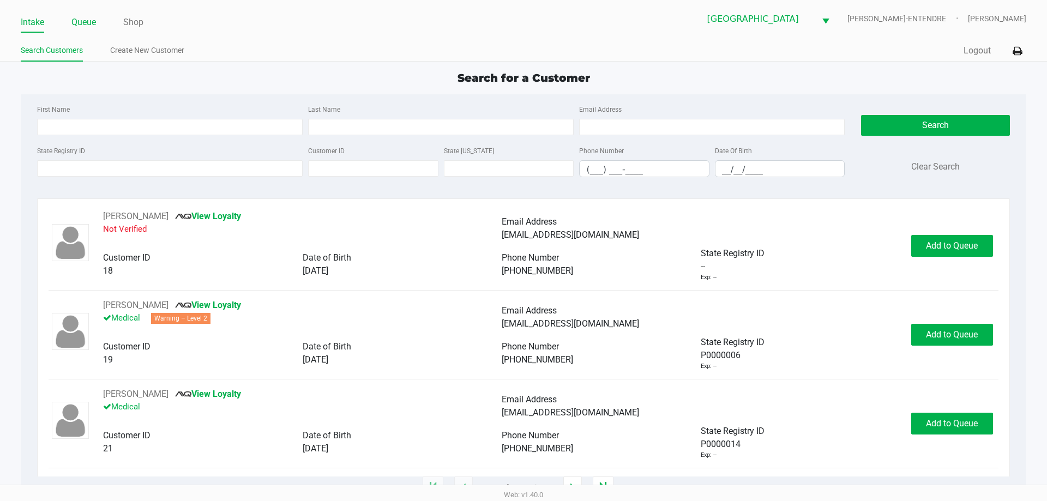
click at [87, 23] on link "Queue" at bounding box center [83, 22] width 25 height 15
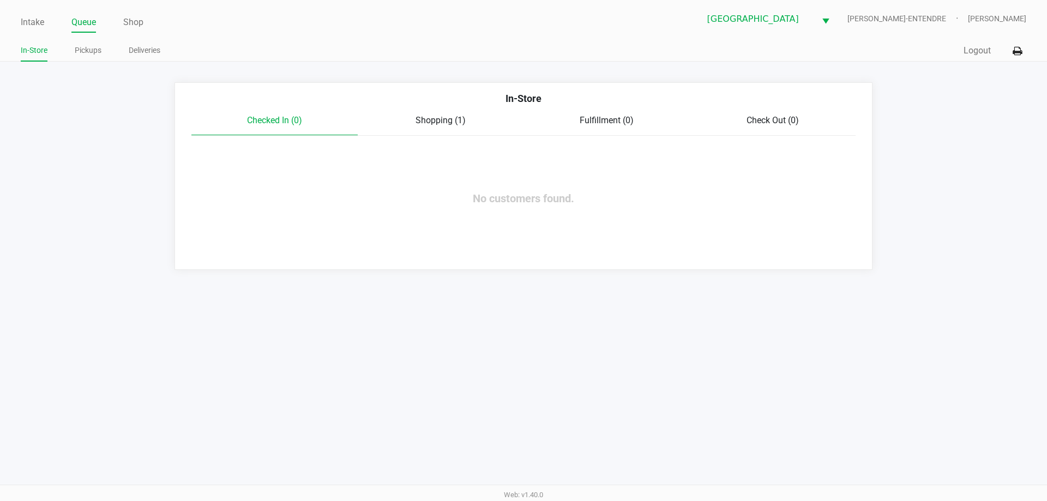
click at [448, 121] on span "Shopping (1)" at bounding box center [441, 120] width 50 height 10
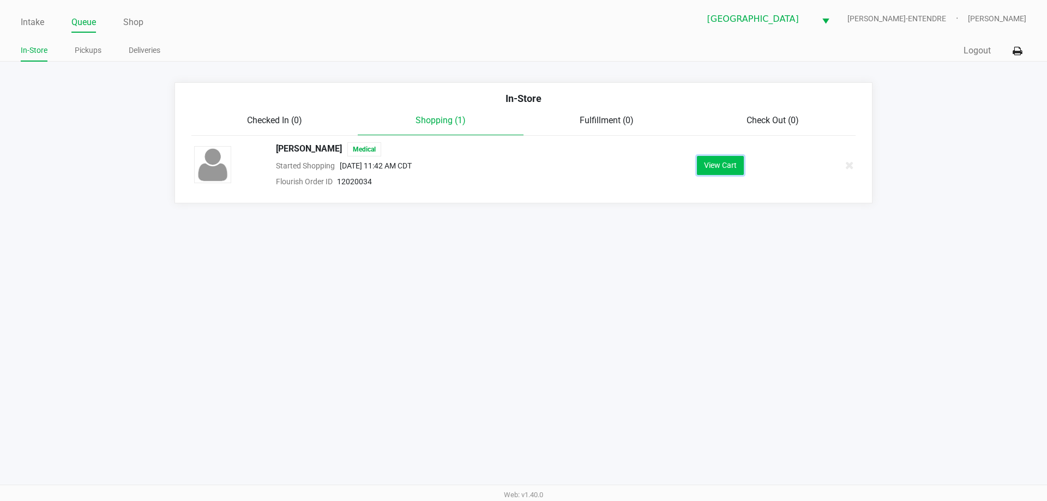
click at [703, 169] on button "View Cart" at bounding box center [720, 165] width 47 height 19
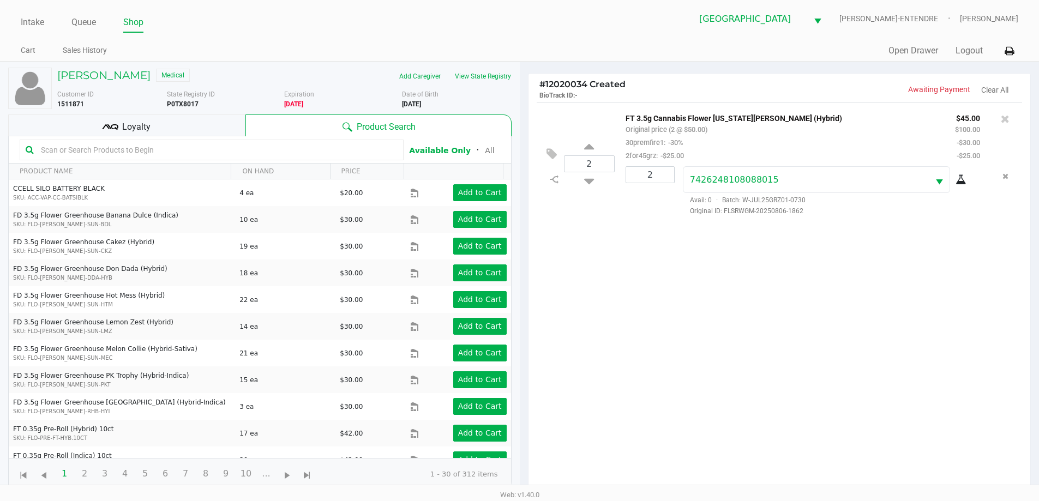
click at [183, 129] on div "Loyalty" at bounding box center [126, 126] width 237 height 22
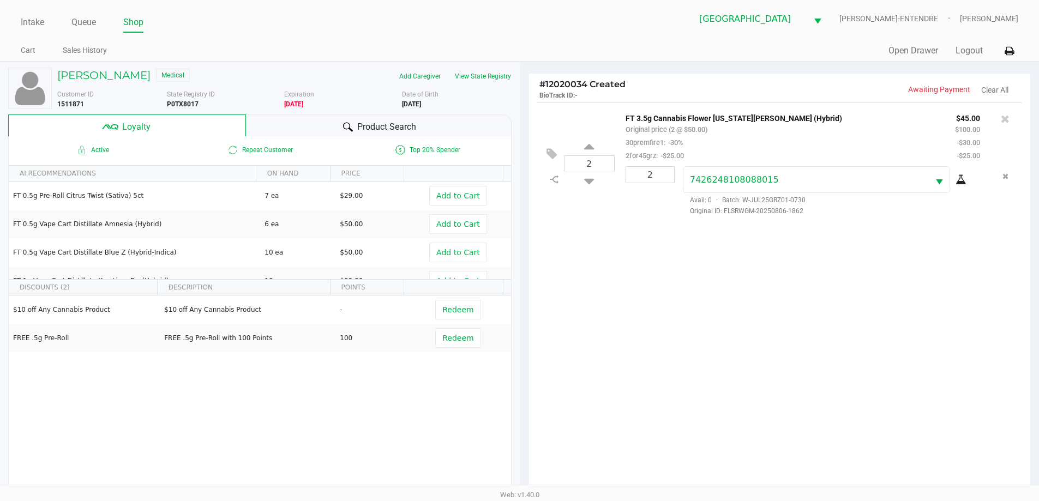
click at [321, 118] on div "Product Search" at bounding box center [379, 126] width 266 height 22
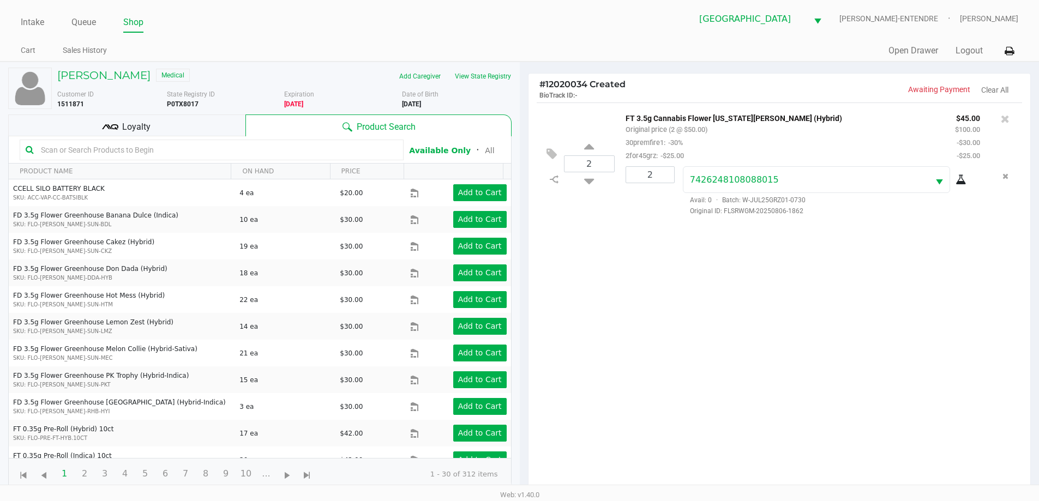
drag, startPoint x: 268, startPoint y: 154, endPoint x: 255, endPoint y: 147, distance: 14.9
click at [268, 153] on input "text" at bounding box center [217, 150] width 361 height 16
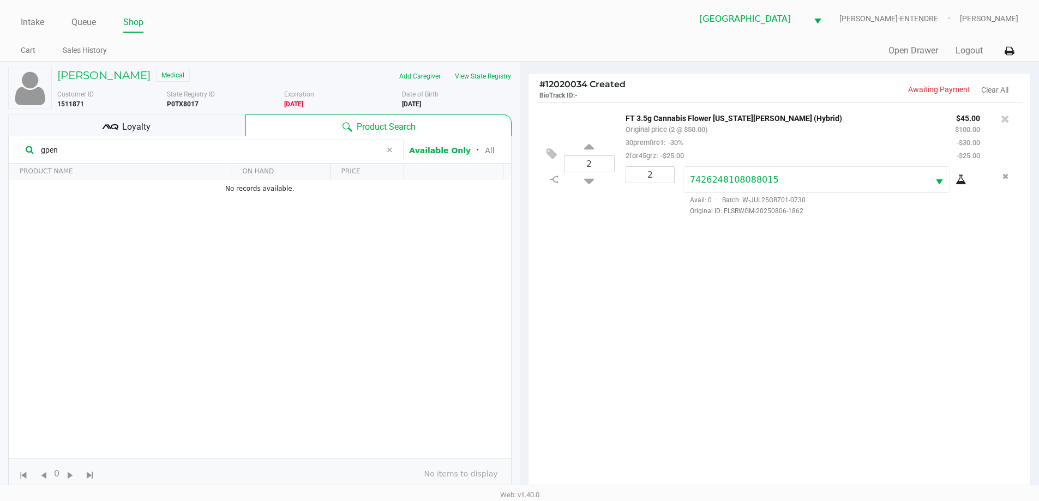
click at [202, 151] on input "gpen" at bounding box center [209, 150] width 345 height 16
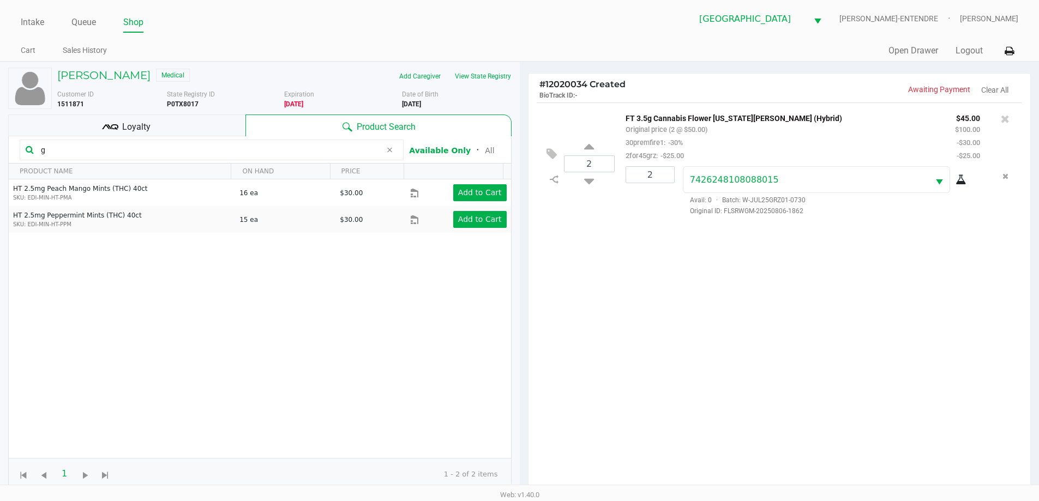
type input "g"
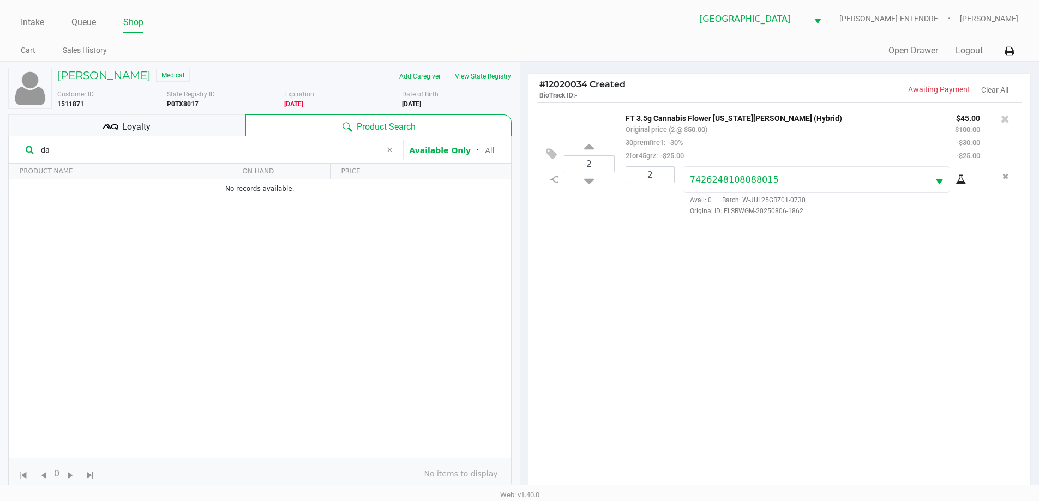
type input "d"
type input "2509597497060882"
click at [393, 146] on span at bounding box center [389, 149] width 16 height 13
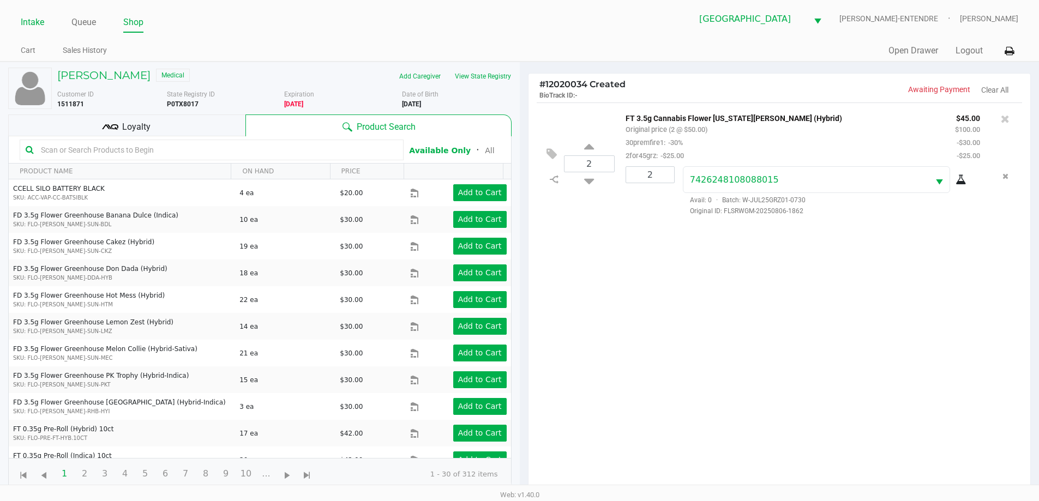
click at [38, 22] on link "Intake" at bounding box center [32, 22] width 23 height 15
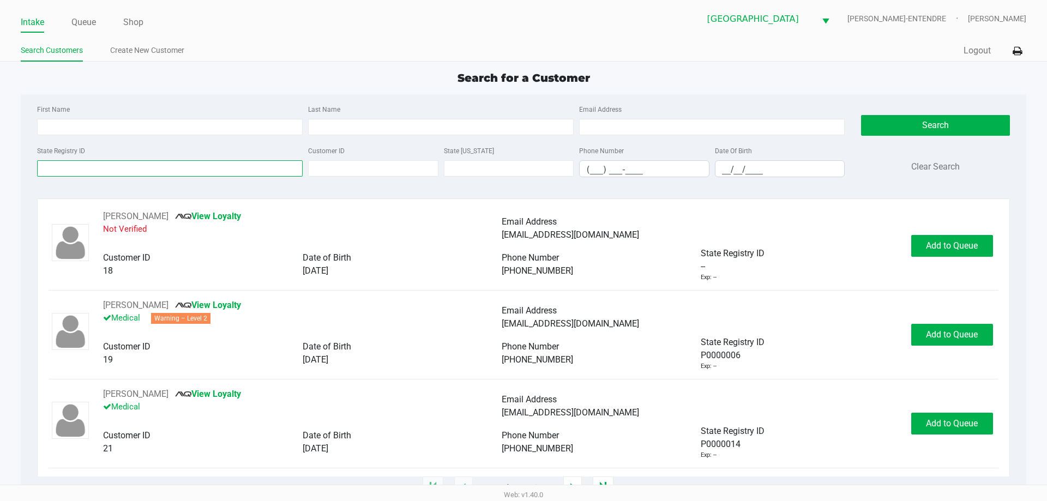
click at [125, 168] on input "State Registry ID" at bounding box center [170, 168] width 266 height 16
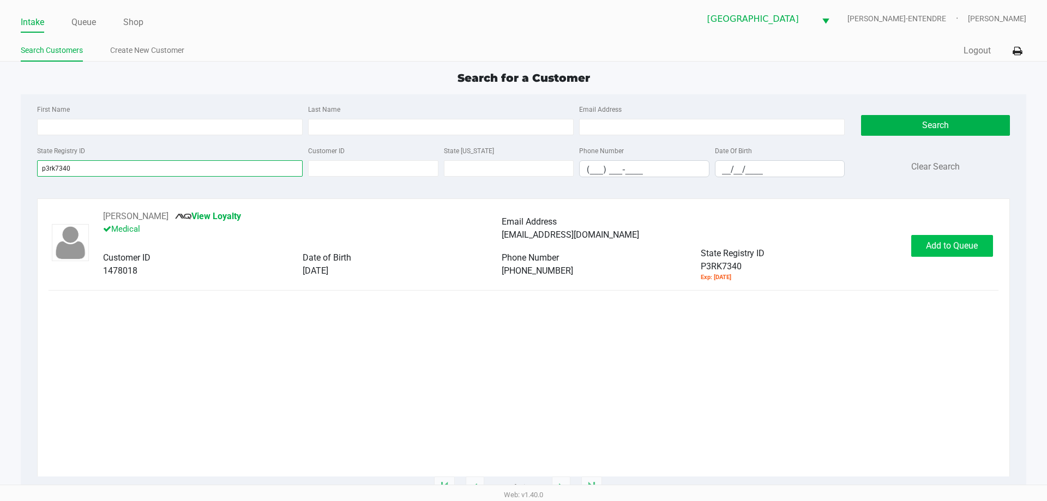
type input "p3rk7340"
click at [941, 245] on span "Add to Queue" at bounding box center [952, 245] width 52 height 10
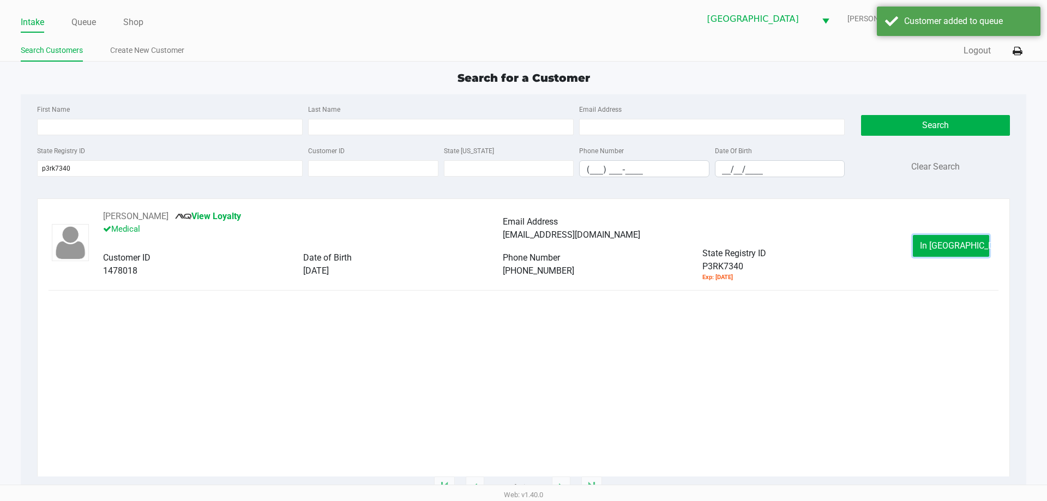
click at [941, 245] on span "In Queue" at bounding box center [966, 245] width 92 height 10
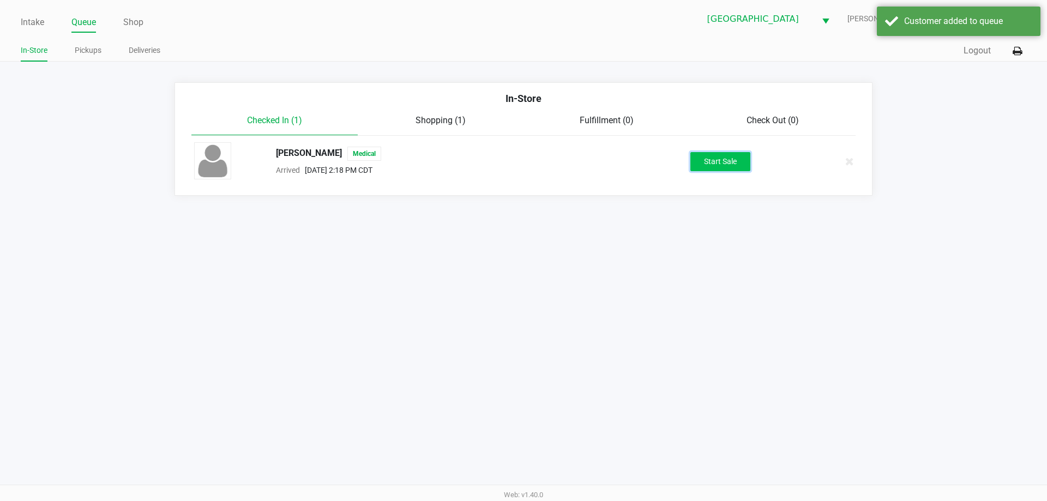
click at [744, 170] on button "Start Sale" at bounding box center [720, 161] width 60 height 19
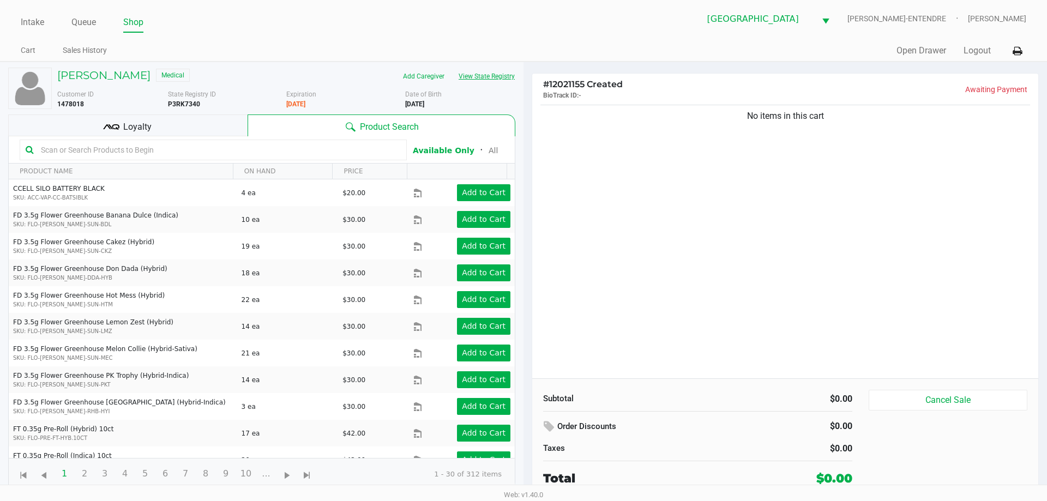
click at [509, 75] on button "View State Registry" at bounding box center [484, 76] width 64 height 17
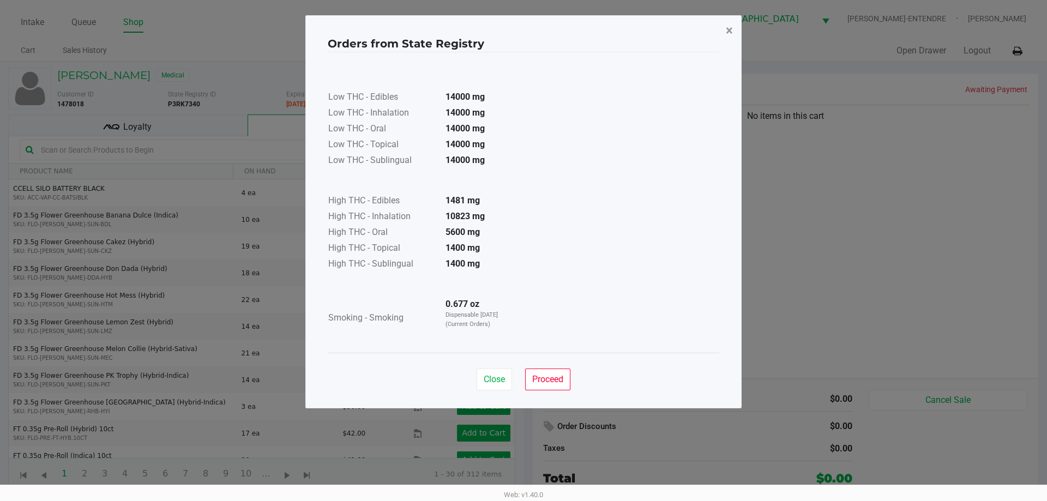
click at [730, 32] on span "×" at bounding box center [729, 30] width 7 height 15
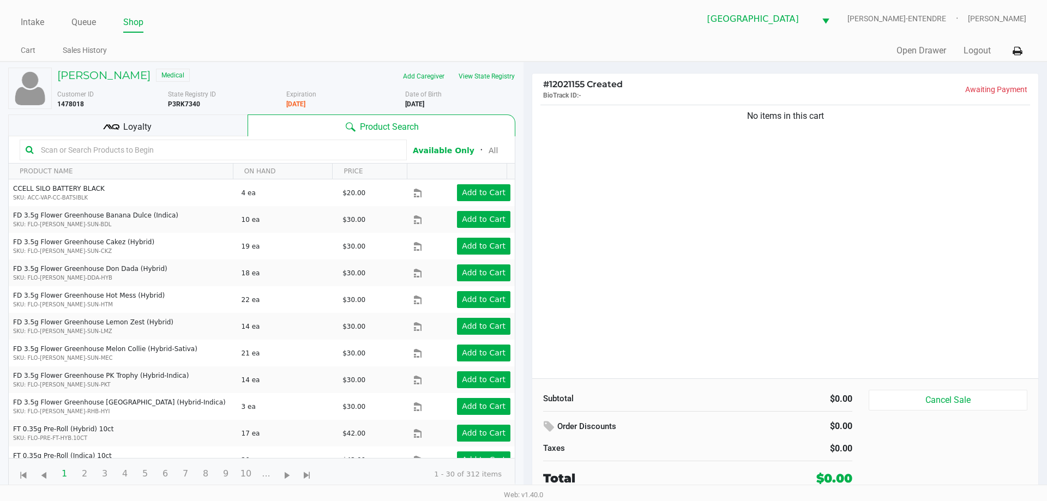
click at [739, 172] on div "No items in this cart" at bounding box center [785, 241] width 506 height 276
click at [218, 122] on div "Loyalty" at bounding box center [127, 126] width 239 height 22
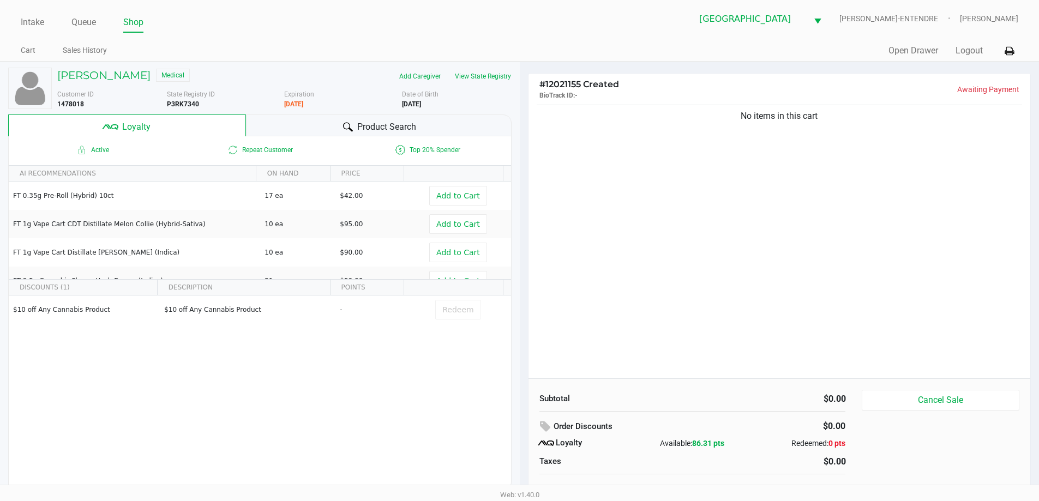
click at [659, 176] on div "No items in this cart" at bounding box center [779, 241] width 502 height 276
drag, startPoint x: 519, startPoint y: 83, endPoint x: 493, endPoint y: 75, distance: 27.6
click at [519, 83] on div "DANIEL HENDERSON Medical Add Caregiver View State Registry Customer ID 1478018 …" at bounding box center [519, 287] width 1039 height 450
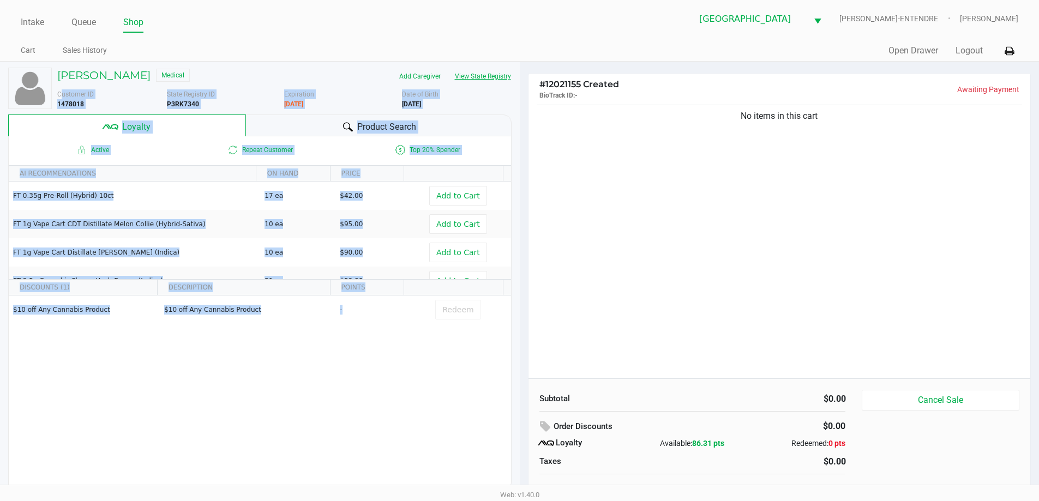
click at [492, 74] on button "View State Registry" at bounding box center [480, 76] width 64 height 17
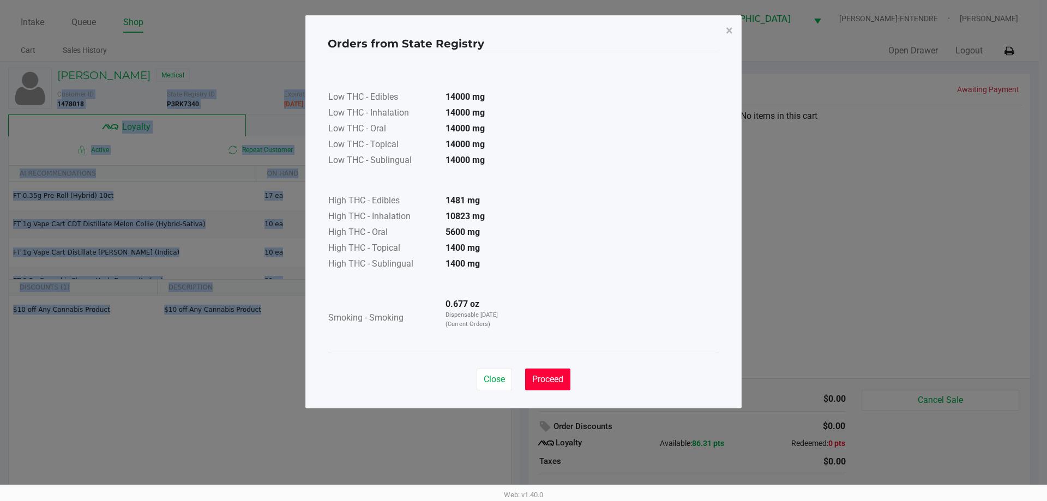
click at [554, 378] on span "Proceed" at bounding box center [547, 379] width 31 height 10
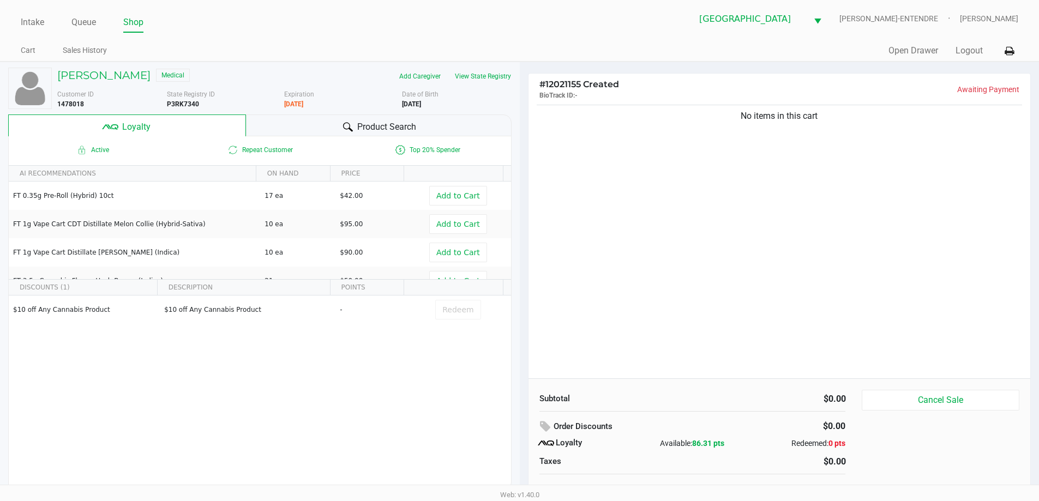
drag, startPoint x: 652, startPoint y: 291, endPoint x: 639, endPoint y: 262, distance: 32.0
click at [653, 290] on div "No items in this cart" at bounding box center [779, 241] width 502 height 276
click at [326, 125] on div "Product Search" at bounding box center [379, 126] width 266 height 22
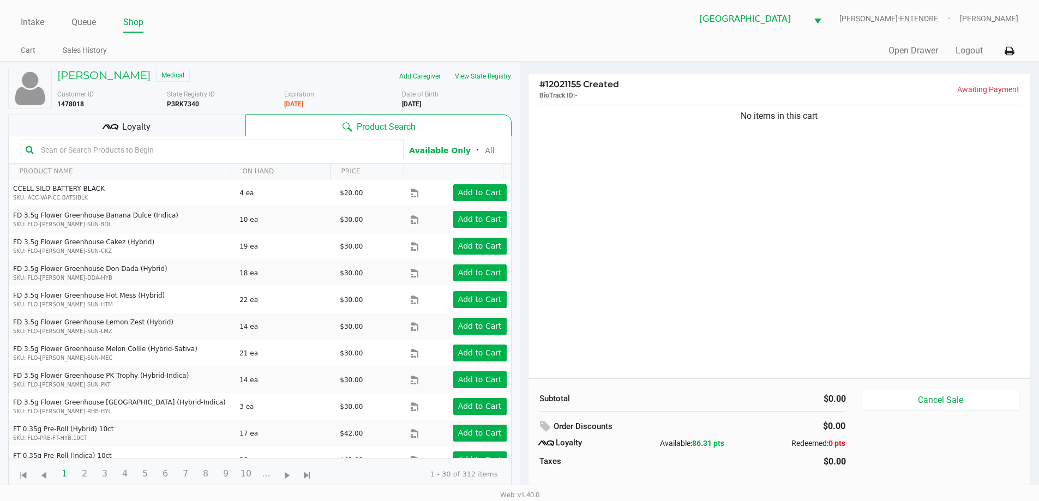
click at [172, 121] on div "Loyalty" at bounding box center [126, 126] width 237 height 22
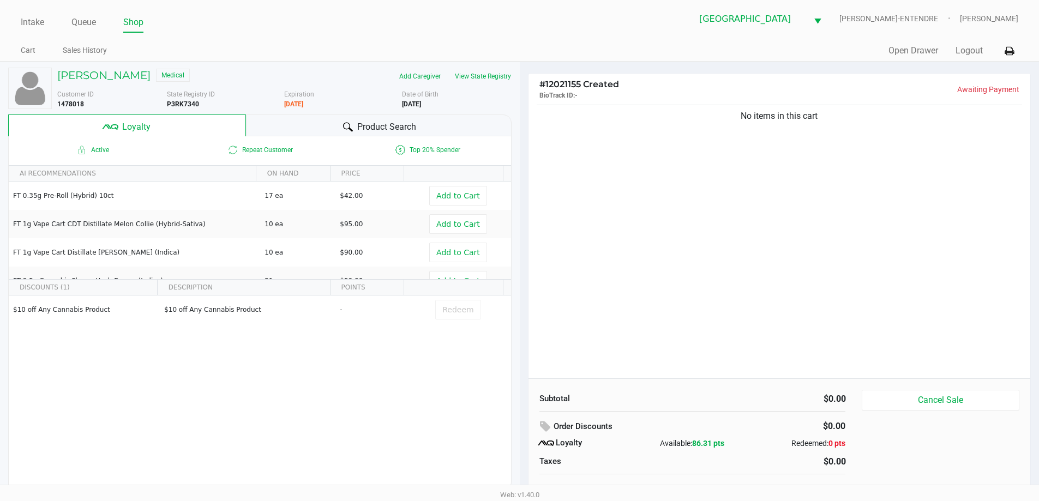
click at [586, 221] on div "No items in this cart" at bounding box center [779, 241] width 502 height 276
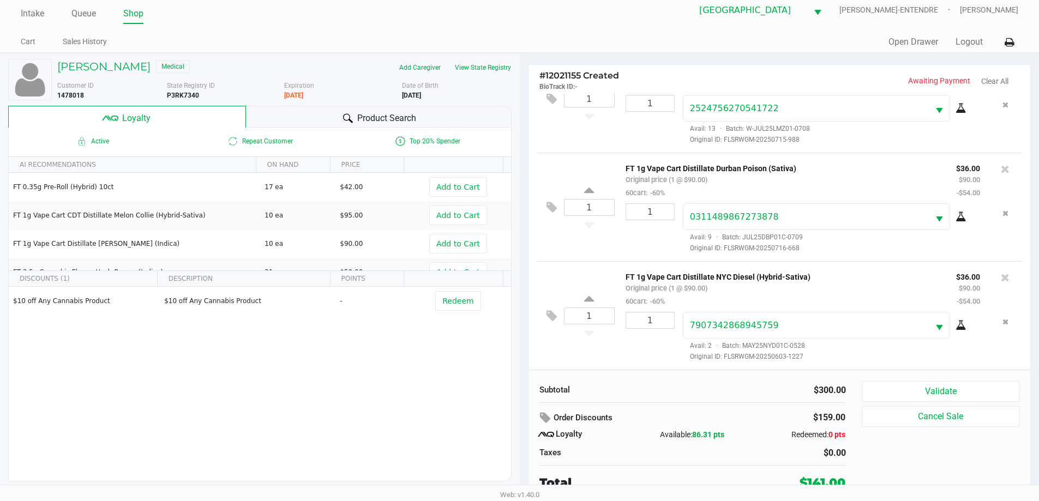
scroll to position [11, 0]
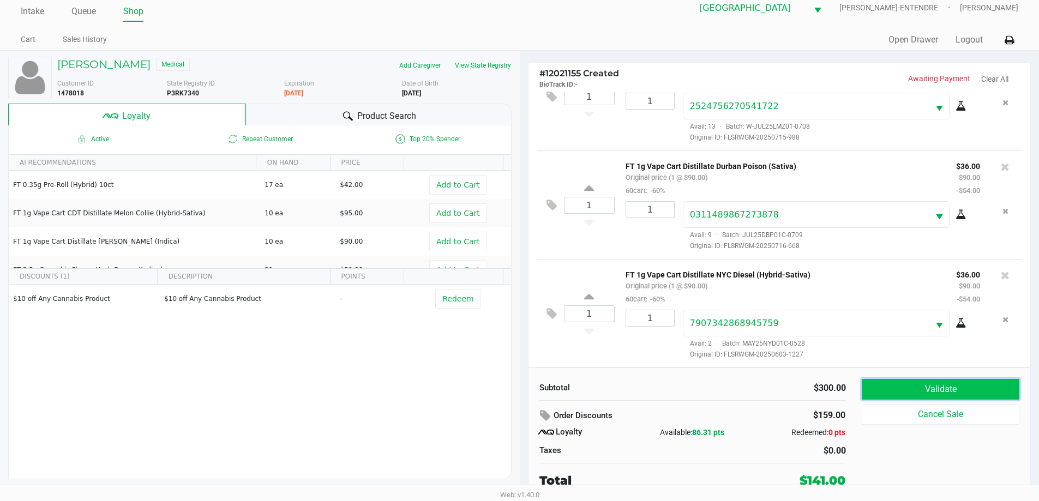
click at [915, 384] on button "Validate" at bounding box center [940, 389] width 157 height 21
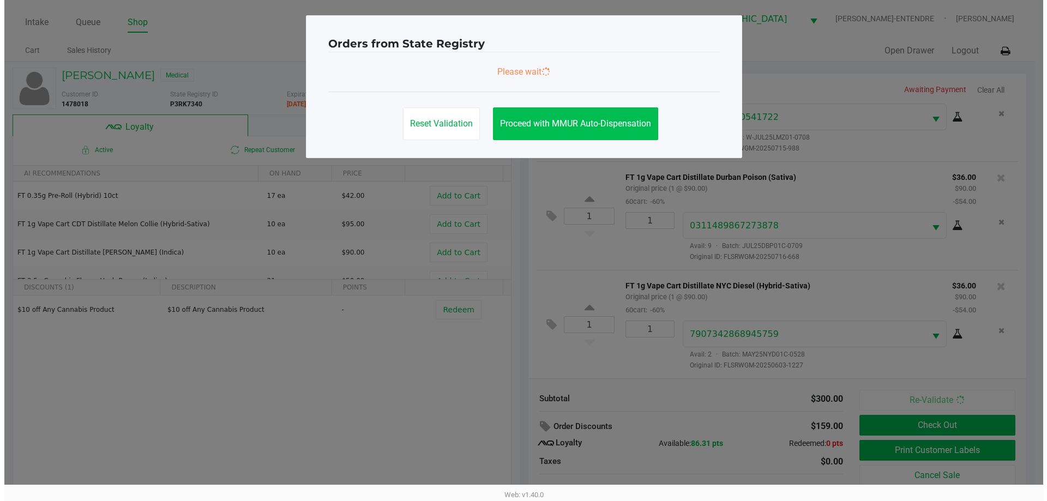
scroll to position [0, 0]
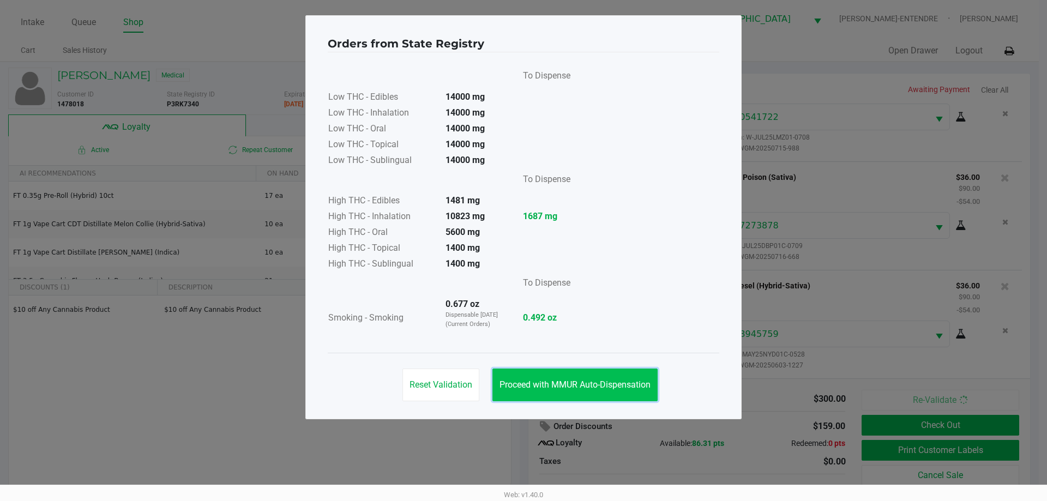
click at [575, 375] on button "Proceed with MMUR Auto-Dispensation" at bounding box center [574, 385] width 165 height 33
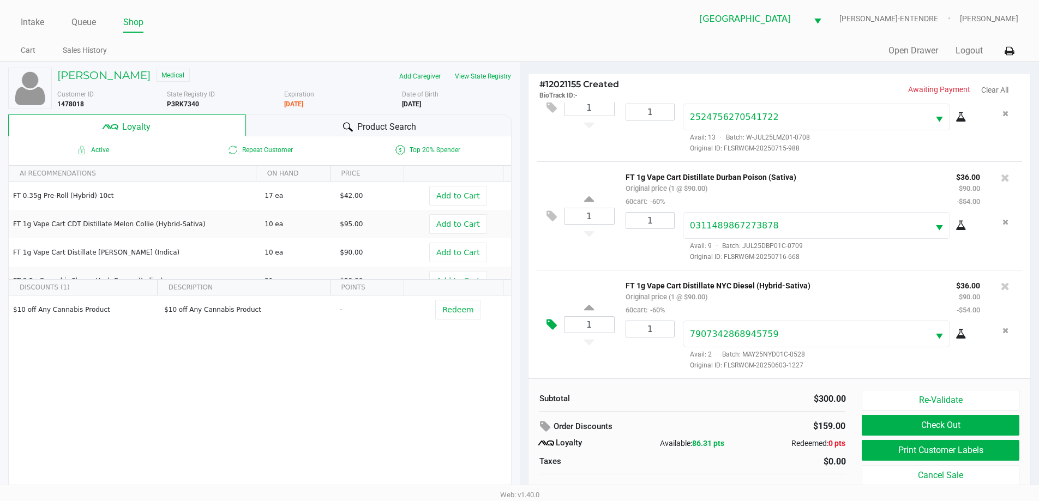
click at [559, 324] on button at bounding box center [554, 325] width 19 height 26
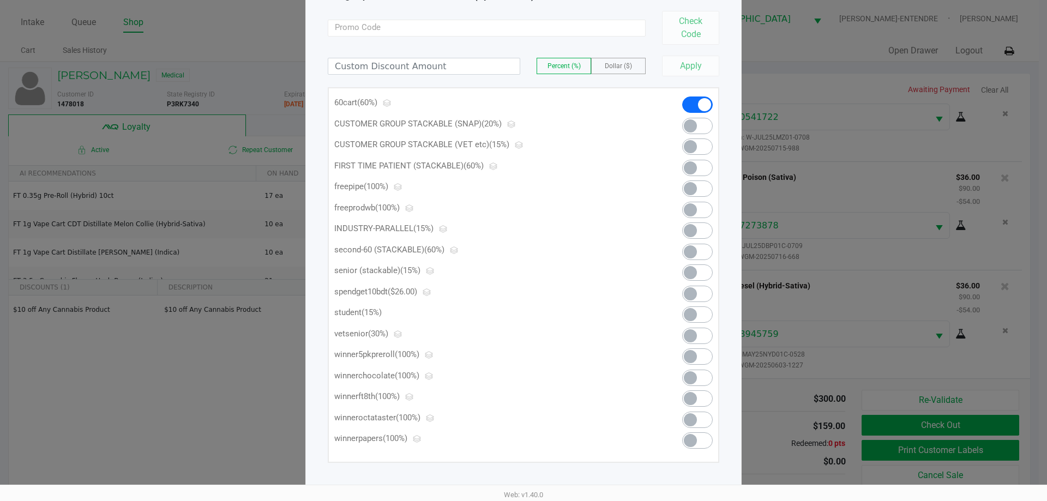
scroll to position [86, 0]
click at [692, 292] on span at bounding box center [690, 292] width 13 height 13
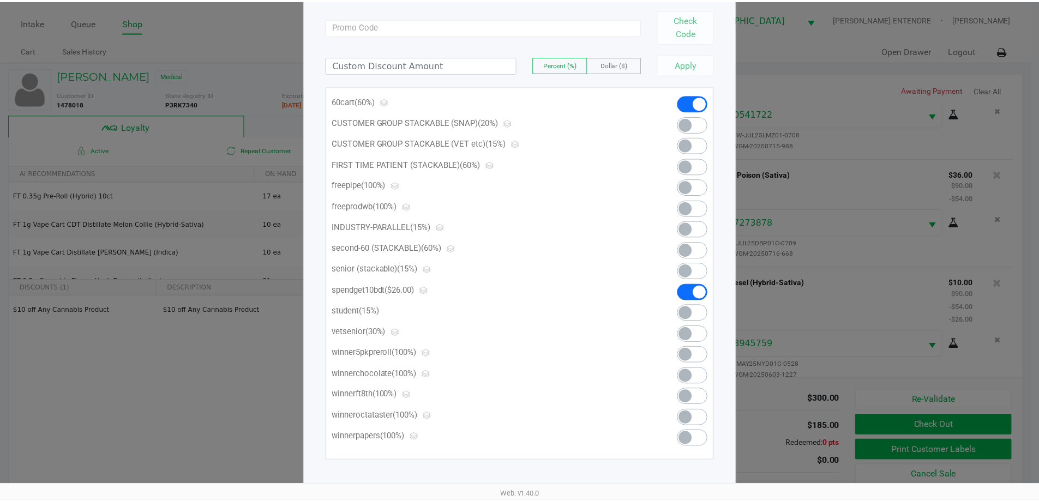
scroll to position [0, 0]
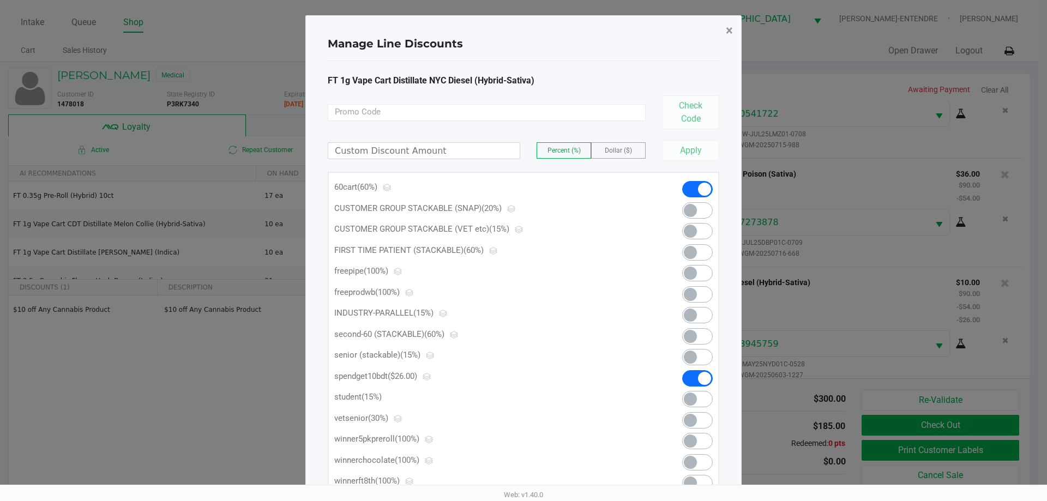
click at [727, 32] on span "×" at bounding box center [729, 30] width 7 height 15
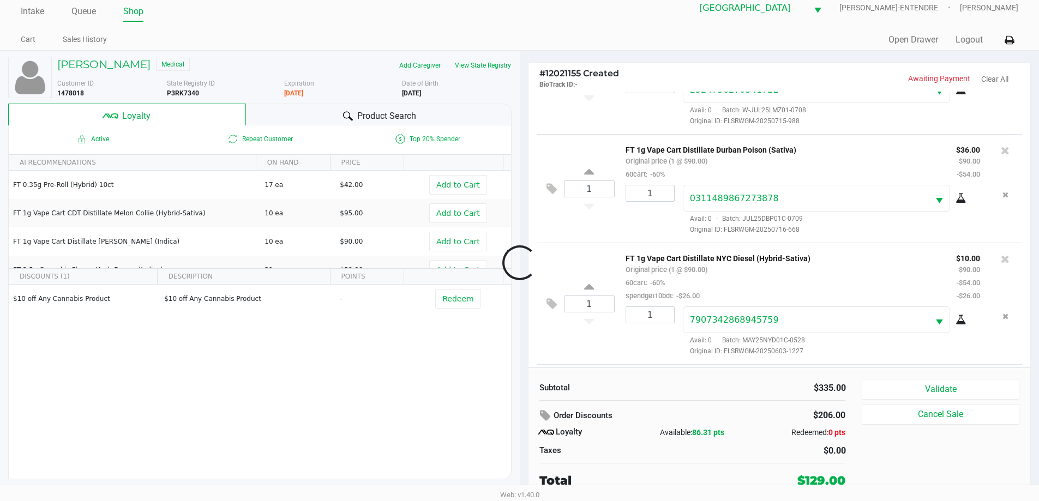
scroll to position [501, 0]
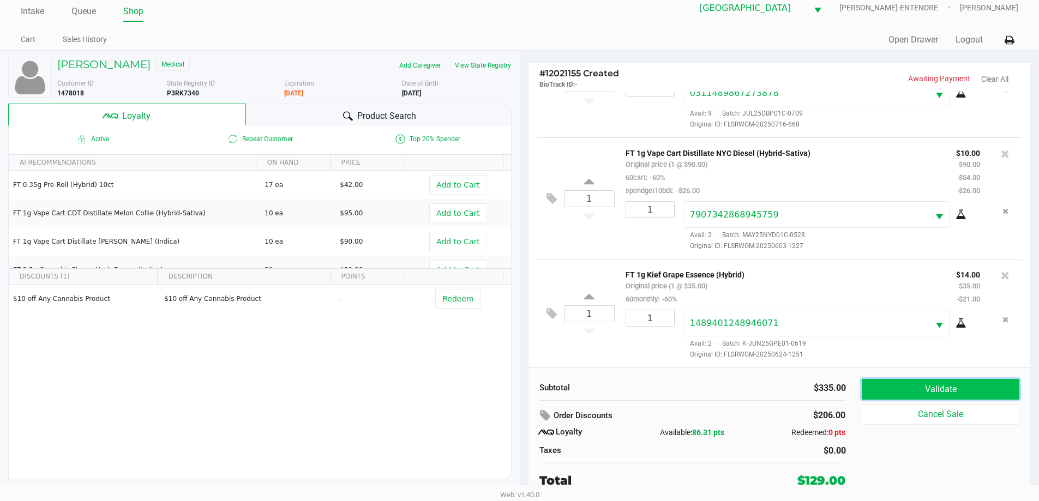
click at [940, 379] on button "Validate" at bounding box center [940, 389] width 157 height 21
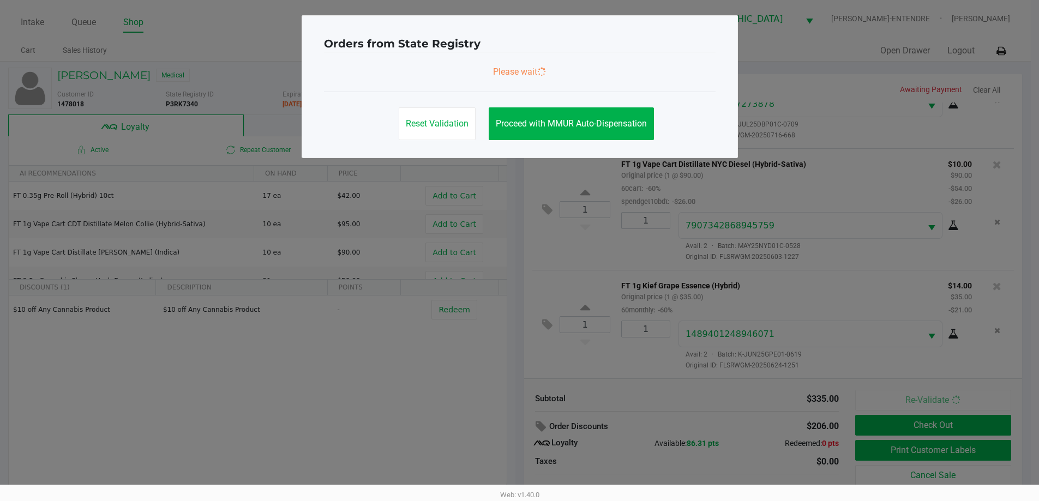
scroll to position [0, 0]
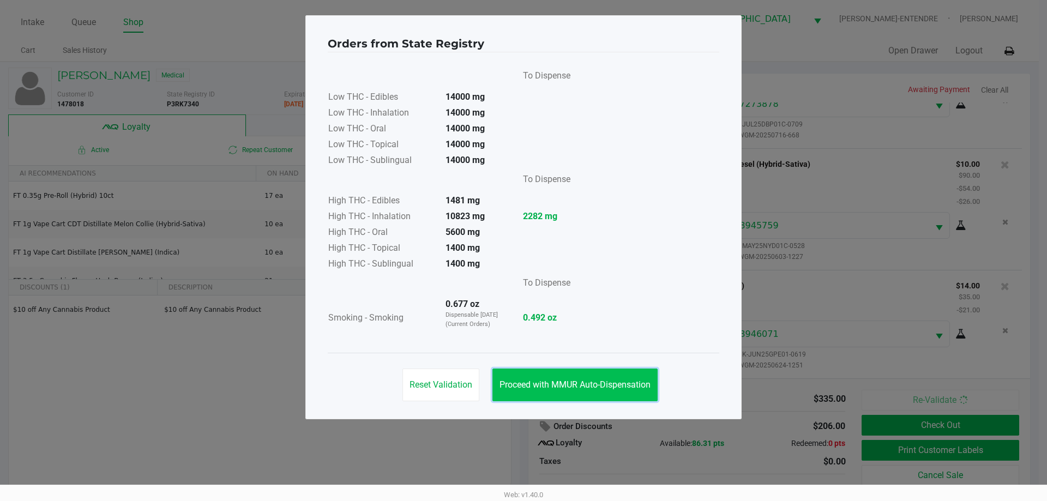
click at [612, 381] on span "Proceed with MMUR Auto-Dispensation" at bounding box center [575, 385] width 151 height 10
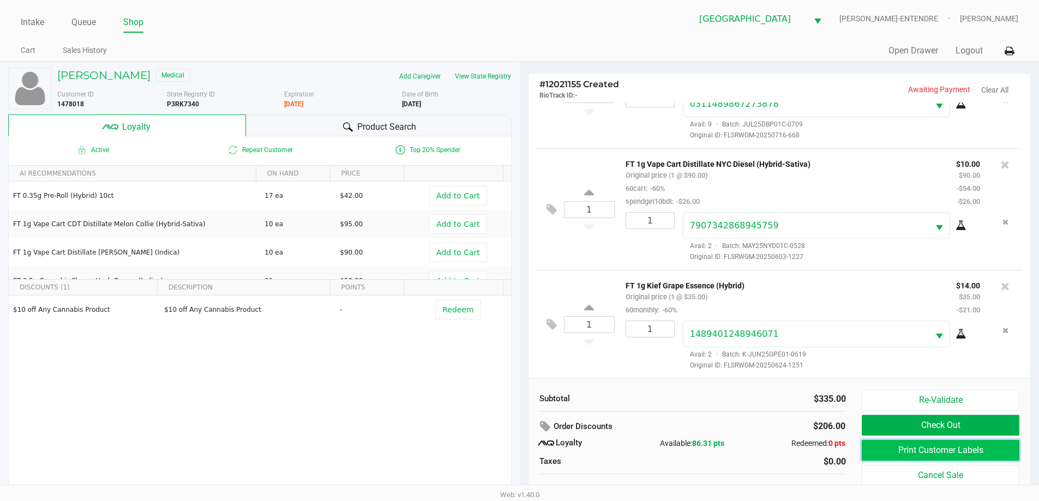
click at [1003, 451] on button "Print Customer Labels" at bounding box center [940, 450] width 157 height 21
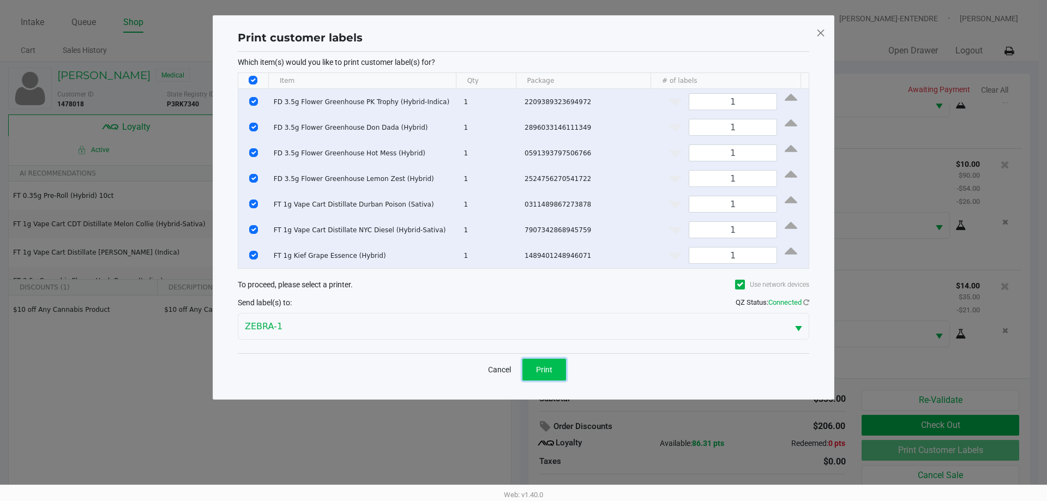
click at [550, 365] on span "Print" at bounding box center [544, 369] width 16 height 9
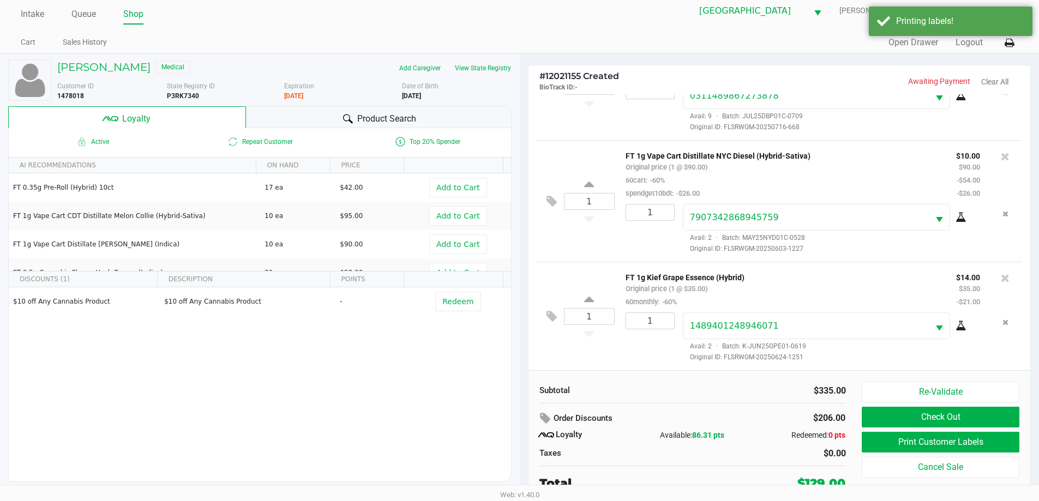
scroll to position [11, 0]
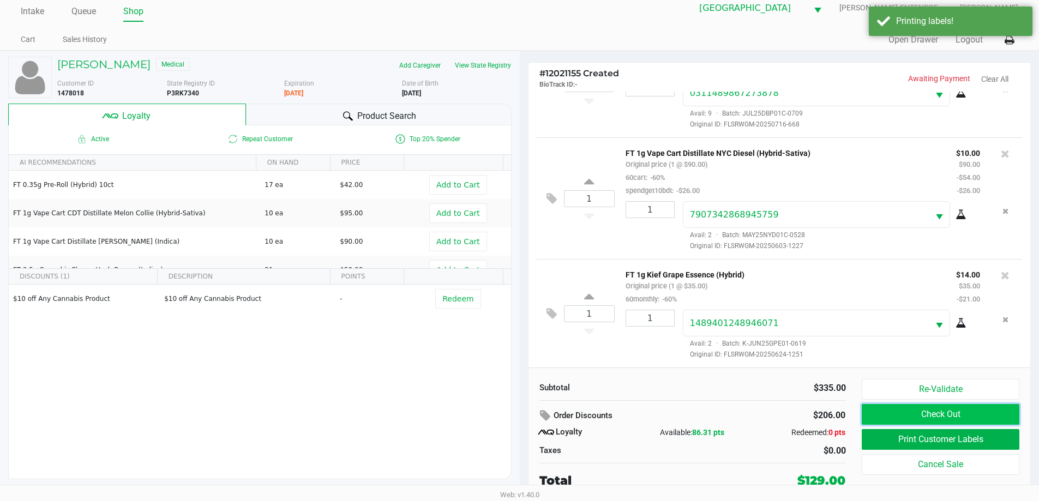
click at [923, 413] on button "Check Out" at bounding box center [940, 414] width 157 height 21
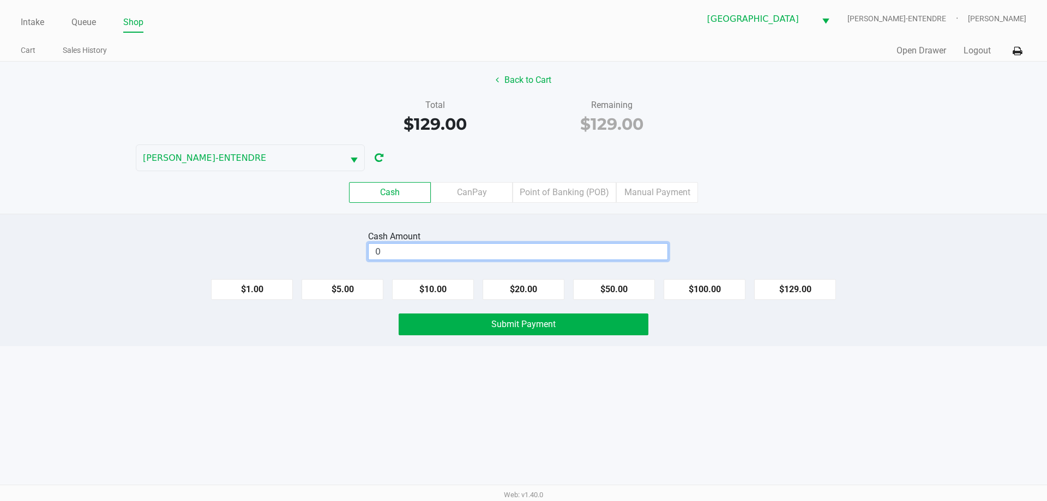
click at [476, 244] on input "0" at bounding box center [518, 252] width 299 height 16
type input "$130.00"
click at [603, 329] on button "Submit Payment" at bounding box center [524, 325] width 250 height 22
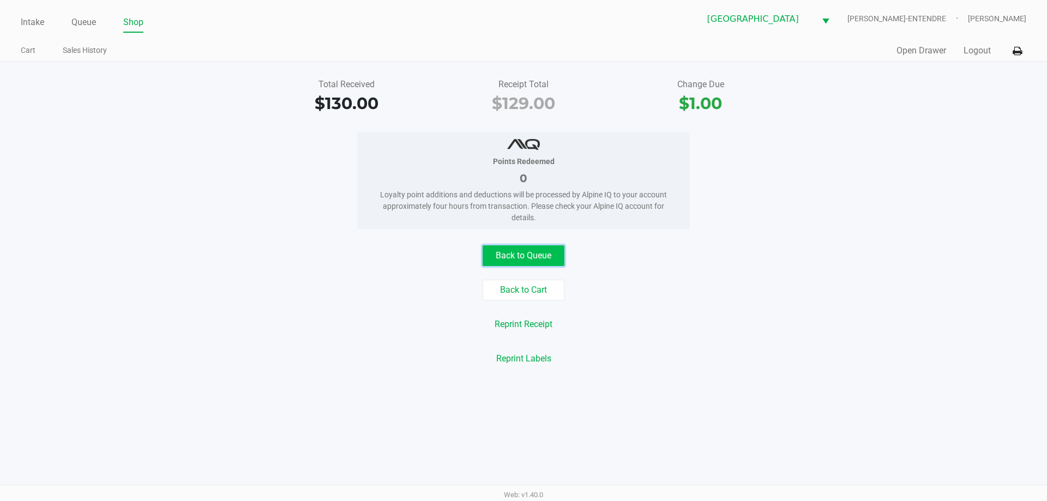
click at [524, 261] on button "Back to Queue" at bounding box center [524, 255] width 82 height 21
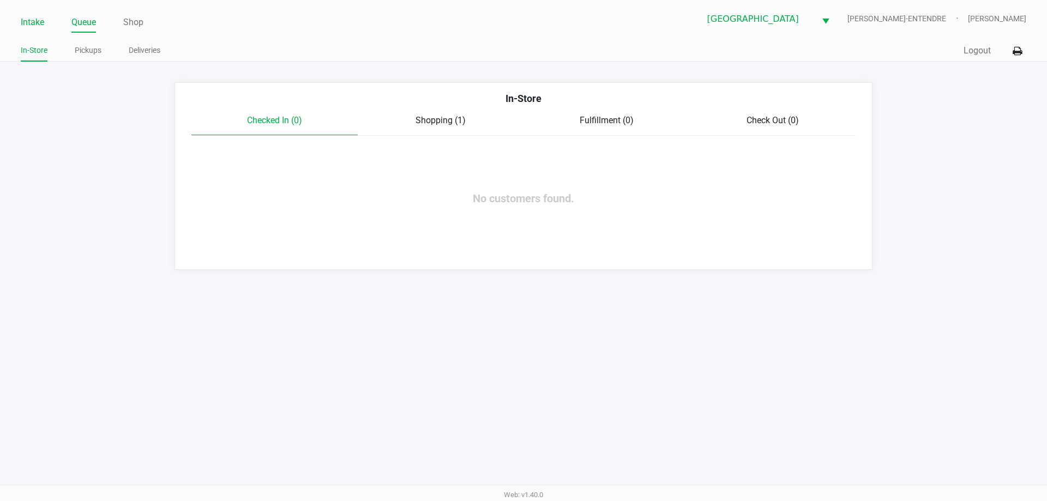
click at [42, 26] on link "Intake" at bounding box center [32, 22] width 23 height 15
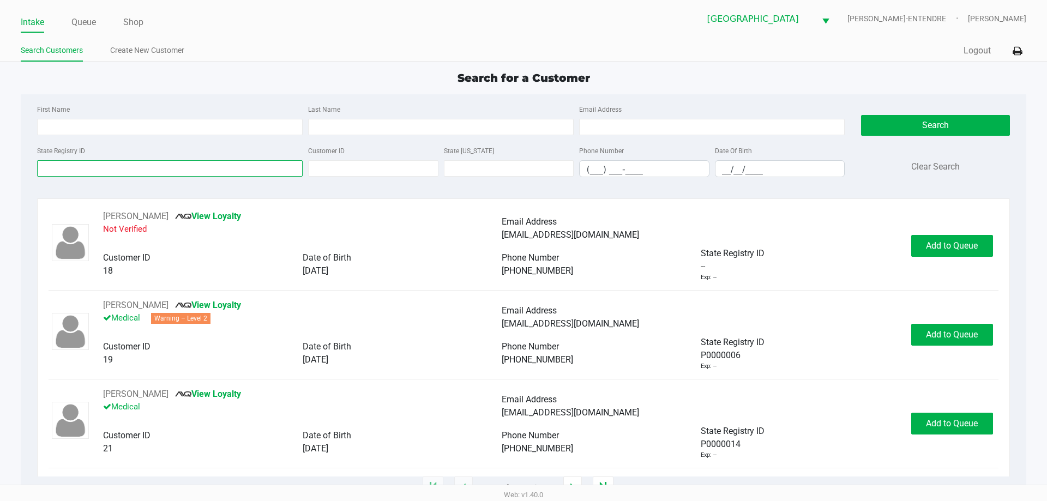
click at [110, 161] on input "State Registry ID" at bounding box center [170, 168] width 266 height 16
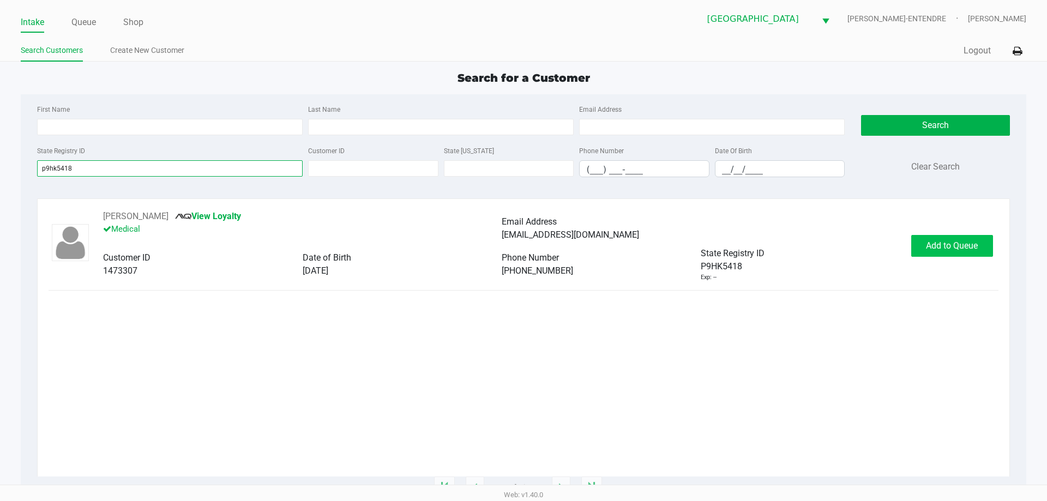
type input "p9hk5418"
click at [940, 243] on span "Add to Queue" at bounding box center [952, 245] width 52 height 10
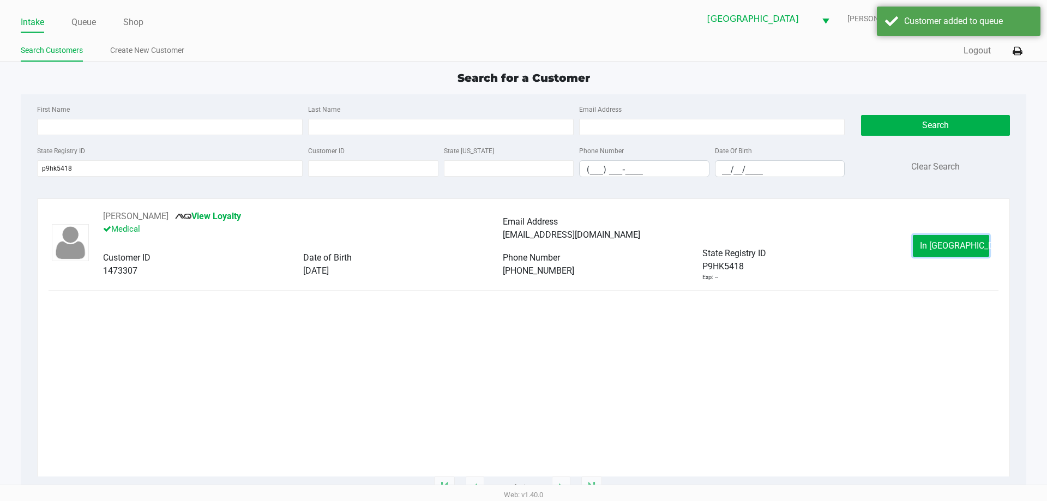
click at [952, 247] on span "In Queue" at bounding box center [966, 245] width 92 height 10
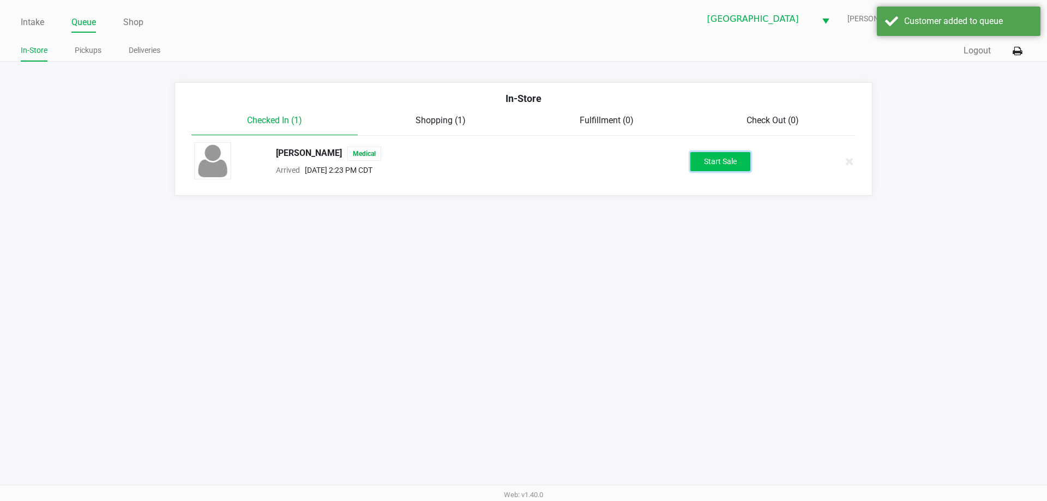
click at [728, 166] on button "Start Sale" at bounding box center [720, 161] width 60 height 19
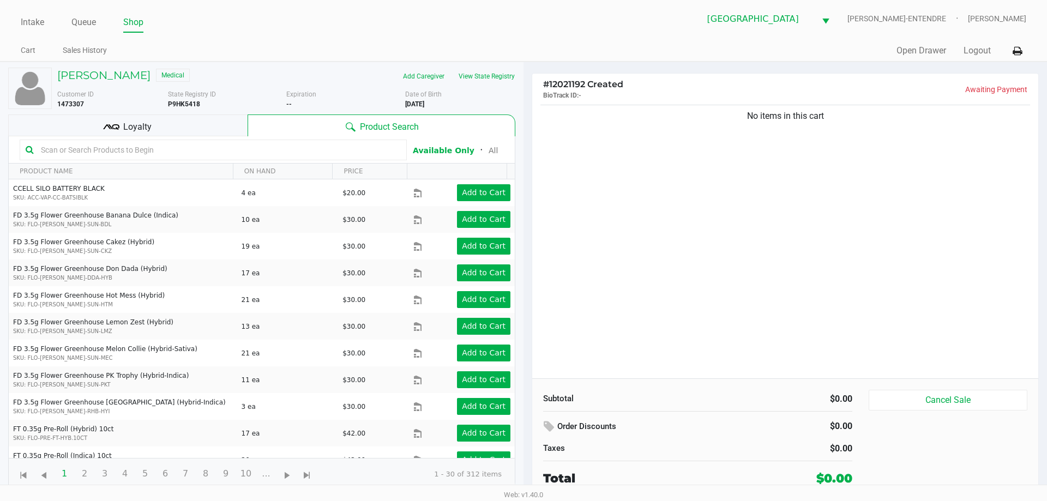
click at [721, 198] on div "No items in this cart" at bounding box center [785, 241] width 506 height 276
click at [218, 136] on div "Loyalty" at bounding box center [127, 126] width 239 height 22
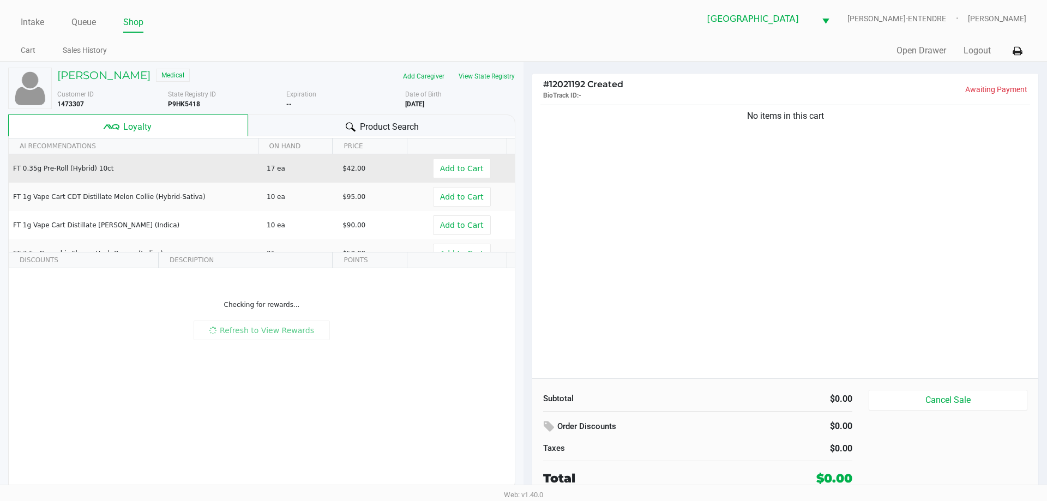
click at [225, 154] on div "AI RECOMMENDATIONS ON HAND PRICE FT 0.35g Pre-Roll (Hybrid) 10ct 17 ea $42.00 A…" at bounding box center [261, 313] width 507 height 354
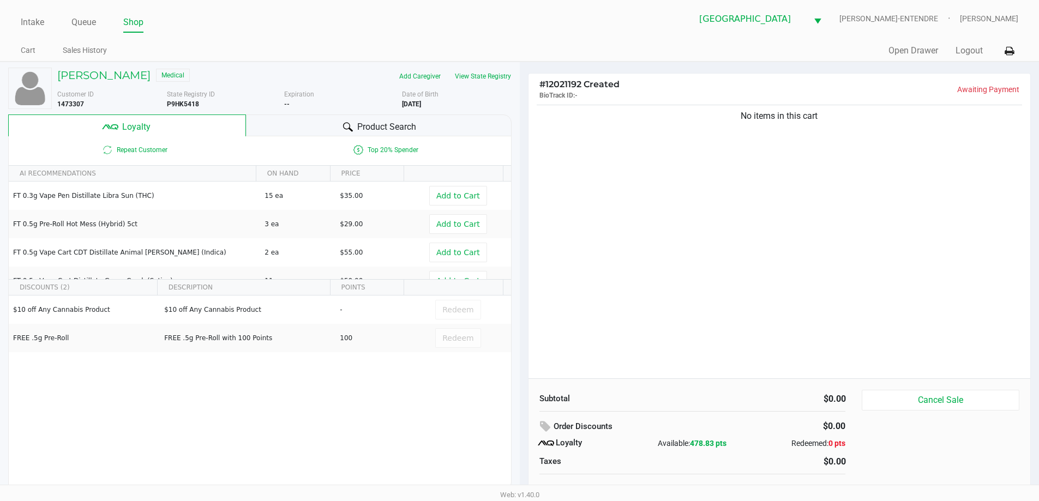
click at [303, 129] on div "Product Search" at bounding box center [379, 126] width 266 height 22
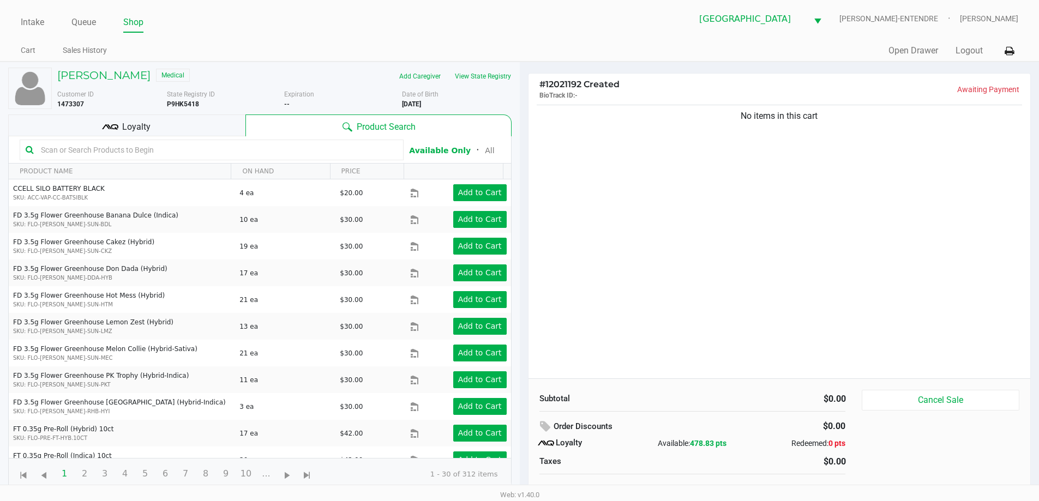
click at [187, 122] on div "Loyalty" at bounding box center [126, 126] width 237 height 22
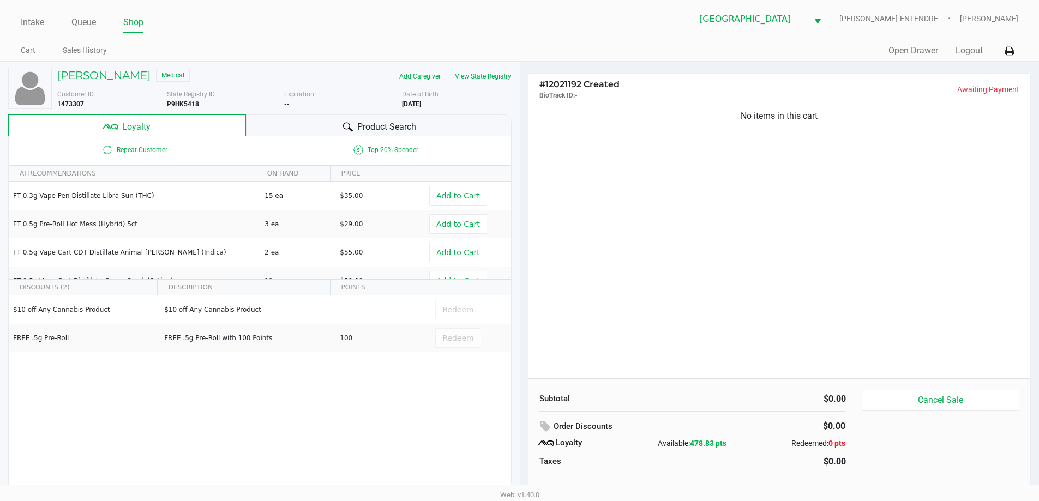
click at [701, 224] on div "No items in this cart" at bounding box center [779, 241] width 502 height 276
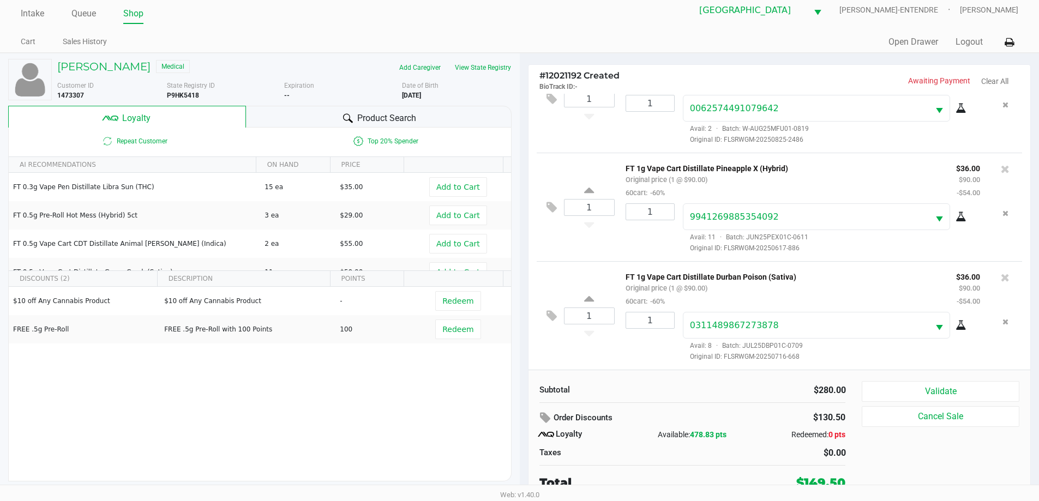
scroll to position [11, 0]
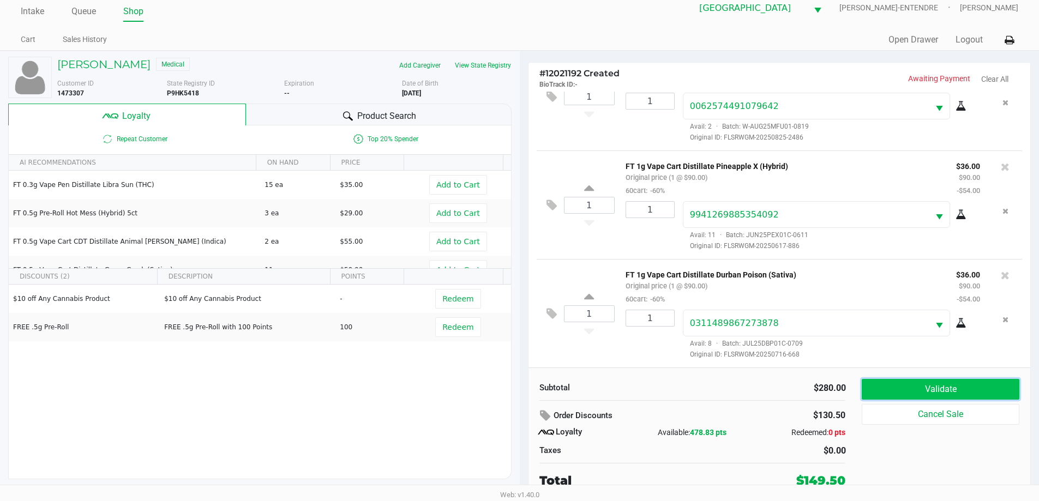
click at [922, 394] on button "Validate" at bounding box center [940, 389] width 157 height 21
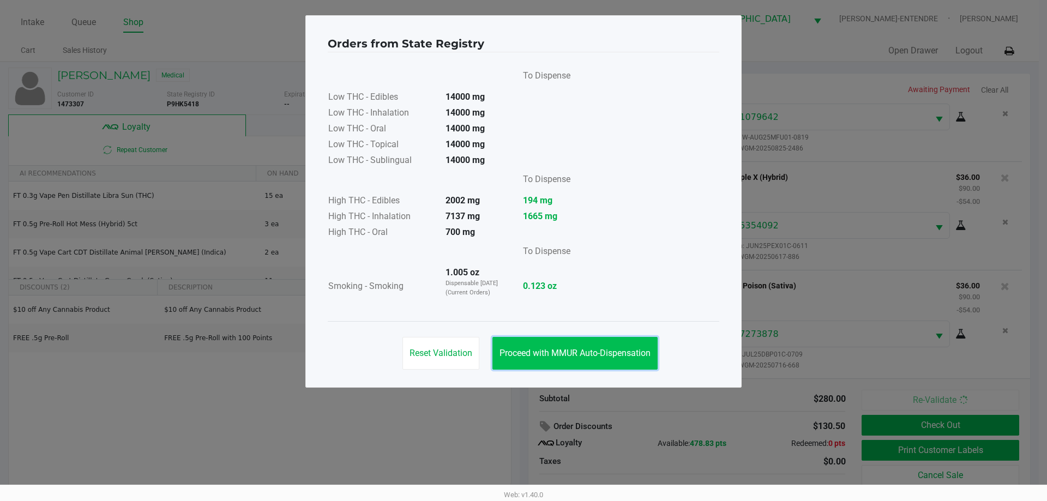
click at [581, 346] on button "Proceed with MMUR Auto-Dispensation" at bounding box center [574, 353] width 165 height 33
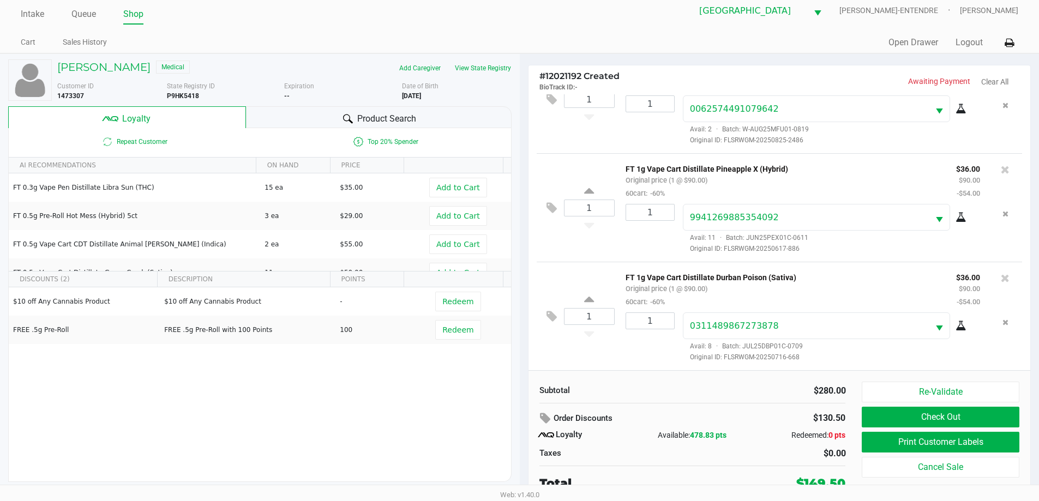
scroll to position [11, 0]
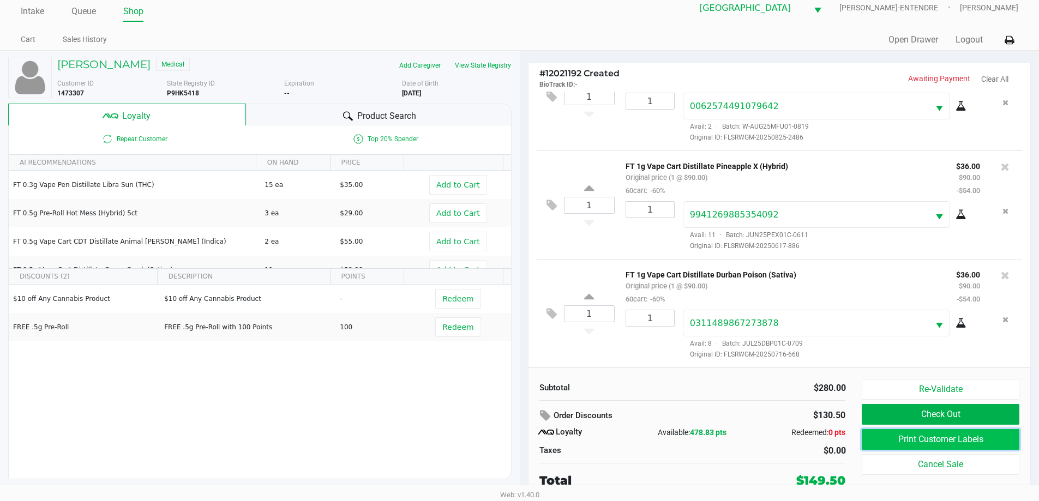
click at [907, 438] on button "Print Customer Labels" at bounding box center [940, 439] width 157 height 21
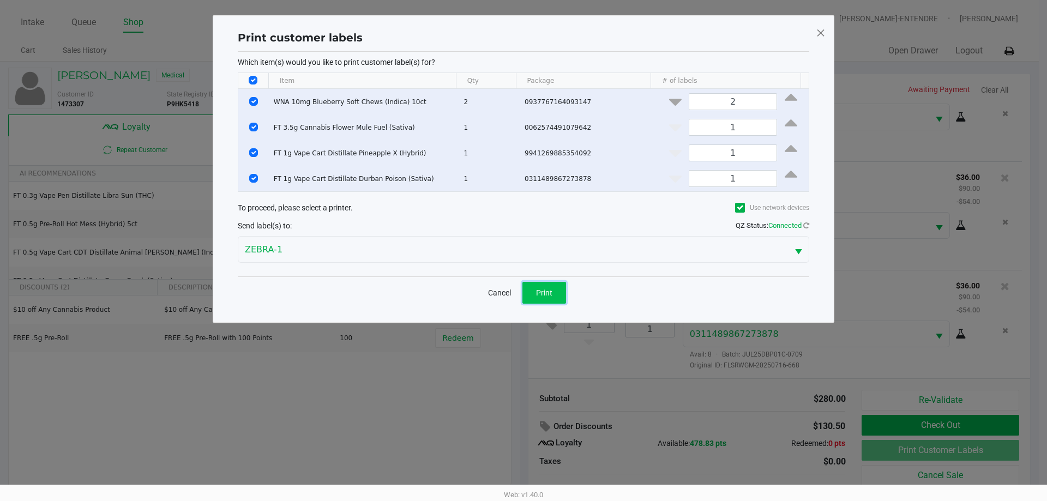
click at [555, 286] on button "Print" at bounding box center [544, 293] width 44 height 22
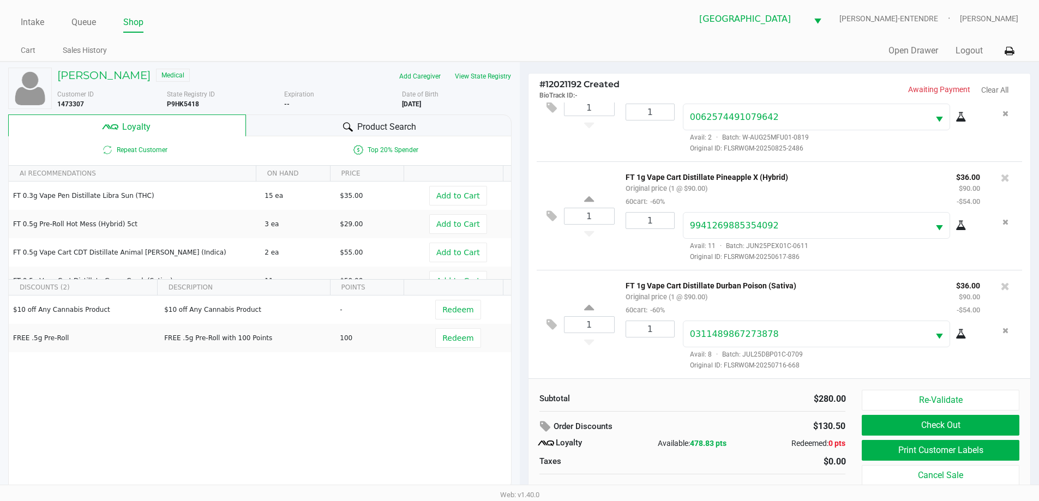
scroll to position [11, 0]
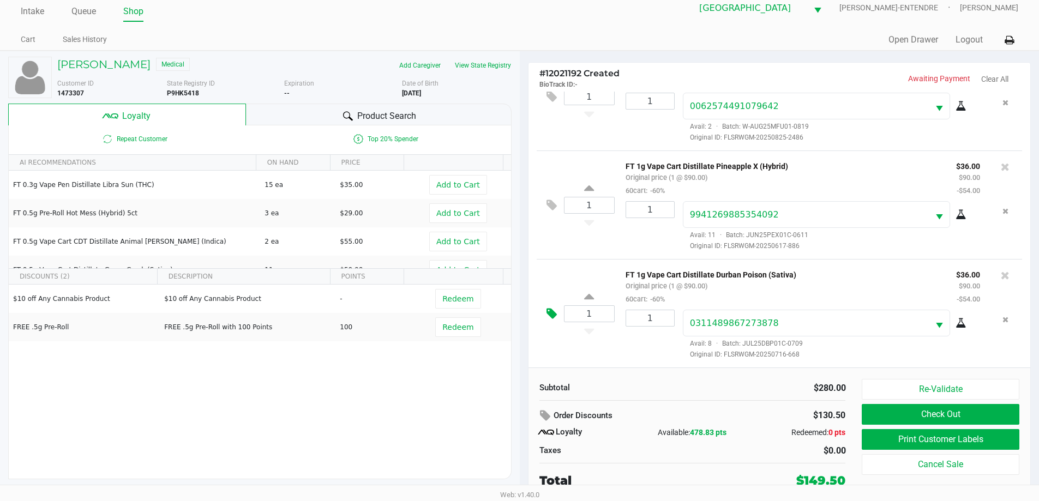
click at [548, 316] on icon at bounding box center [551, 314] width 10 height 13
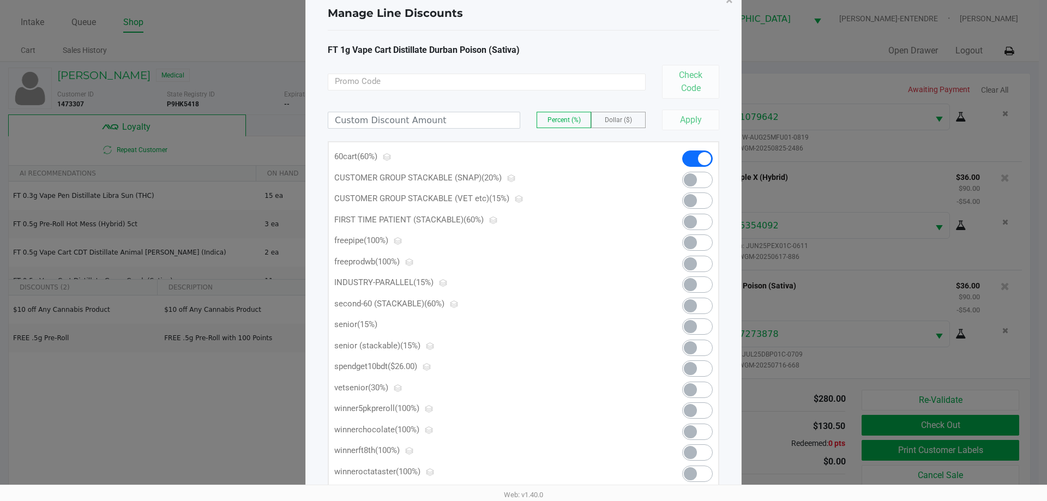
scroll to position [55, 0]
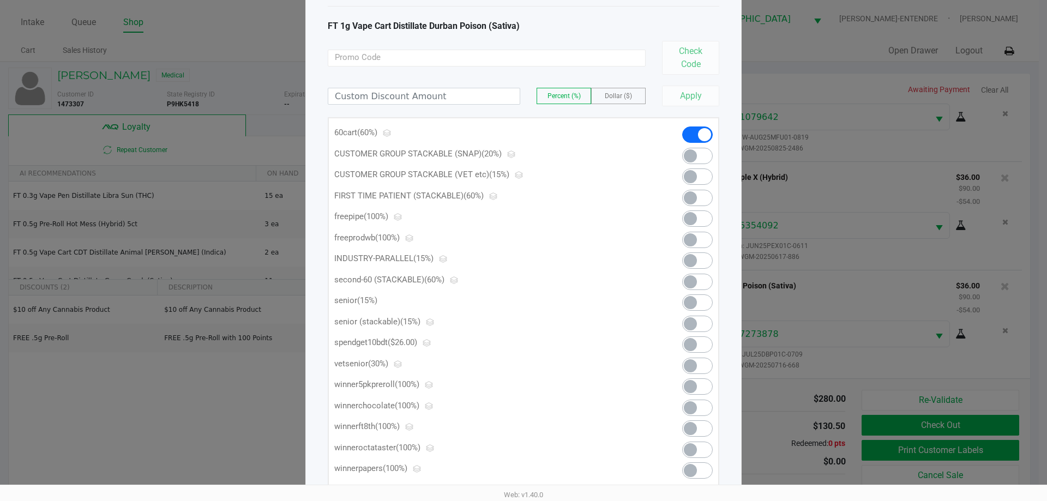
click at [696, 347] on span at bounding box center [690, 344] width 13 height 13
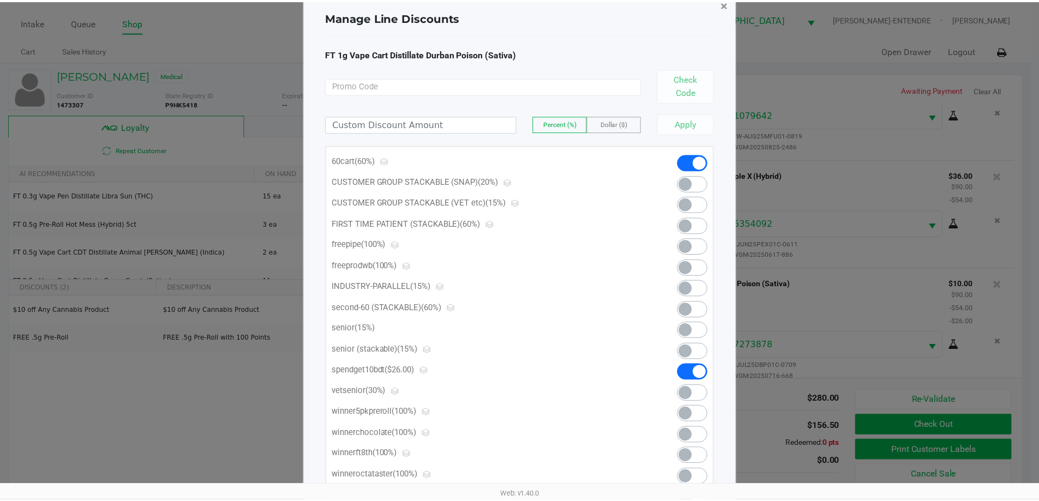
scroll to position [0, 0]
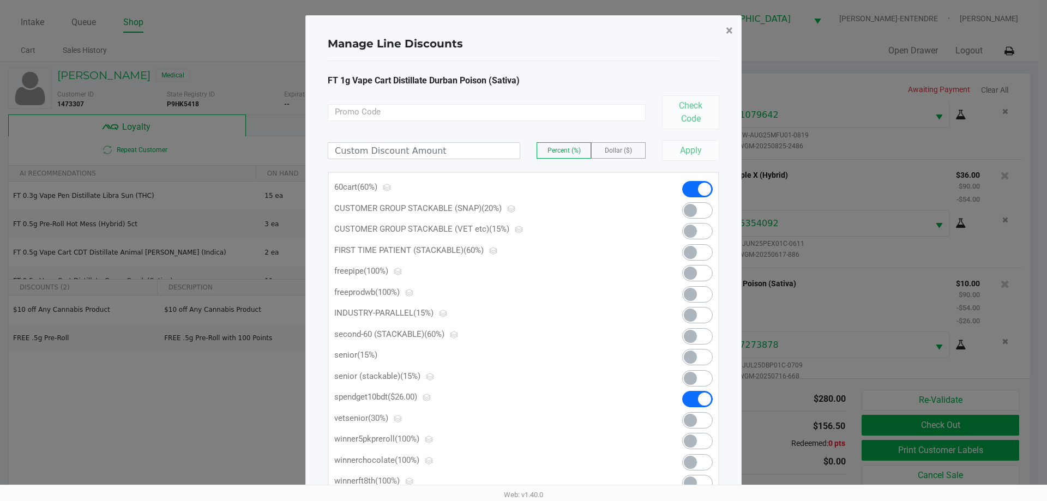
click at [723, 30] on button "×" at bounding box center [729, 30] width 25 height 31
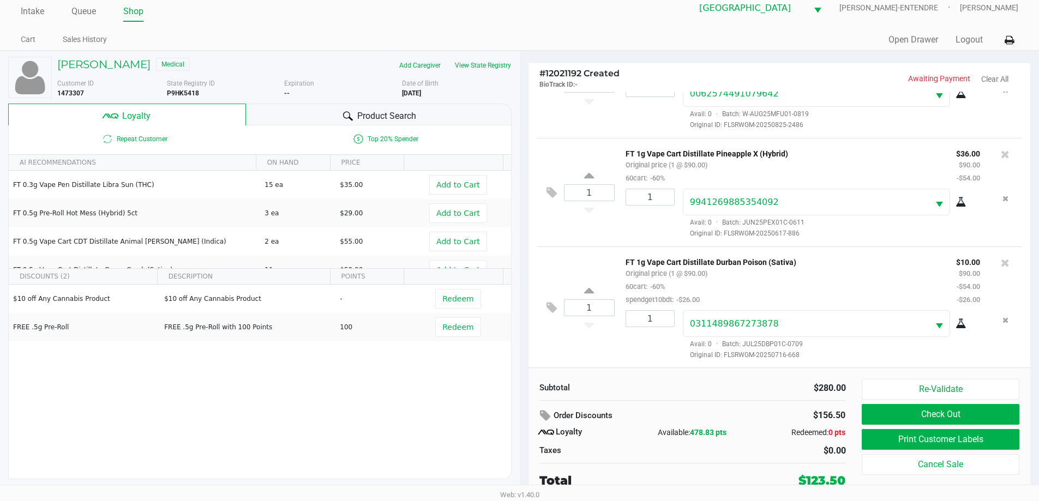
scroll to position [173, 0]
click at [976, 418] on button "Check Out" at bounding box center [940, 414] width 157 height 21
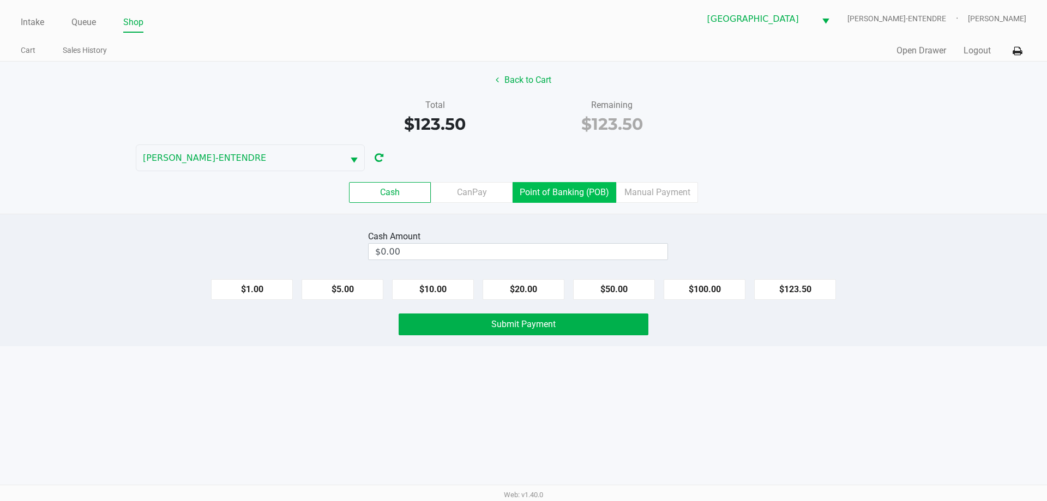
click at [569, 185] on label "Point of Banking (POB)" at bounding box center [565, 192] width 104 height 21
click at [0, 0] on 7 "Point of Banking (POB)" at bounding box center [0, 0] width 0 height 0
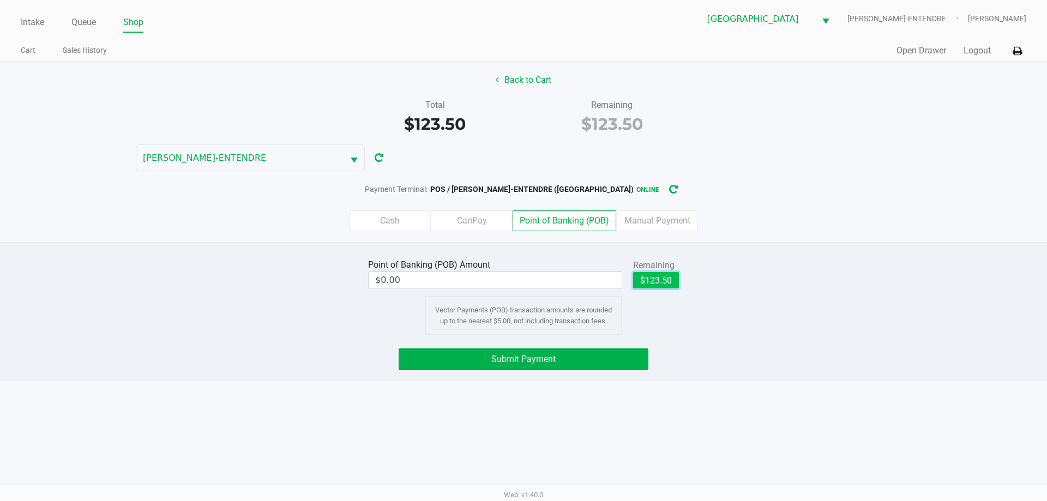
click at [642, 286] on button "$123.50" at bounding box center [656, 280] width 46 height 16
type input "$123.50"
click at [584, 356] on button "Submit Payment" at bounding box center [524, 359] width 250 height 22
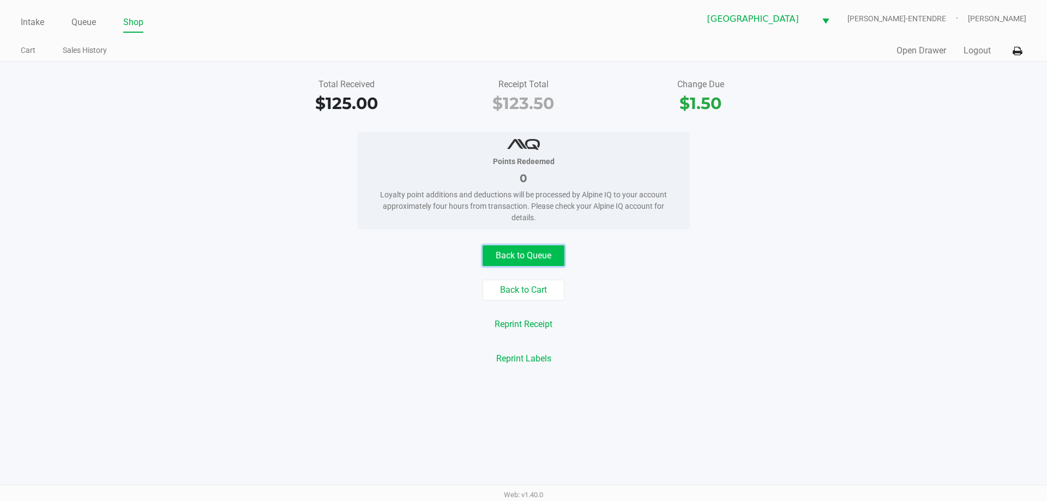
click at [543, 248] on button "Back to Queue" at bounding box center [524, 255] width 82 height 21
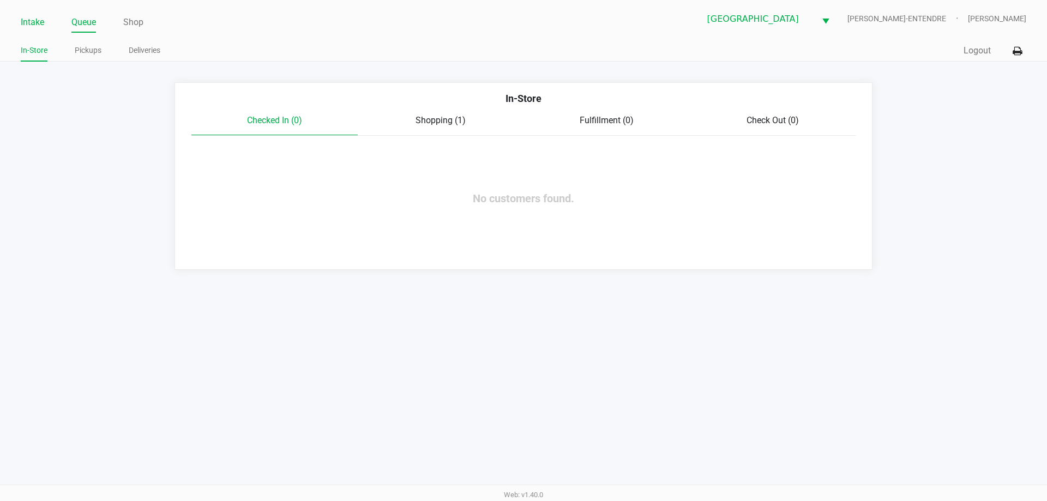
click at [37, 22] on link "Intake" at bounding box center [32, 22] width 23 height 15
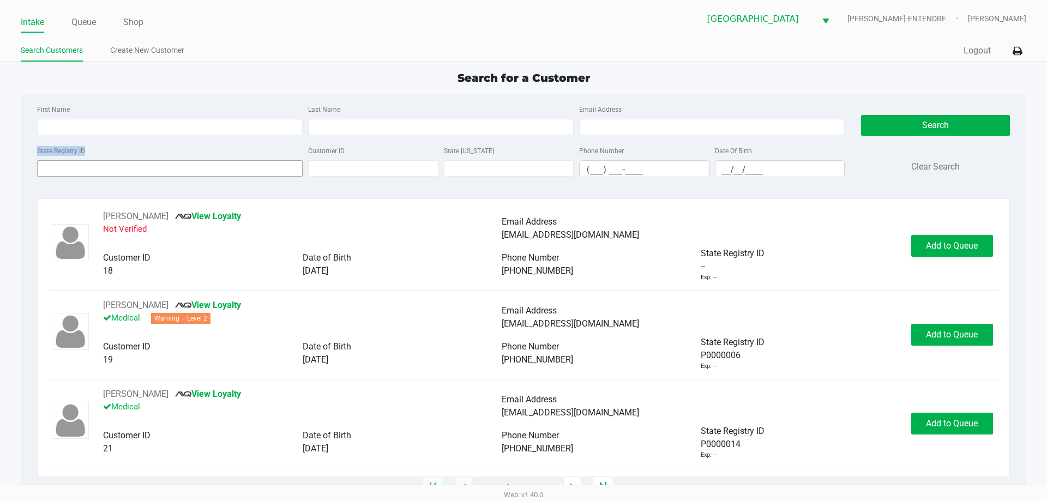
click at [141, 172] on div "State Registry ID" at bounding box center [169, 160] width 271 height 33
click at [141, 172] on input "State Registry ID" at bounding box center [170, 168] width 266 height 16
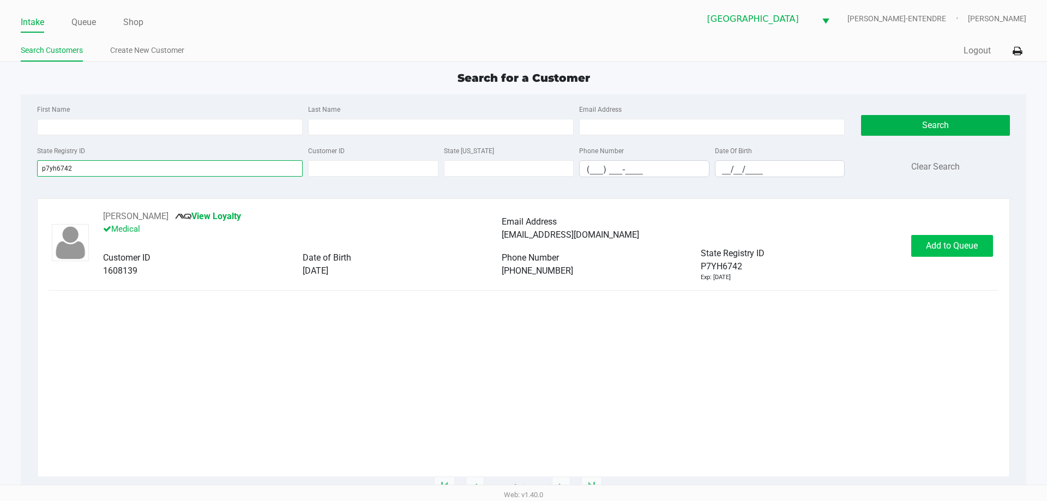
type input "p7yh6742"
click at [955, 253] on button "Add to Queue" at bounding box center [952, 246] width 82 height 22
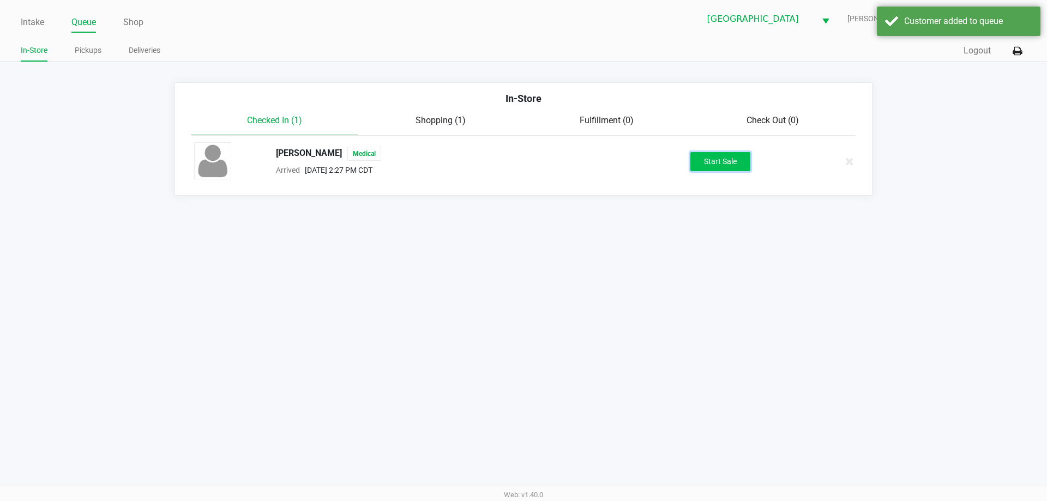
click at [714, 155] on button "Start Sale" at bounding box center [720, 161] width 60 height 19
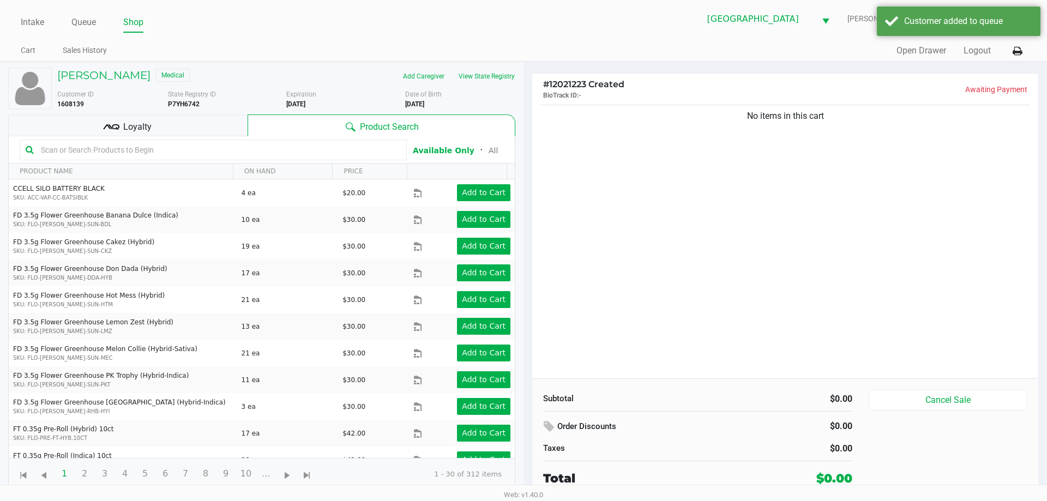
click at [169, 125] on div "Loyalty" at bounding box center [127, 126] width 239 height 22
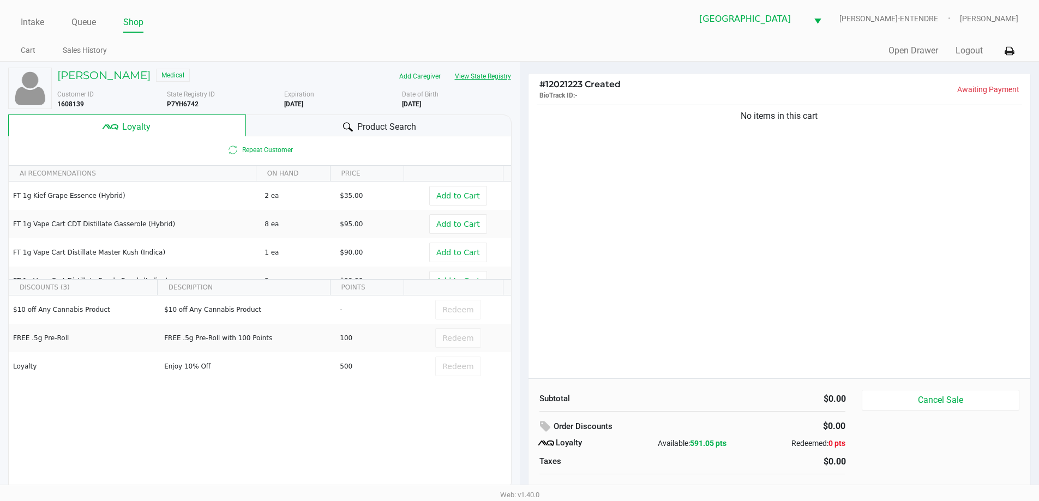
click at [502, 75] on button "View State Registry" at bounding box center [480, 76] width 64 height 17
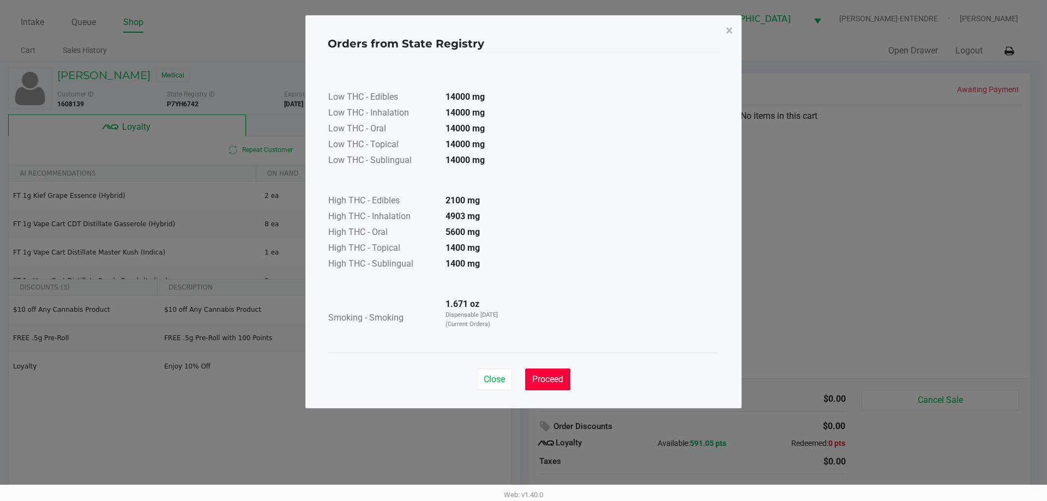
click at [558, 387] on button "Proceed" at bounding box center [547, 380] width 45 height 22
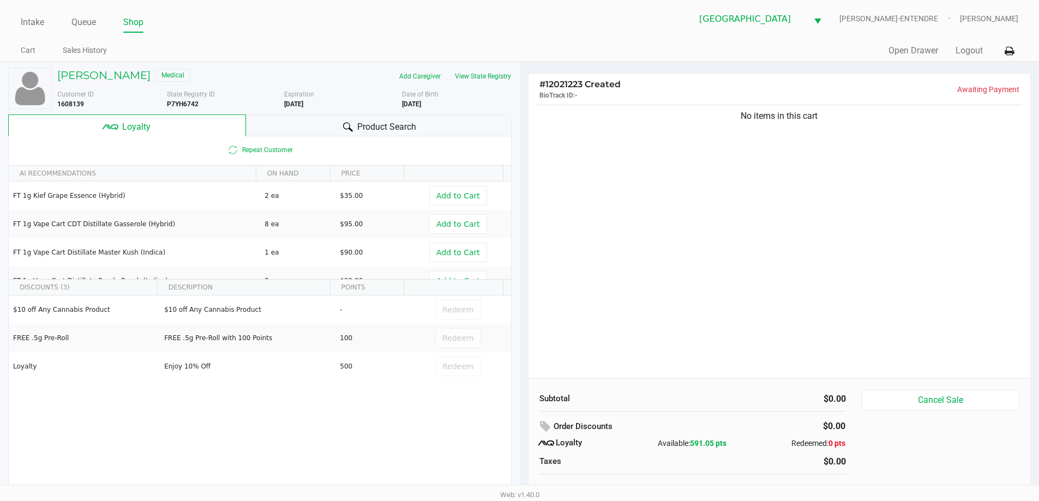
click at [624, 327] on div "No items in this cart" at bounding box center [779, 241] width 502 height 276
click at [502, 74] on button "View State Registry" at bounding box center [480, 76] width 64 height 17
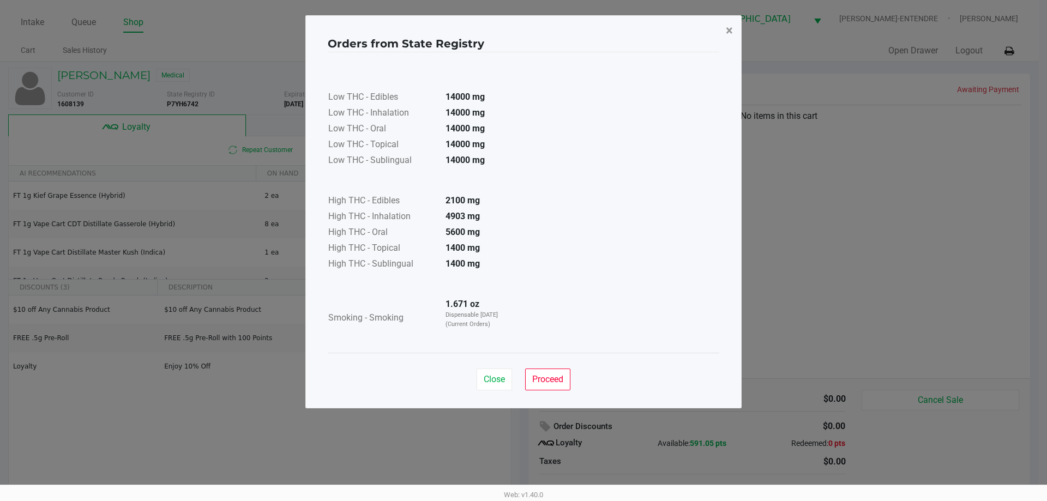
click at [731, 27] on span "×" at bounding box center [729, 30] width 7 height 15
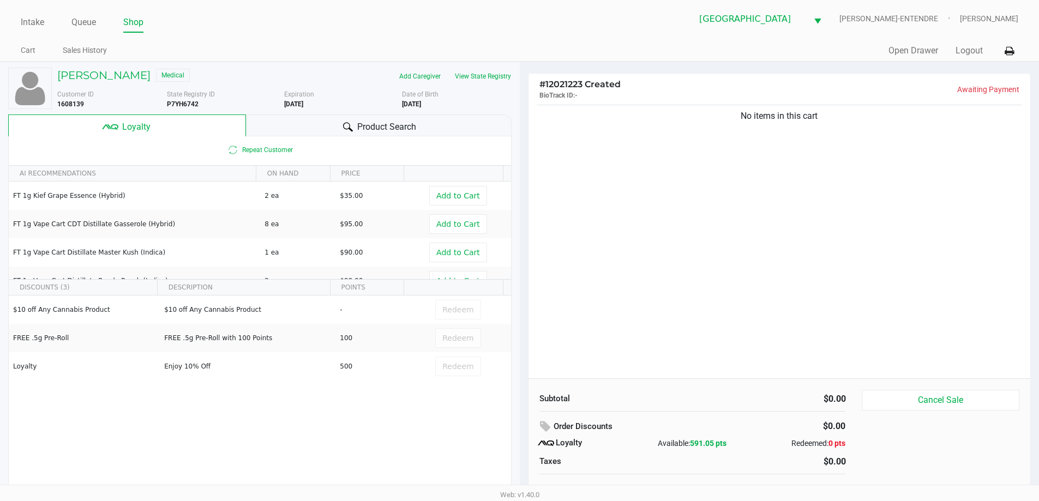
click at [686, 241] on div "No items in this cart" at bounding box center [779, 241] width 502 height 276
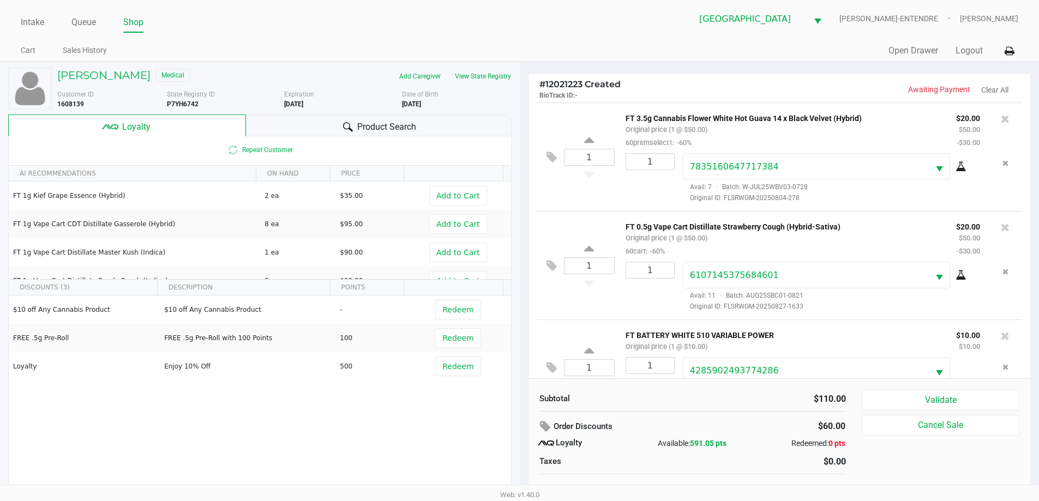
scroll to position [38, 0]
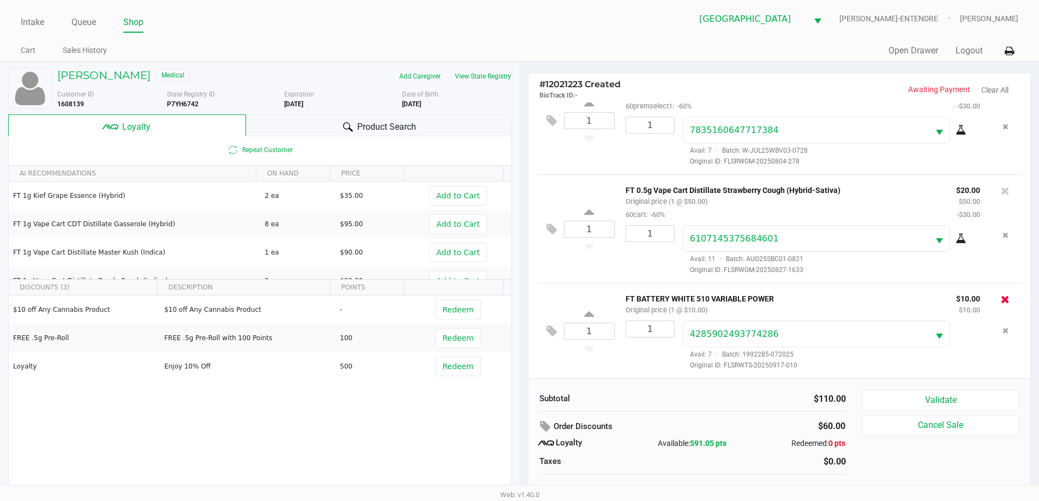
click at [1001, 302] on icon at bounding box center [1005, 299] width 9 height 11
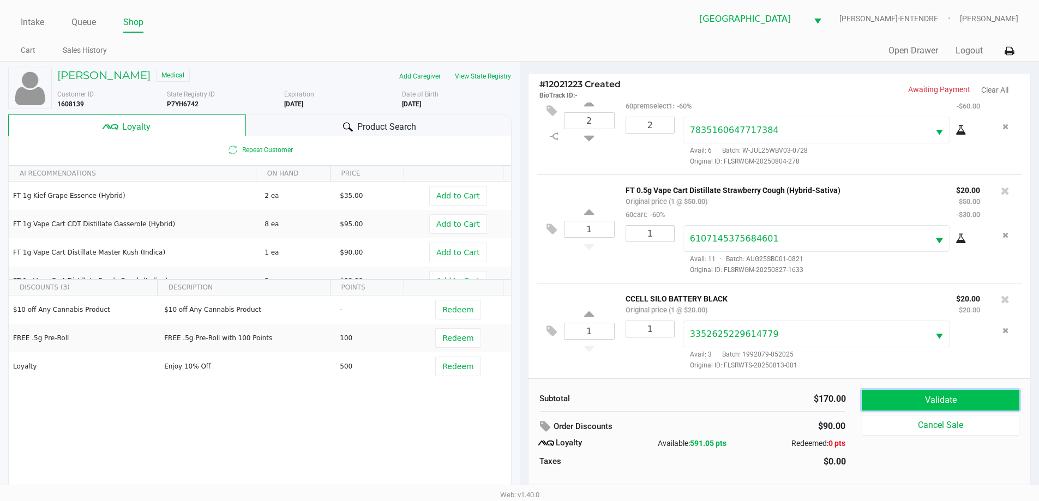
click at [966, 403] on button "Validate" at bounding box center [940, 400] width 157 height 21
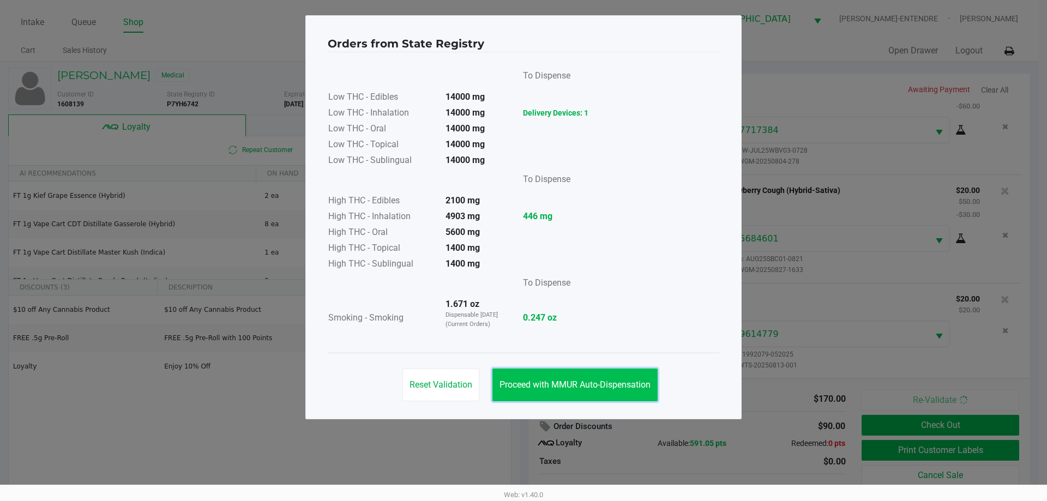
click at [632, 398] on button "Proceed with MMUR Auto-Dispensation" at bounding box center [574, 385] width 165 height 33
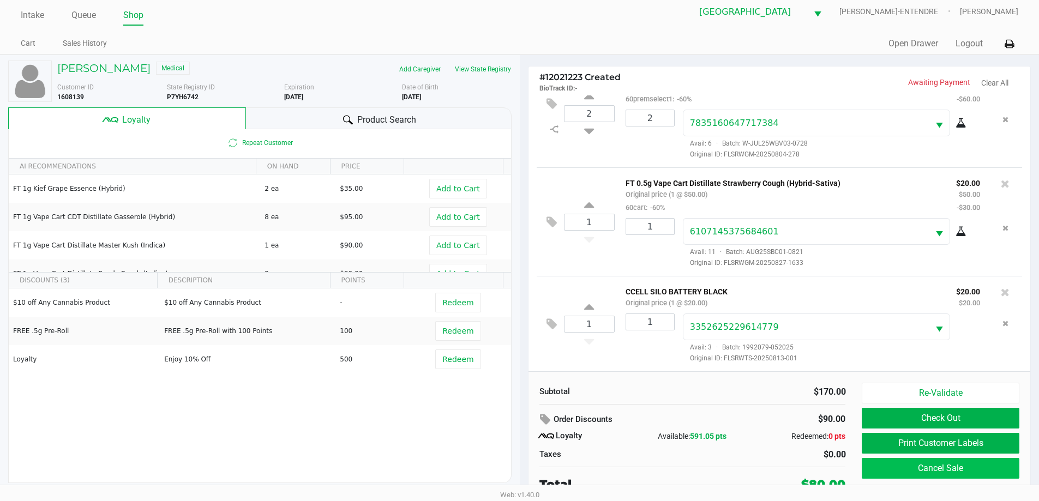
scroll to position [11, 0]
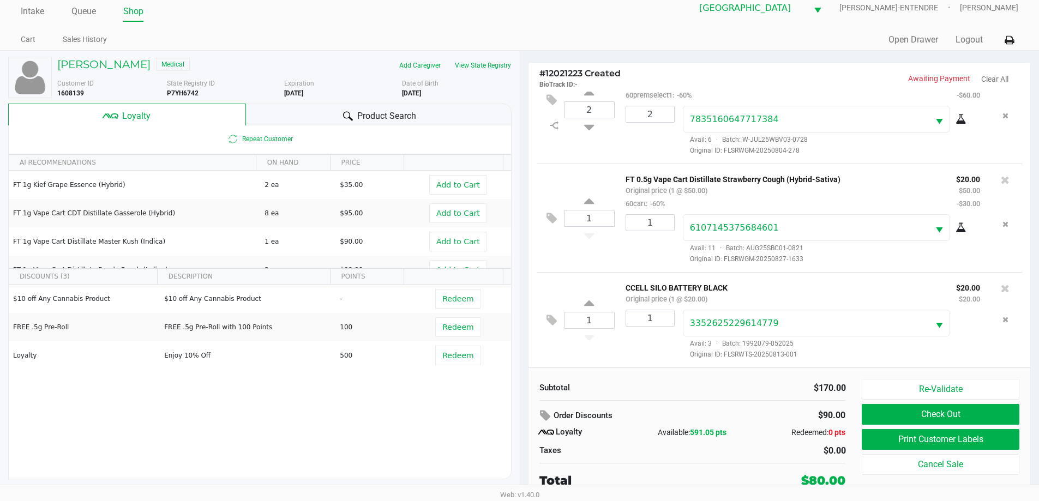
click at [733, 393] on div "$170.00" at bounding box center [773, 388] width 145 height 13
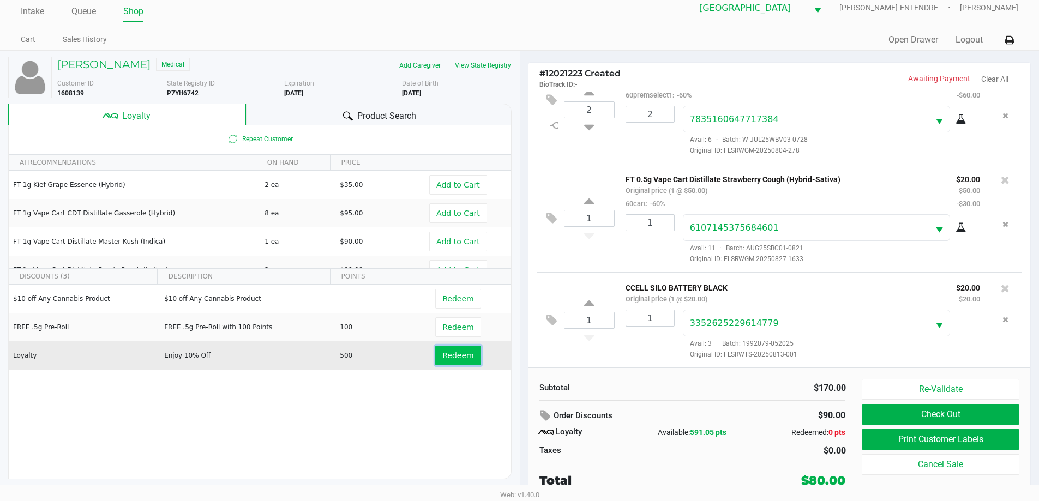
click at [460, 353] on span "Redeem" at bounding box center [457, 355] width 31 height 9
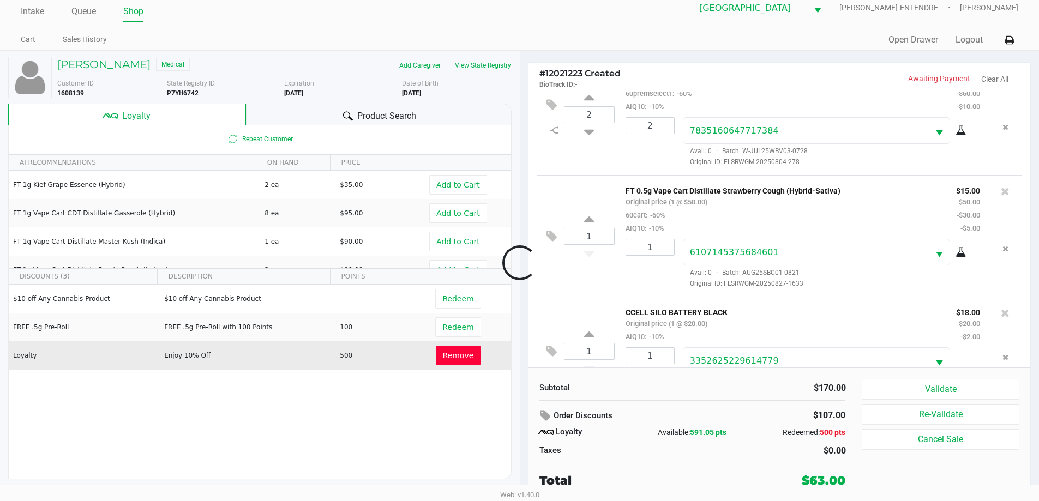
scroll to position [77, 0]
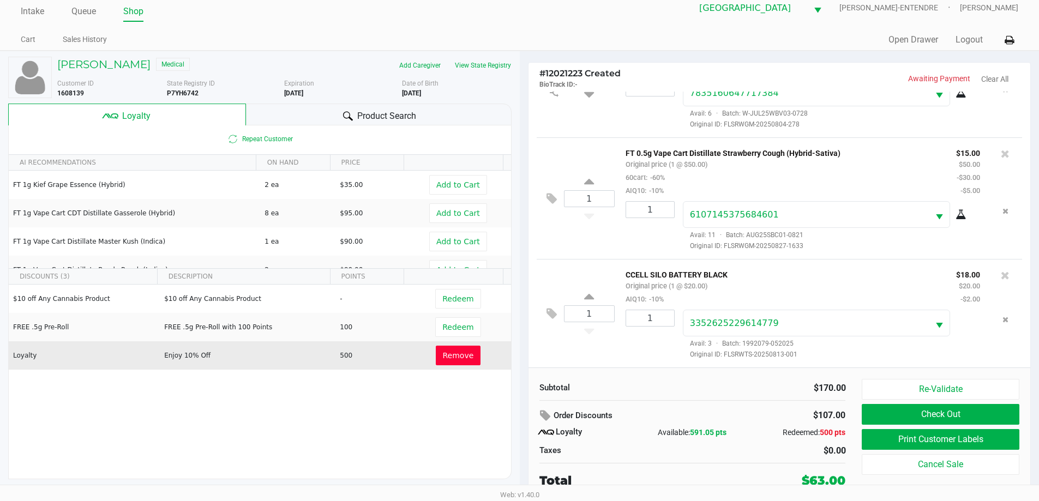
click at [459, 353] on span "Remove" at bounding box center [458, 355] width 31 height 9
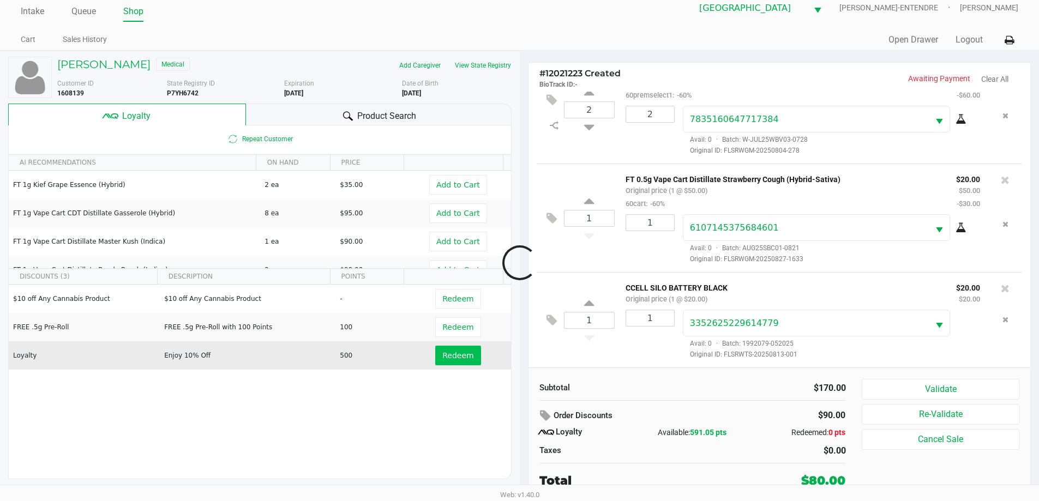
scroll to position [38, 0]
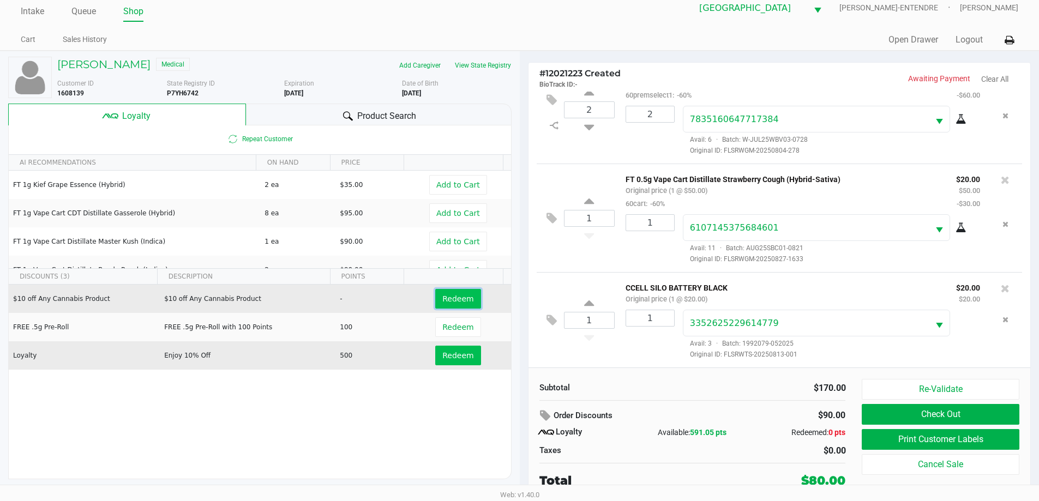
click at [456, 297] on span "Redeem" at bounding box center [457, 298] width 31 height 9
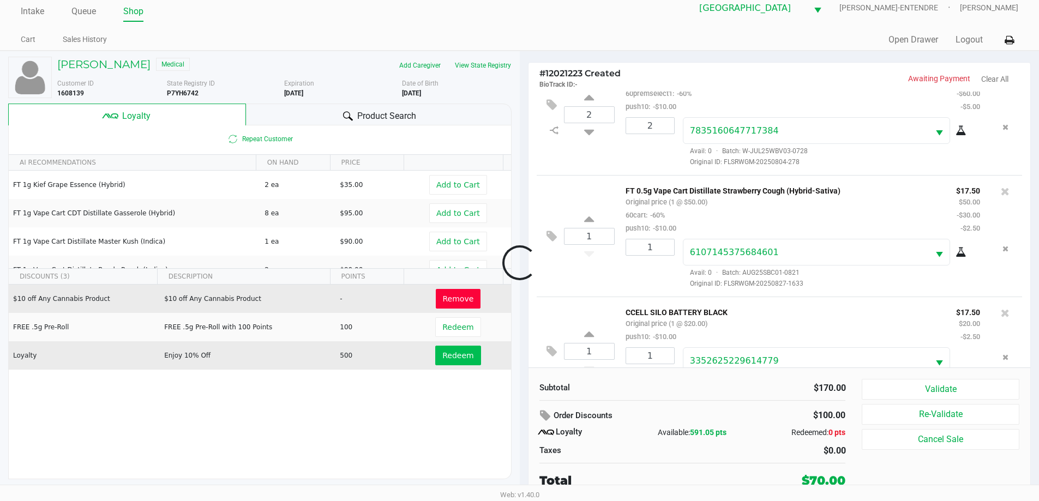
scroll to position [77, 0]
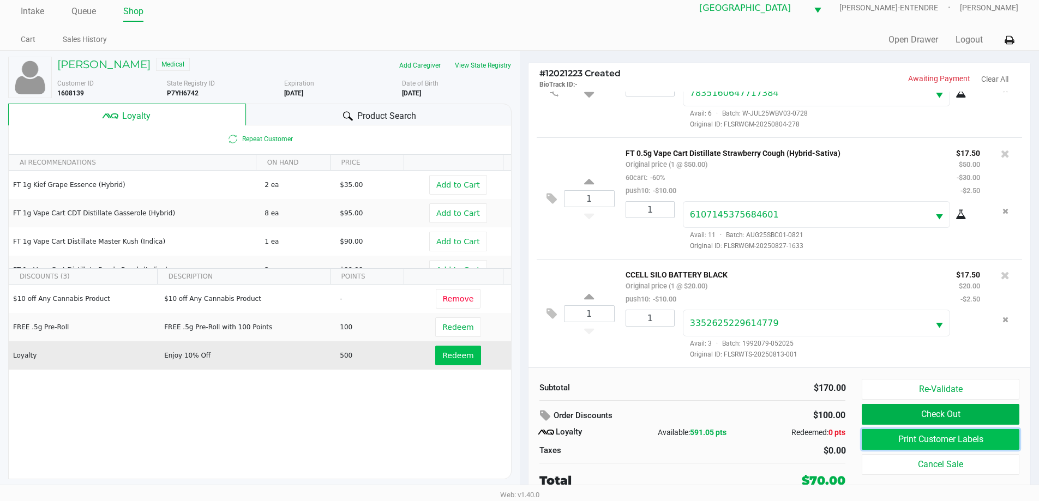
click at [943, 438] on button "Print Customer Labels" at bounding box center [940, 439] width 157 height 21
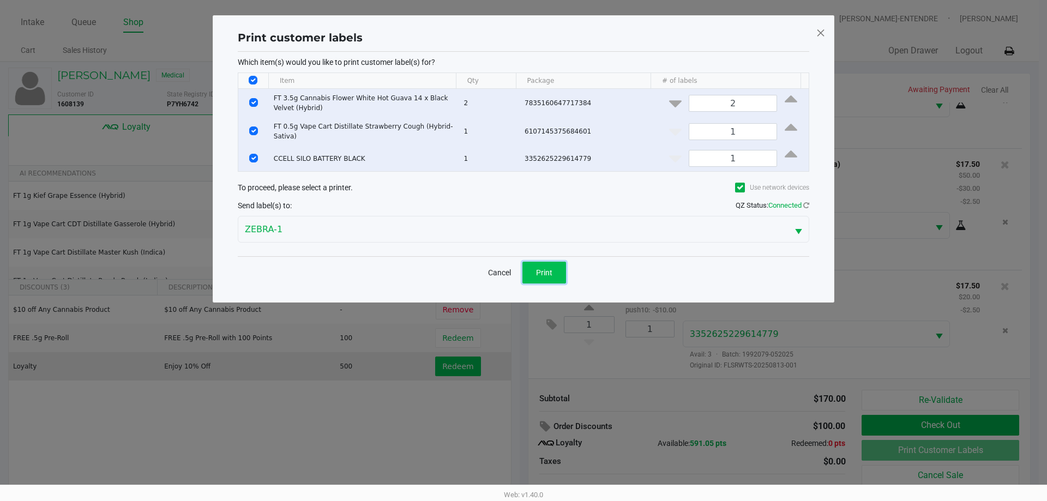
click at [560, 268] on button "Print" at bounding box center [544, 273] width 44 height 22
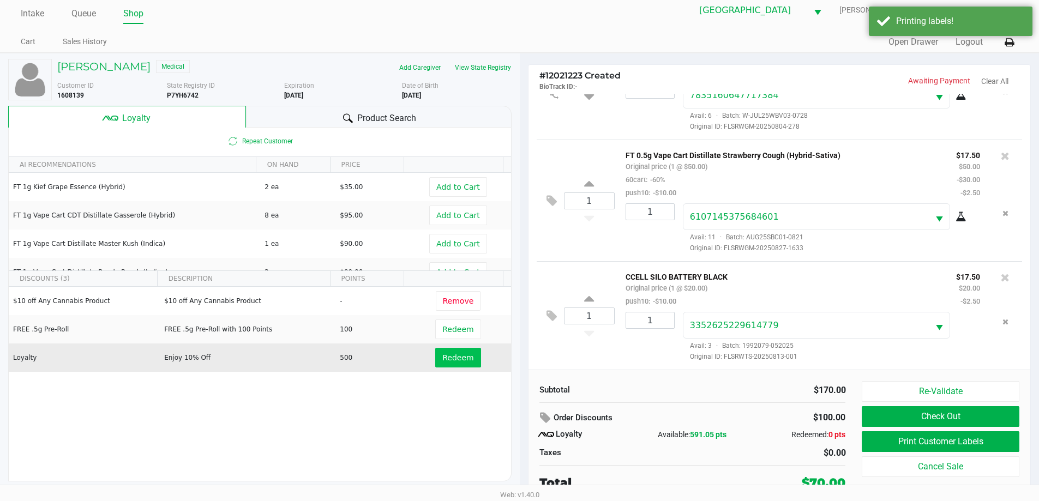
scroll to position [11, 0]
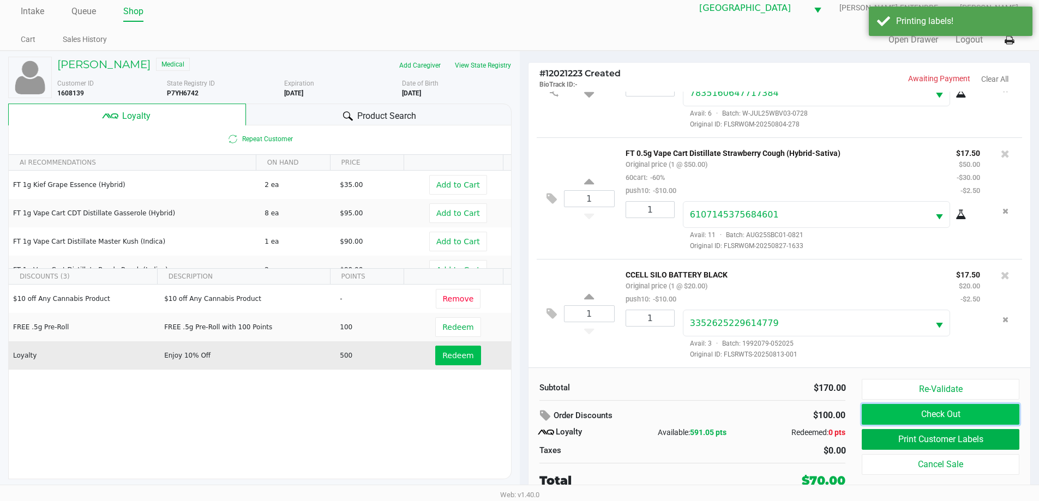
click at [915, 419] on button "Check Out" at bounding box center [940, 414] width 157 height 21
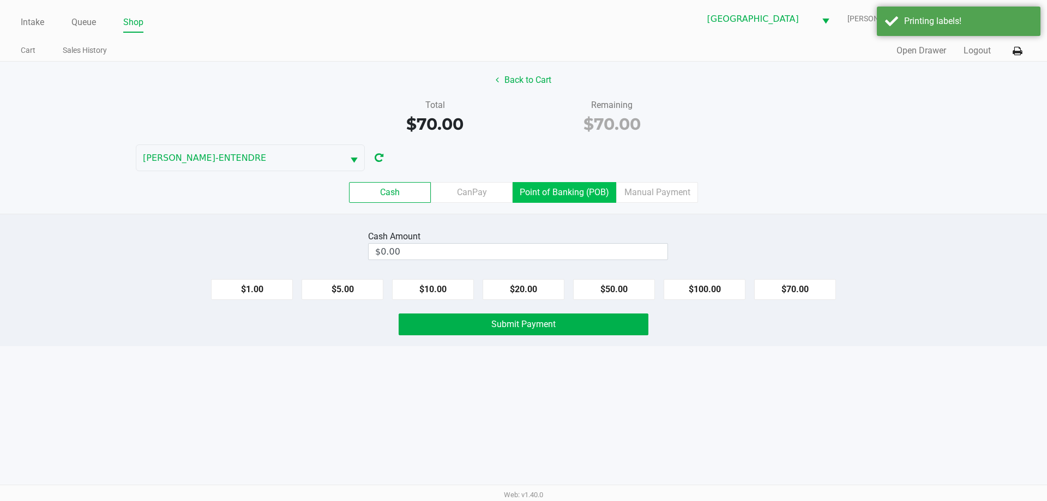
click at [585, 187] on label "Point of Banking (POB)" at bounding box center [565, 192] width 104 height 21
click at [0, 0] on 7 "Point of Banking (POB)" at bounding box center [0, 0] width 0 height 0
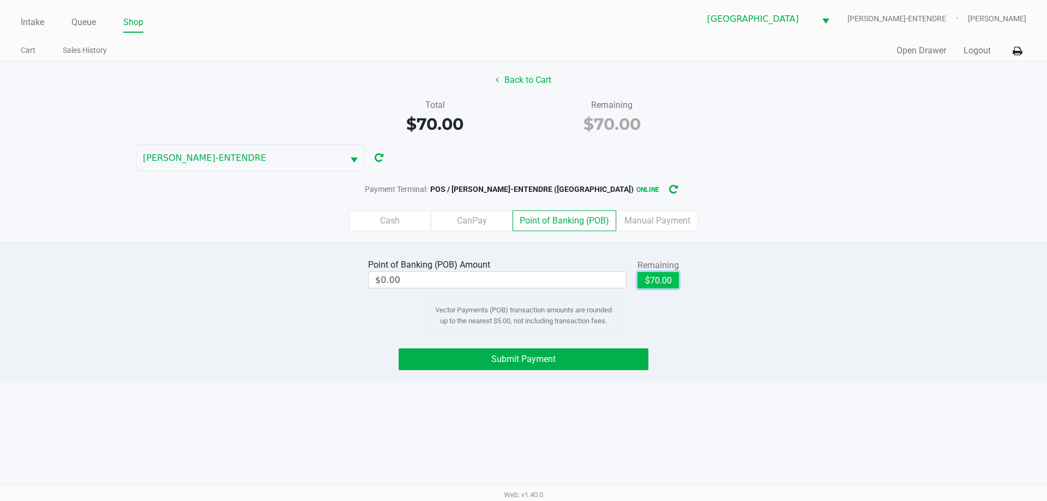
click at [658, 274] on button "$70.00" at bounding box center [657, 280] width 41 height 16
type input "$70.00"
click at [570, 362] on button "Submit Payment" at bounding box center [524, 359] width 250 height 22
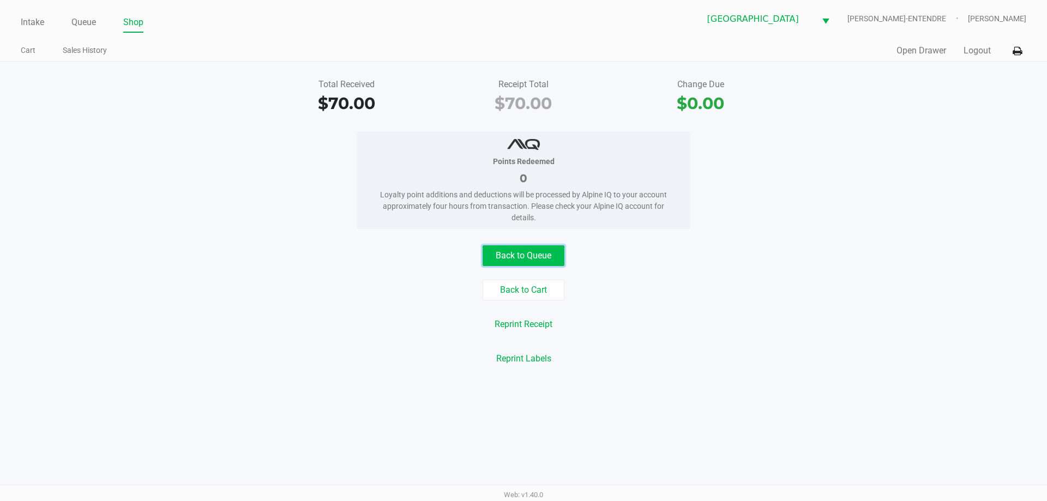
click at [509, 264] on button "Back to Queue" at bounding box center [524, 255] width 82 height 21
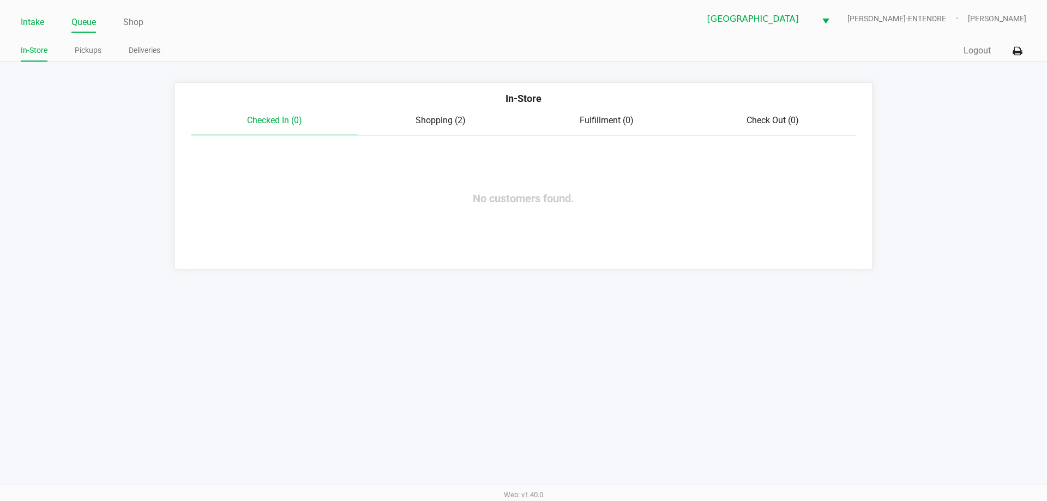
click at [39, 26] on link "Intake" at bounding box center [32, 22] width 23 height 15
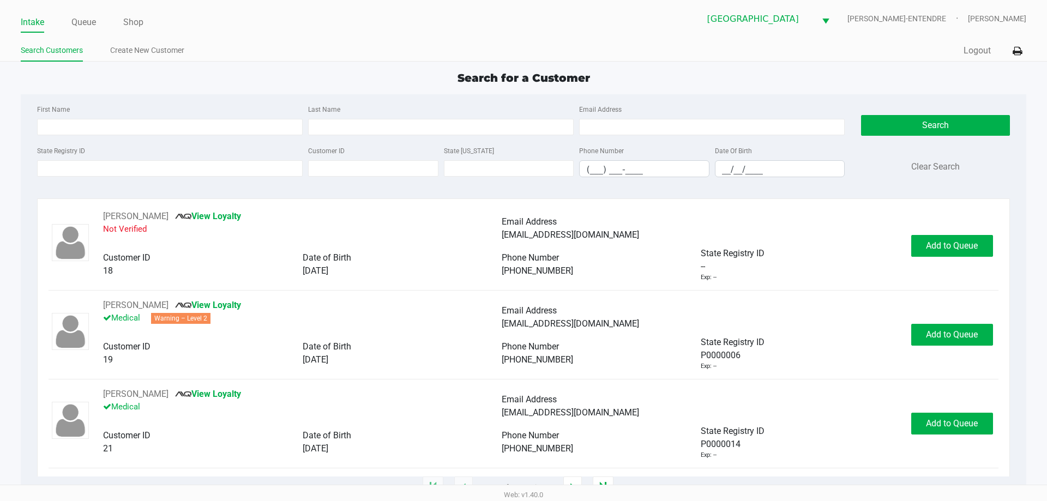
click at [324, 45] on ul "Search Customers Create New Customer" at bounding box center [272, 52] width 503 height 19
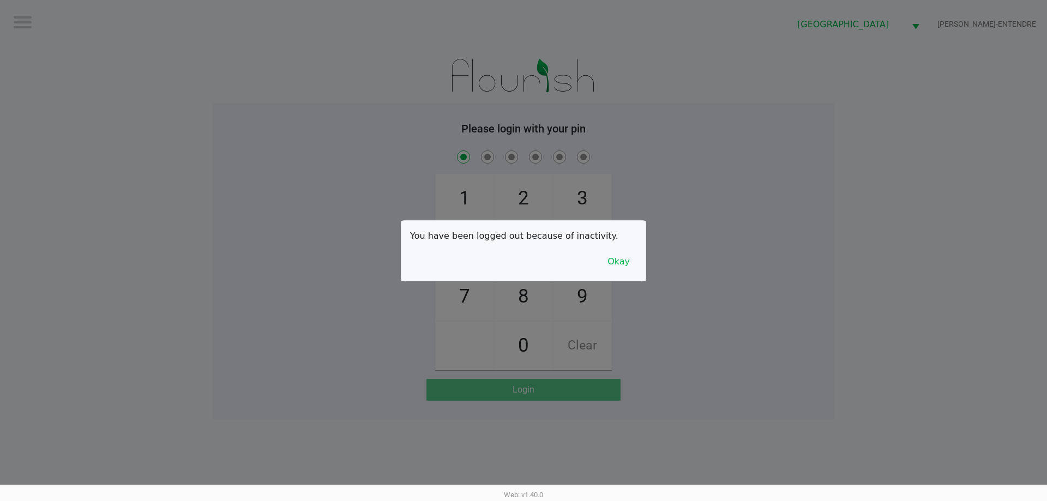
checkbox input "true"
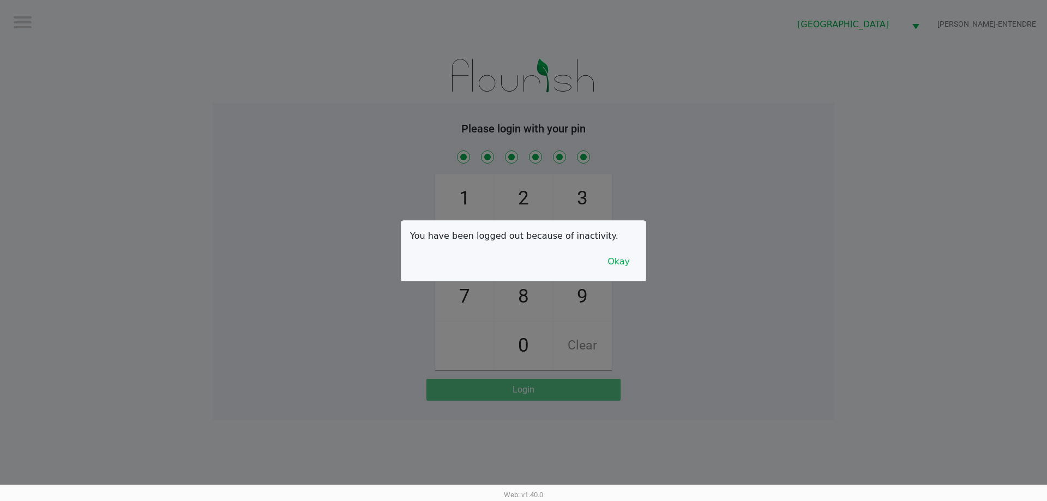
checkbox input "true"
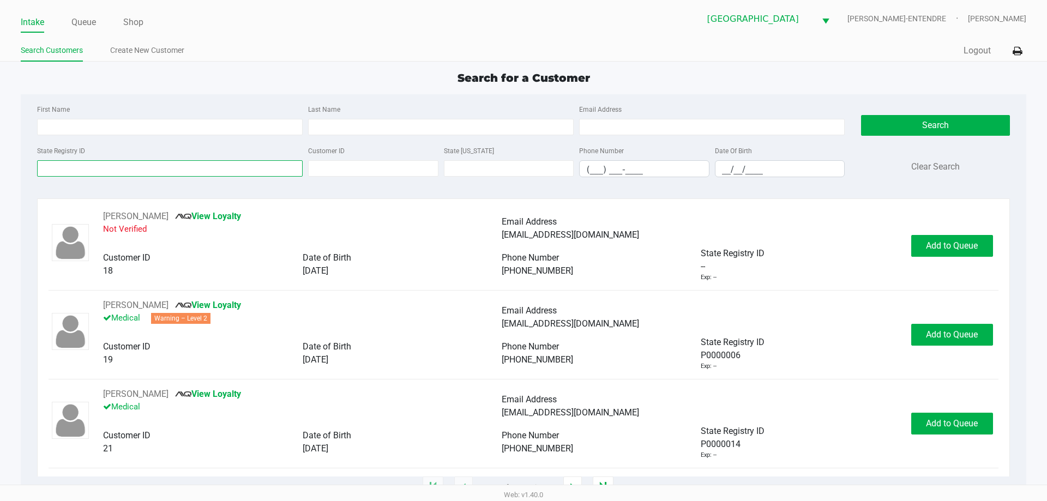
click at [142, 164] on input "State Registry ID" at bounding box center [170, 168] width 266 height 16
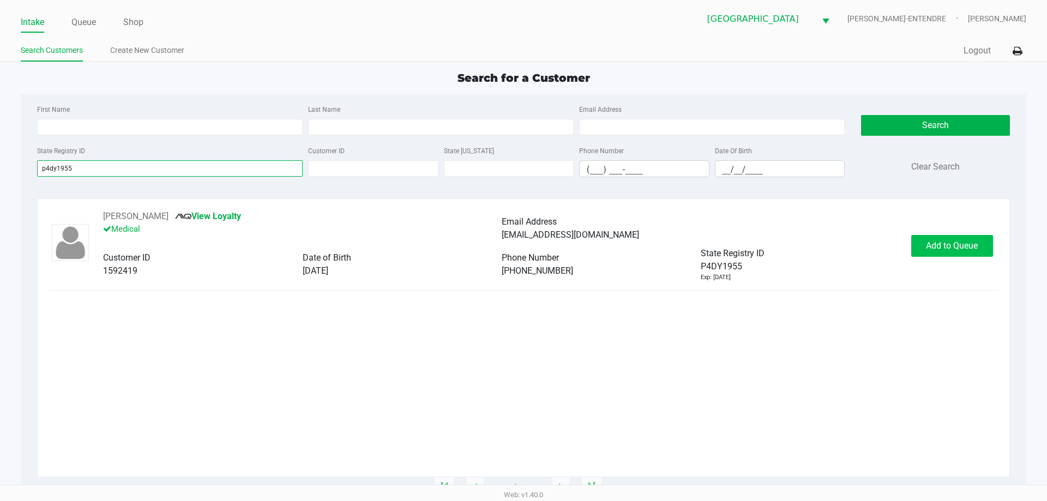
type input "p4dy1955"
click at [953, 246] on span "Add to Queue" at bounding box center [952, 245] width 52 height 10
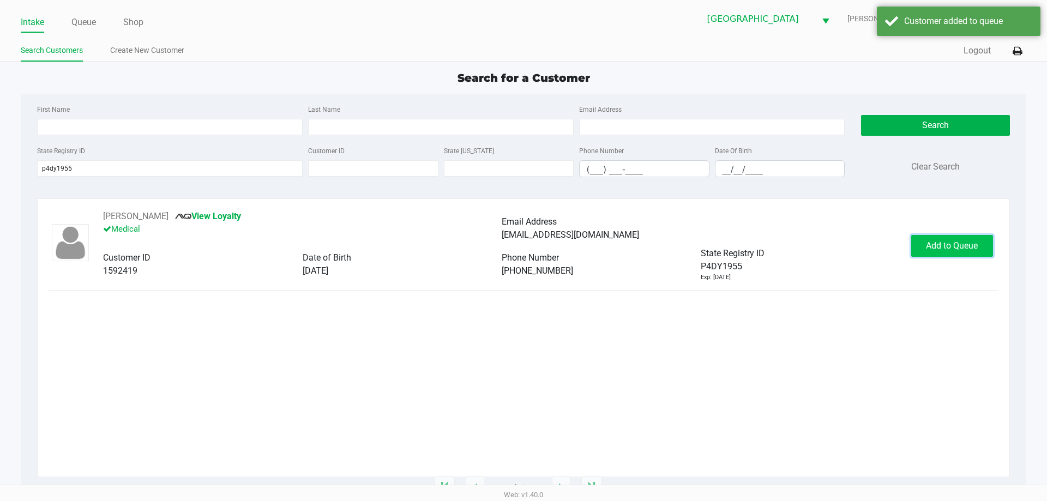
click at [953, 246] on span "Add to Queue" at bounding box center [952, 245] width 52 height 10
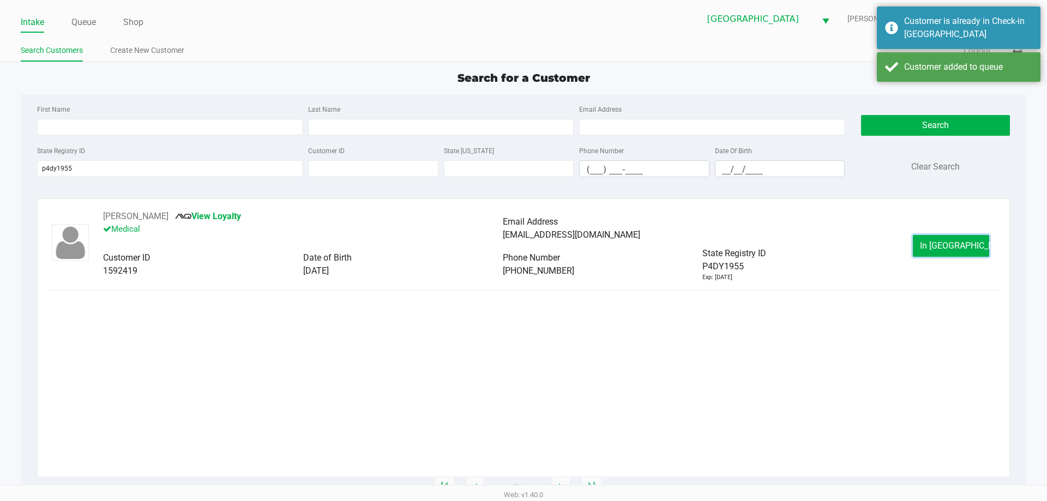
click at [953, 246] on span "In Queue" at bounding box center [966, 245] width 92 height 10
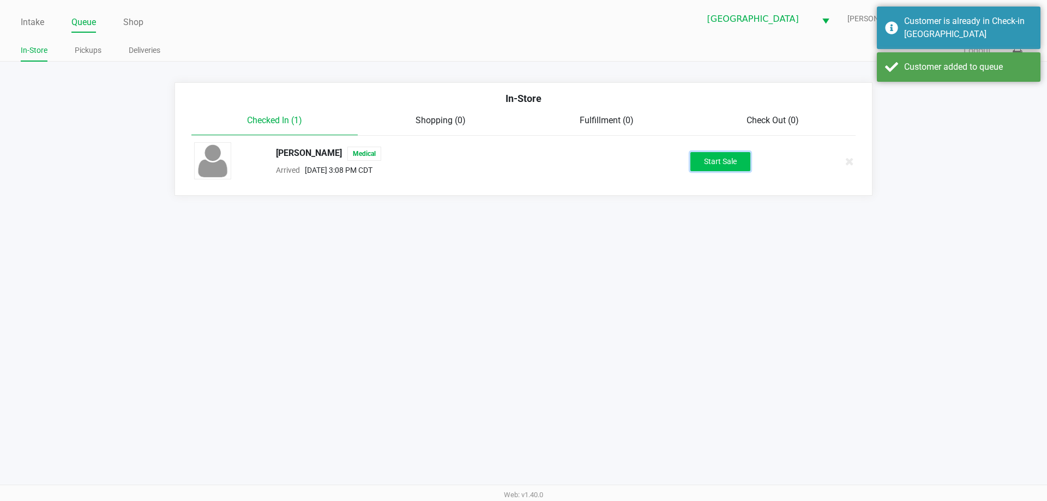
click at [702, 164] on button "Start Sale" at bounding box center [720, 161] width 60 height 19
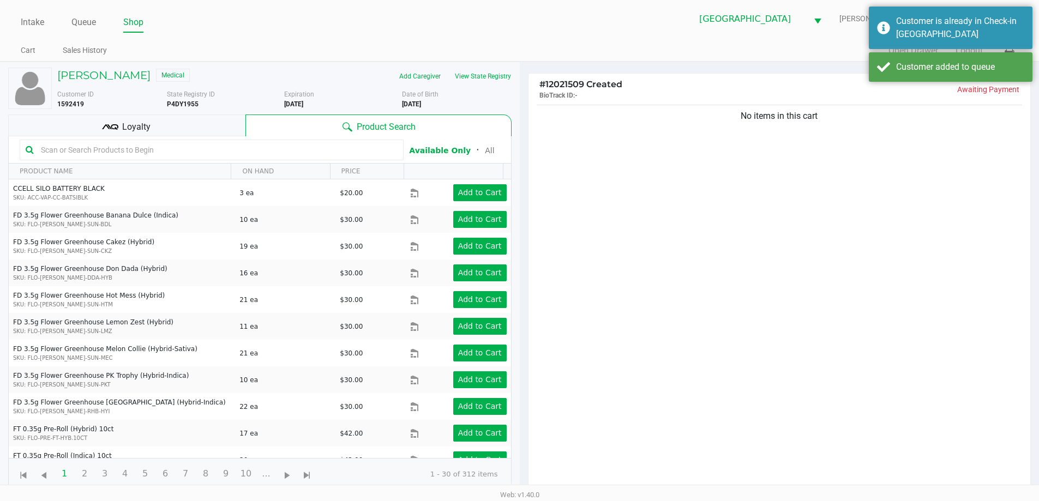
click at [633, 164] on div "No items in this cart" at bounding box center [779, 301] width 502 height 396
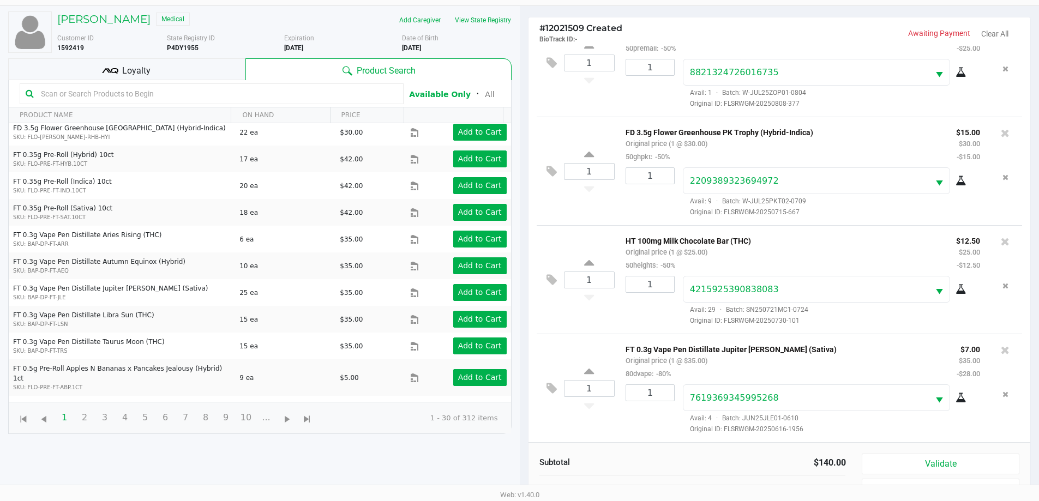
scroll to position [118, 0]
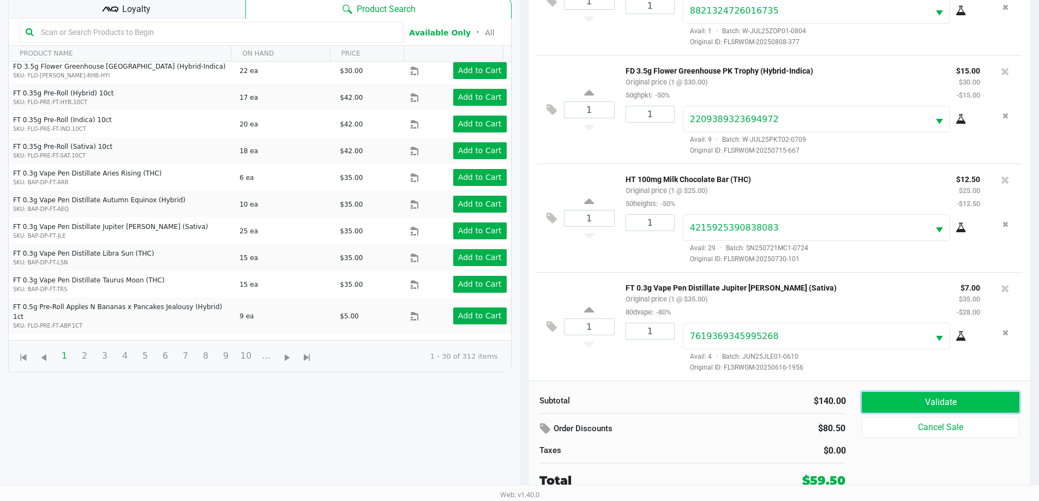
click at [964, 399] on button "Validate" at bounding box center [940, 402] width 157 height 21
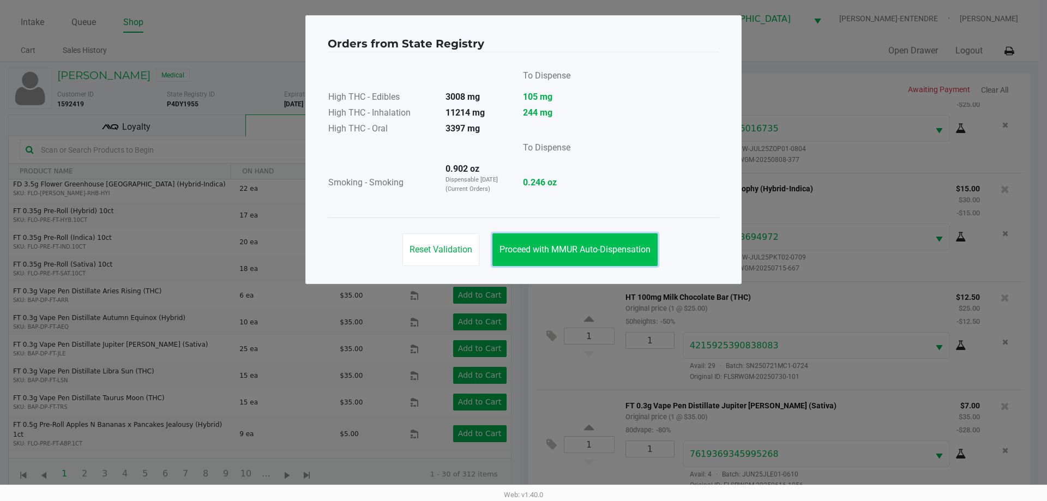
click at [637, 250] on span "Proceed with MMUR Auto-Dispensation" at bounding box center [575, 249] width 151 height 10
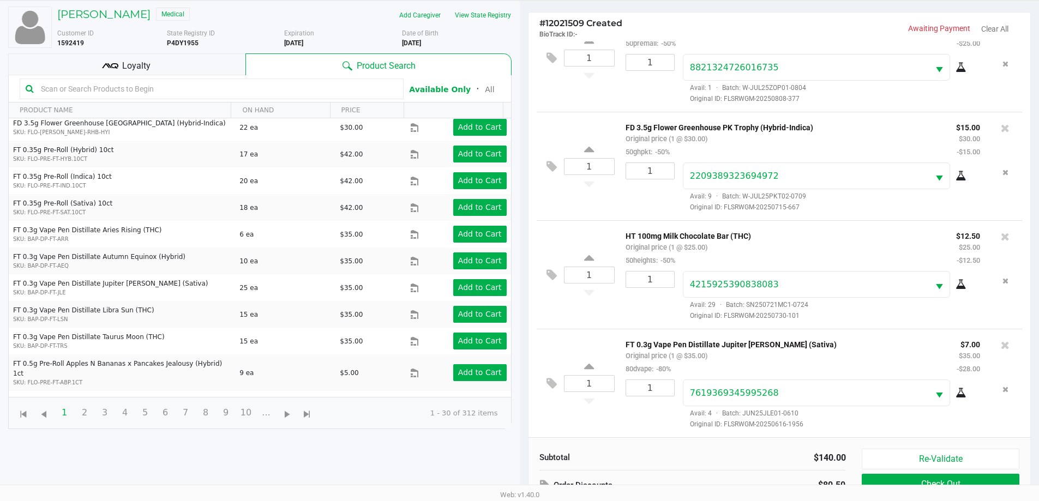
scroll to position [118, 0]
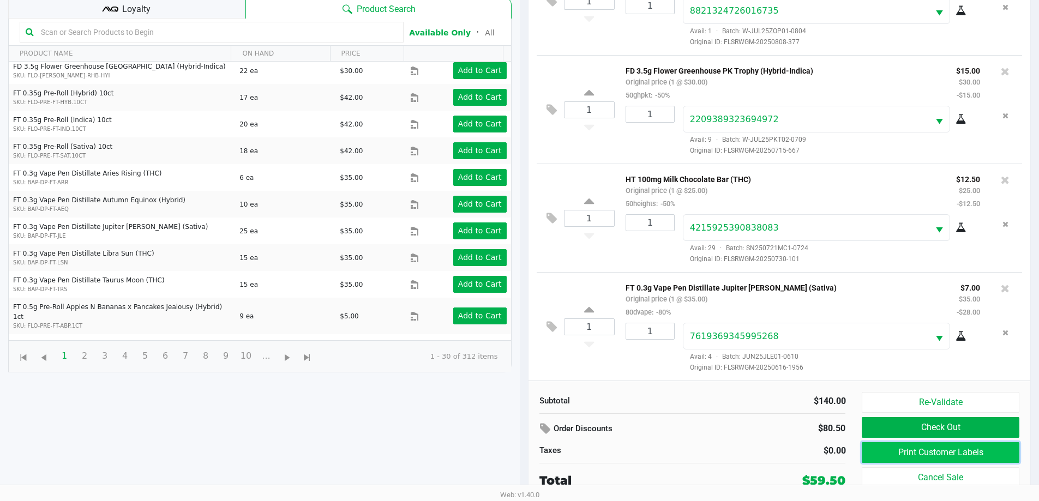
click at [938, 451] on button "Print Customer Labels" at bounding box center [940, 452] width 157 height 21
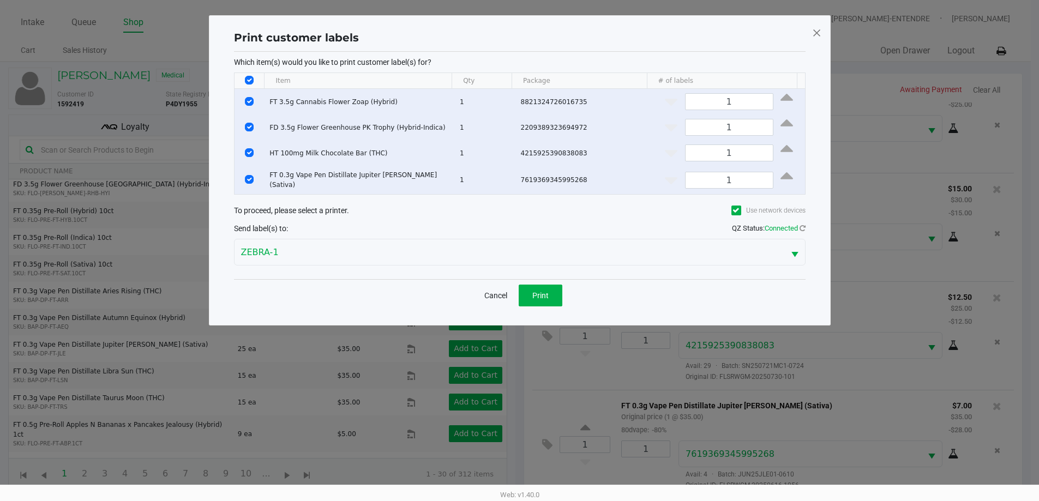
scroll to position [0, 0]
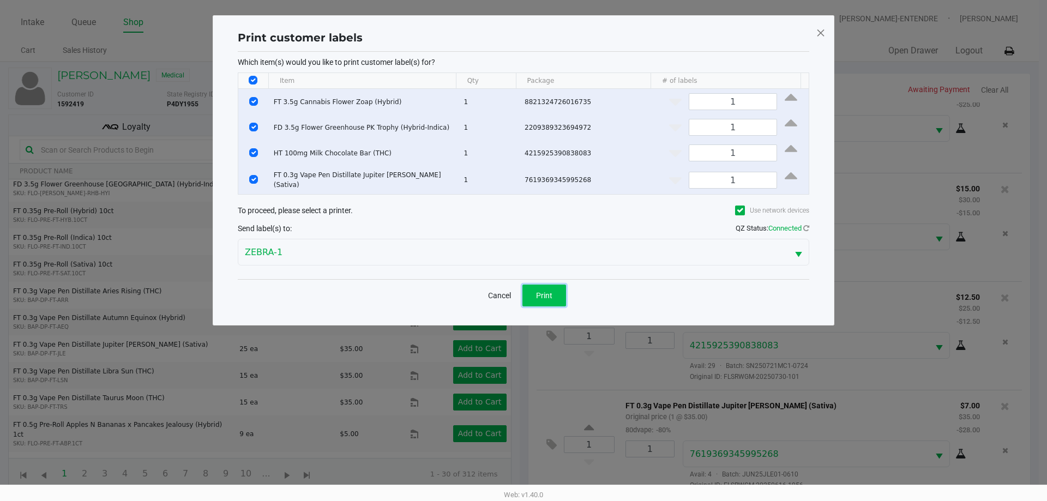
click at [543, 292] on span "Print" at bounding box center [544, 295] width 16 height 9
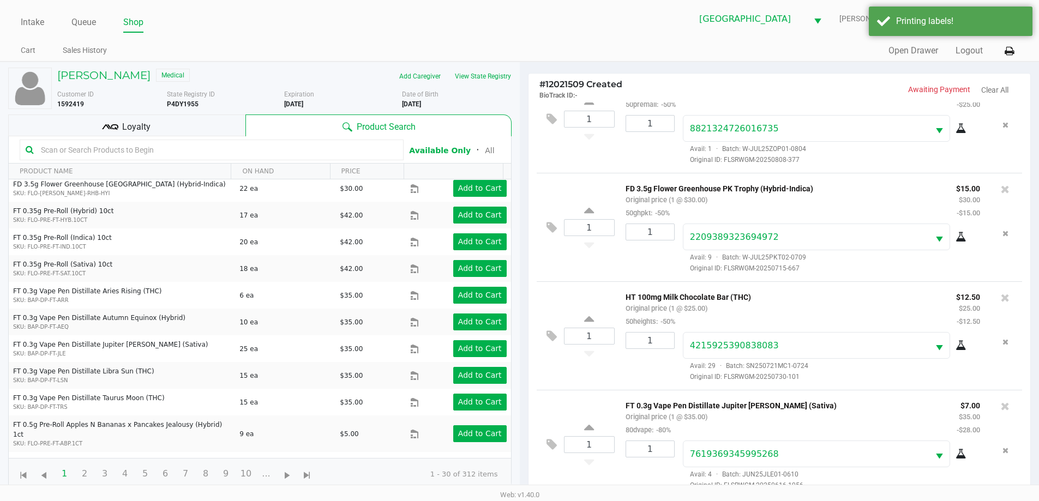
click at [145, 127] on span "Loyalty" at bounding box center [136, 127] width 28 height 13
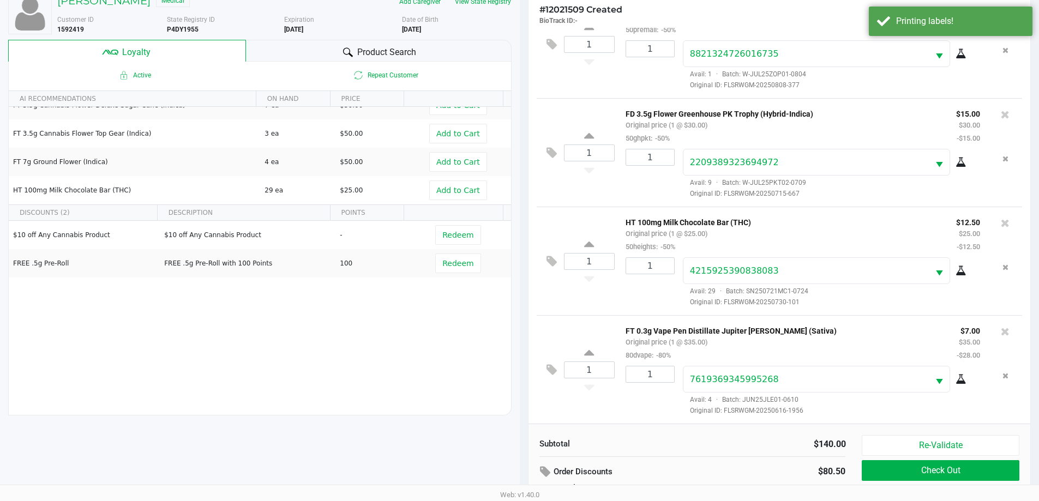
scroll to position [131, 0]
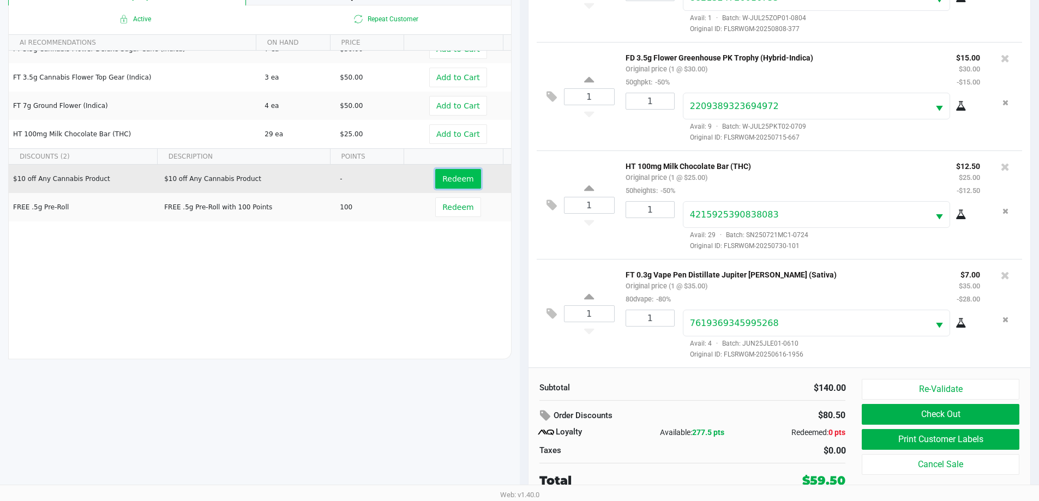
click at [461, 172] on button "Redeem" at bounding box center [457, 179] width 45 height 20
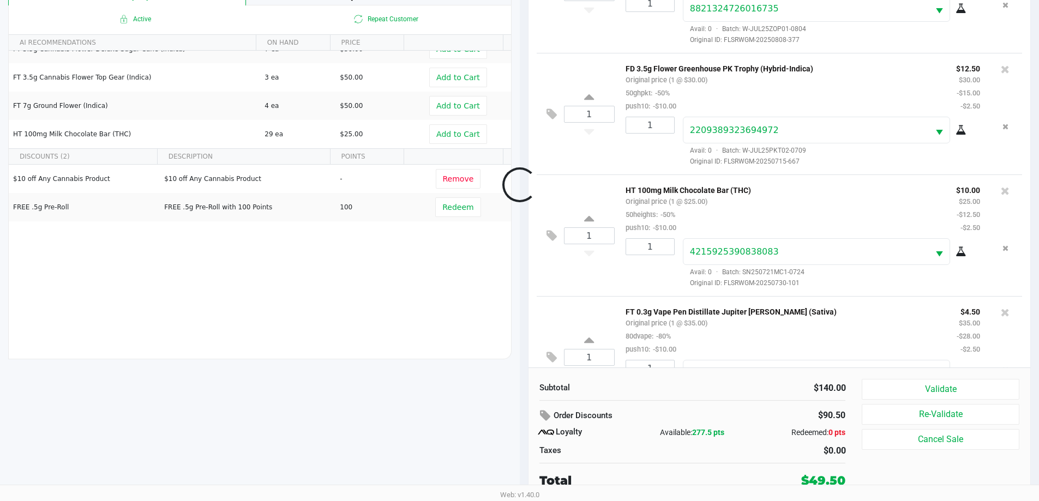
scroll to position [93, 0]
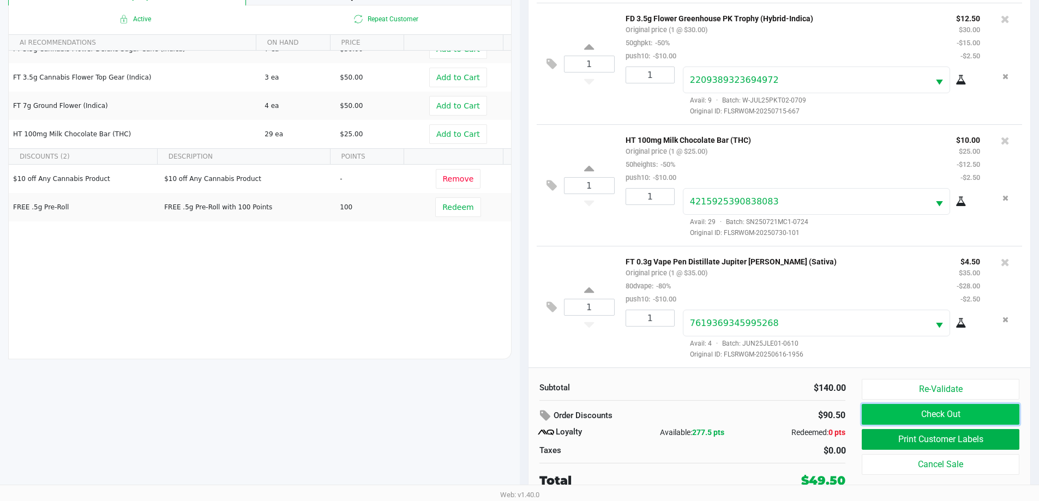
click at [947, 418] on button "Check Out" at bounding box center [940, 414] width 157 height 21
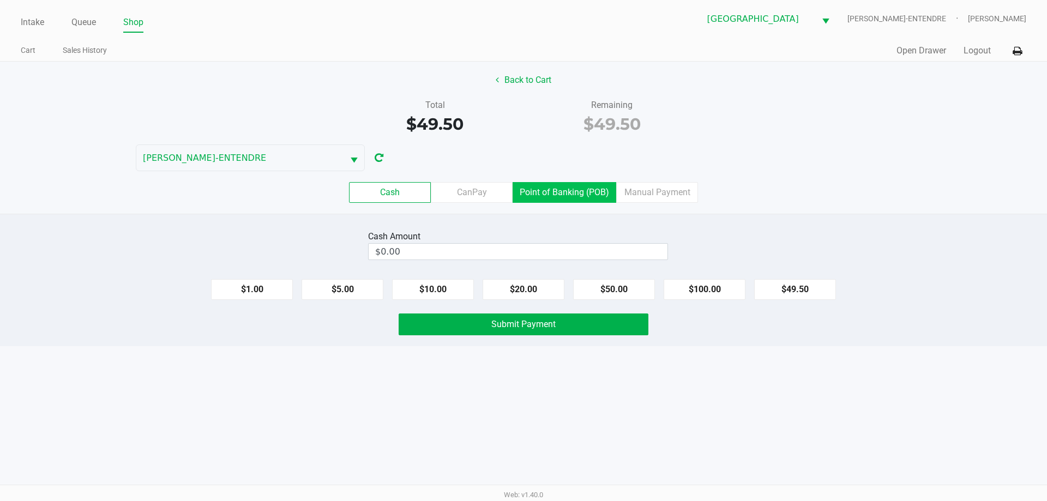
click at [543, 187] on label "Point of Banking (POB)" at bounding box center [565, 192] width 104 height 21
click at [0, 0] on 7 "Point of Banking (POB)" at bounding box center [0, 0] width 0 height 0
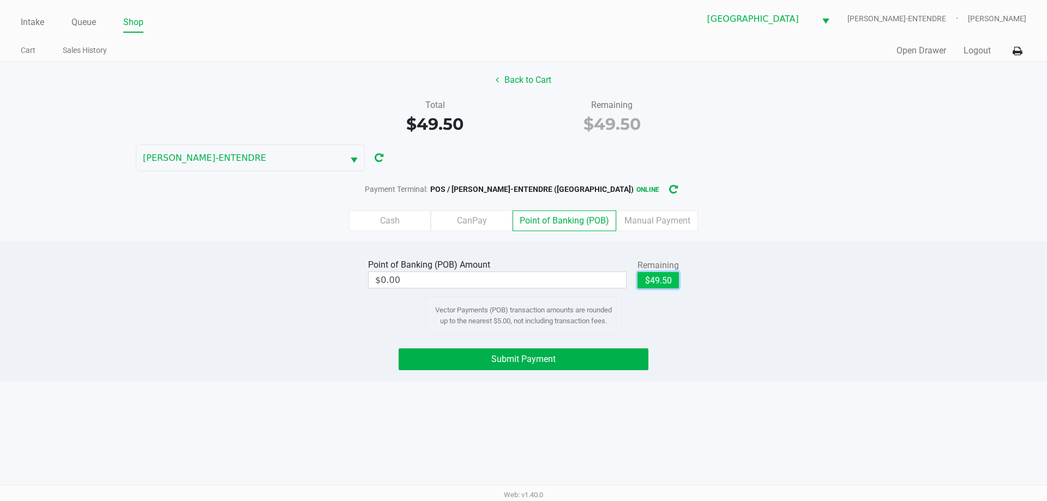
click at [658, 282] on button "$49.50" at bounding box center [657, 280] width 41 height 16
type input "$49.50"
click at [546, 357] on span "Submit Payment" at bounding box center [523, 359] width 64 height 10
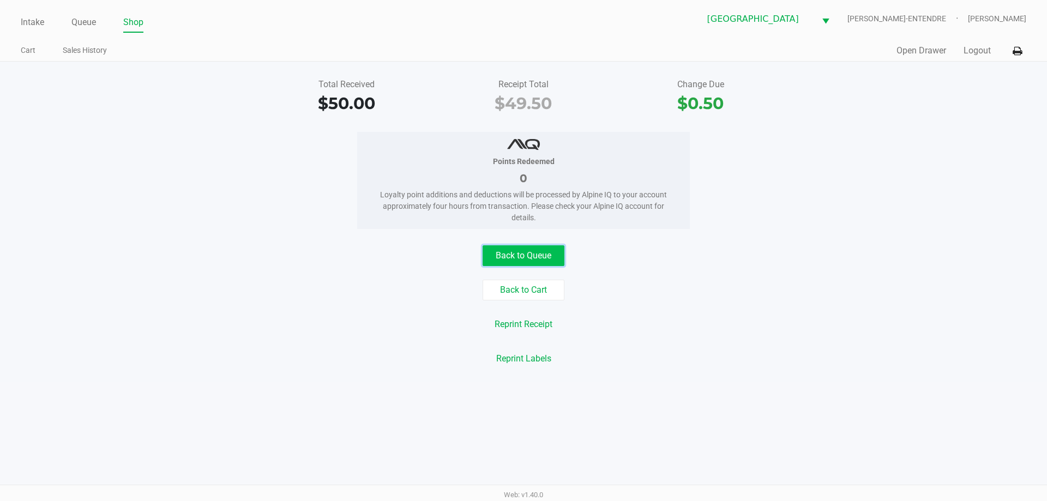
click at [518, 258] on button "Back to Queue" at bounding box center [524, 255] width 82 height 21
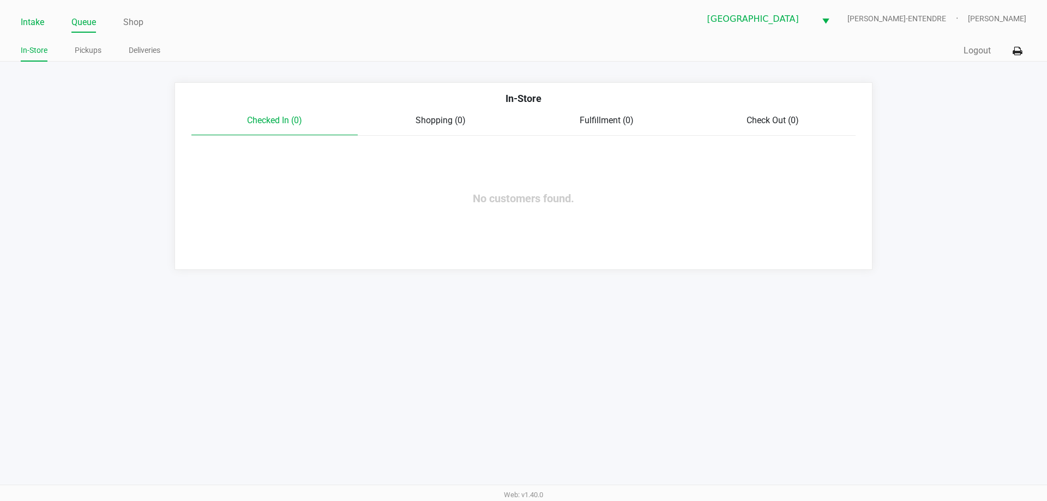
click at [34, 23] on link "Intake" at bounding box center [32, 22] width 23 height 15
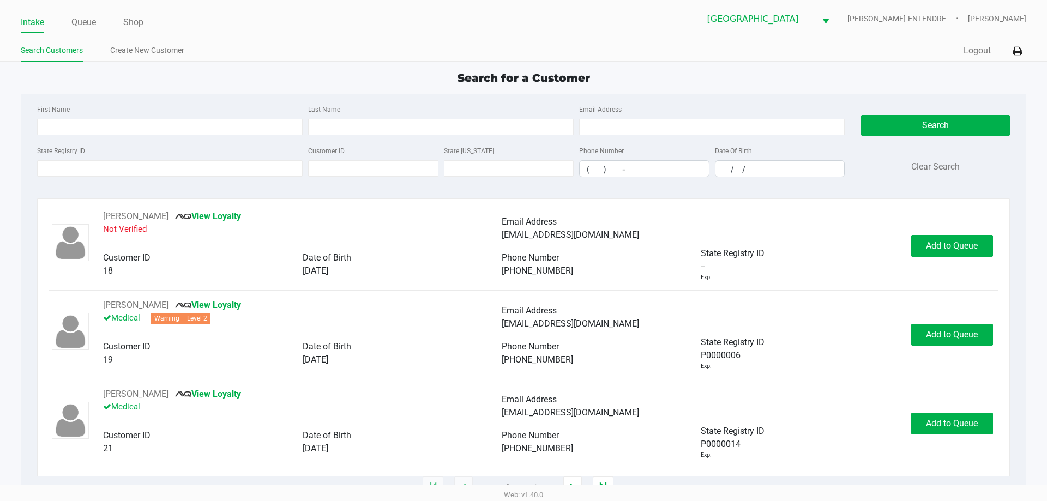
click at [219, 64] on app-point-of-sale "Intake Queue Shop Panama City WC JAY-ENTENDRE Carol Snyder Search Customers Cre…" at bounding box center [523, 244] width 1047 height 488
click at [189, 89] on div "Search for a Customer First Name Last Name Email Address State Registry ID Cust…" at bounding box center [523, 279] width 1005 height 418
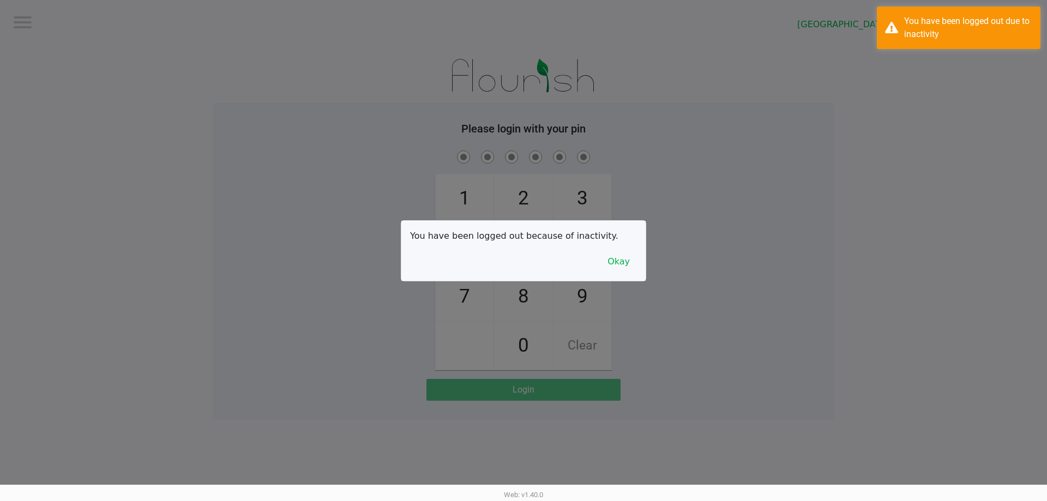
click at [152, 166] on div at bounding box center [523, 250] width 1047 height 501
checkbox input "true"
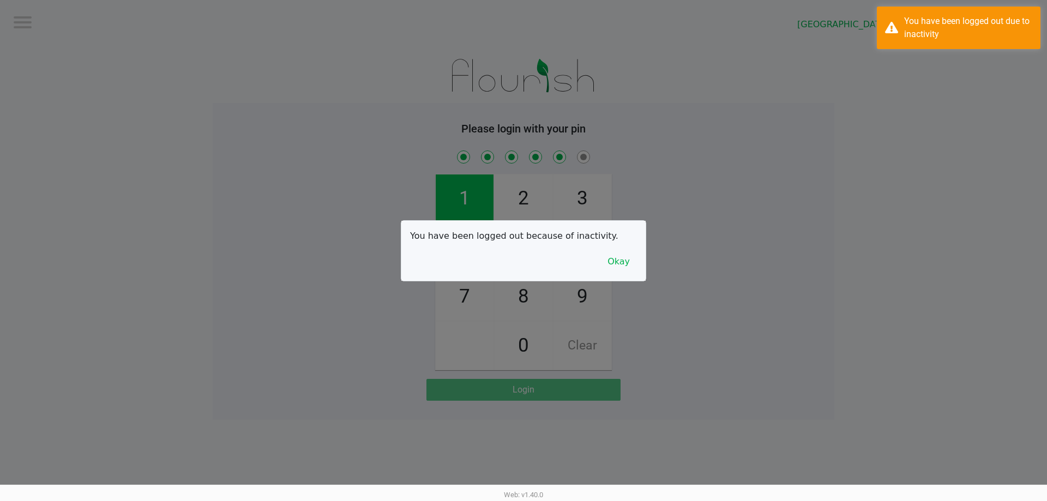
checkbox input "true"
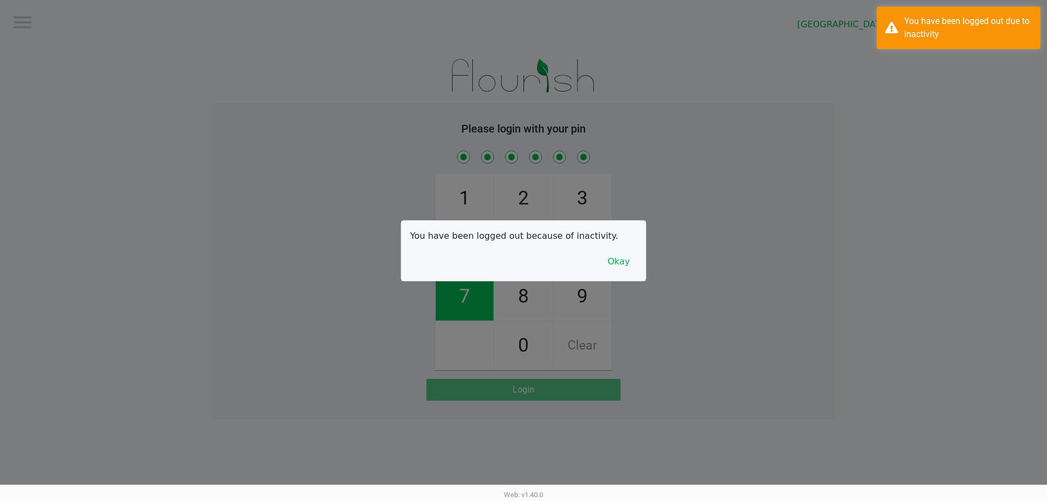
checkbox input "true"
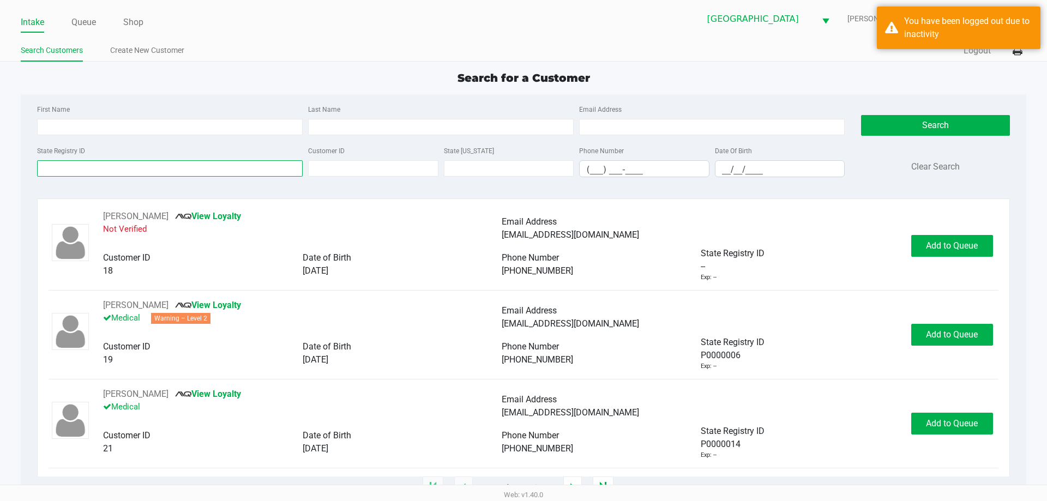
click at [172, 169] on input "State Registry ID" at bounding box center [170, 168] width 266 height 16
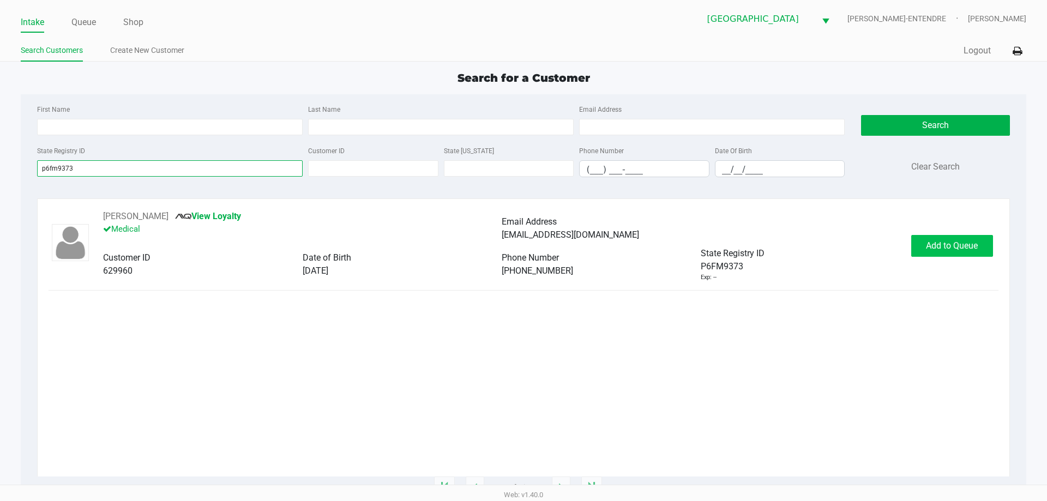
type input "p6fm9373"
click at [943, 243] on span "Add to Queue" at bounding box center [952, 245] width 52 height 10
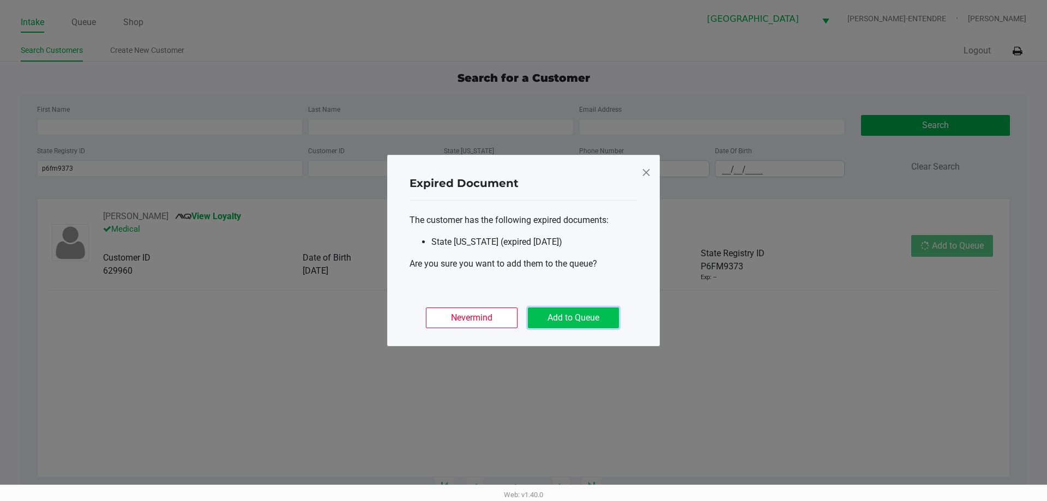
click at [567, 318] on button "Add to Queue" at bounding box center [573, 318] width 91 height 21
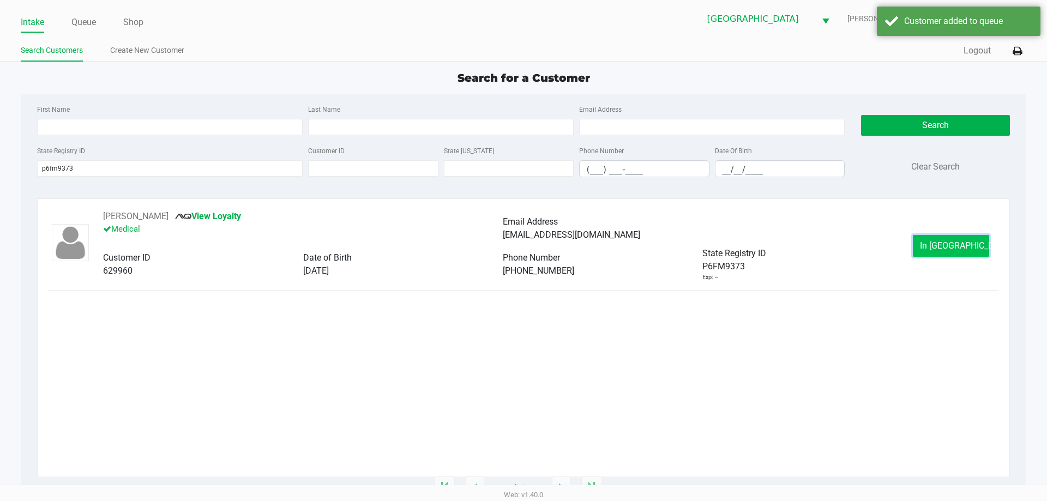
click at [934, 244] on span "In Queue" at bounding box center [966, 245] width 92 height 10
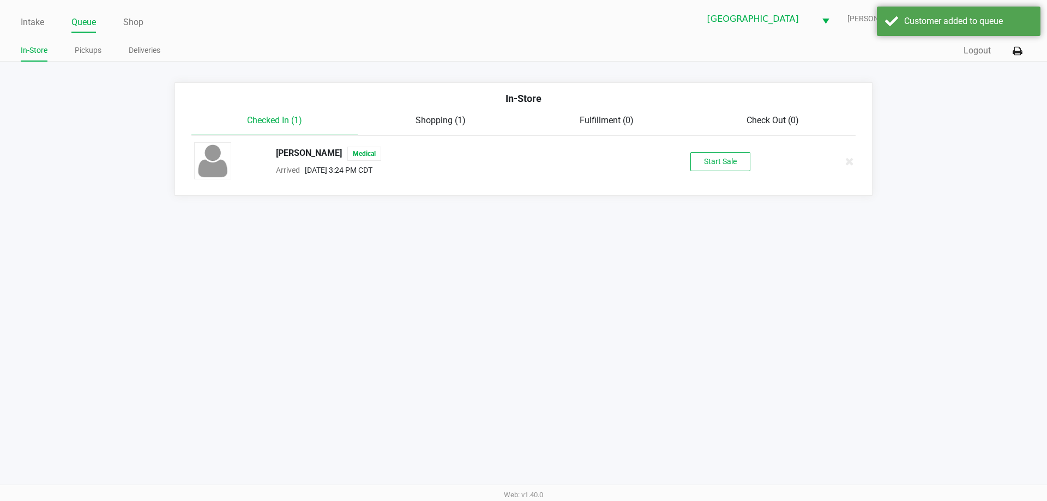
click at [723, 172] on div "MILINDA BOUCHARD Medical Arrived Sep 28, 2025 3:24 PM CDT Start Sale" at bounding box center [523, 161] width 675 height 38
click at [739, 174] on div "MILINDA BOUCHARD Medical Arrived Sep 28, 2025 3:24 PM CDT Start Sale" at bounding box center [523, 161] width 675 height 38
click at [735, 167] on button "Start Sale" at bounding box center [720, 161] width 60 height 19
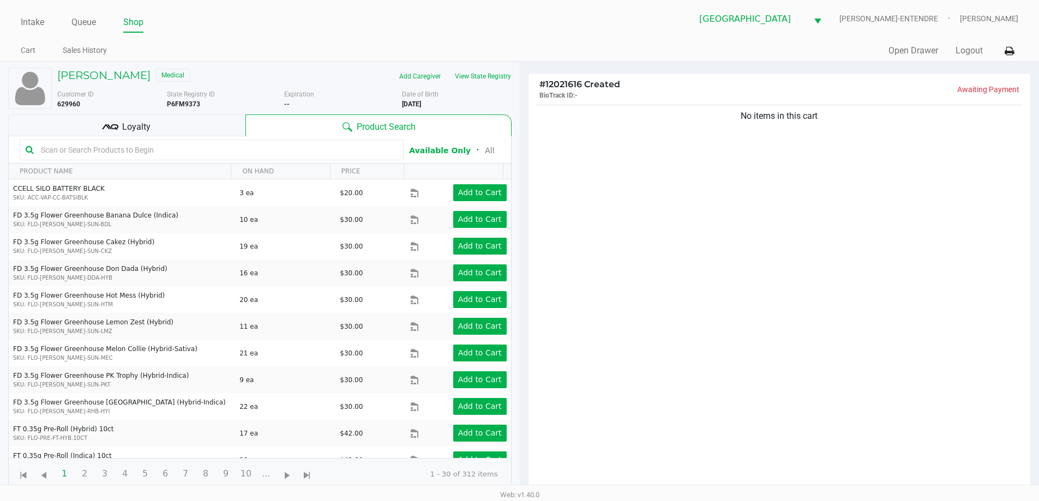
click at [166, 123] on div "Loyalty" at bounding box center [126, 126] width 237 height 22
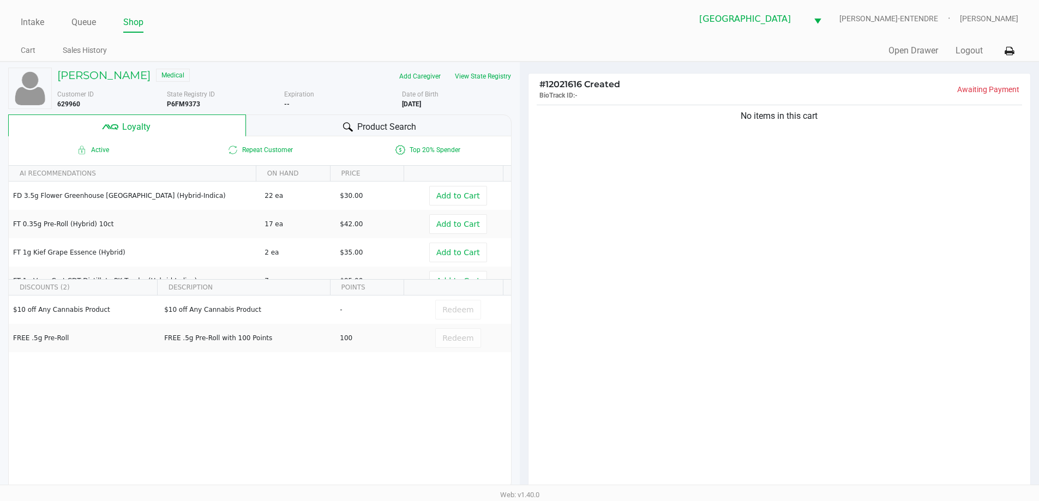
click at [307, 119] on div "Product Search" at bounding box center [379, 126] width 266 height 22
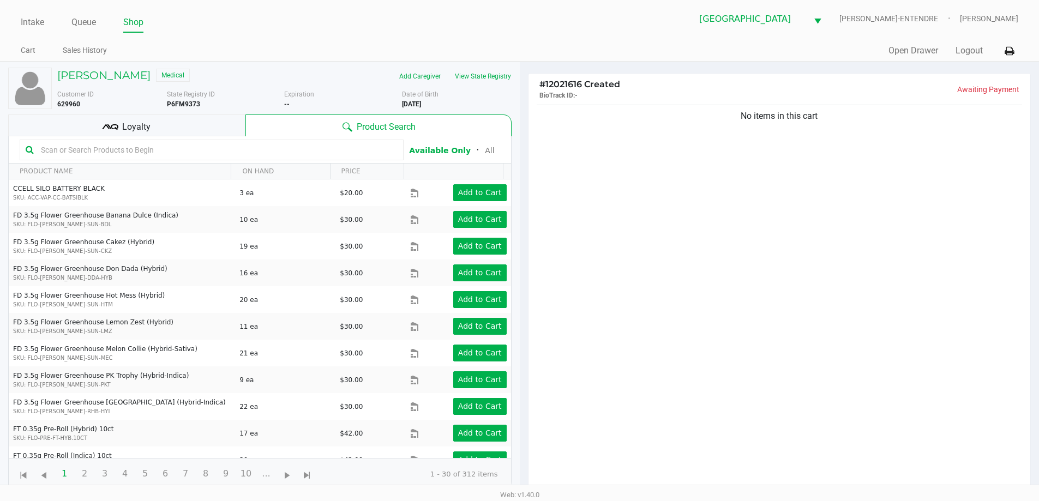
click at [764, 222] on div "No items in this cart" at bounding box center [779, 301] width 502 height 396
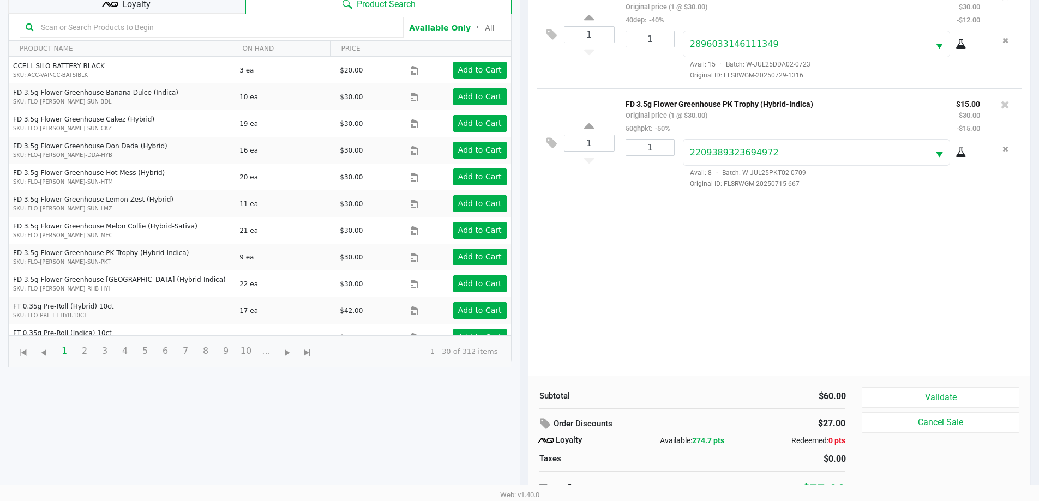
scroll to position [131, 0]
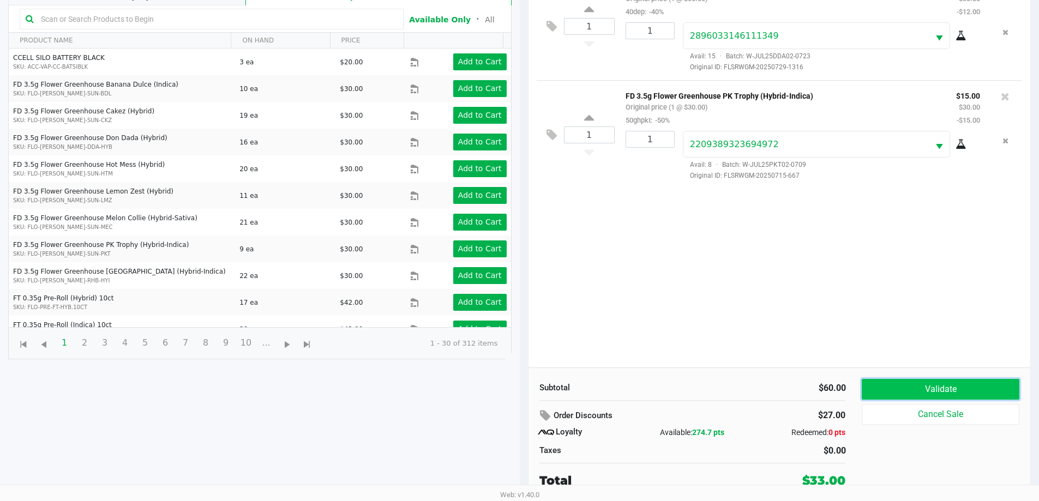
click at [912, 396] on button "Validate" at bounding box center [940, 389] width 157 height 21
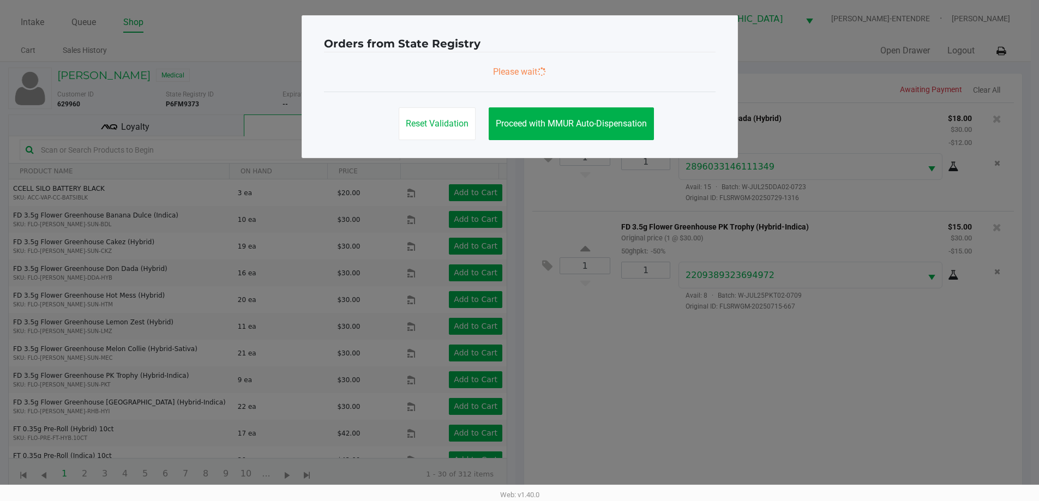
scroll to position [0, 0]
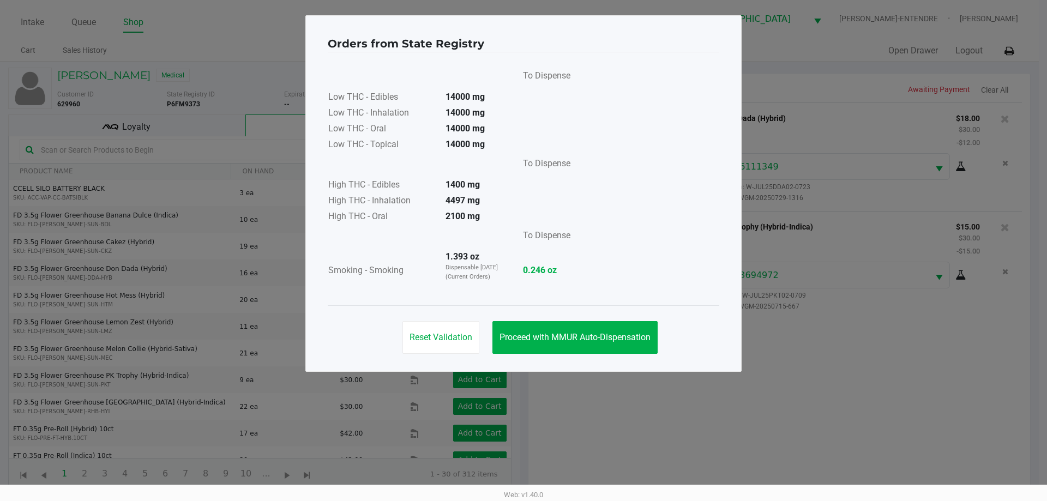
click at [561, 354] on div "Reset Validation Proceed with MMUR Auto-Dispensation" at bounding box center [524, 332] width 392 height 55
click at [557, 344] on button "Proceed with MMUR Auto-Dispensation" at bounding box center [574, 337] width 165 height 33
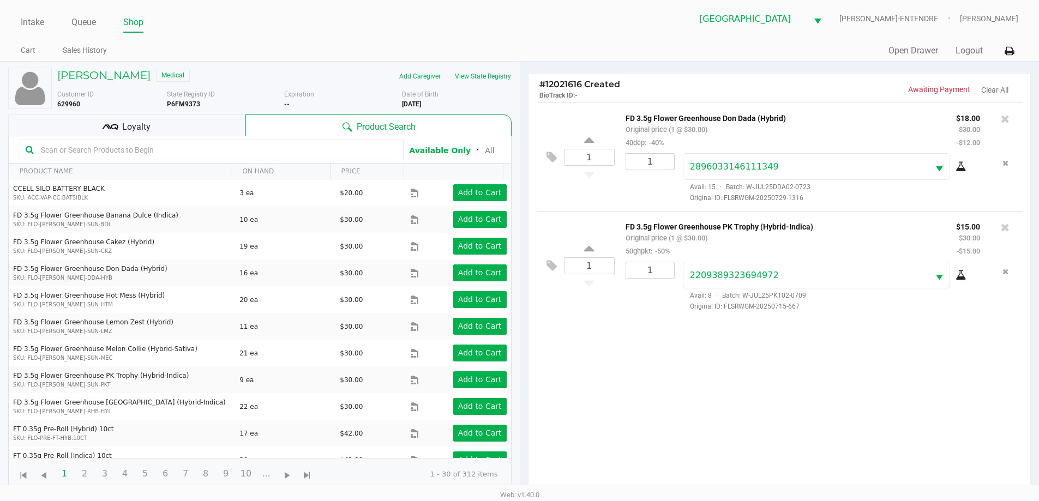
click at [203, 119] on div "Loyalty" at bounding box center [126, 126] width 237 height 22
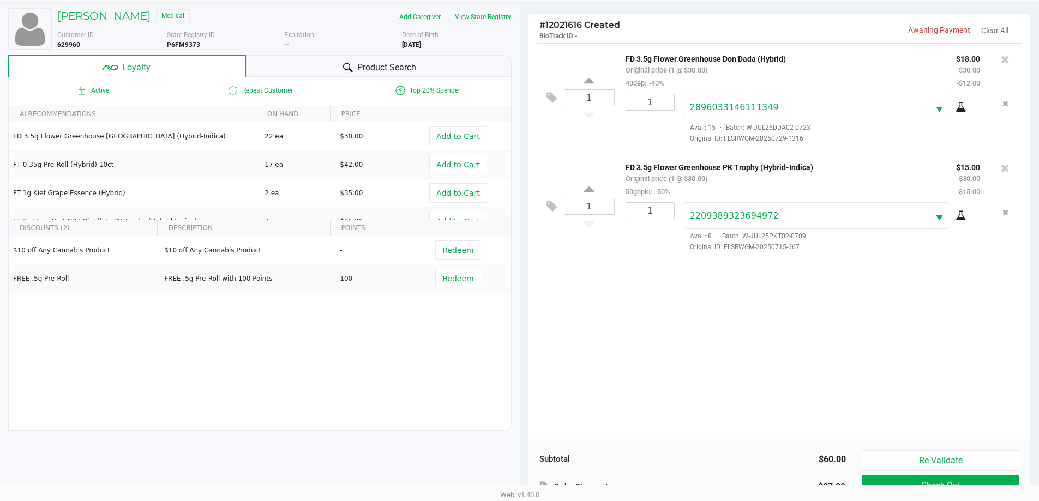
scroll to position [131, 0]
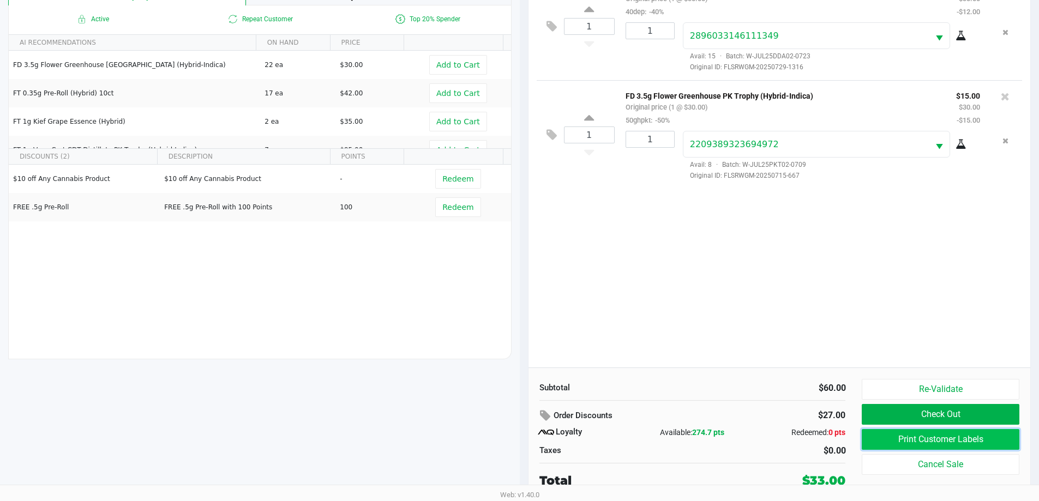
click at [961, 443] on button "Print Customer Labels" at bounding box center [940, 439] width 157 height 21
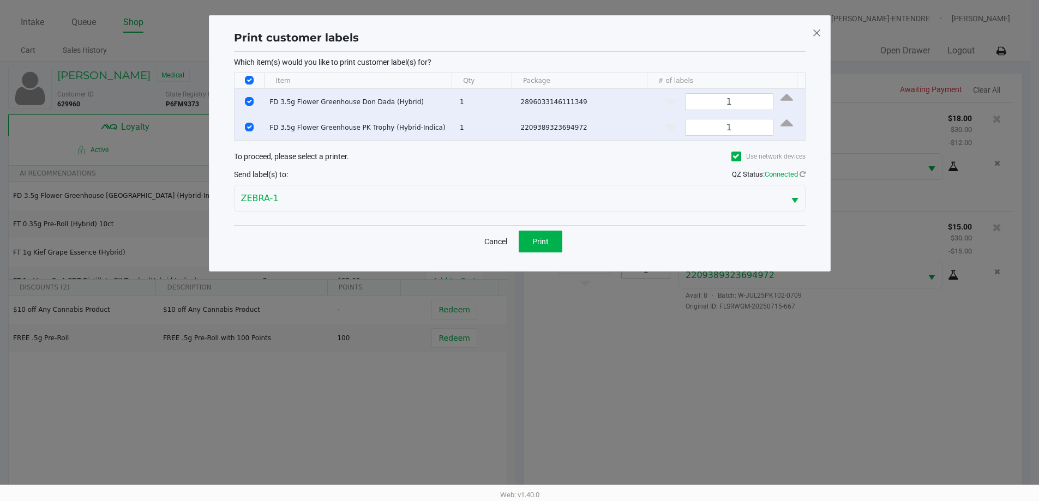
scroll to position [0, 0]
click at [560, 242] on button "Print" at bounding box center [544, 242] width 44 height 22
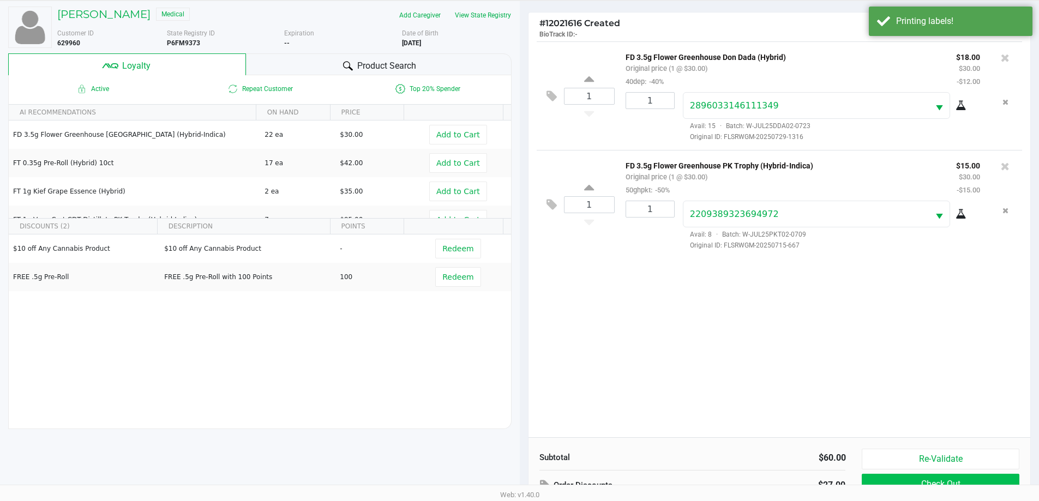
scroll to position [131, 0]
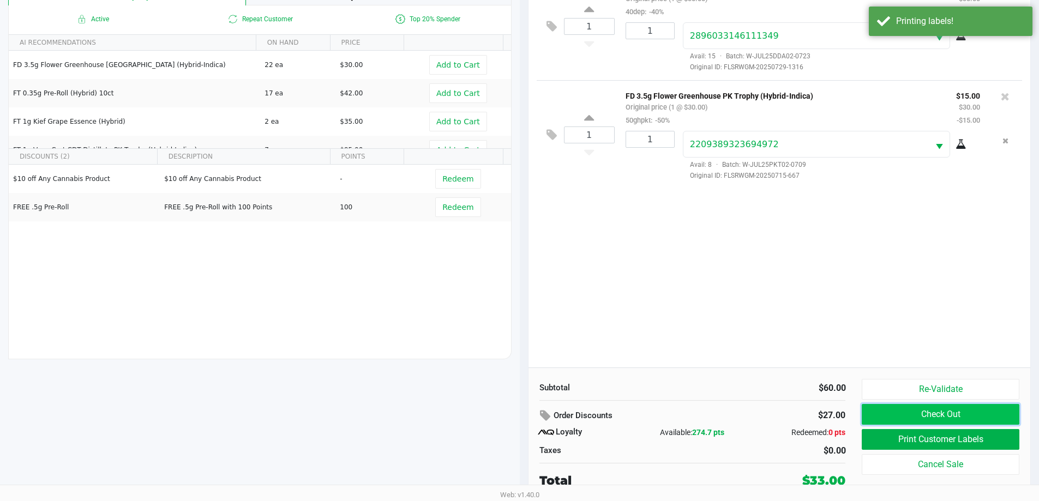
click at [952, 419] on button "Check Out" at bounding box center [940, 414] width 157 height 21
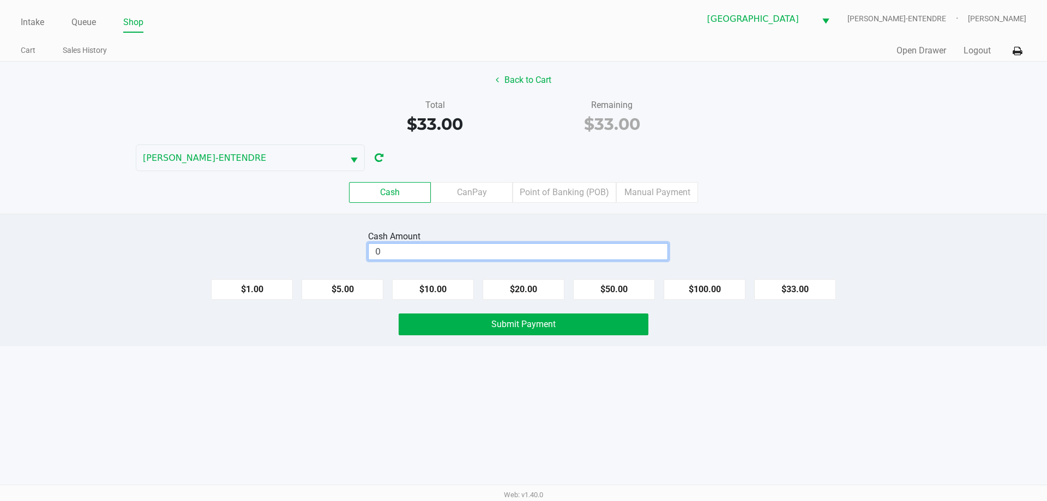
click at [519, 255] on input "0" at bounding box center [518, 252] width 299 height 16
type input "$35.00"
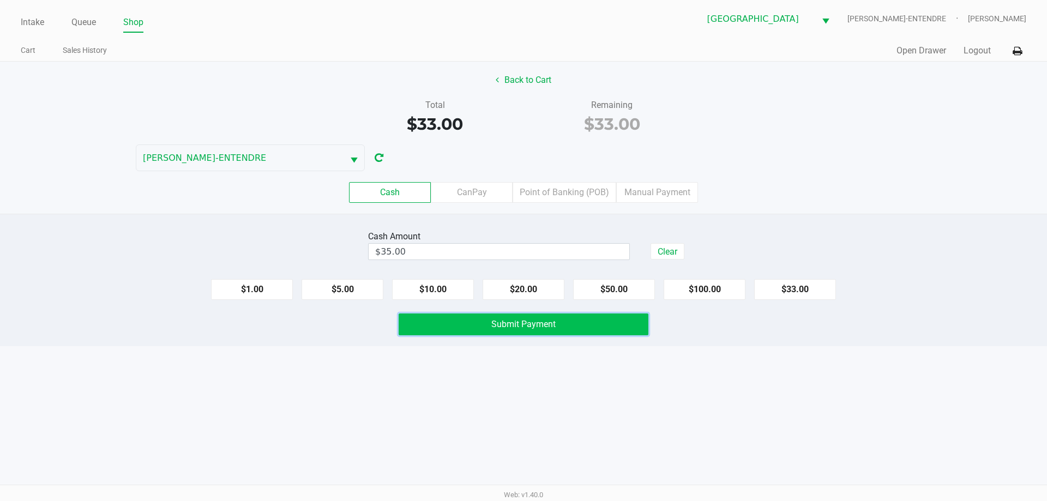
click at [539, 317] on button "Submit Payment" at bounding box center [524, 325] width 250 height 22
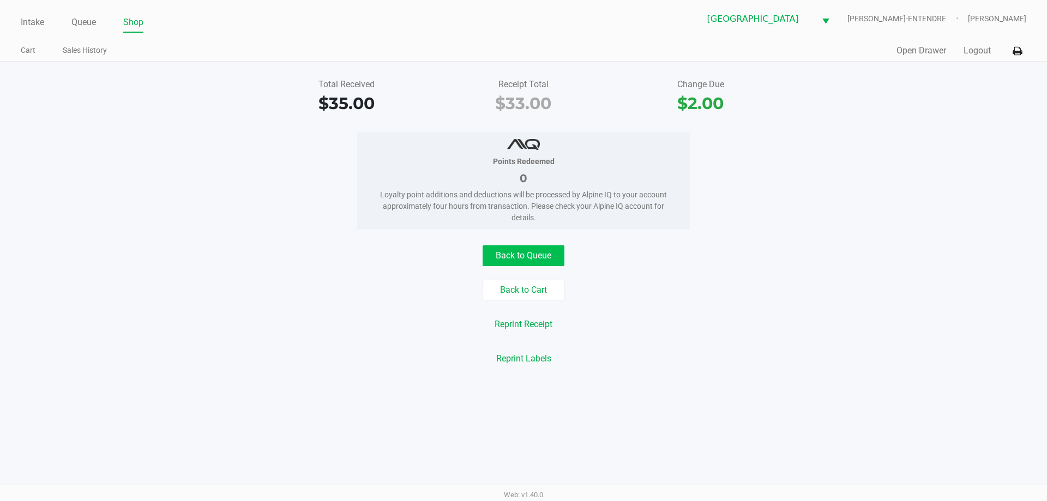
click at [550, 263] on div "Back to Queue Back to Cart Reprint Receipt Reprint Labels" at bounding box center [523, 307] width 1063 height 124
click at [551, 262] on button "Back to Queue" at bounding box center [524, 255] width 82 height 21
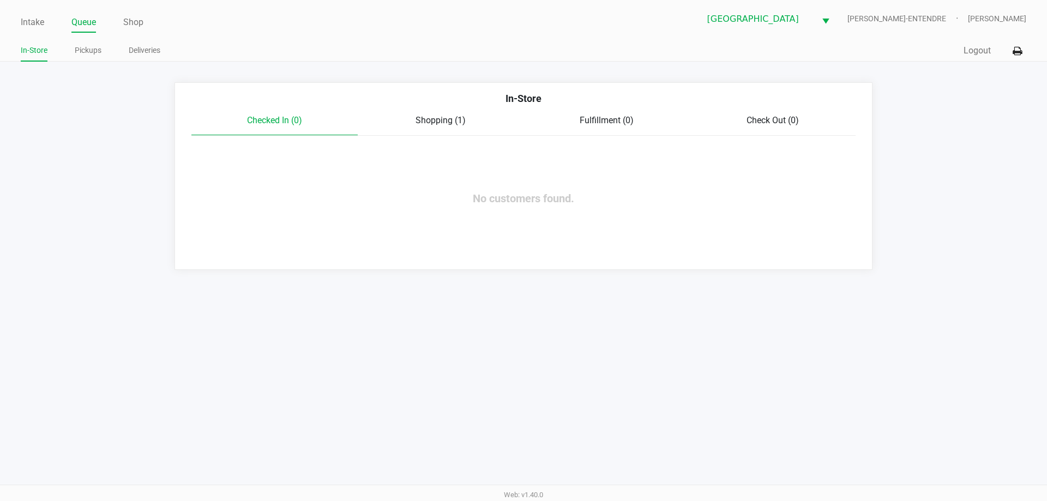
click at [444, 122] on span "Shopping (1)" at bounding box center [441, 120] width 50 height 10
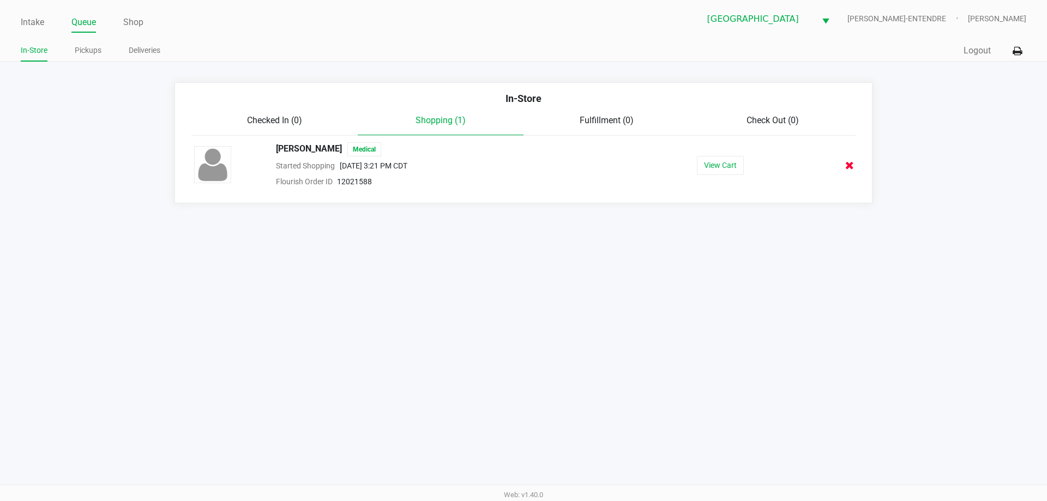
click at [849, 167] on icon at bounding box center [849, 165] width 9 height 8
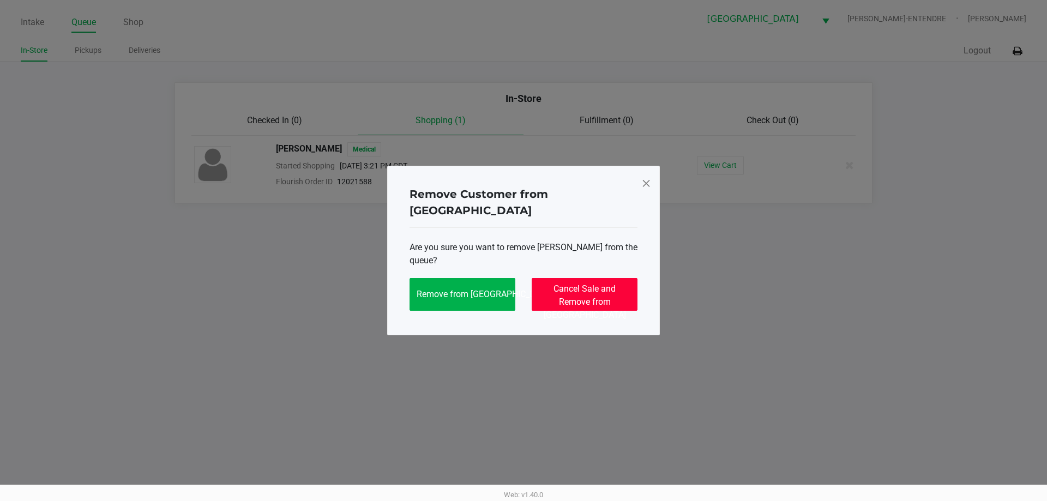
click at [563, 285] on span "Cancel Sale and Remove from Queue" at bounding box center [585, 302] width 82 height 37
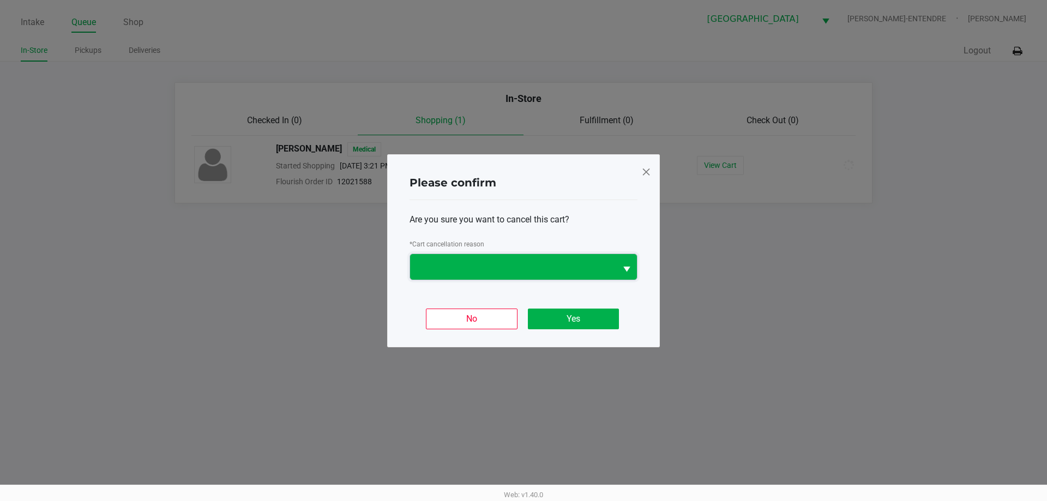
click at [535, 257] on span at bounding box center [513, 267] width 206 height 26
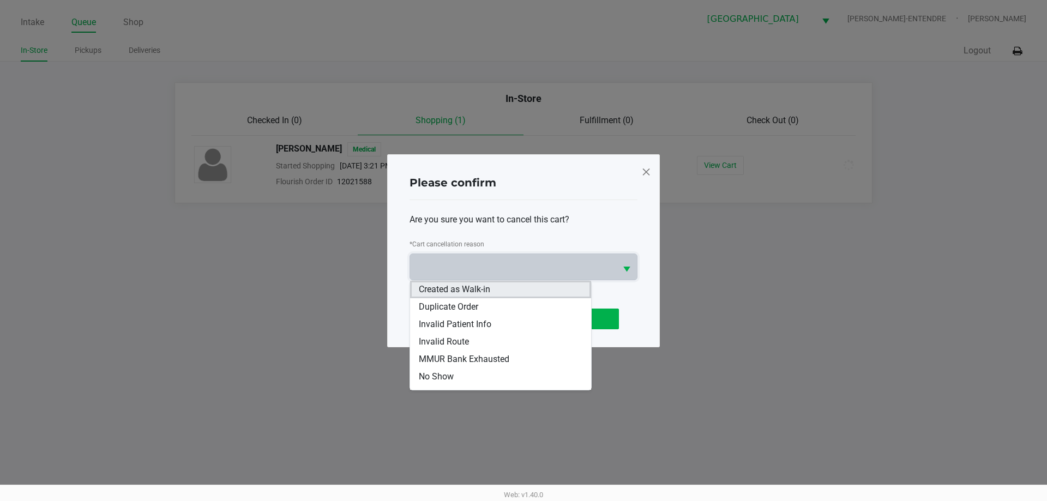
click at [507, 281] on li "Created as Walk-in" at bounding box center [500, 289] width 181 height 17
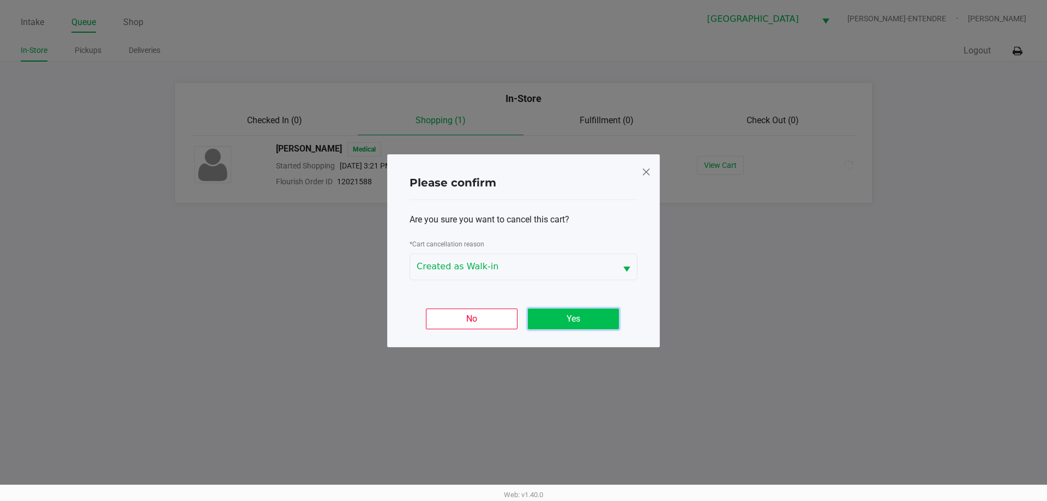
click at [555, 323] on button "Yes" at bounding box center [573, 319] width 91 height 21
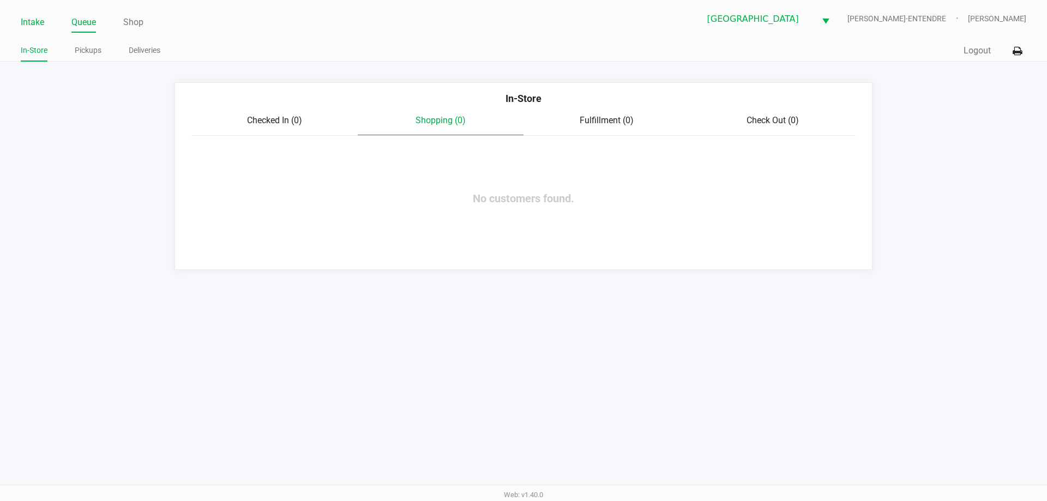
click at [28, 24] on link "Intake" at bounding box center [32, 22] width 23 height 15
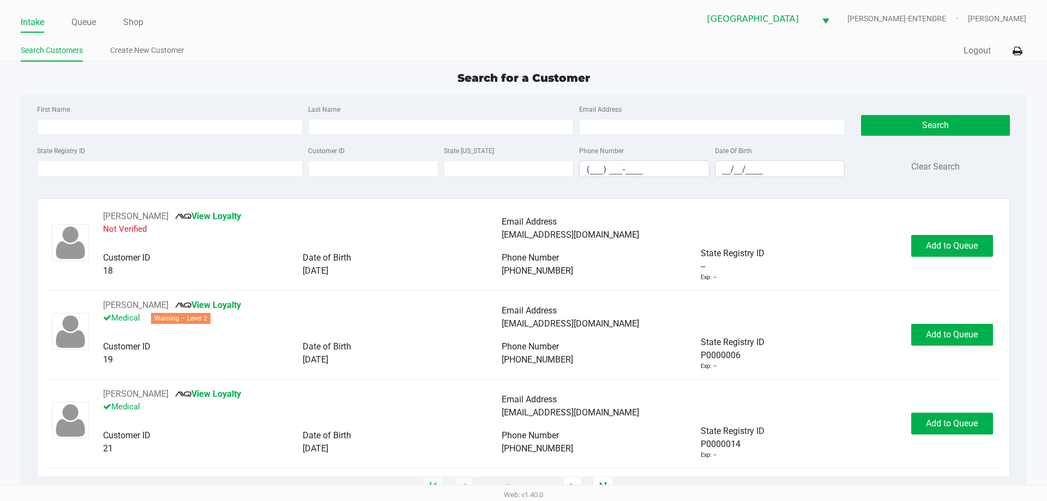
click at [169, 99] on div "First Name Last Name Email Address State Registry ID Customer ID State ID Phone…" at bounding box center [523, 144] width 989 height 100
click at [146, 129] on input "First Name" at bounding box center [170, 127] width 266 height 16
type input "frank"
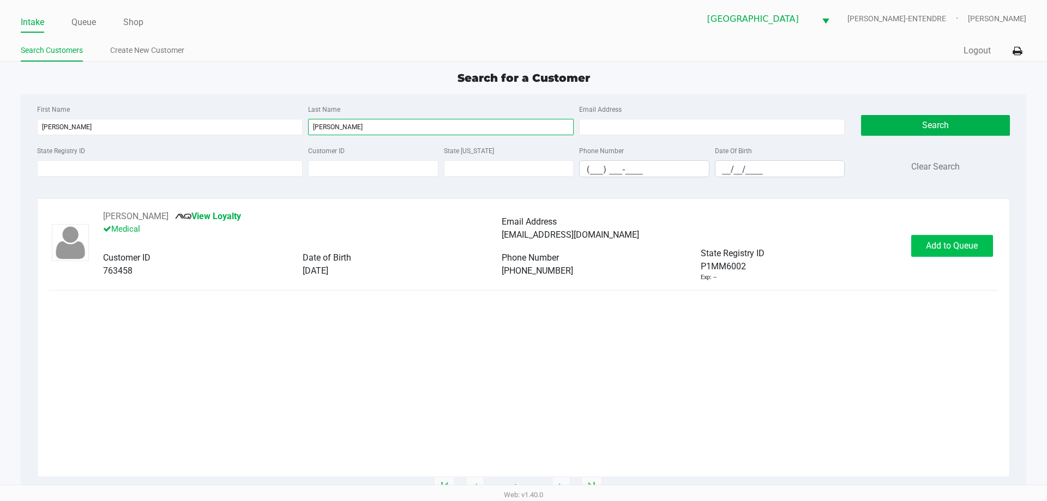
type input "maples"
click at [967, 249] on span "Add to Queue" at bounding box center [952, 245] width 52 height 10
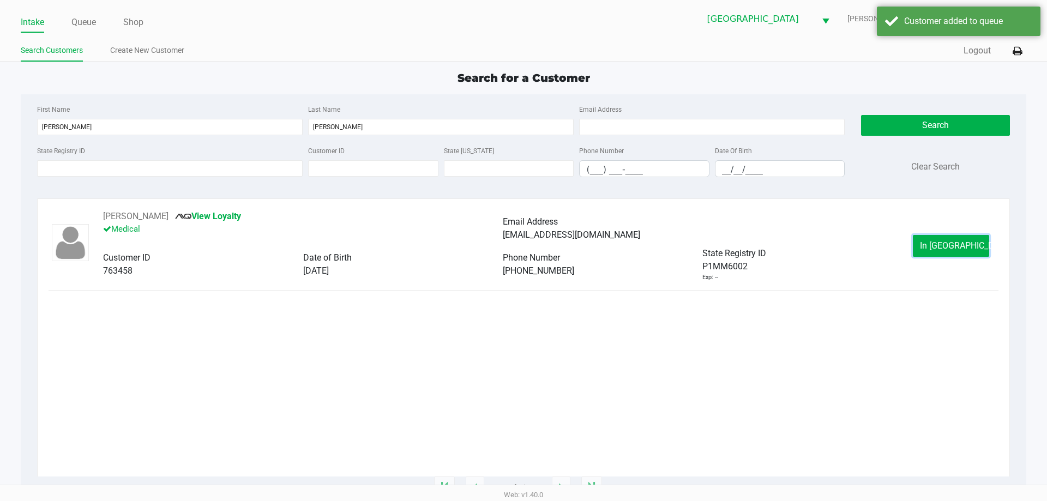
click at [967, 249] on span "In Queue" at bounding box center [966, 245] width 92 height 10
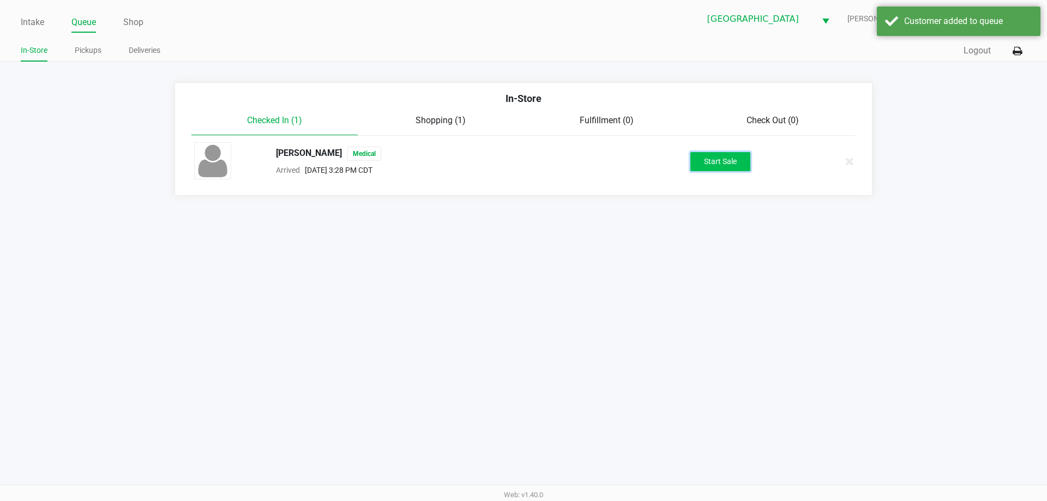
click at [728, 153] on button "Start Sale" at bounding box center [720, 161] width 60 height 19
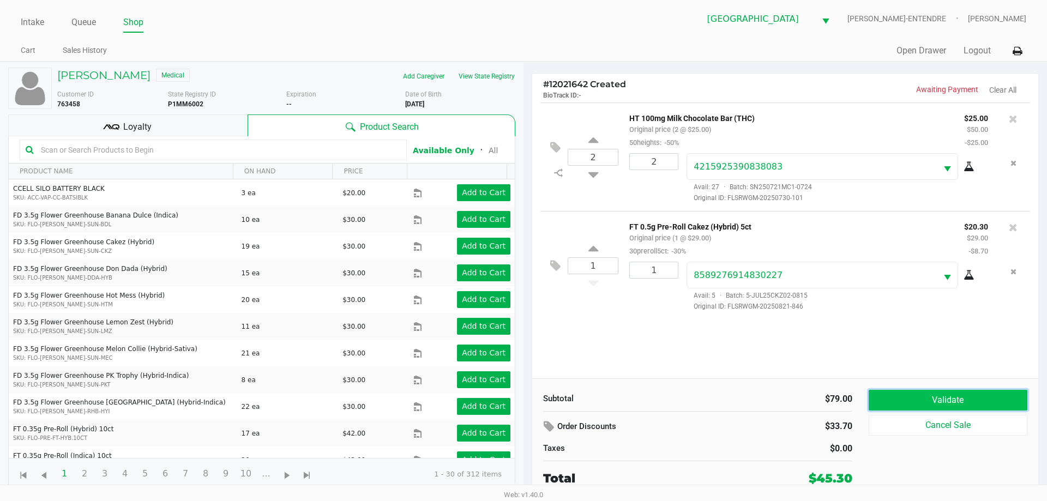
click at [954, 399] on button "Validate" at bounding box center [948, 400] width 159 height 21
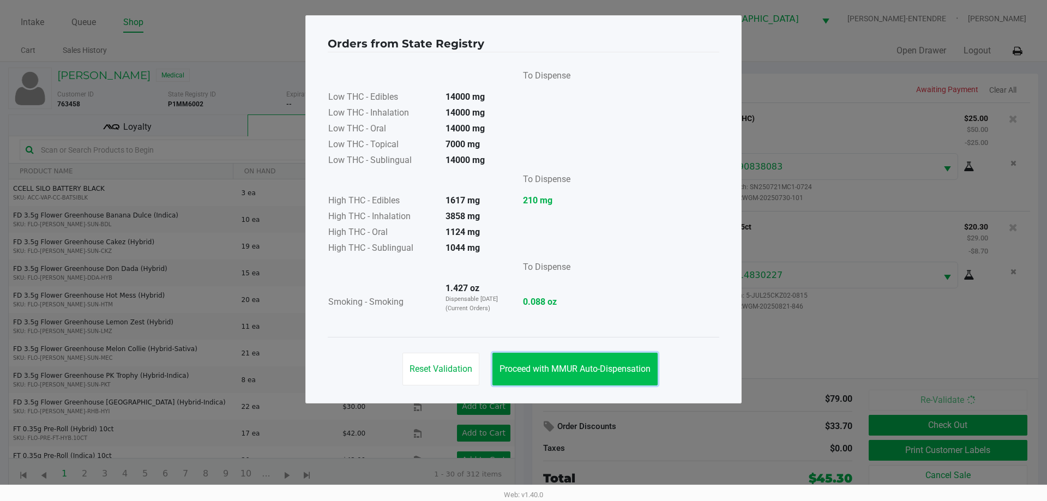
click at [560, 370] on span "Proceed with MMUR Auto-Dispensation" at bounding box center [575, 369] width 151 height 10
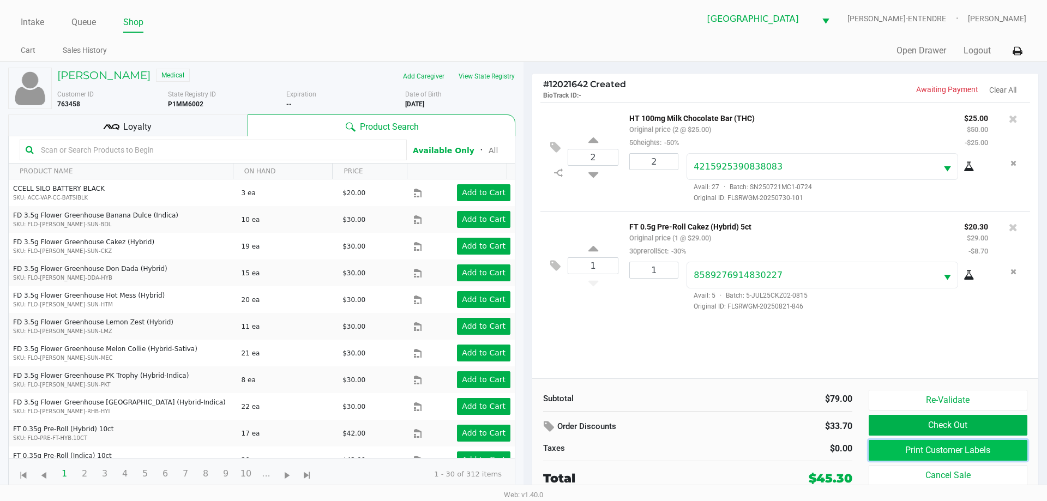
click at [912, 446] on button "Print Customer Labels" at bounding box center [948, 450] width 159 height 21
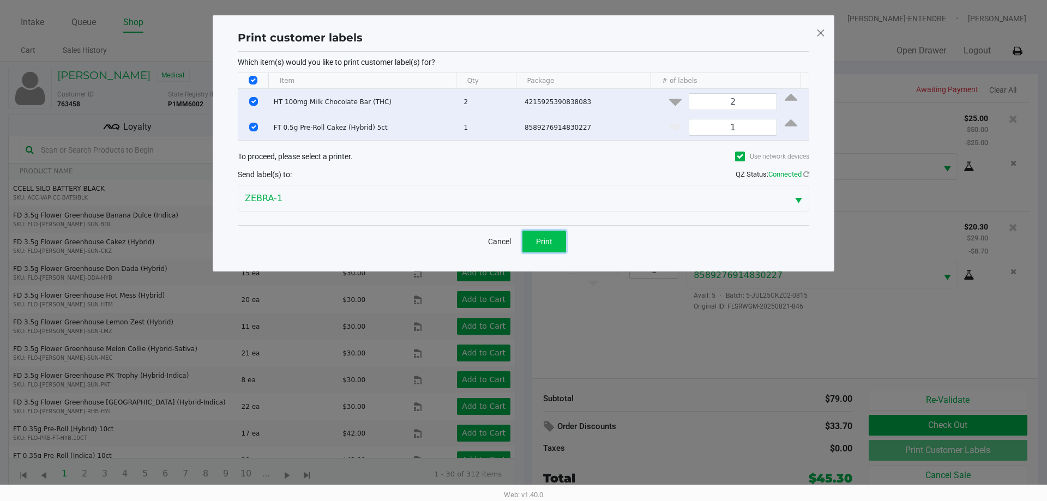
click at [539, 237] on span "Print" at bounding box center [544, 241] width 16 height 9
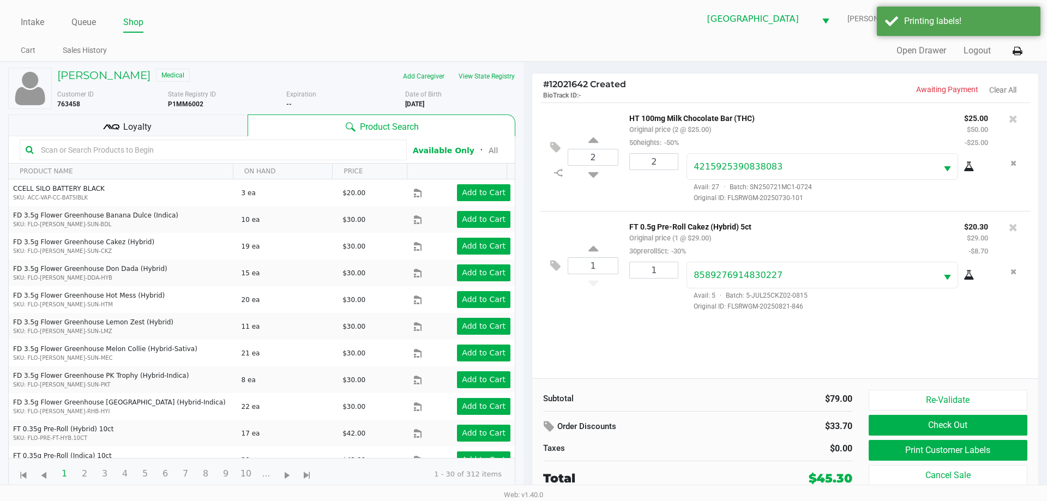
click at [204, 112] on div "FRANK MAPLES Medical Add Caregiver View State Registry Customer ID 763458 State…" at bounding box center [261, 279] width 507 height 434
click at [205, 124] on div "Loyalty" at bounding box center [127, 126] width 239 height 22
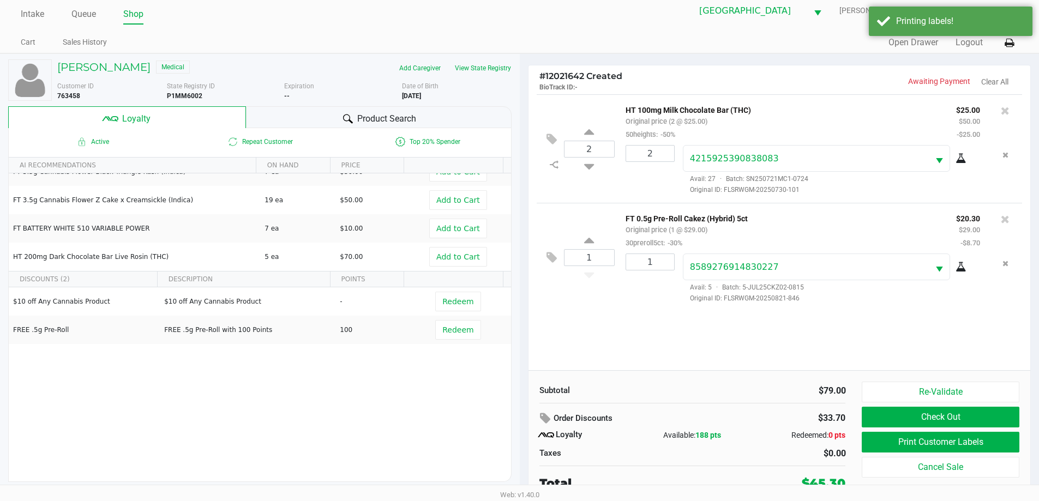
scroll to position [11, 0]
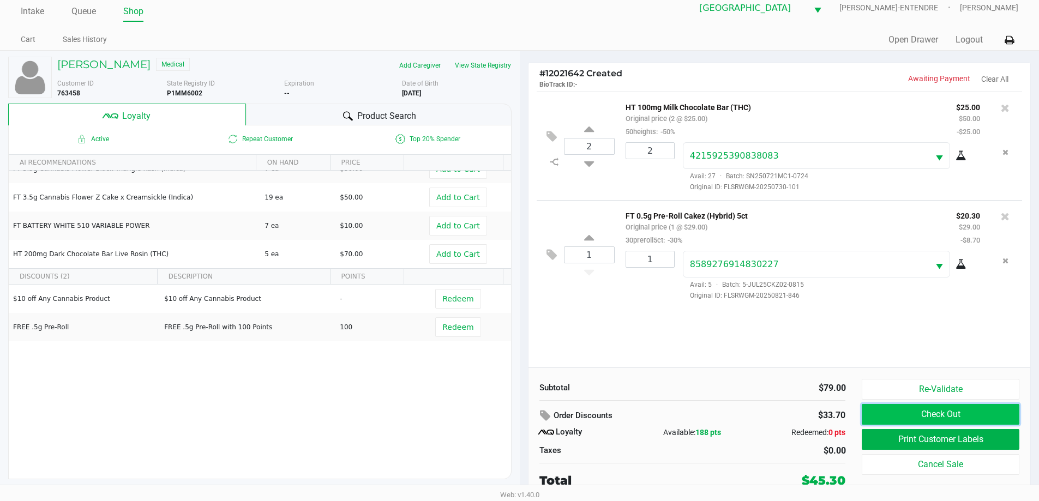
click at [910, 416] on button "Check Out" at bounding box center [940, 414] width 157 height 21
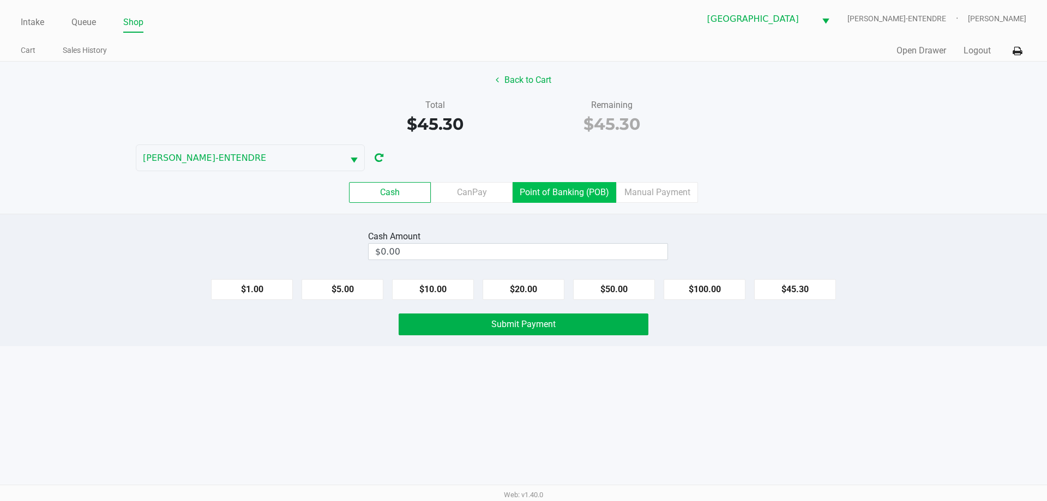
click at [564, 190] on label "Point of Banking (POB)" at bounding box center [565, 192] width 104 height 21
click at [0, 0] on 7 "Point of Banking (POB)" at bounding box center [0, 0] width 0 height 0
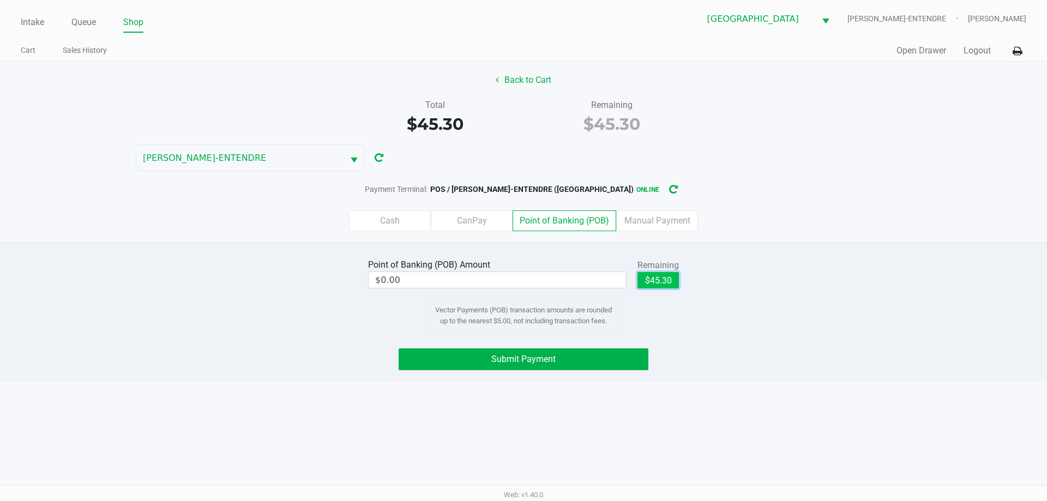
click at [658, 280] on button "$45.30" at bounding box center [657, 280] width 41 height 16
type input "$45.30"
click at [572, 364] on button "Submit Payment" at bounding box center [524, 359] width 250 height 22
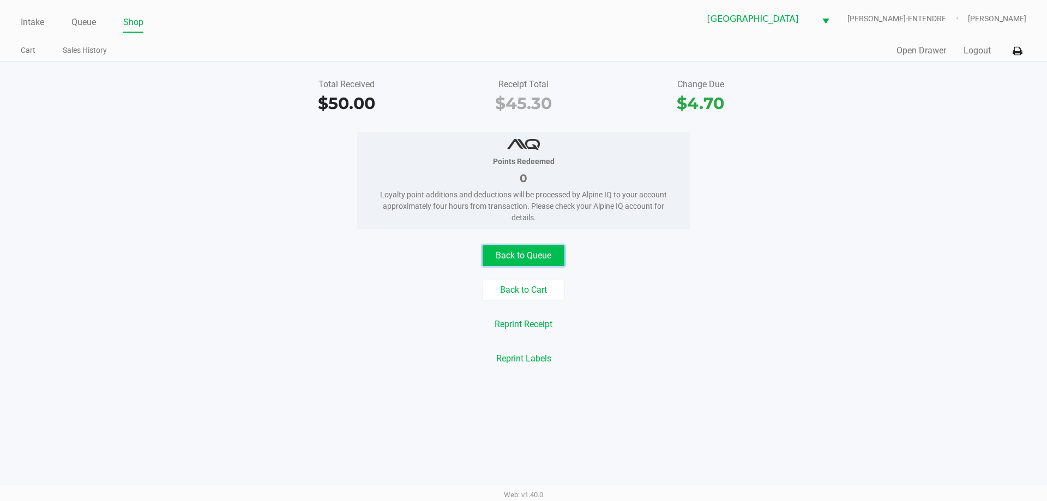
click at [522, 257] on button "Back to Queue" at bounding box center [524, 255] width 82 height 21
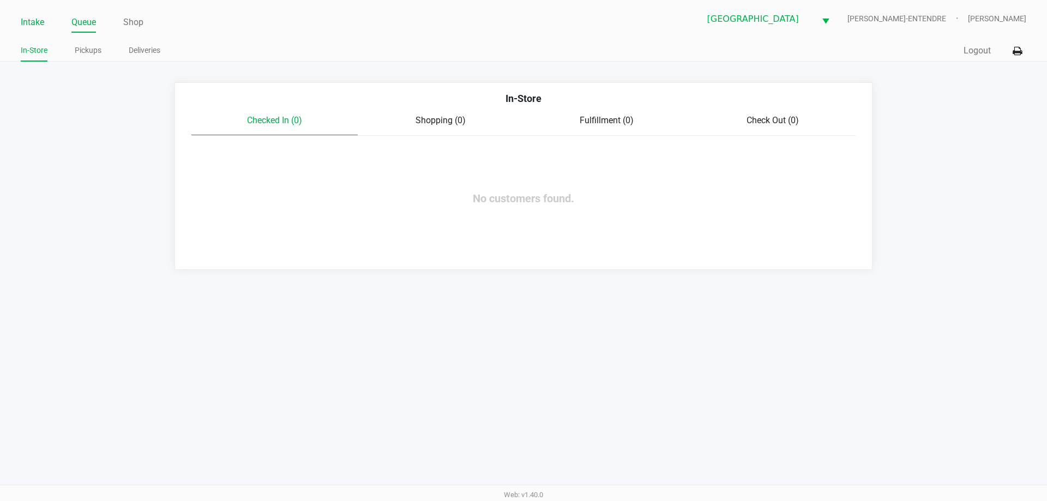
click at [23, 26] on link "Intake" at bounding box center [32, 22] width 23 height 15
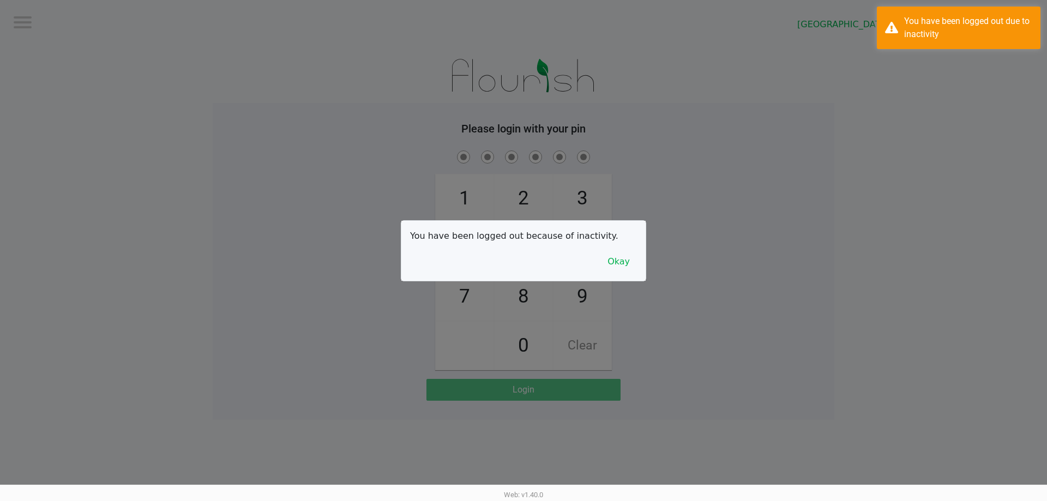
click at [162, 180] on div at bounding box center [523, 250] width 1047 height 501
checkbox input "true"
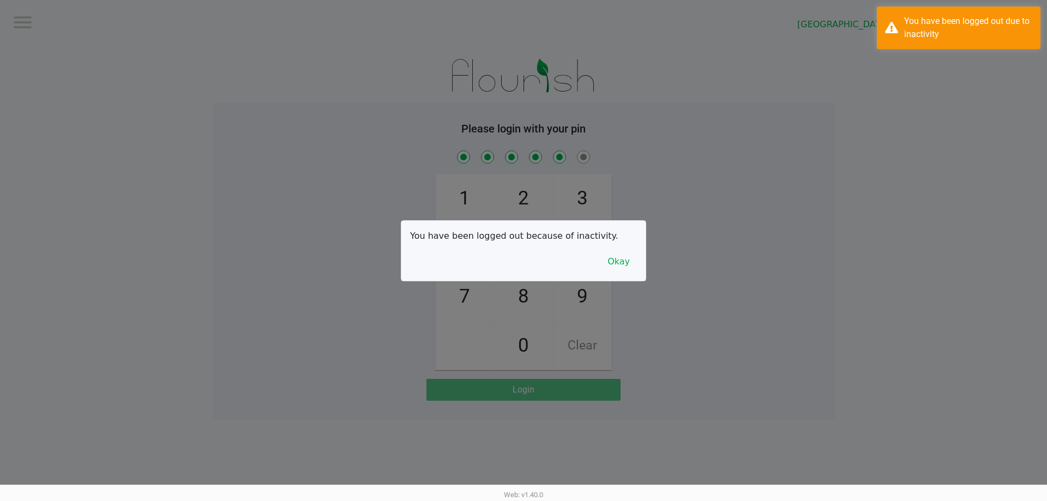
checkbox input "true"
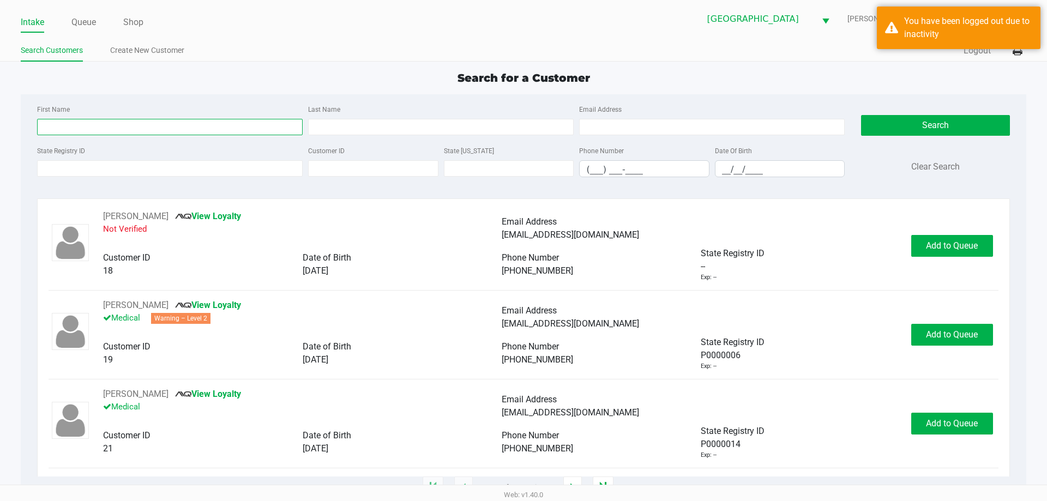
click at [273, 127] on input "First Name" at bounding box center [170, 127] width 266 height 16
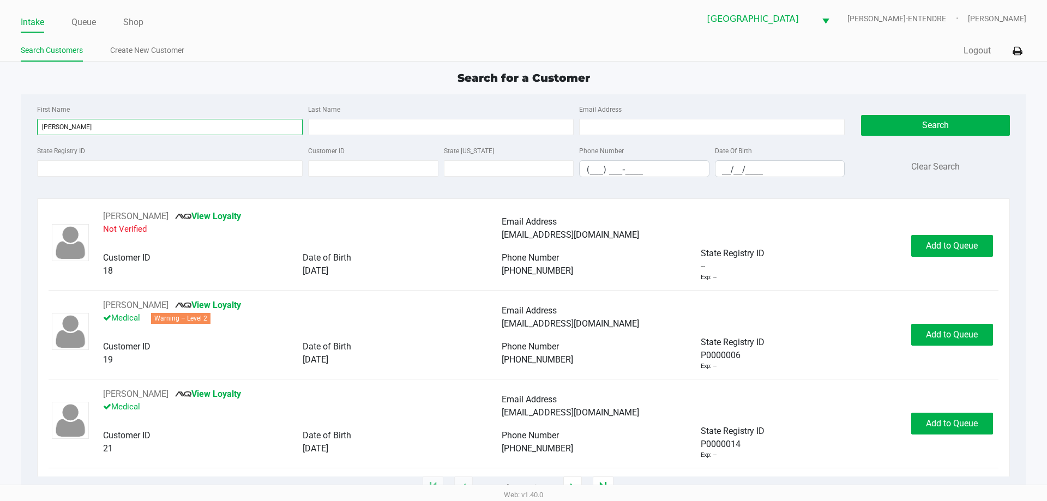
type input "denise"
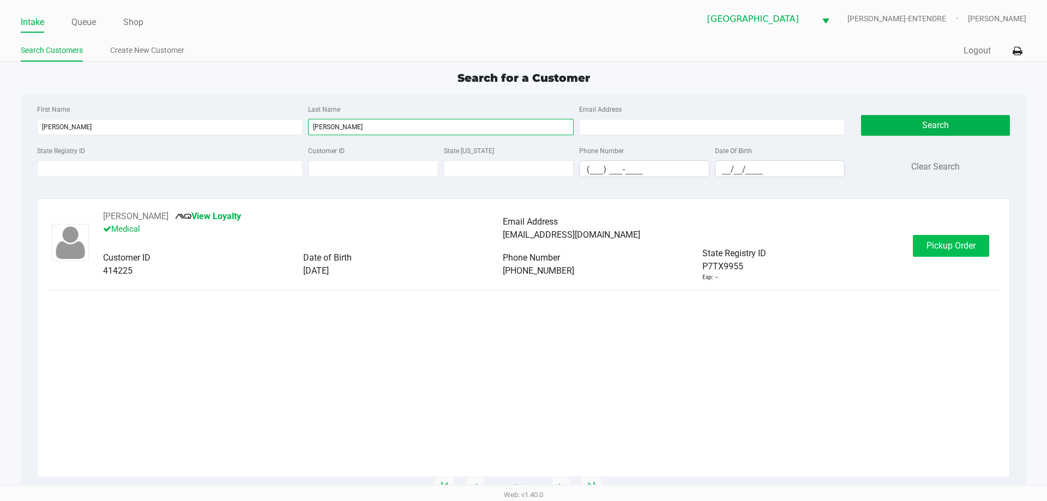
type input "hinson"
click at [965, 248] on span "Pickup Order" at bounding box center [951, 245] width 49 height 10
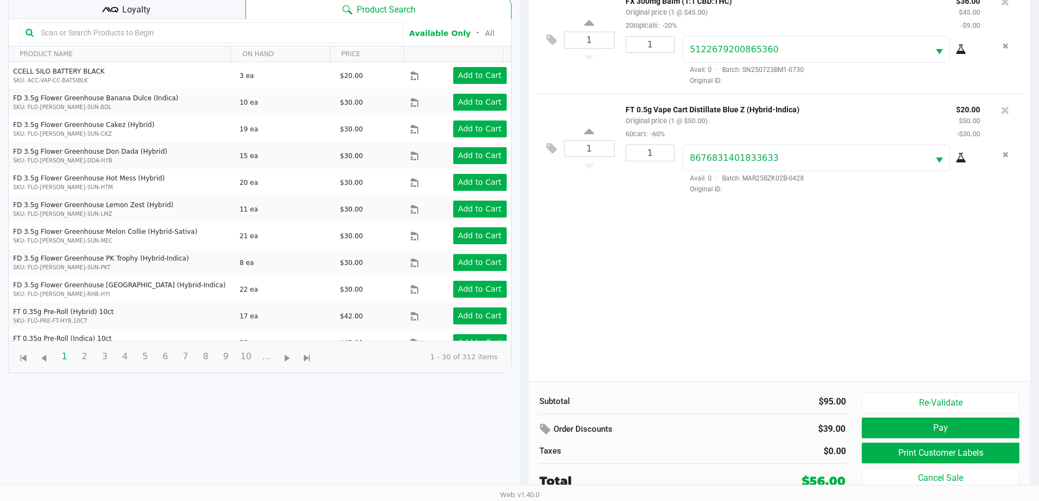
scroll to position [118, 0]
click at [893, 448] on button "Print Customer Labels" at bounding box center [940, 452] width 157 height 21
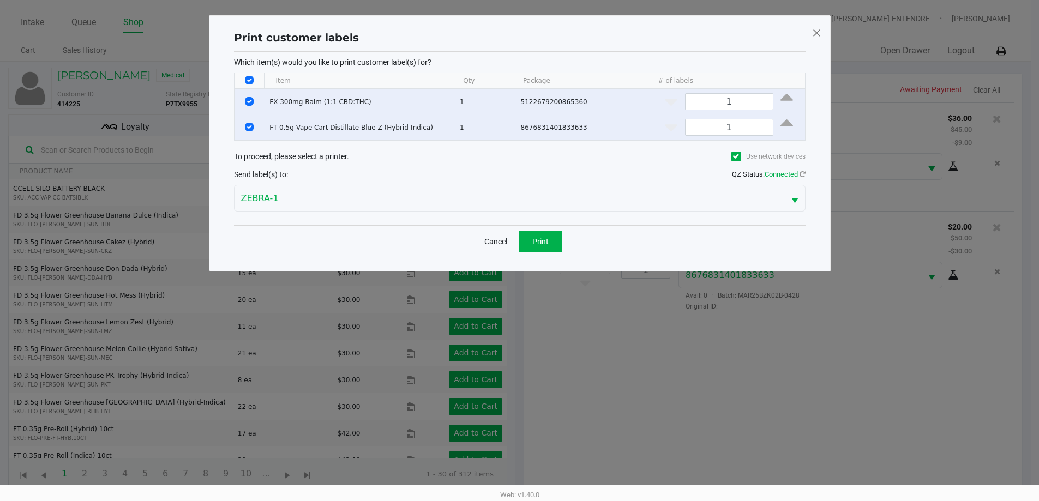
scroll to position [0, 0]
click at [545, 246] on button "Print" at bounding box center [544, 242] width 44 height 22
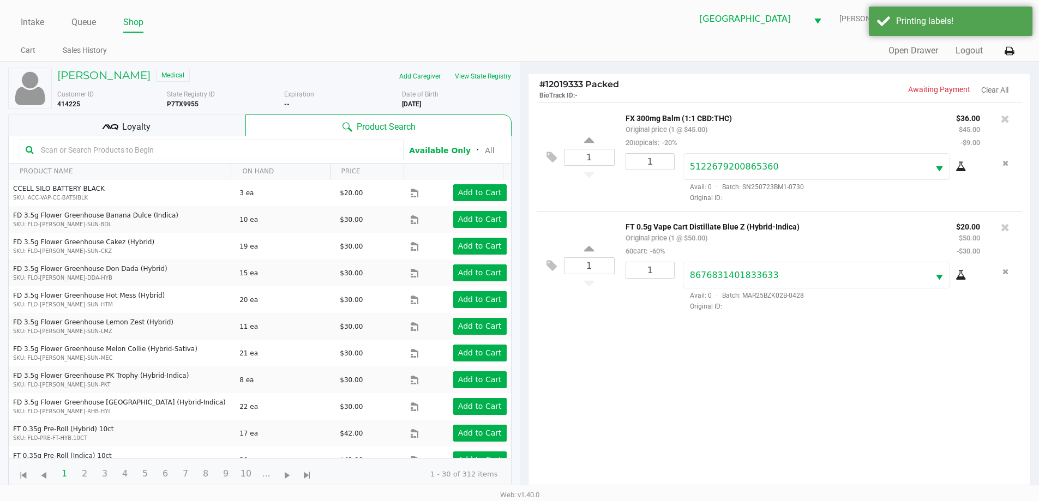
click at [215, 127] on div "Loyalty" at bounding box center [126, 126] width 237 height 22
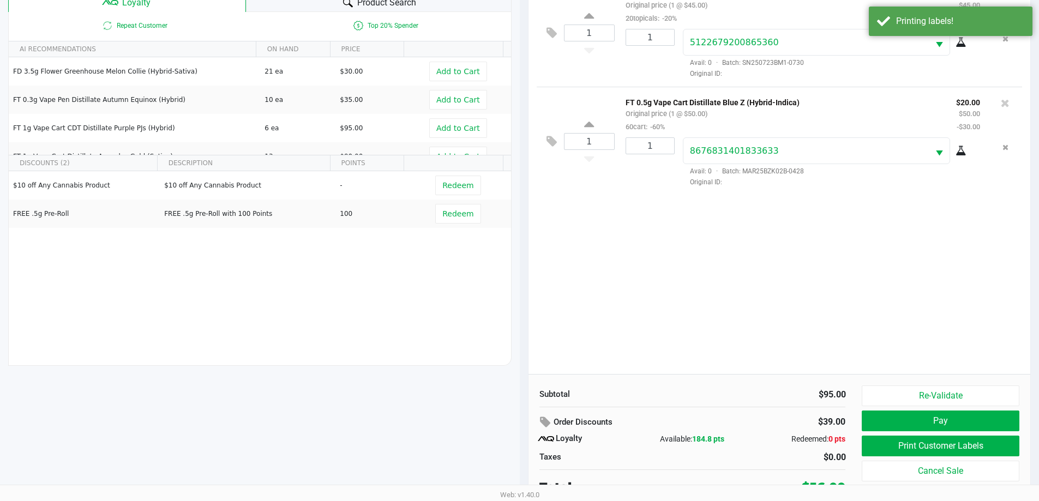
scroll to position [131, 0]
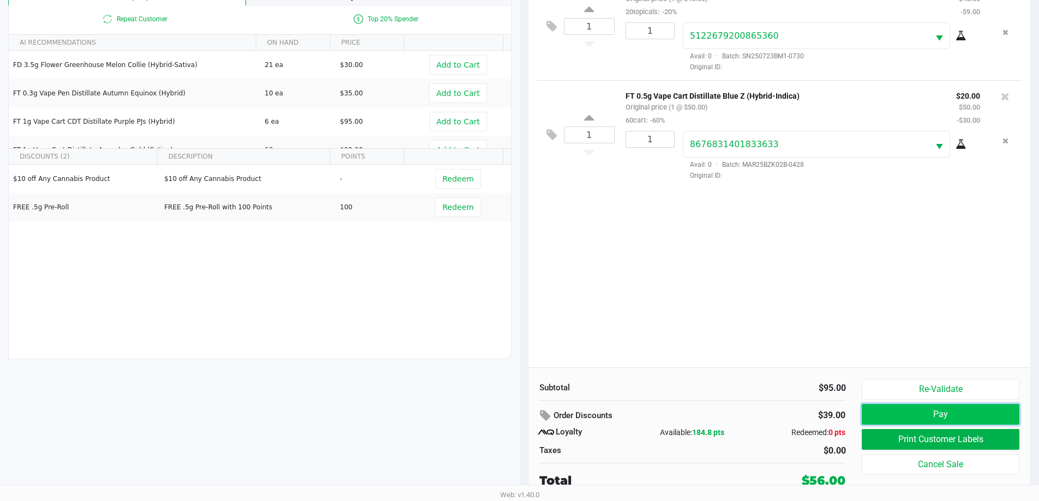
click at [922, 414] on button "Pay" at bounding box center [940, 414] width 157 height 21
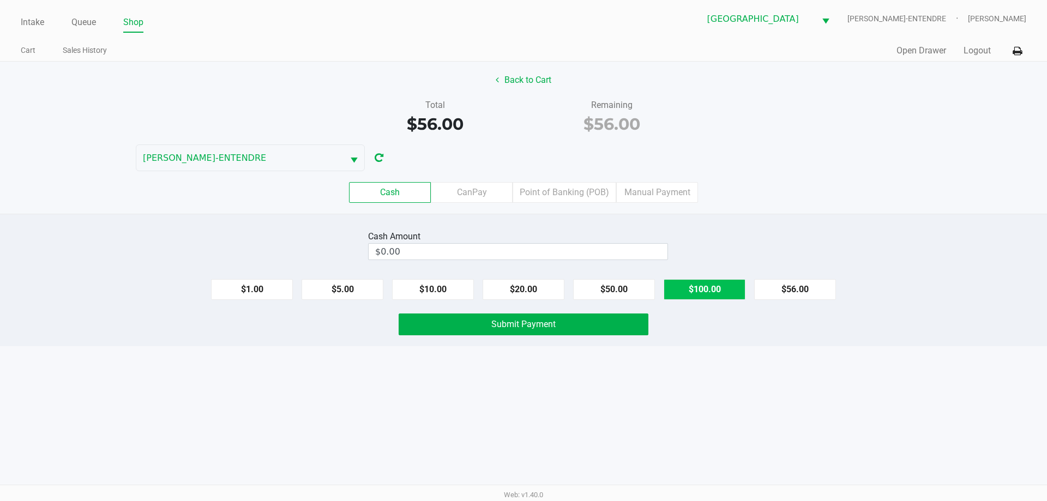
click at [723, 291] on button "$100.00" at bounding box center [705, 289] width 82 height 21
type input "$100.00"
click at [567, 329] on button "Submit Payment" at bounding box center [524, 325] width 250 height 22
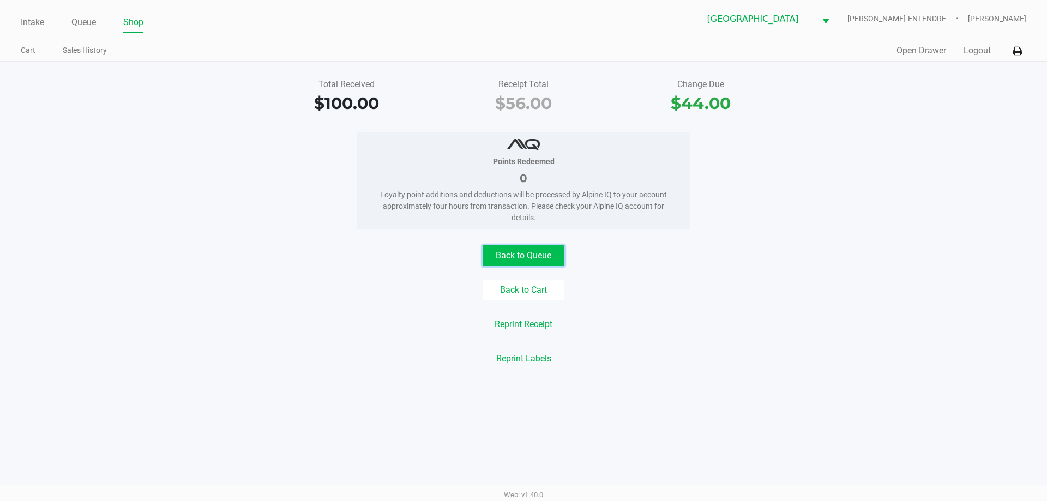
click at [500, 259] on button "Back to Queue" at bounding box center [524, 255] width 82 height 21
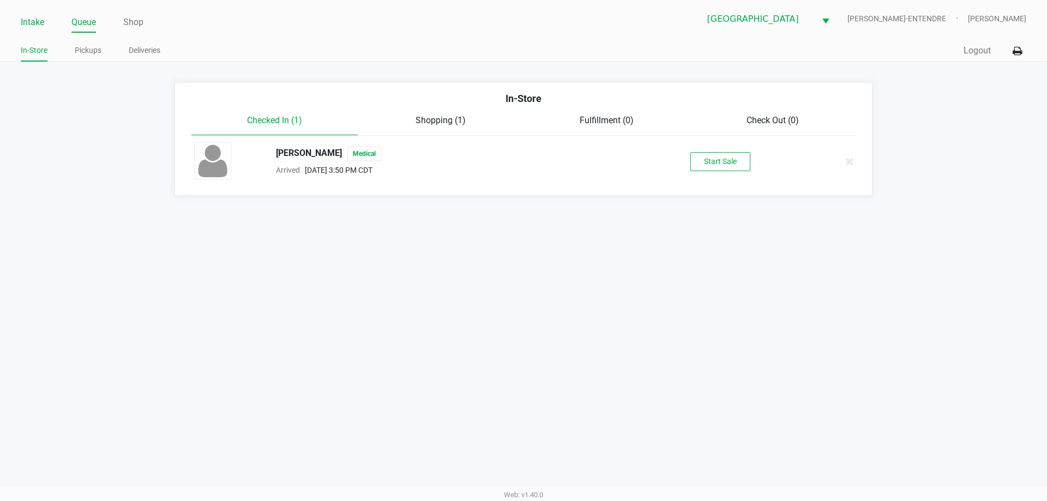
click at [29, 16] on link "Intake" at bounding box center [32, 22] width 23 height 15
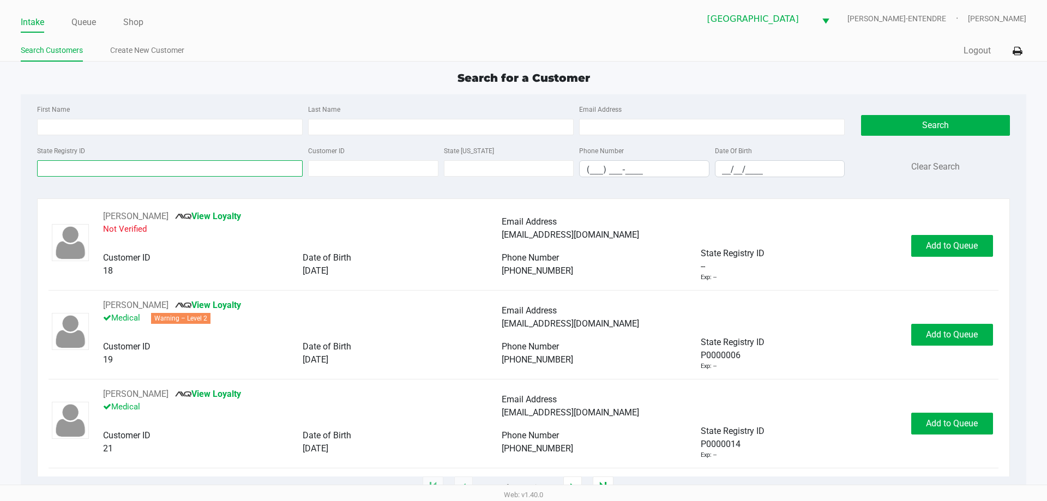
click at [271, 167] on input "State Registry ID" at bounding box center [170, 168] width 266 height 16
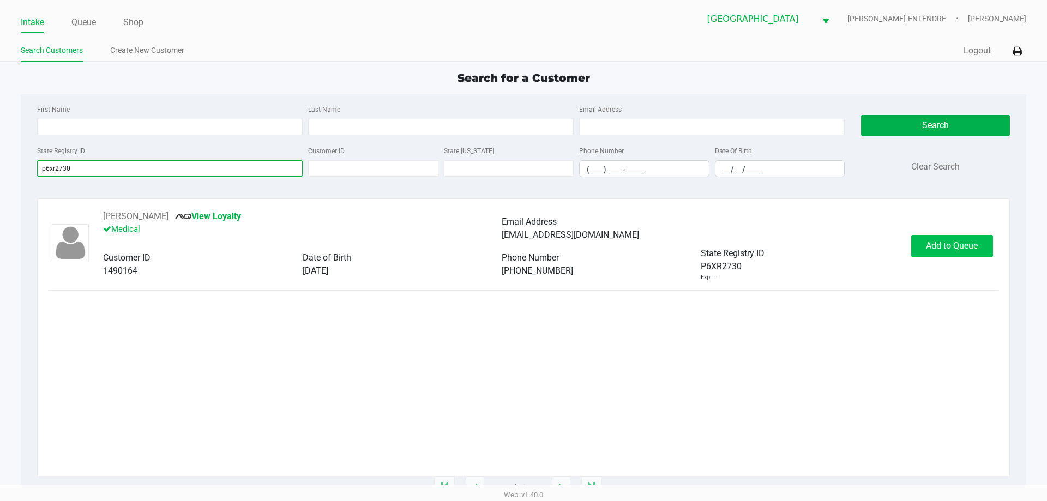
type input "p6xr2730"
click at [961, 247] on span "Add to Queue" at bounding box center [952, 245] width 52 height 10
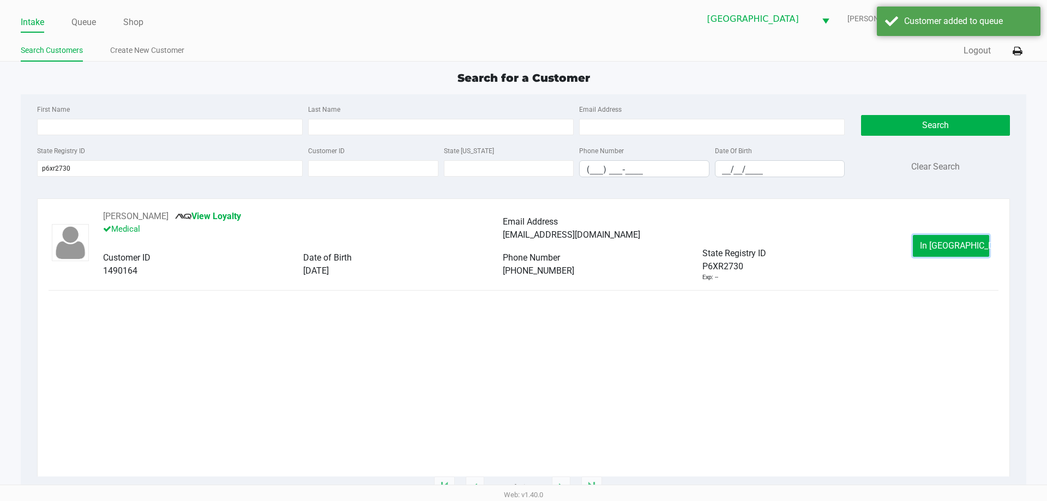
click at [961, 247] on span "In Queue" at bounding box center [966, 245] width 92 height 10
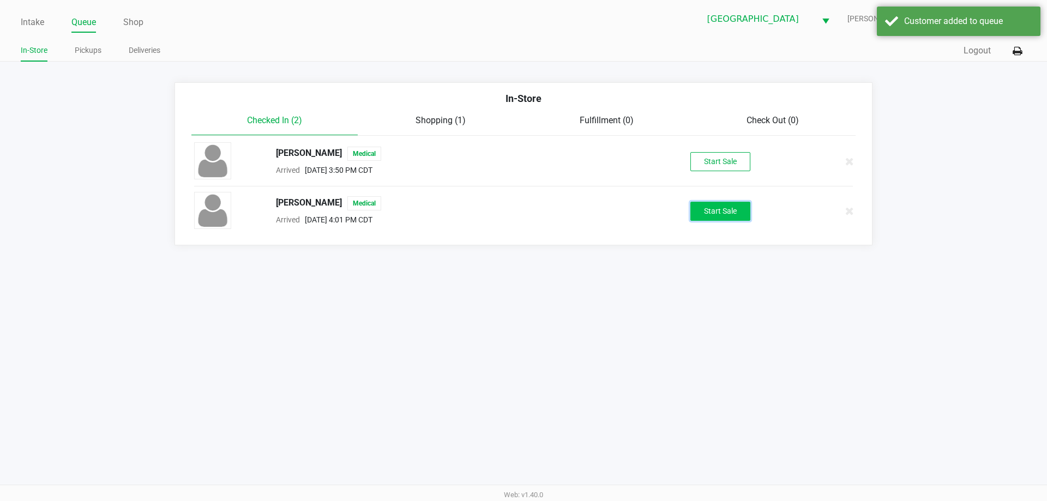
click at [719, 220] on button "Start Sale" at bounding box center [720, 211] width 60 height 19
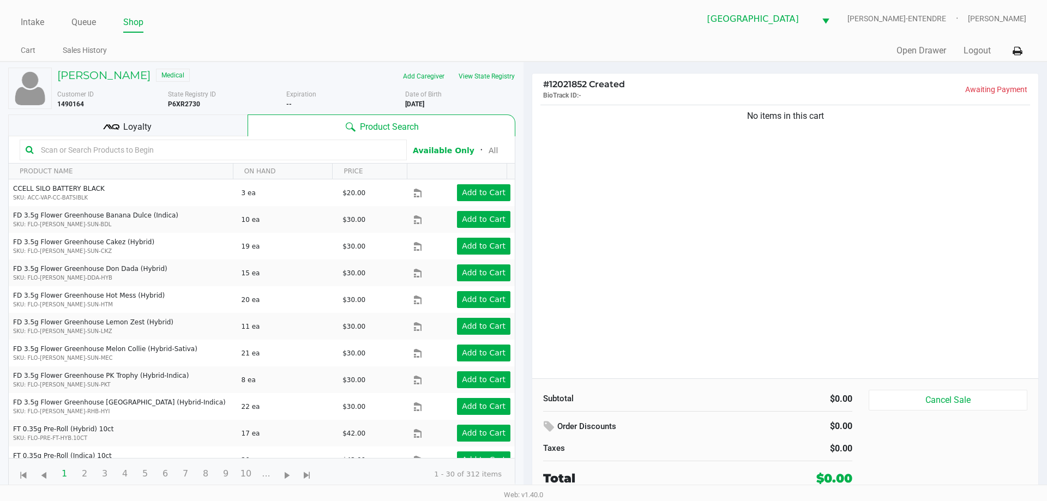
click at [182, 121] on div "Loyalty" at bounding box center [127, 126] width 239 height 22
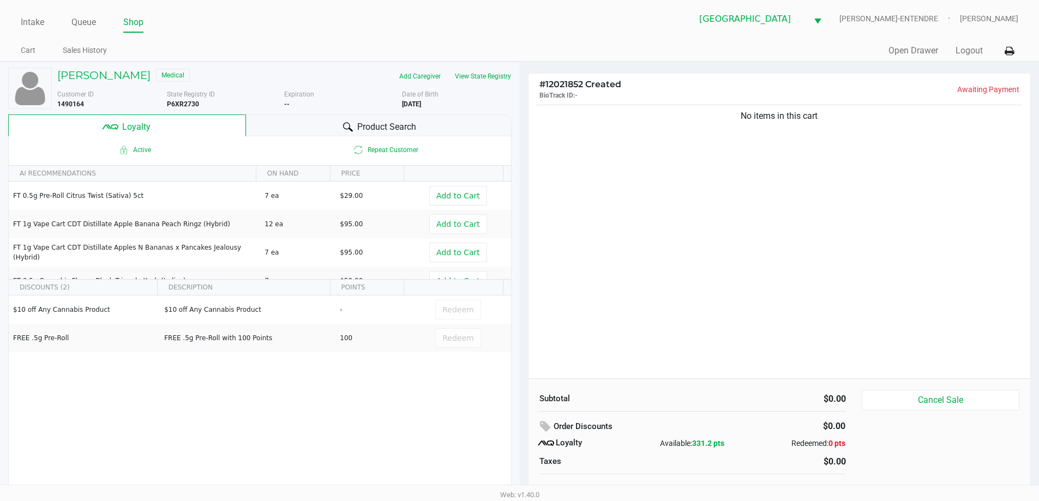
click at [281, 119] on div "Product Search" at bounding box center [379, 126] width 266 height 22
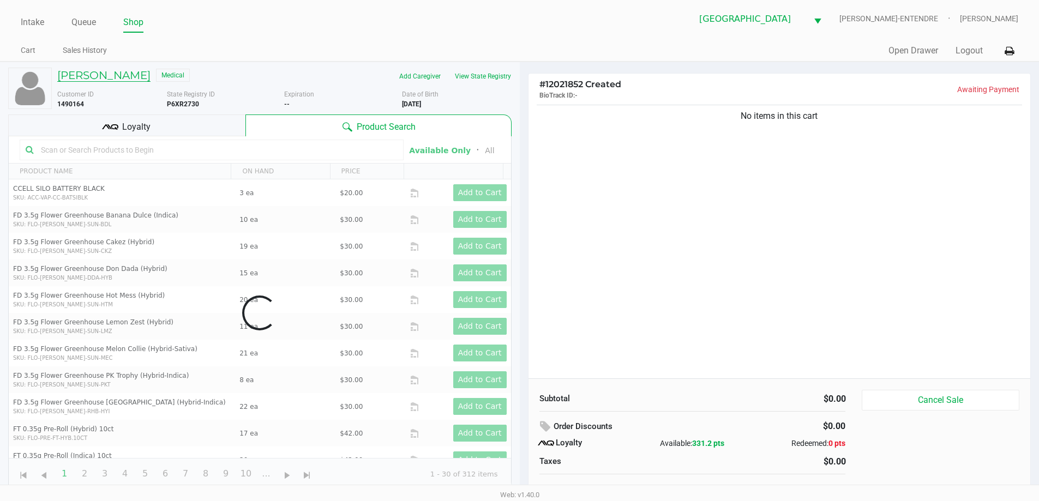
click at [137, 72] on h5 "MELODIE REWBOTHAM" at bounding box center [103, 75] width 93 height 13
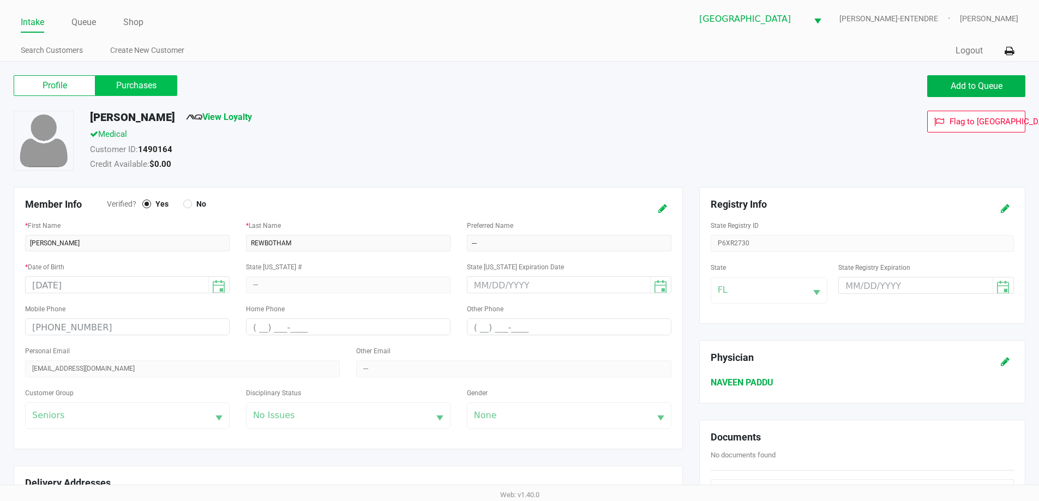
click at [136, 83] on label "Purchases" at bounding box center [136, 85] width 82 height 21
click at [0, 0] on 1 "Purchases" at bounding box center [0, 0] width 0 height 0
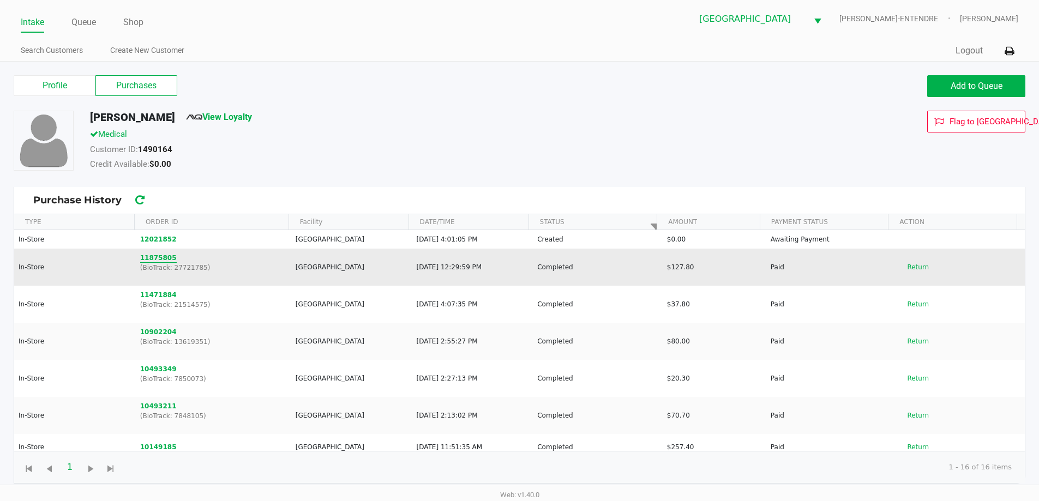
click at [159, 253] on button "11875805" at bounding box center [158, 258] width 37 height 10
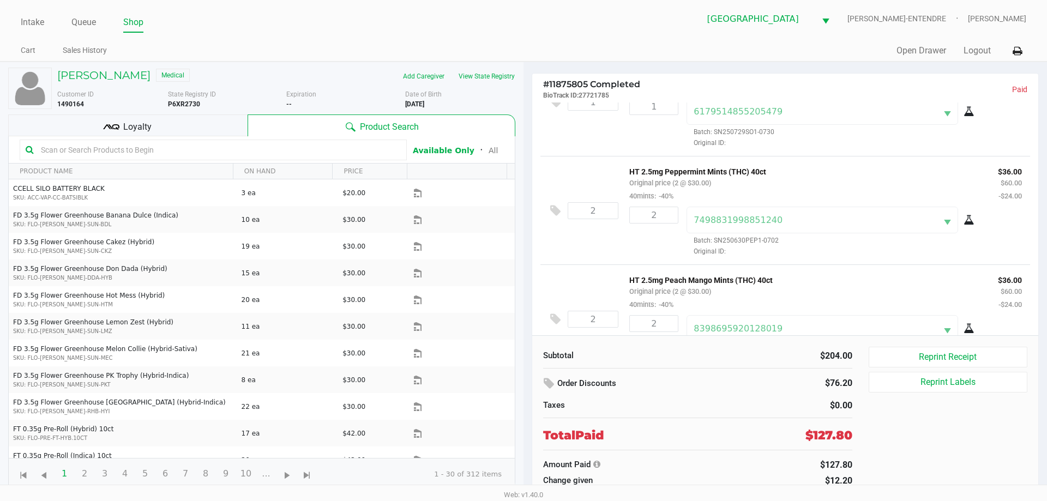
scroll to position [203, 0]
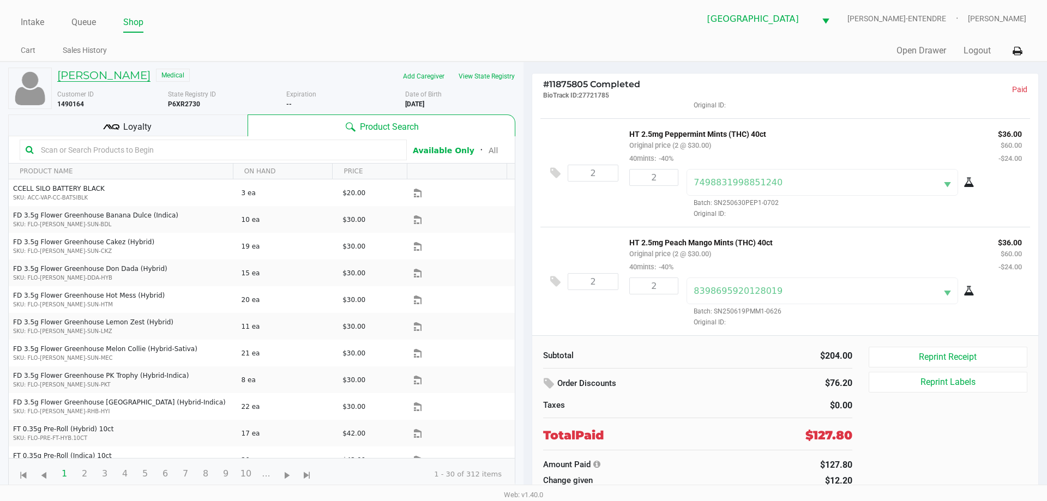
click at [151, 77] on h5 "MELODIE REWBOTHAM" at bounding box center [103, 75] width 93 height 13
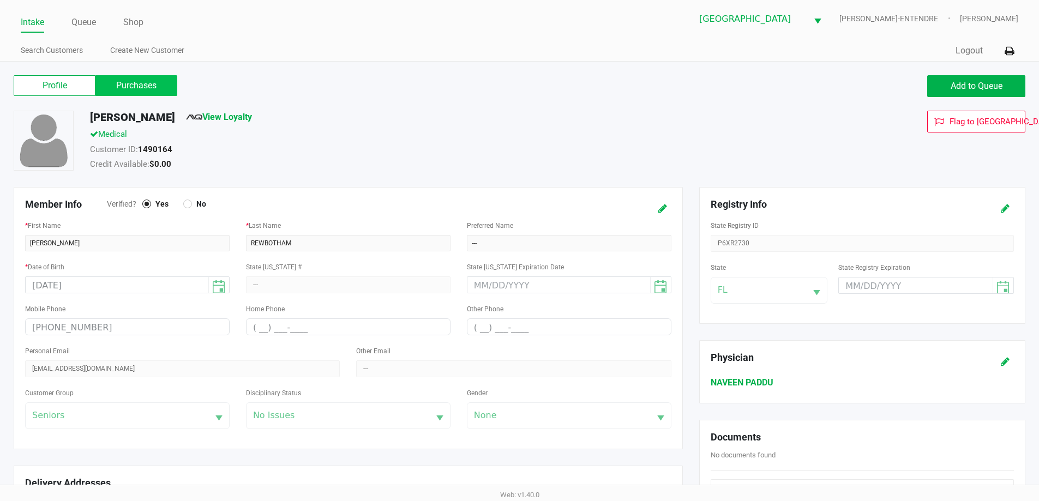
click at [152, 86] on label "Purchases" at bounding box center [136, 85] width 82 height 21
click at [0, 0] on 1 "Purchases" at bounding box center [0, 0] width 0 height 0
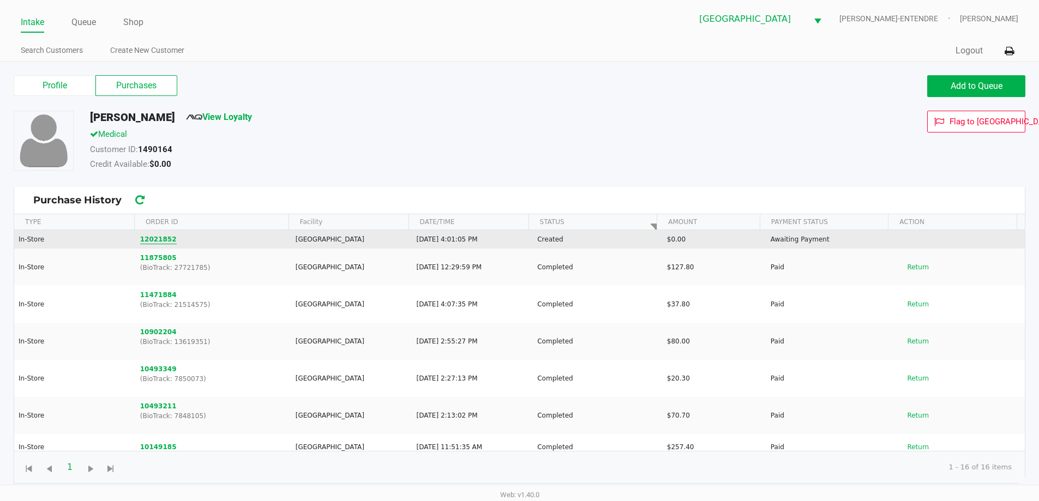
click at [162, 237] on button "12021852" at bounding box center [158, 239] width 37 height 10
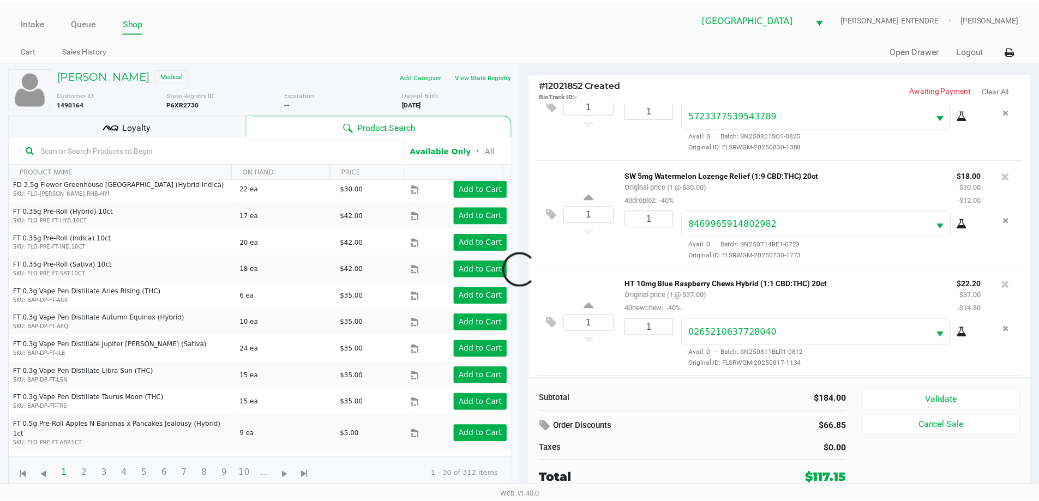
scroll to position [323, 0]
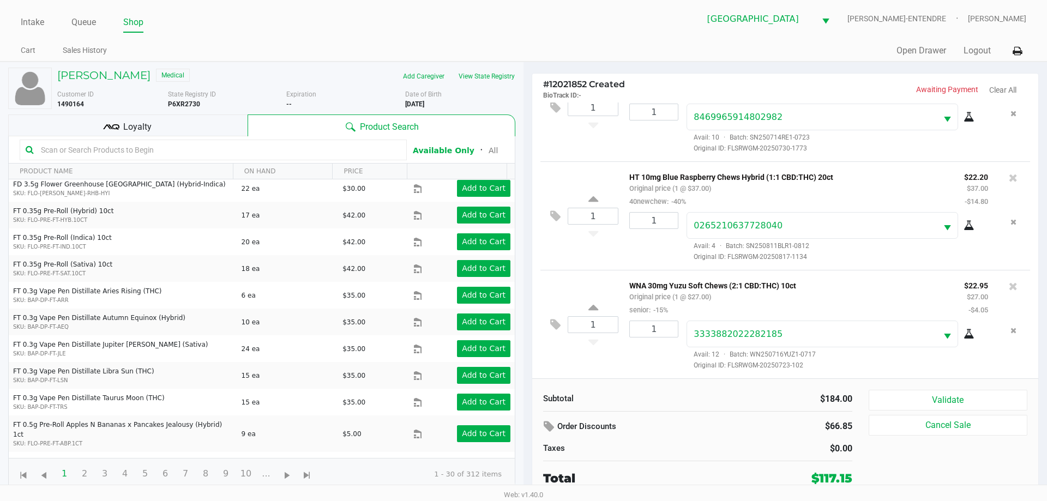
click at [179, 122] on div "Loyalty" at bounding box center [127, 126] width 239 height 22
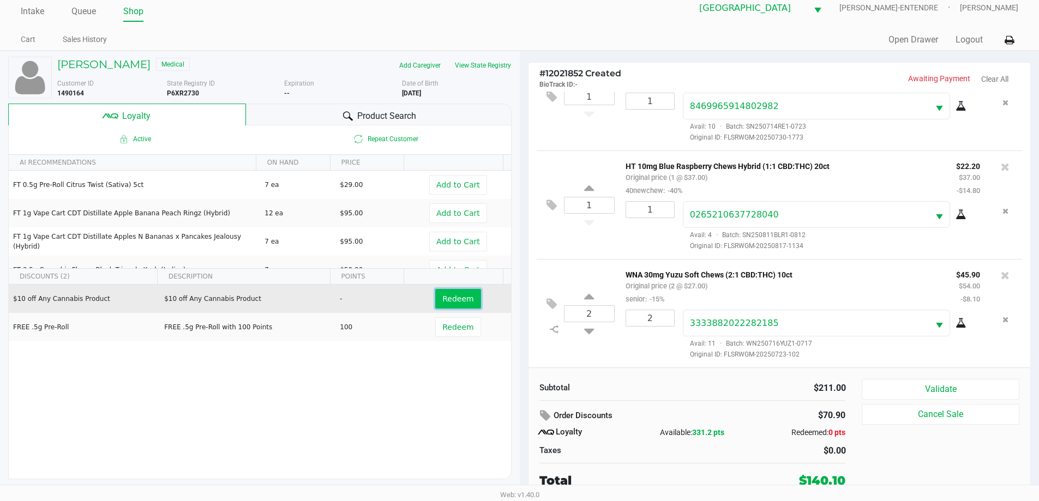
click at [462, 294] on span "Redeem" at bounding box center [457, 298] width 31 height 9
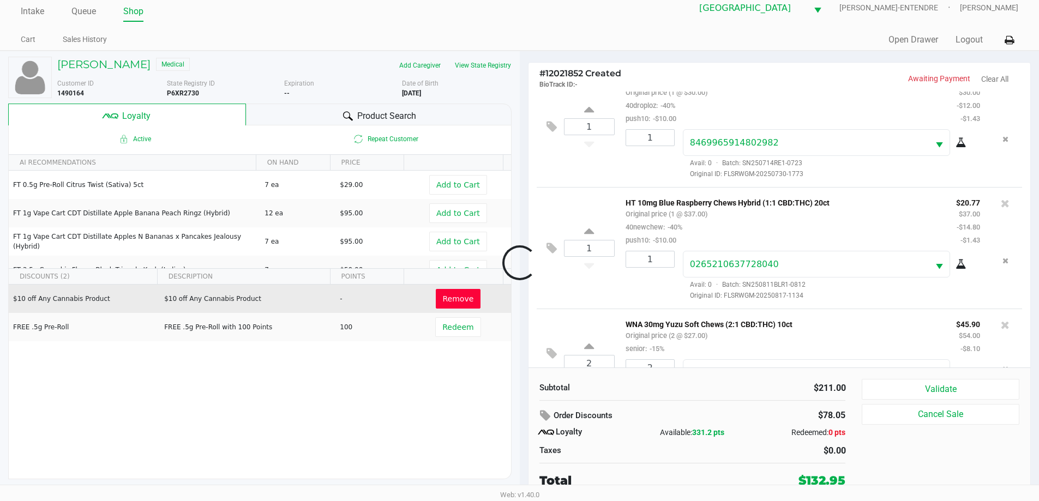
scroll to position [376, 0]
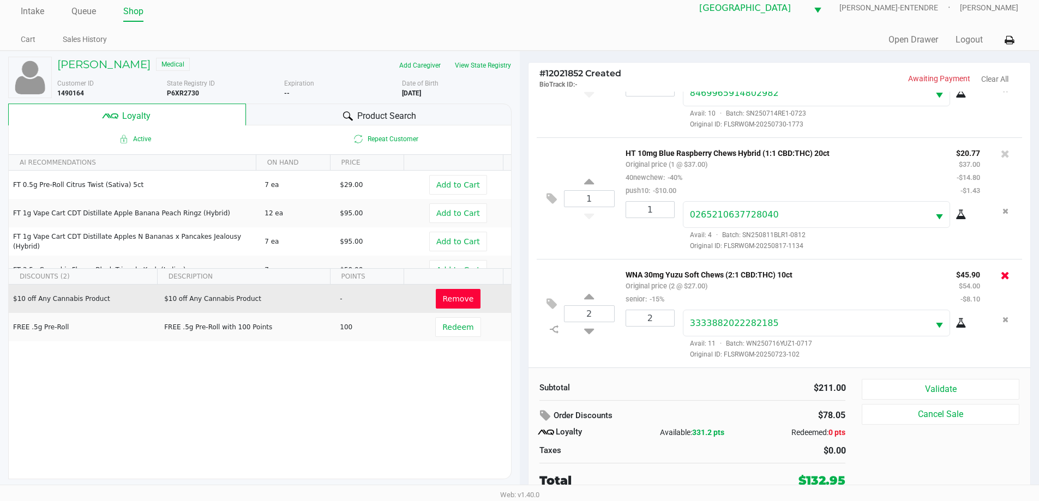
click at [1001, 272] on icon at bounding box center [1005, 275] width 9 height 11
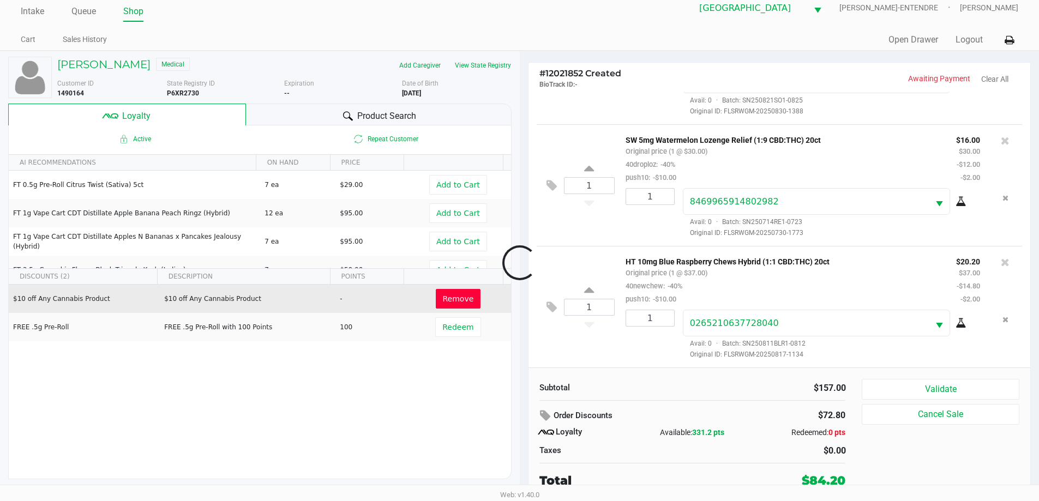
scroll to position [267, 0]
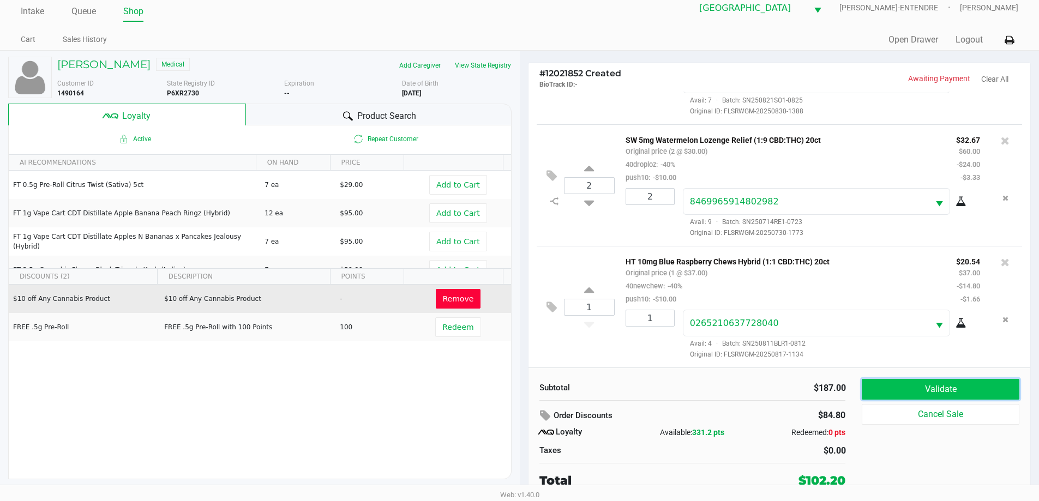
click at [966, 386] on button "Validate" at bounding box center [940, 389] width 157 height 21
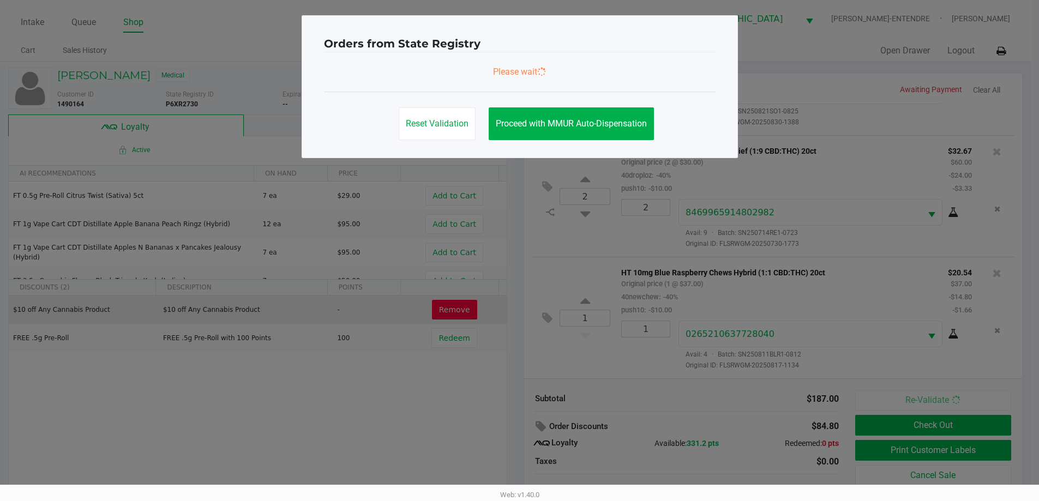
scroll to position [0, 0]
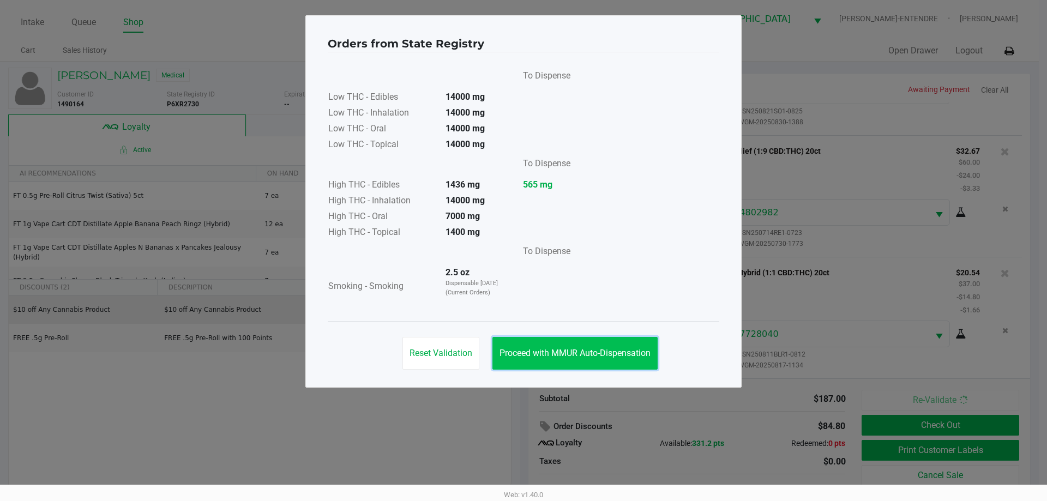
click at [553, 366] on button "Proceed with MMUR Auto-Dispensation" at bounding box center [574, 353] width 165 height 33
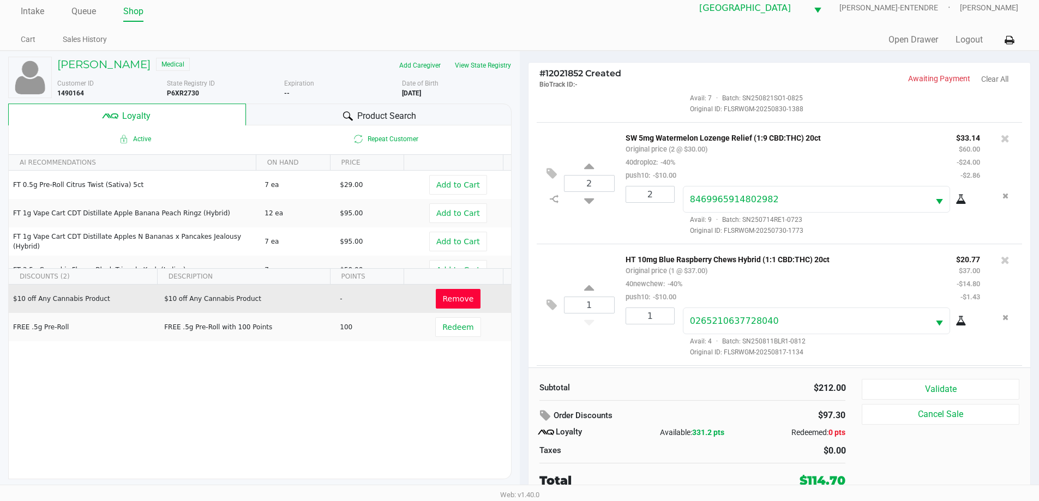
scroll to position [389, 0]
click at [549, 303] on icon at bounding box center [551, 307] width 10 height 13
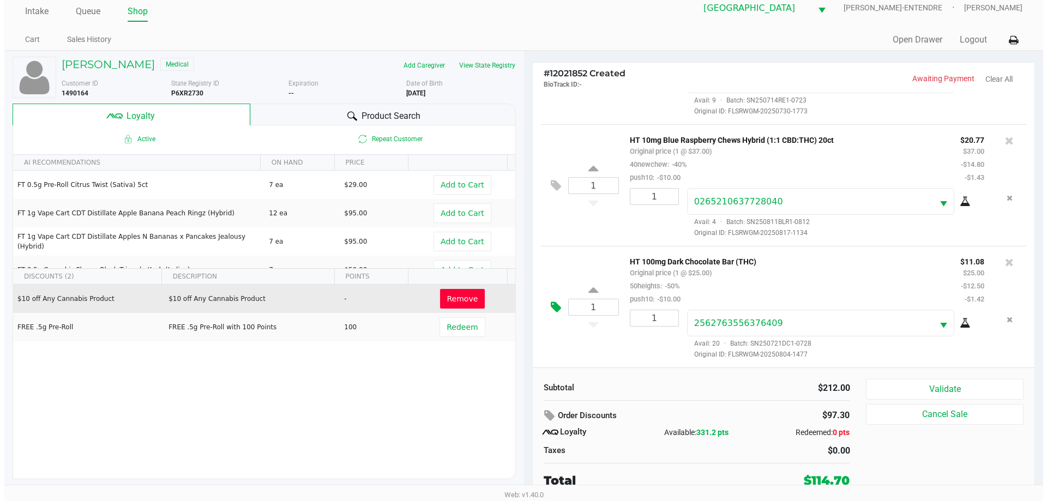
scroll to position [0, 0]
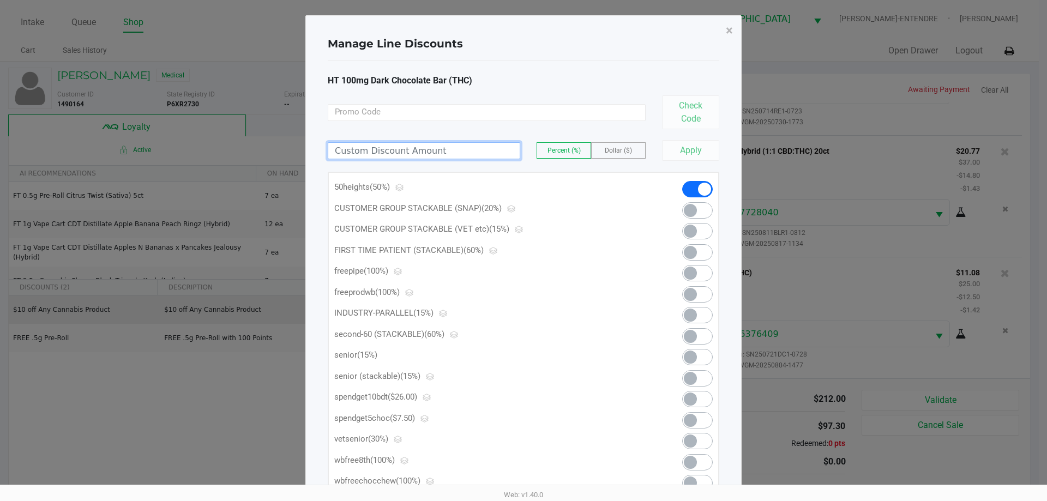
click at [449, 155] on input at bounding box center [423, 151] width 191 height 16
type input "6.08"
click at [600, 149] on label "Dollar ($)" at bounding box center [618, 150] width 53 height 15
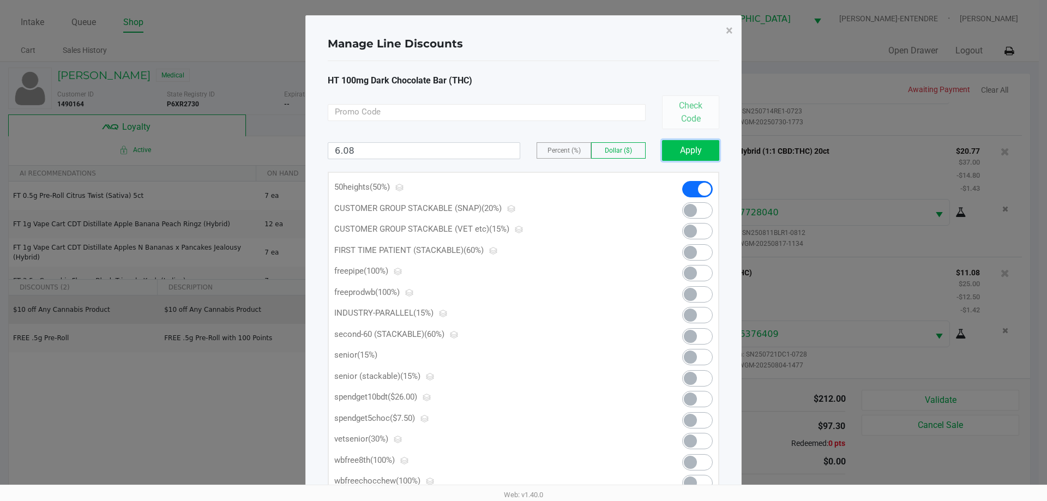
click at [682, 150] on button "Apply" at bounding box center [690, 150] width 57 height 21
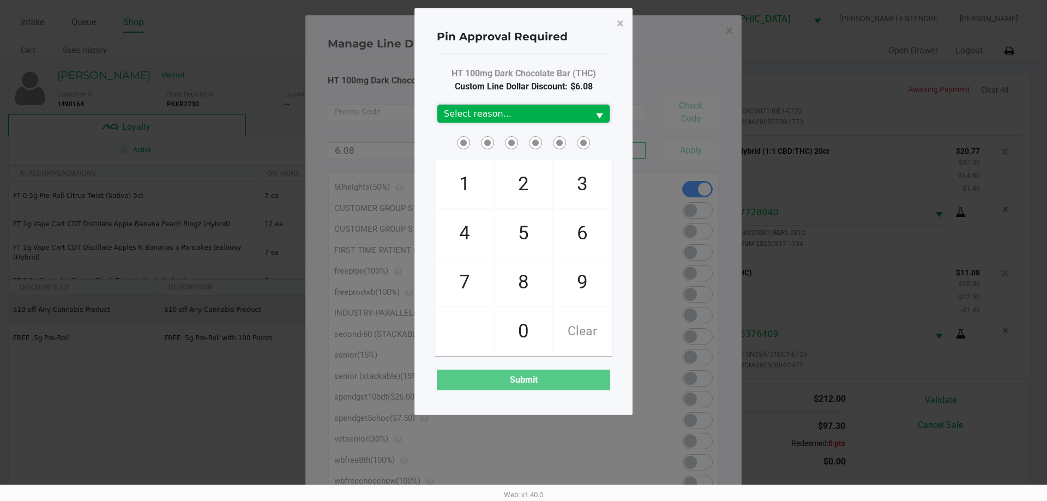
click at [503, 107] on span "Select reason..." at bounding box center [513, 114] width 152 height 18
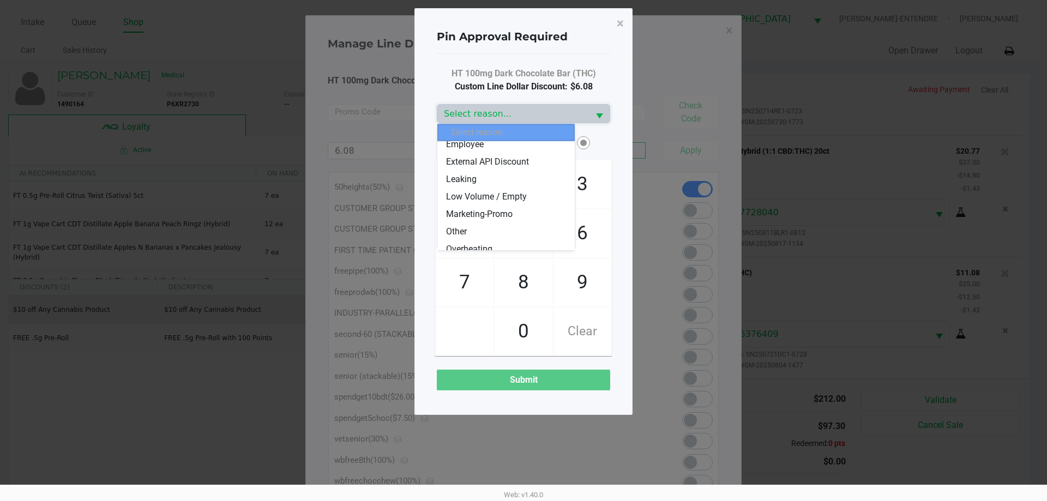
scroll to position [109, 0]
click at [486, 164] on span "Marketing-Promo" at bounding box center [479, 163] width 67 height 13
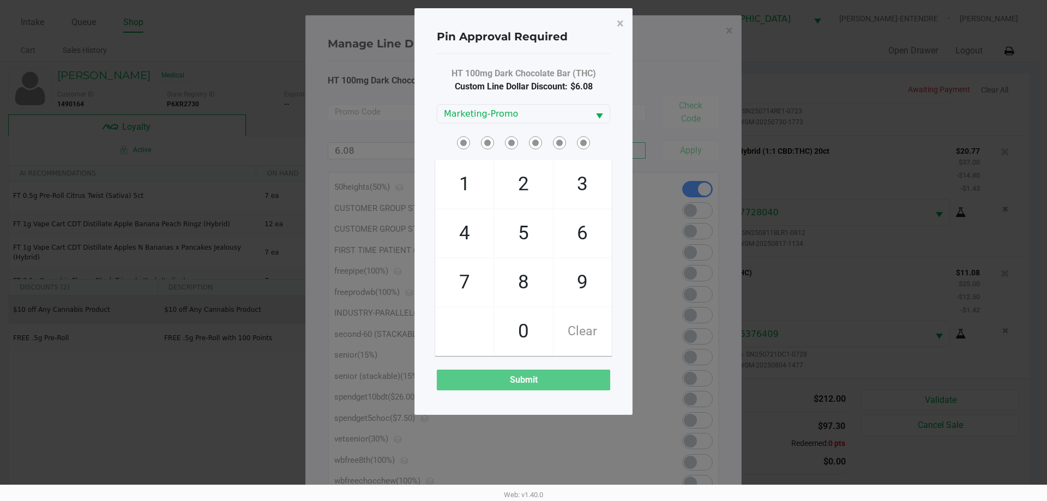
click at [470, 134] on span at bounding box center [470, 134] width 0 height 0
checkbox input "true"
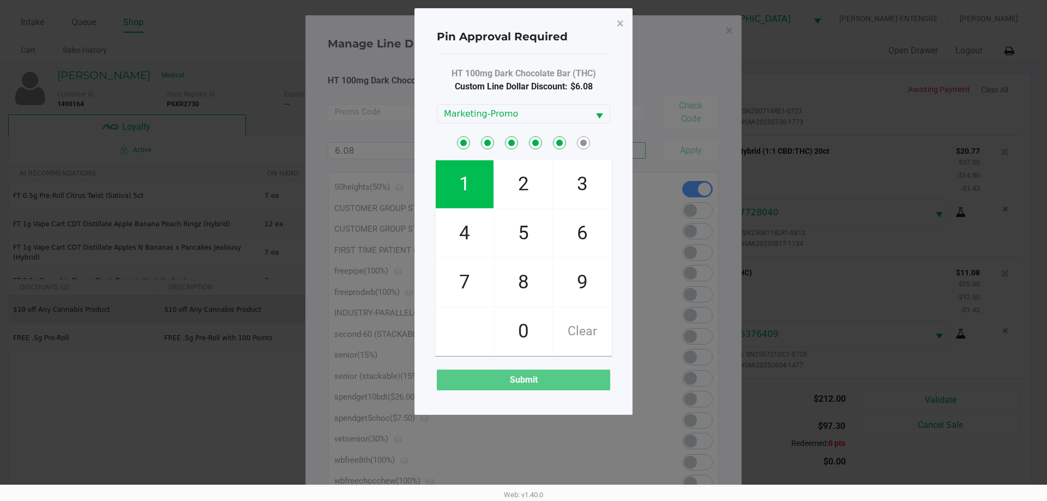
checkbox input "true"
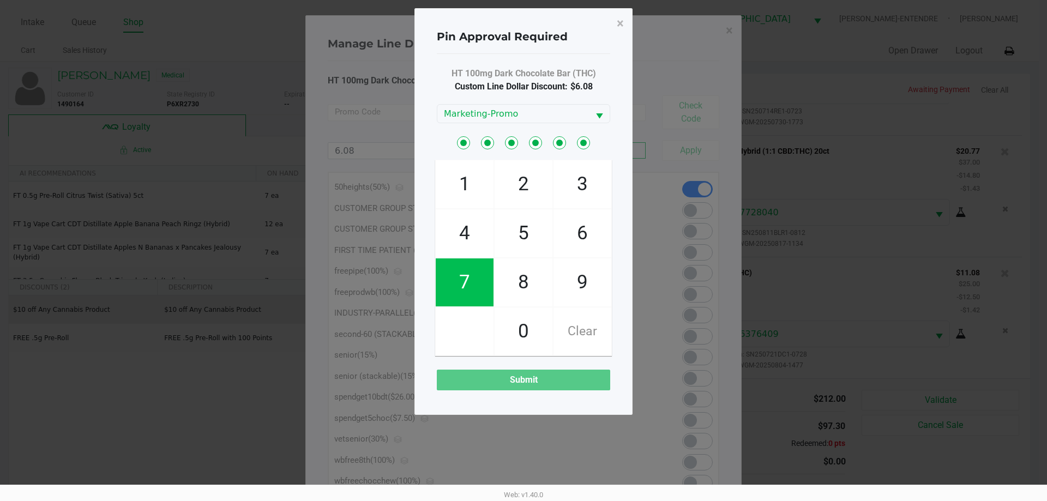
checkbox input "true"
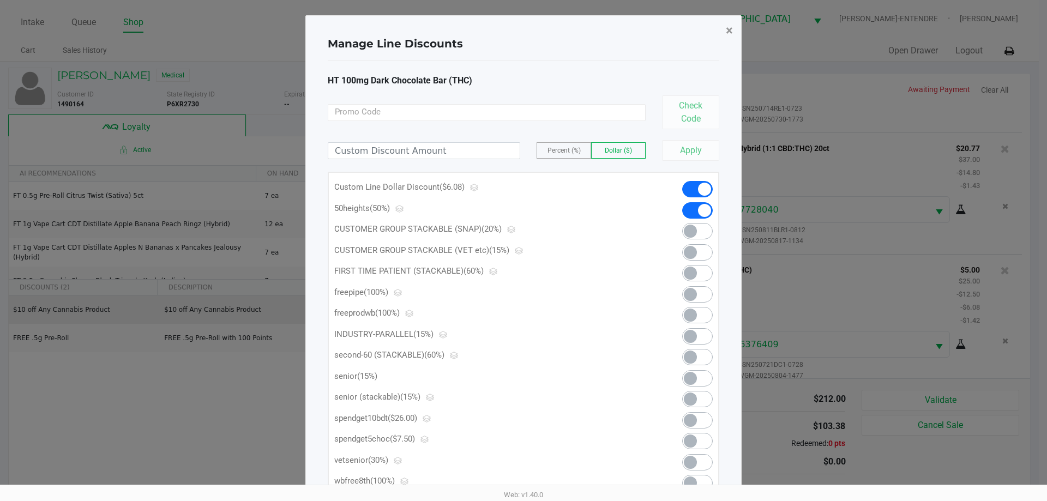
click at [726, 27] on span "×" at bounding box center [729, 30] width 7 height 15
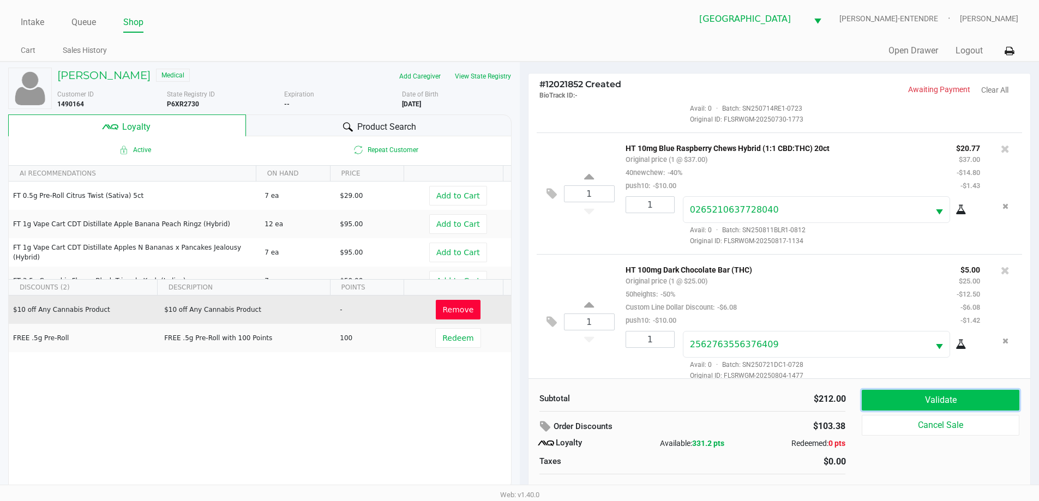
click at [924, 405] on button "Validate" at bounding box center [940, 400] width 157 height 21
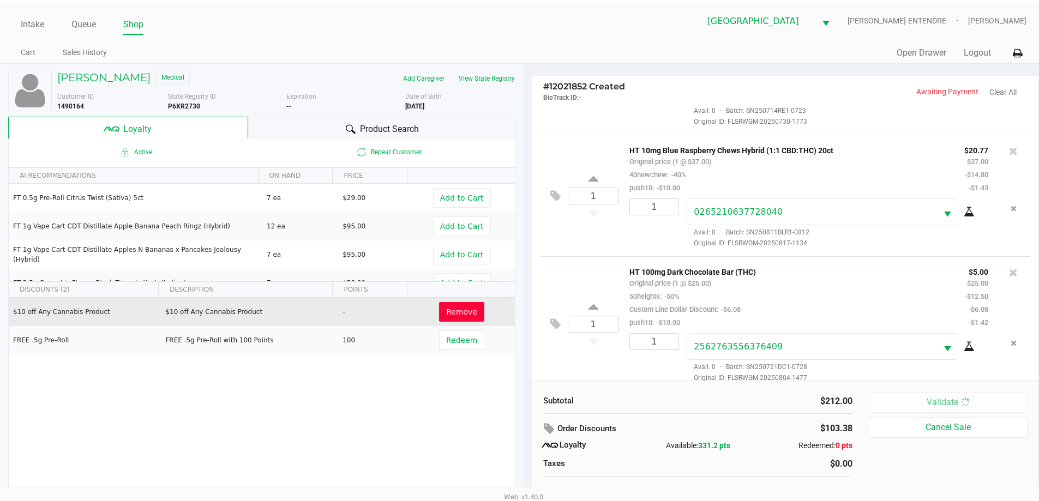
scroll to position [402, 0]
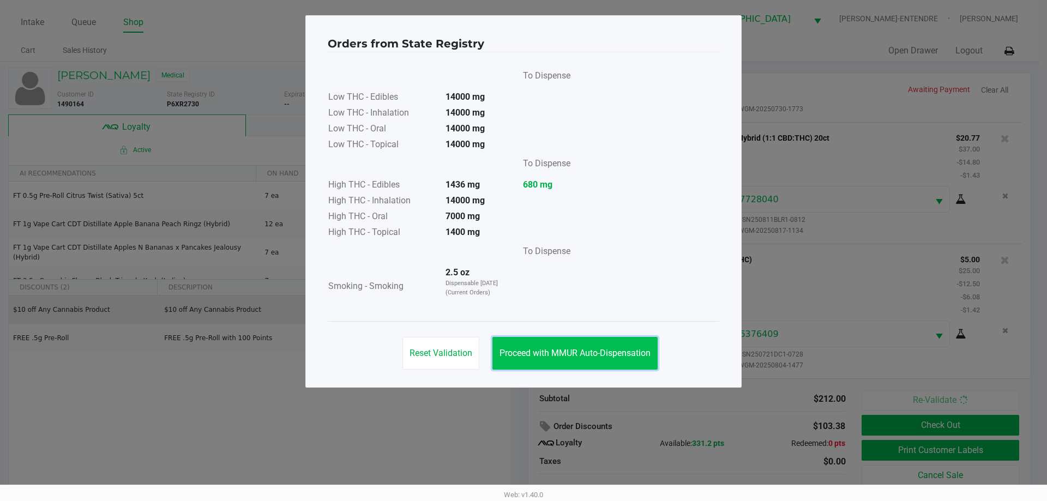
click at [564, 349] on span "Proceed with MMUR Auto-Dispensation" at bounding box center [575, 353] width 151 height 10
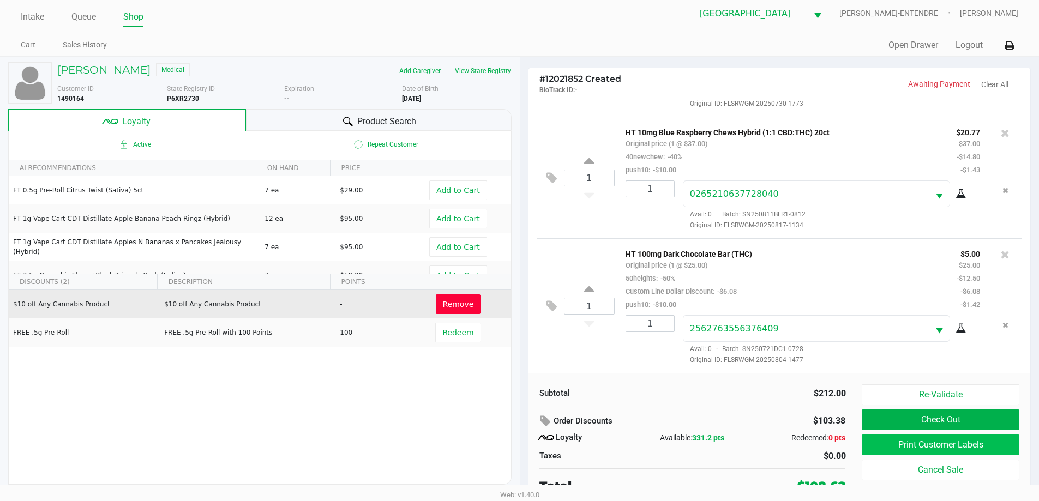
scroll to position [11, 0]
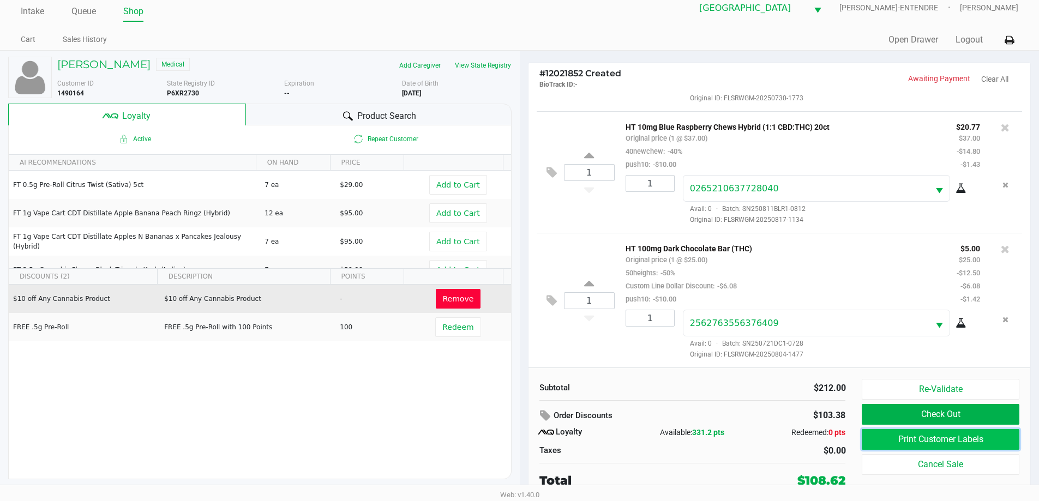
click at [936, 436] on button "Print Customer Labels" at bounding box center [940, 439] width 157 height 21
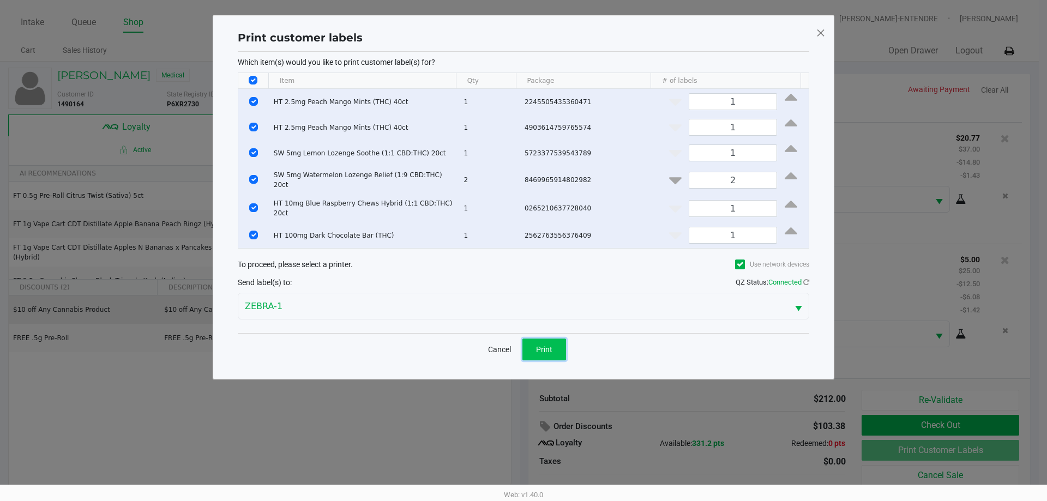
click at [554, 345] on button "Print" at bounding box center [544, 350] width 44 height 22
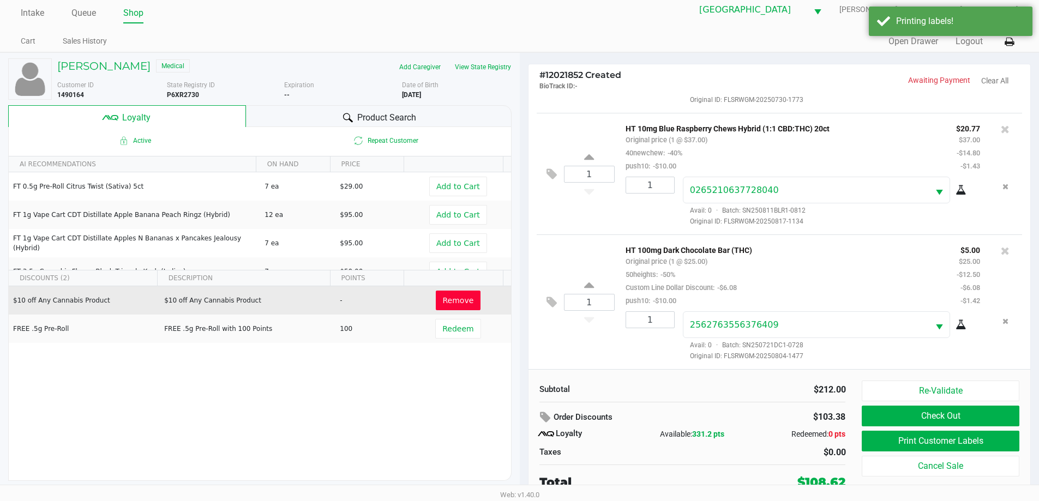
scroll to position [11, 0]
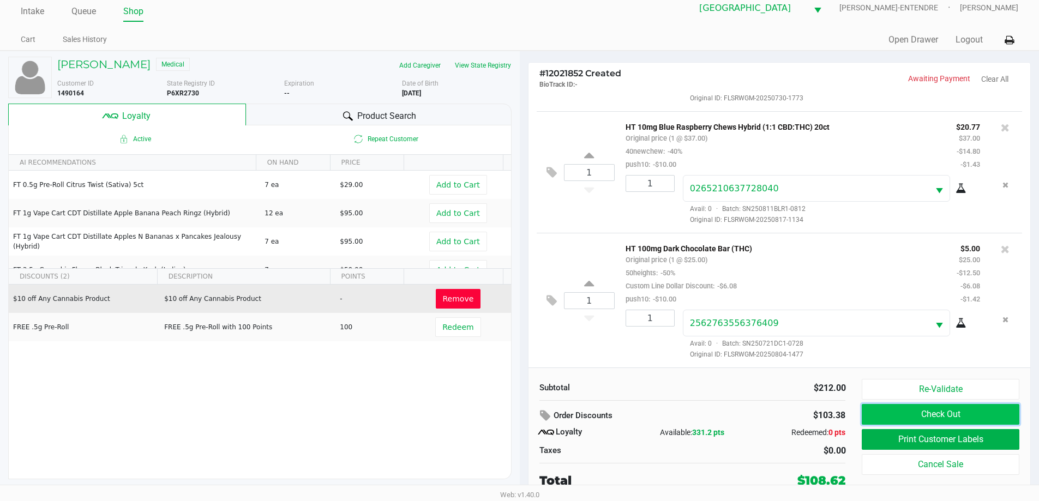
click at [927, 415] on button "Check Out" at bounding box center [940, 414] width 157 height 21
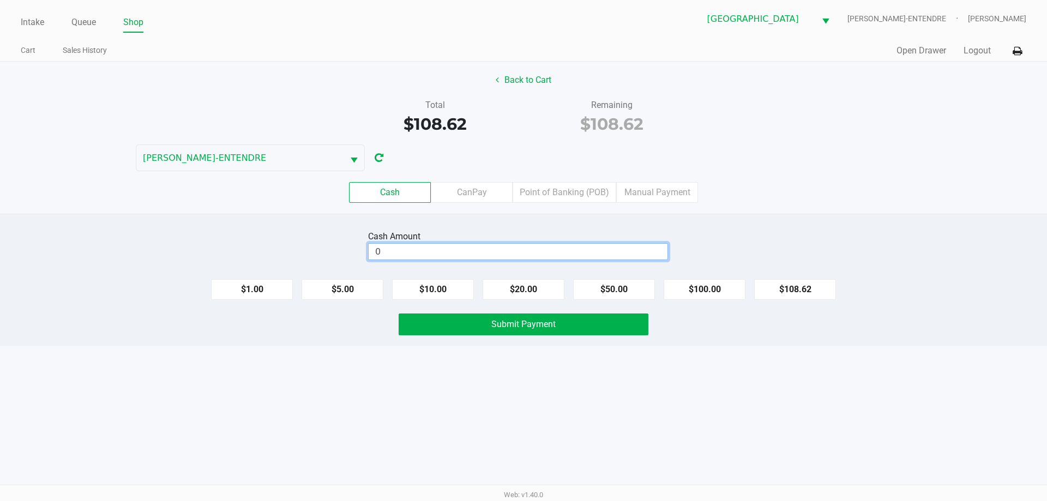
click at [584, 251] on input "0" at bounding box center [518, 252] width 299 height 16
type input "$110.00"
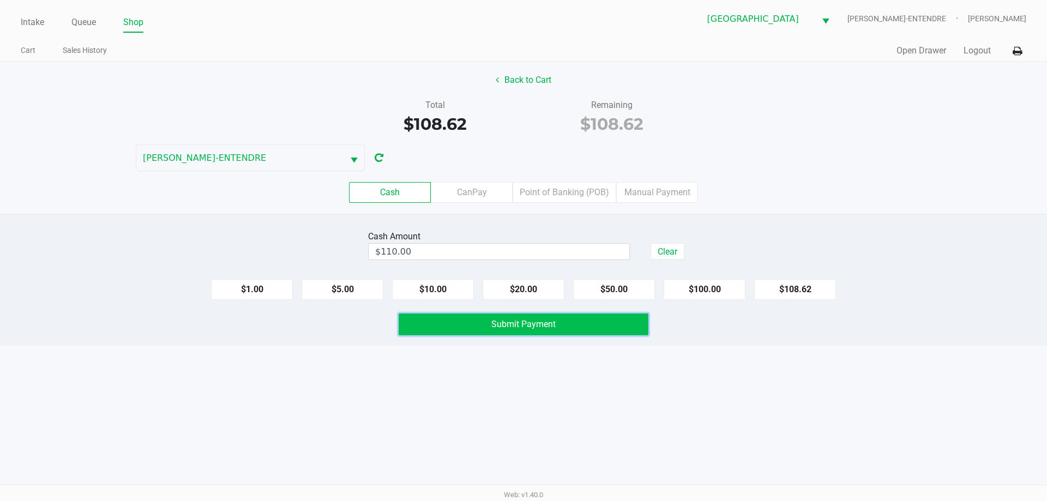
click at [527, 329] on span "Submit Payment" at bounding box center [523, 324] width 64 height 10
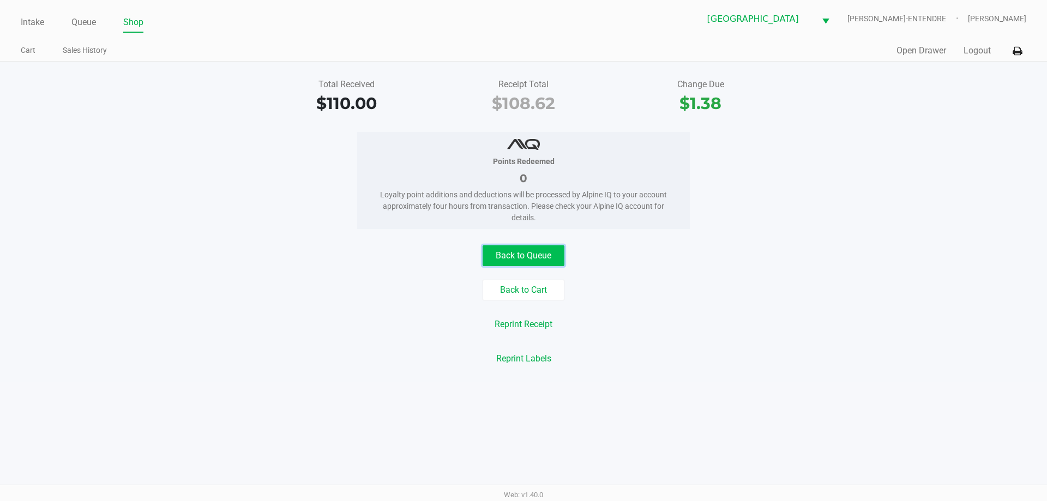
click at [543, 257] on button "Back to Queue" at bounding box center [524, 255] width 82 height 21
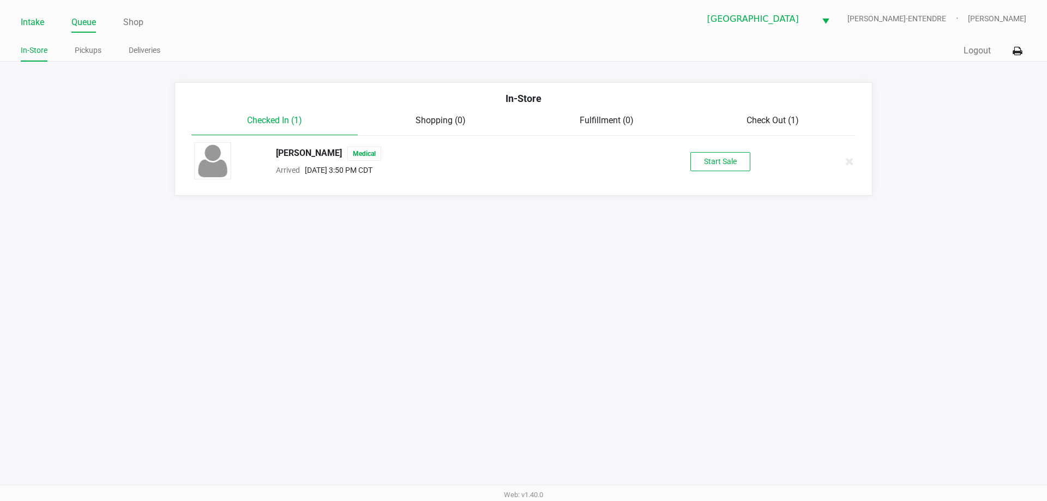
drag, startPoint x: 46, startPoint y: 15, endPoint x: 32, endPoint y: 26, distance: 17.1
click at [37, 22] on ul "Intake Queue Shop" at bounding box center [272, 23] width 503 height 19
click at [32, 26] on link "Intake" at bounding box center [32, 22] width 23 height 15
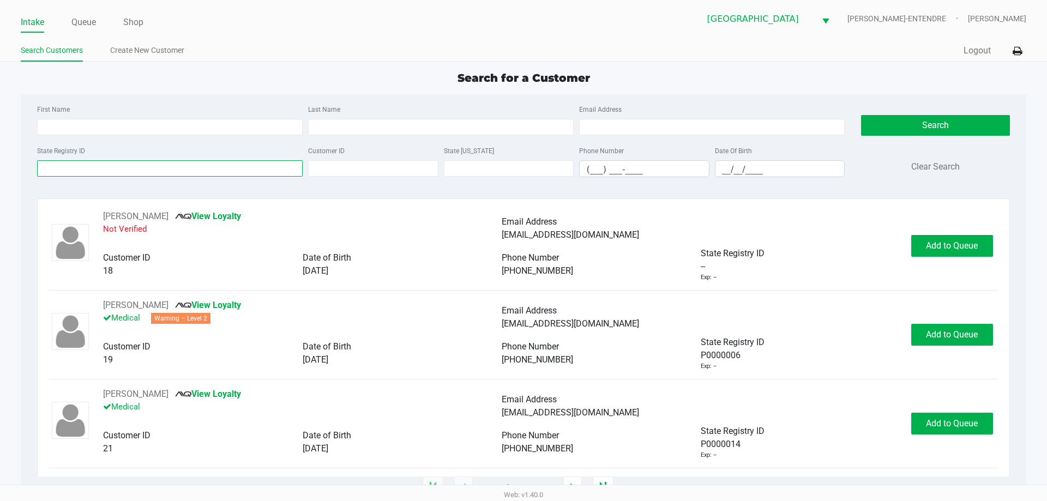
click at [119, 165] on input "State Registry ID" at bounding box center [170, 168] width 266 height 16
click at [132, 169] on input "State Registry ID" at bounding box center [170, 168] width 266 height 16
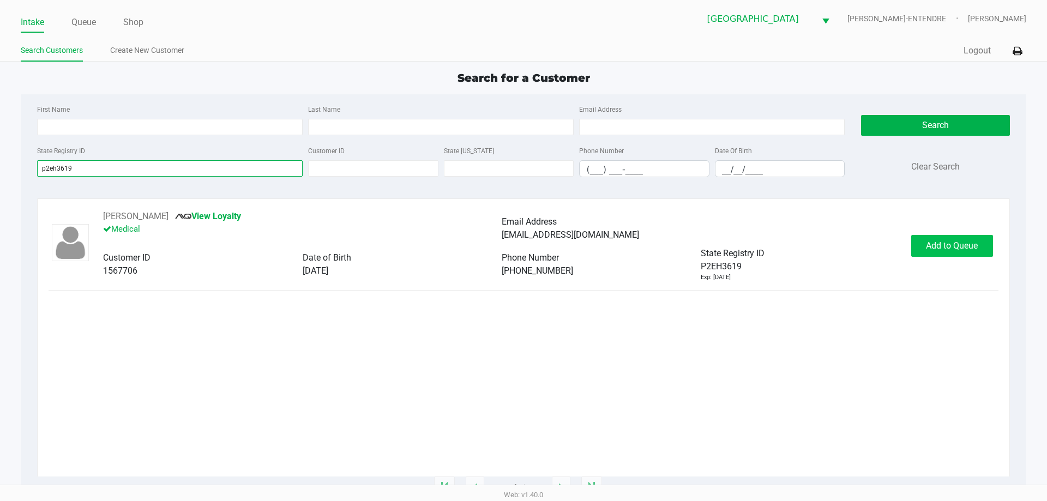
type input "p2eh3619"
click at [940, 242] on span "Add to Queue" at bounding box center [952, 245] width 52 height 10
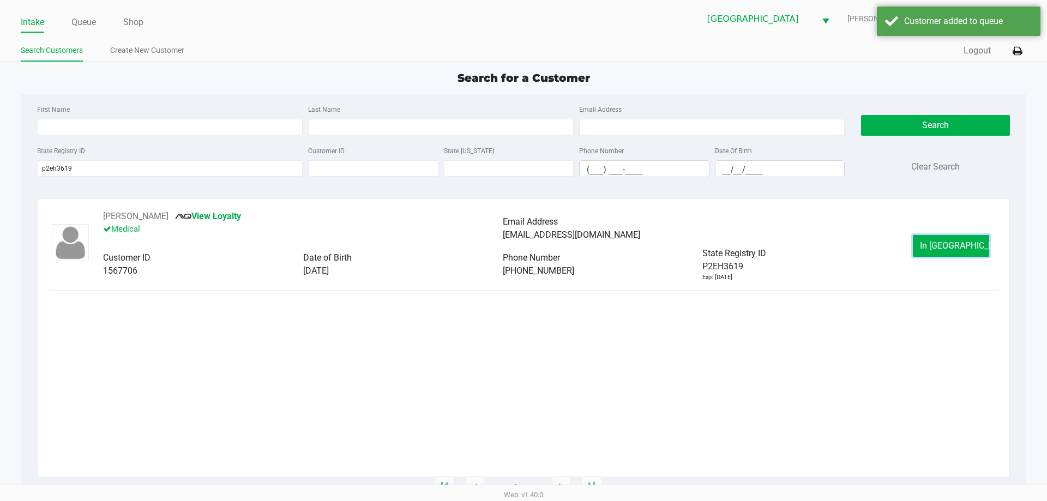
click at [940, 242] on span "In Queue" at bounding box center [966, 245] width 92 height 10
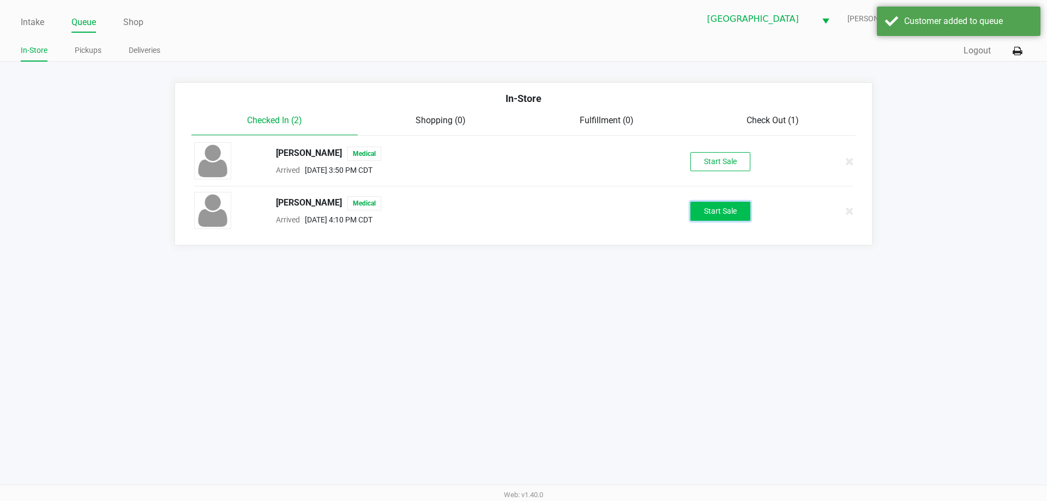
click at [714, 208] on button "Start Sale" at bounding box center [720, 211] width 60 height 19
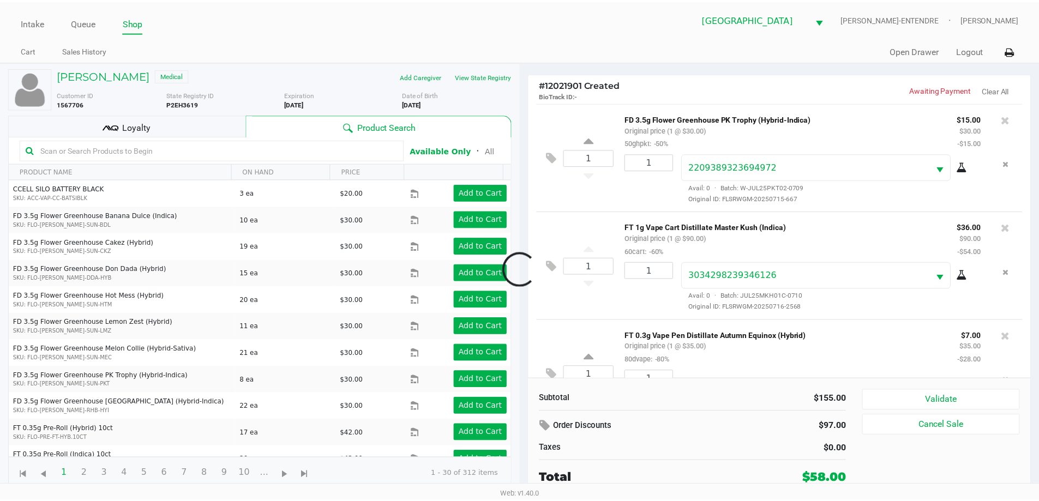
scroll to position [51, 0]
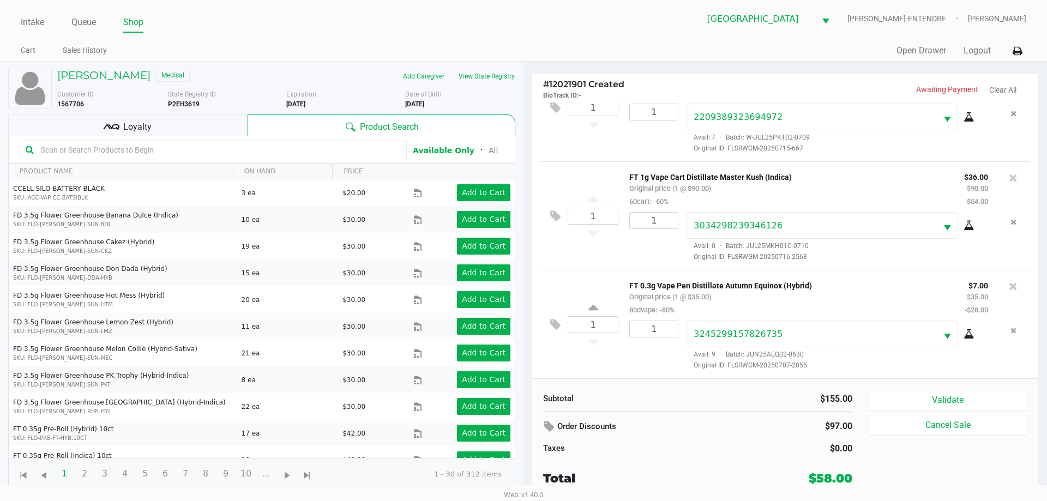
click at [152, 120] on div "Loyalty" at bounding box center [127, 126] width 239 height 22
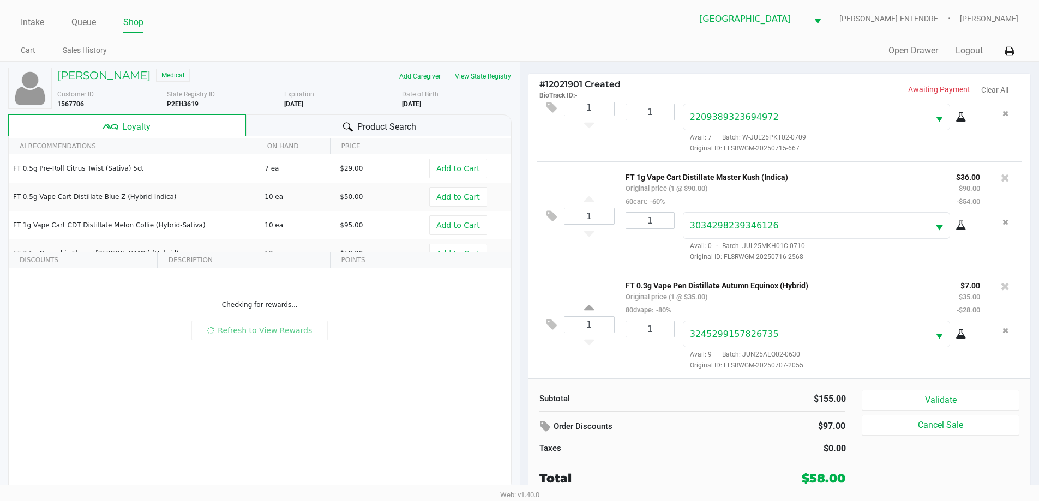
click at [305, 123] on div "Product Search" at bounding box center [379, 126] width 266 height 22
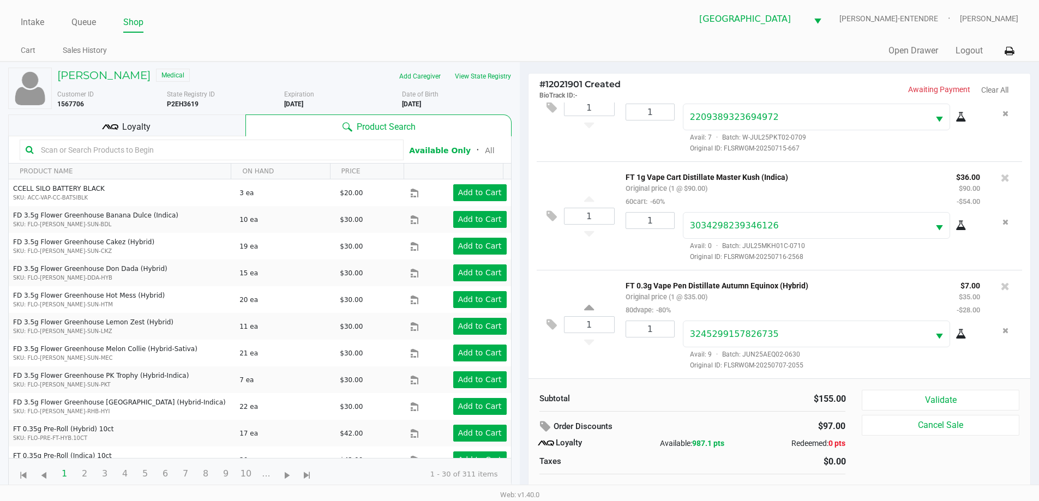
click at [221, 127] on div "Loyalty" at bounding box center [126, 126] width 237 height 22
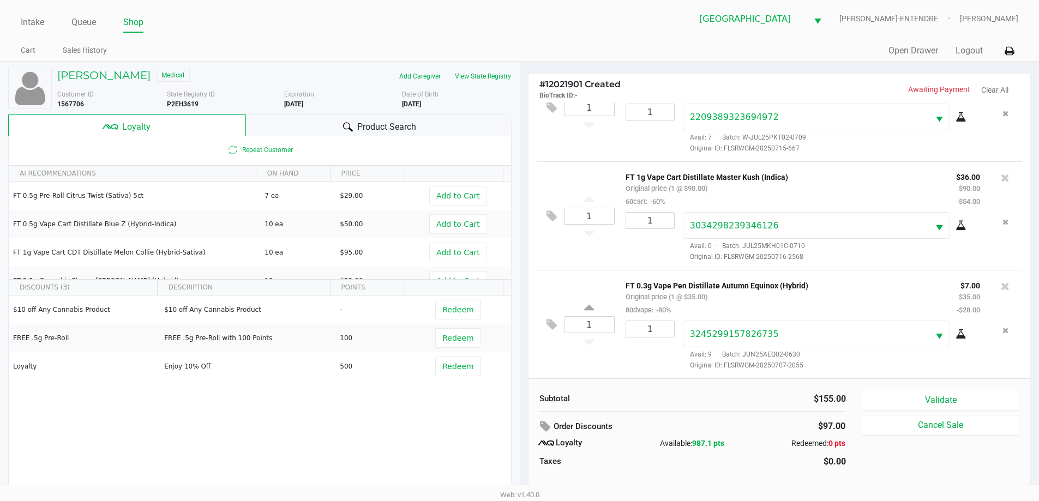
click at [268, 128] on div "Product Search" at bounding box center [379, 126] width 266 height 22
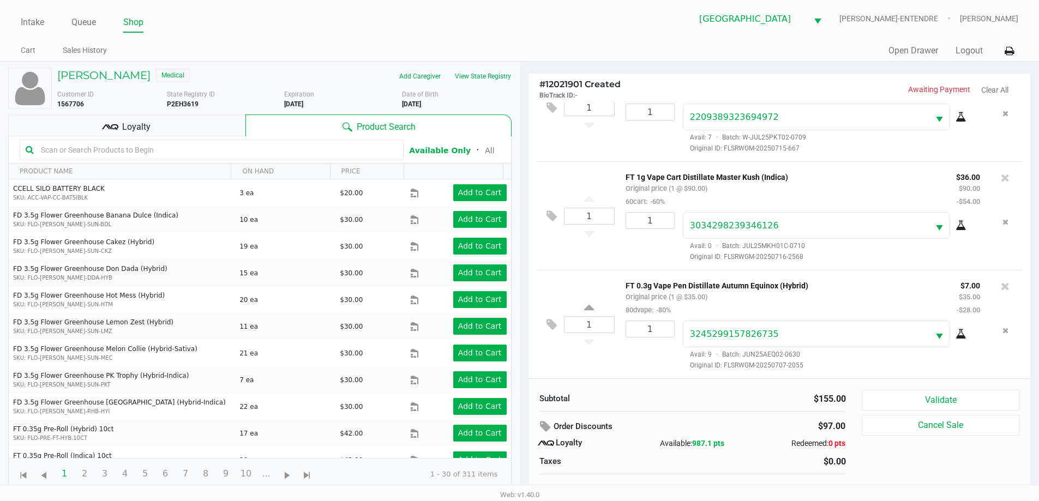
click at [228, 127] on div "Loyalty" at bounding box center [126, 126] width 237 height 22
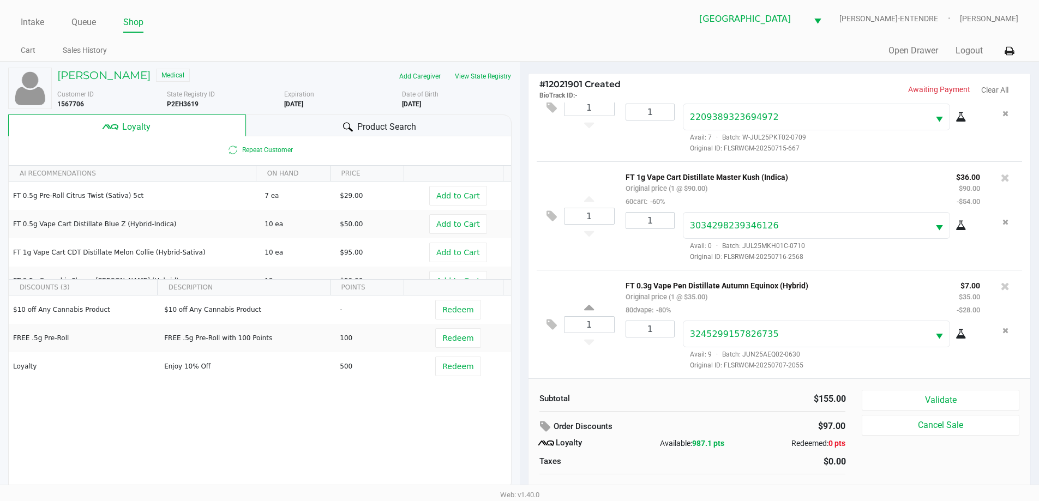
click at [280, 124] on div "Product Search" at bounding box center [379, 126] width 266 height 22
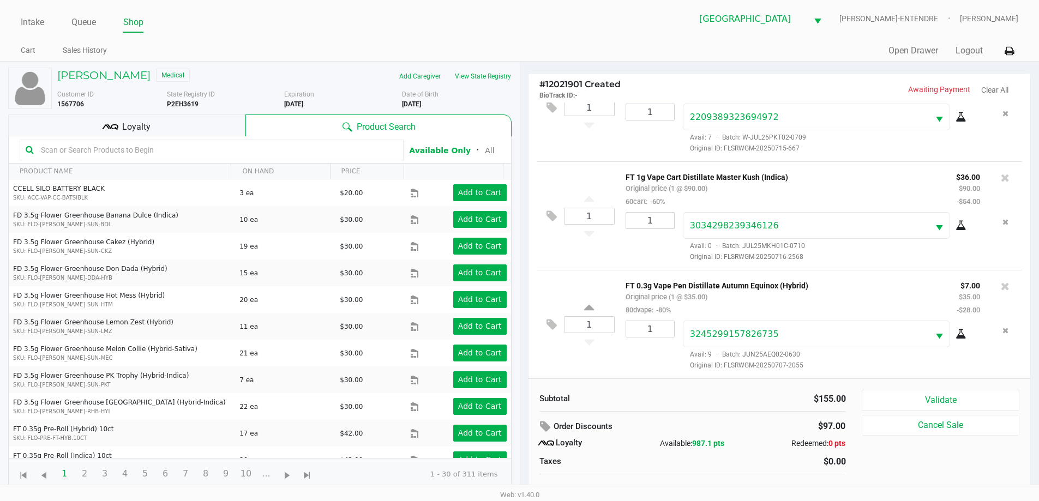
click at [213, 128] on div "Loyalty" at bounding box center [126, 126] width 237 height 22
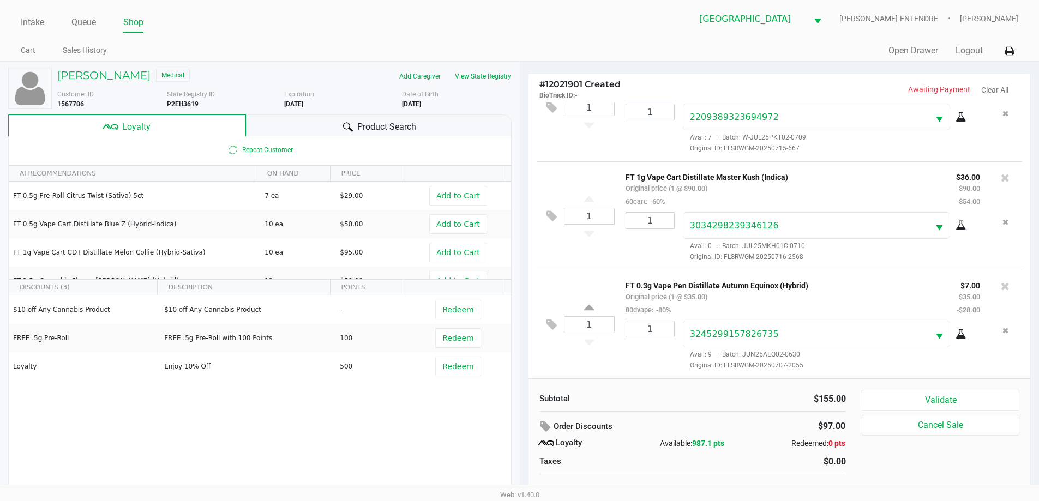
click at [236, 69] on div "ERIN MILLER Medical" at bounding box center [166, 76] width 235 height 17
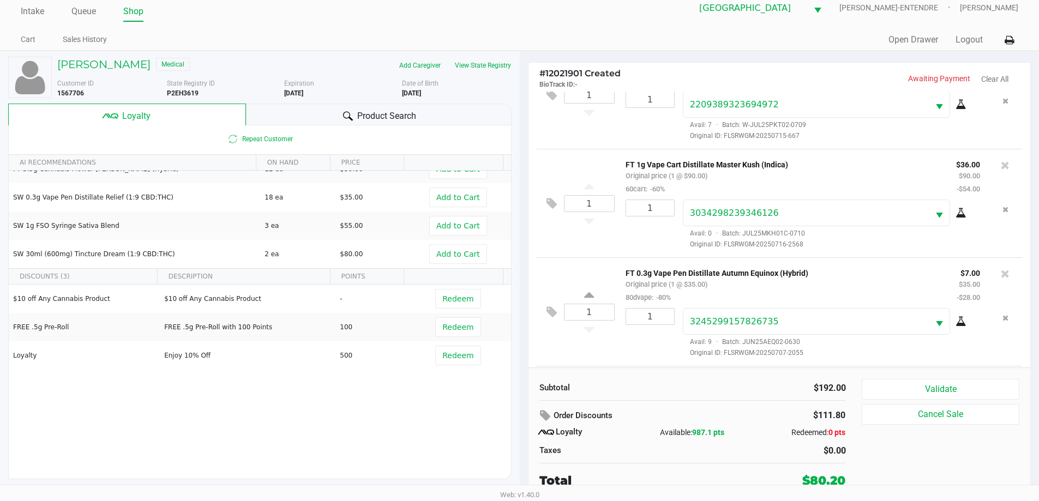
scroll to position [160, 0]
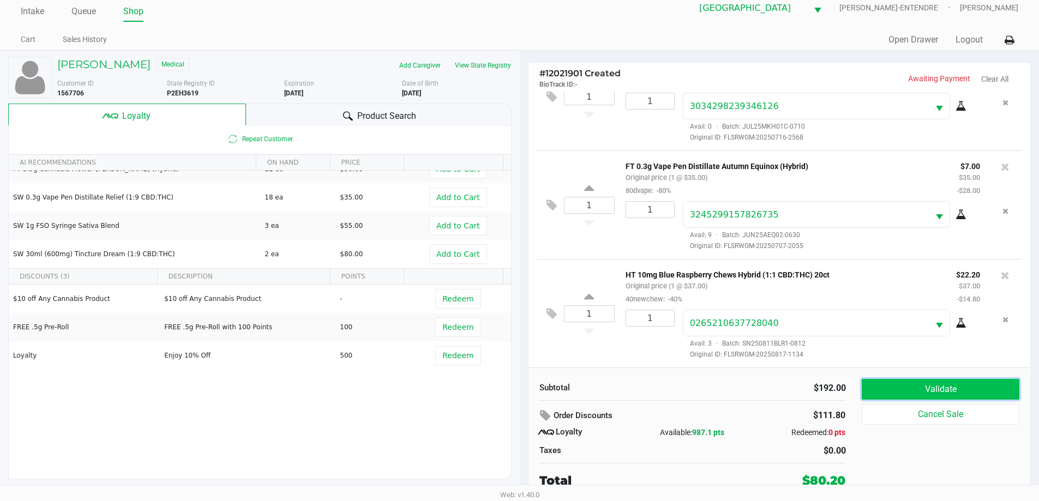
click at [978, 387] on button "Validate" at bounding box center [940, 389] width 157 height 21
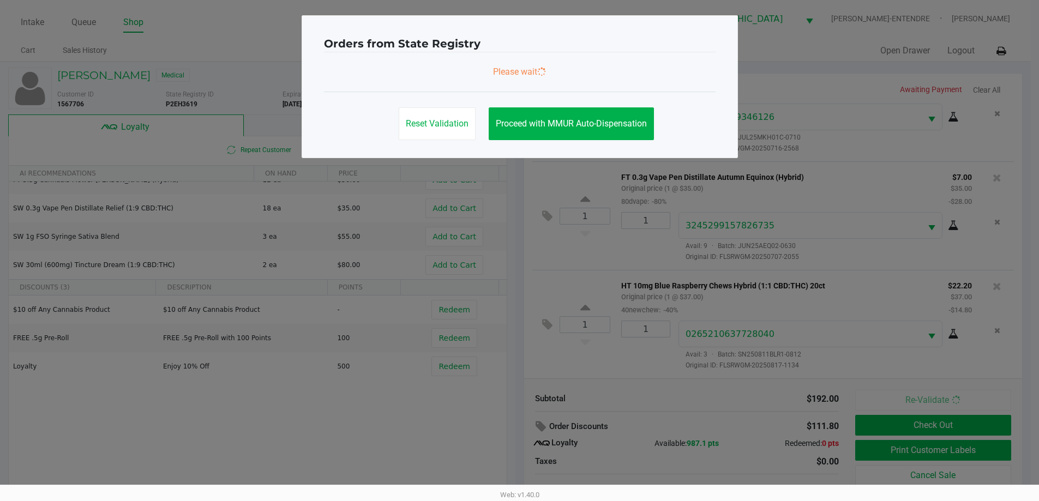
scroll to position [0, 0]
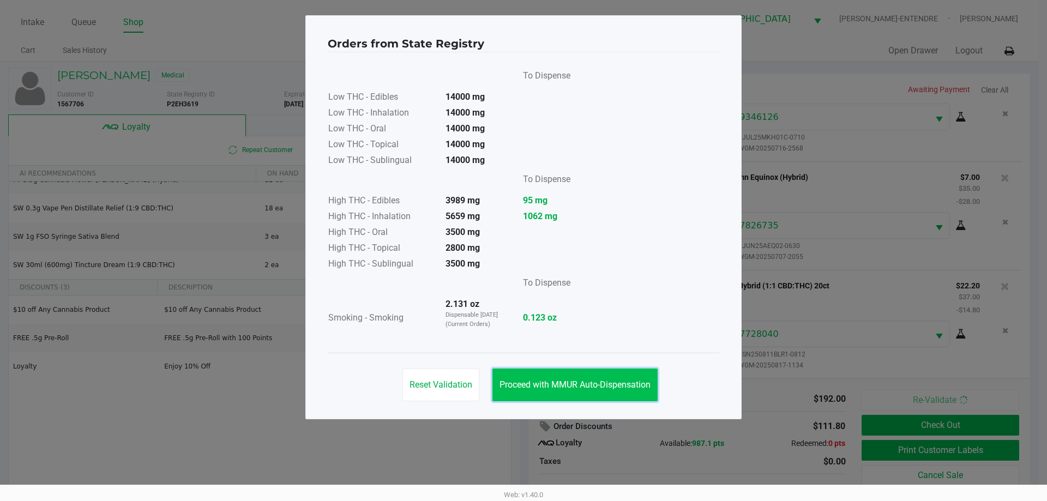
click at [559, 385] on span "Proceed with MMUR Auto-Dispensation" at bounding box center [575, 385] width 151 height 10
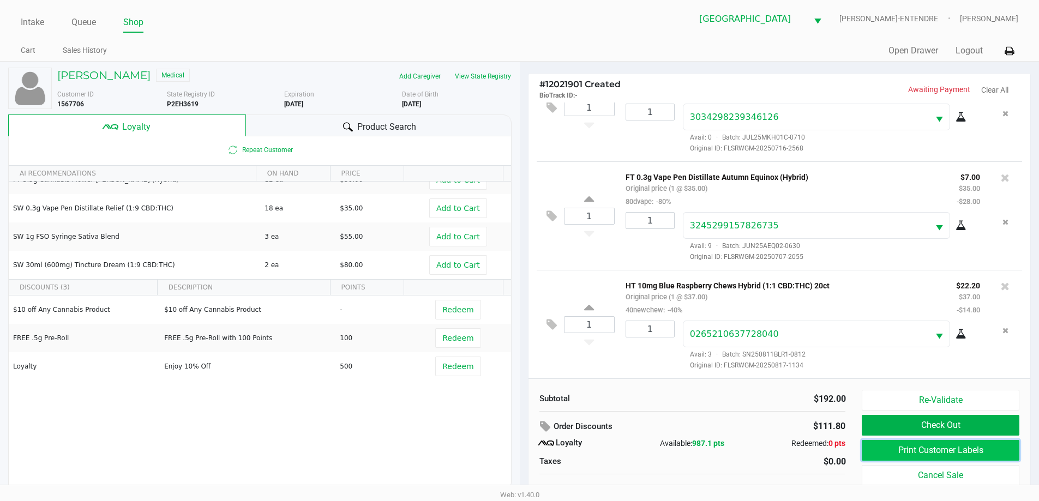
click at [898, 448] on button "Print Customer Labels" at bounding box center [940, 450] width 157 height 21
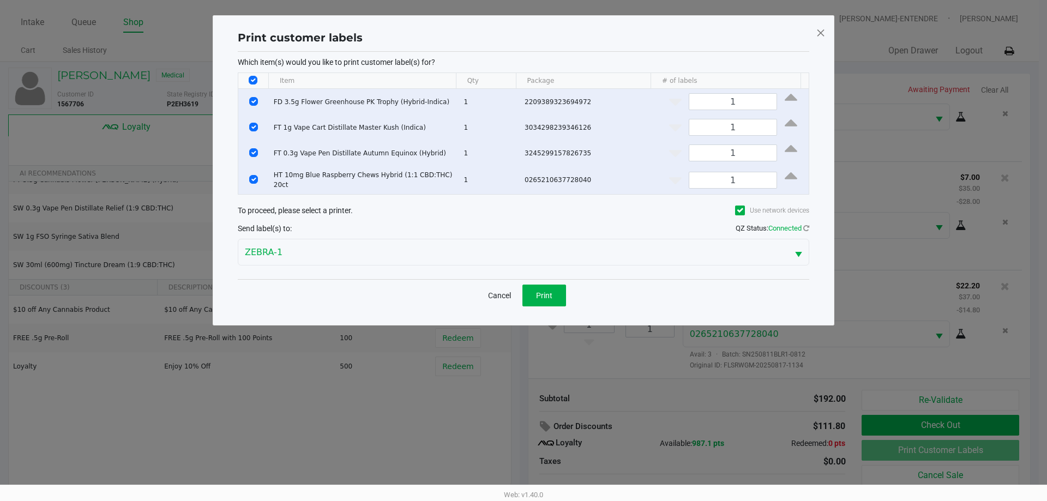
click at [555, 303] on div "Cancel Print" at bounding box center [524, 295] width 572 height 32
click at [555, 296] on button "Print" at bounding box center [544, 296] width 44 height 22
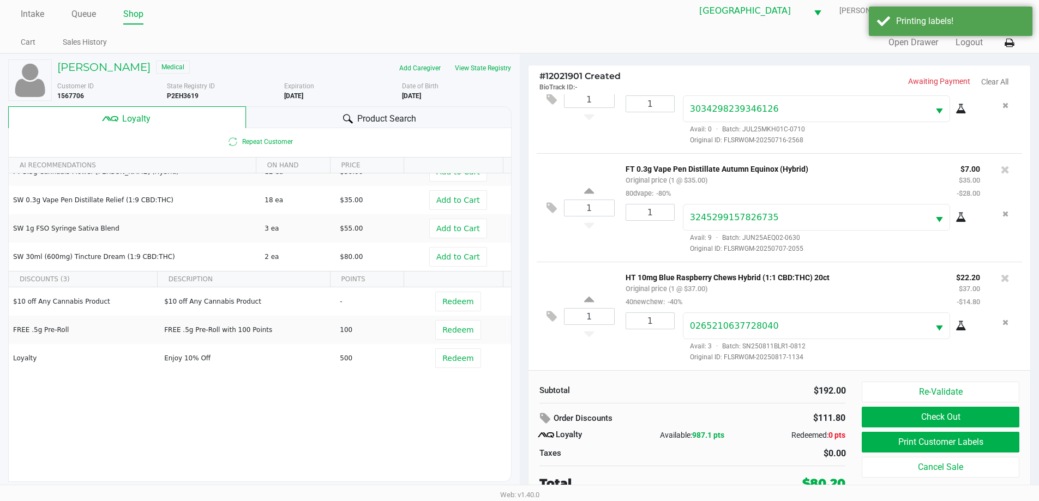
scroll to position [11, 0]
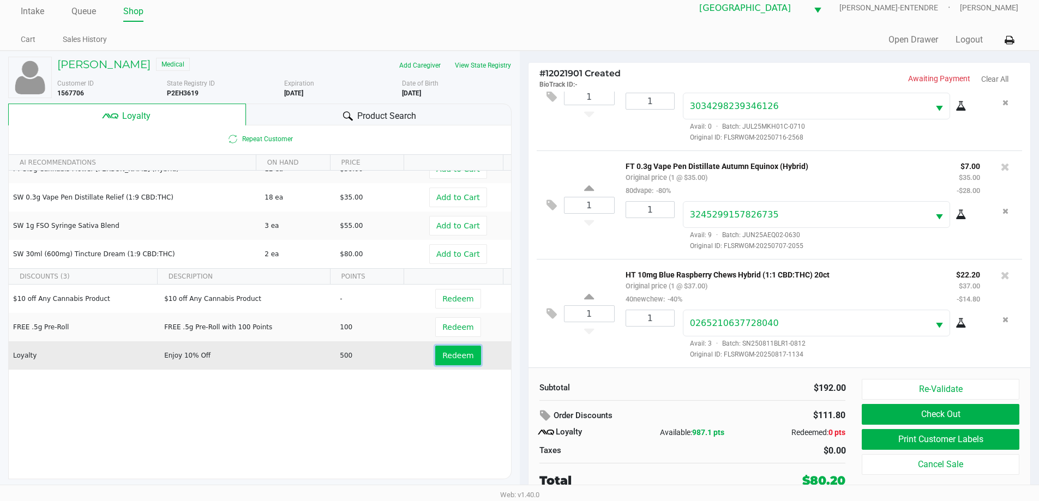
click at [446, 354] on span "Redeem" at bounding box center [457, 355] width 31 height 9
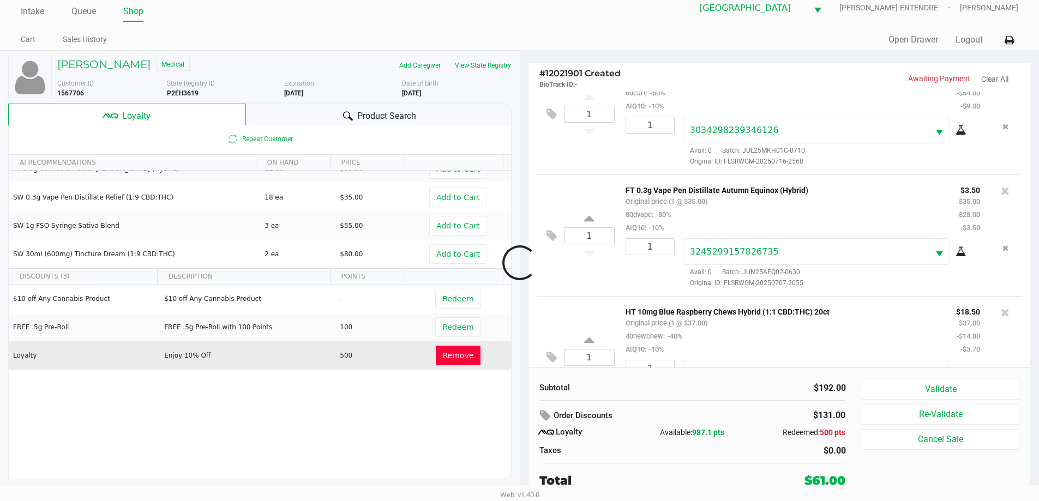
scroll to position [213, 0]
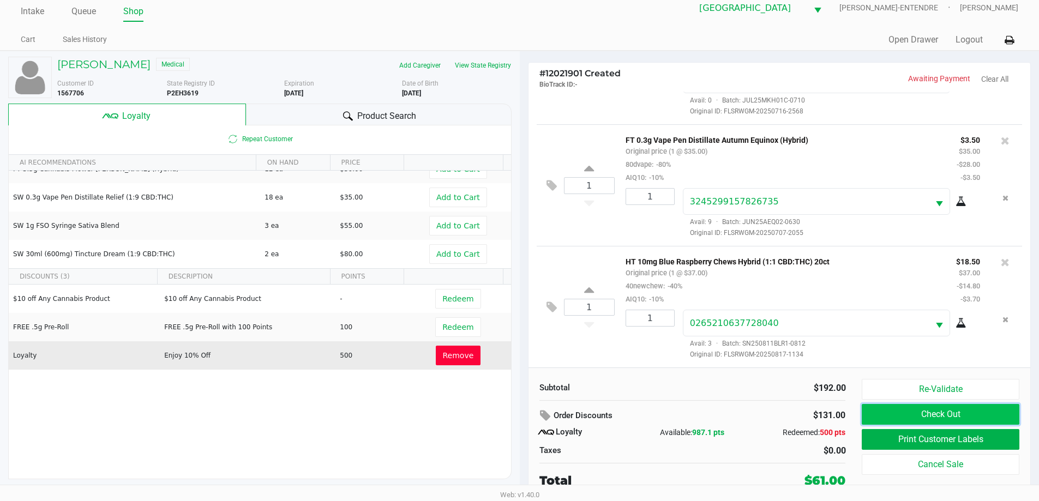
click at [999, 416] on button "Check Out" at bounding box center [940, 414] width 157 height 21
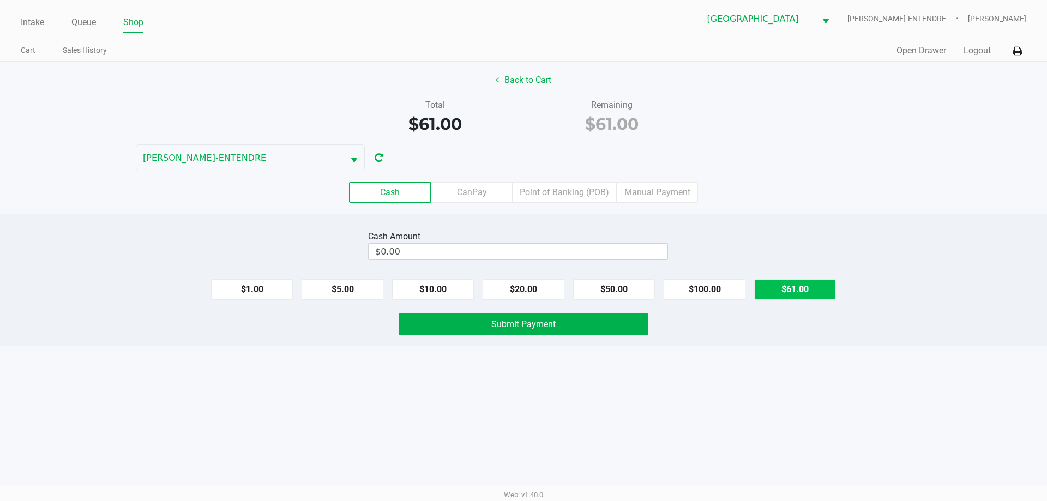
click at [789, 296] on button "$61.00" at bounding box center [795, 289] width 82 height 21
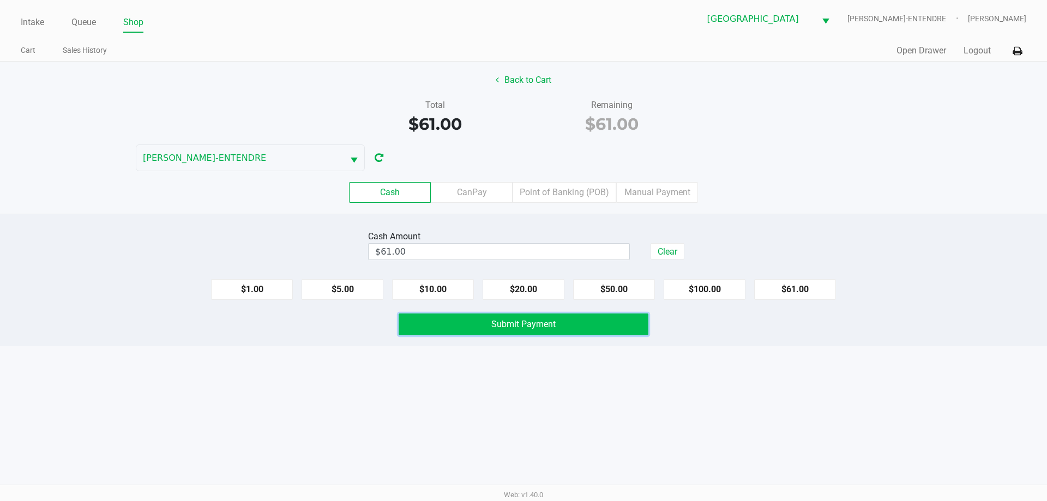
click at [613, 321] on button "Submit Payment" at bounding box center [524, 325] width 250 height 22
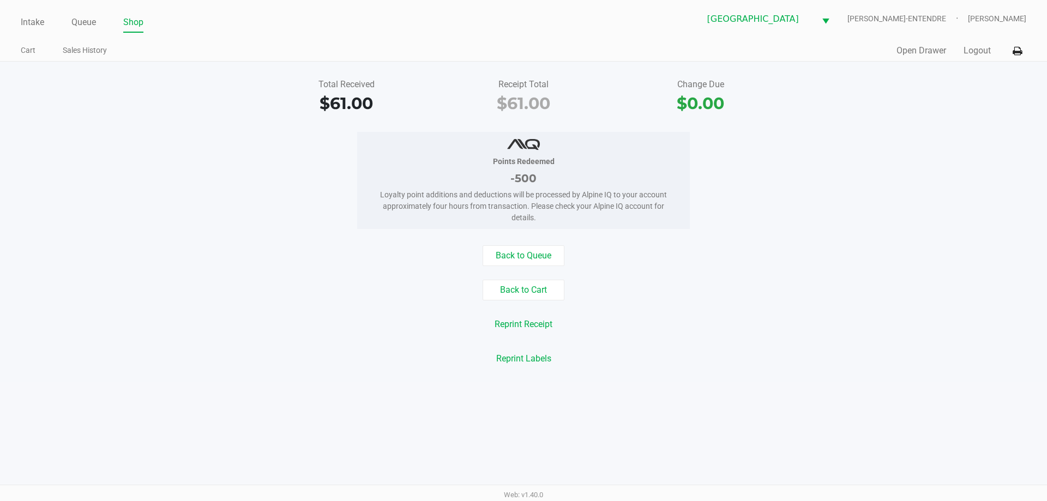
click at [538, 243] on div "Total Received $61.00 Receipt Total $61.00 Change Due $0.00 Points Redeemed -50…" at bounding box center [523, 222] width 1047 height 321
click at [540, 250] on button "Back to Queue" at bounding box center [524, 255] width 82 height 21
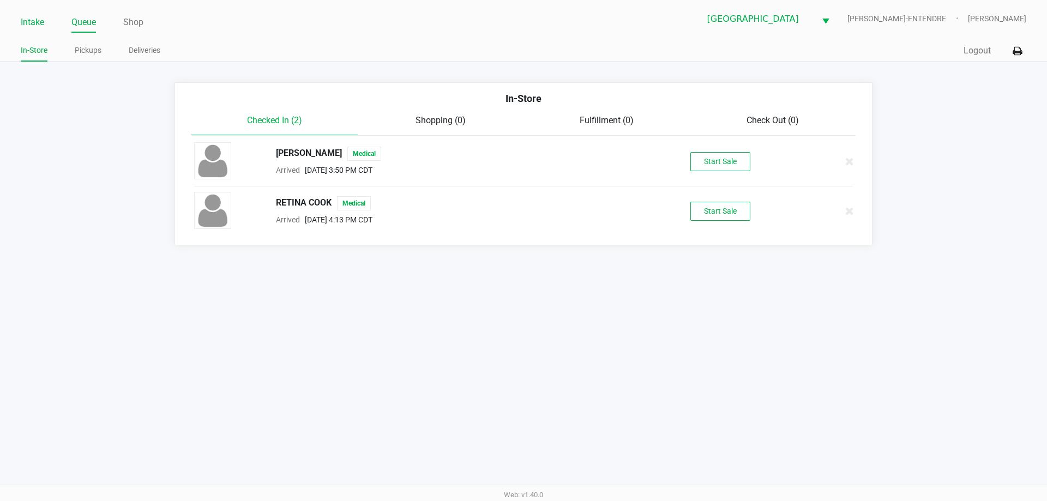
click at [35, 17] on link "Intake" at bounding box center [32, 22] width 23 height 15
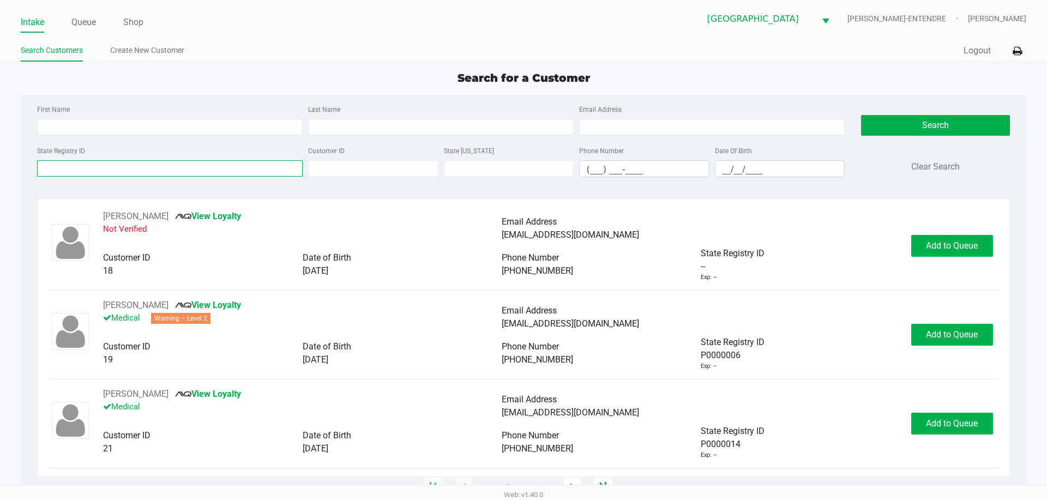
click at [88, 163] on input "State Registry ID" at bounding box center [170, 168] width 266 height 16
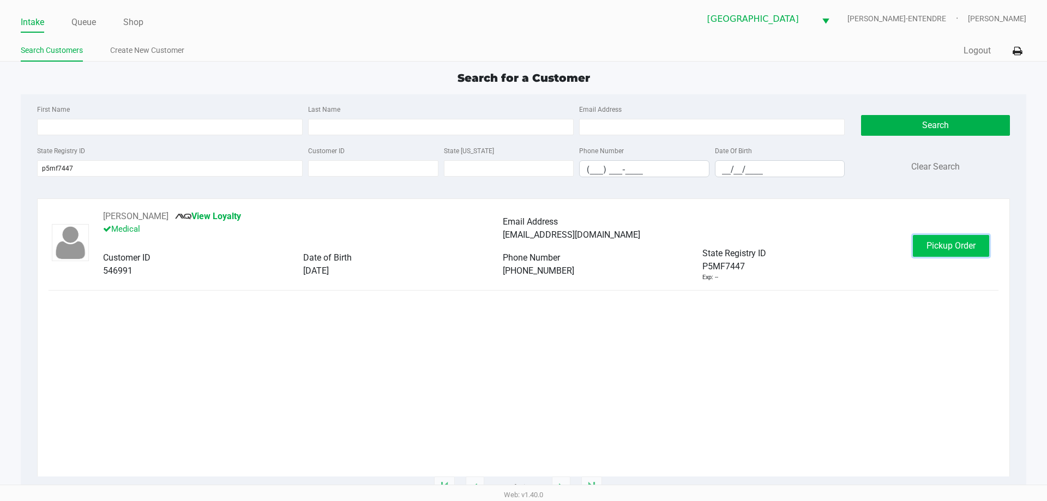
click at [963, 246] on span "Pickup Order" at bounding box center [951, 245] width 49 height 10
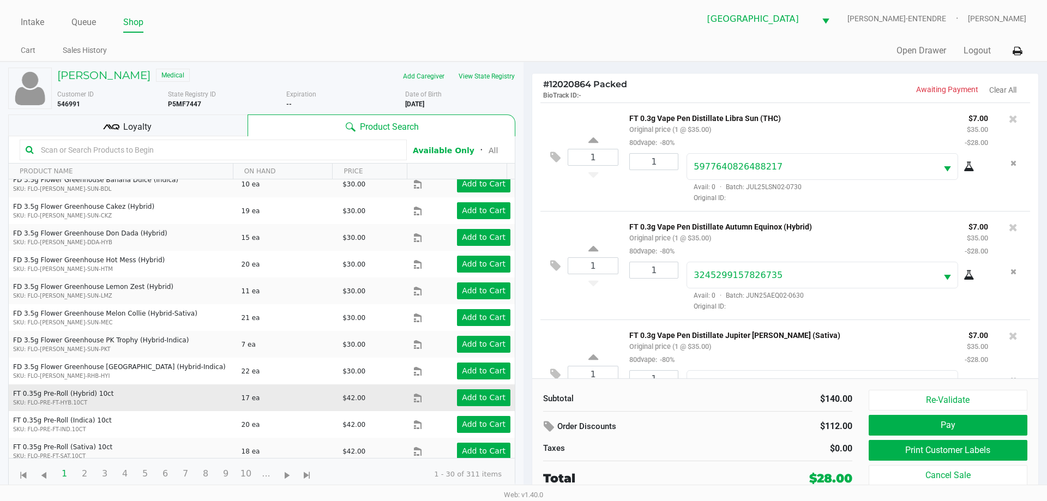
scroll to position [55, 0]
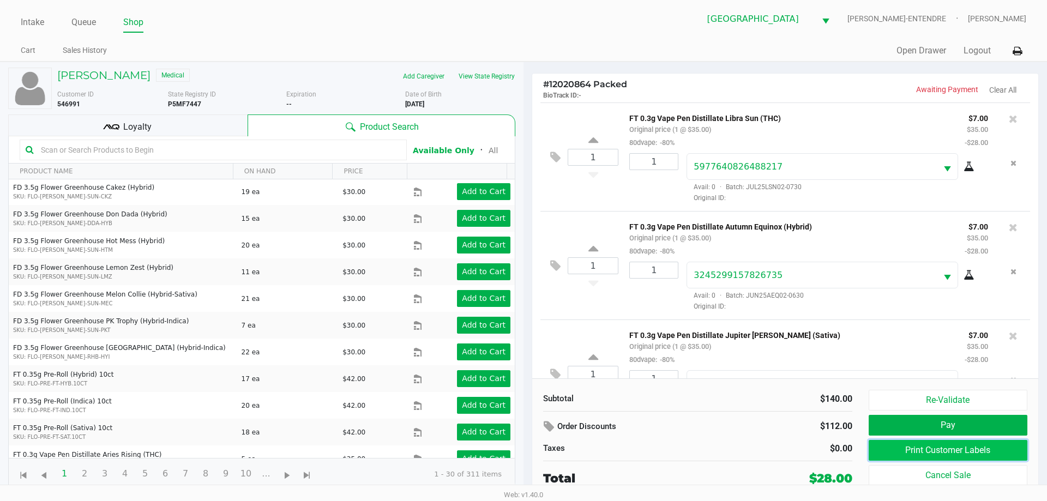
click at [951, 455] on button "Print Customer Labels" at bounding box center [948, 450] width 159 height 21
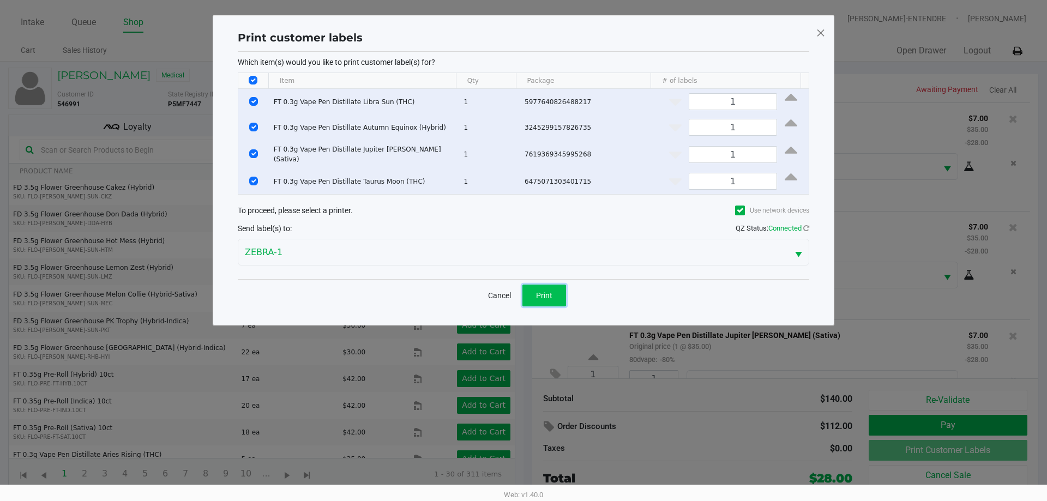
click at [546, 291] on span "Print" at bounding box center [544, 295] width 16 height 9
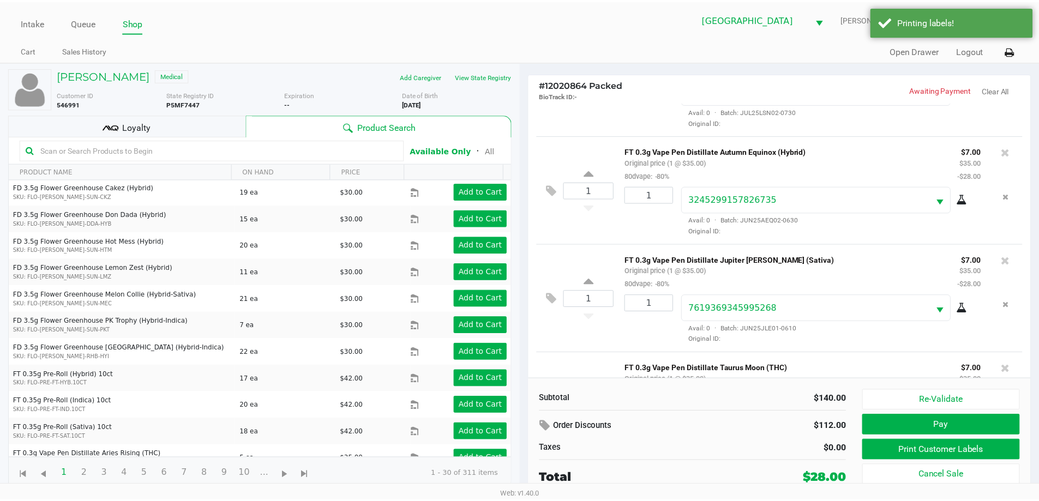
scroll to position [160, 0]
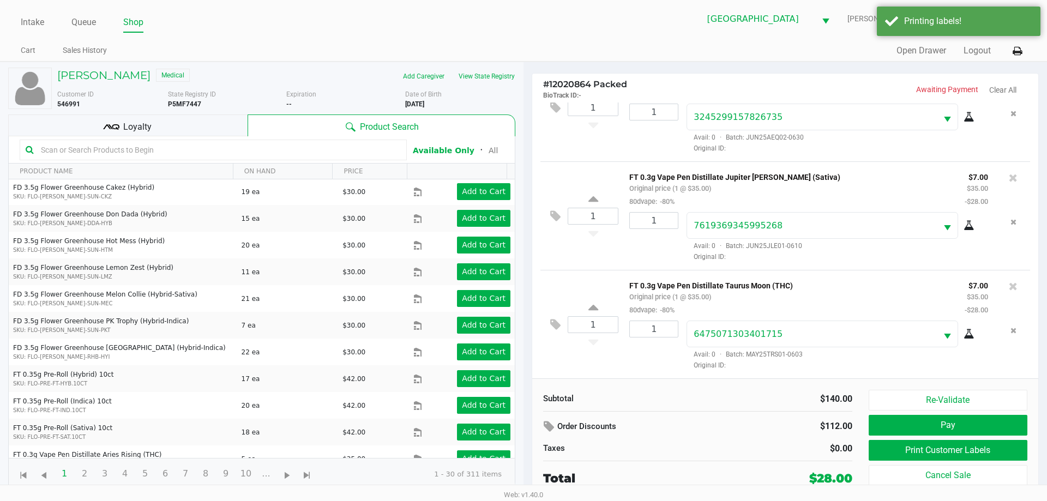
click at [220, 128] on div "Loyalty" at bounding box center [127, 126] width 239 height 22
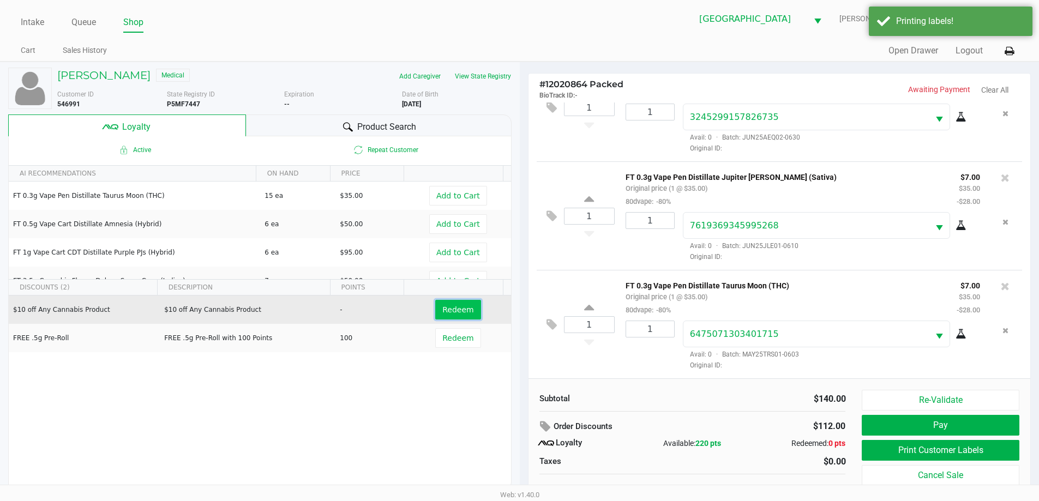
click at [458, 312] on span "Redeem" at bounding box center [457, 309] width 31 height 9
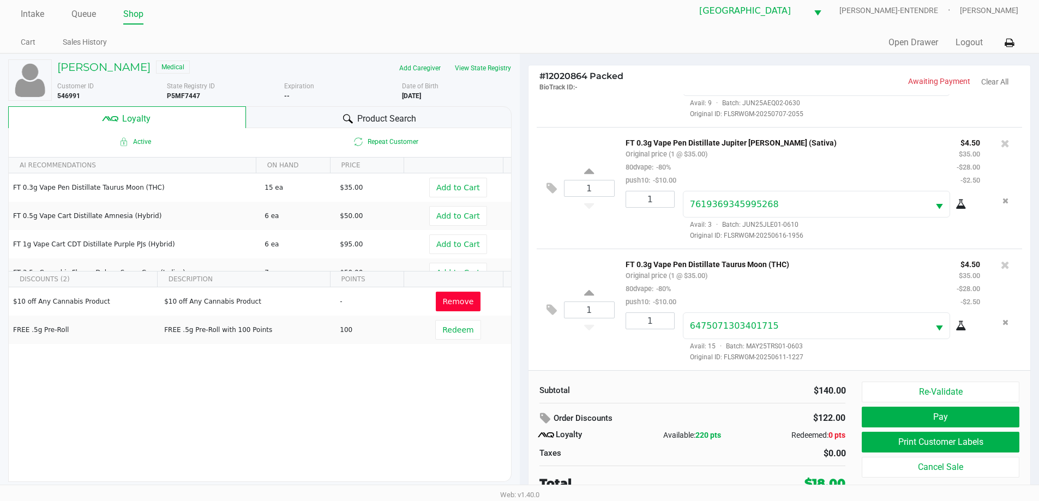
scroll to position [11, 0]
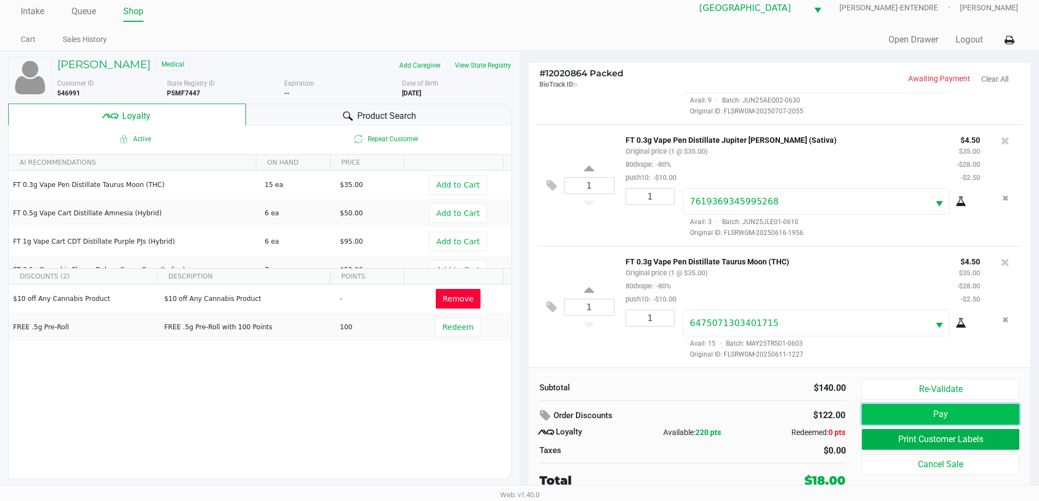
click at [923, 418] on button "Pay" at bounding box center [940, 414] width 157 height 21
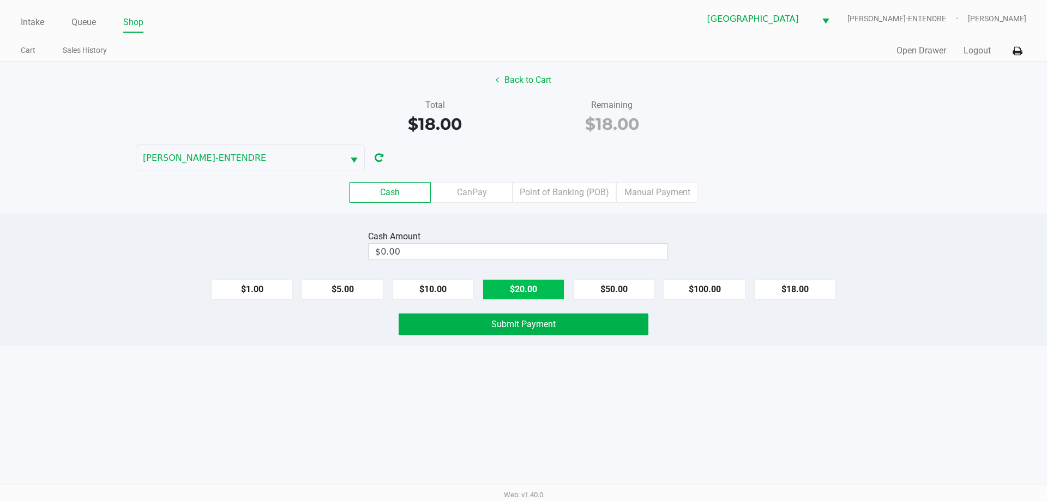
click at [497, 287] on button "$20.00" at bounding box center [524, 289] width 82 height 21
click at [472, 320] on button "Submit Payment" at bounding box center [524, 325] width 250 height 22
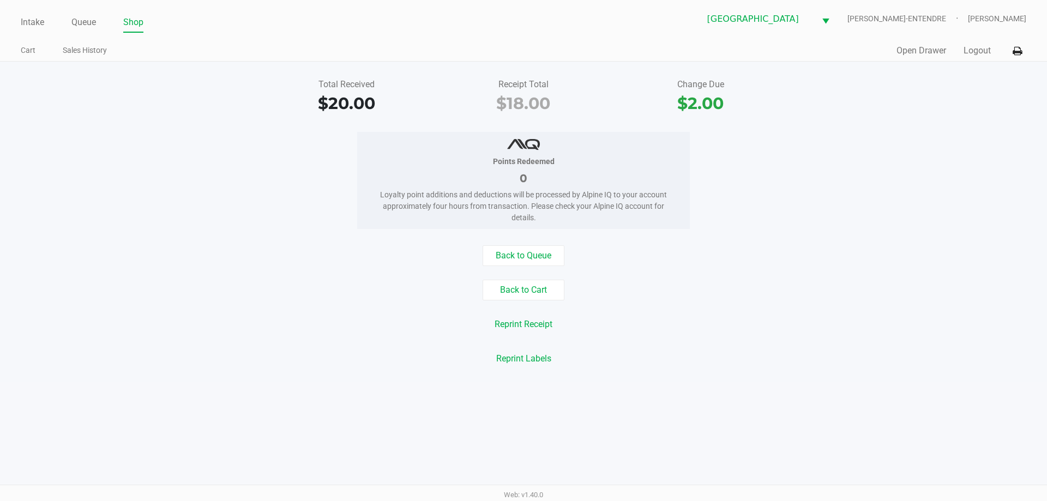
click at [35, 33] on div "Intake Queue Shop Panama City WC JAY-ENTENDRE Carol Snyder Cart Sales History Q…" at bounding box center [523, 31] width 1047 height 62
click at [36, 26] on link "Intake" at bounding box center [32, 22] width 23 height 15
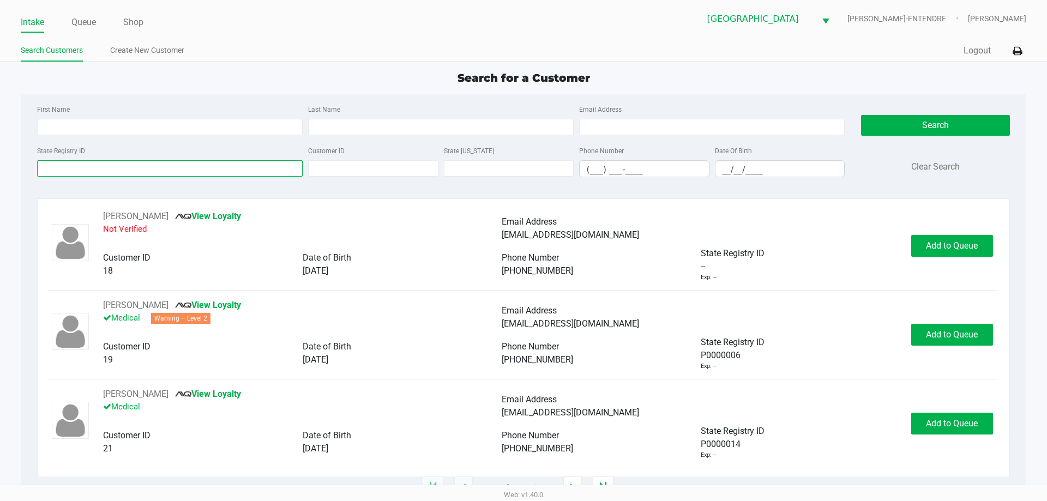
click at [187, 169] on input "State Registry ID" at bounding box center [170, 168] width 266 height 16
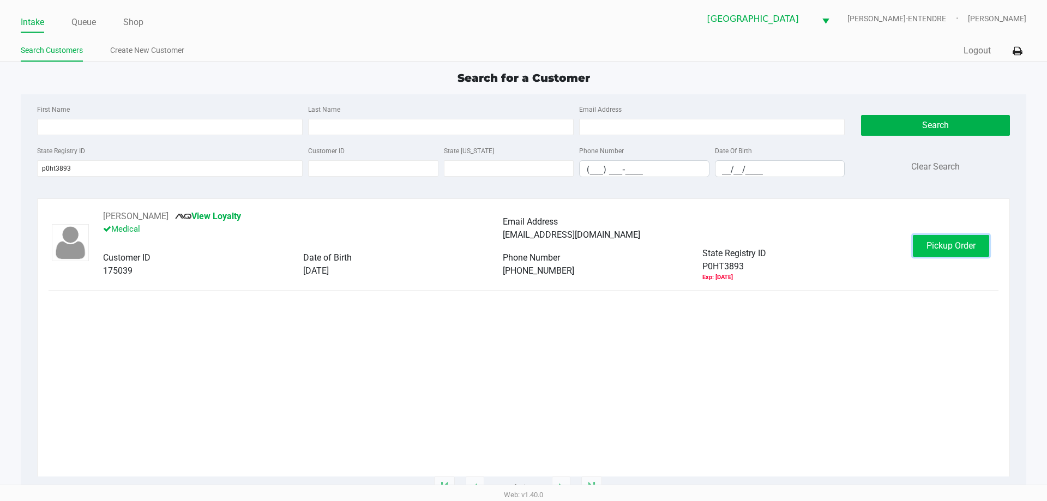
click at [946, 246] on span "Pickup Order" at bounding box center [951, 245] width 49 height 10
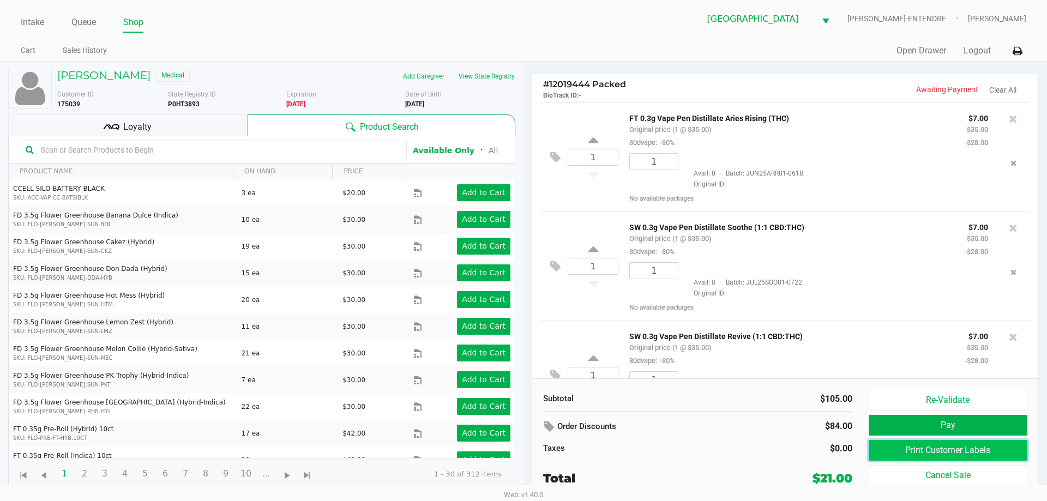
click at [946, 448] on button "Print Customer Labels" at bounding box center [948, 450] width 159 height 21
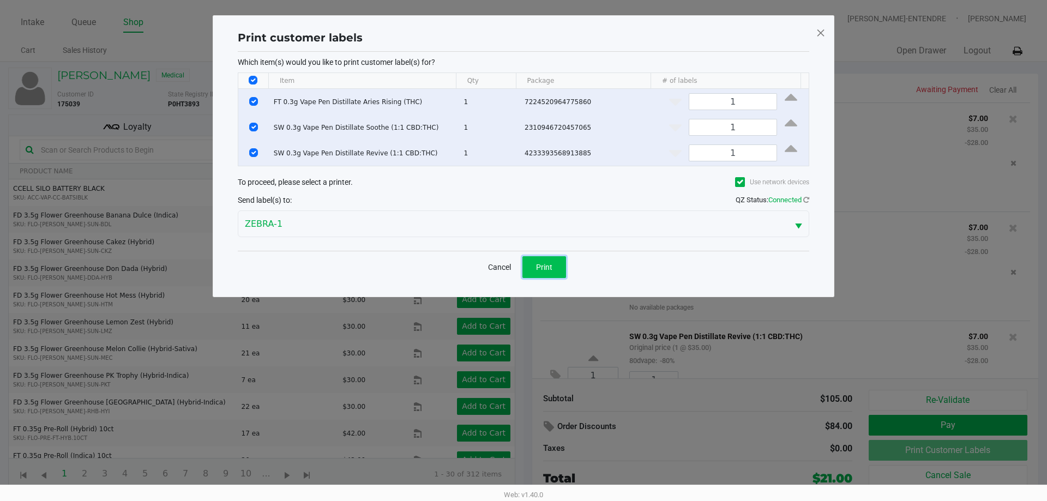
click at [546, 274] on button "Print" at bounding box center [544, 267] width 44 height 22
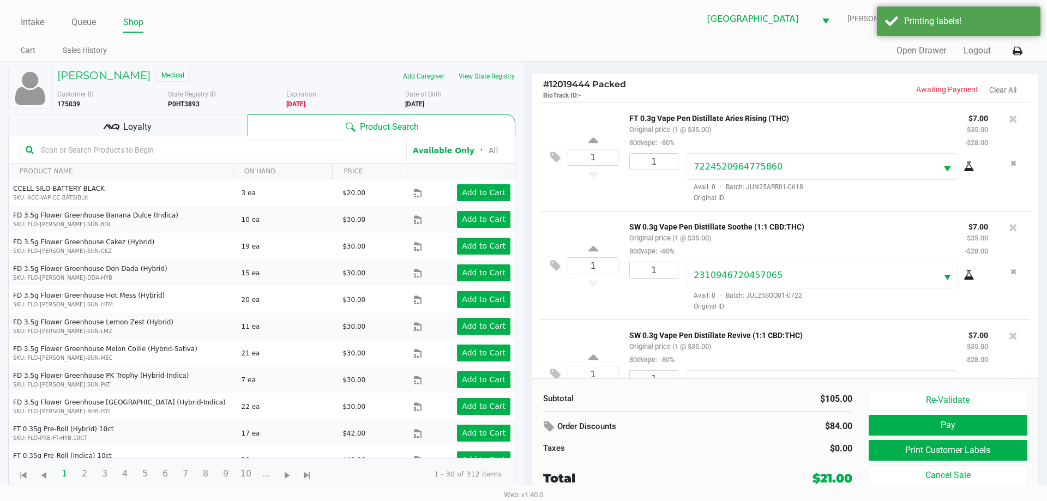
click at [202, 128] on div "Loyalty" at bounding box center [127, 126] width 239 height 22
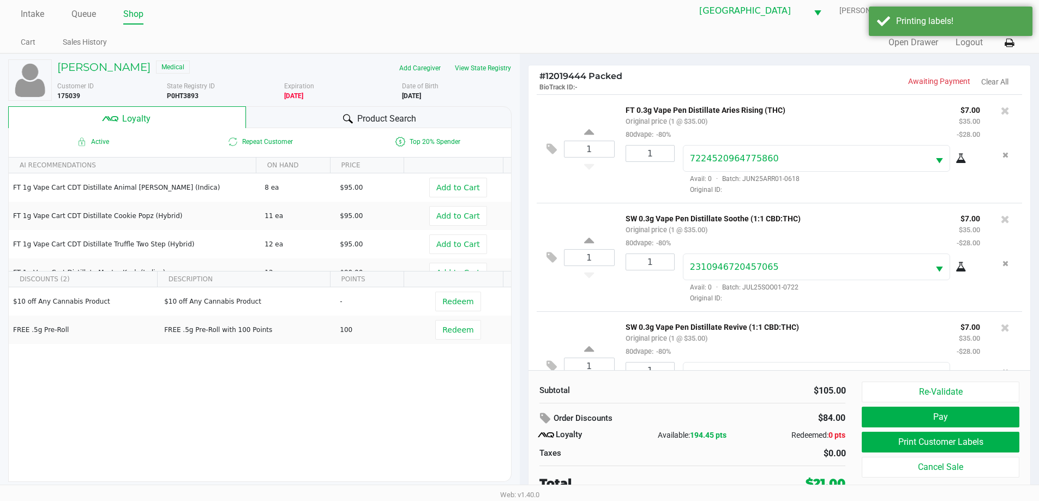
scroll to position [11, 0]
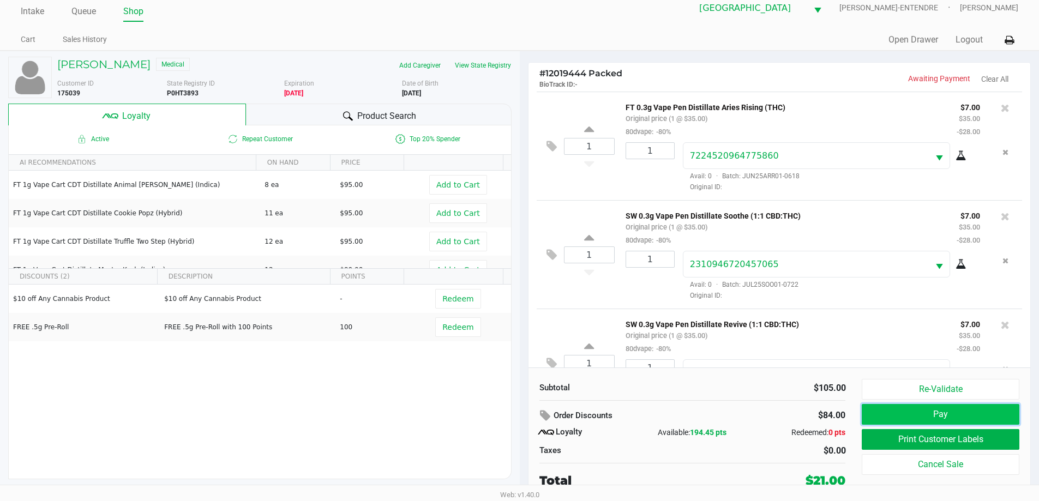
click at [910, 419] on button "Pay" at bounding box center [940, 414] width 157 height 21
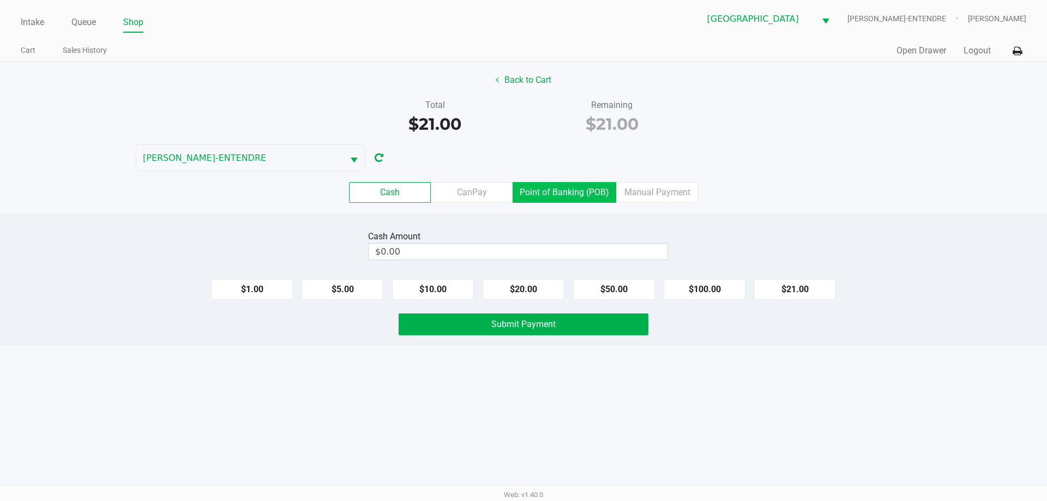
click at [597, 196] on label "Point of Banking (POB)" at bounding box center [565, 192] width 104 height 21
click at [0, 0] on 7 "Point of Banking (POB)" at bounding box center [0, 0] width 0 height 0
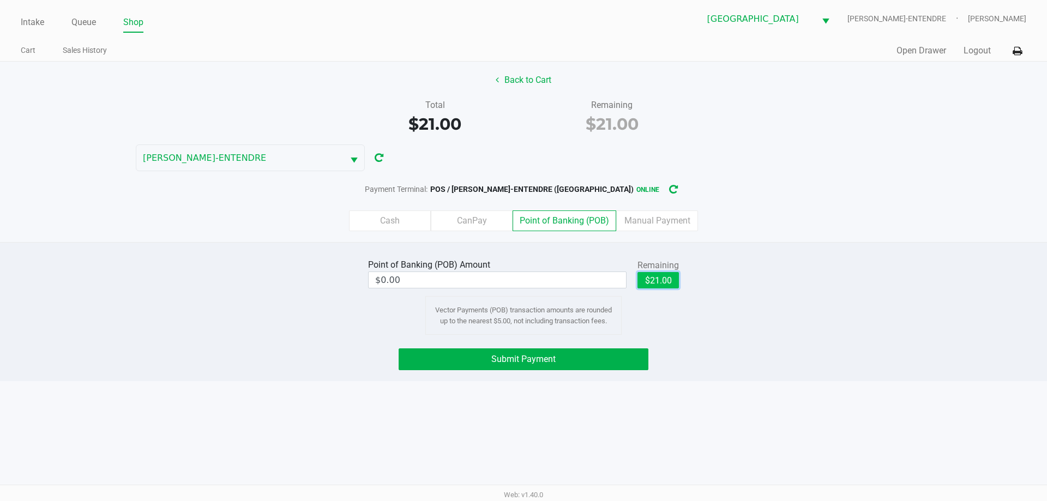
click at [659, 280] on button "$21.00" at bounding box center [657, 280] width 41 height 16
click at [660, 213] on label "Manual Payment" at bounding box center [657, 220] width 82 height 21
click at [0, 0] on 8 "Manual Payment" at bounding box center [0, 0] width 0 height 0
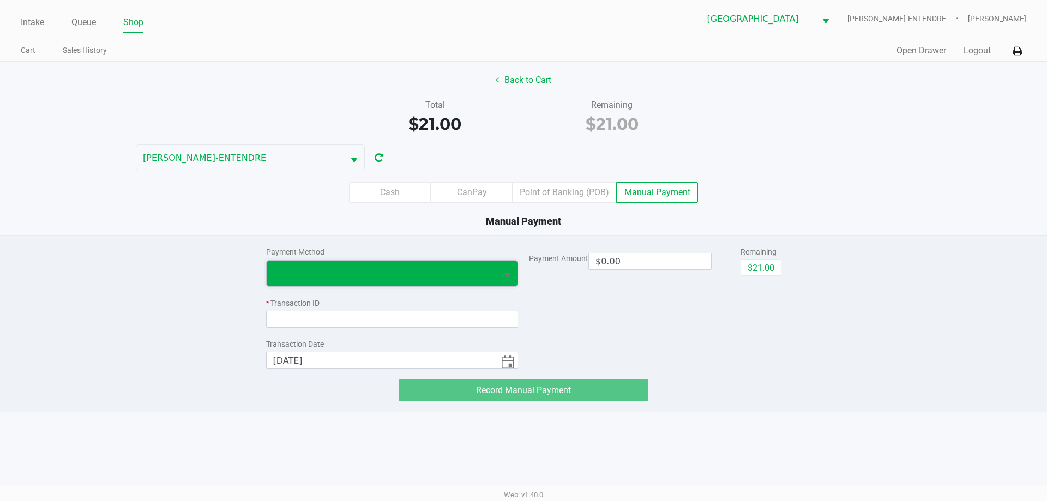
click at [346, 270] on span at bounding box center [382, 273] width 218 height 13
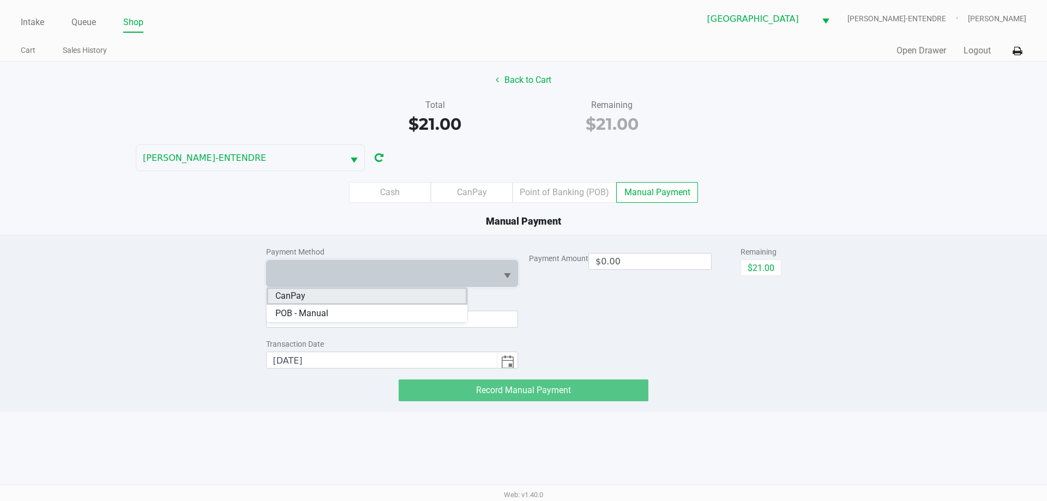
click at [346, 300] on li "CanPay" at bounding box center [367, 295] width 201 height 17
click at [752, 274] on button "$21.00" at bounding box center [761, 268] width 41 height 16
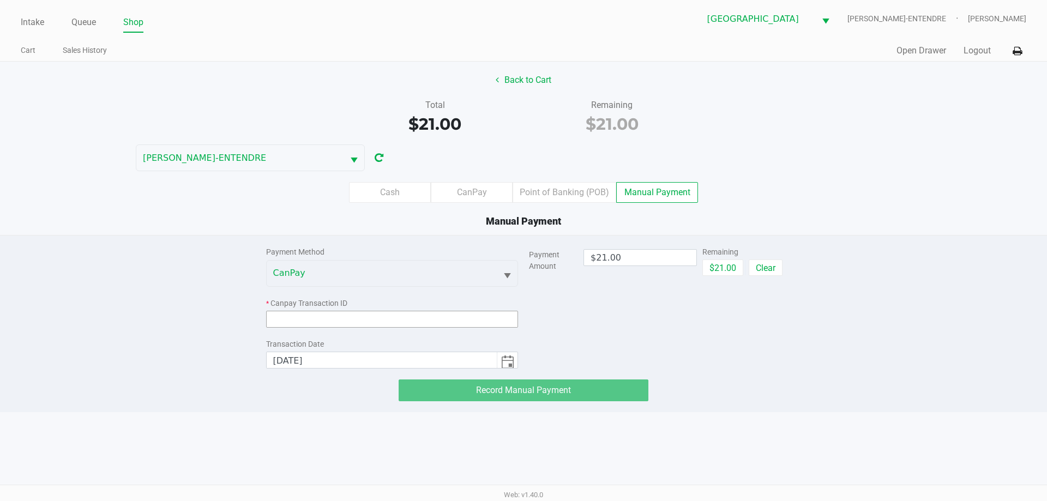
click at [375, 324] on input at bounding box center [392, 319] width 252 height 17
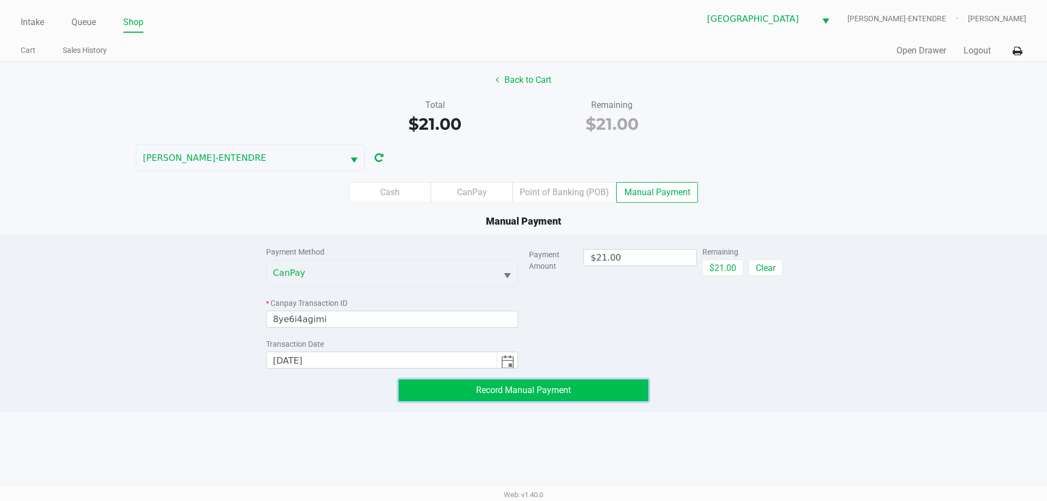
click at [522, 386] on span "Record Manual Payment" at bounding box center [523, 390] width 95 height 10
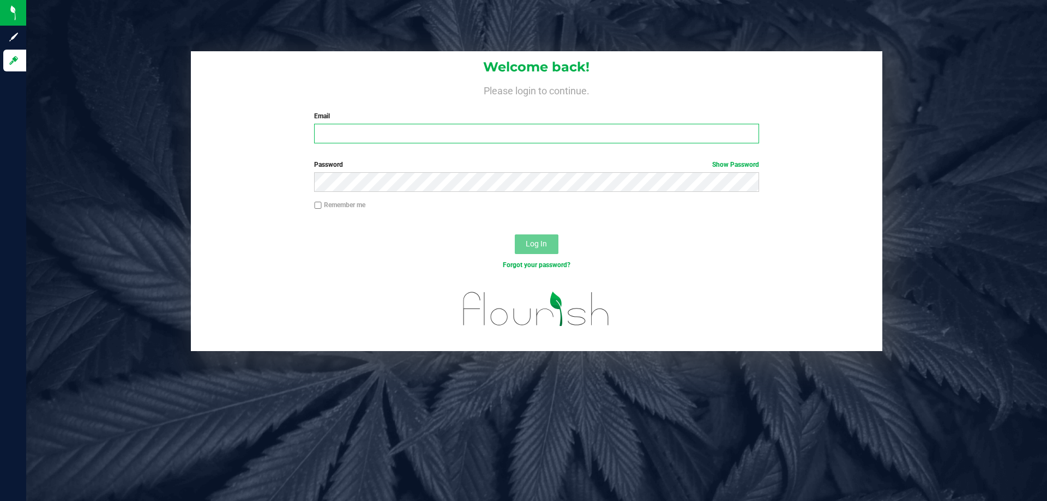
click at [342, 133] on input "Email" at bounding box center [536, 134] width 444 height 20
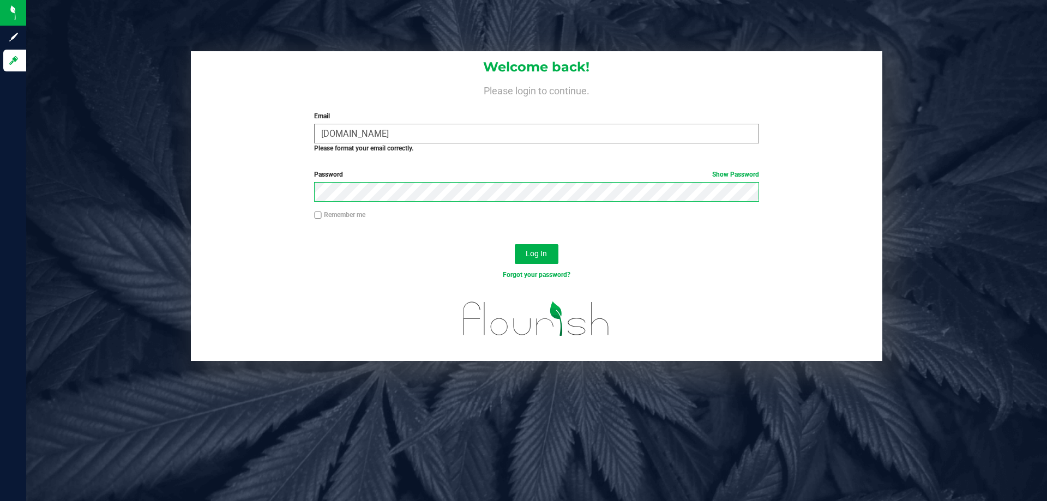
click at [515, 244] on button "Log In" at bounding box center [537, 254] width 44 height 20
click at [356, 133] on input "[DOMAIN_NAME]" at bounding box center [536, 134] width 444 height 20
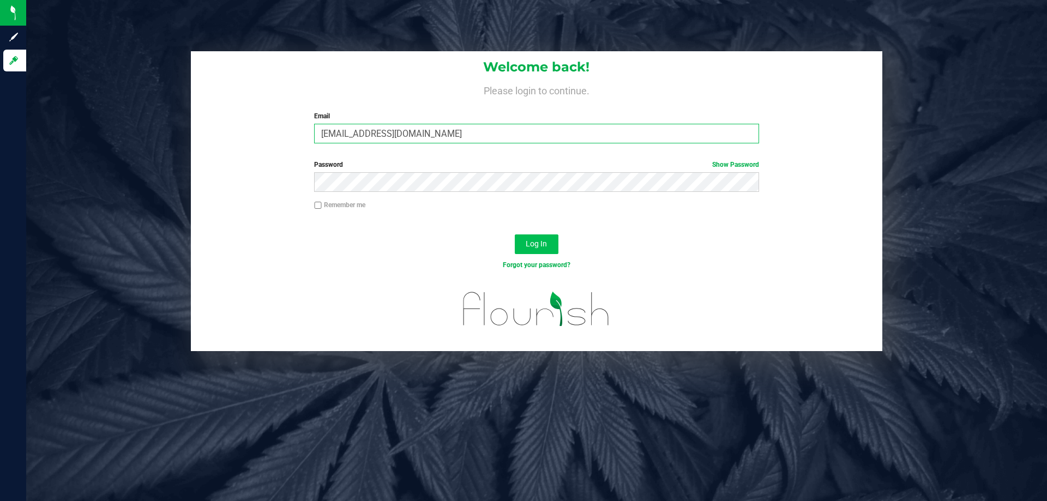
type input "[EMAIL_ADDRESS][DOMAIN_NAME]"
drag, startPoint x: 537, startPoint y: 240, endPoint x: 530, endPoint y: 244, distance: 7.3
click at [535, 241] on span "Log In" at bounding box center [536, 243] width 21 height 9
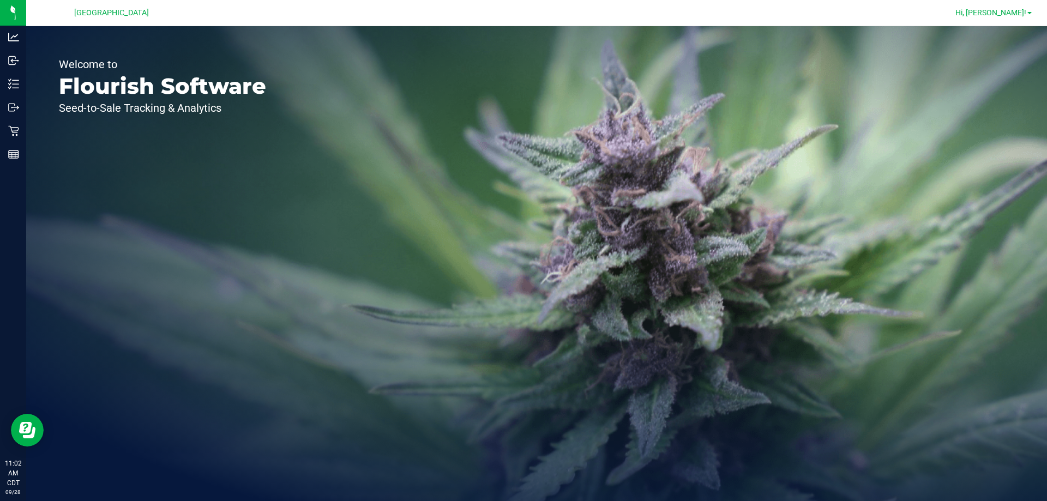
click at [1014, 10] on span "Hi, [PERSON_NAME]!" at bounding box center [990, 12] width 71 height 9
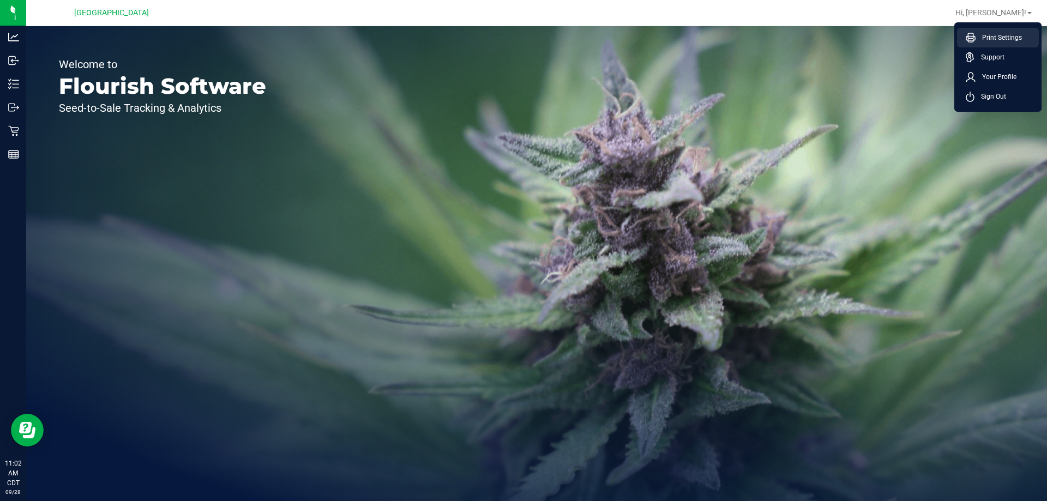
click at [1015, 37] on span "Print Settings" at bounding box center [999, 37] width 46 height 11
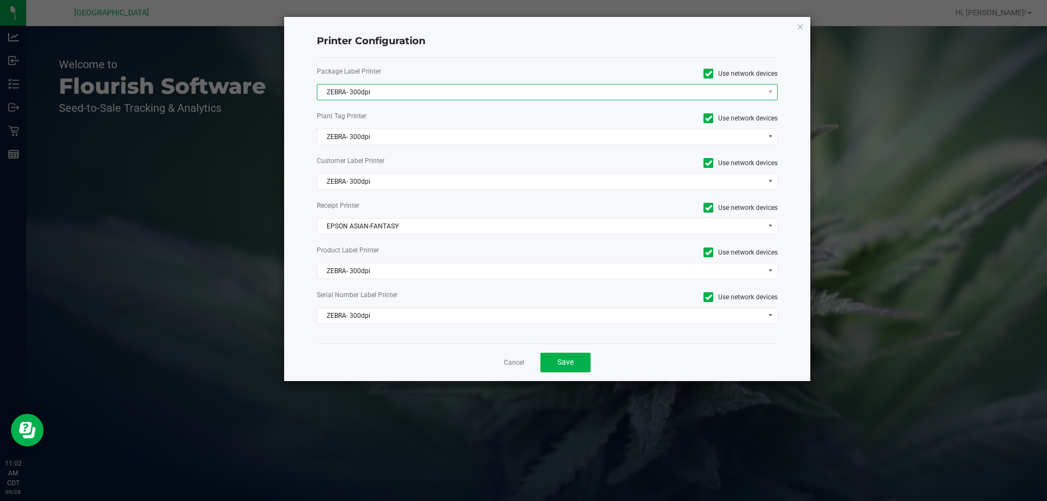
click at [514, 92] on span "ZEBRA- 300dpi" at bounding box center [540, 92] width 447 height 15
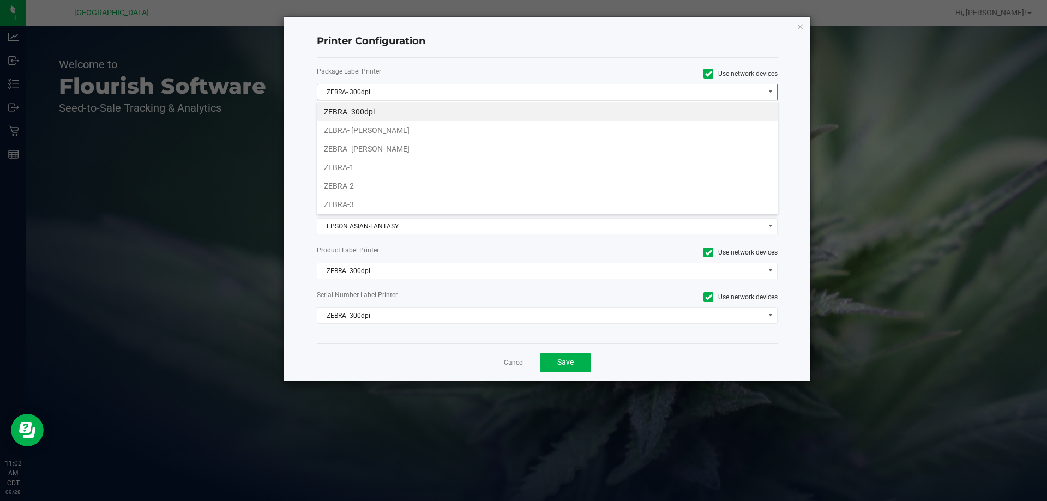
scroll to position [16, 461]
click at [360, 164] on li "ZEBRA-1" at bounding box center [547, 167] width 460 height 19
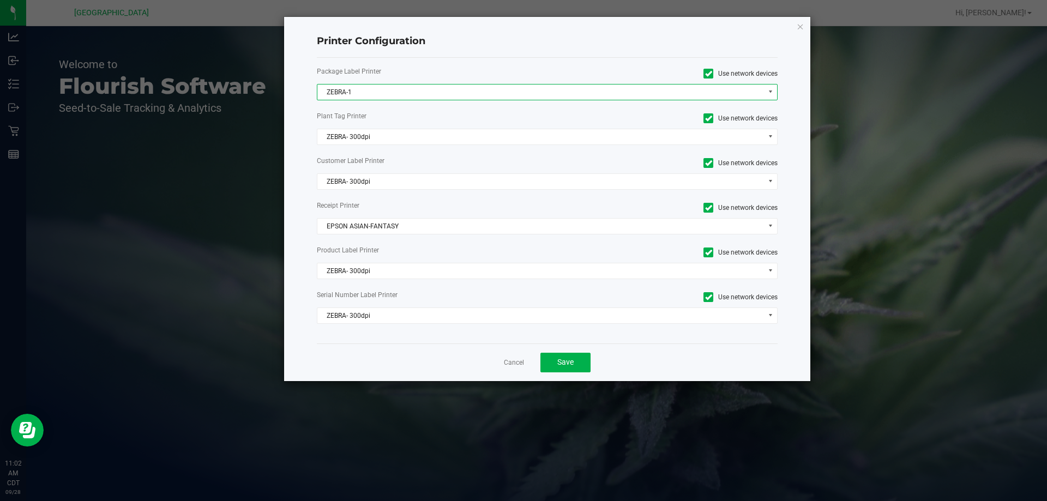
click at [367, 145] on div "Package Label Printer Use network devices ZEBRA-1 Plant Tag Printer Use network…" at bounding box center [547, 201] width 461 height 286
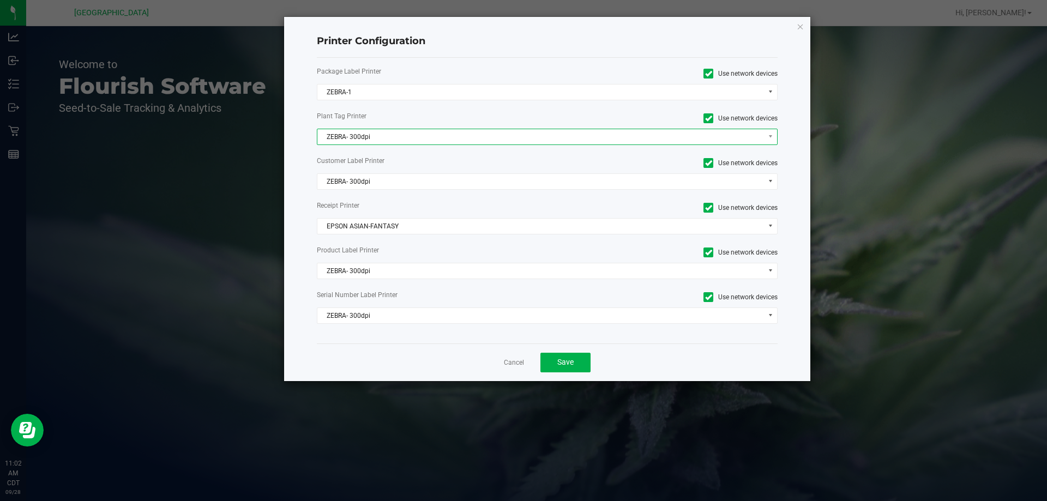
click at [372, 137] on span "ZEBRA- 300dpi" at bounding box center [540, 136] width 447 height 15
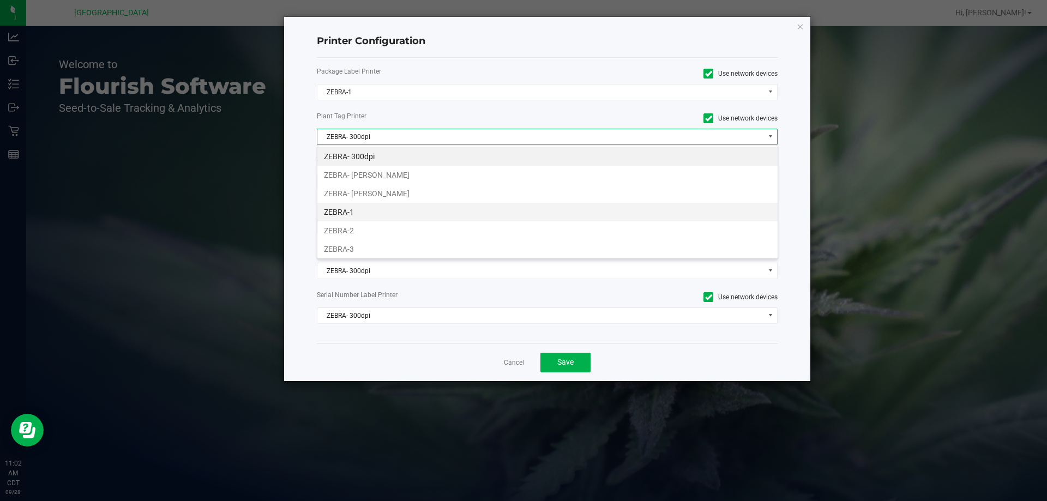
click at [370, 212] on li "ZEBRA-1" at bounding box center [547, 212] width 460 height 19
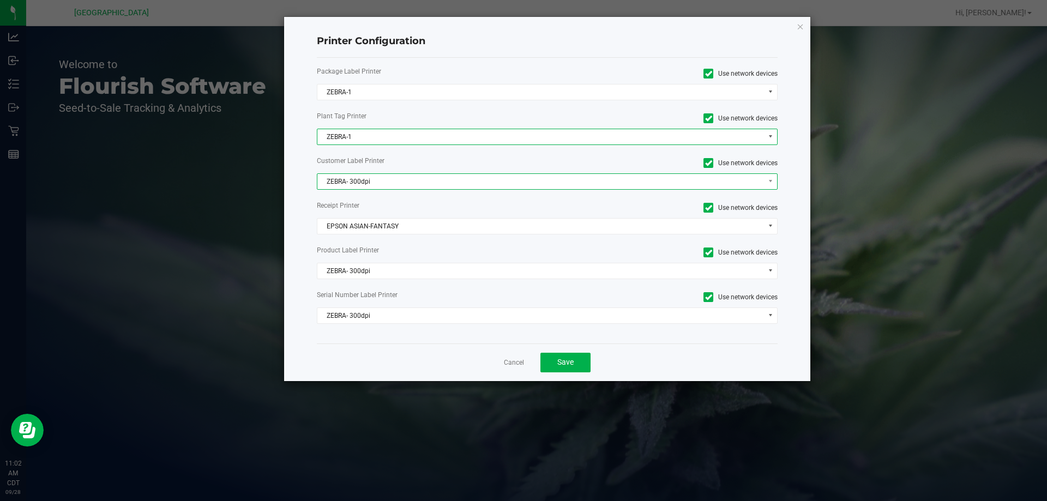
click at [473, 176] on span "ZEBRA- 300dpi" at bounding box center [540, 181] width 447 height 15
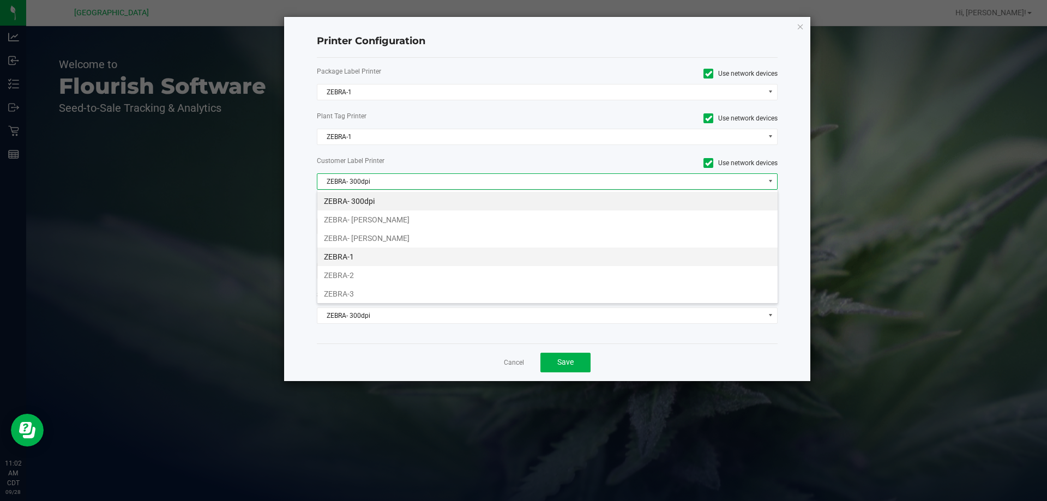
click at [371, 252] on li "ZEBRA-1" at bounding box center [547, 257] width 460 height 19
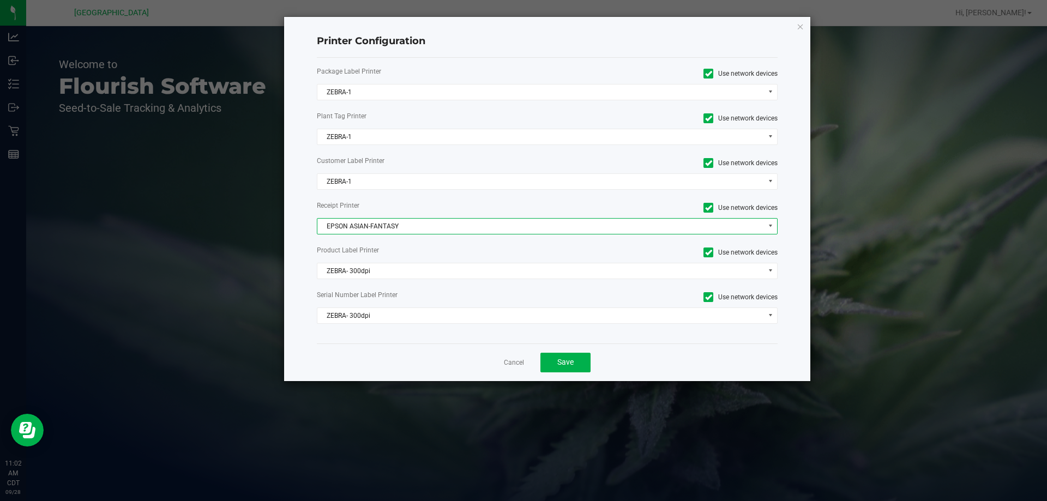
click at [421, 219] on span "EPSON ASIAN-FANTASY" at bounding box center [540, 226] width 447 height 15
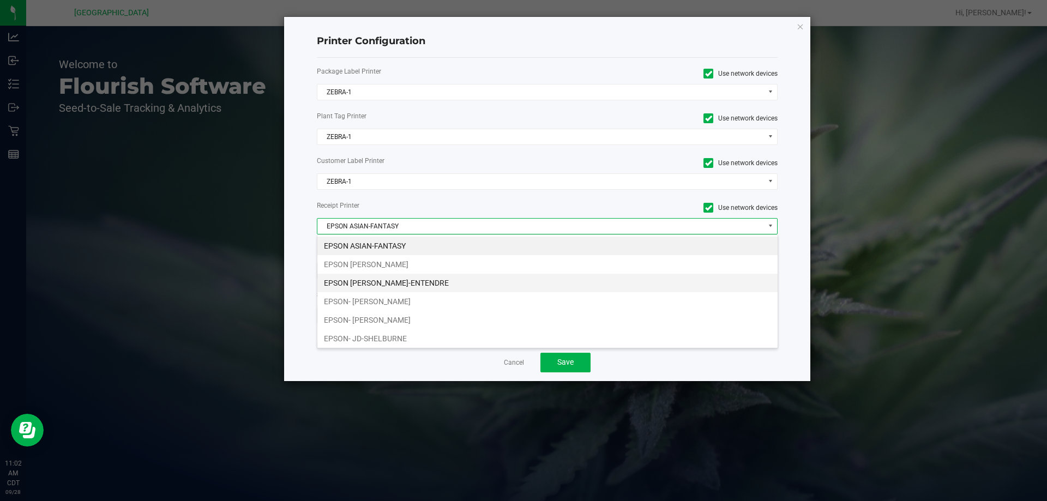
click at [411, 281] on li "EPSON JAY-ENTENDRE" at bounding box center [547, 283] width 460 height 19
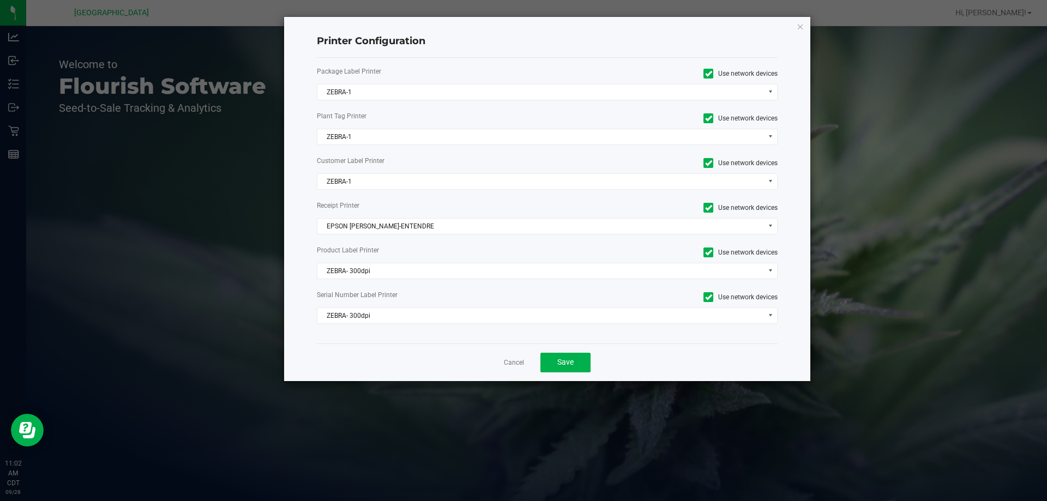
click at [407, 258] on div "Product Label Printer Use network devices" at bounding box center [548, 252] width 478 height 15
click at [414, 272] on span "ZEBRA- 300dpi" at bounding box center [540, 270] width 447 height 15
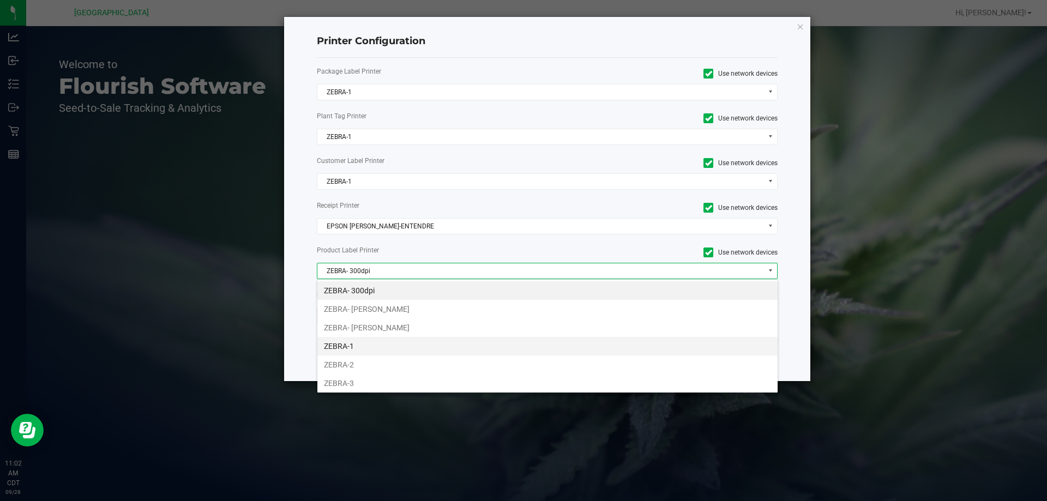
click at [348, 338] on li "ZEBRA-1" at bounding box center [547, 346] width 460 height 19
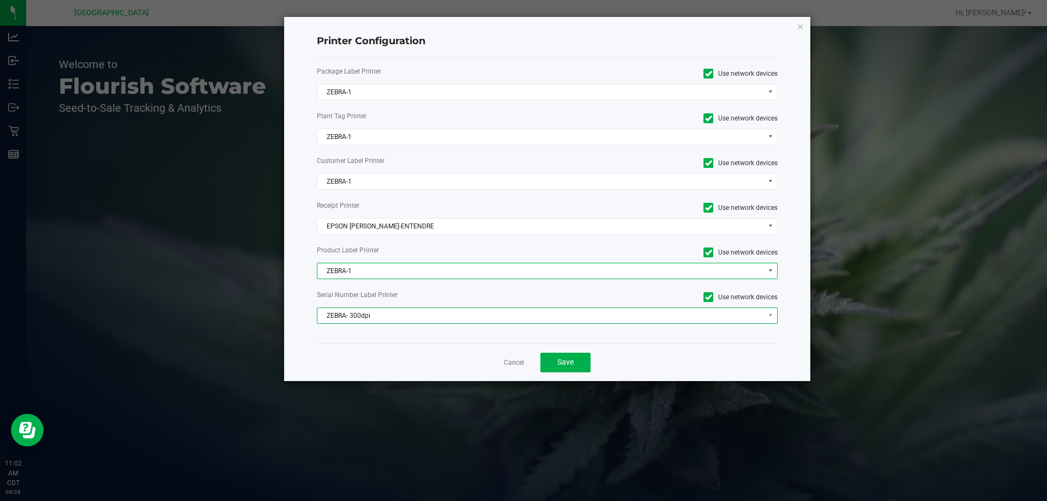
click at [377, 322] on span "ZEBRA- 300dpi" at bounding box center [540, 315] width 447 height 15
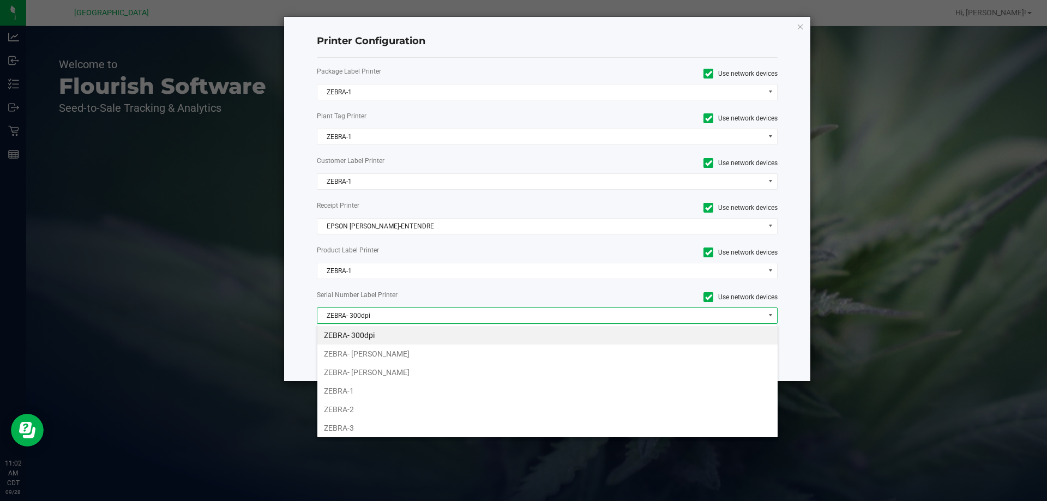
click at [381, 317] on span "ZEBRA- 300dpi" at bounding box center [540, 315] width 447 height 15
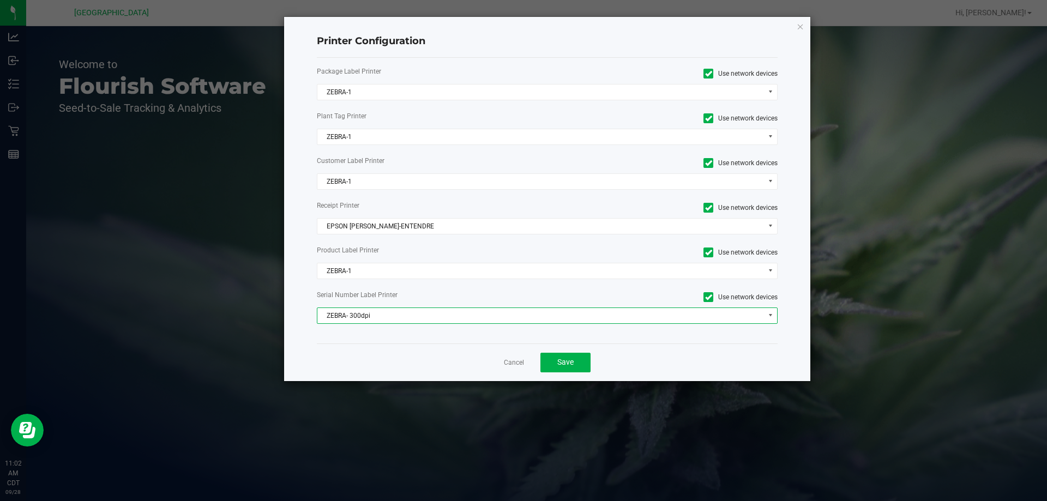
drag, startPoint x: 380, startPoint y: 311, endPoint x: 378, endPoint y: 323, distance: 12.1
click at [380, 310] on span "ZEBRA- 300dpi" at bounding box center [540, 315] width 447 height 15
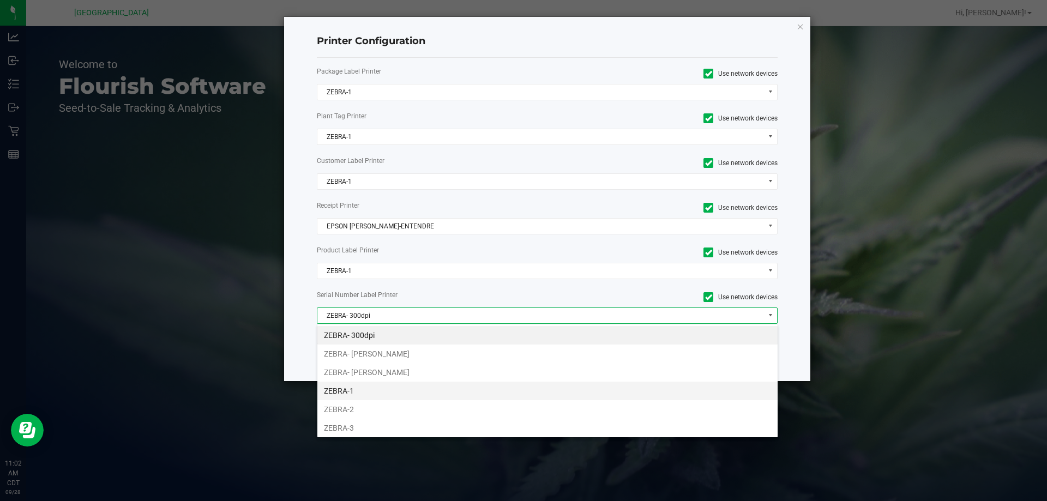
click at [341, 390] on li "ZEBRA-1" at bounding box center [547, 391] width 460 height 19
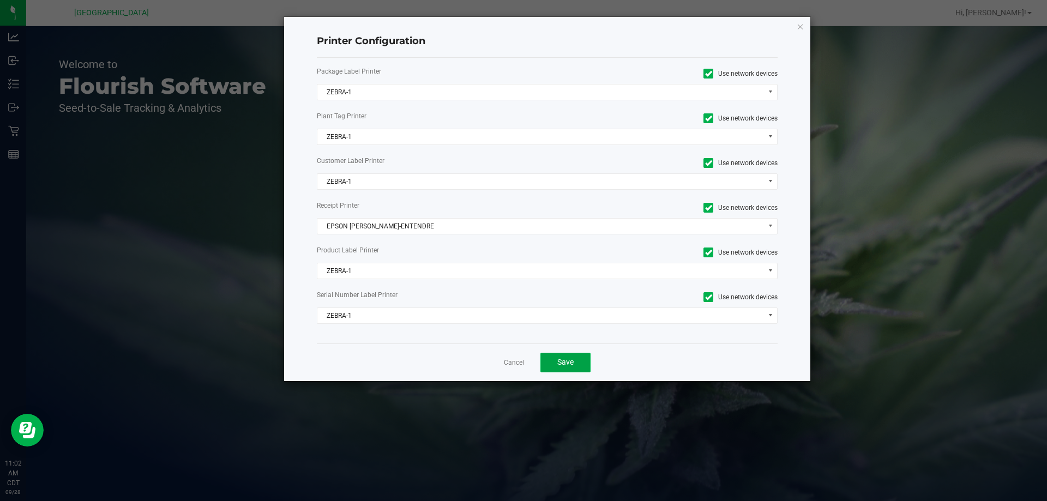
click at [559, 363] on span "Save" at bounding box center [565, 362] width 16 height 9
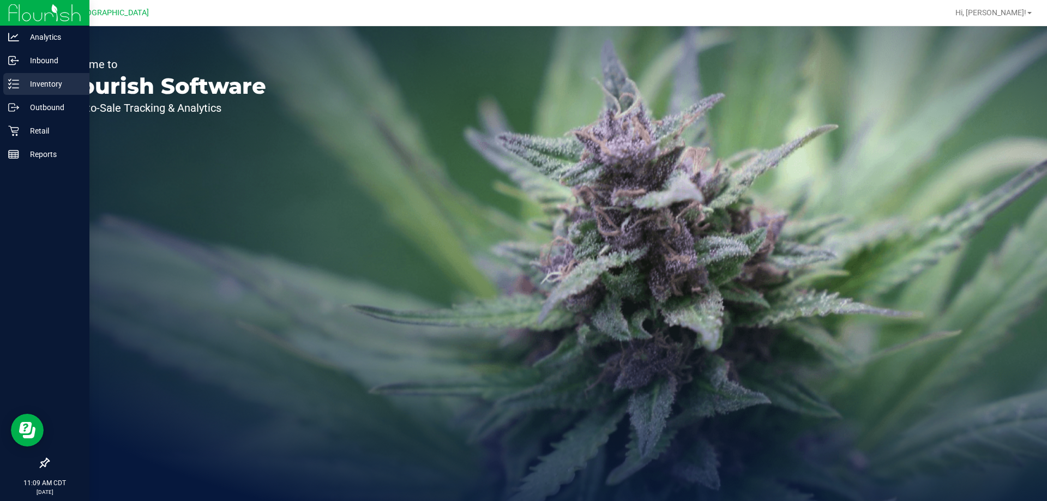
click at [36, 91] on div "Inventory" at bounding box center [46, 84] width 86 height 22
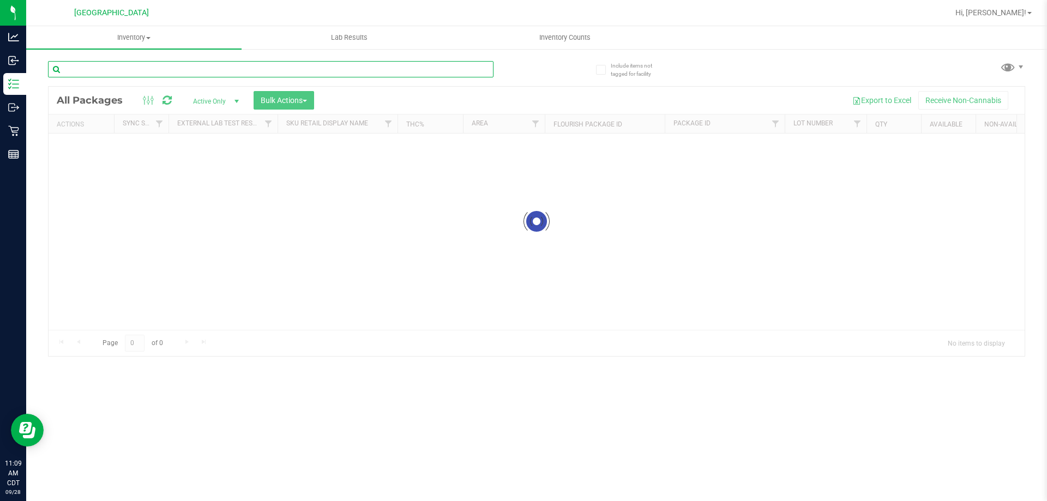
click at [344, 70] on input "text" at bounding box center [271, 69] width 446 height 16
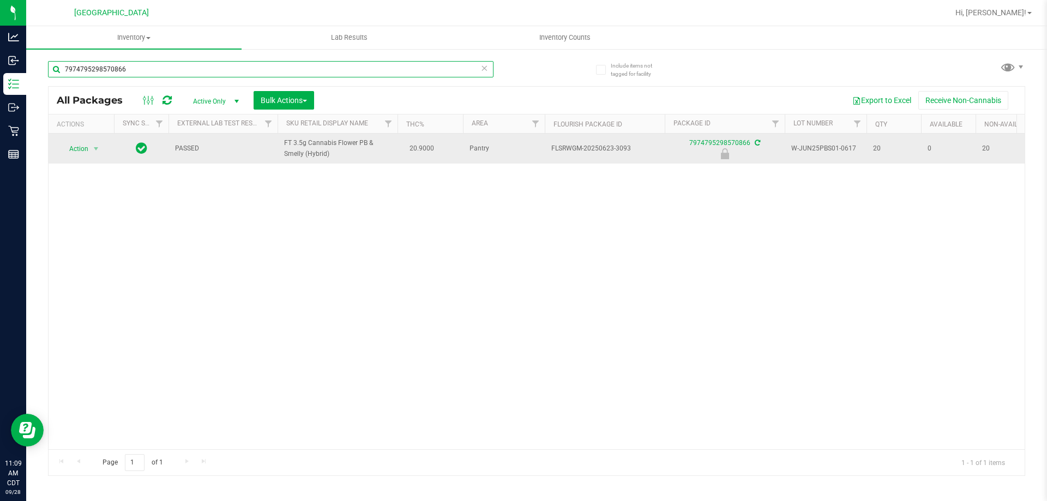
type input "7974795298570866"
click at [74, 146] on span "Action" at bounding box center [73, 148] width 29 height 15
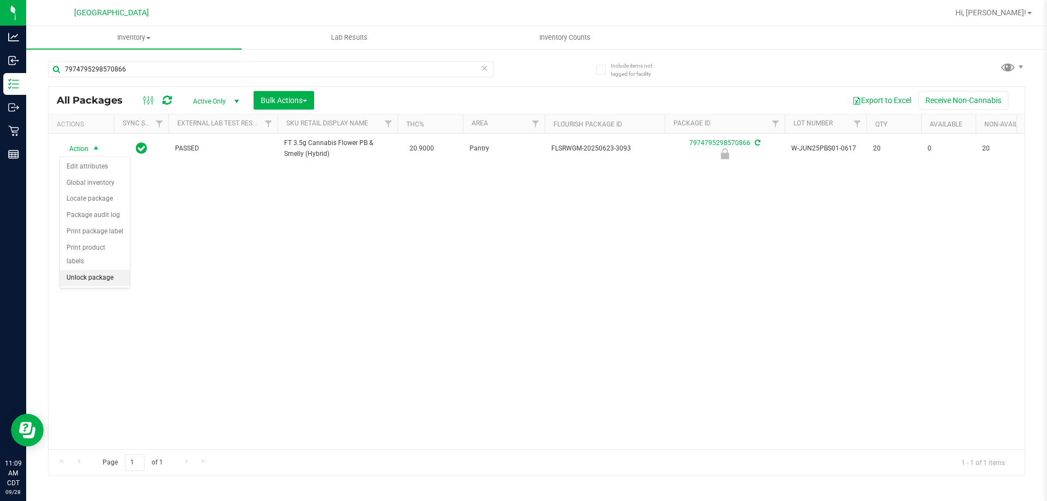
click at [103, 270] on li "Unlock package" at bounding box center [95, 278] width 70 height 16
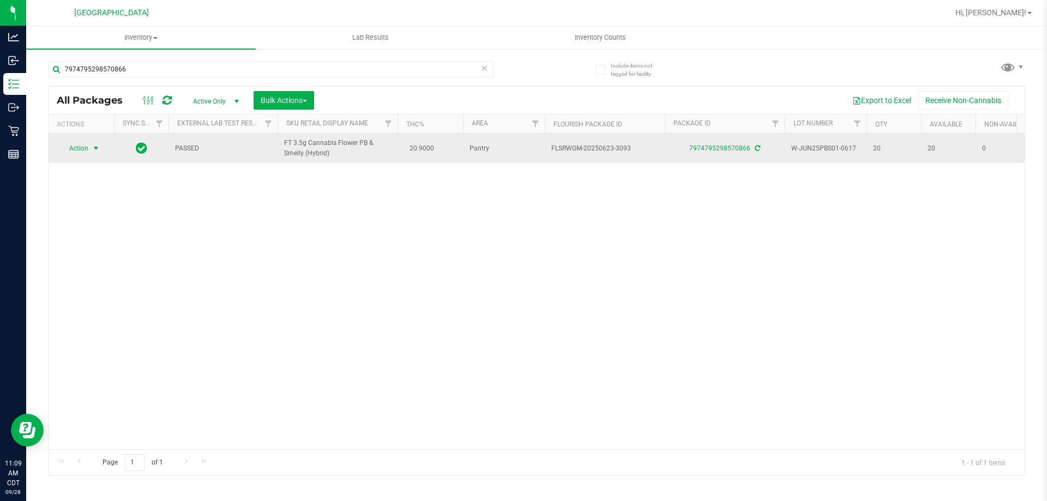
click at [91, 148] on span "select" at bounding box center [96, 148] width 14 height 15
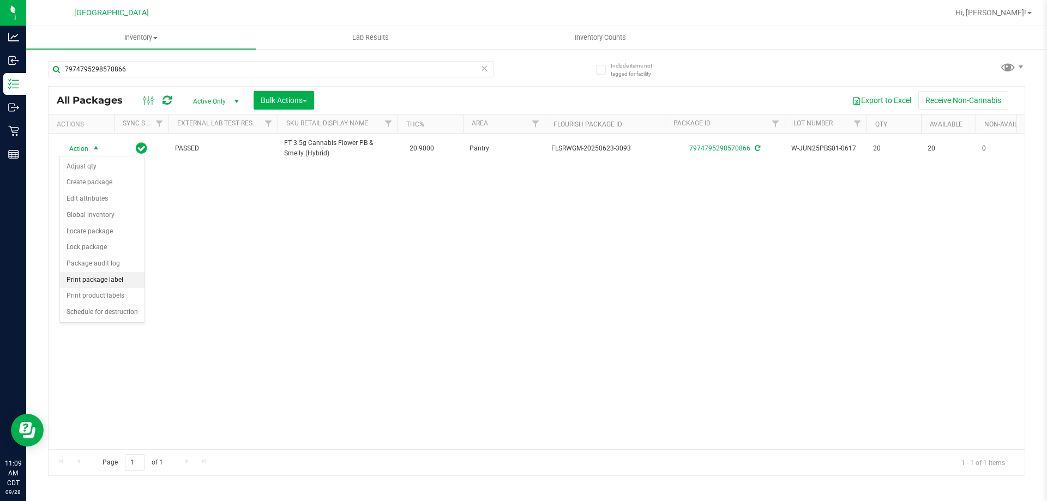
click at [109, 280] on li "Print package label" at bounding box center [102, 280] width 85 height 16
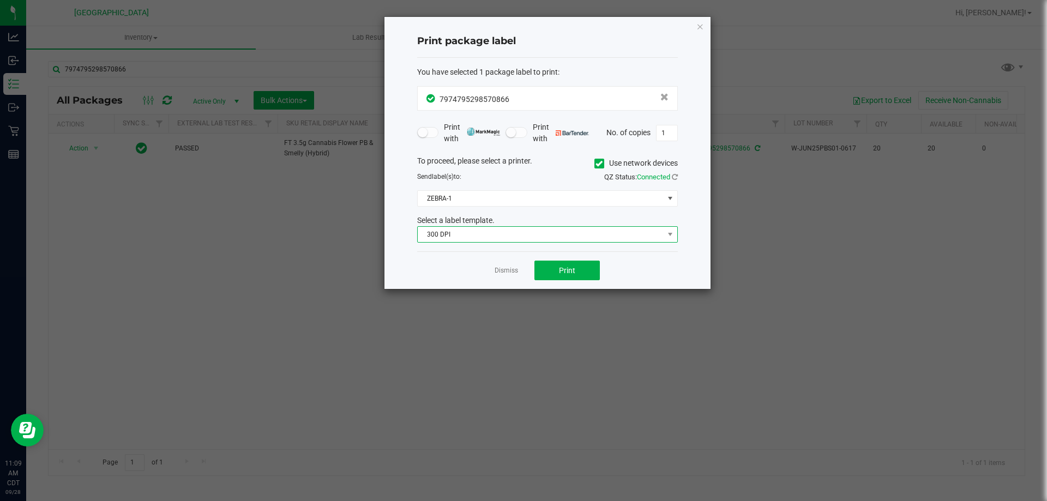
click at [514, 235] on span "300 DPI" at bounding box center [541, 234] width 246 height 15
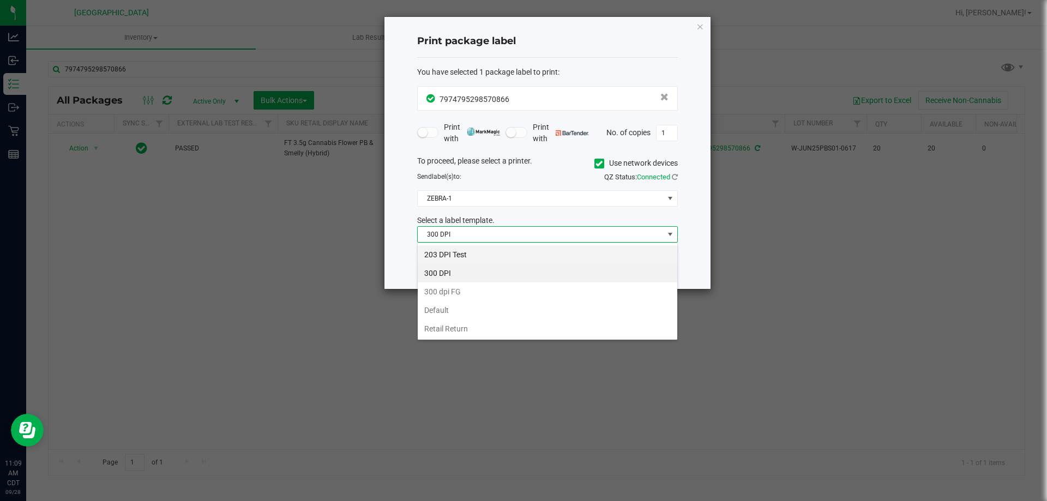
scroll to position [16, 261]
click at [472, 257] on li "203 DPI Test" at bounding box center [548, 254] width 260 height 19
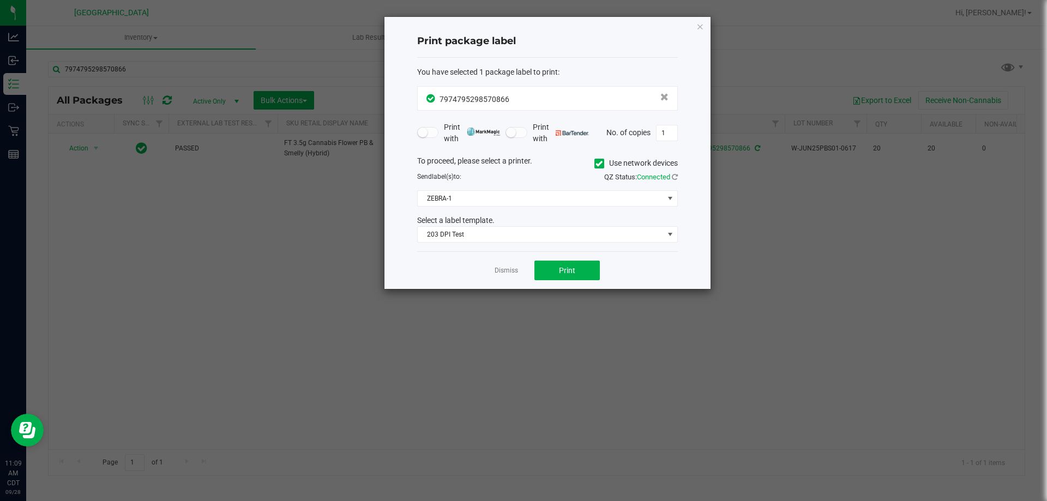
click at [565, 281] on div "Dismiss Print" at bounding box center [547, 270] width 261 height 38
click at [565, 278] on button "Print" at bounding box center [566, 271] width 65 height 20
drag, startPoint x: 513, startPoint y: 258, endPoint x: 513, endPoint y: 275, distance: 17.5
click at [514, 268] on div "Dismiss Print" at bounding box center [547, 270] width 261 height 38
click at [511, 274] on link "Dismiss" at bounding box center [506, 270] width 23 height 9
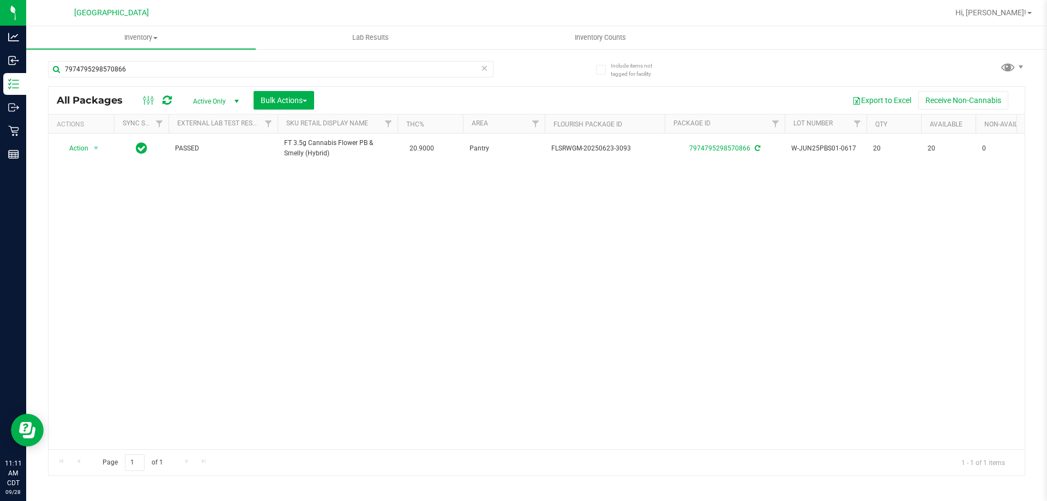
click at [480, 69] on icon at bounding box center [484, 67] width 8 height 13
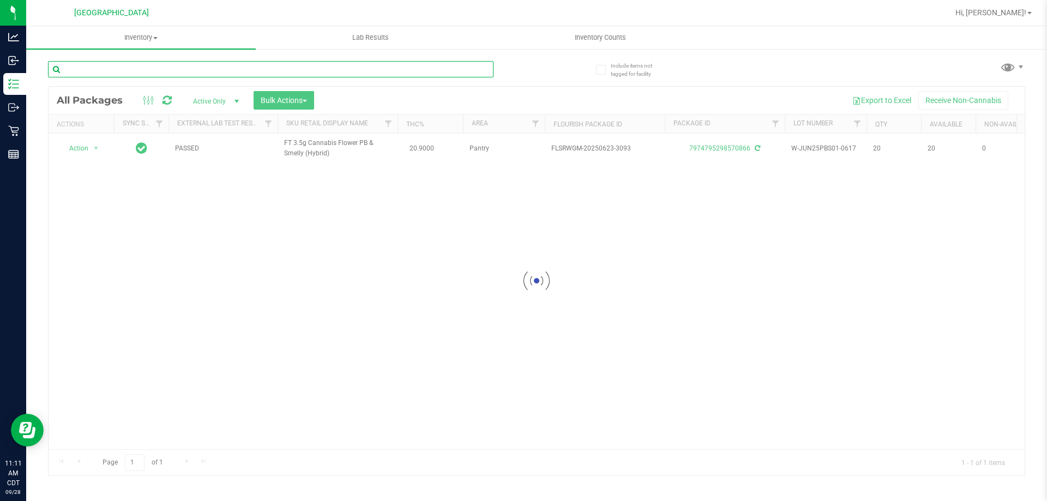
click at [478, 69] on input "text" at bounding box center [271, 69] width 446 height 16
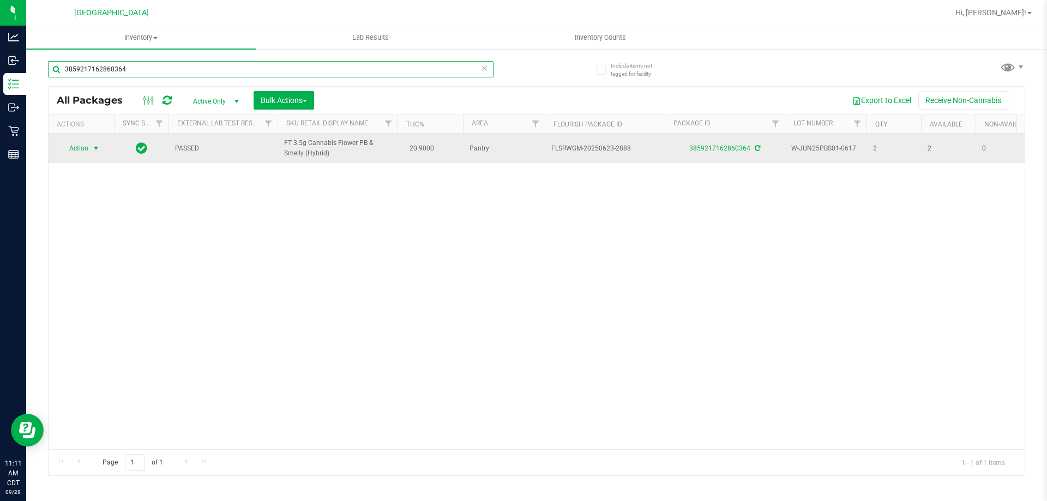
type input "3859217162860364"
click at [86, 152] on span "Action" at bounding box center [73, 148] width 29 height 15
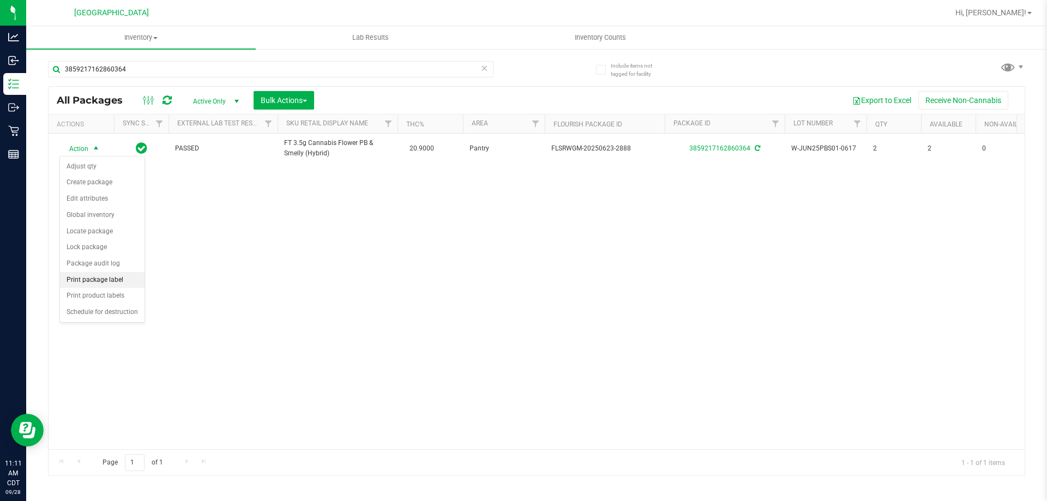
click at [118, 282] on li "Print package label" at bounding box center [102, 280] width 85 height 16
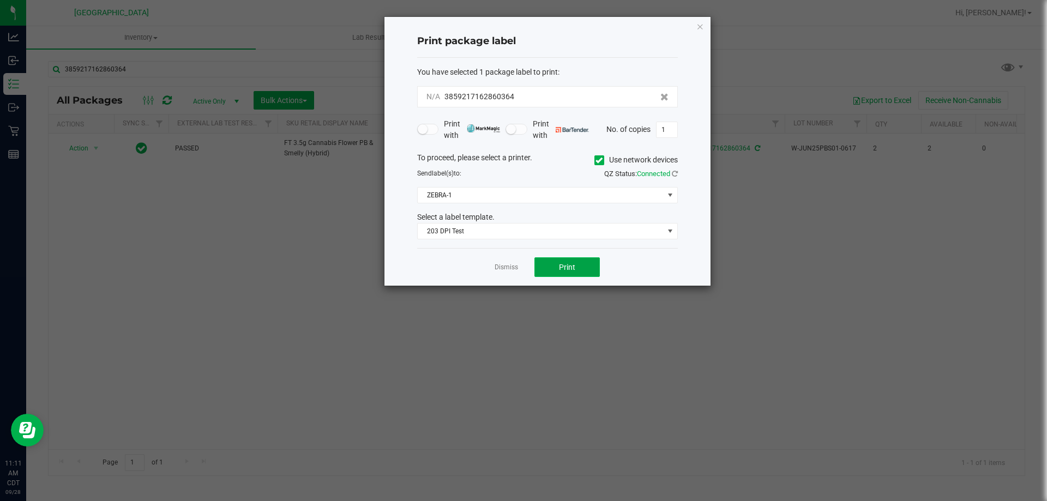
click at [574, 273] on button "Print" at bounding box center [566, 267] width 65 height 20
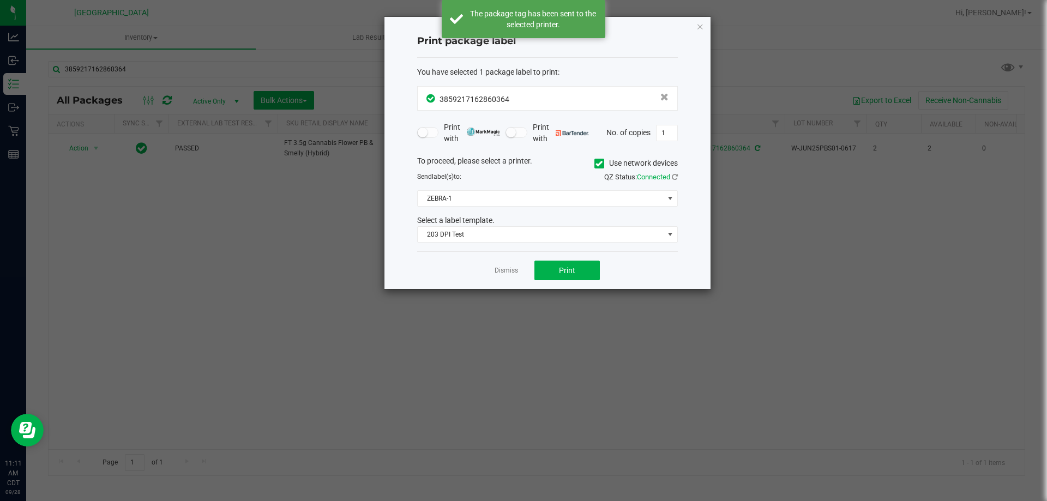
click at [507, 269] on link "Dismiss" at bounding box center [506, 270] width 23 height 9
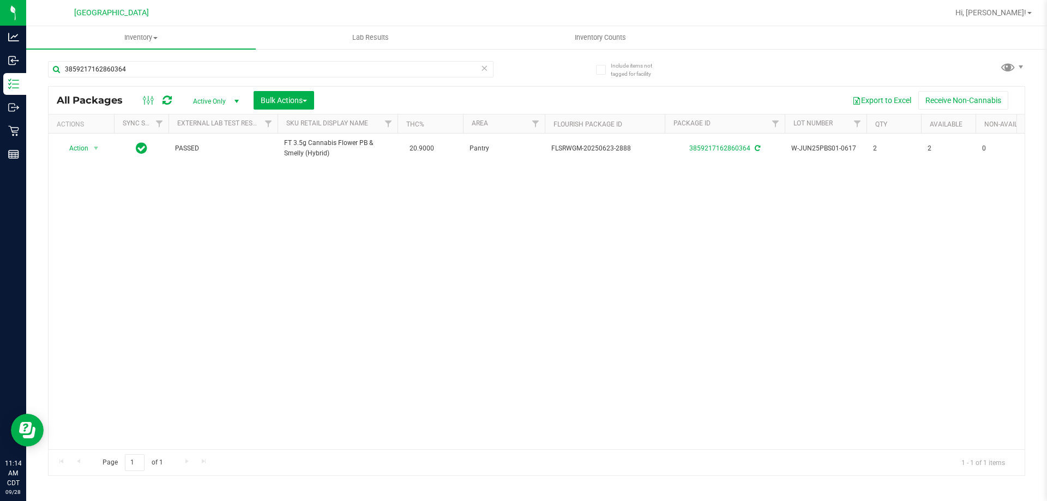
click at [484, 70] on icon at bounding box center [484, 67] width 8 height 13
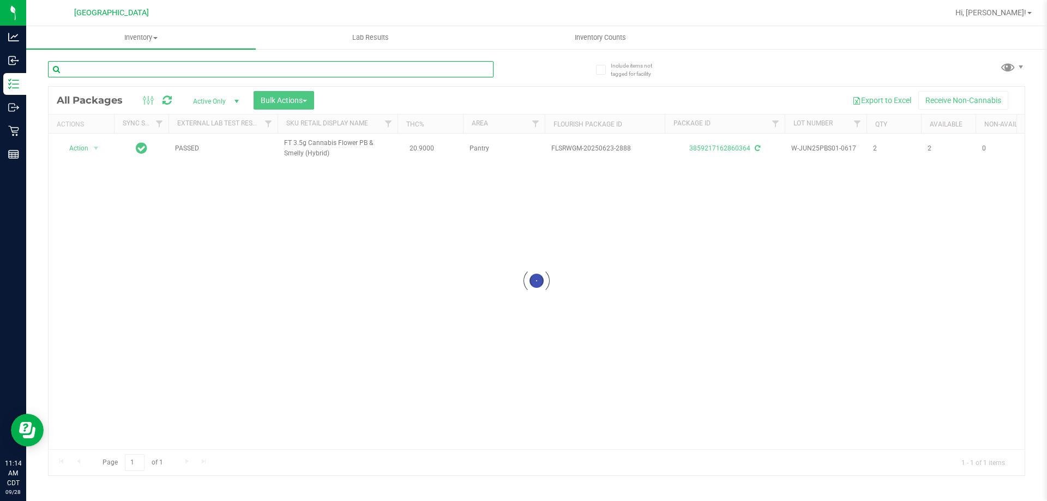
click at [473, 65] on input "text" at bounding box center [271, 69] width 446 height 16
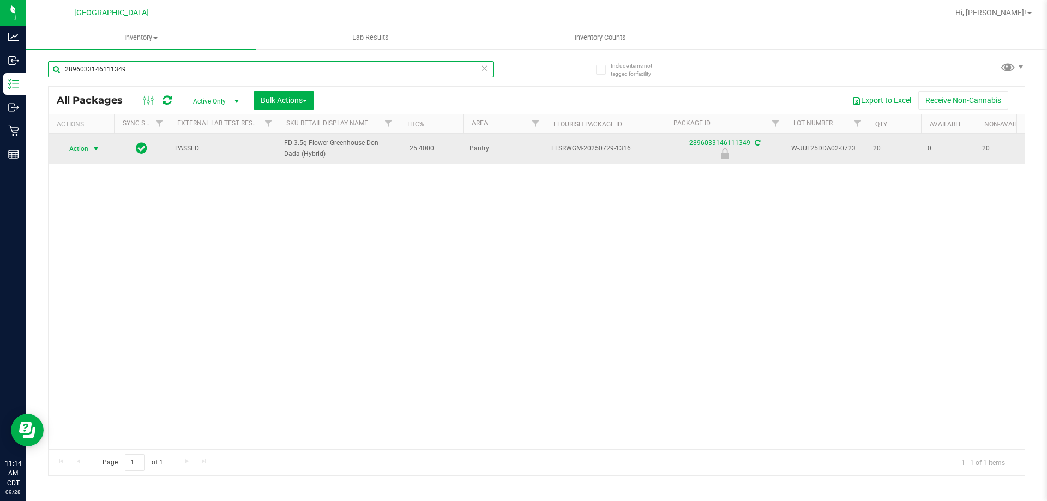
type input "2896033146111349"
click at [91, 142] on span "select" at bounding box center [96, 148] width 14 height 15
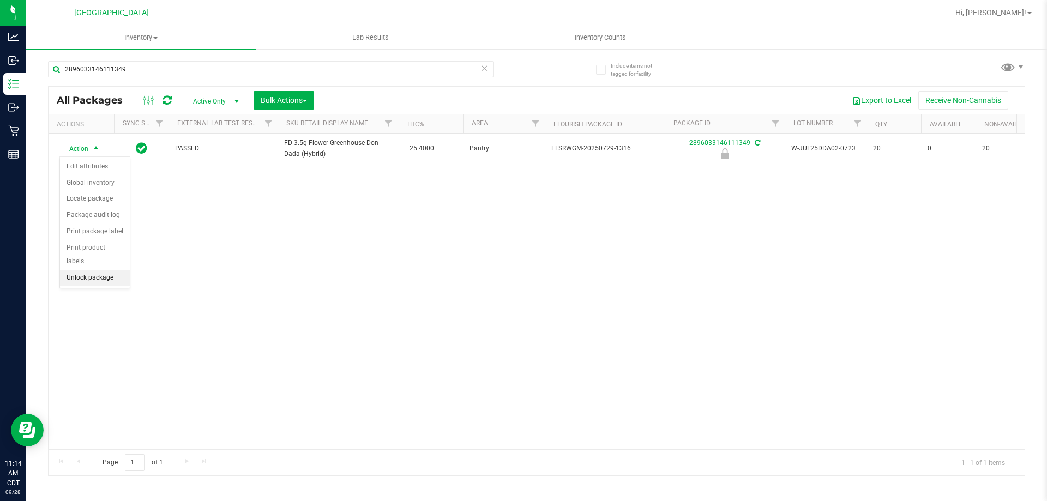
click at [101, 270] on li "Unlock package" at bounding box center [95, 278] width 70 height 16
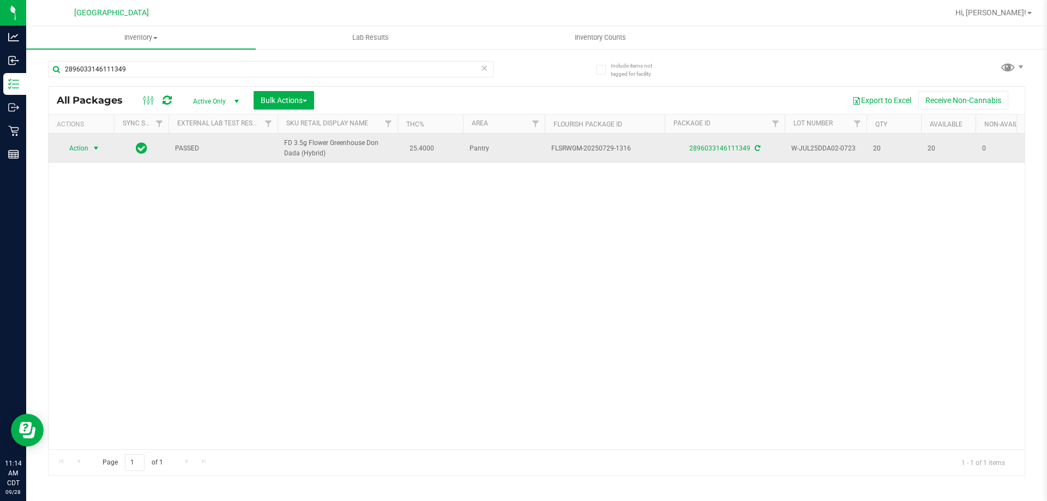
click at [89, 149] on span "select" at bounding box center [96, 148] width 14 height 15
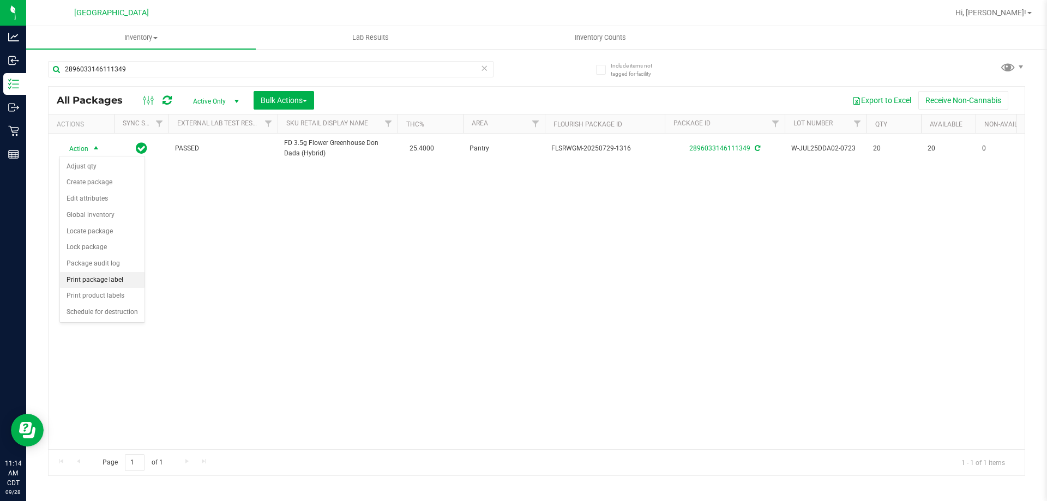
click at [117, 277] on li "Print package label" at bounding box center [102, 280] width 85 height 16
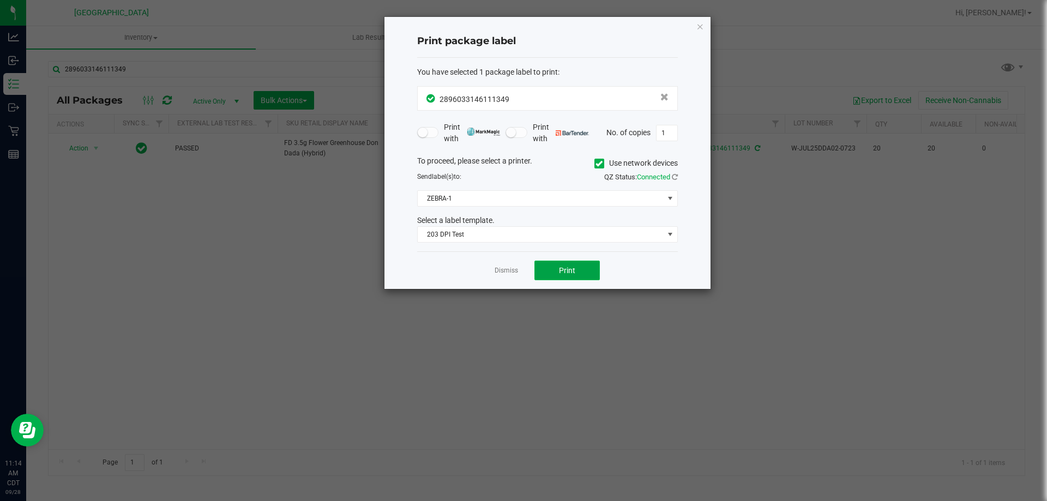
click at [545, 272] on button "Print" at bounding box center [566, 271] width 65 height 20
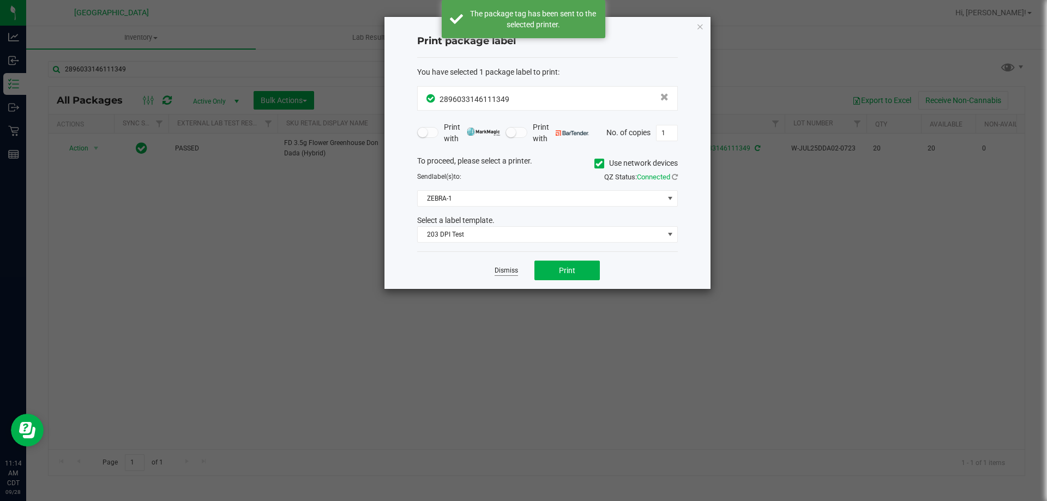
click at [508, 270] on link "Dismiss" at bounding box center [506, 270] width 23 height 9
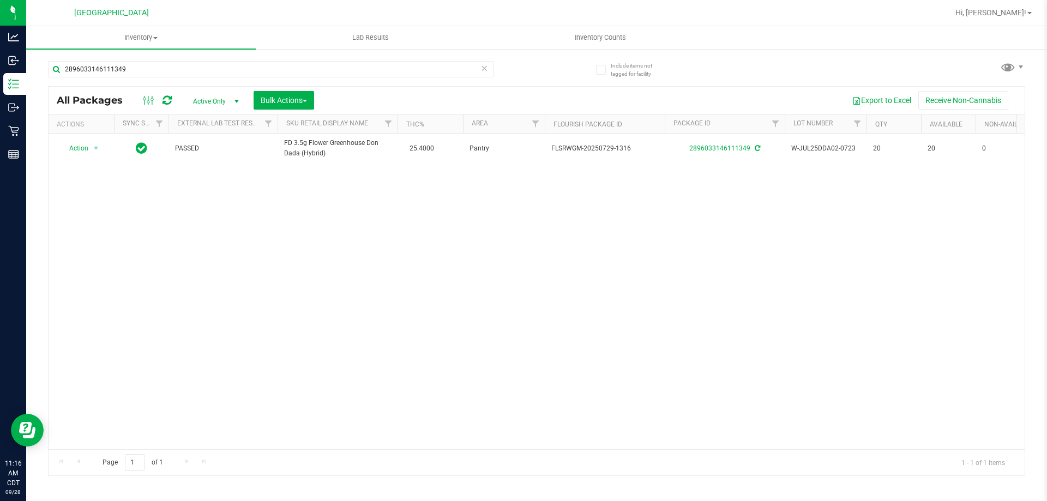
click at [484, 71] on icon at bounding box center [484, 67] width 8 height 13
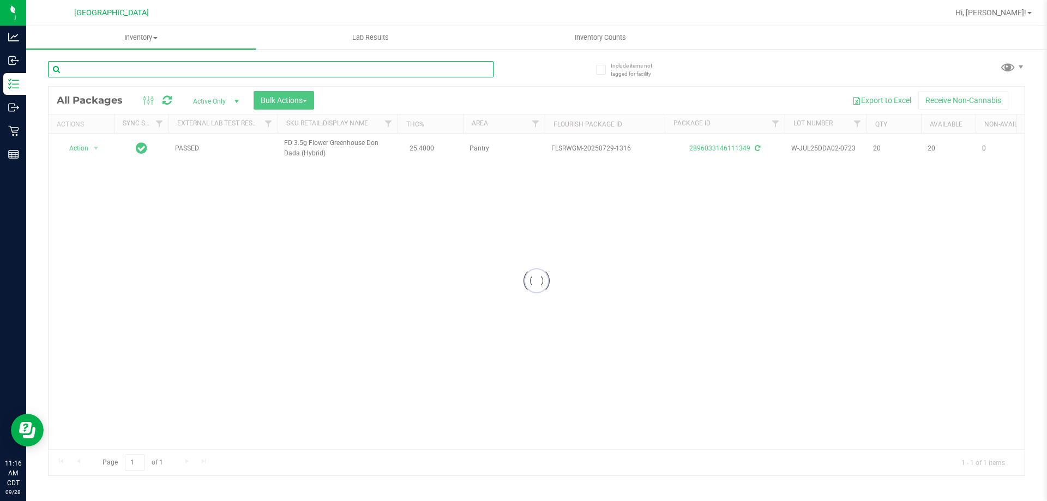
click at [464, 69] on input "text" at bounding box center [271, 69] width 446 height 16
type input "2245505435360471"
click at [78, 154] on div at bounding box center [537, 281] width 976 height 389
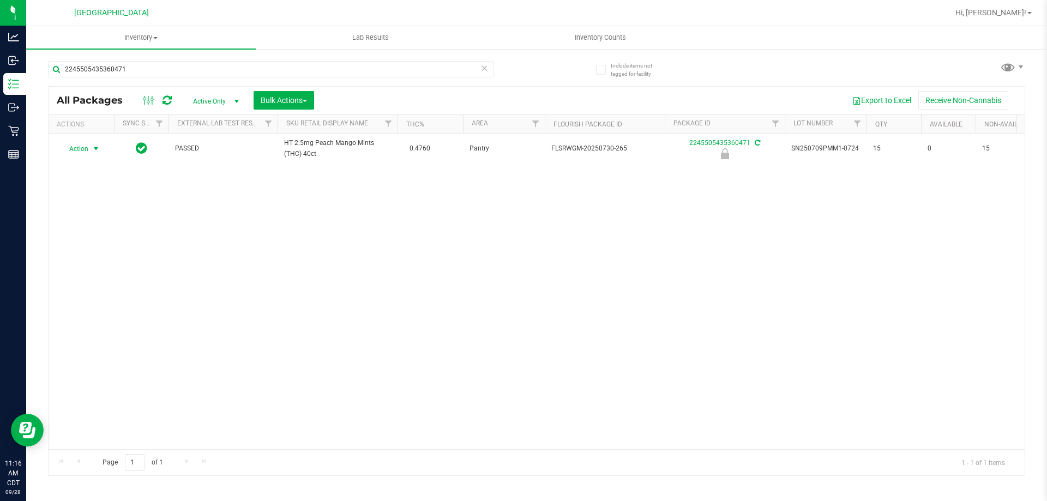
click at [79, 148] on span "Action" at bounding box center [73, 148] width 29 height 15
click at [100, 270] on li "Unlock package" at bounding box center [95, 278] width 70 height 16
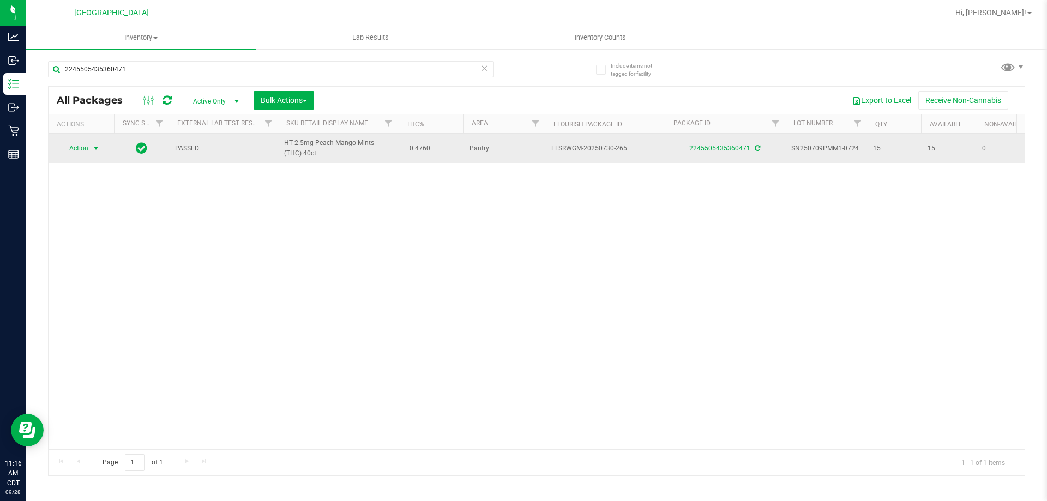
click at [89, 150] on span "select" at bounding box center [96, 148] width 14 height 15
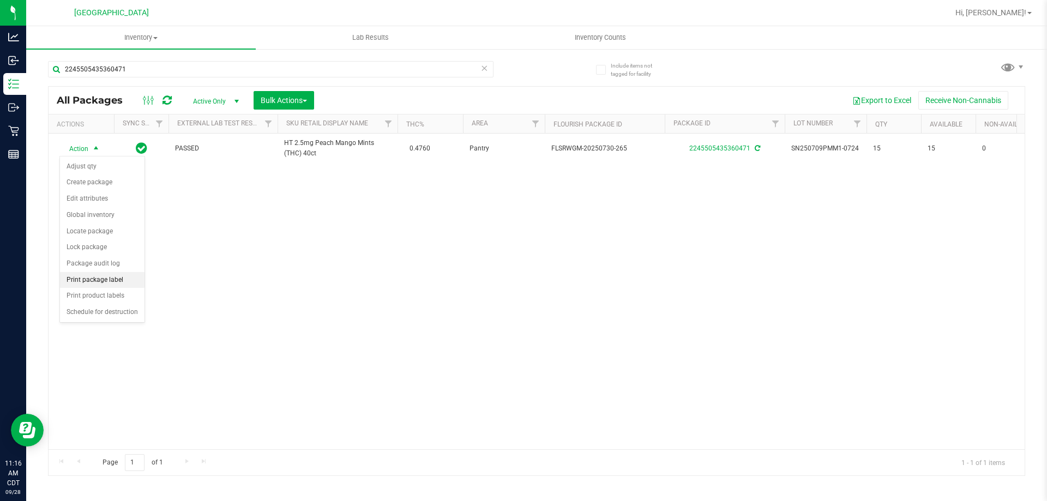
click at [119, 276] on li "Print package label" at bounding box center [102, 280] width 85 height 16
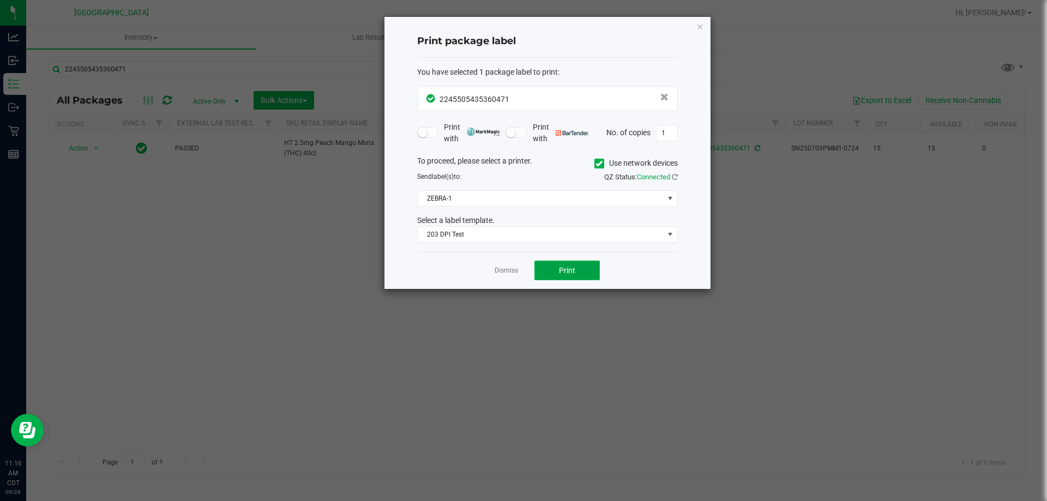
click at [542, 264] on button "Print" at bounding box center [566, 271] width 65 height 20
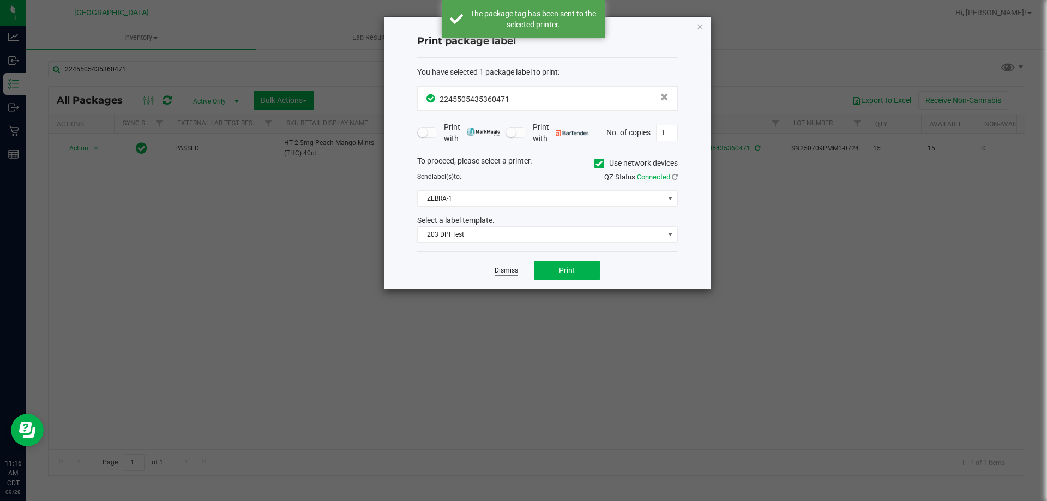
click at [512, 270] on link "Dismiss" at bounding box center [506, 270] width 23 height 9
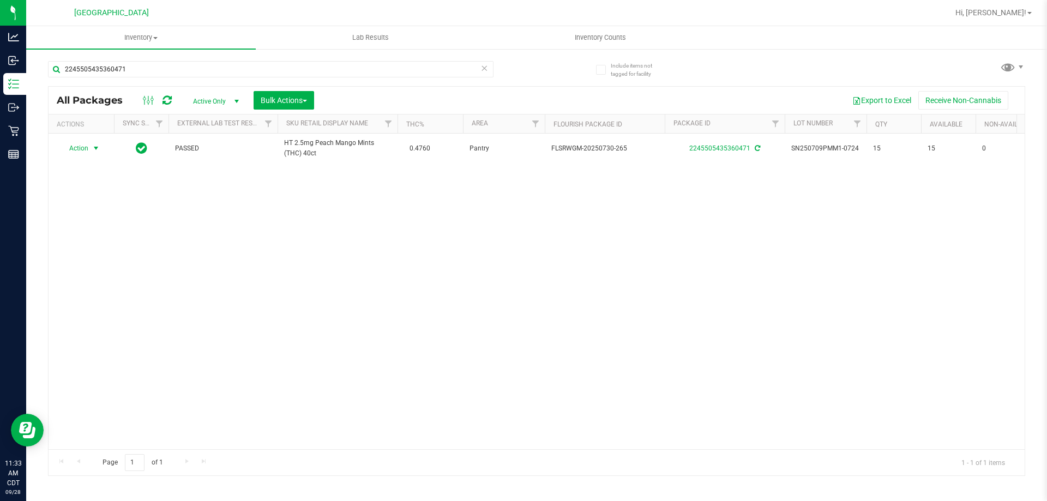
click at [485, 69] on icon at bounding box center [484, 67] width 8 height 13
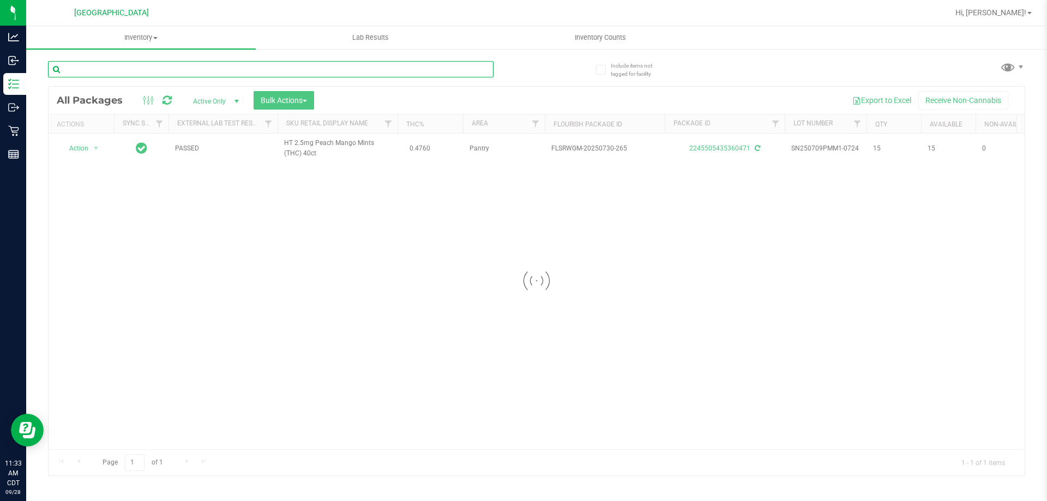
click at [460, 69] on input "text" at bounding box center [271, 69] width 446 height 16
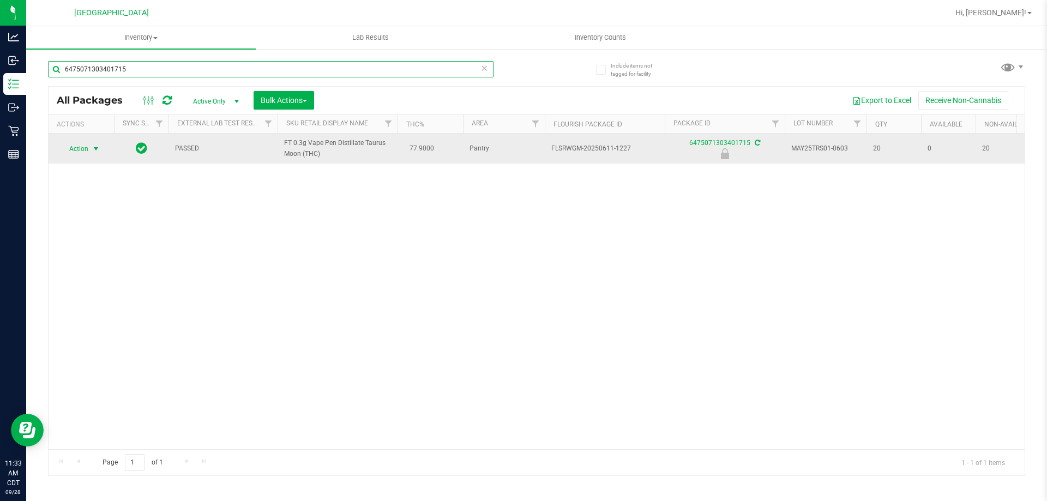
type input "6475071303401715"
click at [86, 151] on span "Action" at bounding box center [73, 148] width 29 height 15
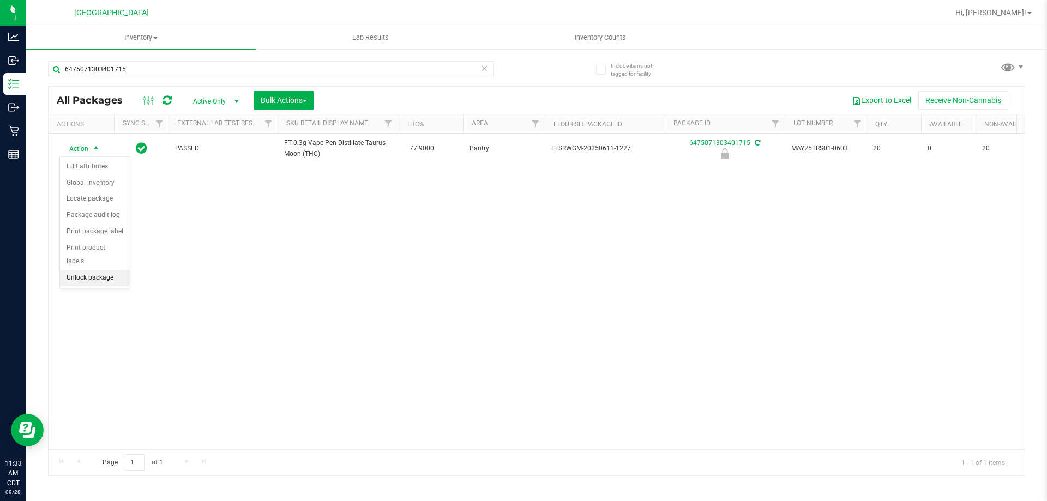
click at [105, 270] on li "Unlock package" at bounding box center [95, 278] width 70 height 16
click at [86, 148] on span "Action" at bounding box center [73, 148] width 29 height 15
click at [109, 278] on li "Print package label" at bounding box center [102, 280] width 85 height 16
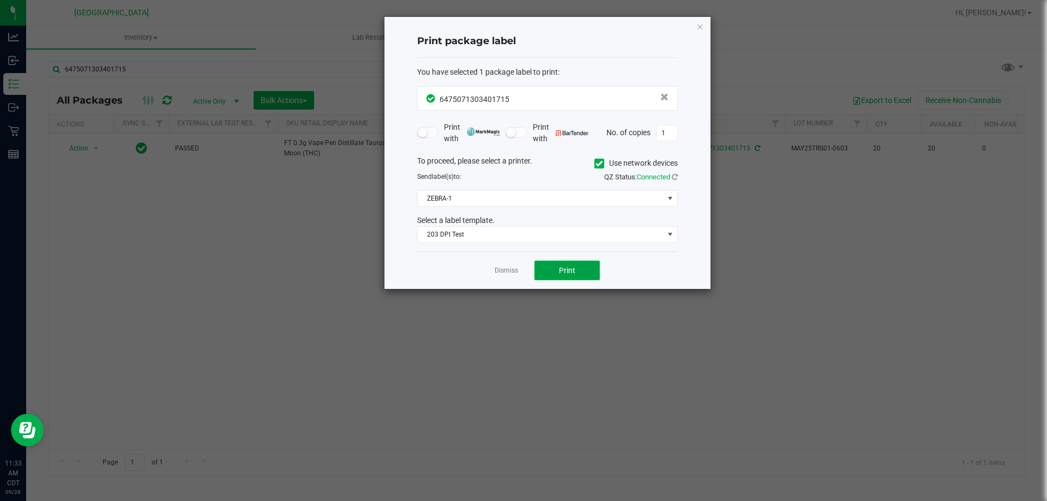
click at [569, 270] on span "Print" at bounding box center [567, 270] width 16 height 9
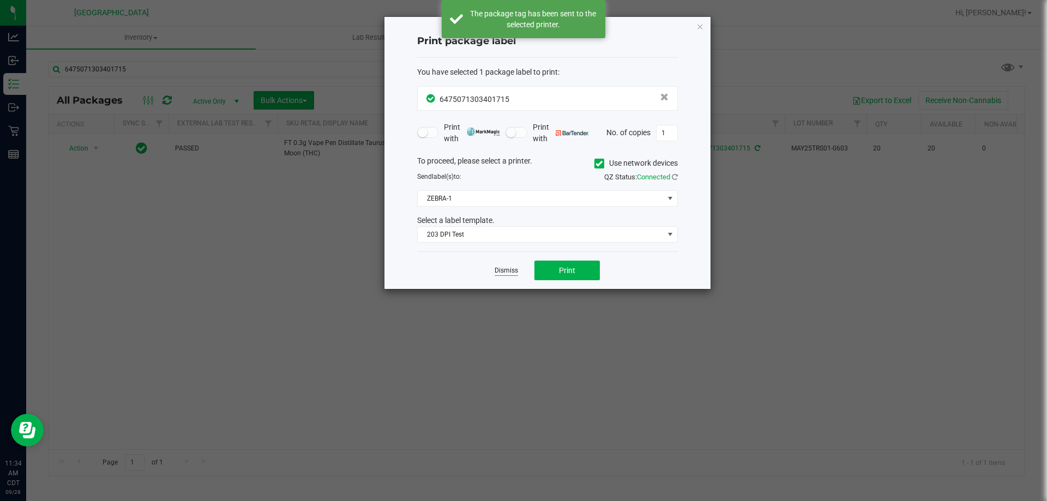
click at [498, 273] on link "Dismiss" at bounding box center [506, 270] width 23 height 9
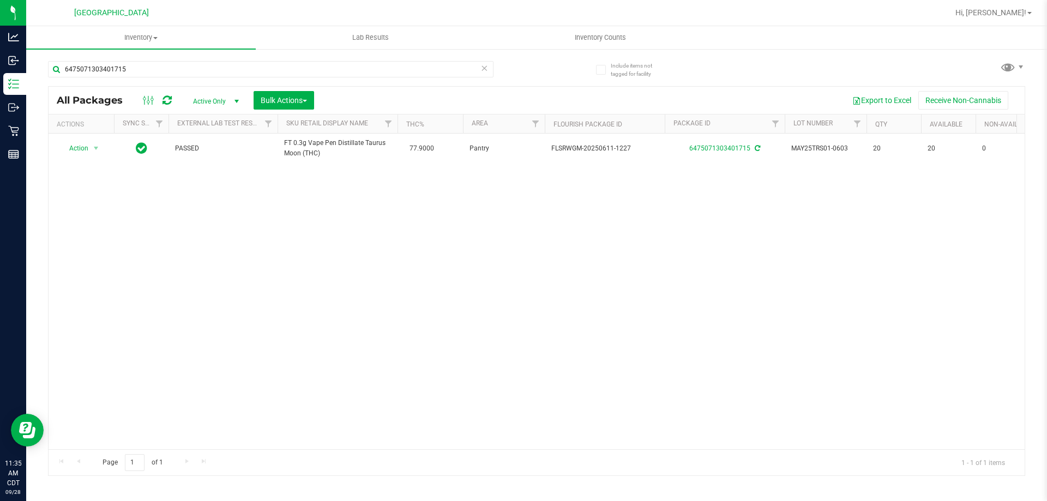
click at [484, 69] on icon at bounding box center [484, 67] width 8 height 13
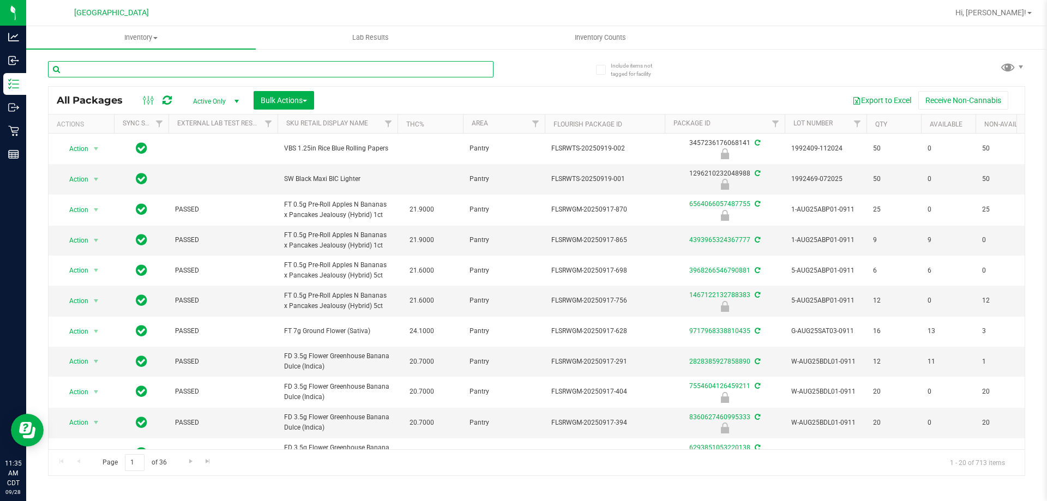
drag, startPoint x: 416, startPoint y: 74, endPoint x: 404, endPoint y: 76, distance: 12.2
click at [415, 73] on input "text" at bounding box center [271, 69] width 446 height 16
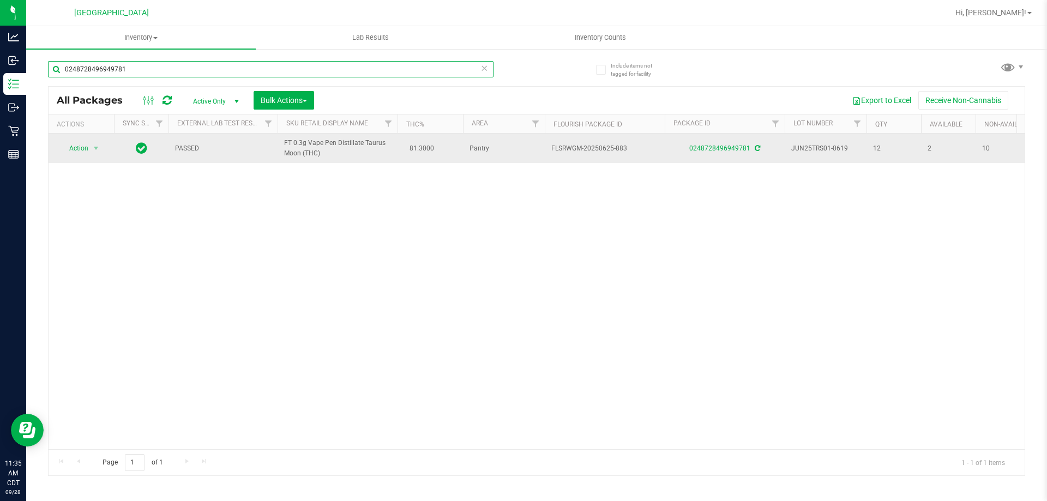
type input "0248728496949781"
click at [92, 152] on span "select" at bounding box center [96, 148] width 14 height 15
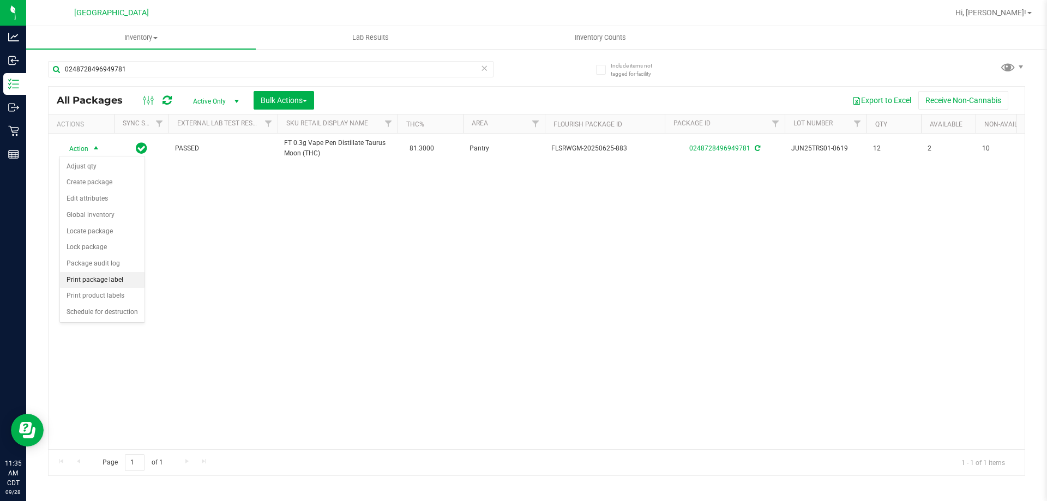
click at [106, 284] on li "Print package label" at bounding box center [102, 280] width 85 height 16
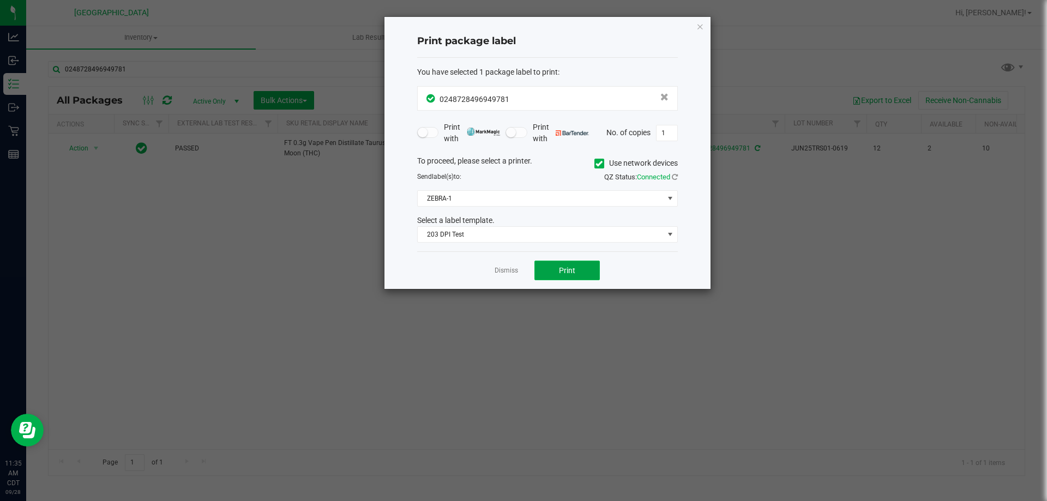
click at [593, 266] on button "Print" at bounding box center [566, 271] width 65 height 20
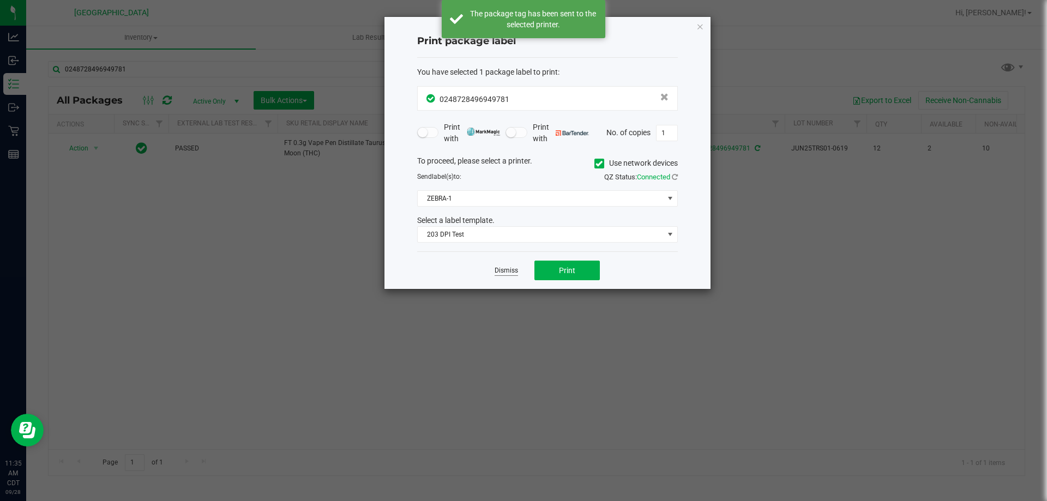
click at [505, 270] on link "Dismiss" at bounding box center [506, 270] width 23 height 9
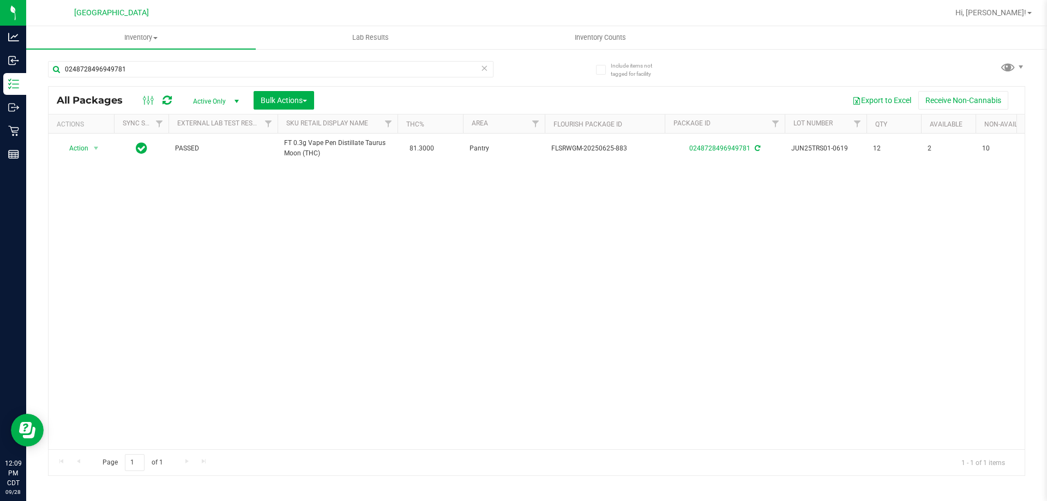
click at [482, 69] on icon at bounding box center [484, 67] width 8 height 13
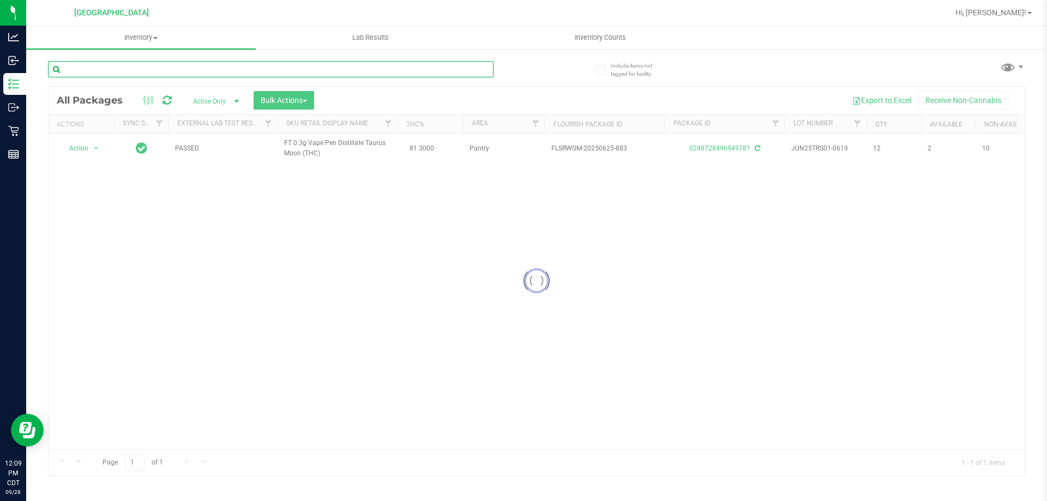
click at [479, 69] on input "text" at bounding box center [271, 69] width 446 height 16
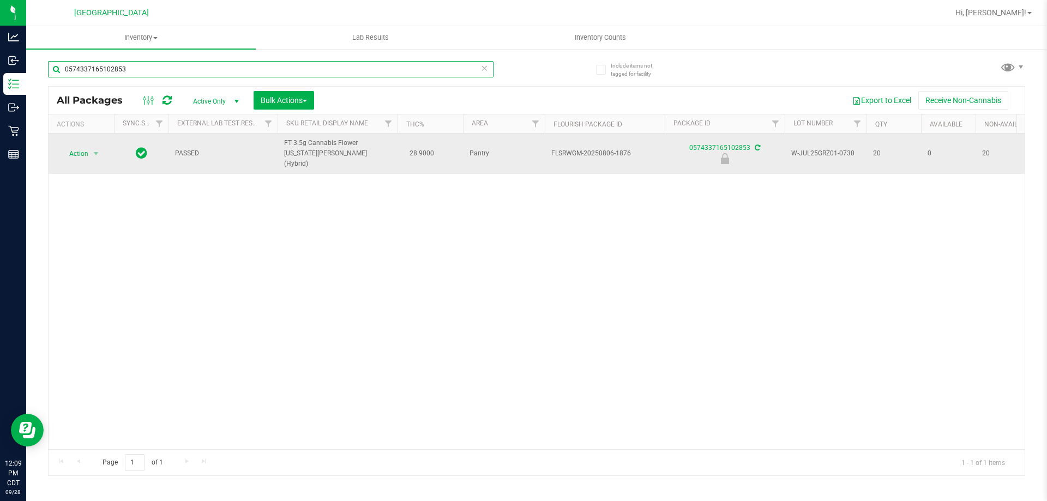
type input "0574337165102853"
click at [61, 155] on span "Action" at bounding box center [73, 153] width 29 height 15
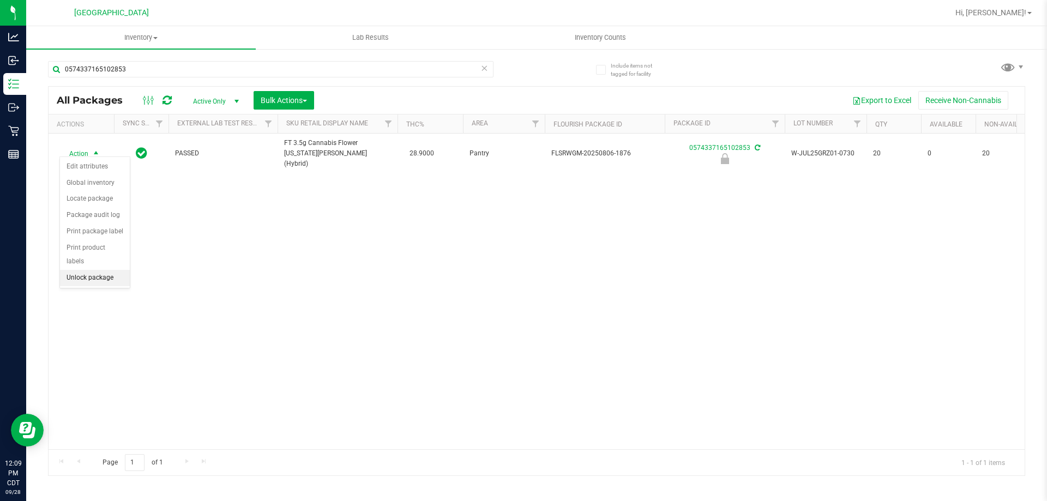
click at [91, 270] on li "Unlock package" at bounding box center [95, 278] width 70 height 16
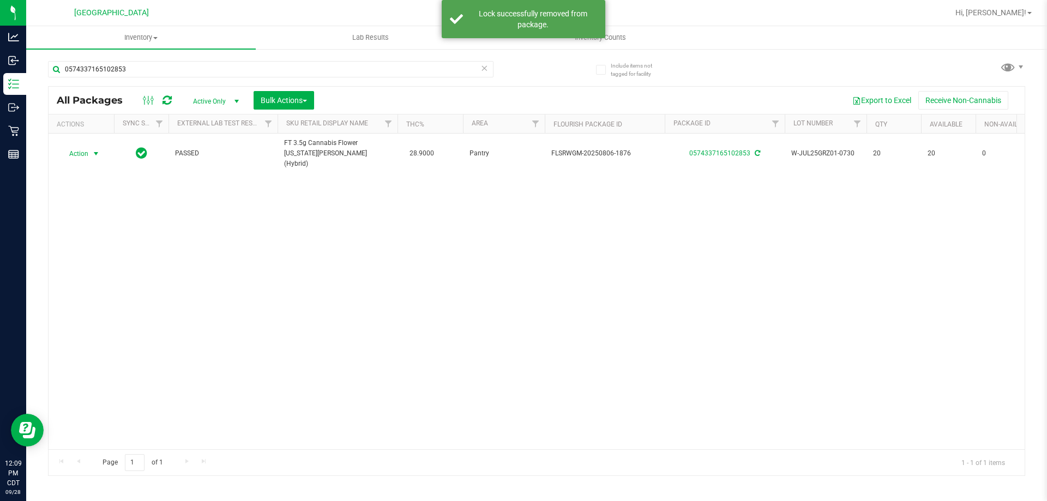
click at [74, 151] on span "Action" at bounding box center [73, 153] width 29 height 15
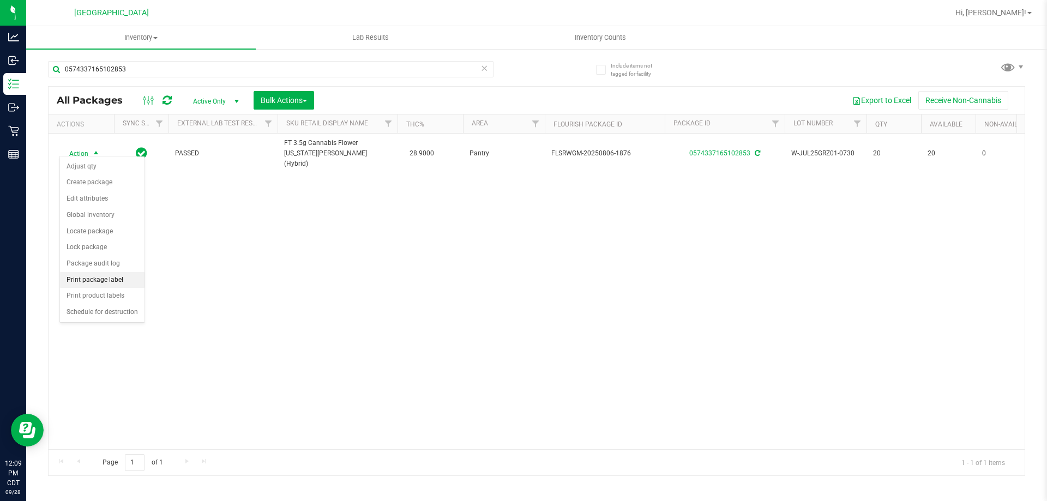
click at [127, 277] on li "Print package label" at bounding box center [102, 280] width 85 height 16
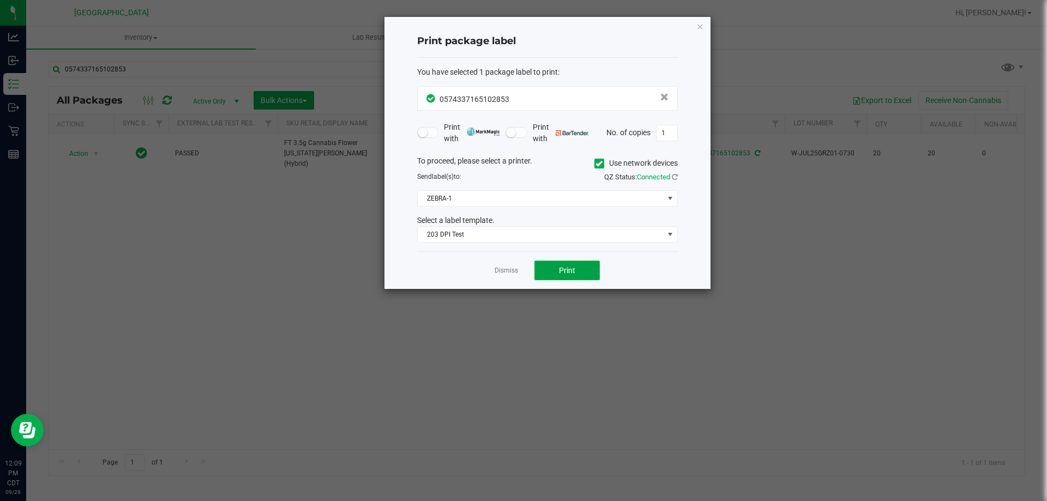
click at [574, 271] on span "Print" at bounding box center [567, 270] width 16 height 9
click at [505, 275] on link "Dismiss" at bounding box center [506, 270] width 23 height 9
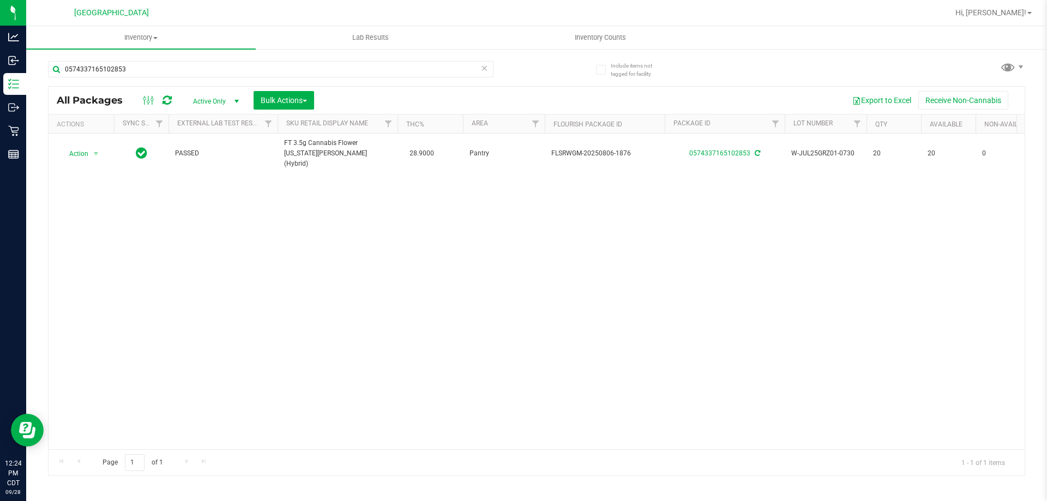
click at [482, 67] on icon at bounding box center [484, 67] width 8 height 13
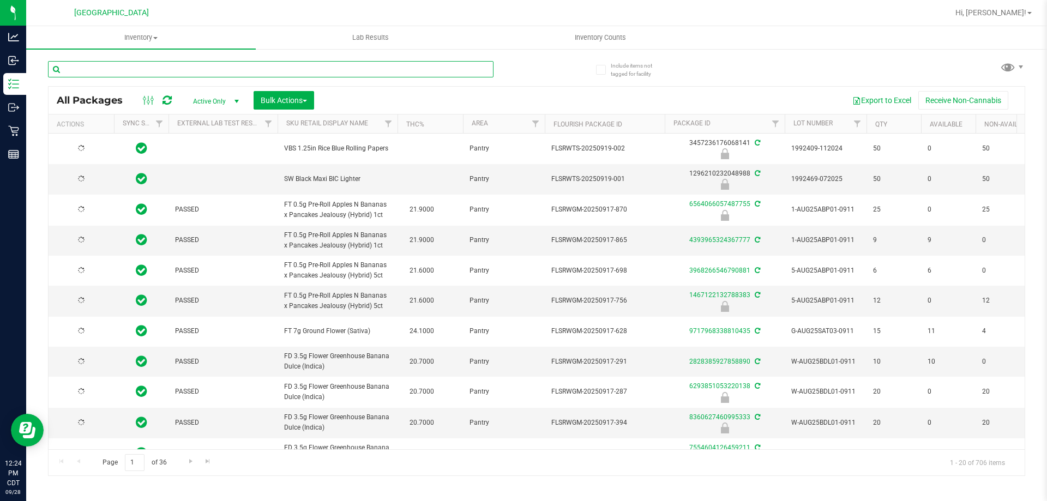
click at [441, 71] on input "text" at bounding box center [271, 69] width 446 height 16
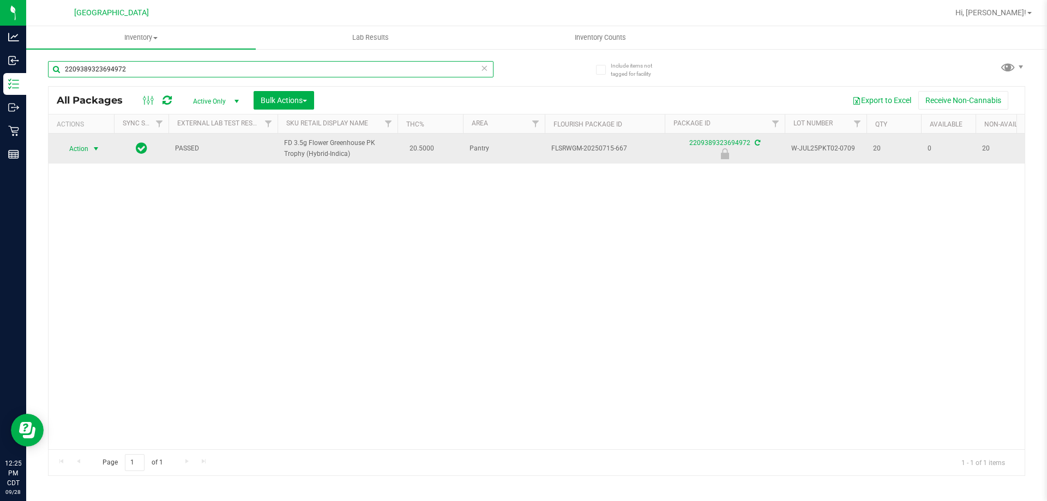
type input "2209389323694972"
click at [80, 145] on span "Action" at bounding box center [73, 148] width 29 height 15
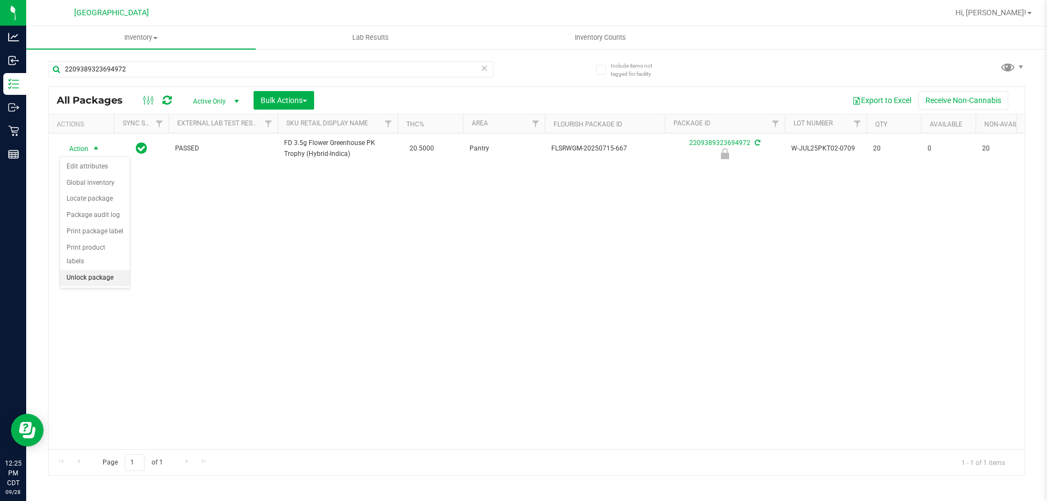
click at [105, 270] on li "Unlock package" at bounding box center [95, 278] width 70 height 16
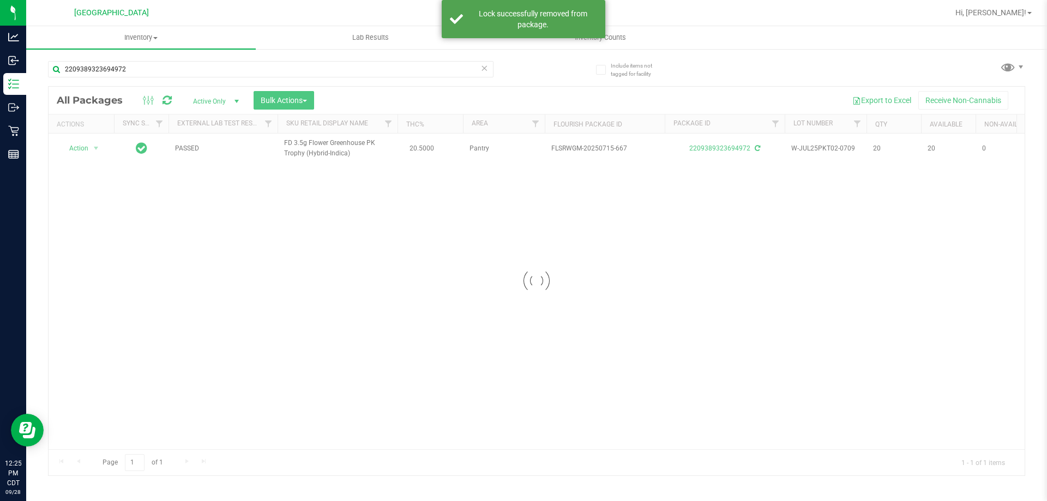
click at [81, 147] on div at bounding box center [537, 281] width 976 height 389
click at [80, 148] on span "Action" at bounding box center [73, 148] width 29 height 15
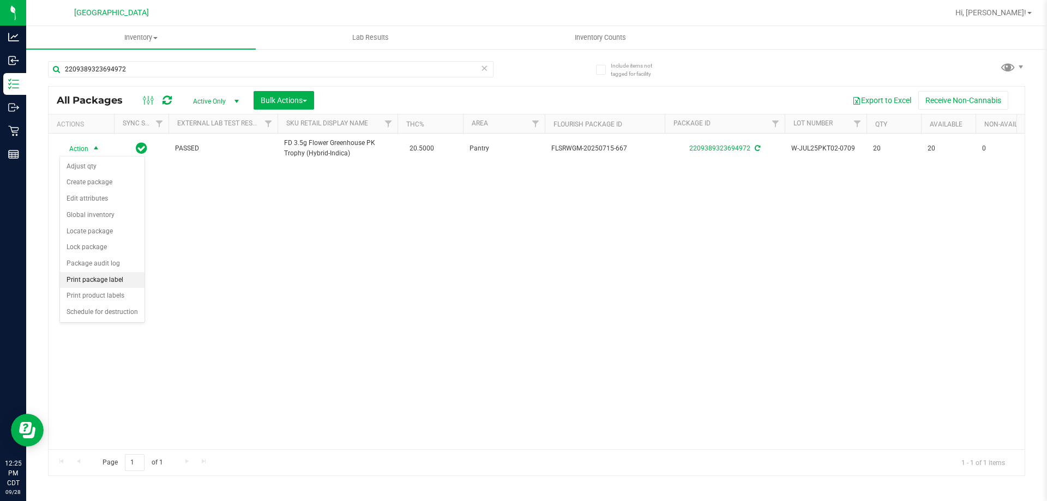
click at [111, 280] on li "Print package label" at bounding box center [102, 280] width 85 height 16
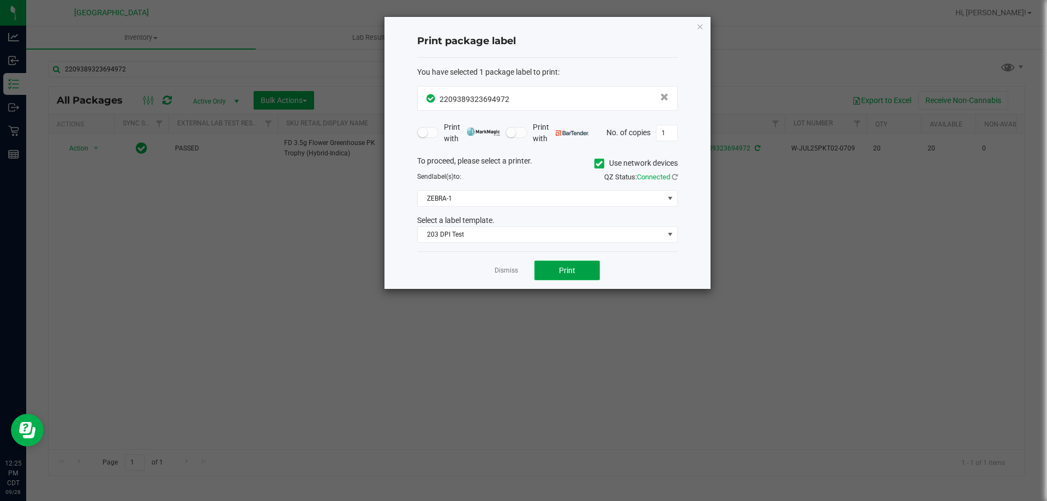
click at [569, 279] on button "Print" at bounding box center [566, 271] width 65 height 20
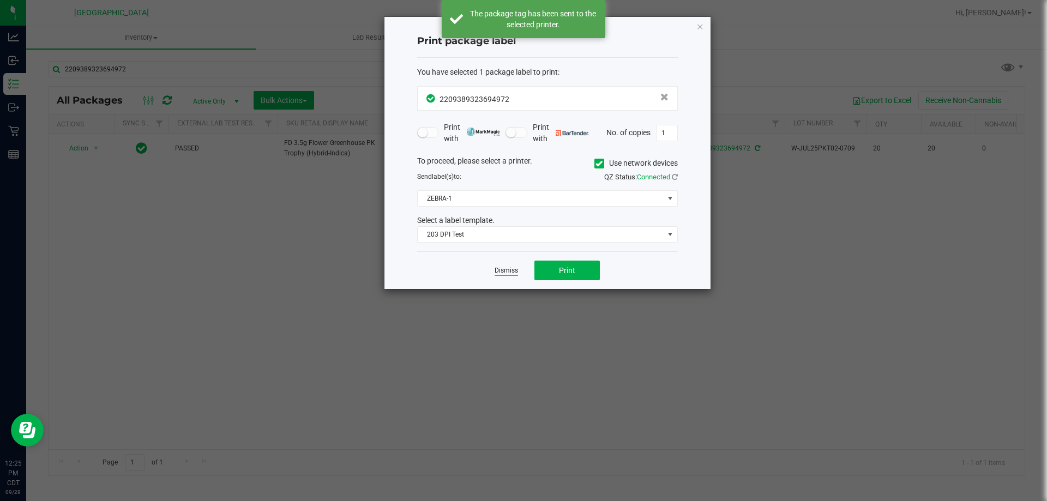
click at [504, 272] on link "Dismiss" at bounding box center [506, 270] width 23 height 9
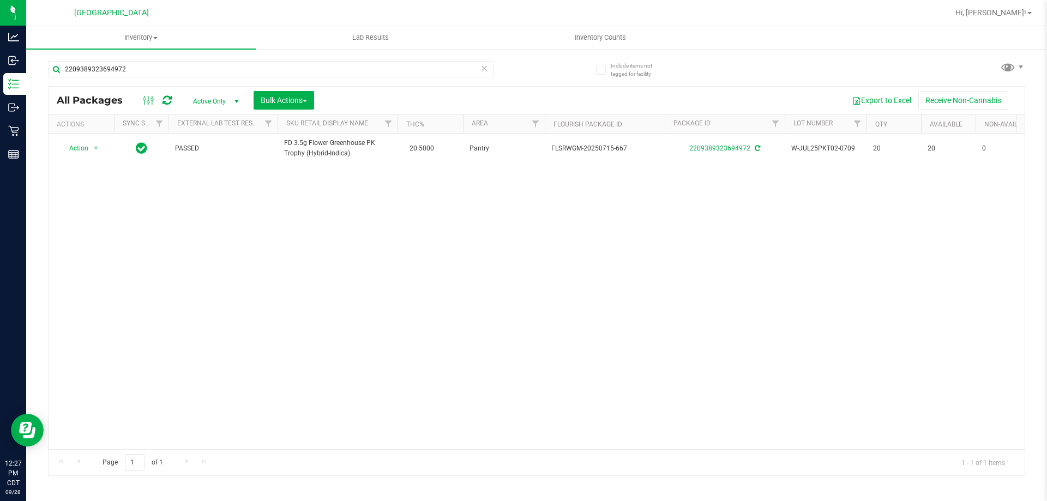
click at [486, 69] on icon at bounding box center [484, 67] width 8 height 13
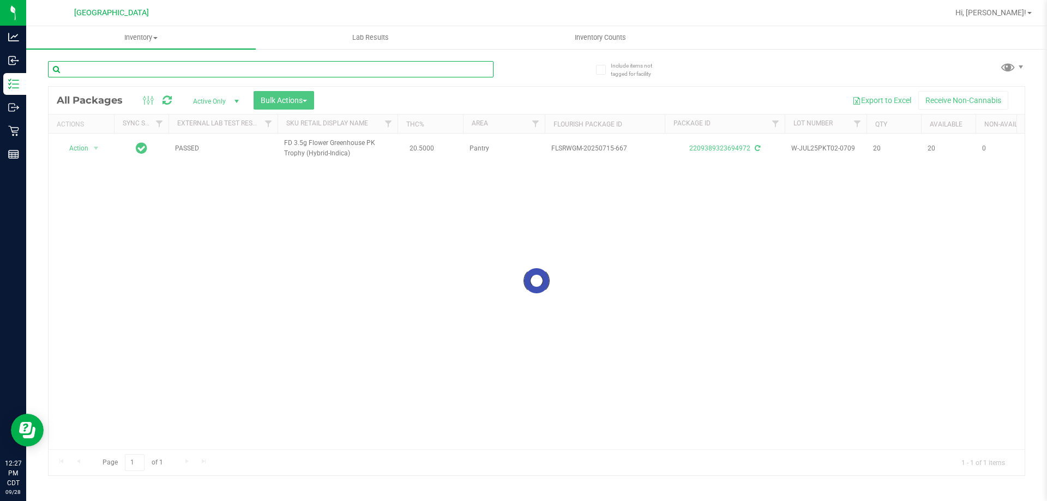
click at [460, 69] on input "text" at bounding box center [271, 69] width 446 height 16
type input "1977698223658426"
click at [92, 156] on div at bounding box center [537, 281] width 976 height 389
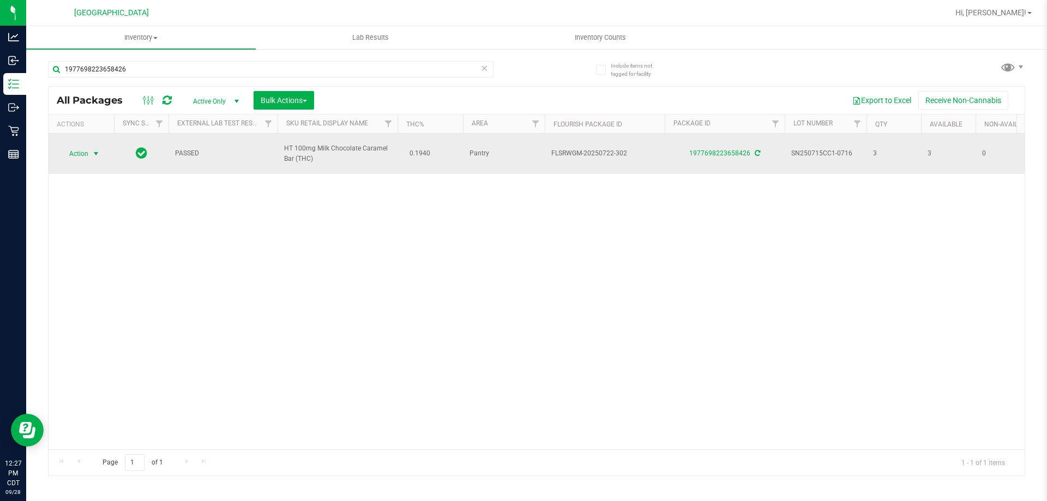
click at [82, 151] on span "Action" at bounding box center [73, 153] width 29 height 15
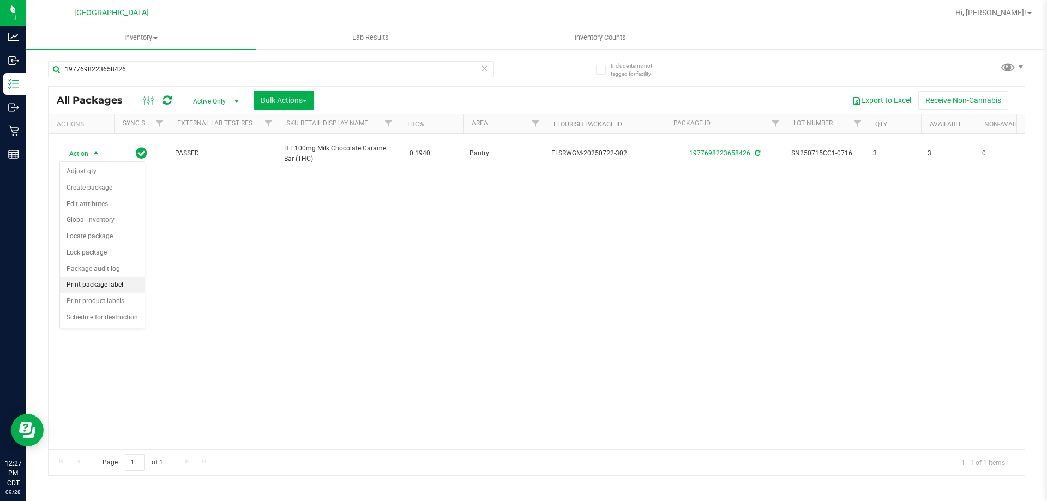
click at [109, 287] on li "Print package label" at bounding box center [102, 285] width 85 height 16
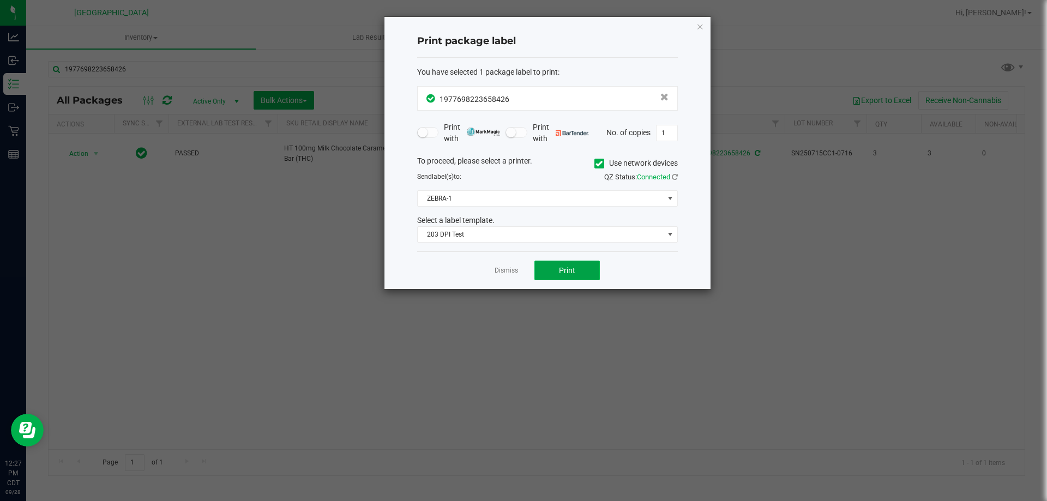
click at [559, 271] on span "Print" at bounding box center [567, 270] width 16 height 9
click at [510, 268] on link "Dismiss" at bounding box center [506, 270] width 23 height 9
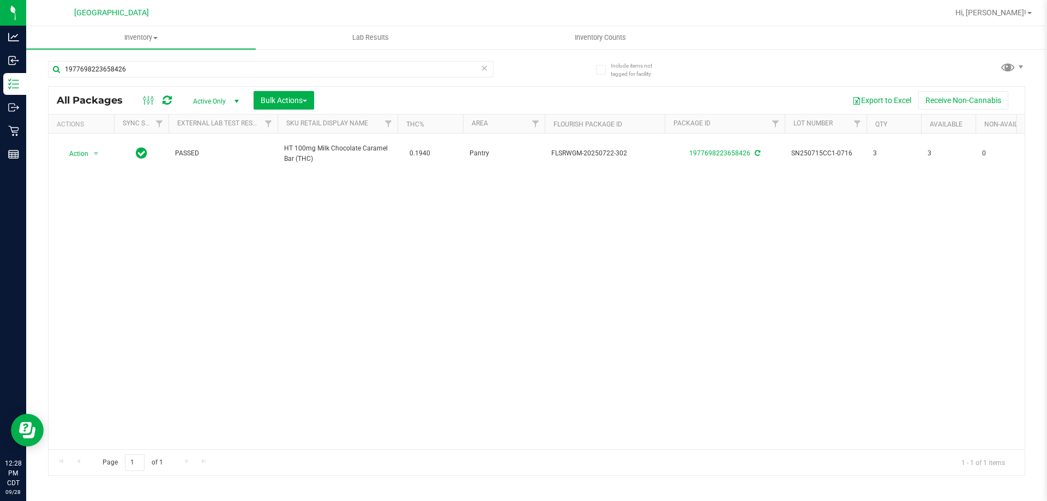
click at [480, 68] on icon at bounding box center [484, 67] width 8 height 13
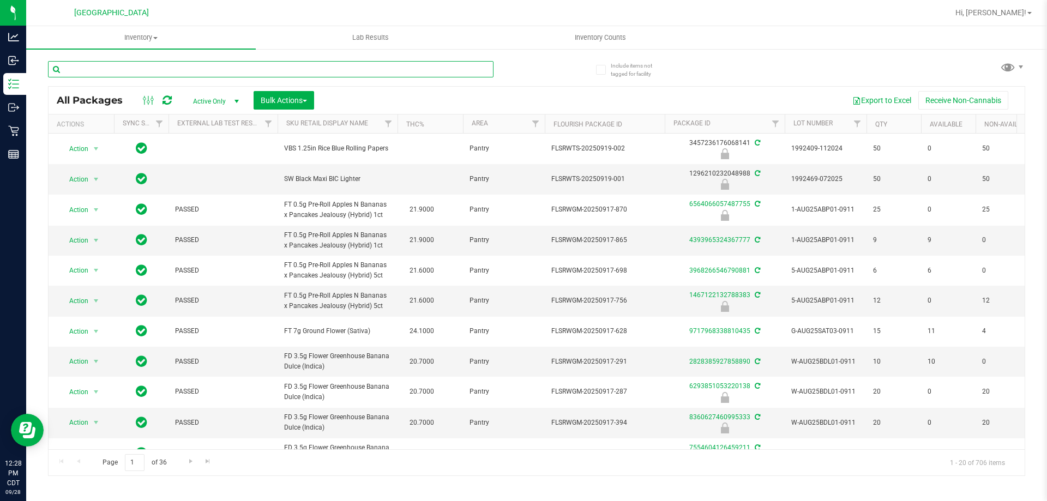
click at [481, 68] on input "text" at bounding box center [271, 69] width 446 height 16
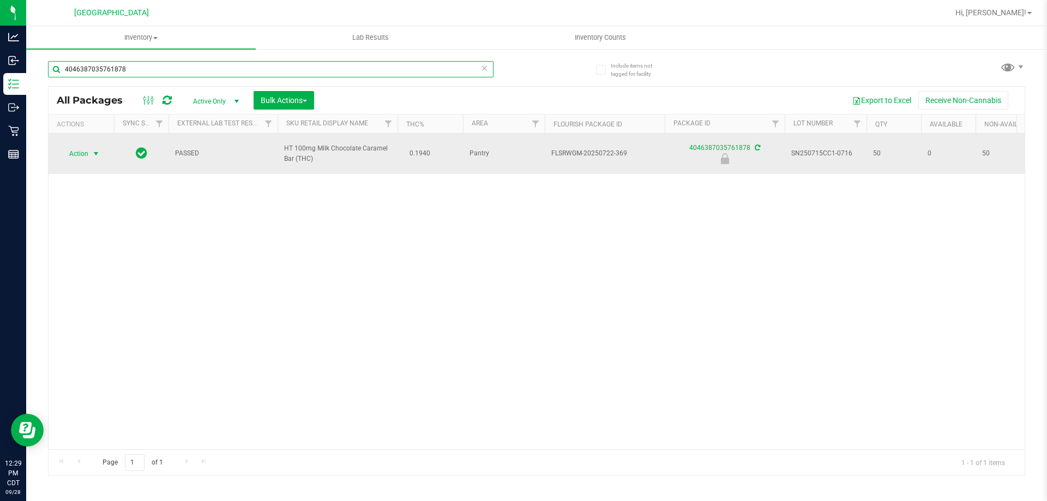
type input "4046387035761878"
click at [84, 149] on span "Action" at bounding box center [73, 153] width 29 height 15
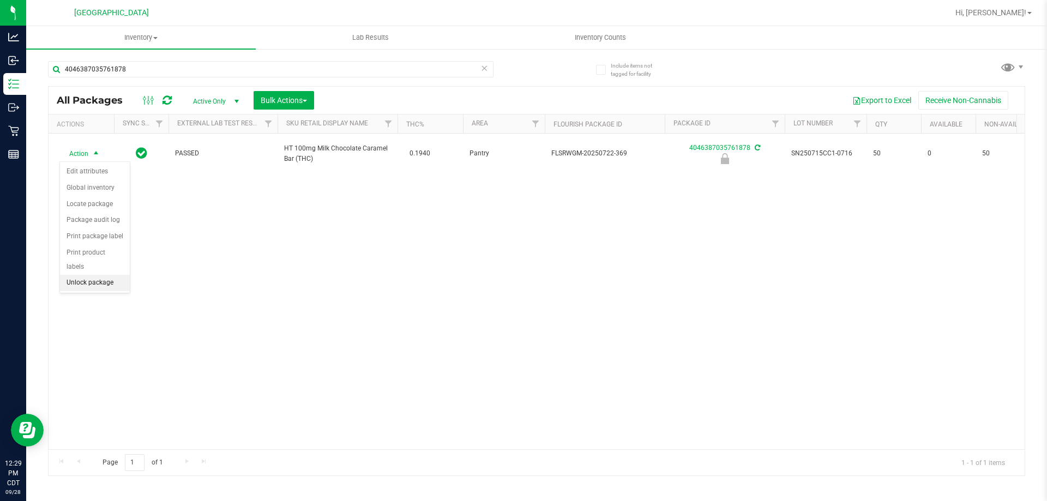
click at [92, 275] on li "Unlock package" at bounding box center [95, 283] width 70 height 16
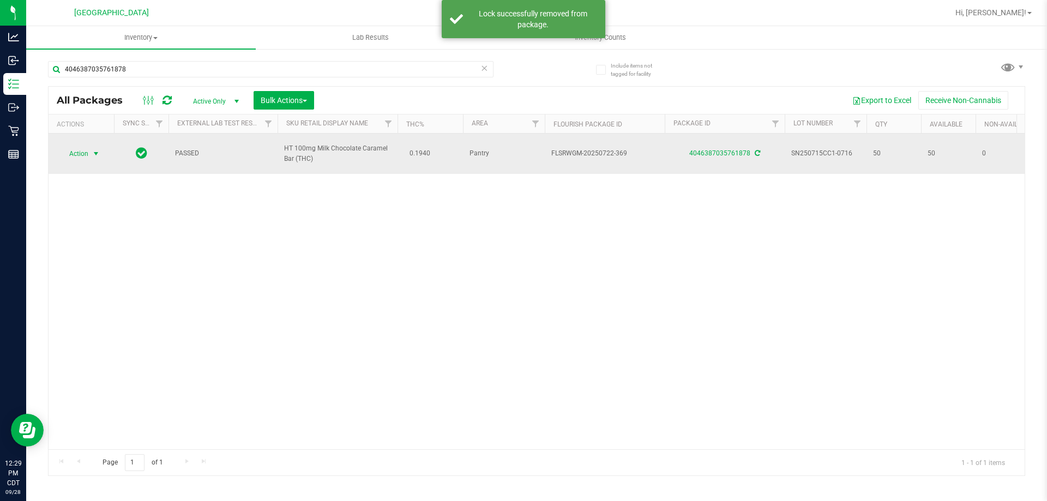
click at [87, 152] on span "Action" at bounding box center [73, 153] width 29 height 15
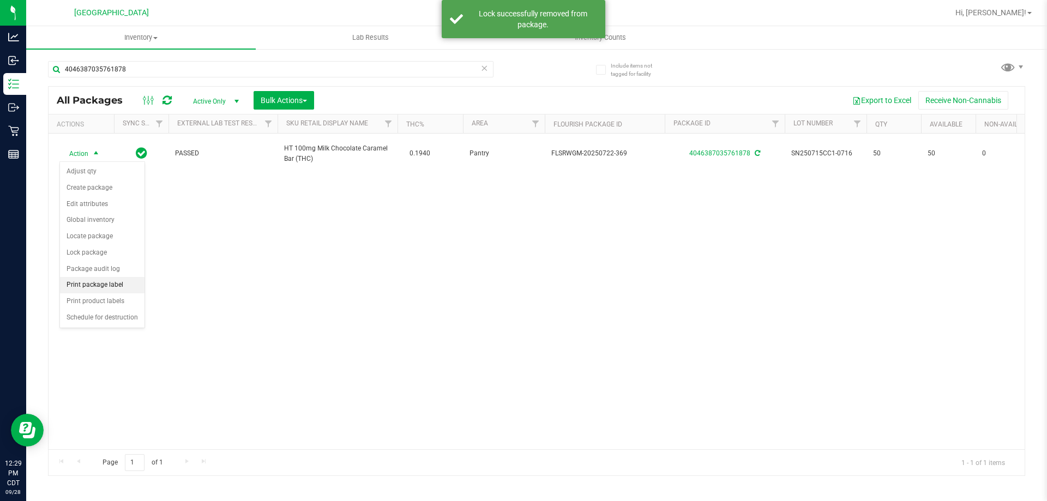
click at [129, 285] on li "Print package label" at bounding box center [102, 285] width 85 height 16
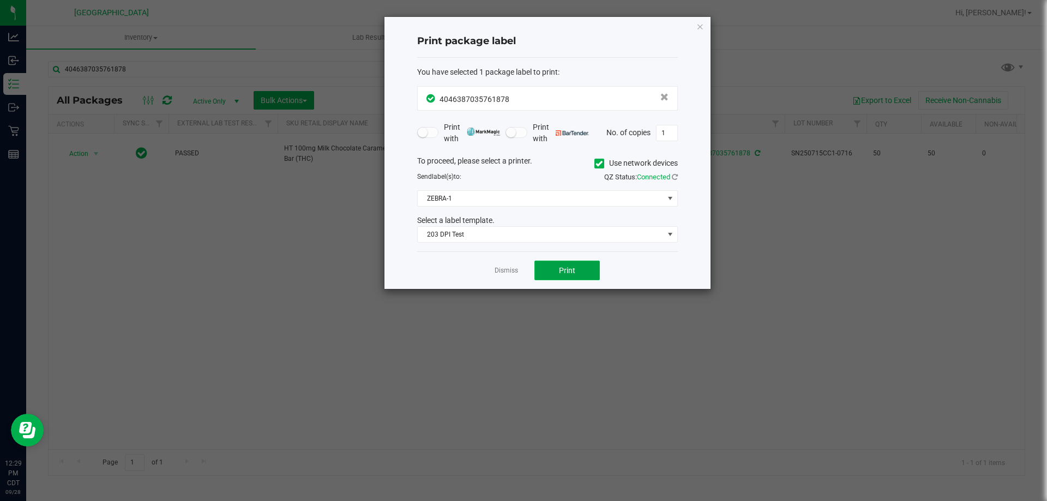
click at [560, 269] on span "Print" at bounding box center [567, 270] width 16 height 9
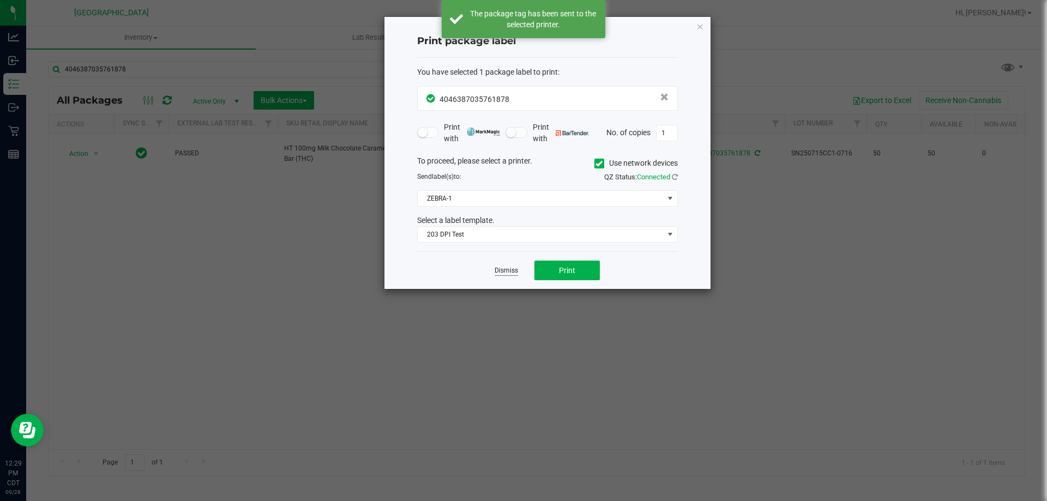
click at [510, 271] on link "Dismiss" at bounding box center [506, 270] width 23 height 9
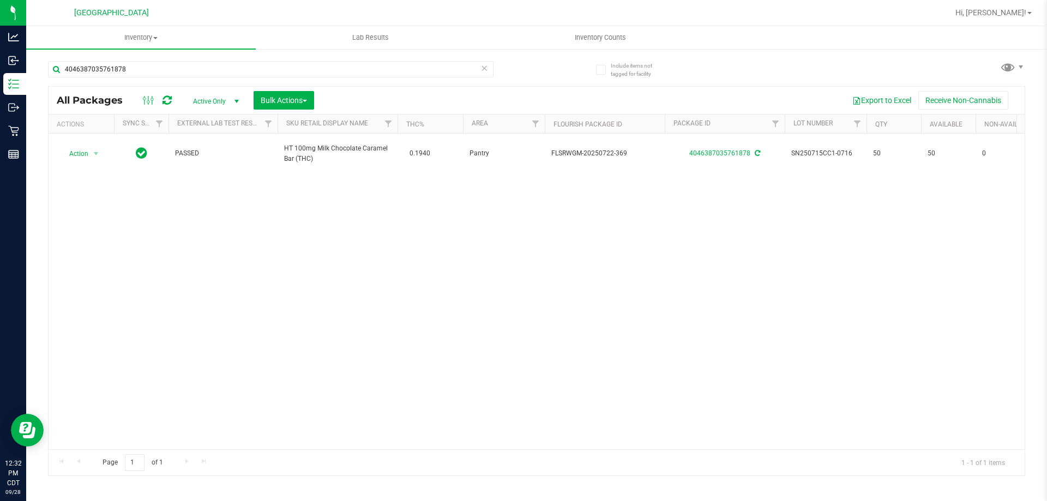
click at [484, 71] on icon at bounding box center [484, 67] width 8 height 13
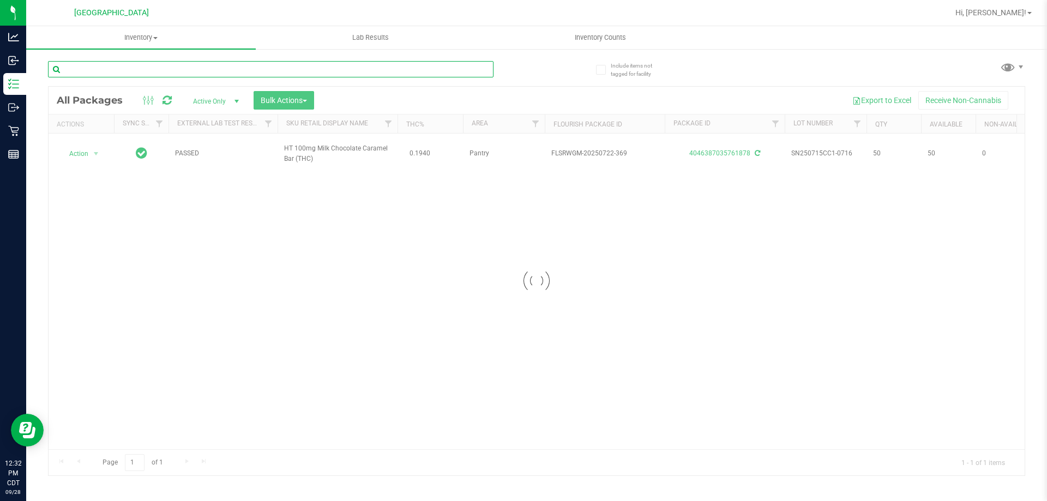
click at [479, 71] on input "text" at bounding box center [271, 69] width 446 height 16
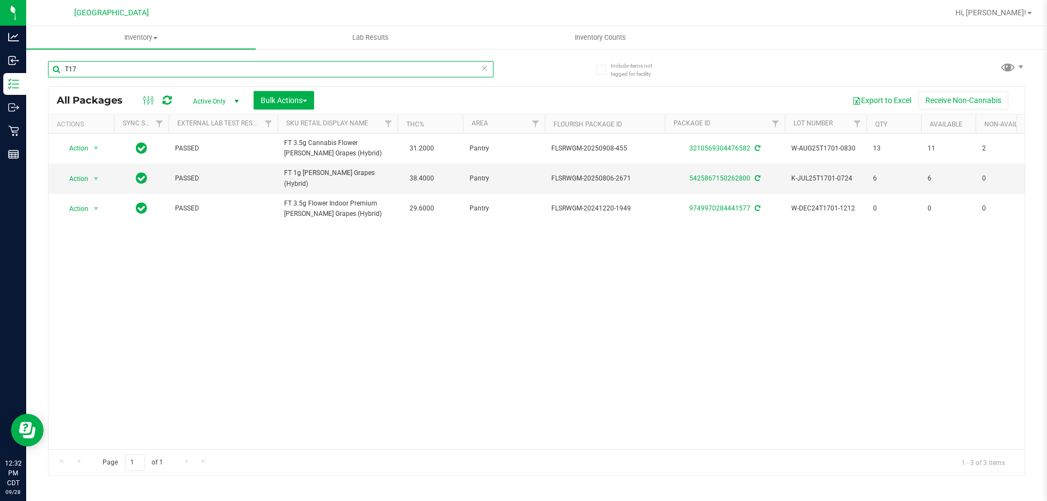
type input "T17"
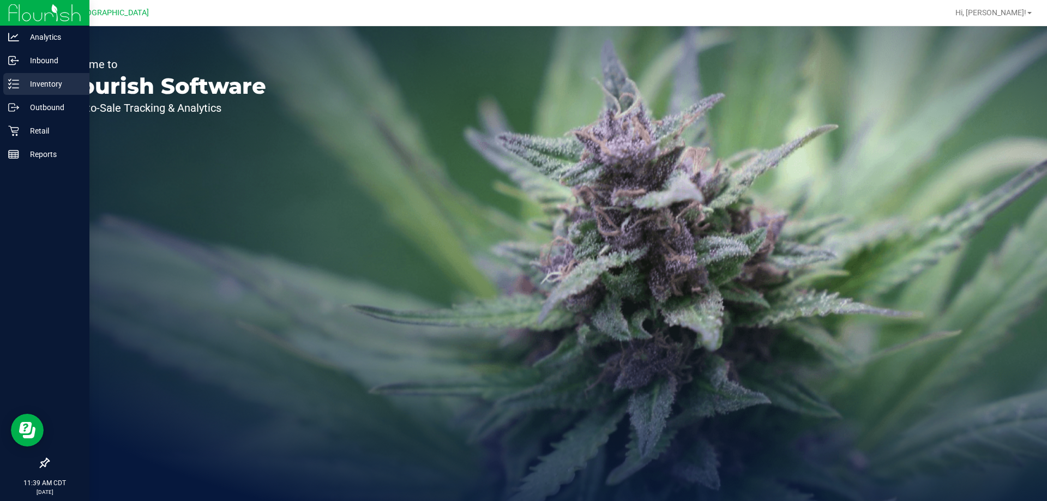
click at [41, 83] on p "Inventory" at bounding box center [51, 83] width 65 height 13
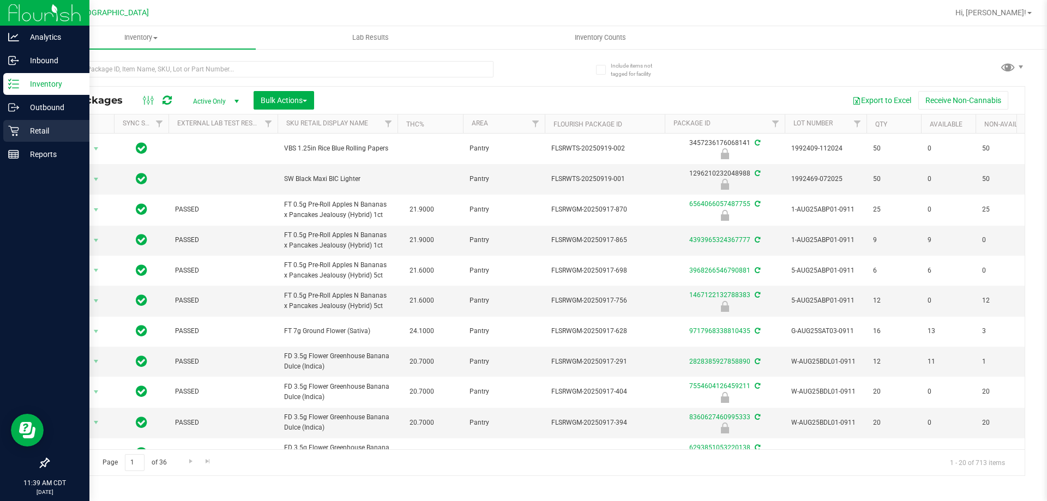
click at [20, 131] on p "Retail" at bounding box center [51, 130] width 65 height 13
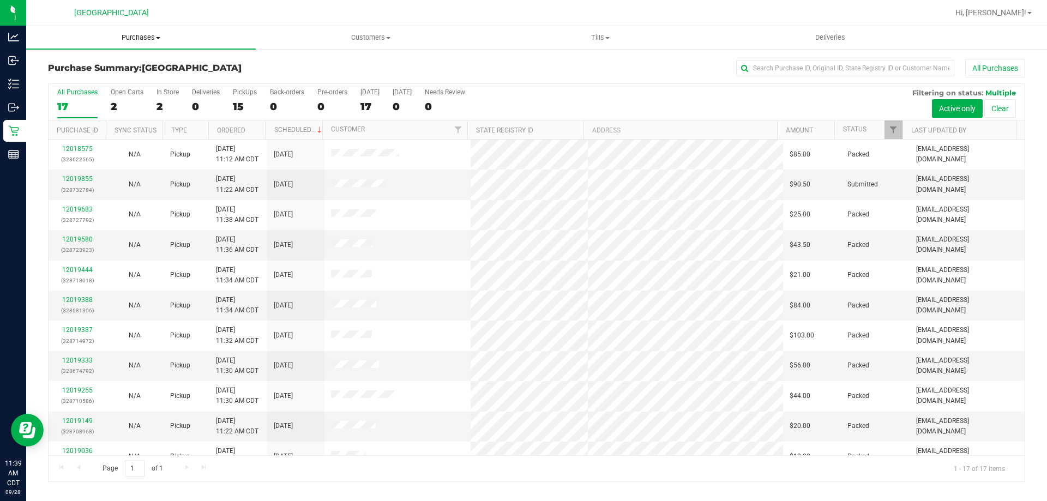
click at [140, 38] on span "Purchases" at bounding box center [141, 38] width 230 height 10
click at [134, 82] on li "Fulfillment" at bounding box center [141, 79] width 230 height 13
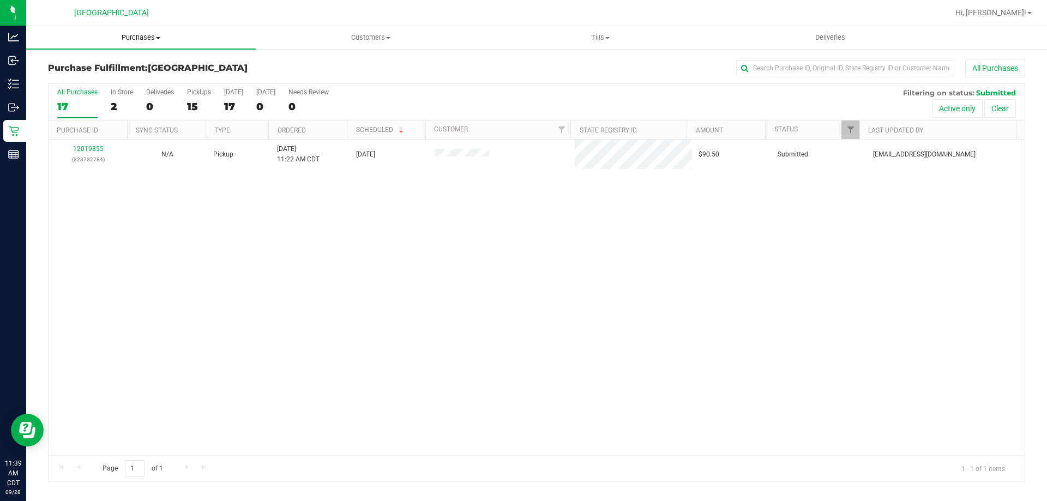
click at [139, 34] on span "Purchases" at bounding box center [141, 38] width 230 height 10
click at [131, 80] on li "Fulfillment" at bounding box center [141, 79] width 230 height 13
click at [136, 35] on span "Purchases" at bounding box center [141, 38] width 230 height 10
click at [105, 85] on li "Fulfillment" at bounding box center [141, 79] width 230 height 13
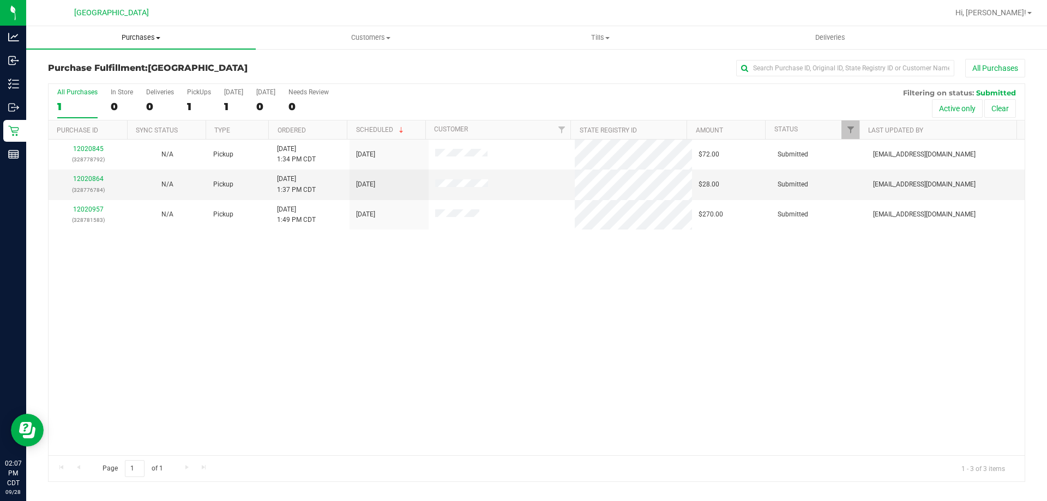
click at [146, 35] on span "Purchases" at bounding box center [141, 38] width 230 height 10
click at [102, 80] on li "Fulfillment" at bounding box center [141, 79] width 230 height 13
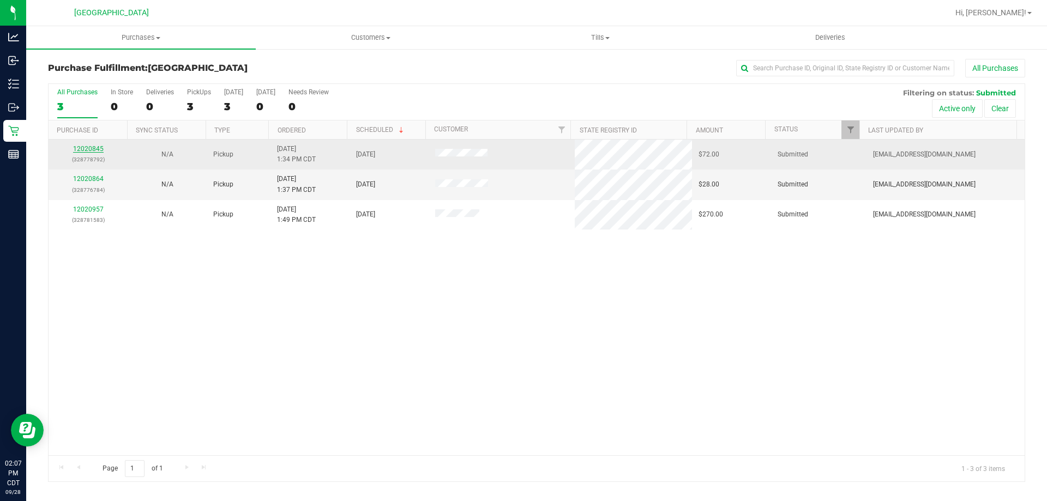
click at [92, 147] on link "12020845" at bounding box center [88, 149] width 31 height 8
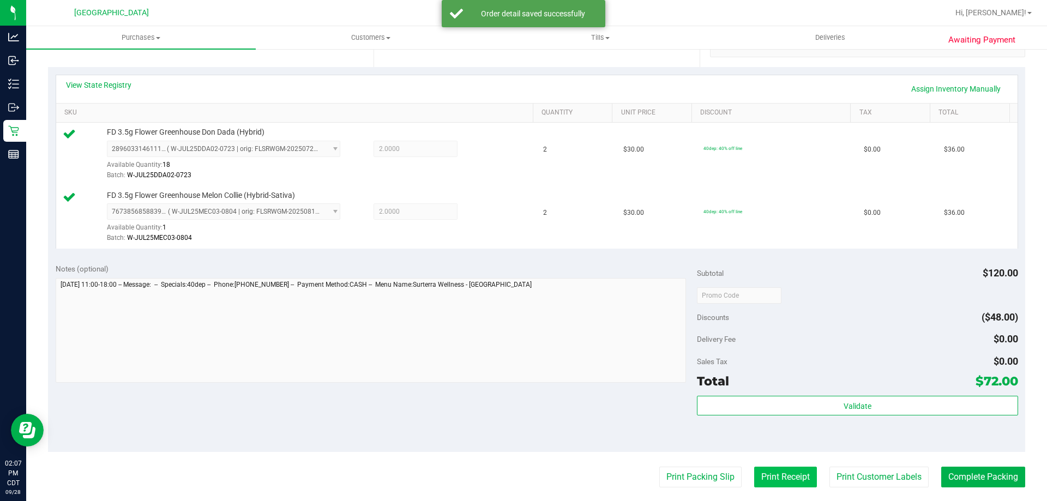
scroll to position [327, 0]
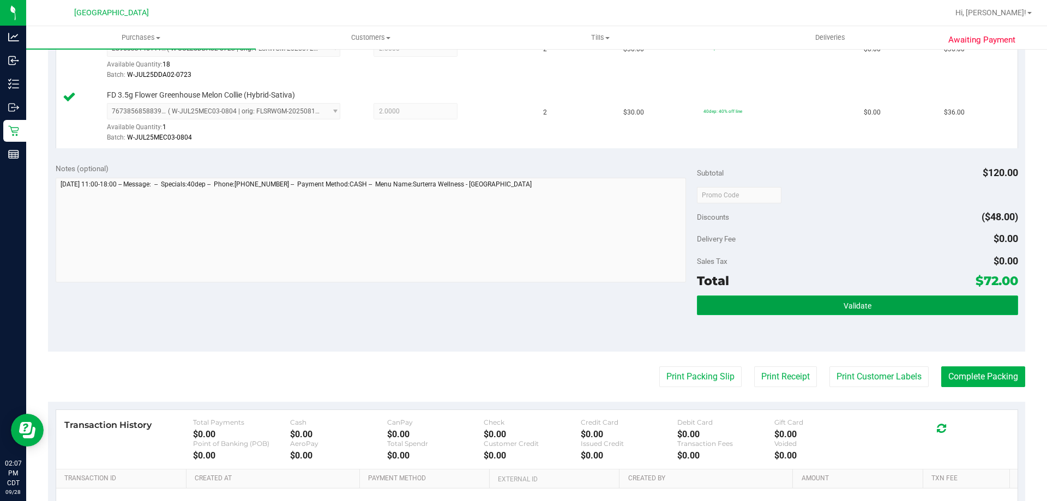
click at [787, 305] on button "Validate" at bounding box center [857, 306] width 321 height 20
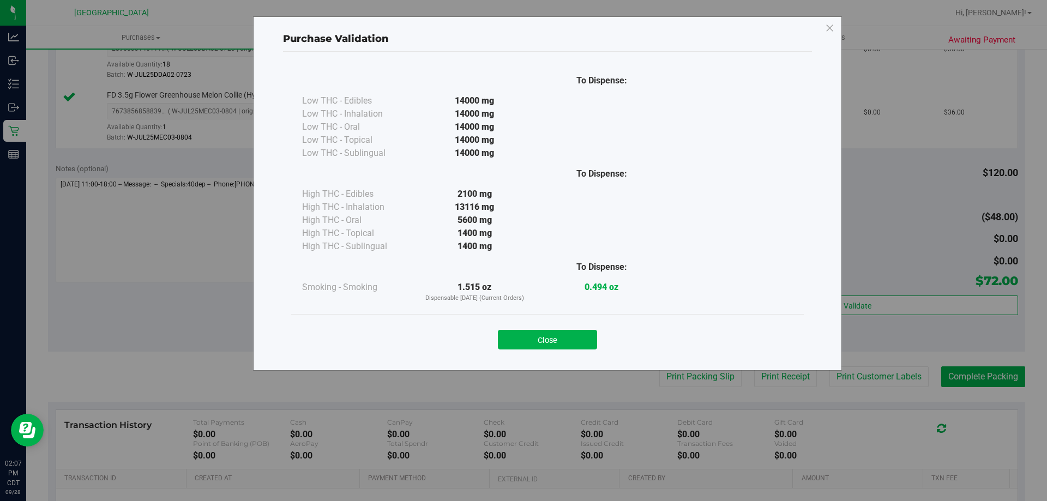
click at [553, 336] on button "Close" at bounding box center [547, 340] width 99 height 20
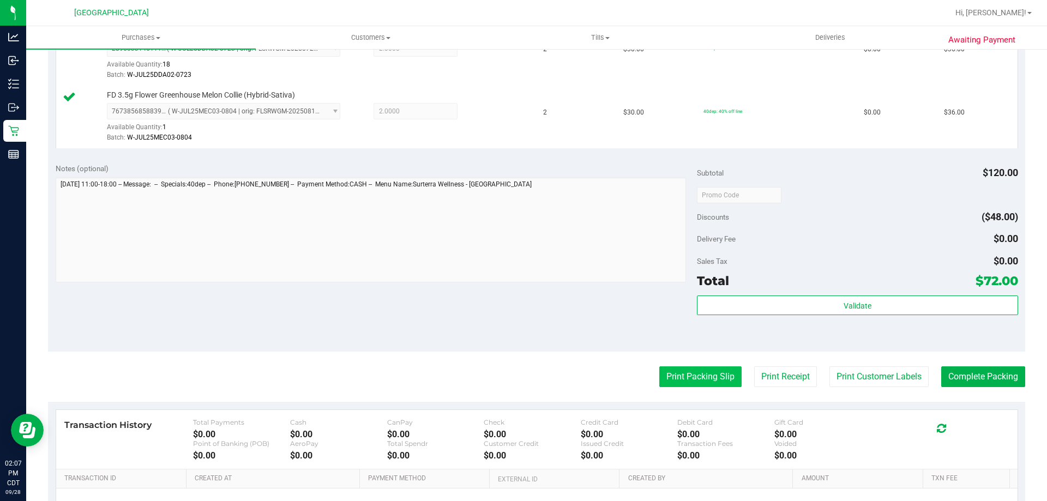
click at [676, 374] on button "Print Packing Slip" at bounding box center [700, 376] width 82 height 21
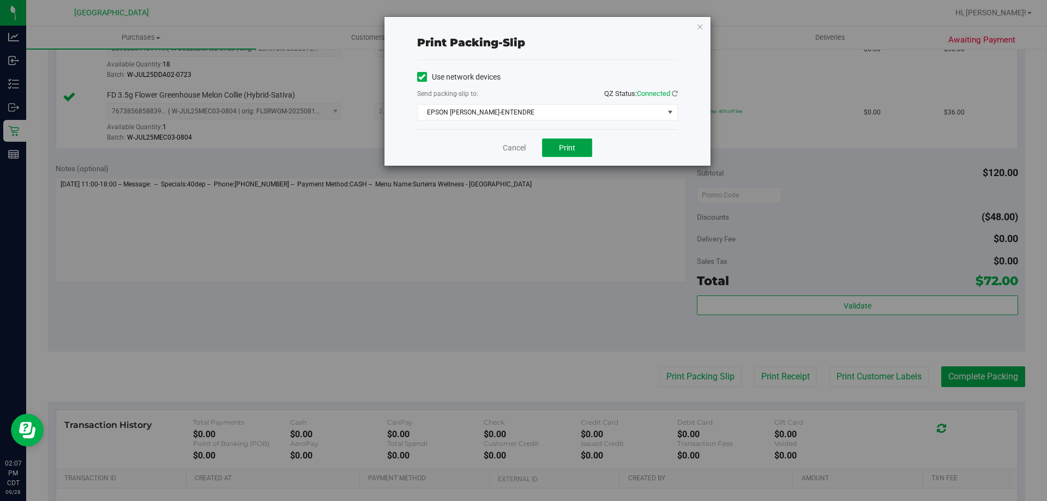
click at [564, 151] on span "Print" at bounding box center [567, 147] width 16 height 9
click at [520, 148] on link "Cancel" at bounding box center [514, 147] width 23 height 11
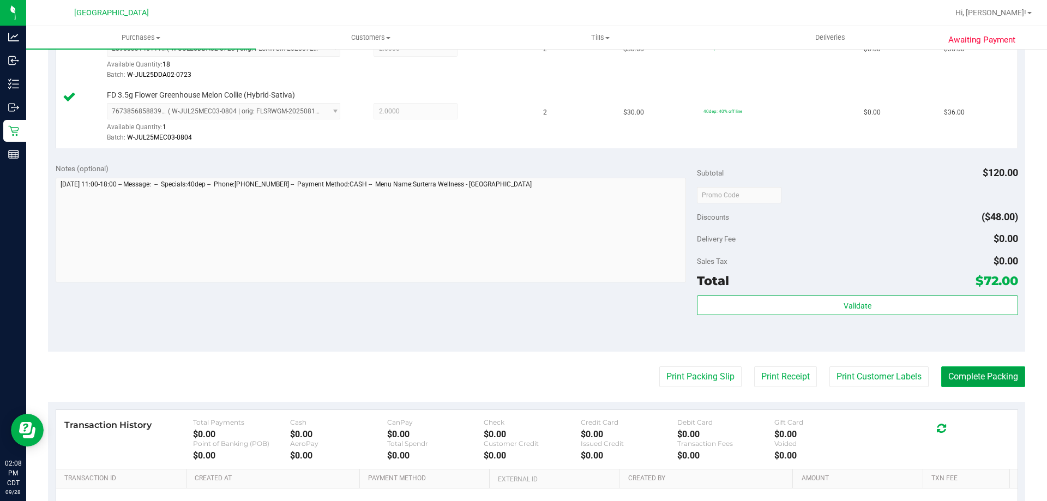
click at [977, 377] on button "Complete Packing" at bounding box center [983, 376] width 84 height 21
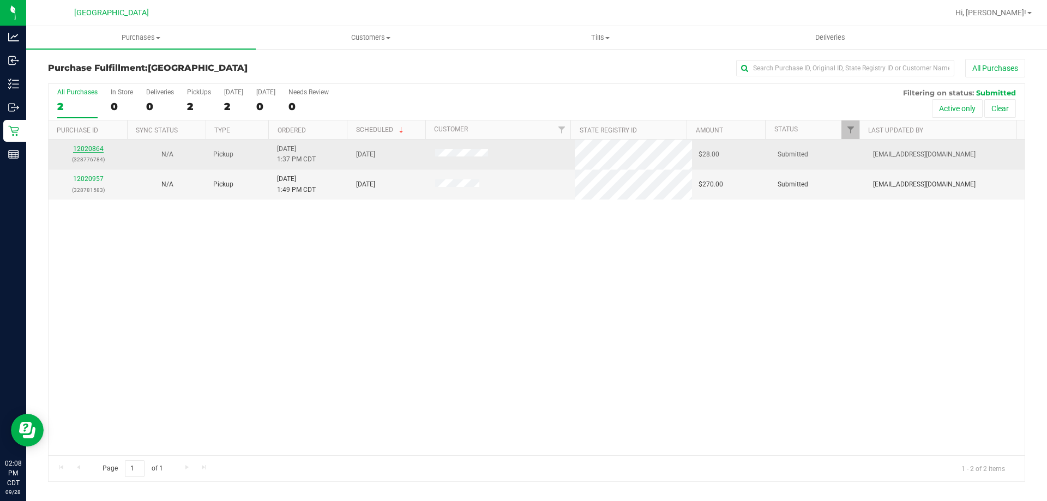
click at [94, 145] on link "12020864" at bounding box center [88, 149] width 31 height 8
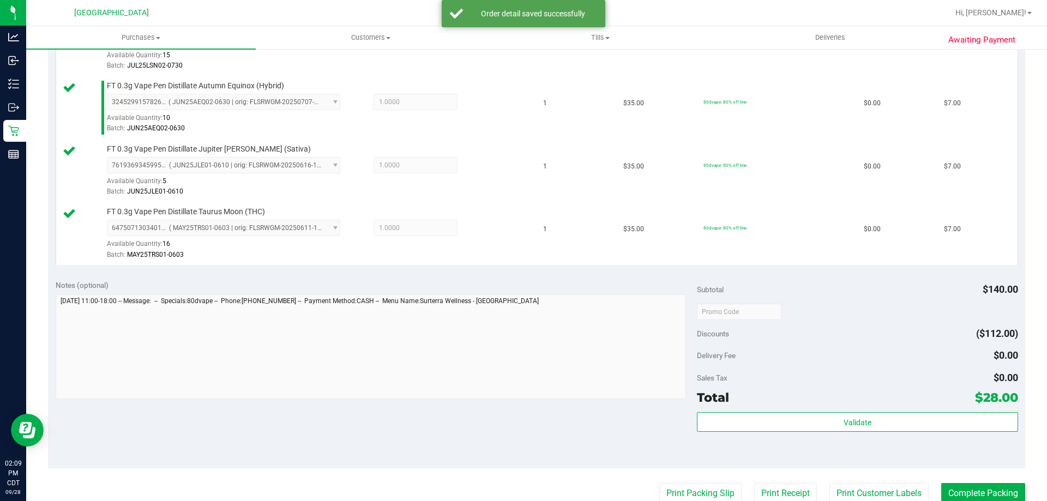
scroll to position [436, 0]
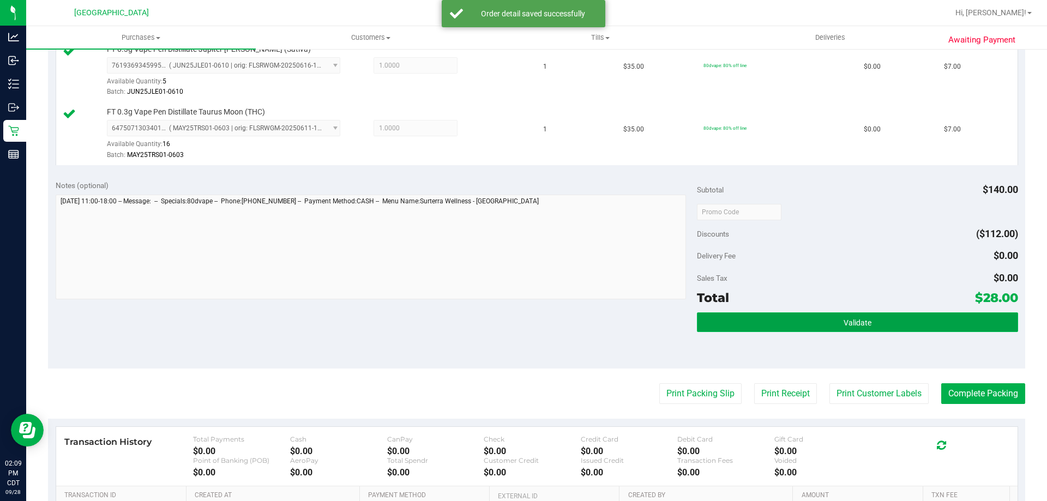
click at [793, 321] on button "Validate" at bounding box center [857, 322] width 321 height 20
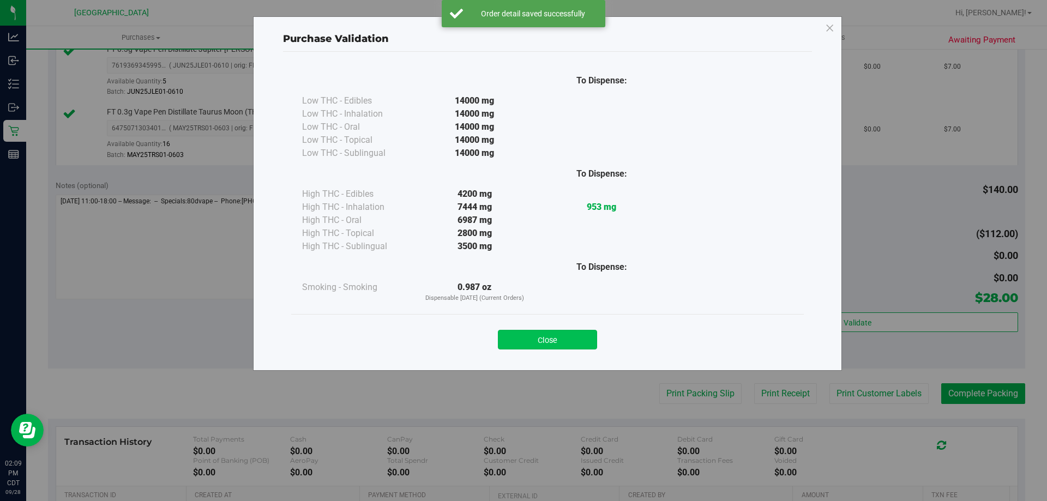
click at [537, 348] on button "Close" at bounding box center [547, 340] width 99 height 20
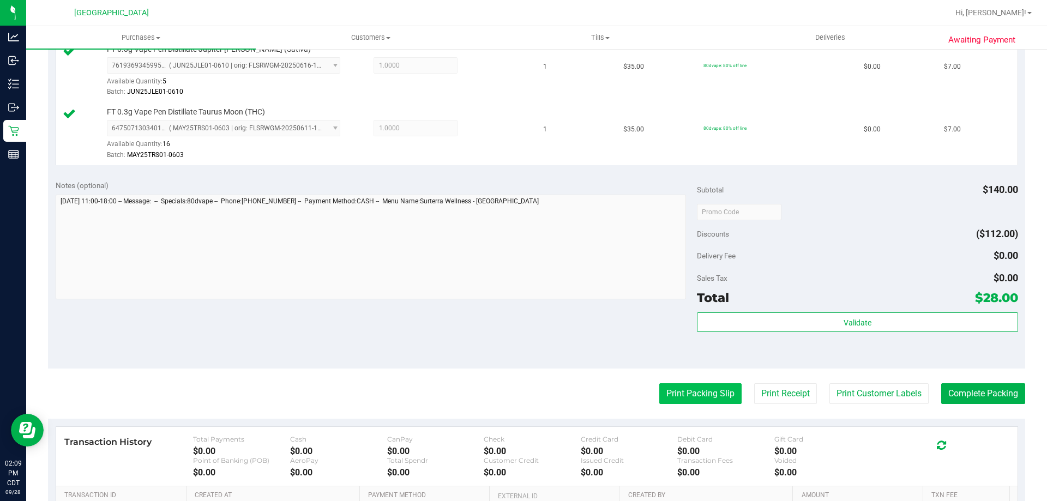
click at [679, 391] on button "Print Packing Slip" at bounding box center [700, 393] width 82 height 21
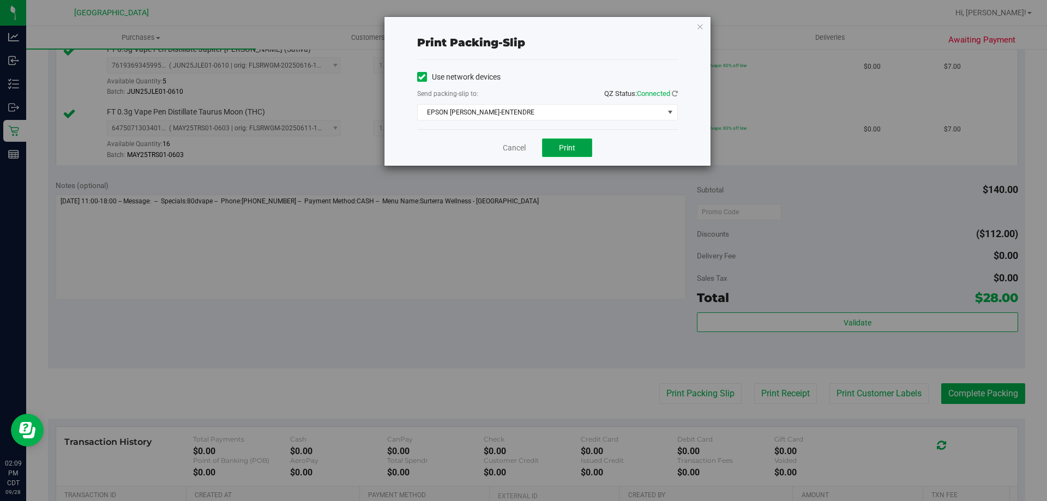
click at [585, 151] on button "Print" at bounding box center [567, 148] width 50 height 19
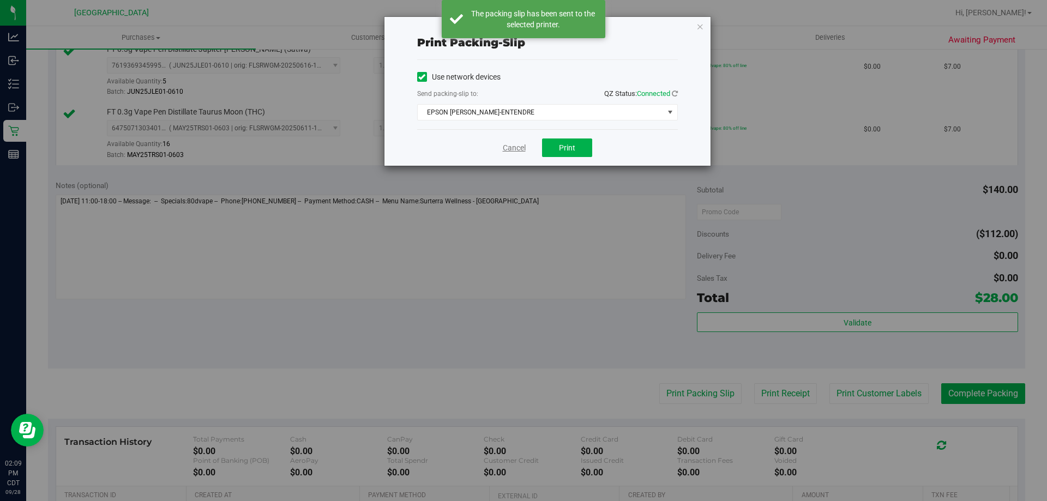
click at [515, 148] on link "Cancel" at bounding box center [514, 147] width 23 height 11
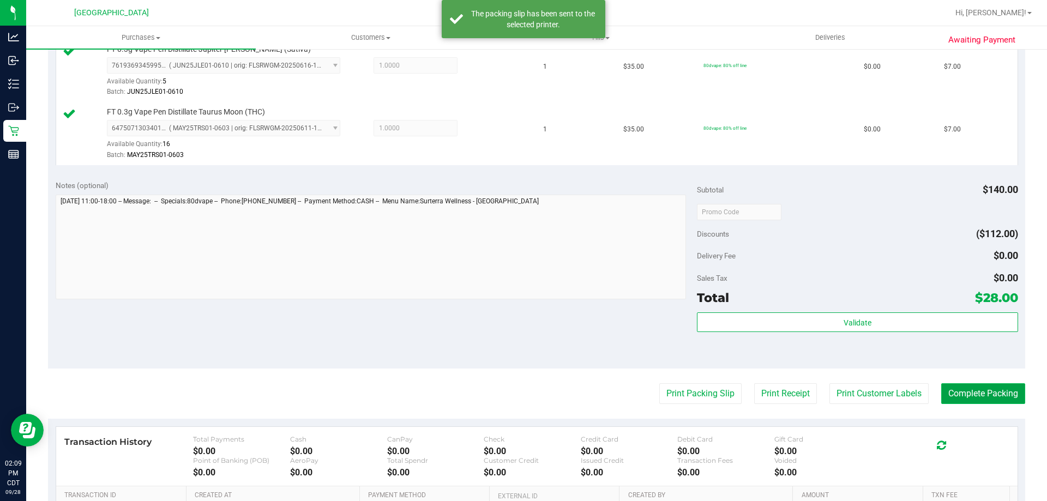
click at [941, 393] on button "Complete Packing" at bounding box center [983, 393] width 84 height 21
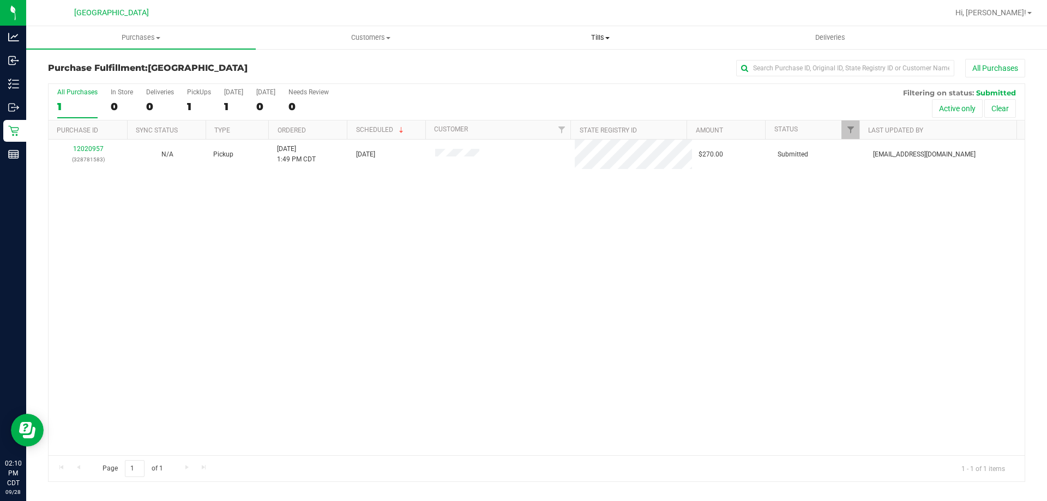
click at [601, 35] on span "Tills" at bounding box center [600, 38] width 228 height 10
click at [566, 63] on li "Manage tills" at bounding box center [600, 65] width 230 height 13
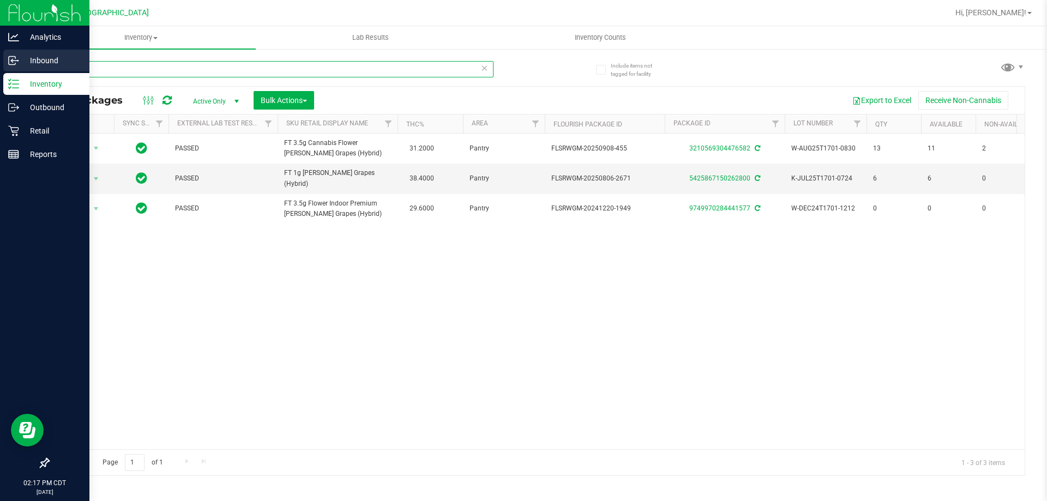
drag, startPoint x: 167, startPoint y: 67, endPoint x: 0, endPoint y: 68, distance: 167.4
click at [0, 70] on div "Analytics Inbound Inventory Outbound Retail Reports 02:17 PM CDT 09/28/2025 09/…" at bounding box center [523, 250] width 1047 height 501
type input "pkt"
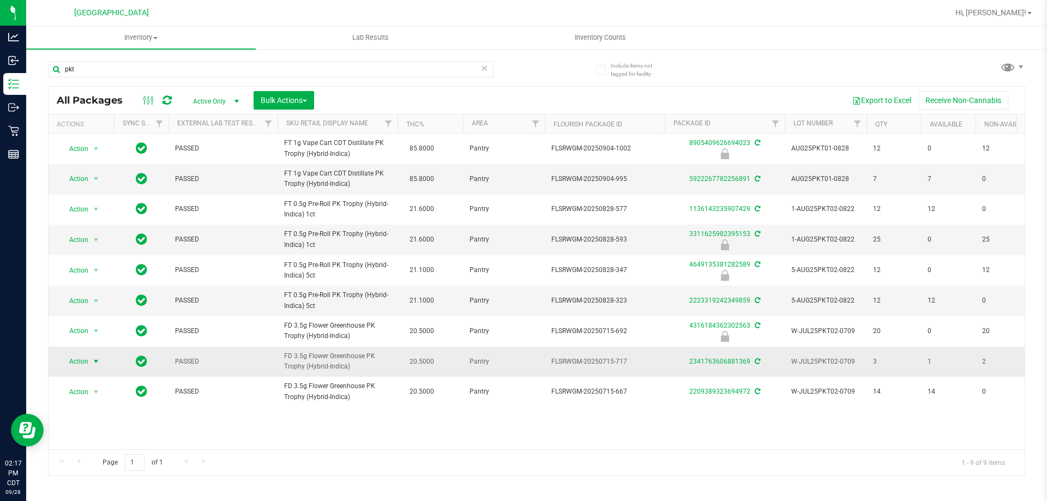
click at [76, 360] on span "Action" at bounding box center [73, 361] width 29 height 15
click at [123, 315] on li "Print package label" at bounding box center [102, 311] width 85 height 16
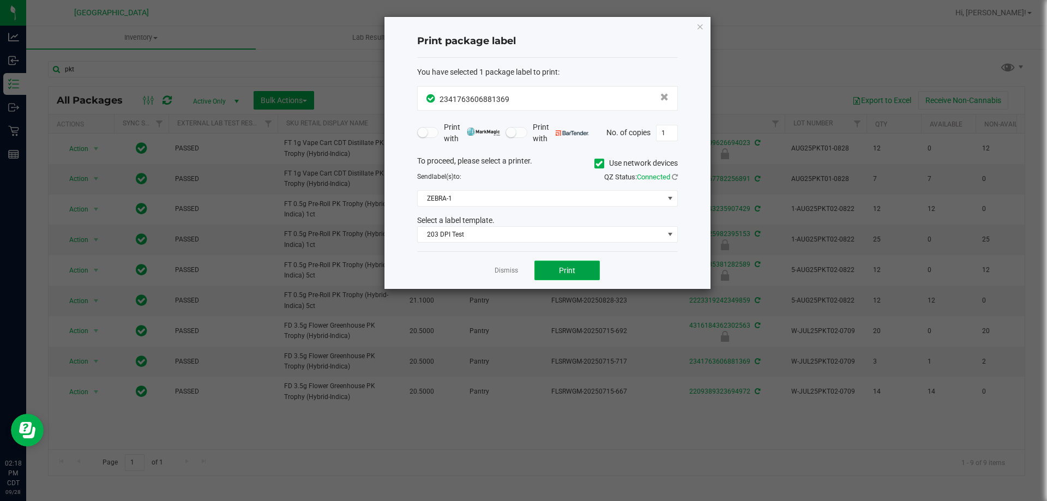
click at [564, 272] on span "Print" at bounding box center [567, 270] width 16 height 9
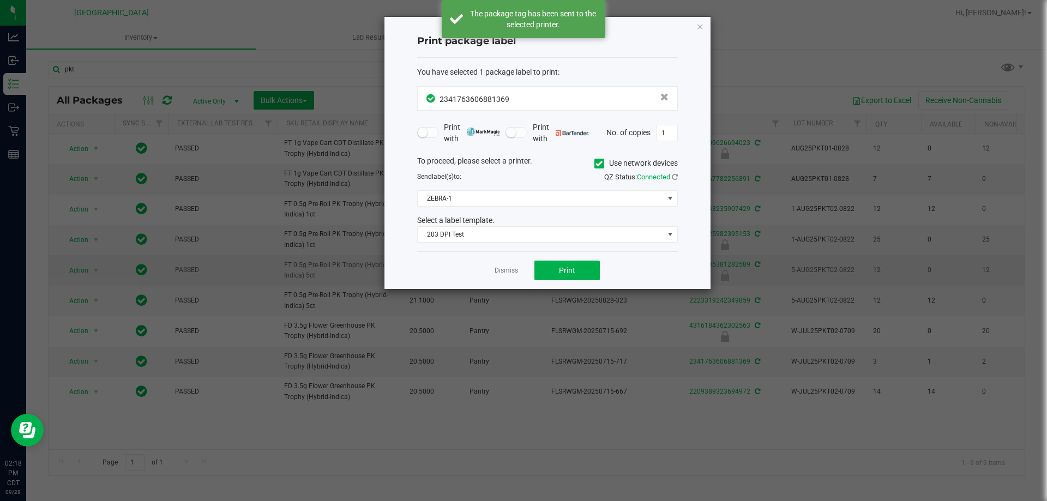
click at [513, 271] on link "Dismiss" at bounding box center [506, 270] width 23 height 9
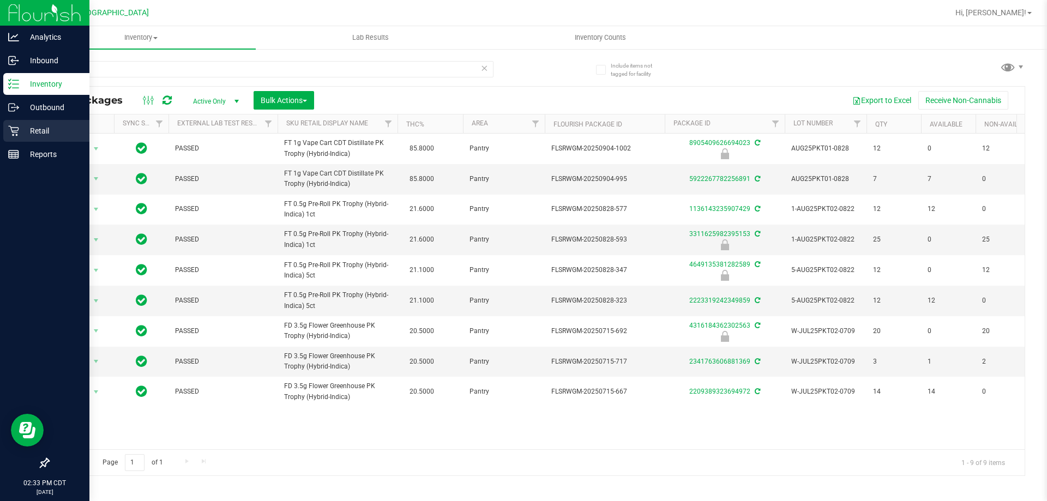
click at [19, 136] on p "Retail" at bounding box center [51, 130] width 65 height 13
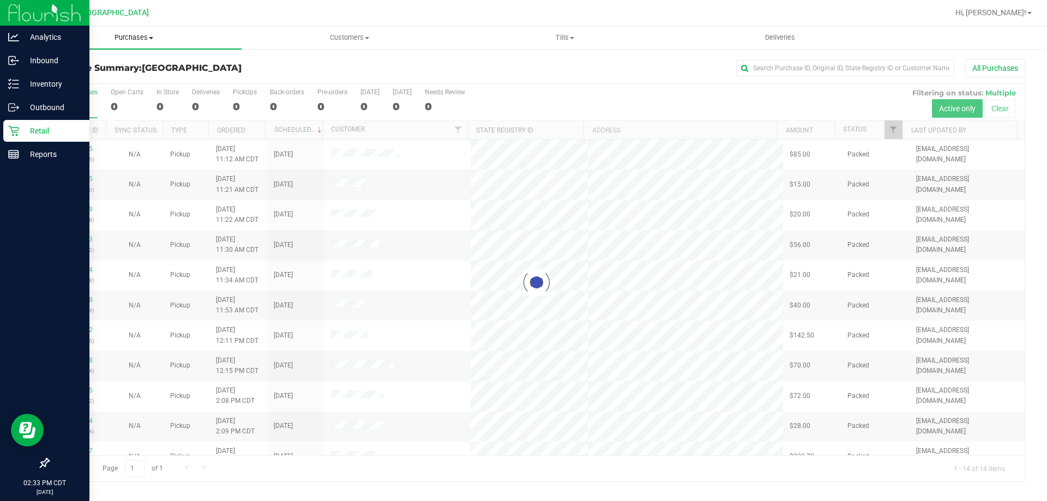
click at [138, 36] on span "Purchases" at bounding box center [133, 38] width 215 height 10
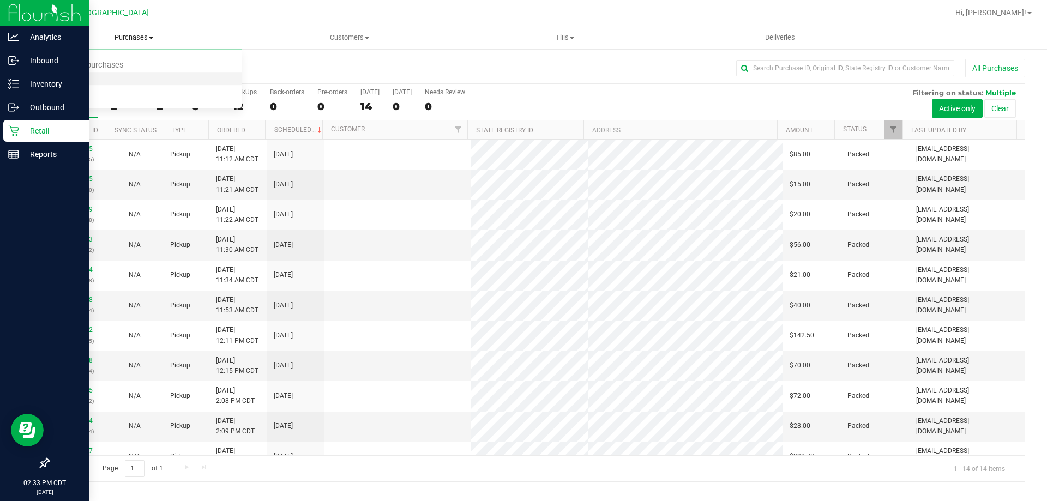
click at [136, 74] on li "Fulfillment" at bounding box center [133, 79] width 215 height 13
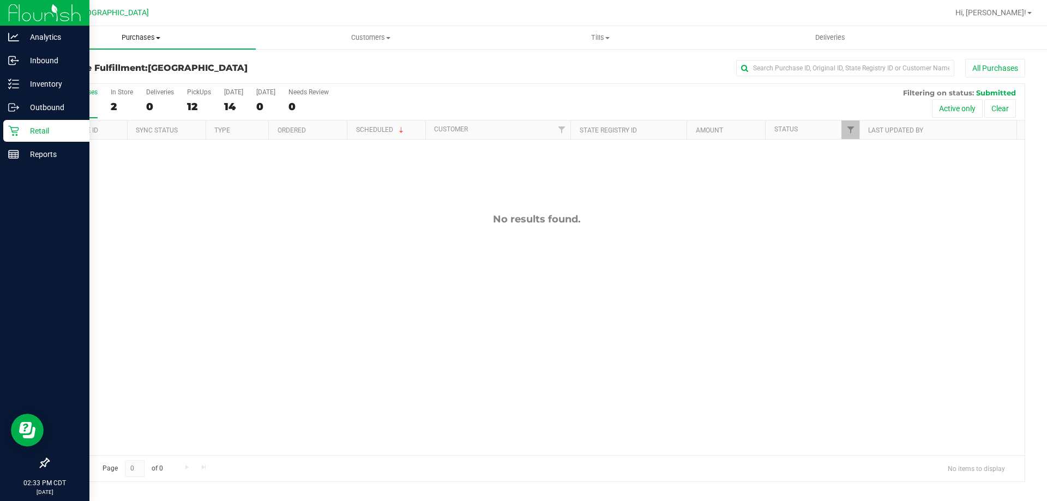
click at [126, 36] on span "Purchases" at bounding box center [141, 38] width 230 height 10
click at [111, 81] on li "Fulfillment" at bounding box center [141, 79] width 230 height 13
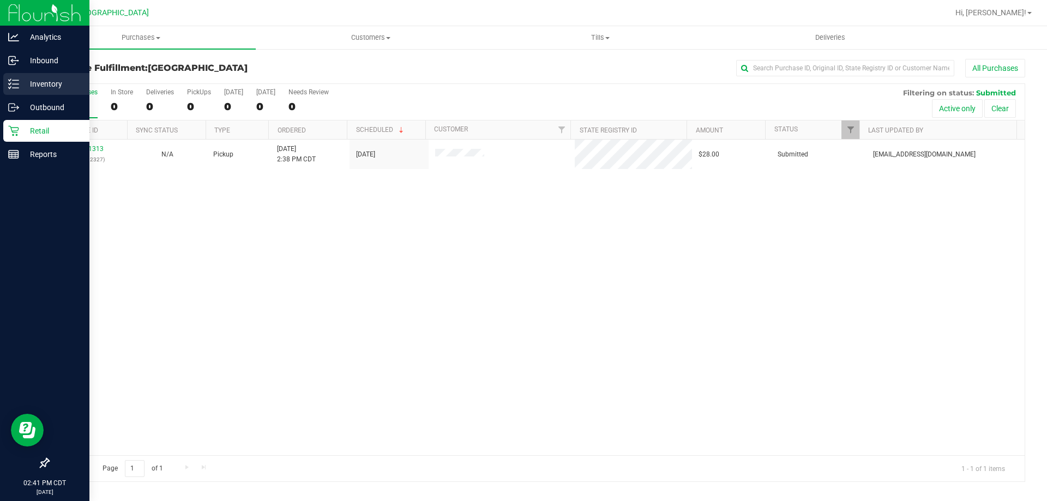
click at [46, 82] on p "Inventory" at bounding box center [51, 83] width 65 height 13
click at [39, 86] on p "Inventory" at bounding box center [51, 83] width 65 height 13
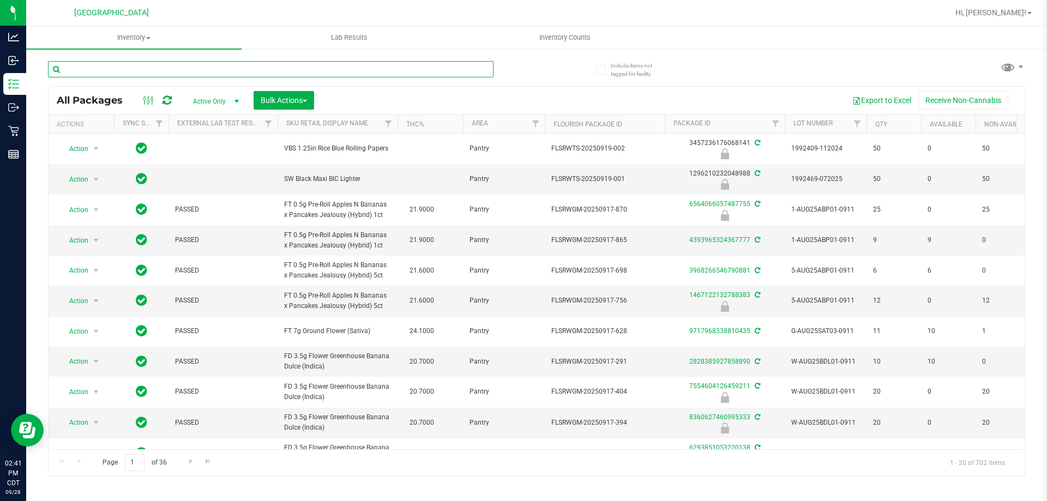
click at [216, 69] on input "text" at bounding box center [271, 69] width 446 height 16
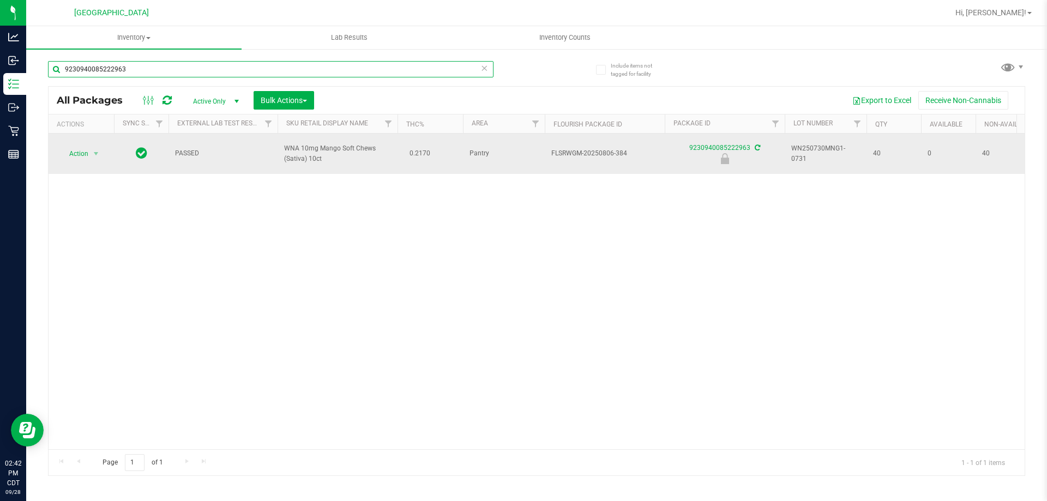
type input "9230940085222963"
click at [88, 147] on span "Action" at bounding box center [81, 153] width 44 height 15
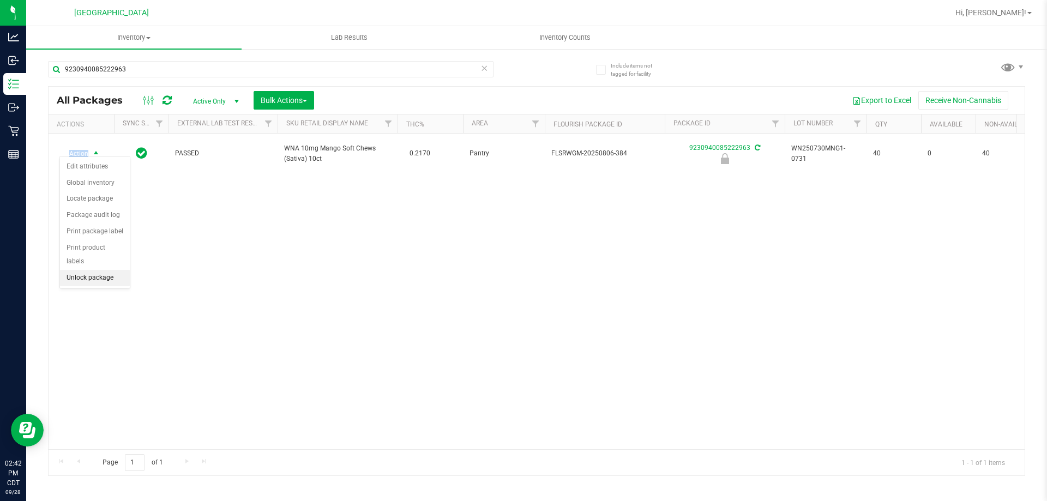
click at [104, 270] on li "Unlock package" at bounding box center [95, 278] width 70 height 16
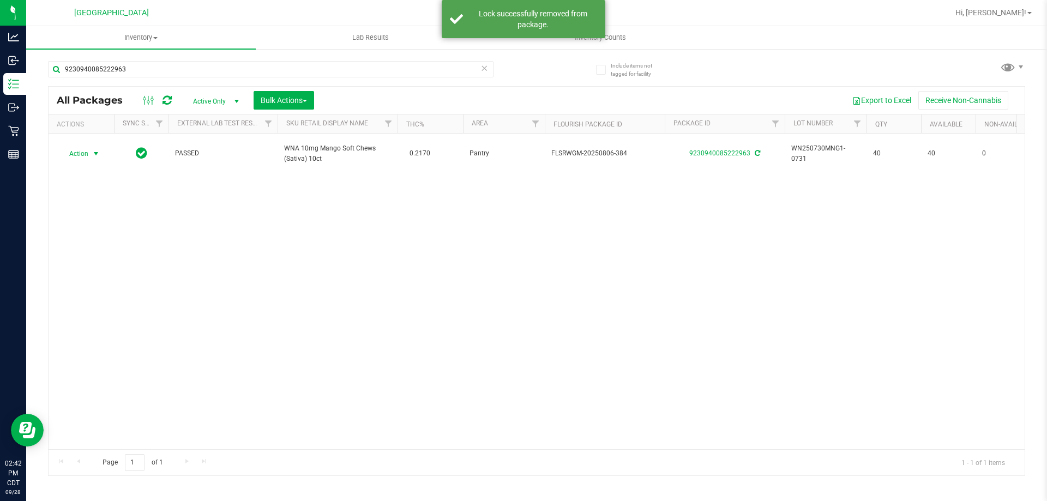
click at [85, 146] on span "Action" at bounding box center [73, 153] width 29 height 15
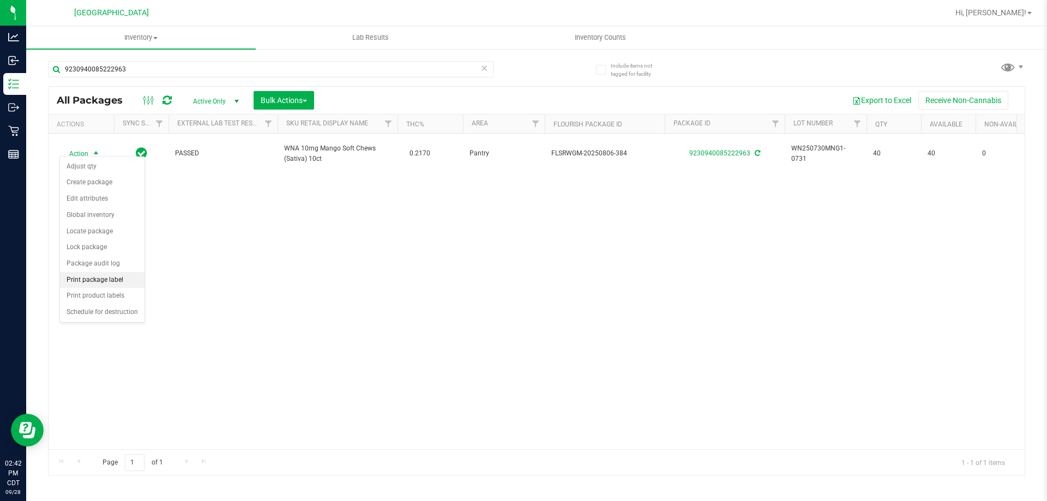
click at [106, 278] on li "Print package label" at bounding box center [102, 280] width 85 height 16
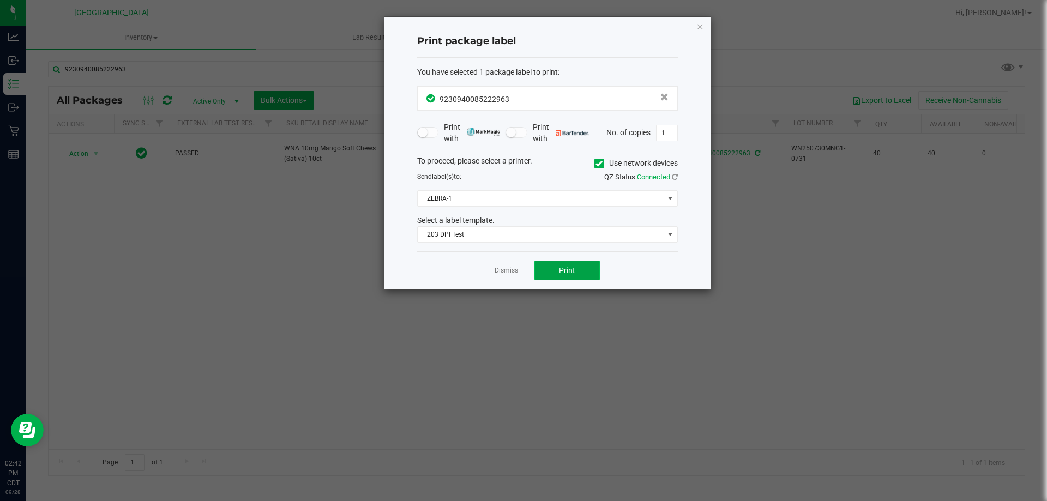
click at [568, 266] on span "Print" at bounding box center [567, 270] width 16 height 9
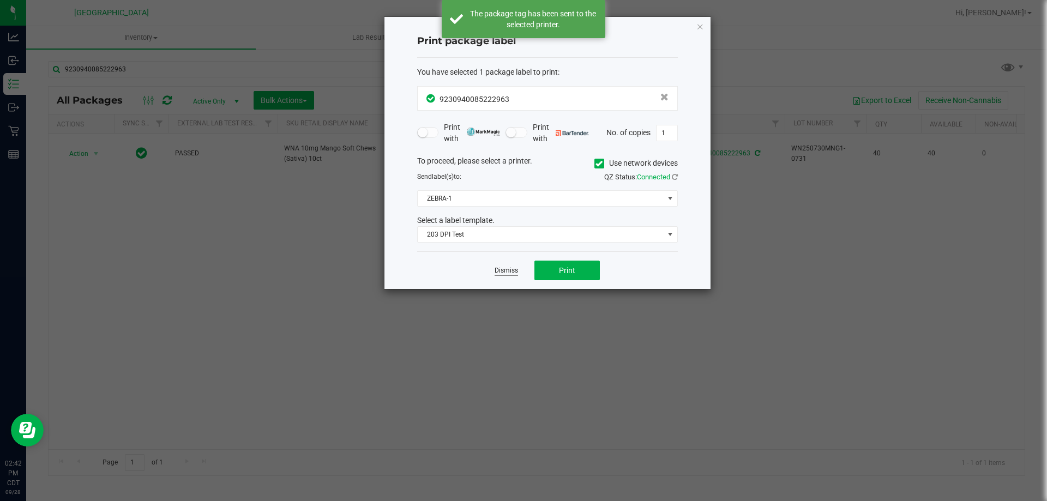
click at [509, 269] on link "Dismiss" at bounding box center [506, 270] width 23 height 9
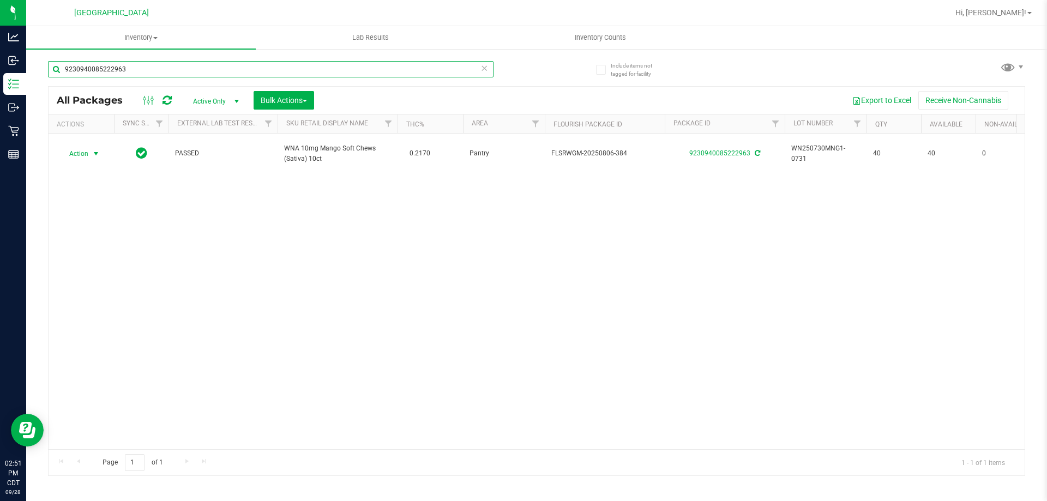
drag, startPoint x: 491, startPoint y: 68, endPoint x: 482, endPoint y: 71, distance: 9.7
click at [488, 68] on input "9230940085222963" at bounding box center [271, 69] width 446 height 16
click at [482, 71] on icon at bounding box center [484, 67] width 8 height 13
click at [463, 65] on input "text" at bounding box center [271, 69] width 446 height 16
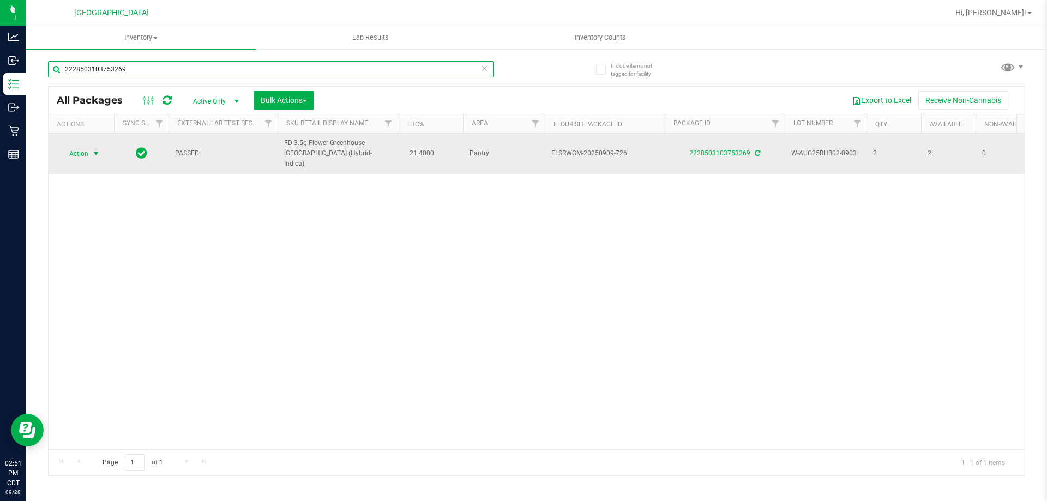
type input "2228503103753269"
click at [87, 146] on span "Action" at bounding box center [73, 153] width 29 height 15
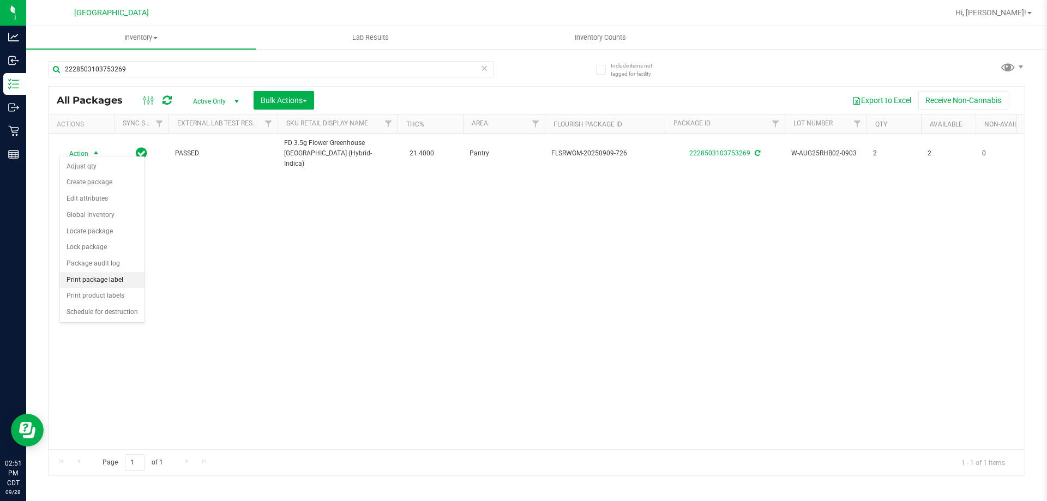
click at [114, 282] on li "Print package label" at bounding box center [102, 280] width 85 height 16
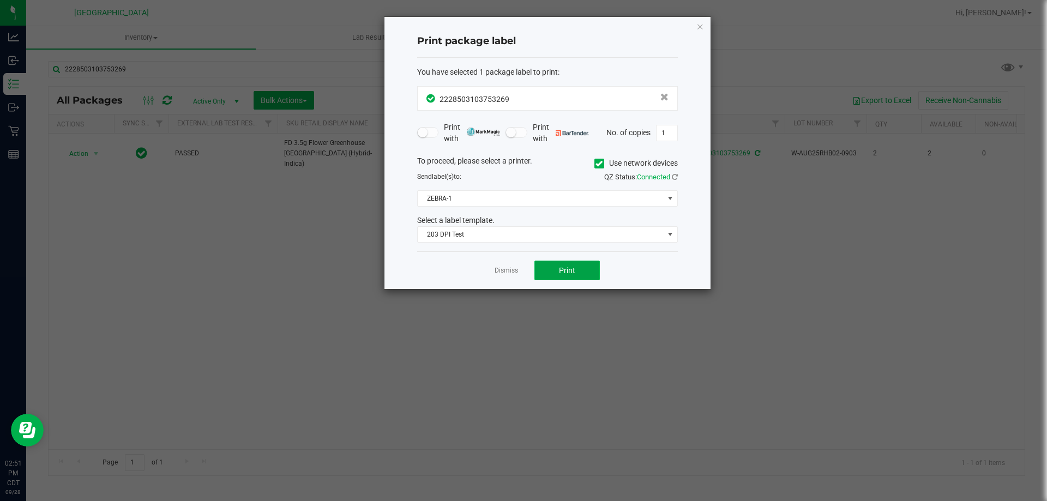
click at [568, 278] on button "Print" at bounding box center [566, 271] width 65 height 20
click at [509, 269] on link "Dismiss" at bounding box center [506, 270] width 23 height 9
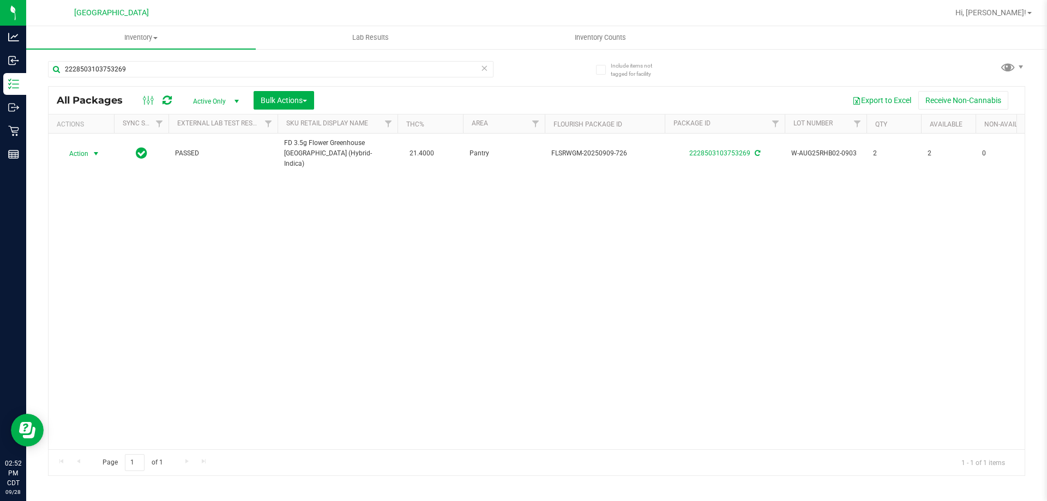
click at [486, 70] on icon at bounding box center [484, 67] width 8 height 13
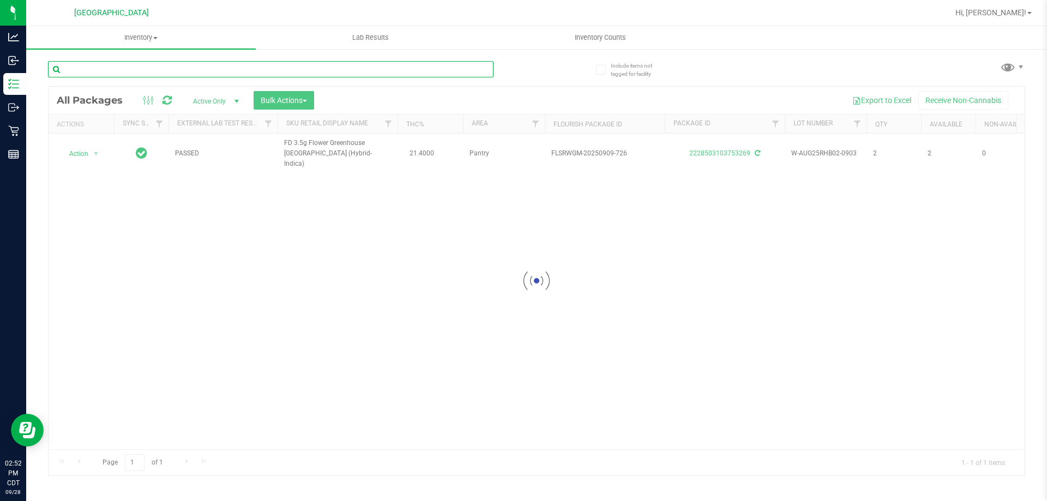
click at [485, 68] on input "text" at bounding box center [271, 69] width 446 height 16
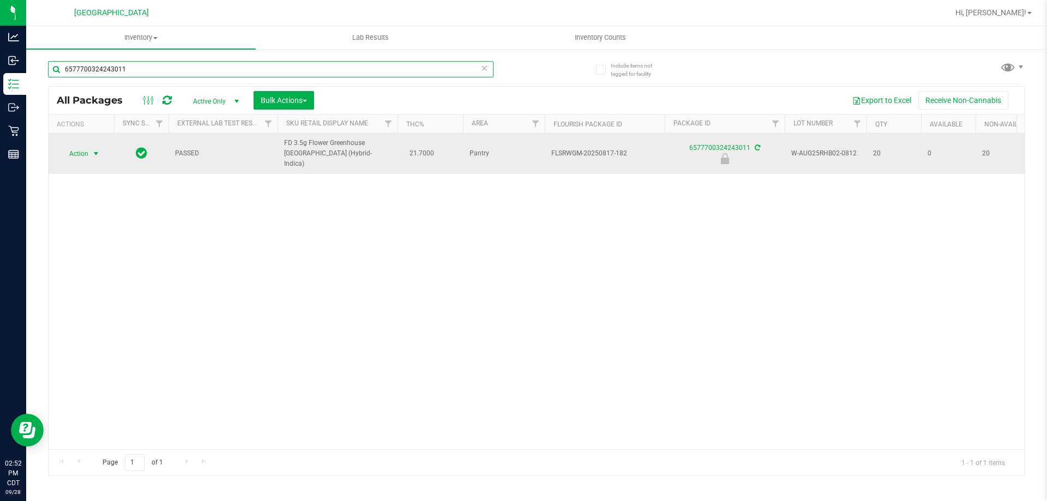
type input "6577700324243011"
click at [81, 157] on td "Action Action Edit attributes Global inventory Locate package Package audit log…" at bounding box center [81, 154] width 65 height 40
click at [86, 148] on span "Action" at bounding box center [73, 153] width 29 height 15
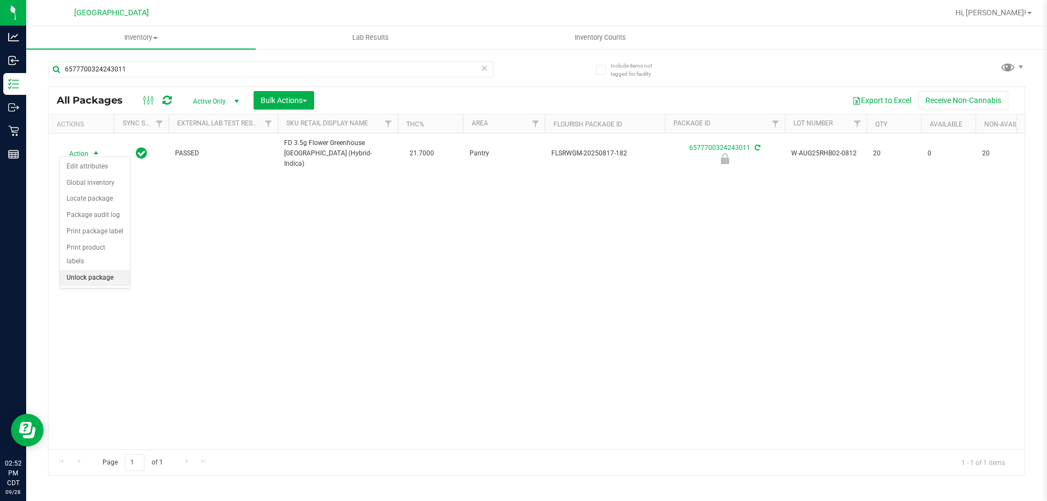
click at [106, 270] on li "Unlock package" at bounding box center [95, 278] width 70 height 16
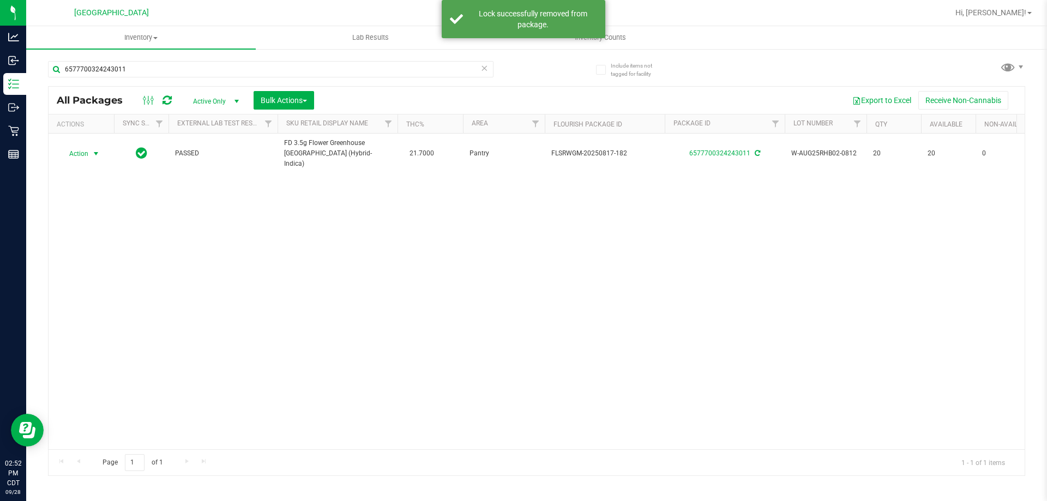
click at [80, 150] on span "Action" at bounding box center [73, 153] width 29 height 15
click at [105, 286] on li "Print package label" at bounding box center [102, 280] width 85 height 16
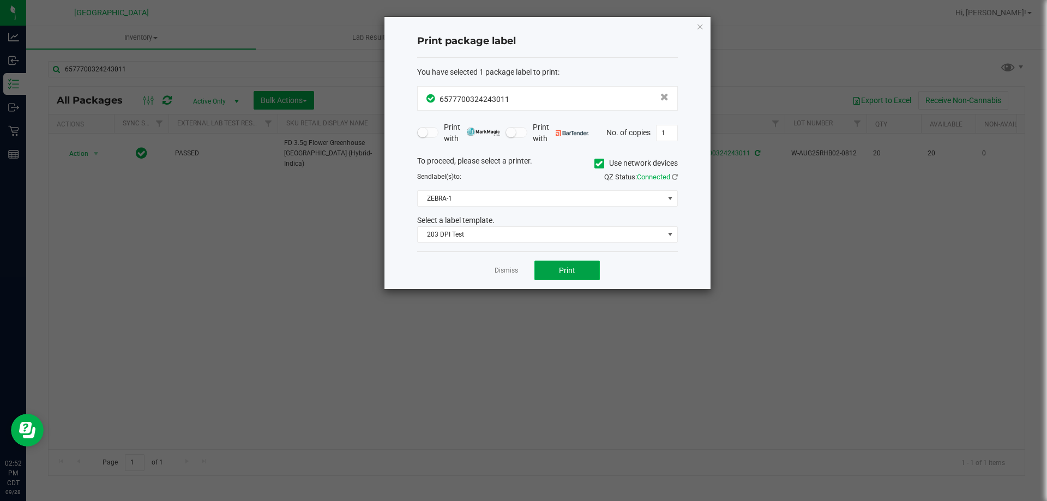
click at [568, 270] on span "Print" at bounding box center [567, 270] width 16 height 9
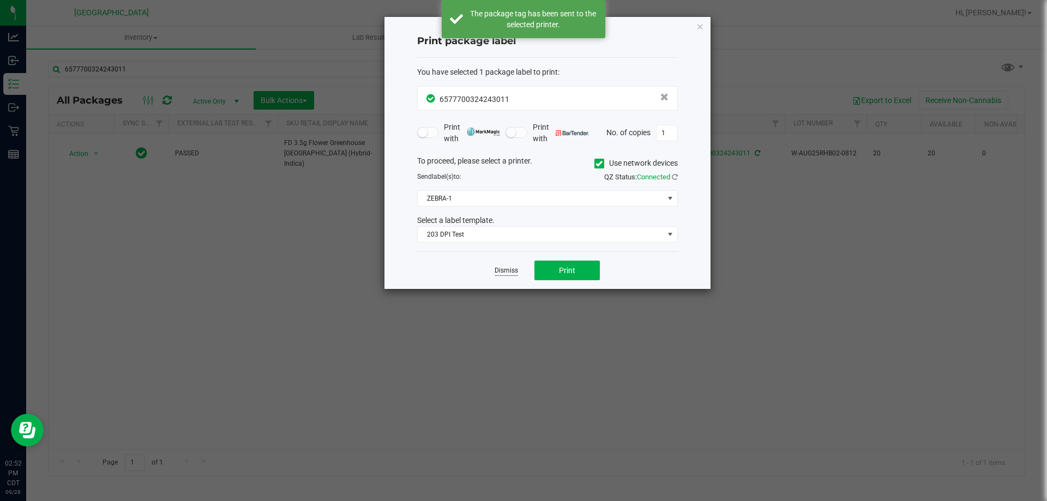
click at [507, 273] on link "Dismiss" at bounding box center [506, 270] width 23 height 9
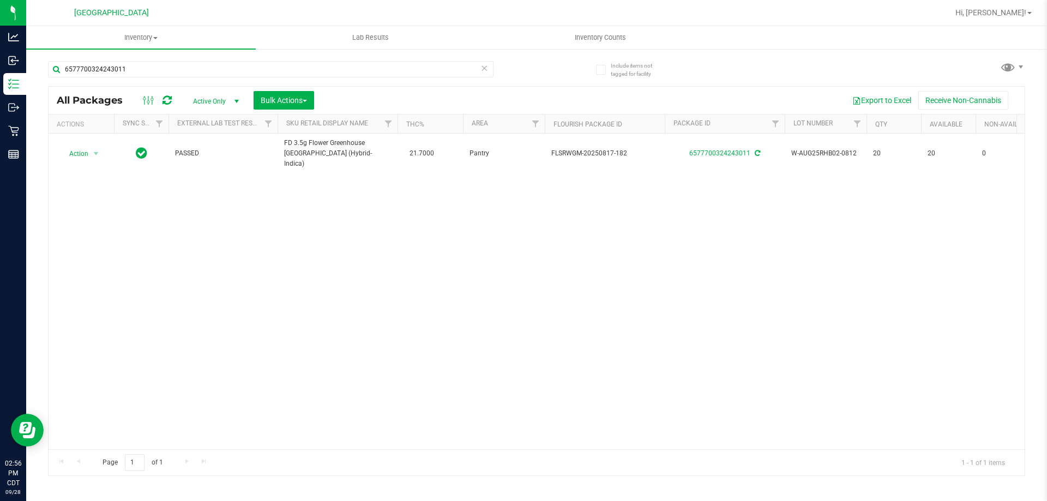
click at [484, 70] on icon at bounding box center [484, 67] width 8 height 13
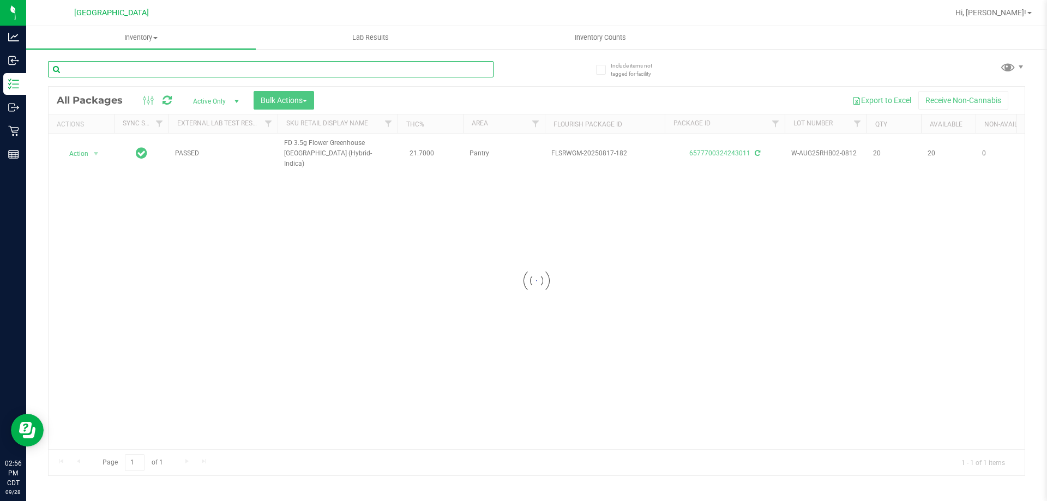
click at [457, 69] on input "text" at bounding box center [271, 69] width 446 height 16
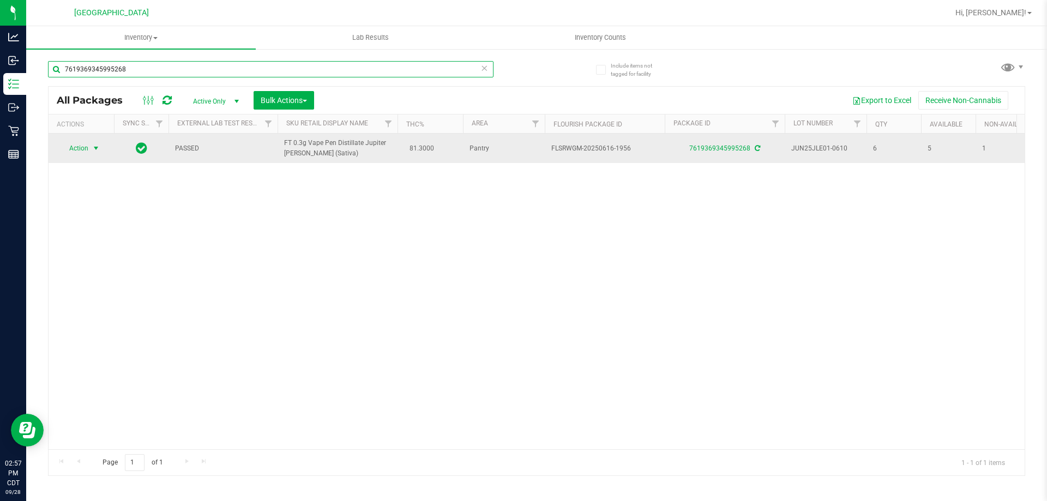
type input "7619369345995268"
click at [85, 153] on span "Action" at bounding box center [73, 148] width 29 height 15
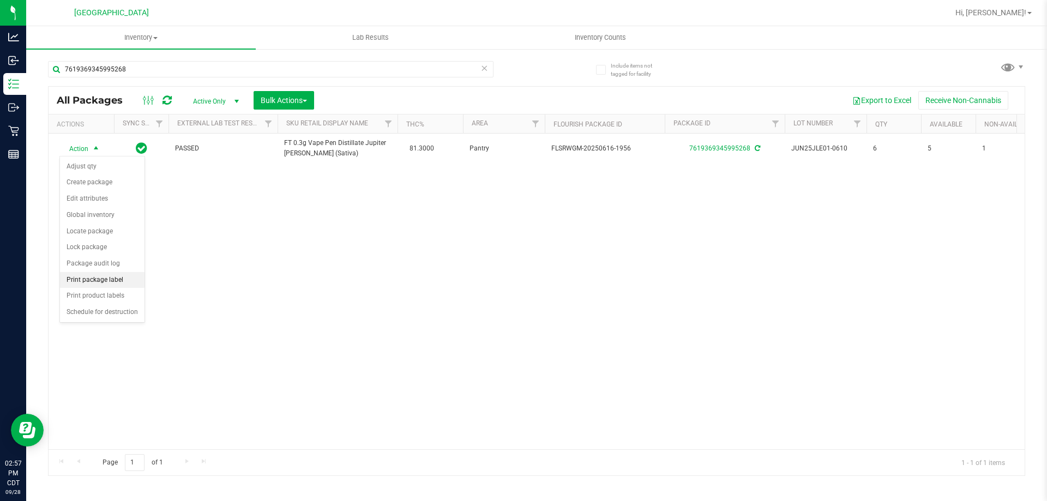
click at [127, 282] on li "Print package label" at bounding box center [102, 280] width 85 height 16
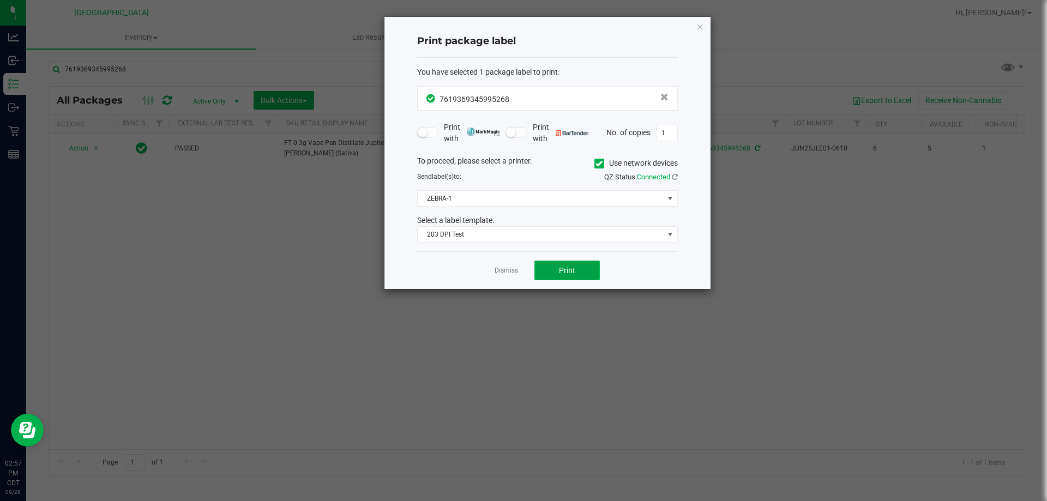
click at [557, 270] on button "Print" at bounding box center [566, 271] width 65 height 20
click at [514, 267] on link "Dismiss" at bounding box center [506, 270] width 23 height 9
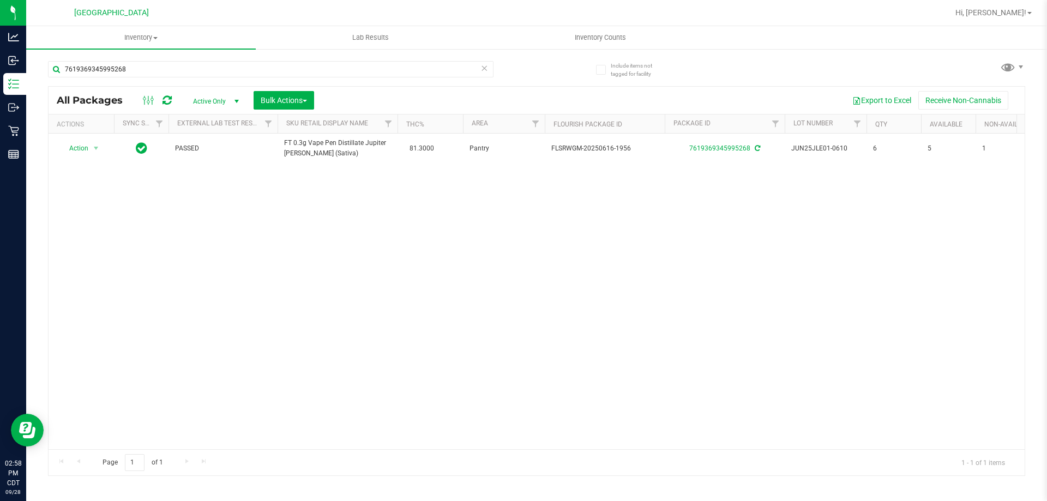
click at [485, 72] on icon at bounding box center [484, 67] width 8 height 13
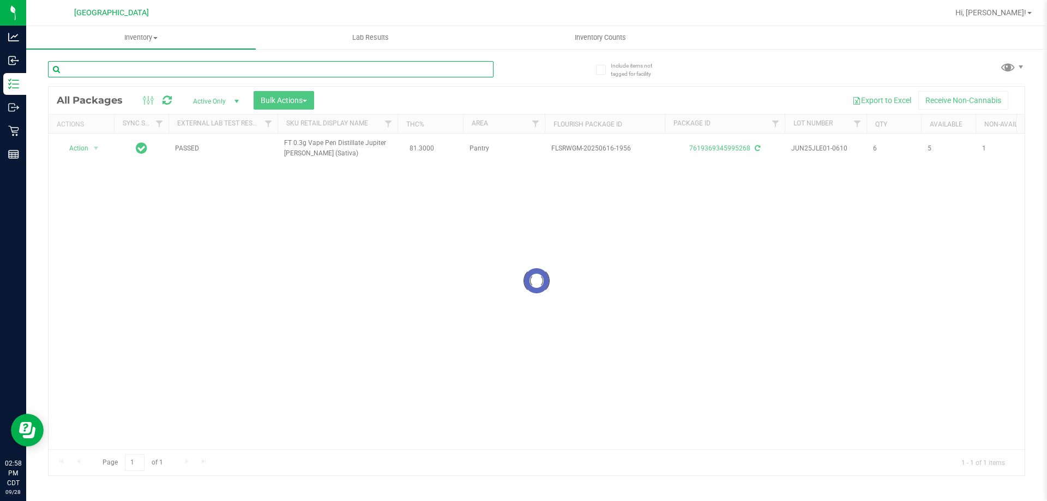
drag, startPoint x: 476, startPoint y: 68, endPoint x: 468, endPoint y: 64, distance: 8.1
click at [474, 67] on input "text" at bounding box center [271, 69] width 446 height 16
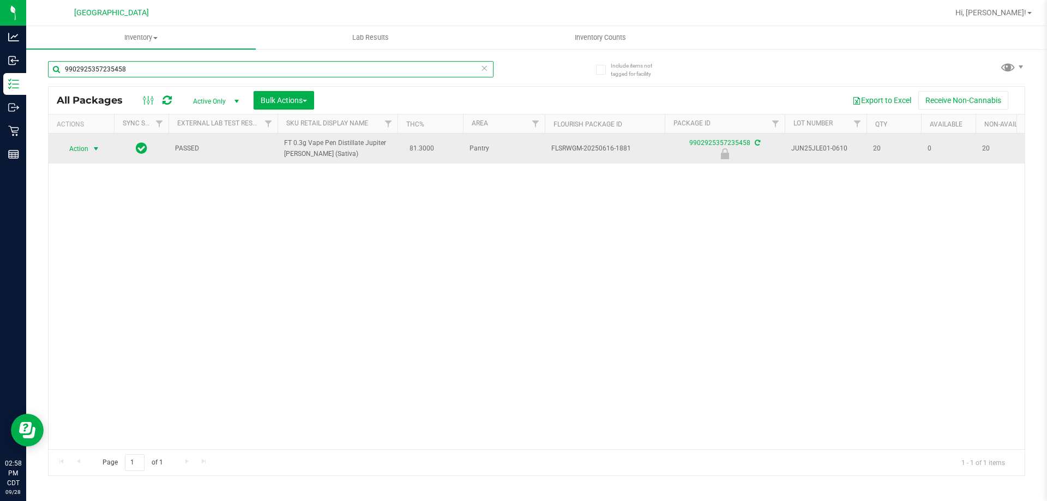
type input "9902925357235458"
click at [93, 147] on span "select" at bounding box center [96, 149] width 9 height 9
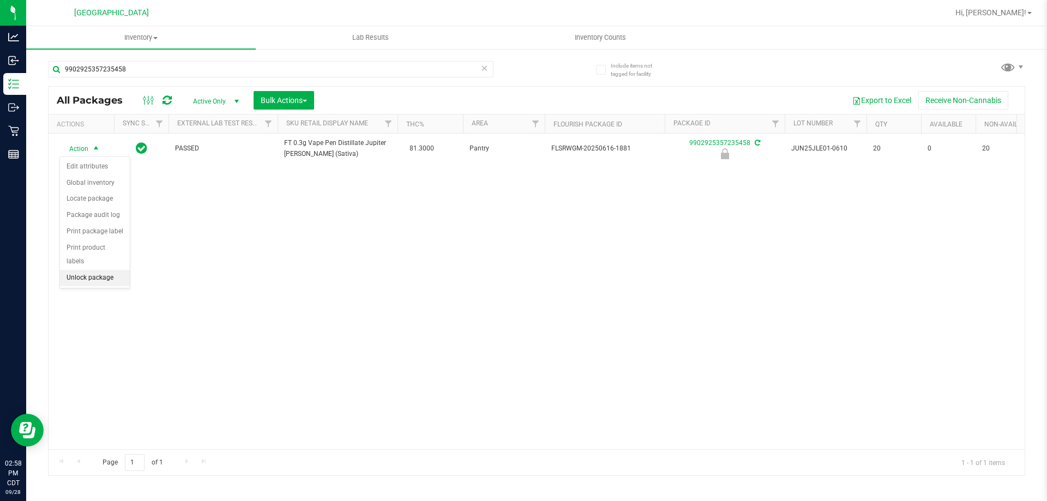
click at [103, 270] on li "Unlock package" at bounding box center [95, 278] width 70 height 16
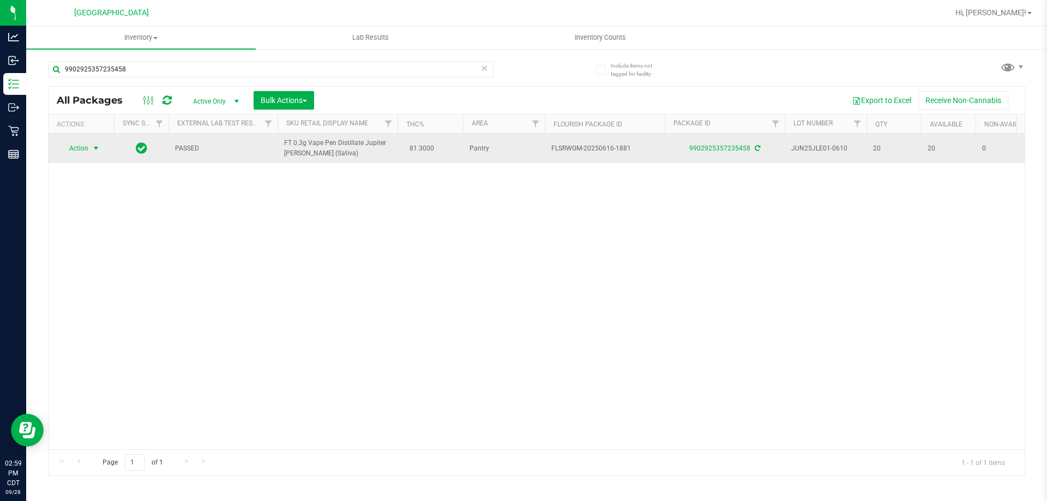
click at [87, 149] on span "Action" at bounding box center [73, 148] width 29 height 15
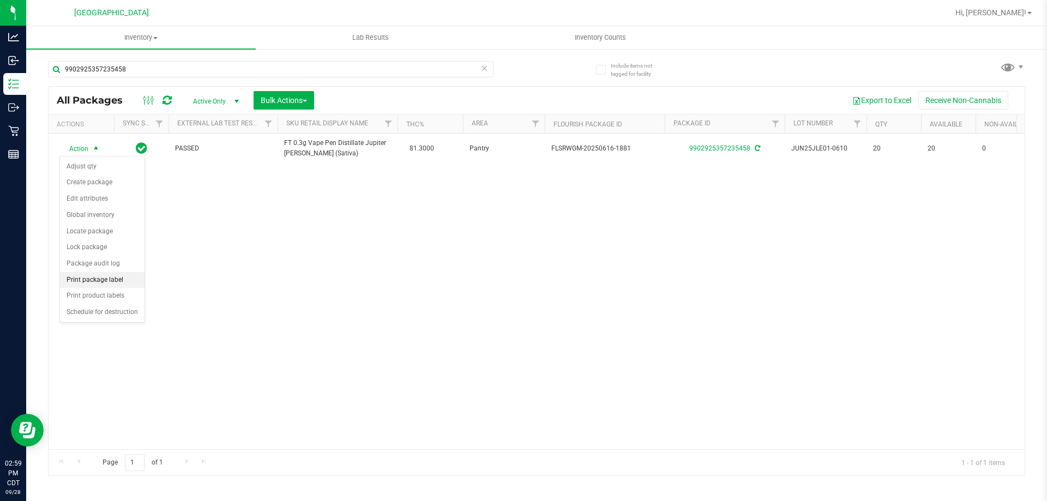
click at [107, 283] on li "Print package label" at bounding box center [102, 280] width 85 height 16
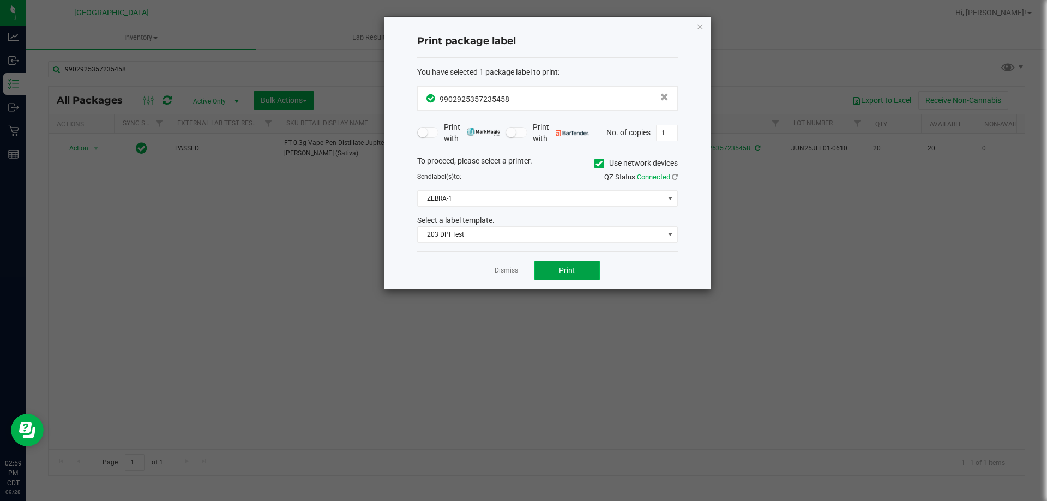
click at [558, 268] on button "Print" at bounding box center [566, 271] width 65 height 20
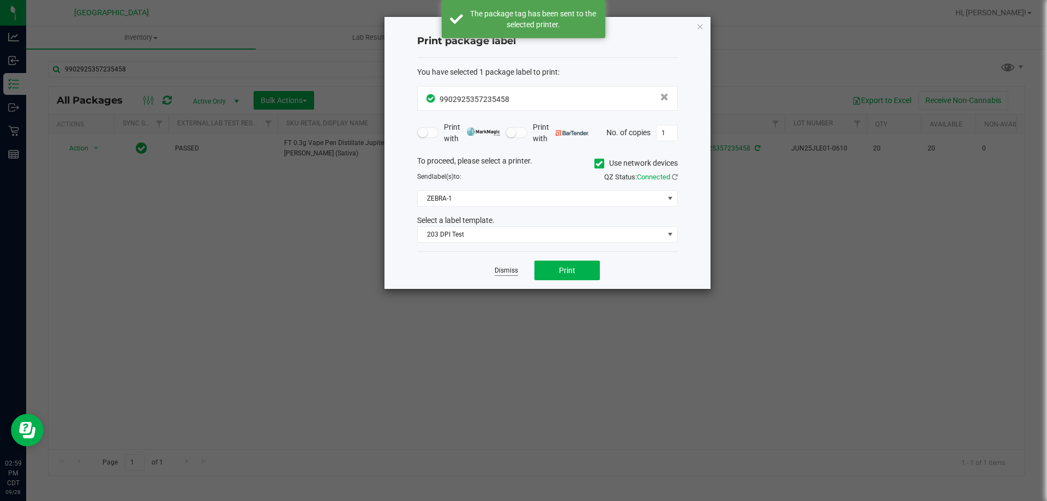
click at [503, 270] on link "Dismiss" at bounding box center [506, 270] width 23 height 9
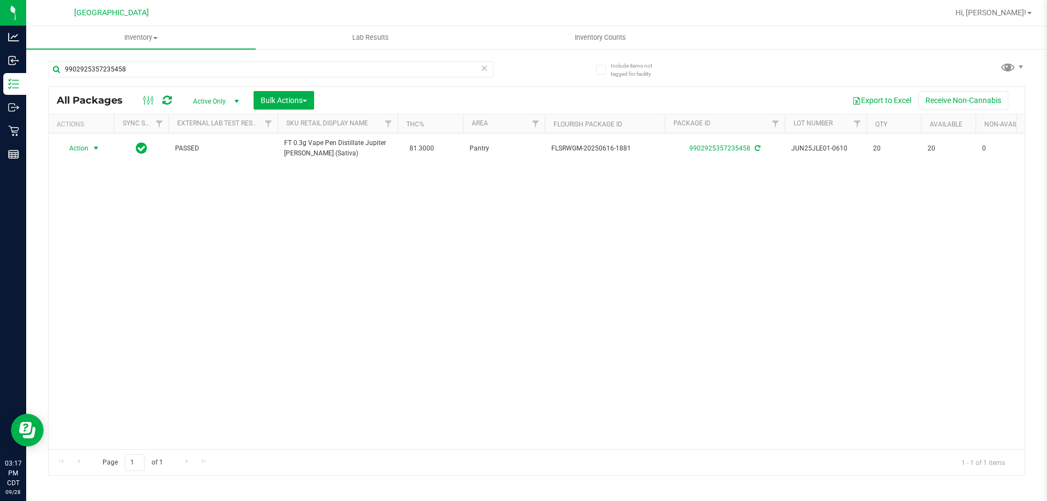
click at [484, 71] on icon at bounding box center [484, 67] width 8 height 13
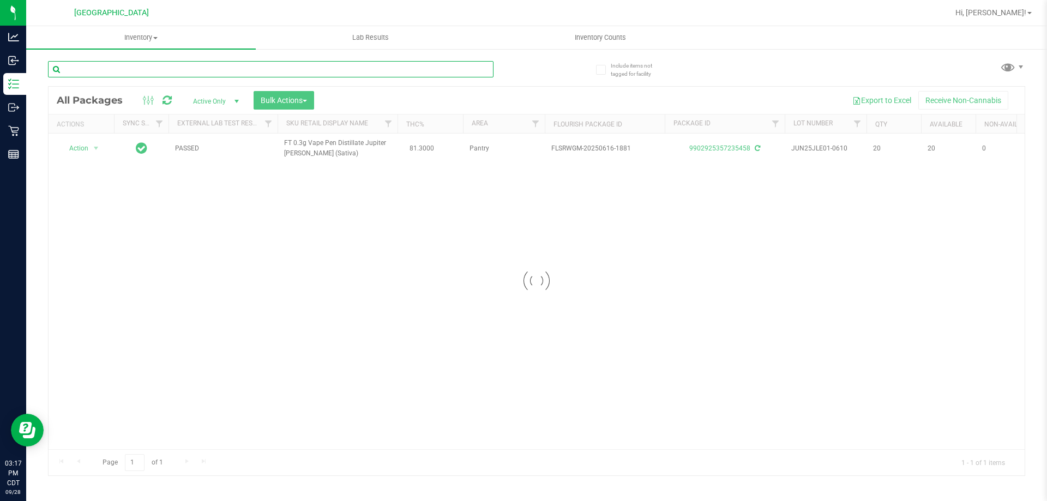
click at [472, 70] on input "text" at bounding box center [271, 69] width 446 height 16
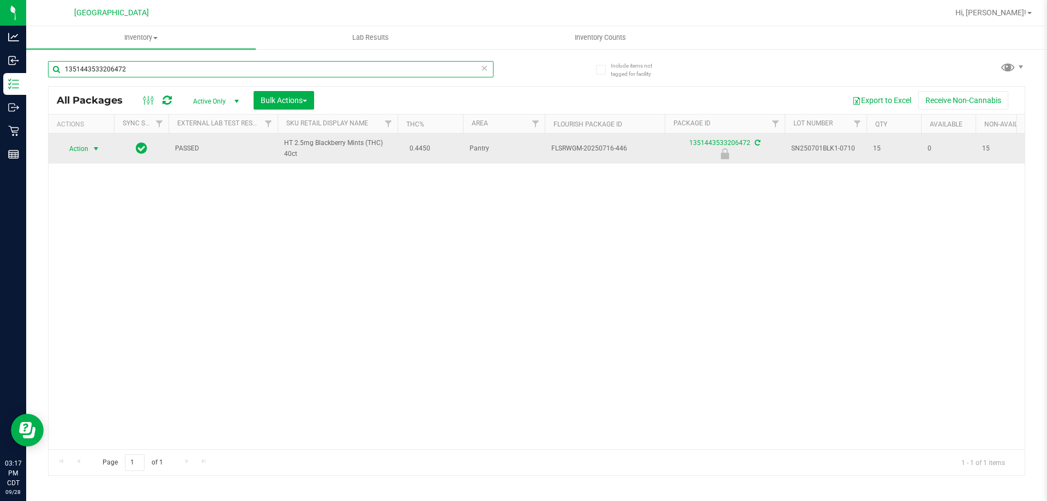
type input "1351443533206472"
click at [82, 143] on span "Action" at bounding box center [73, 148] width 29 height 15
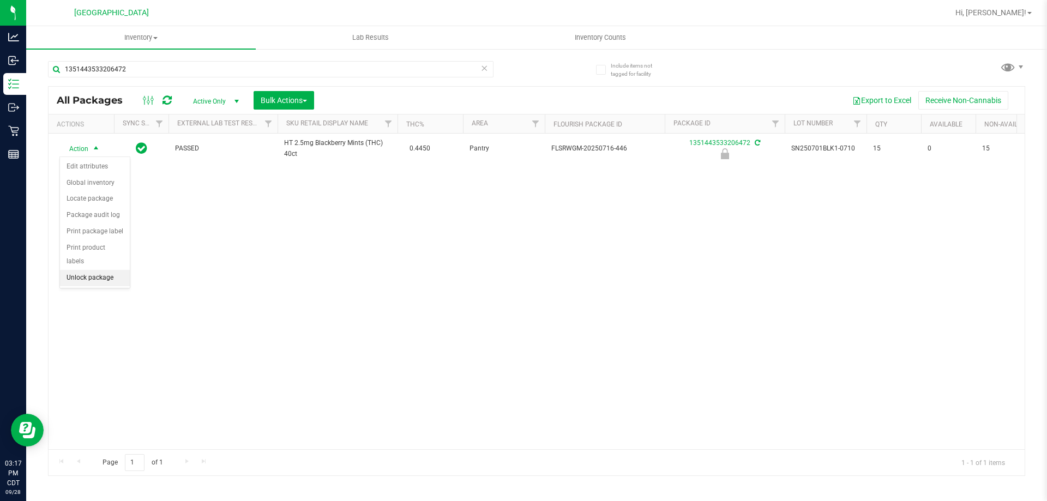
click at [113, 270] on li "Unlock package" at bounding box center [95, 278] width 70 height 16
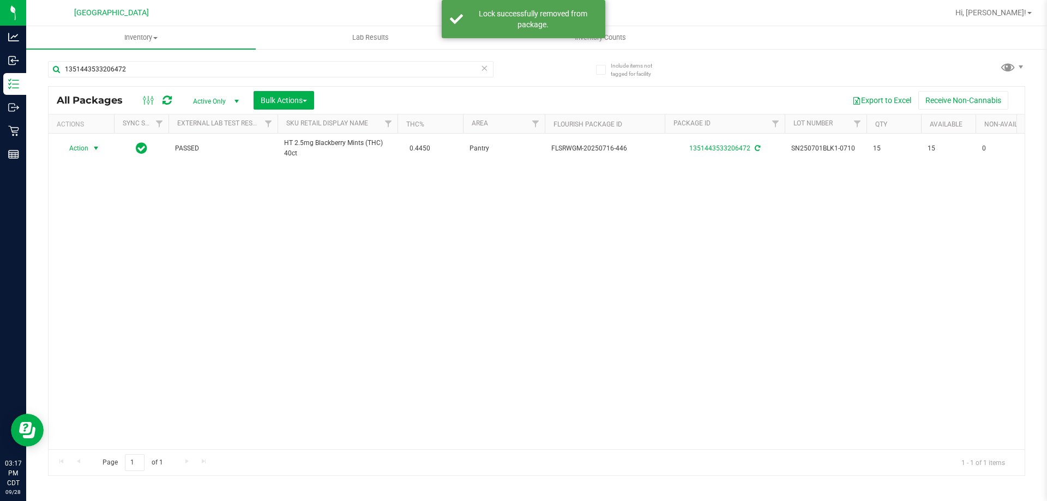
click at [85, 149] on span "Action" at bounding box center [73, 148] width 29 height 15
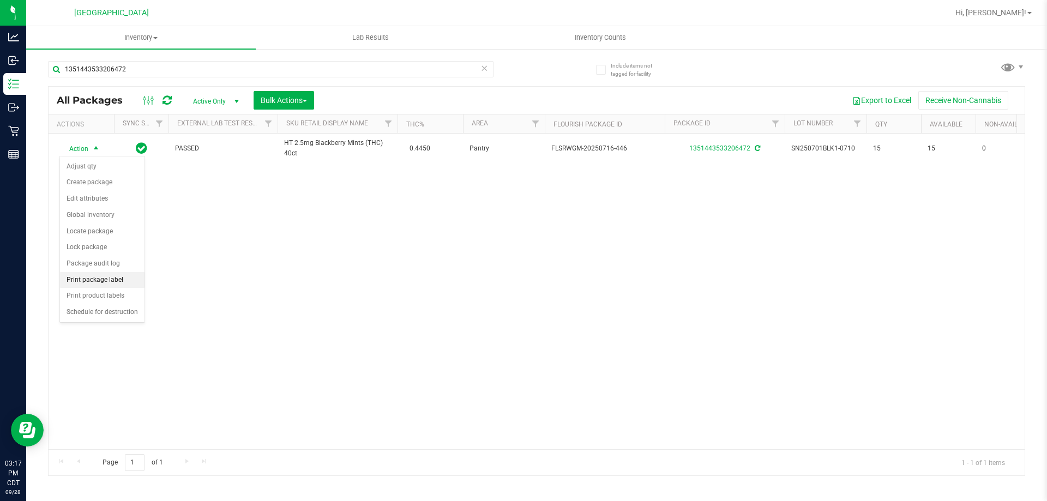
click at [117, 286] on li "Print package label" at bounding box center [102, 280] width 85 height 16
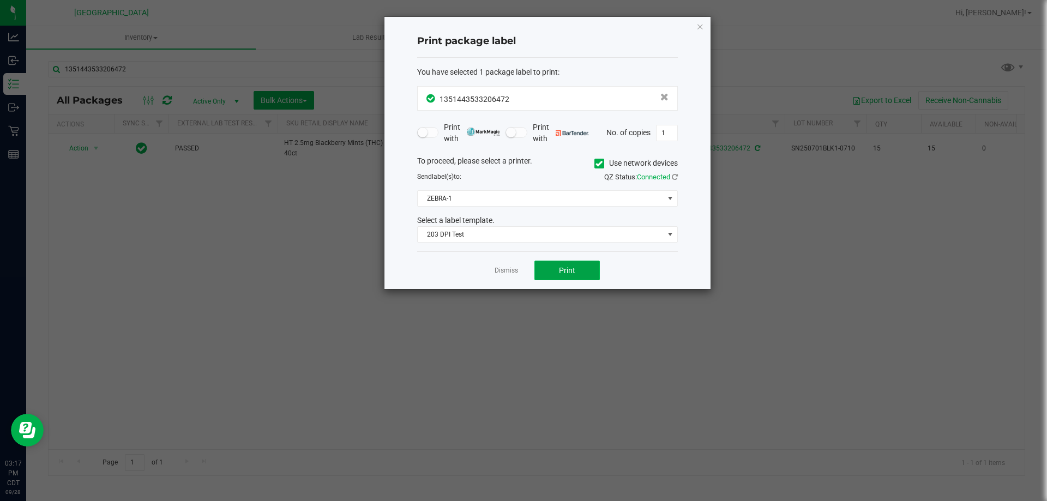
click at [553, 267] on button "Print" at bounding box center [566, 271] width 65 height 20
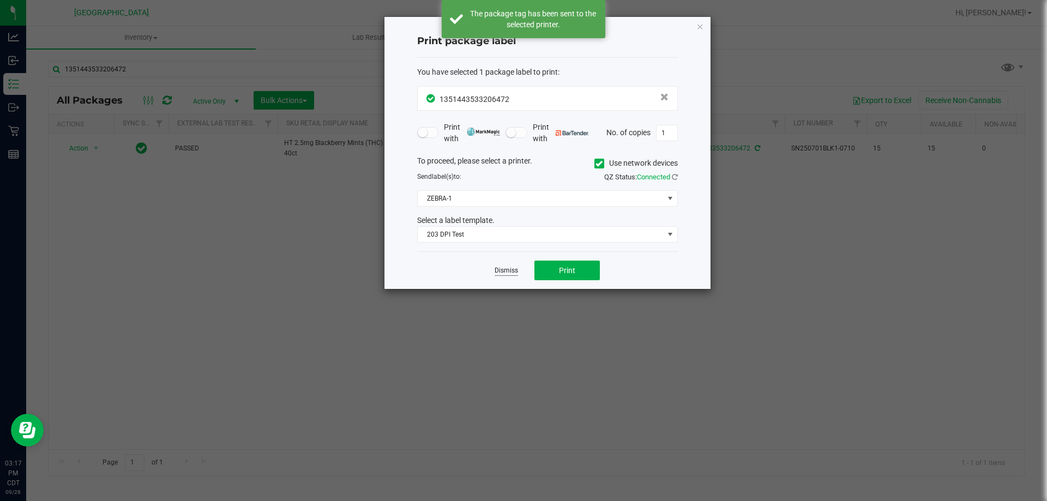
click at [509, 272] on link "Dismiss" at bounding box center [506, 270] width 23 height 9
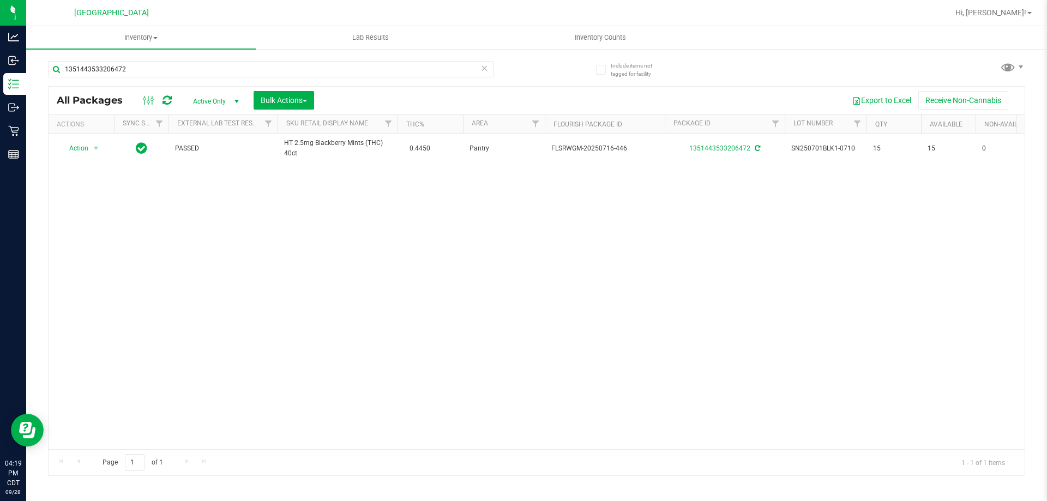
click at [485, 65] on icon at bounding box center [484, 67] width 8 height 13
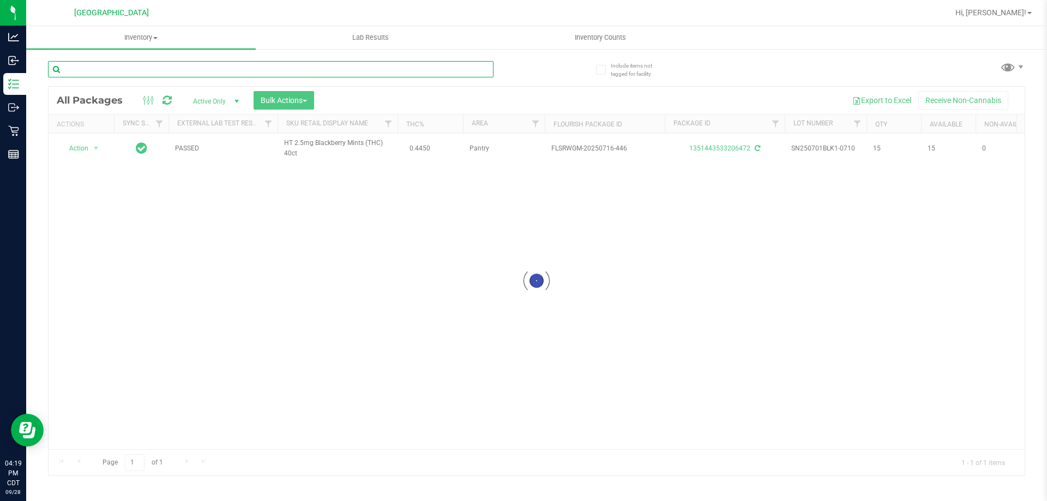
click at [441, 69] on input "text" at bounding box center [271, 69] width 446 height 16
type input "0511334659507803"
click at [87, 148] on div at bounding box center [537, 281] width 976 height 389
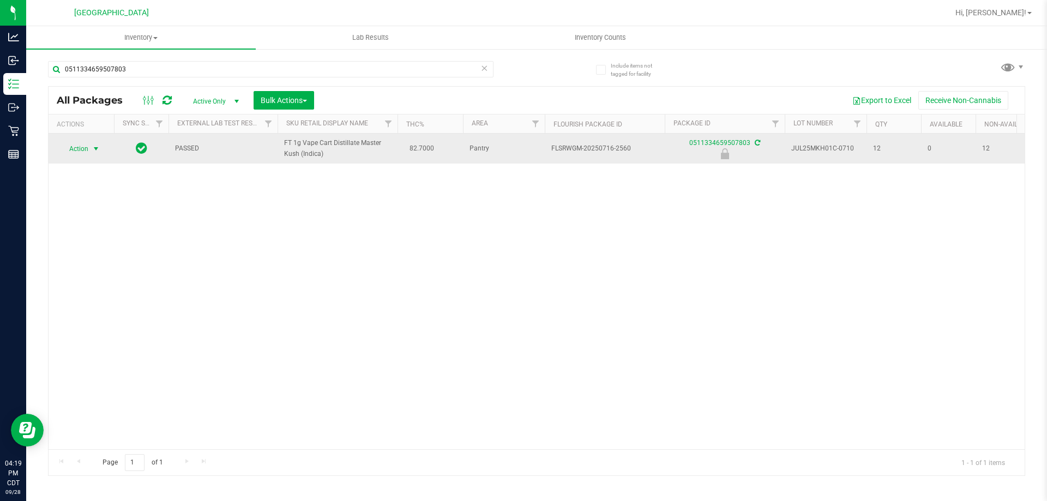
click at [83, 148] on span "Action" at bounding box center [73, 148] width 29 height 15
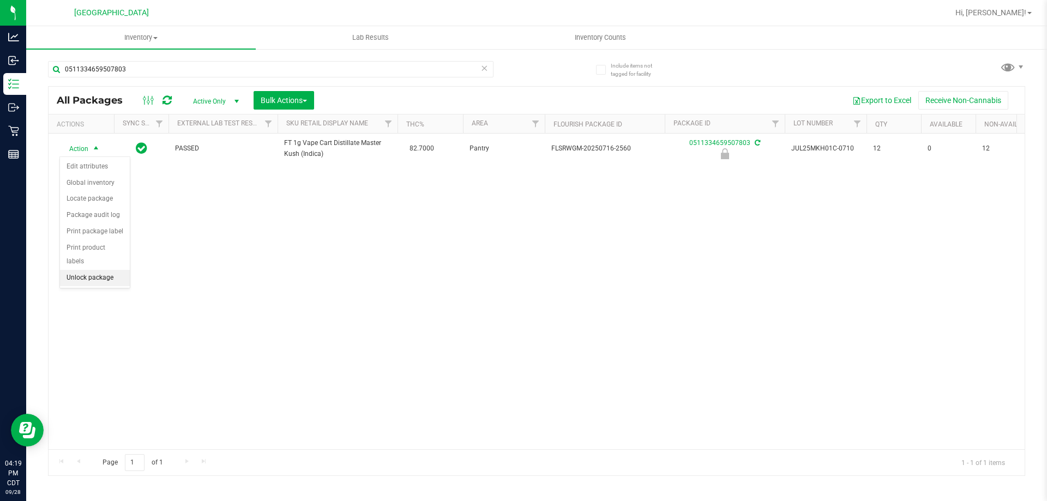
click at [113, 270] on li "Unlock package" at bounding box center [95, 278] width 70 height 16
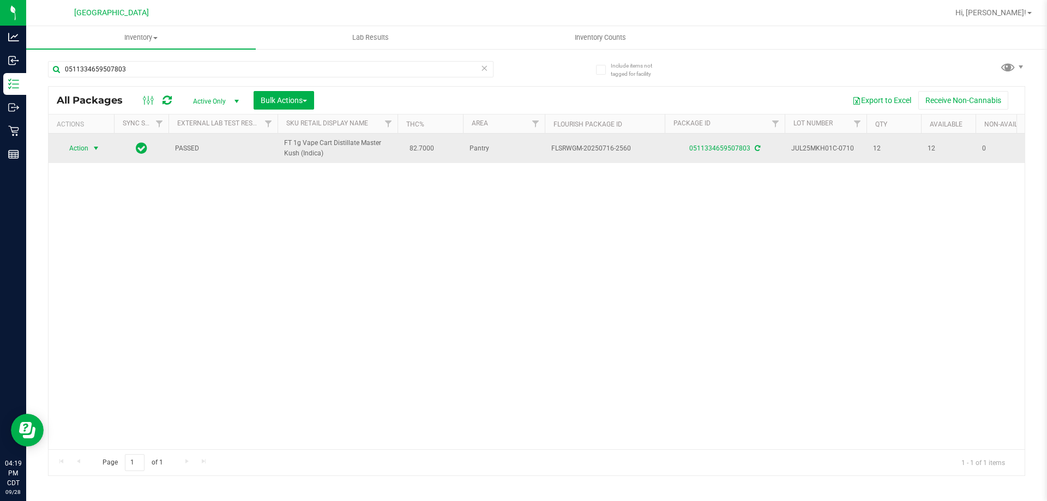
click at [89, 151] on span "select" at bounding box center [96, 148] width 14 height 15
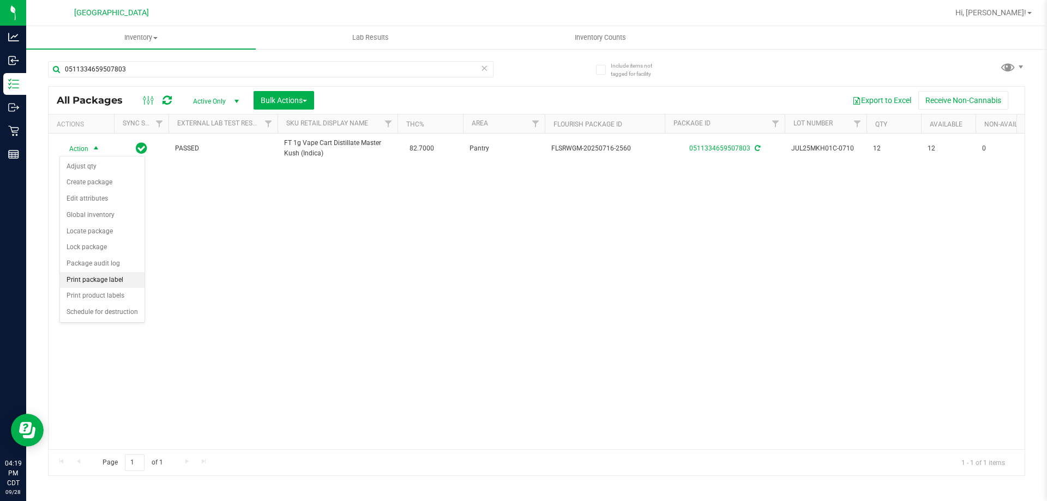
click at [128, 280] on li "Print package label" at bounding box center [102, 280] width 85 height 16
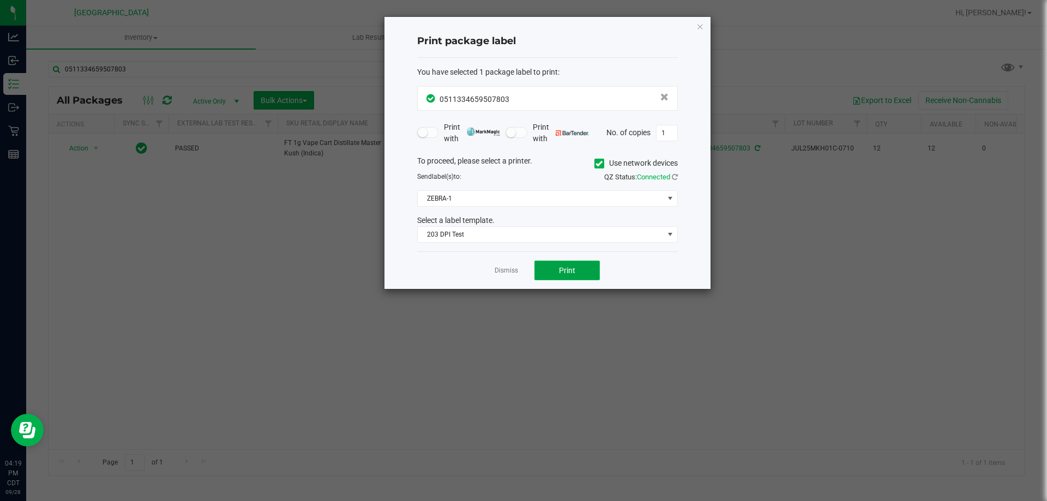
click at [576, 264] on button "Print" at bounding box center [566, 271] width 65 height 20
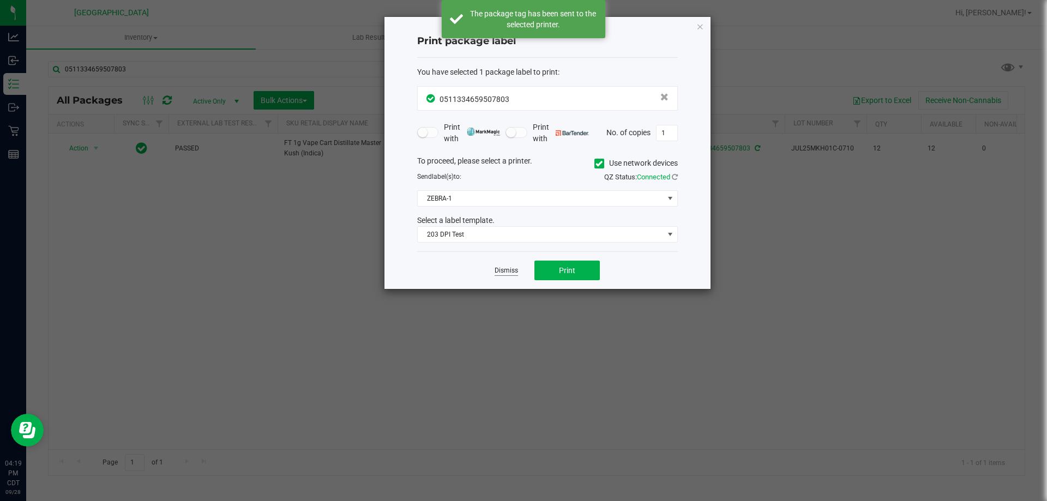
click at [510, 270] on link "Dismiss" at bounding box center [506, 270] width 23 height 9
